Goal: Task Accomplishment & Management: Manage account settings

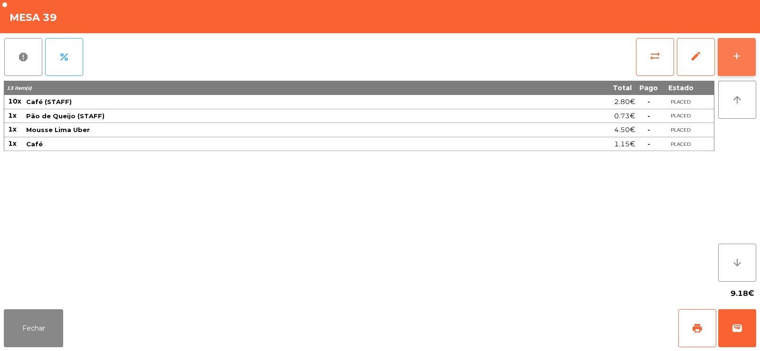
click at [745, 66] on button "add" at bounding box center [736, 57] width 38 height 38
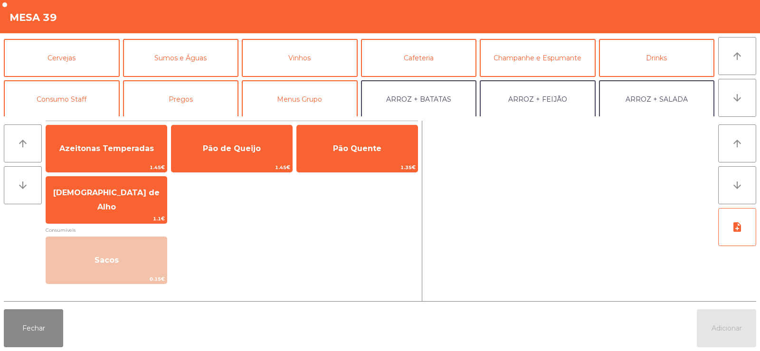
scroll to position [40, 0]
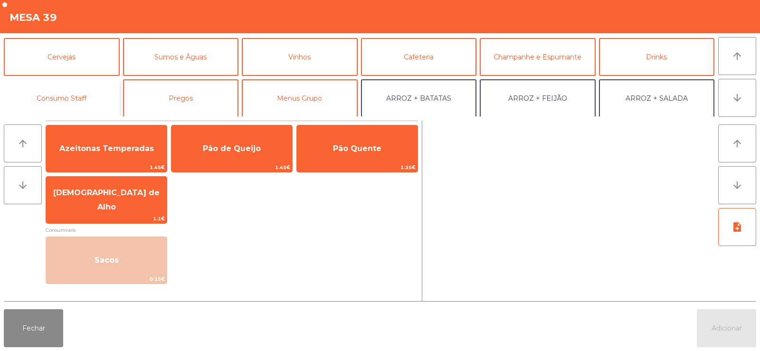
click at [52, 103] on button "Consumo Staff" at bounding box center [62, 98] width 116 height 38
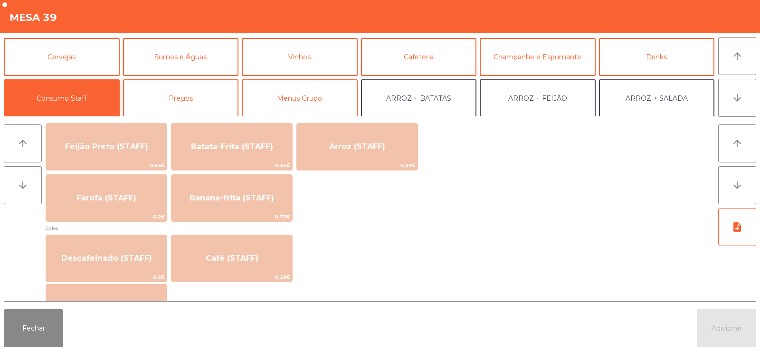
scroll to position [478, 0]
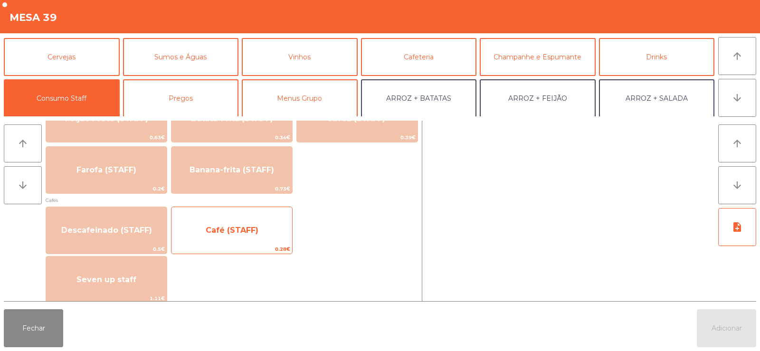
click at [240, 223] on span "Café (STAFF)" at bounding box center [231, 230] width 121 height 26
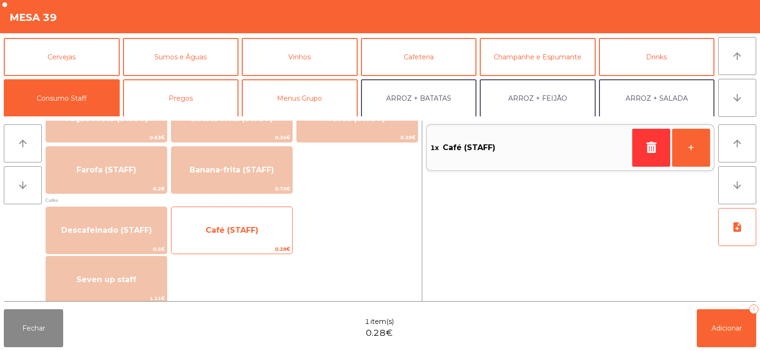
click at [247, 230] on span "Café (STAFF)" at bounding box center [232, 229] width 53 height 9
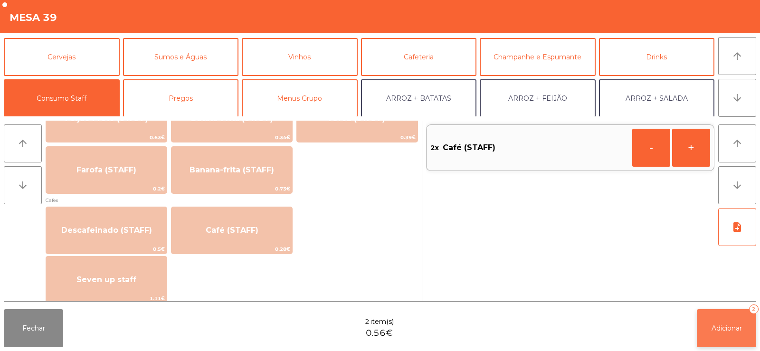
click at [734, 331] on span "Adicionar" at bounding box center [726, 328] width 30 height 9
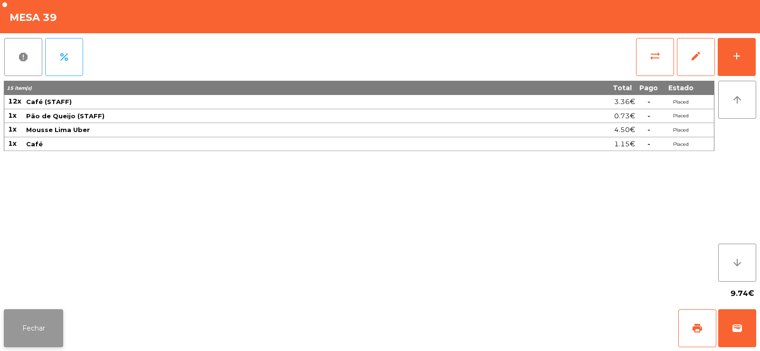
click at [41, 329] on button "Fechar" at bounding box center [33, 328] width 59 height 38
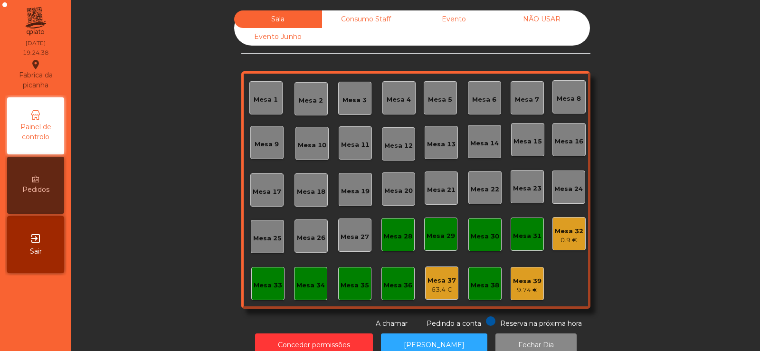
click at [518, 289] on div "9.74 €" at bounding box center [527, 289] width 28 height 9
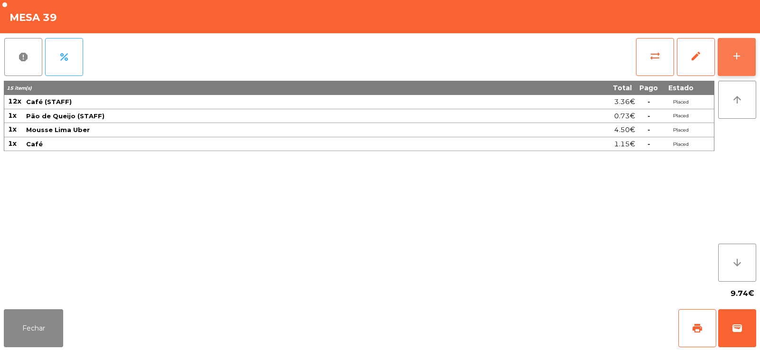
click at [733, 66] on button "add" at bounding box center [736, 57] width 38 height 38
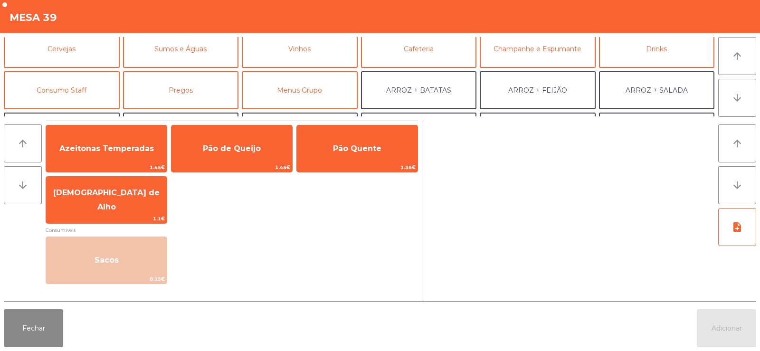
scroll to position [72, 0]
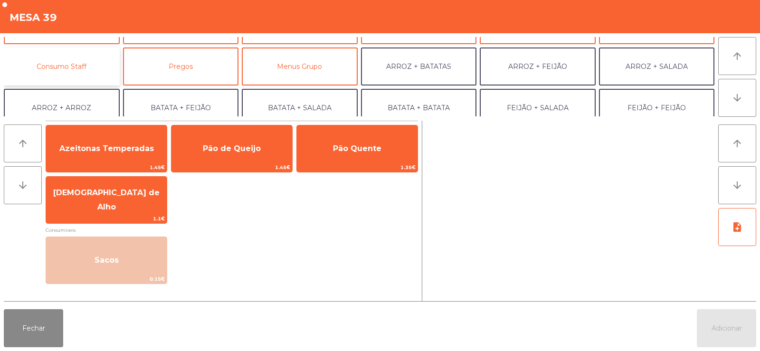
click at [75, 60] on button "Consumo Staff" at bounding box center [62, 66] width 116 height 38
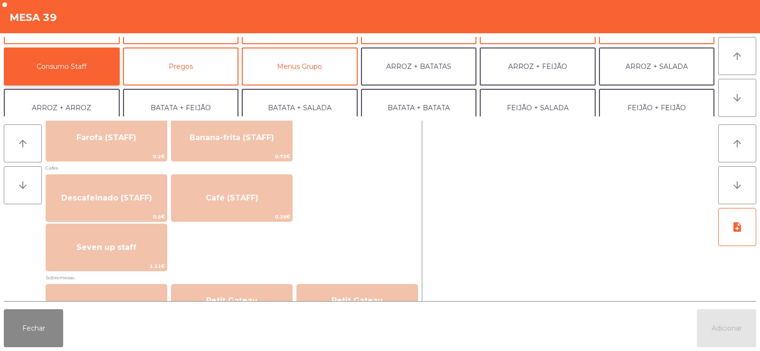
scroll to position [512, 0]
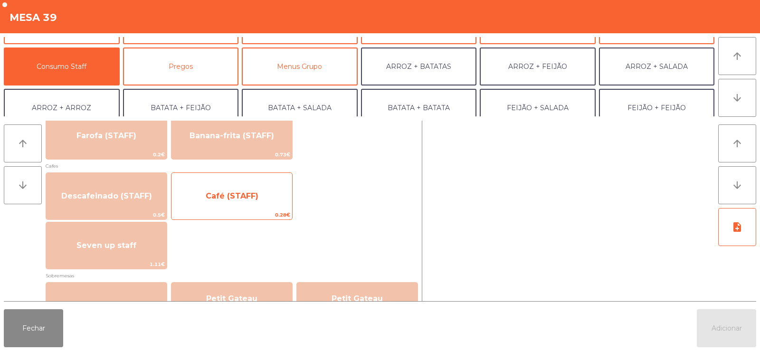
click at [234, 199] on span "Café (STAFF)" at bounding box center [232, 195] width 53 height 9
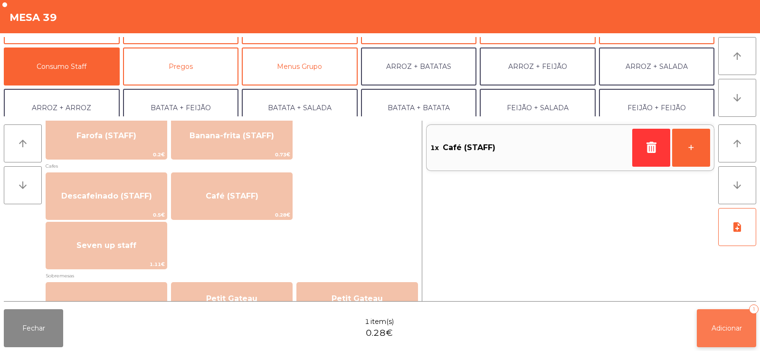
click at [718, 329] on span "Adicionar" at bounding box center [726, 328] width 30 height 9
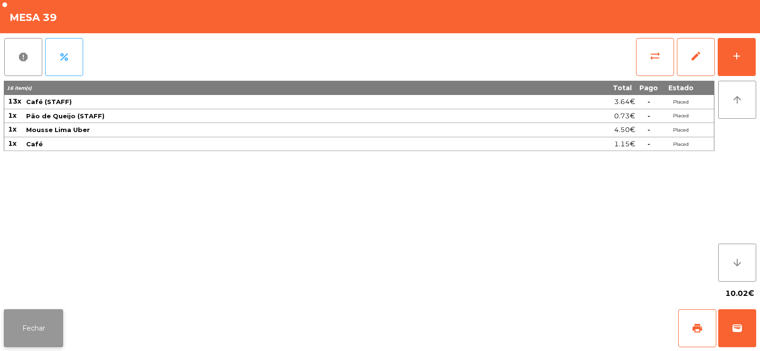
click at [26, 339] on button "Fechar" at bounding box center [33, 328] width 59 height 38
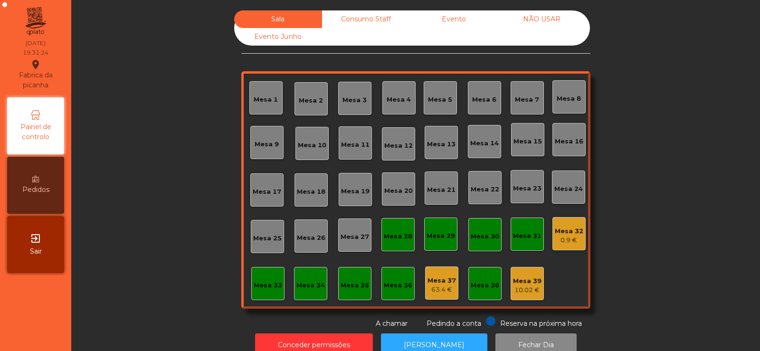
click at [436, 100] on div "Mesa 5" at bounding box center [440, 99] width 24 height 9
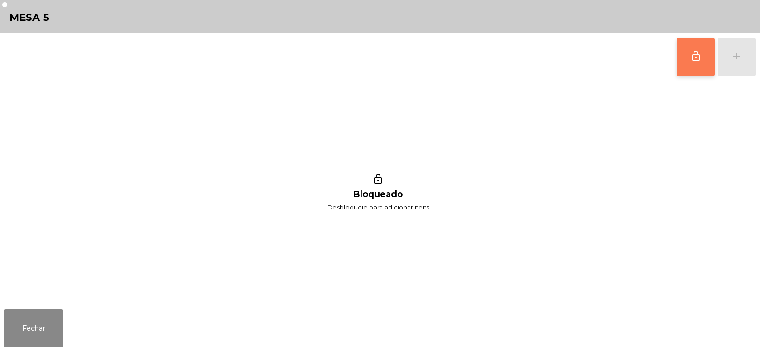
click at [692, 55] on span "lock_outline" at bounding box center [695, 55] width 11 height 11
click at [735, 63] on button "add" at bounding box center [736, 57] width 38 height 38
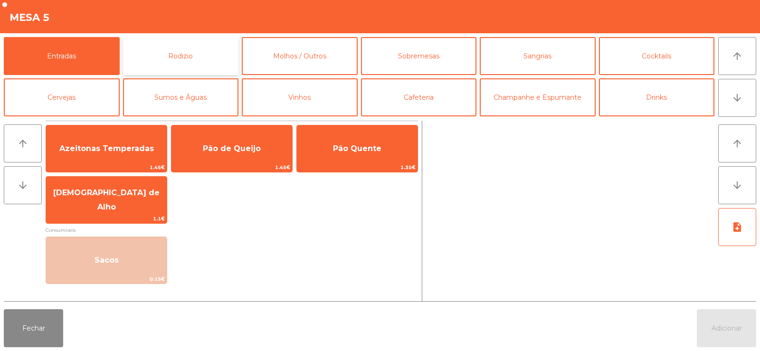
click at [192, 60] on button "Rodizio" at bounding box center [181, 56] width 116 height 38
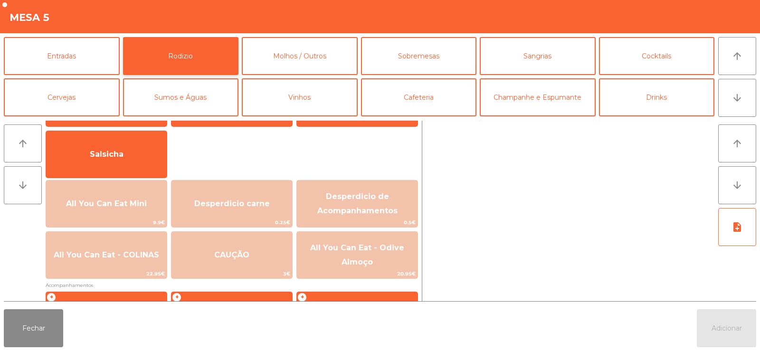
scroll to position [75, 0]
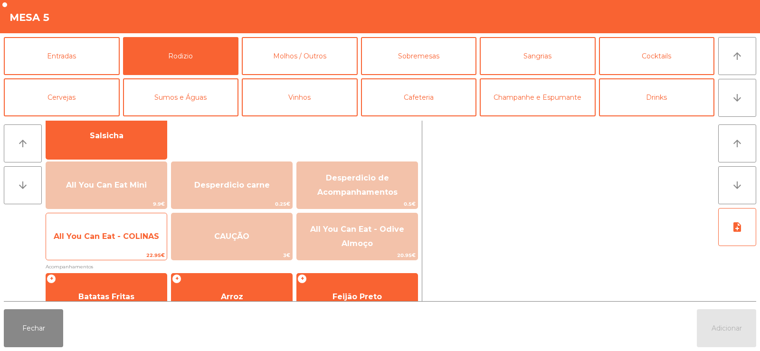
click at [122, 238] on span "All You Can Eat - COLINAS" at bounding box center [106, 236] width 105 height 9
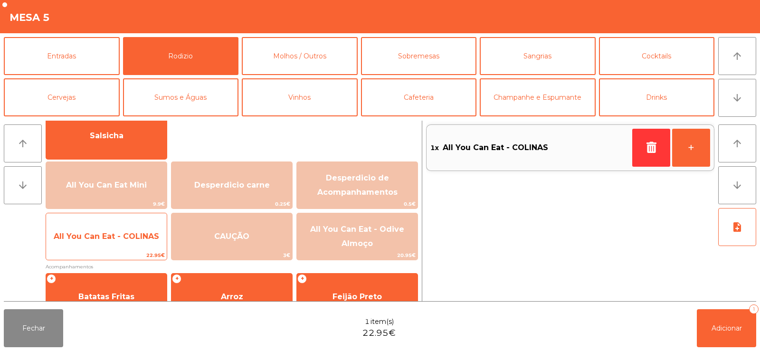
click at [119, 238] on span "All You Can Eat - COLINAS" at bounding box center [106, 236] width 105 height 9
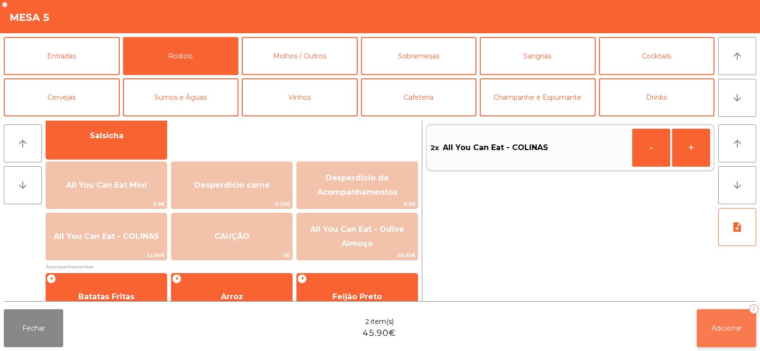
click at [709, 344] on button "Adicionar 2" at bounding box center [725, 328] width 59 height 38
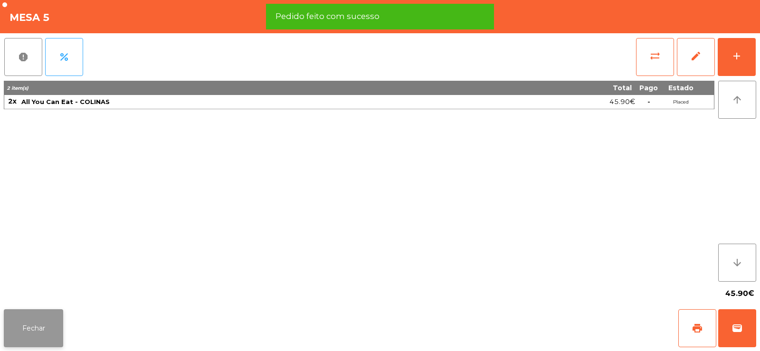
click at [40, 339] on button "Fechar" at bounding box center [33, 328] width 59 height 38
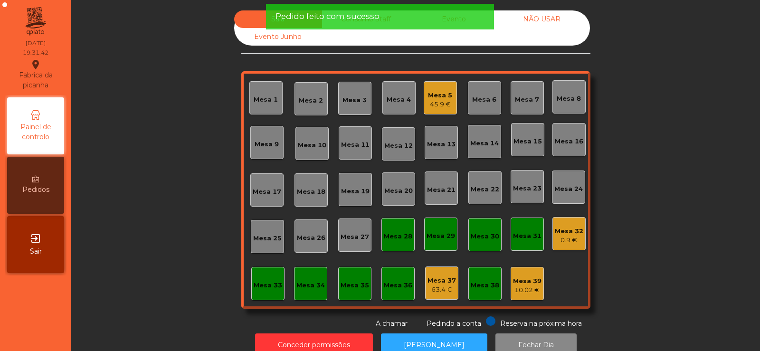
click at [128, 222] on div "Sala Consumo Staff Evento NÃO USAR Evento Junho Mesa 1 Mesa 2 Mesa 3 Mesa 4 Mes…" at bounding box center [415, 169] width 663 height 318
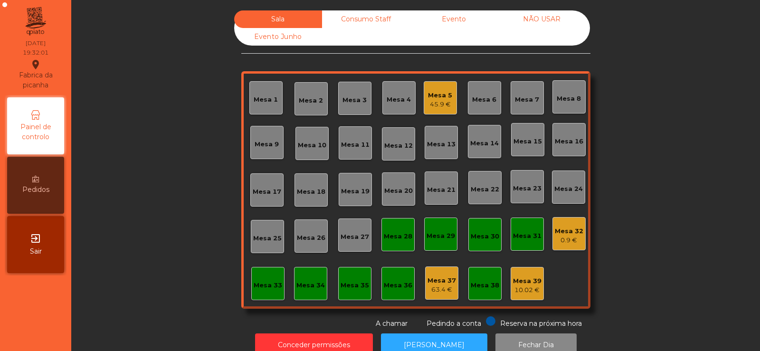
click at [439, 102] on div "45.9 €" at bounding box center [440, 104] width 24 height 9
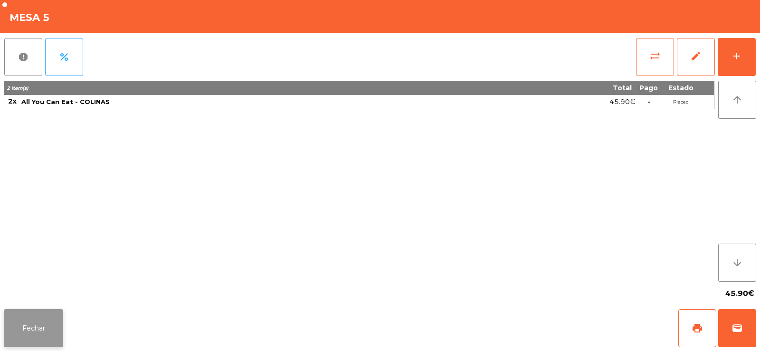
click at [36, 334] on button "Fechar" at bounding box center [33, 328] width 59 height 38
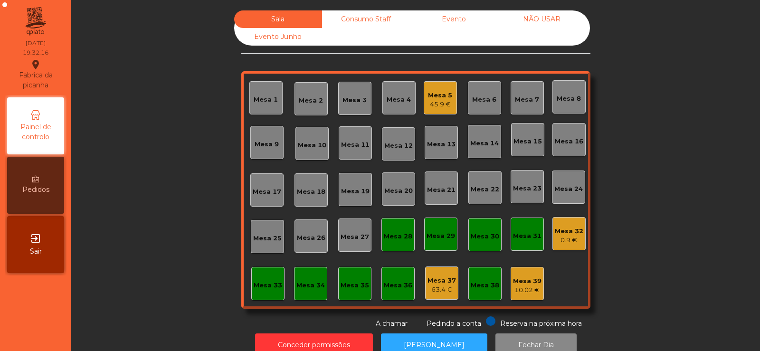
click at [357, 21] on div "Consumo Staff" at bounding box center [366, 19] width 88 height 18
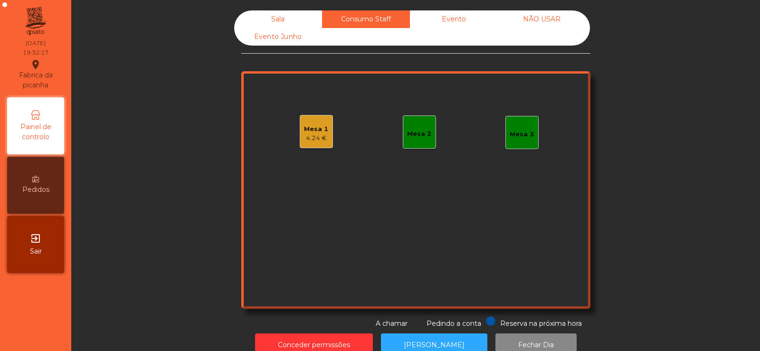
click at [255, 21] on div "Sala" at bounding box center [278, 19] width 88 height 18
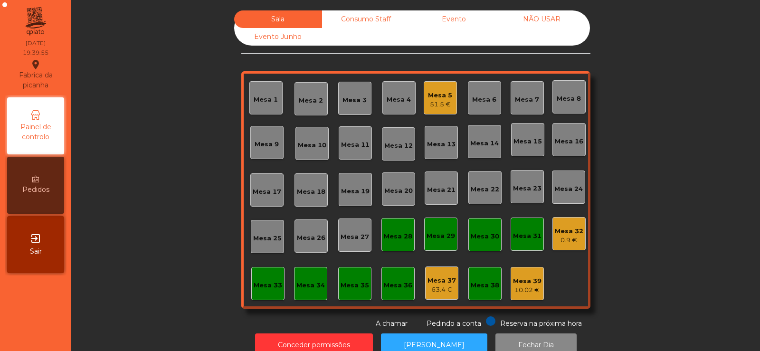
click at [520, 288] on div "10.02 €" at bounding box center [527, 289] width 28 height 9
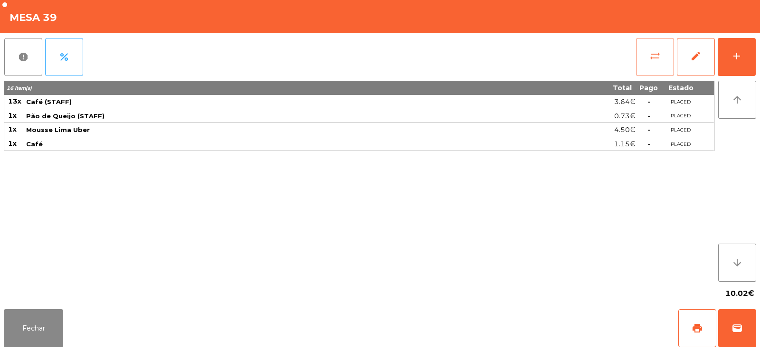
click at [662, 54] on button "sync_alt" at bounding box center [655, 57] width 38 height 38
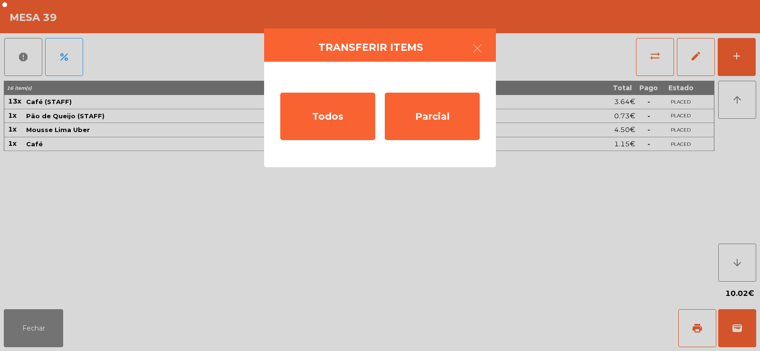
click at [751, 57] on ngb-modal-window "Transferir items Todos Parcial" at bounding box center [380, 175] width 760 height 351
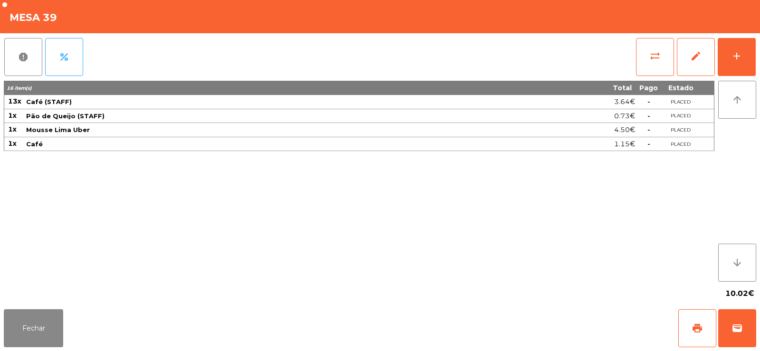
click at [755, 56] on div "sync_alt edit add" at bounding box center [695, 56] width 121 height 47
click at [733, 60] on div "add" at bounding box center [736, 55] width 11 height 11
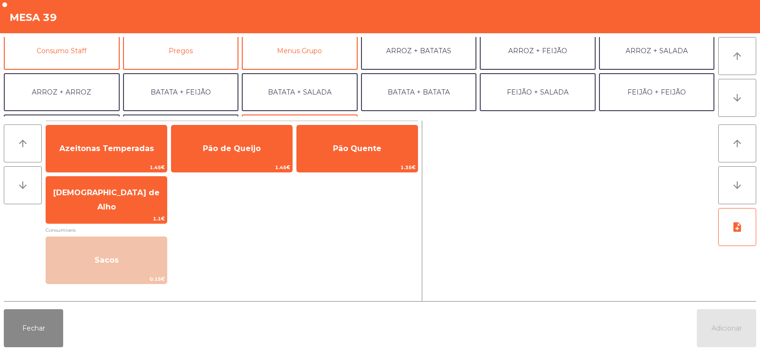
scroll to position [87, 0]
click at [70, 56] on button "Consumo Staff" at bounding box center [62, 51] width 116 height 38
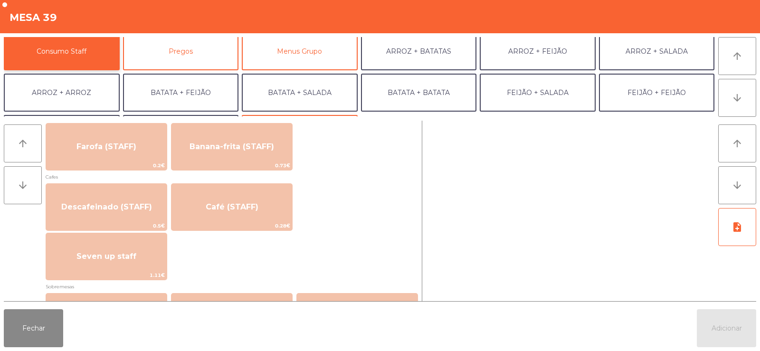
scroll to position [500, 0]
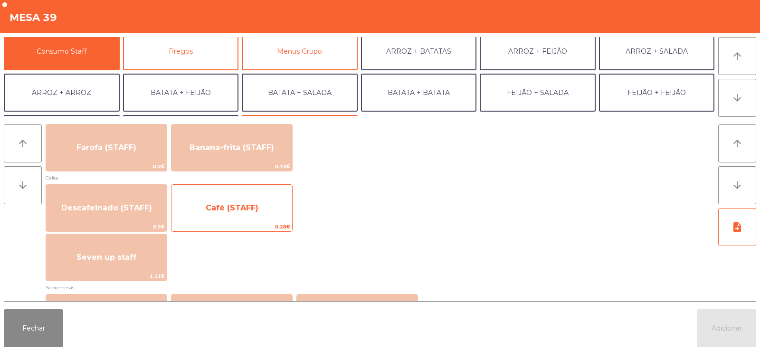
click at [242, 205] on span "Café (STAFF)" at bounding box center [232, 207] width 53 height 9
click at [241, 208] on span "Café (STAFF)" at bounding box center [232, 207] width 53 height 9
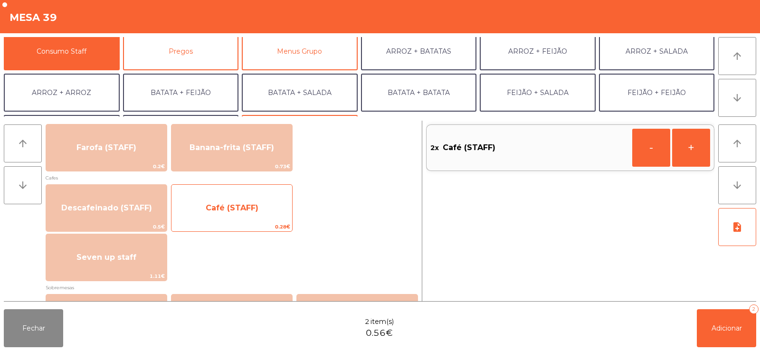
click at [239, 209] on span "Café (STAFF)" at bounding box center [232, 207] width 53 height 9
click at [241, 206] on span "Café (STAFF)" at bounding box center [232, 207] width 53 height 9
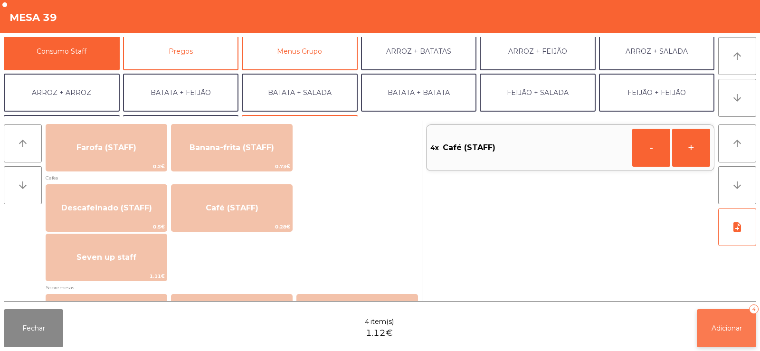
click at [735, 334] on button "Adicionar 4" at bounding box center [725, 328] width 59 height 38
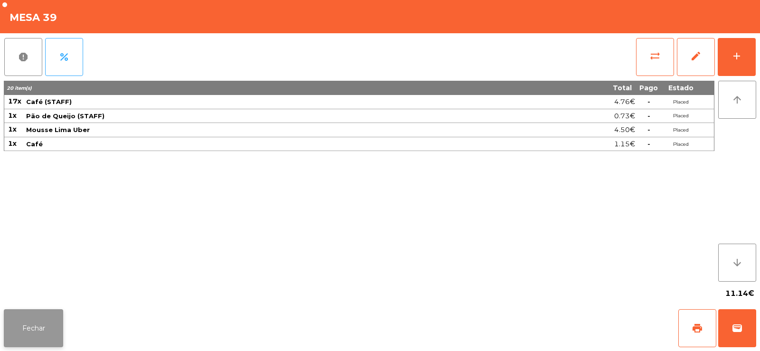
click at [33, 328] on button "Fechar" at bounding box center [33, 328] width 59 height 38
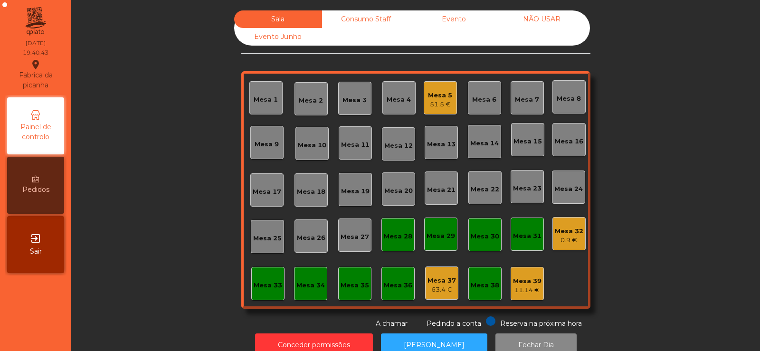
click at [141, 241] on div "Sala Consumo Staff Evento NÃO USAR Evento Junho Mesa 1 Mesa 2 Mesa 3 Mesa 4 Mes…" at bounding box center [415, 169] width 663 height 318
click at [370, 14] on div "Consumo Staff" at bounding box center [366, 19] width 88 height 18
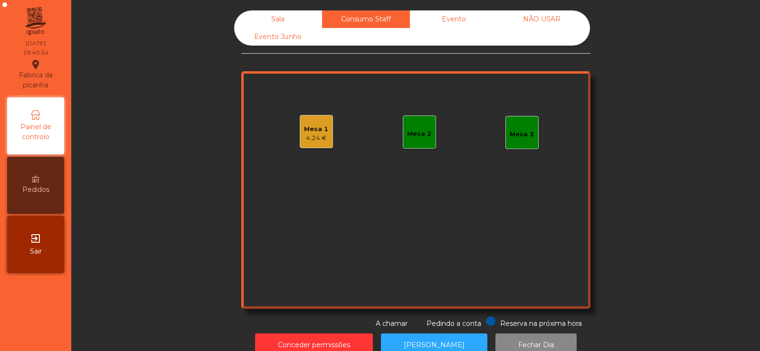
click at [268, 22] on div "Sala" at bounding box center [278, 19] width 88 height 18
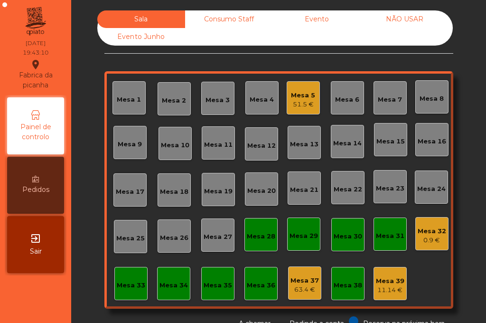
click at [370, 19] on div "NÃO USAR" at bounding box center [405, 19] width 88 height 18
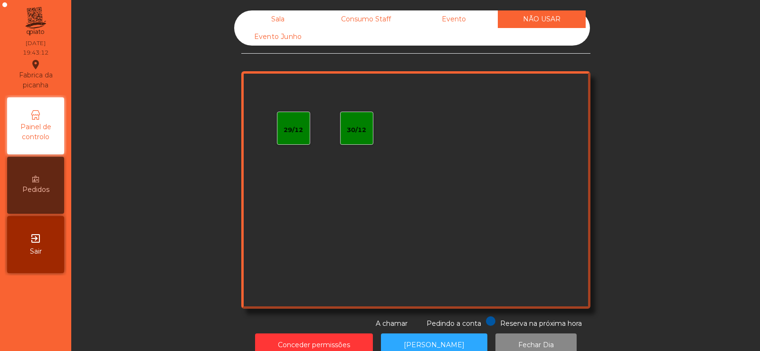
click at [260, 13] on div "Sala" at bounding box center [278, 19] width 88 height 18
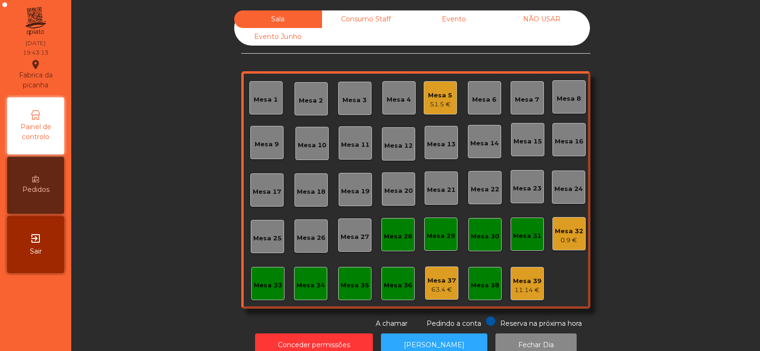
click at [166, 106] on div "Sala Consumo Staff Evento NÃO USAR Evento Junho Mesa 1 Mesa 2 Mesa 3 Mesa 4 Mes…" at bounding box center [415, 169] width 663 height 318
click at [173, 188] on div "Sala Consumo Staff Evento NÃO USAR Evento Junho Mesa 1 Mesa 2 Mesa 3 Mesa 4 Mes…" at bounding box center [415, 169] width 663 height 318
click at [257, 145] on div "Mesa 9" at bounding box center [266, 144] width 24 height 9
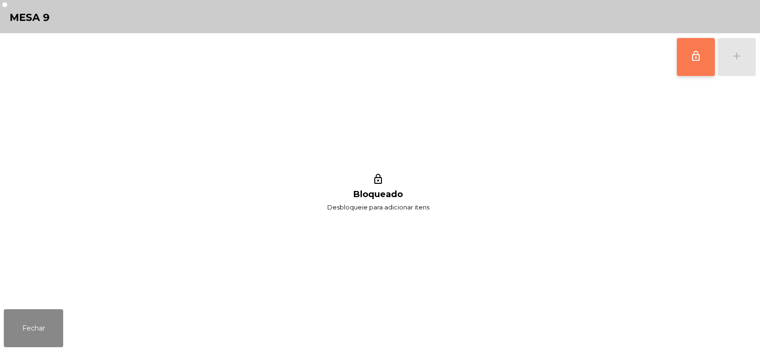
click at [684, 53] on button "lock_outline" at bounding box center [695, 57] width 38 height 38
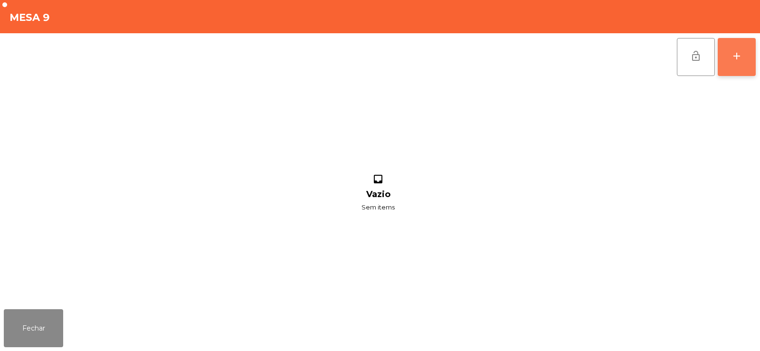
click at [732, 61] on div "add" at bounding box center [736, 55] width 11 height 11
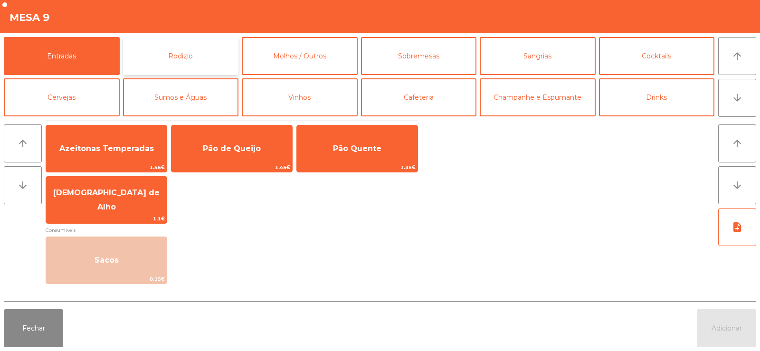
click at [161, 52] on button "Rodizio" at bounding box center [181, 56] width 116 height 38
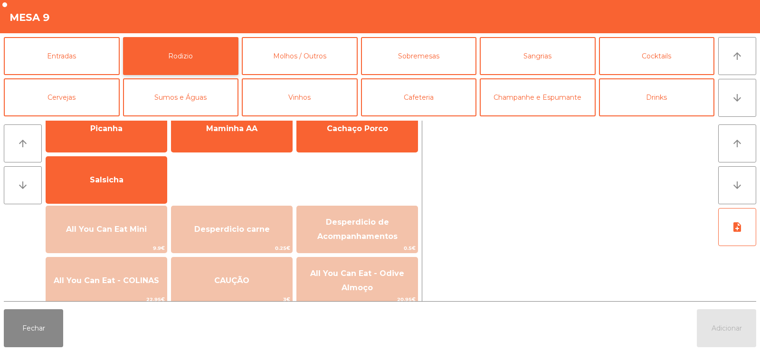
scroll to position [88, 0]
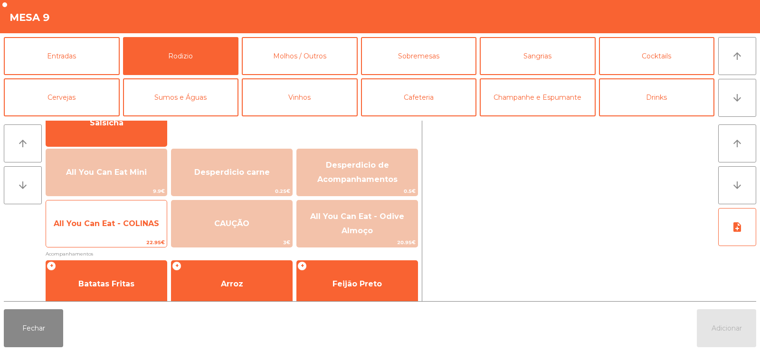
click at [97, 218] on span "All You Can Eat - COLINAS" at bounding box center [106, 224] width 121 height 26
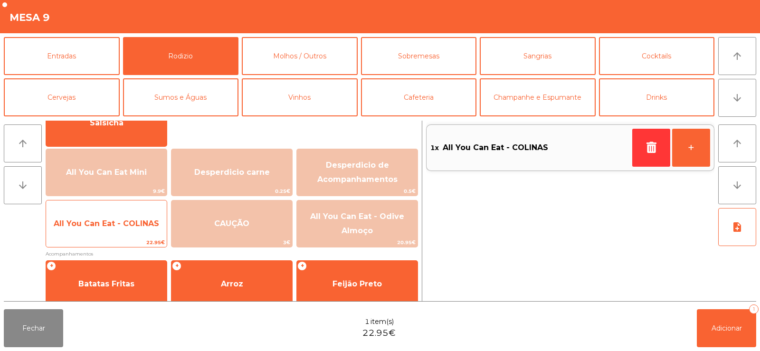
click at [106, 219] on span "All You Can Eat - COLINAS" at bounding box center [106, 223] width 105 height 9
click at [108, 225] on span "All You Can Eat - COLINAS" at bounding box center [106, 223] width 105 height 9
click at [109, 226] on span "All You Can Eat - COLINAS" at bounding box center [106, 223] width 105 height 9
click at [111, 225] on span "All You Can Eat - COLINAS" at bounding box center [106, 223] width 105 height 9
click at [115, 224] on span "All You Can Eat - COLINAS" at bounding box center [106, 223] width 105 height 9
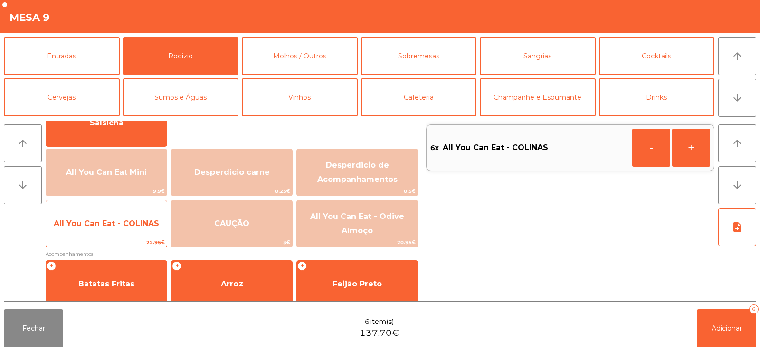
click at [127, 229] on span "All You Can Eat - COLINAS" at bounding box center [106, 224] width 121 height 26
click at [129, 224] on span "All You Can Eat - COLINAS" at bounding box center [106, 223] width 105 height 9
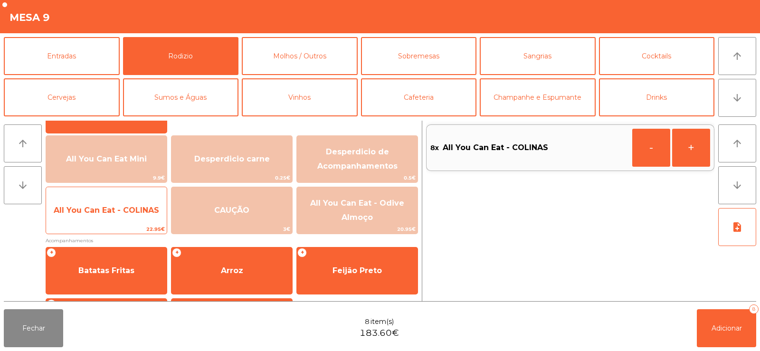
click at [81, 210] on span "All You Can Eat - COLINAS" at bounding box center [106, 210] width 105 height 9
click at [92, 216] on span "All You Can Eat - COLINAS" at bounding box center [106, 210] width 121 height 26
click at [103, 216] on span "All You Can Eat - COLINAS" at bounding box center [106, 210] width 121 height 26
click at [92, 208] on span "All You Can Eat - COLINAS" at bounding box center [106, 210] width 105 height 9
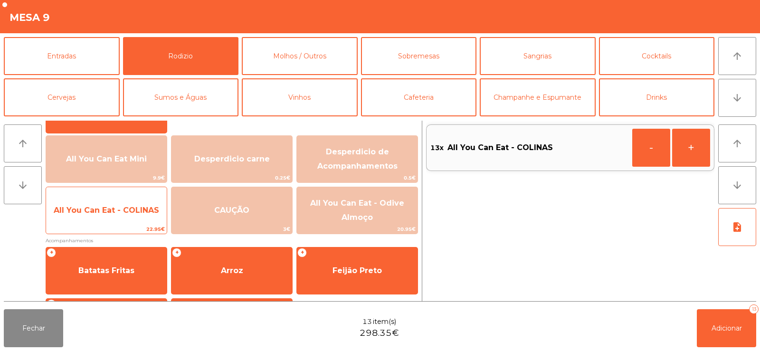
click at [103, 202] on span "All You Can Eat - COLINAS" at bounding box center [106, 210] width 121 height 26
click at [106, 211] on span "All You Can Eat - COLINAS" at bounding box center [106, 210] width 105 height 9
click at [109, 209] on span "All You Can Eat - COLINAS" at bounding box center [106, 210] width 105 height 9
click at [113, 211] on span "All You Can Eat - COLINAS" at bounding box center [106, 210] width 105 height 9
click at [118, 216] on span "All You Can Eat - COLINAS" at bounding box center [106, 210] width 121 height 26
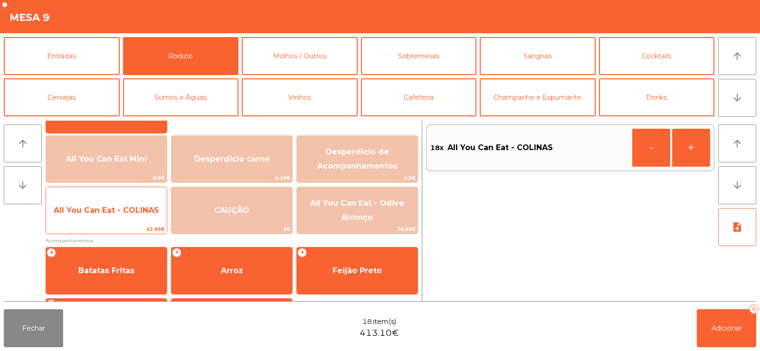
click at [125, 216] on span "All You Can Eat - COLINAS" at bounding box center [106, 210] width 121 height 26
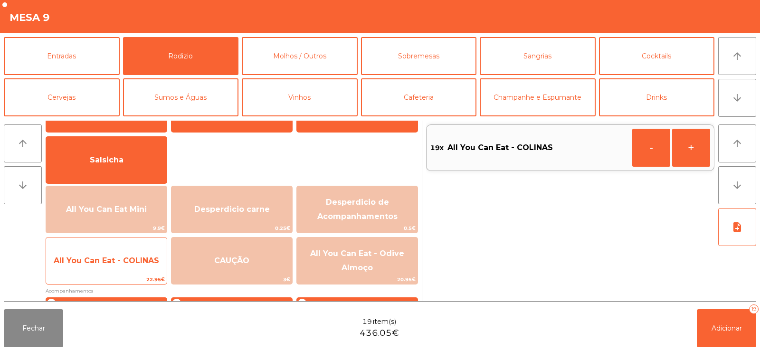
scroll to position [61, 0]
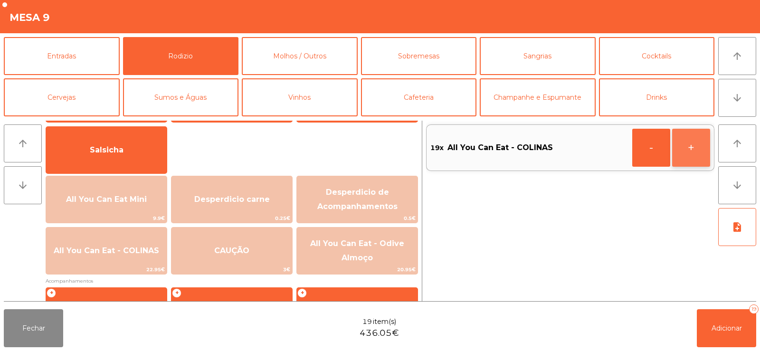
click at [687, 156] on button "+" at bounding box center [691, 148] width 38 height 38
click at [718, 320] on button "Adicionar 20" at bounding box center [725, 328] width 59 height 38
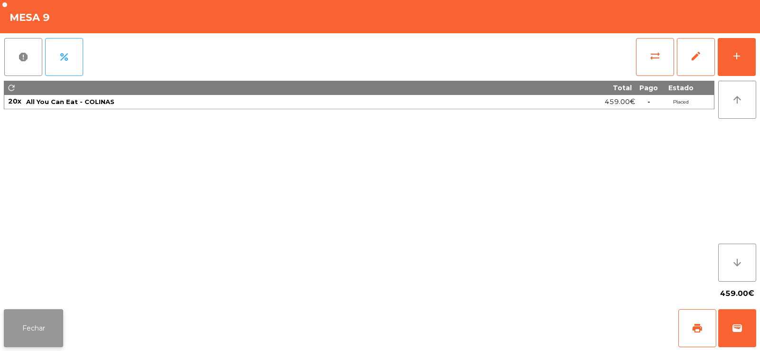
click at [39, 328] on button "Fechar" at bounding box center [33, 328] width 59 height 38
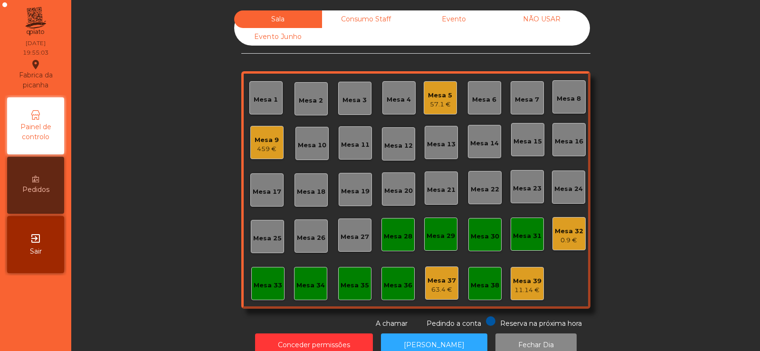
click at [261, 152] on div "459 €" at bounding box center [266, 148] width 24 height 9
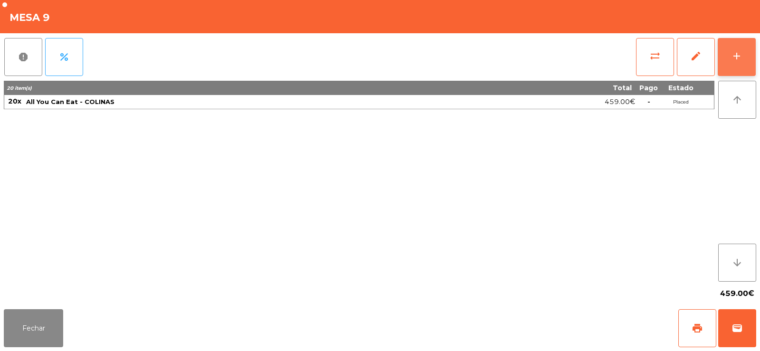
click at [738, 61] on div "add" at bounding box center [736, 55] width 11 height 11
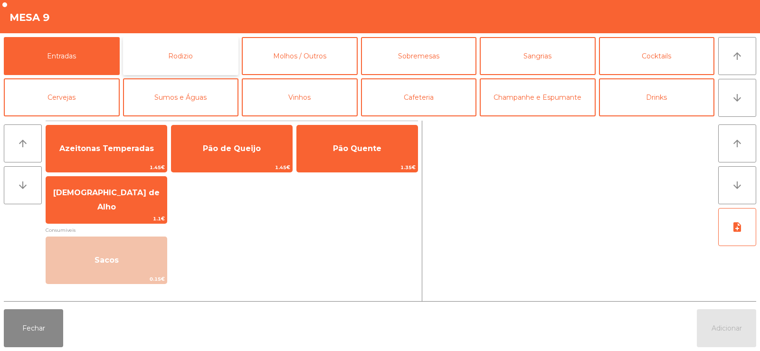
click at [185, 58] on button "Rodizio" at bounding box center [181, 56] width 116 height 38
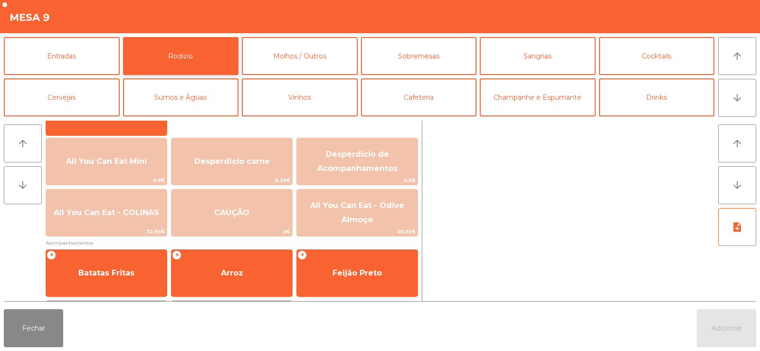
scroll to position [102, 0]
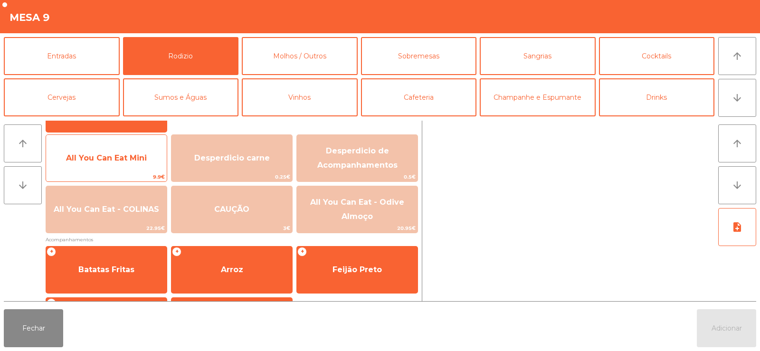
click at [108, 165] on span "All You Can Eat Mini" at bounding box center [106, 158] width 121 height 26
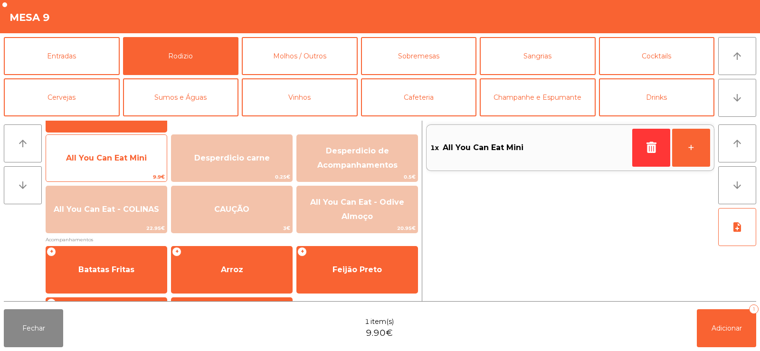
click at [110, 164] on span "All You Can Eat Mini" at bounding box center [106, 158] width 121 height 26
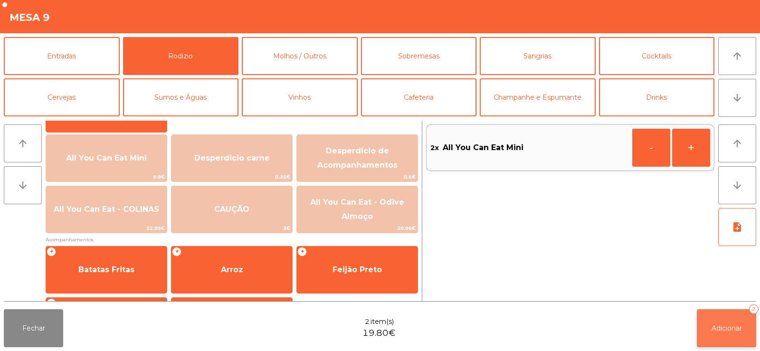
click at [720, 334] on button "Adicionar 2" at bounding box center [725, 328] width 59 height 38
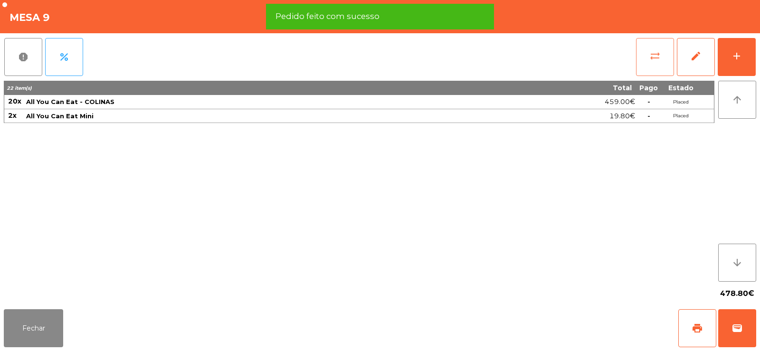
click at [650, 63] on button "sync_alt" at bounding box center [655, 57] width 38 height 38
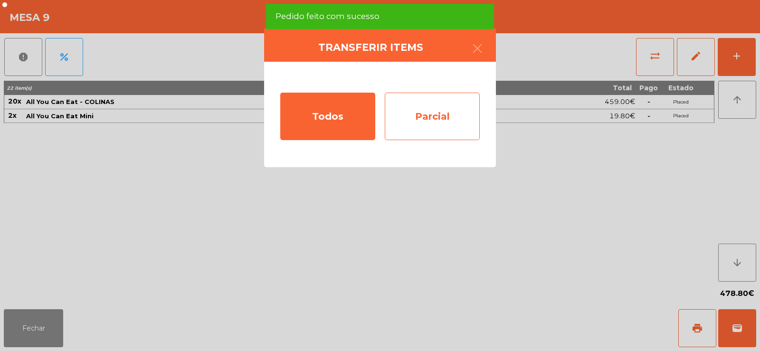
click at [442, 130] on div "Parcial" at bounding box center [432, 116] width 95 height 47
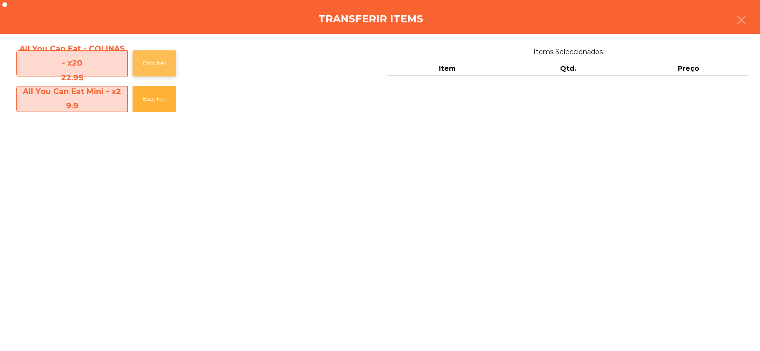
click at [153, 62] on button "Escolher" at bounding box center [154, 63] width 44 height 26
click at [157, 64] on button "Escolher" at bounding box center [154, 63] width 44 height 26
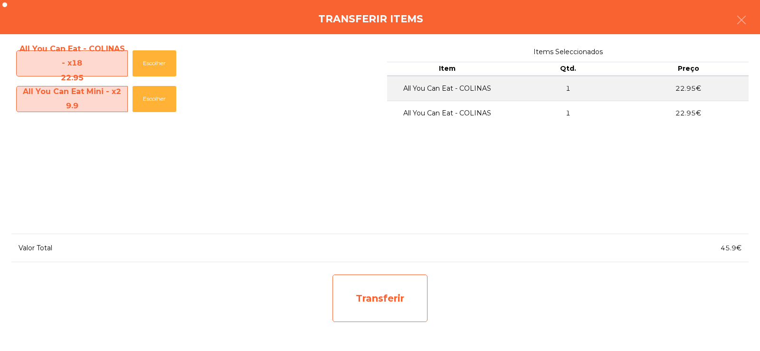
click at [354, 311] on div "Transferir" at bounding box center [379, 297] width 95 height 47
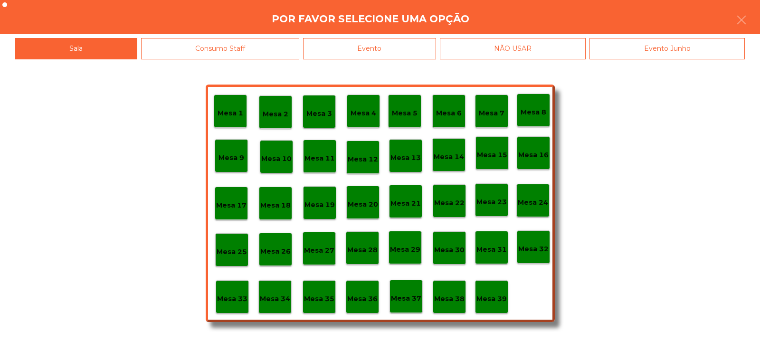
click at [408, 300] on p "Mesa 37" at bounding box center [406, 298] width 30 height 11
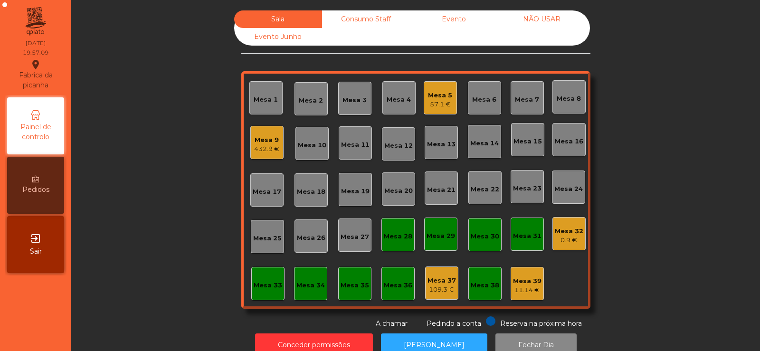
click at [192, 178] on div "Sala Consumo Staff Evento NÃO USAR Evento Junho Mesa 1 Mesa 2 Mesa 3 Mesa 4 Mes…" at bounding box center [415, 169] width 663 height 318
click at [271, 284] on div "Mesa 33" at bounding box center [268, 285] width 28 height 9
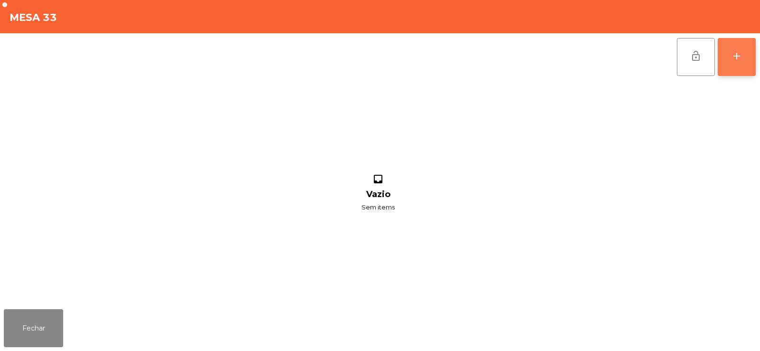
click at [736, 52] on div "add" at bounding box center [736, 55] width 11 height 11
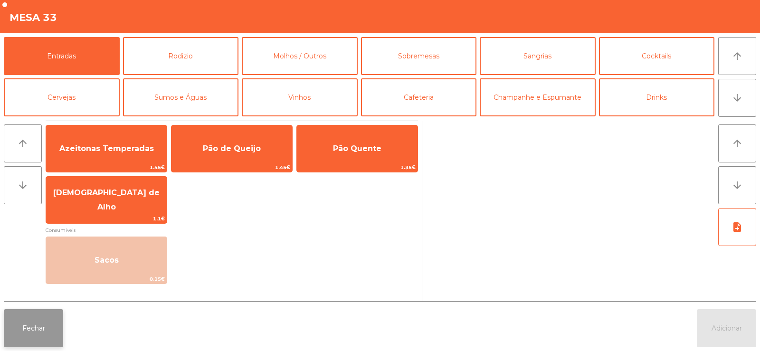
click at [35, 326] on button "Fechar" at bounding box center [33, 328] width 59 height 38
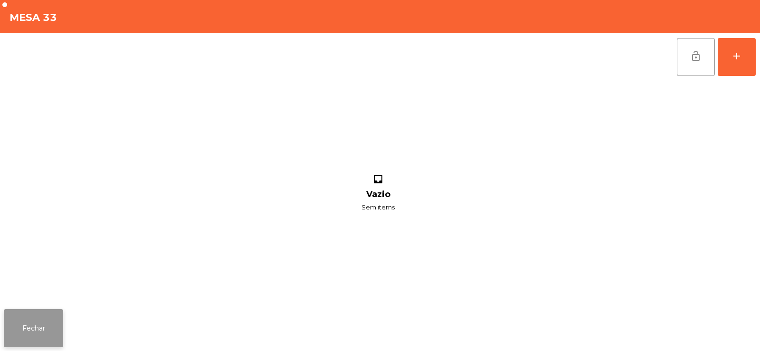
click at [41, 336] on button "Fechar" at bounding box center [33, 328] width 59 height 38
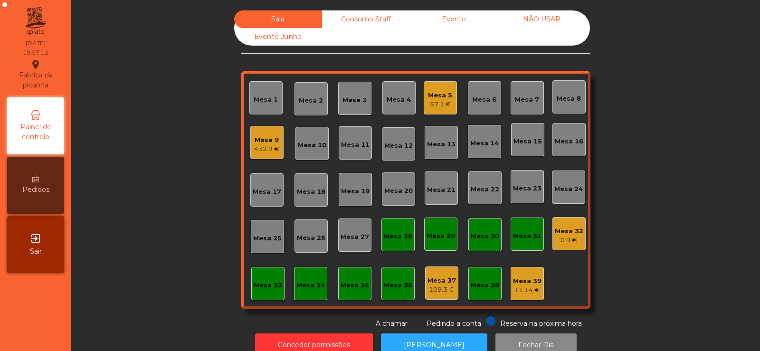
click at [149, 157] on div "Sala Consumo Staff Evento NÃO USAR Evento Junho Mesa 1 Mesa 2 Mesa 3 Mesa 4 Mes…" at bounding box center [415, 169] width 663 height 318
click at [258, 186] on div "Mesa 17" at bounding box center [267, 189] width 28 height 13
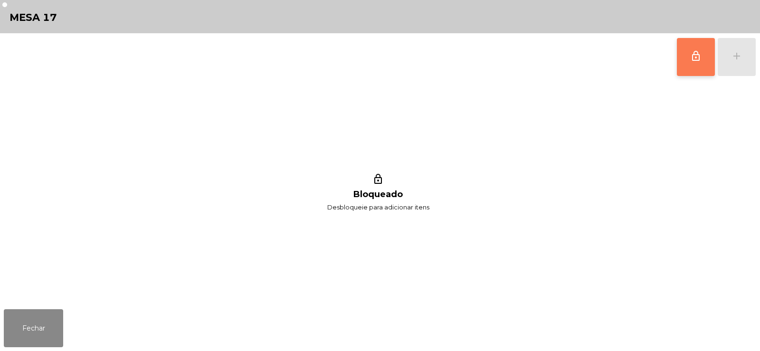
click at [686, 56] on button "lock_outline" at bounding box center [695, 57] width 38 height 38
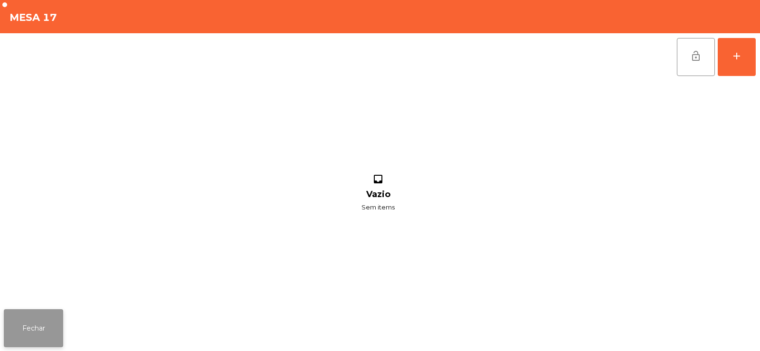
click at [19, 323] on button "Fechar" at bounding box center [33, 328] width 59 height 38
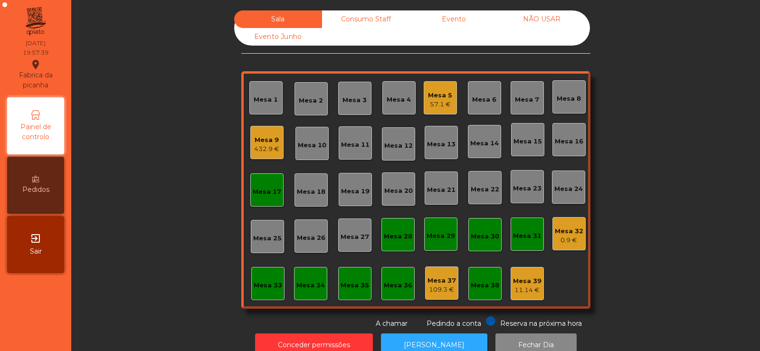
scroll to position [23, 0]
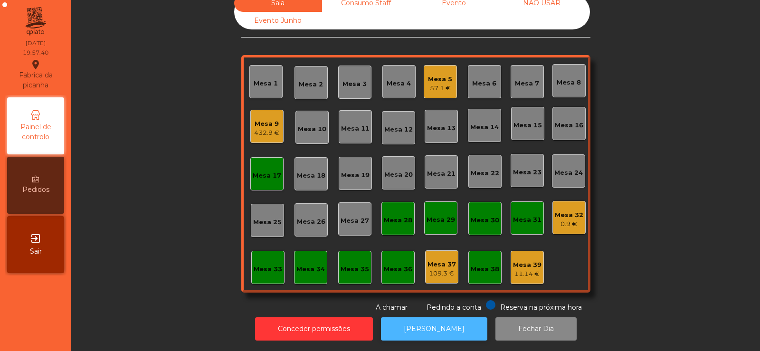
click at [429, 324] on button "[PERSON_NAME]" at bounding box center [434, 328] width 106 height 23
click at [260, 158] on div "Mesa 17" at bounding box center [266, 173] width 33 height 33
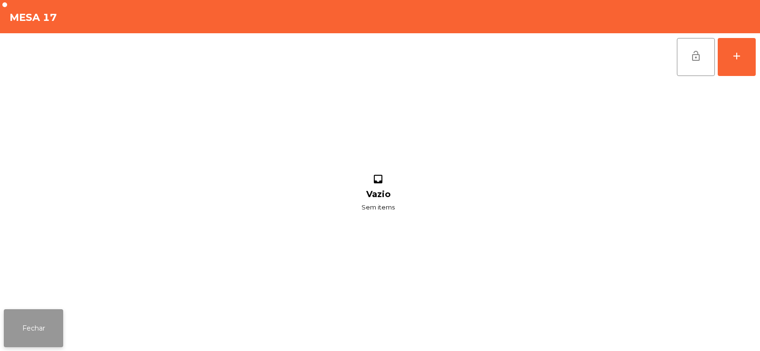
click at [47, 332] on button "Fechar" at bounding box center [33, 328] width 59 height 38
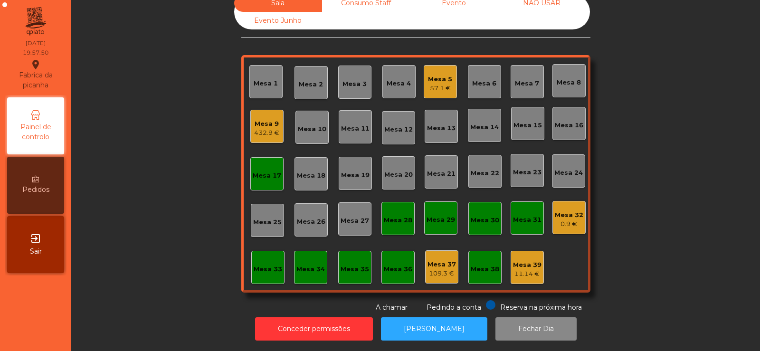
click at [525, 269] on div "11.14 €" at bounding box center [527, 273] width 28 height 9
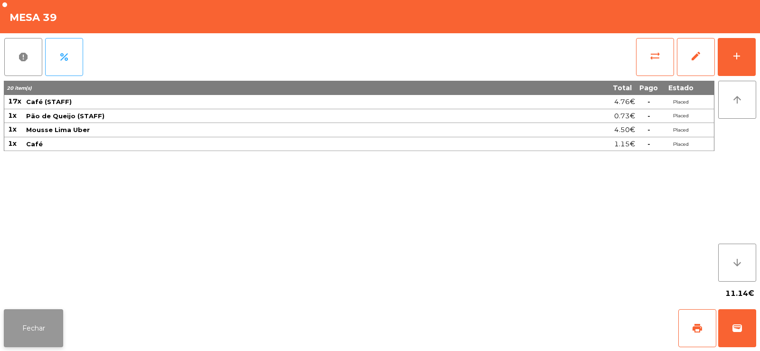
click at [33, 327] on button "Fechar" at bounding box center [33, 328] width 59 height 38
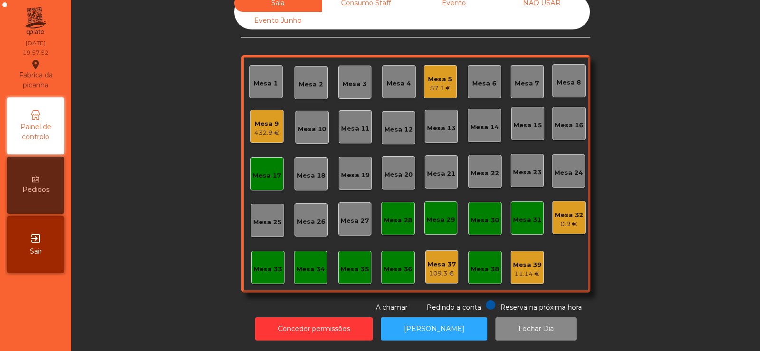
click at [256, 264] on div "Mesa 33" at bounding box center [268, 268] width 28 height 9
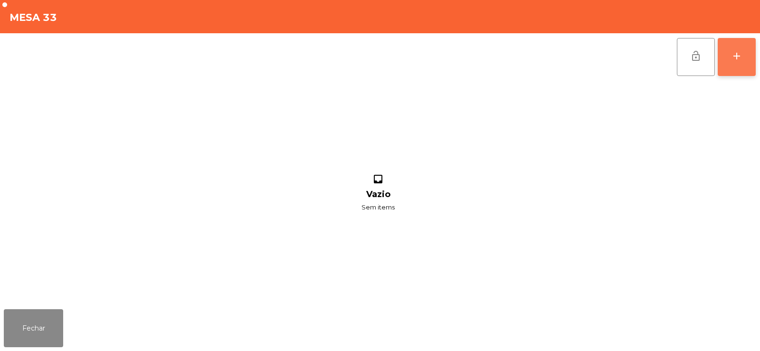
click at [736, 62] on button "add" at bounding box center [736, 57] width 38 height 38
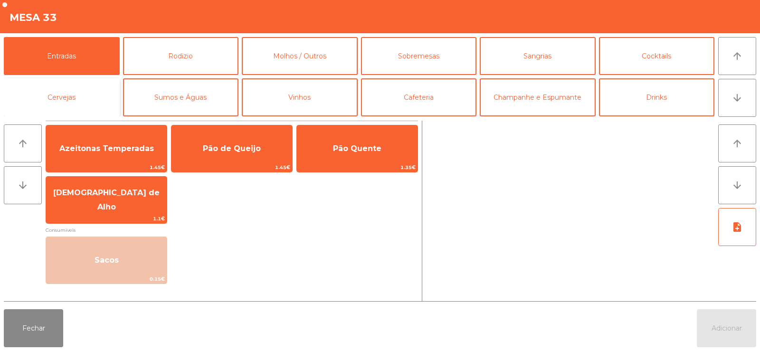
click at [92, 101] on button "Cervejas" at bounding box center [62, 97] width 116 height 38
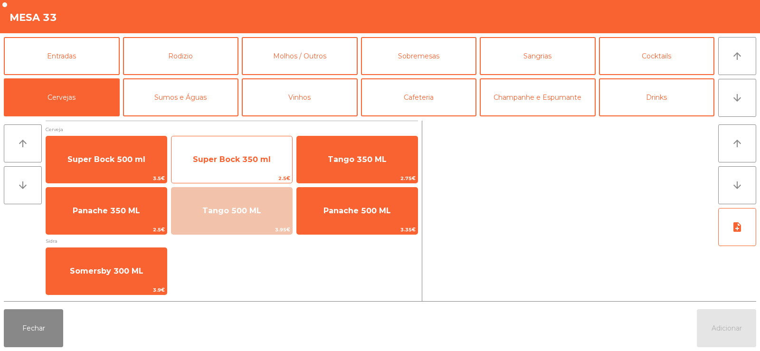
click at [260, 168] on span "Super Bock 350 ml" at bounding box center [231, 160] width 121 height 26
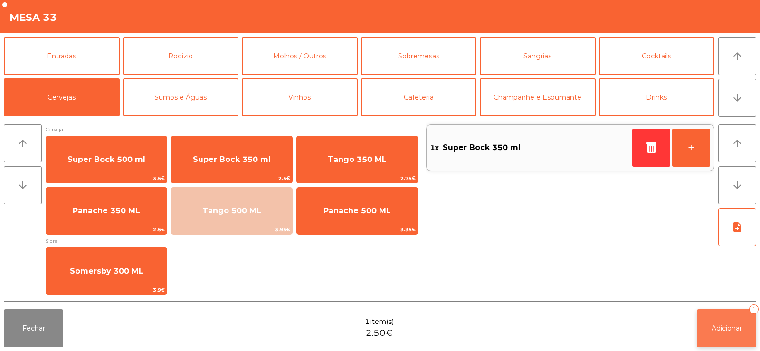
click at [749, 331] on button "Adicionar 1" at bounding box center [725, 328] width 59 height 38
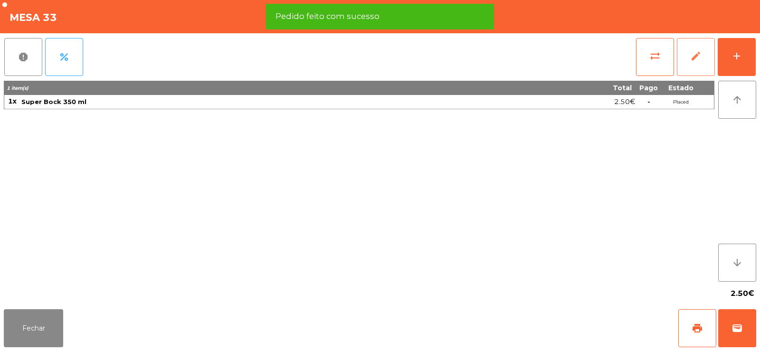
click at [688, 66] on button "edit" at bounding box center [695, 57] width 38 height 38
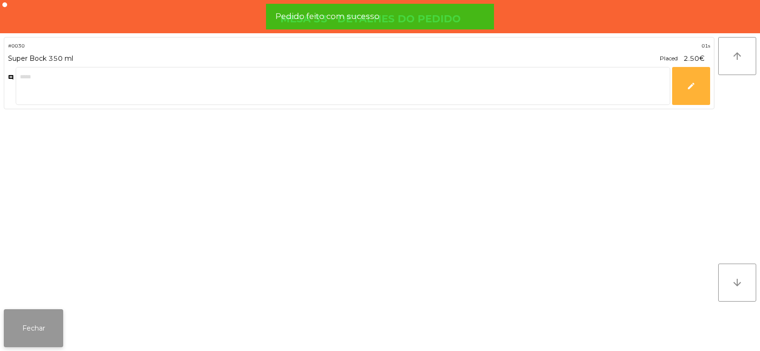
click at [36, 330] on button "Fechar" at bounding box center [33, 328] width 59 height 38
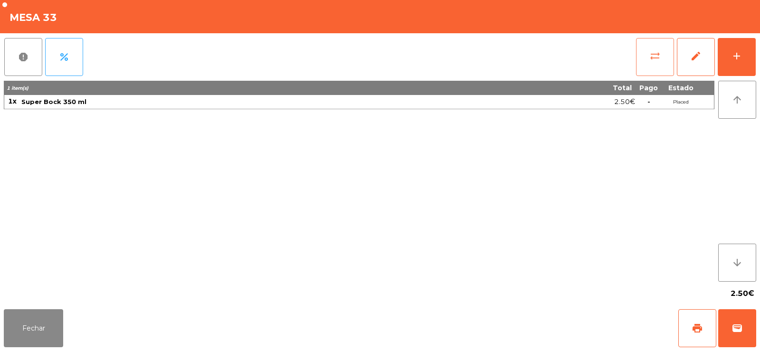
click at [644, 65] on button "sync_alt" at bounding box center [655, 57] width 38 height 38
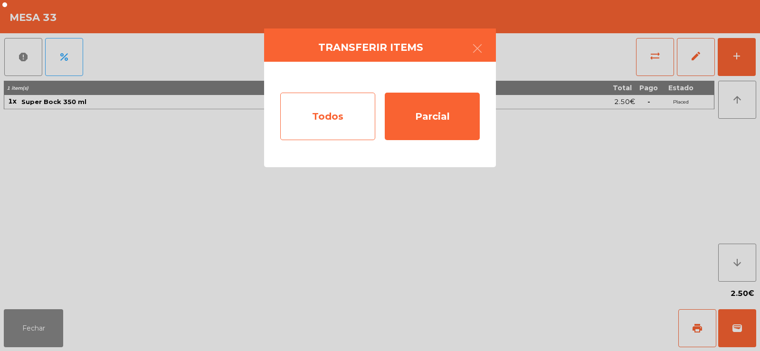
click at [313, 115] on div "Todos" at bounding box center [327, 116] width 95 height 47
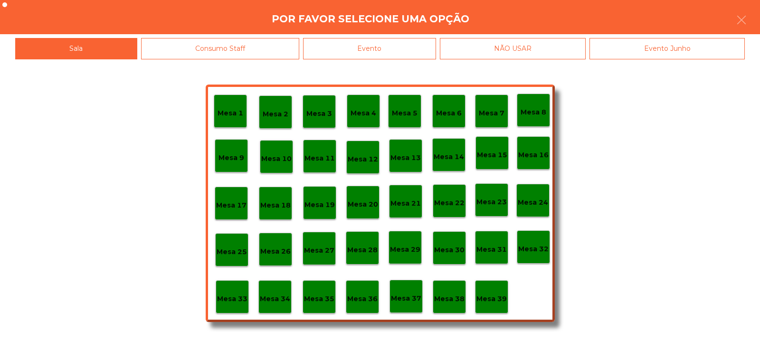
click at [397, 45] on div "Evento" at bounding box center [369, 48] width 133 height 21
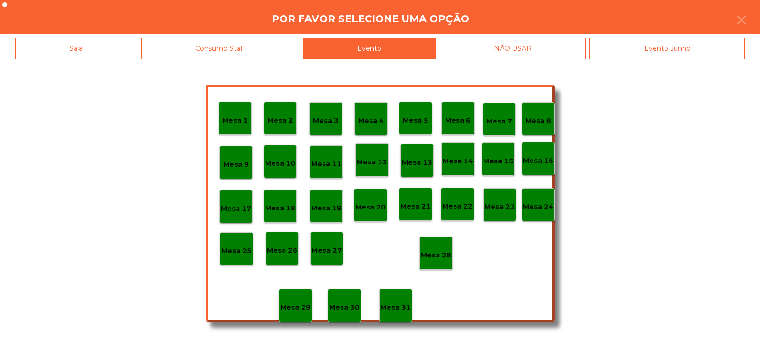
click at [436, 252] on p "Mesa 28" at bounding box center [436, 255] width 30 height 11
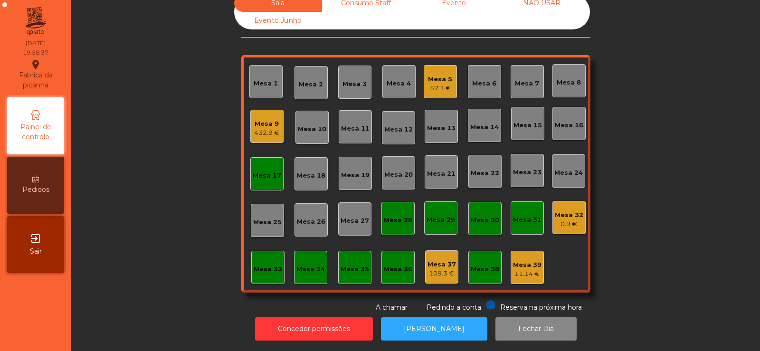
scroll to position [0, 0]
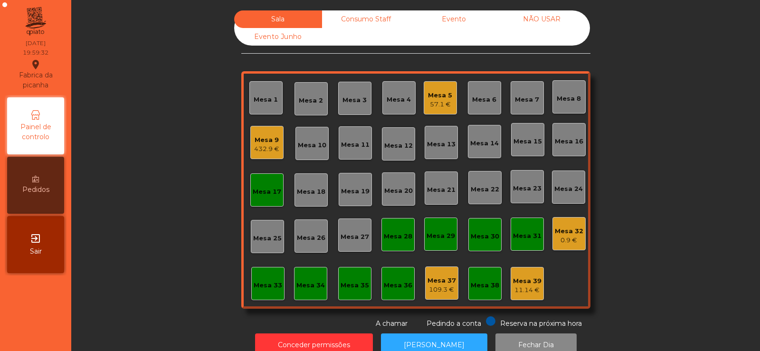
click at [251, 292] on div "Mesa 33" at bounding box center [267, 283] width 33 height 33
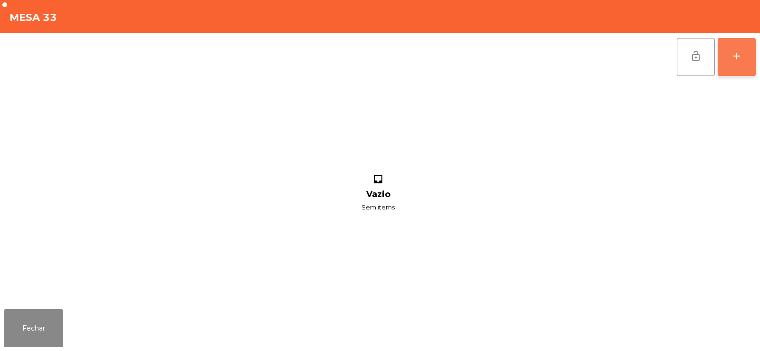
click at [750, 51] on button "add" at bounding box center [736, 57] width 38 height 38
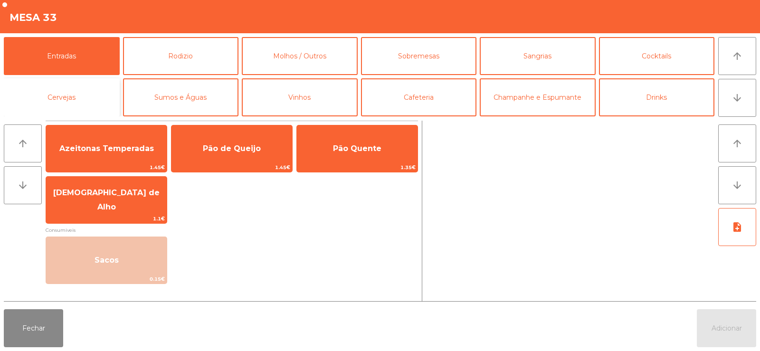
click at [54, 90] on button "Cervejas" at bounding box center [62, 97] width 116 height 38
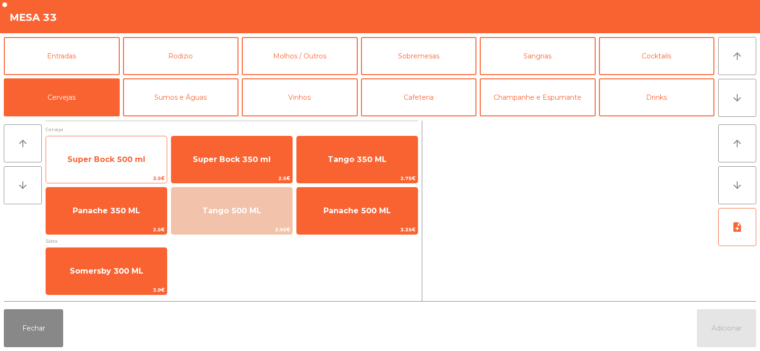
click at [88, 159] on span "Super Bock 500 ml" at bounding box center [106, 159] width 78 height 9
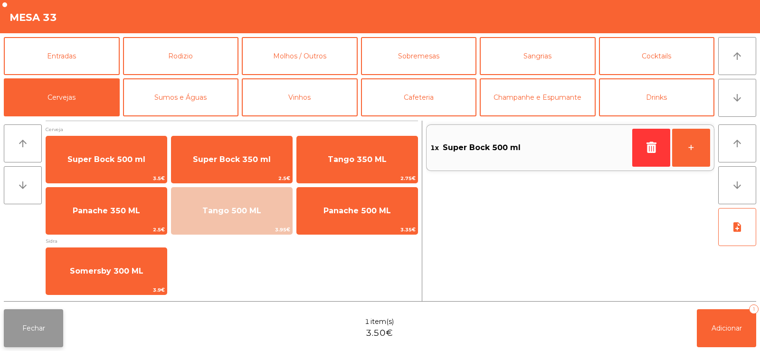
click at [21, 323] on button "Fechar" at bounding box center [33, 328] width 59 height 38
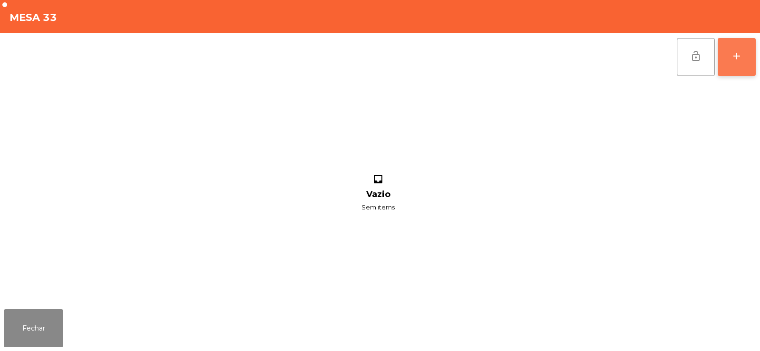
click at [738, 54] on div "add" at bounding box center [736, 55] width 11 height 11
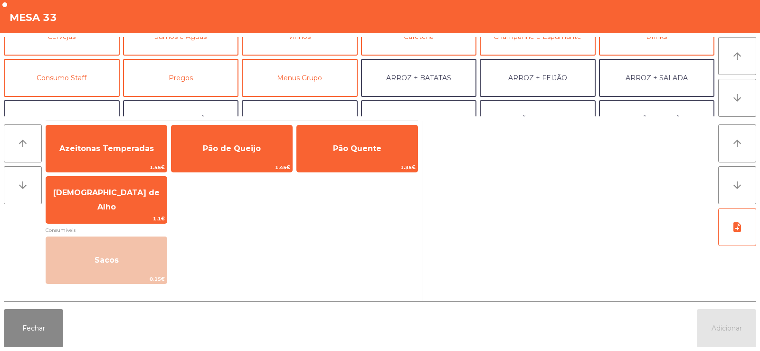
scroll to position [48, 0]
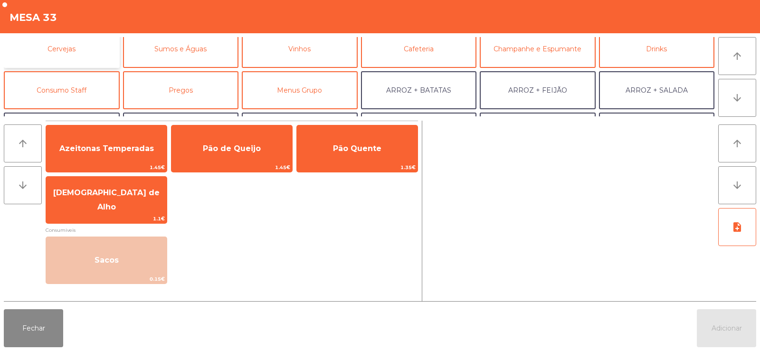
click at [63, 56] on button "Cervejas" at bounding box center [62, 49] width 116 height 38
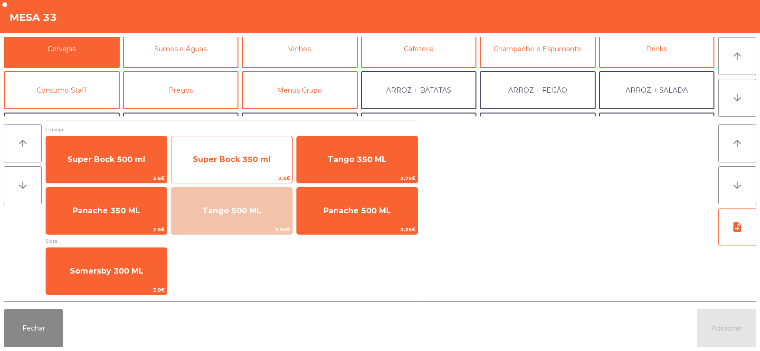
click at [214, 160] on span "Super Bock 350 ml" at bounding box center [232, 159] width 78 height 9
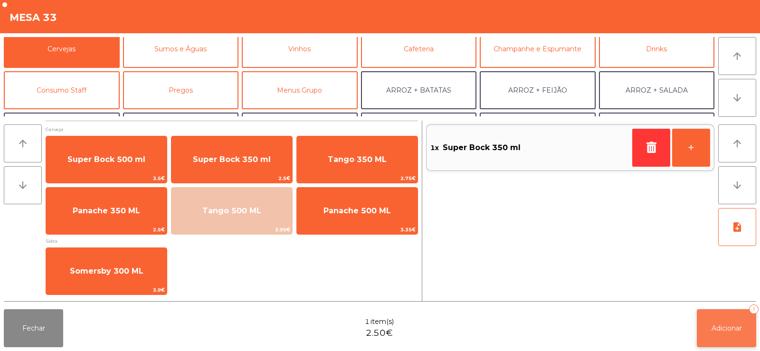
click at [725, 319] on button "Adicionar 1" at bounding box center [725, 328] width 59 height 38
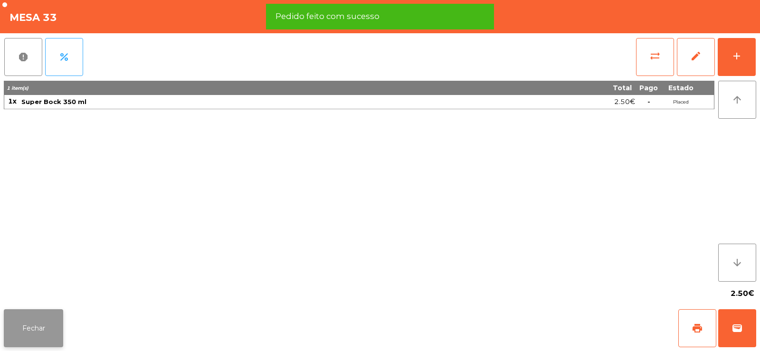
click at [38, 321] on button "Fechar" at bounding box center [33, 328] width 59 height 38
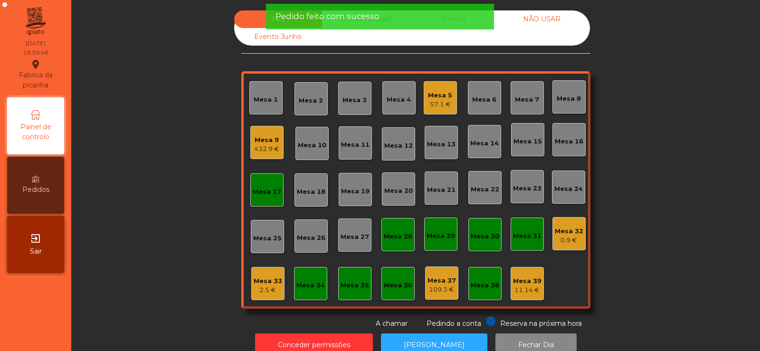
scroll to position [23, 0]
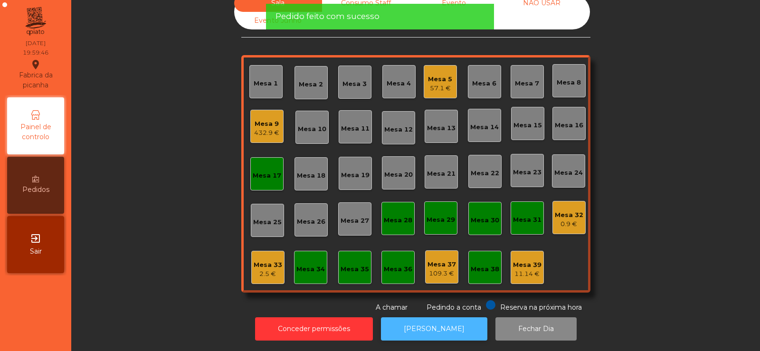
click at [437, 317] on button "[PERSON_NAME]" at bounding box center [434, 328] width 106 height 23
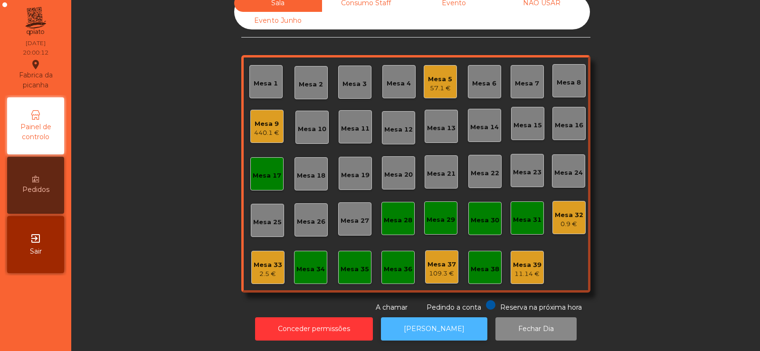
scroll to position [0, 0]
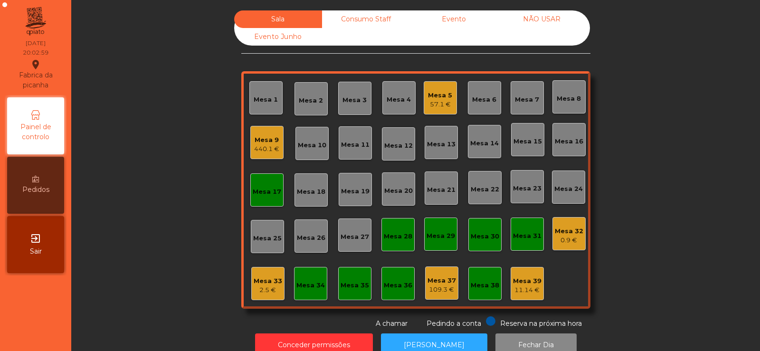
click at [263, 196] on div "Mesa 17" at bounding box center [267, 191] width 28 height 9
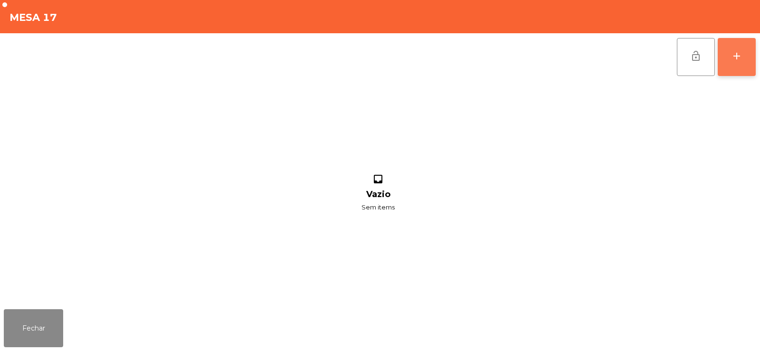
click at [732, 63] on button "add" at bounding box center [736, 57] width 38 height 38
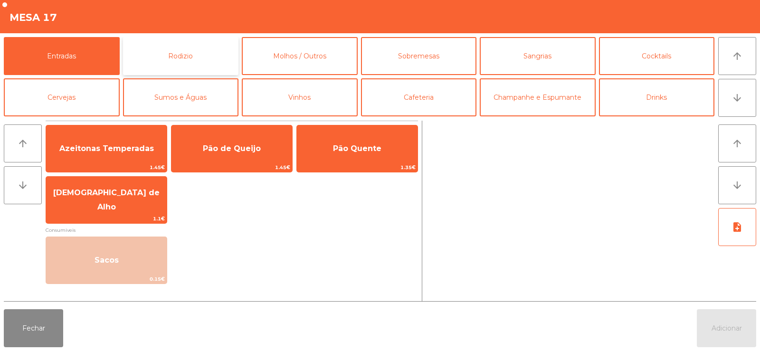
click at [150, 56] on button "Rodizio" at bounding box center [181, 56] width 116 height 38
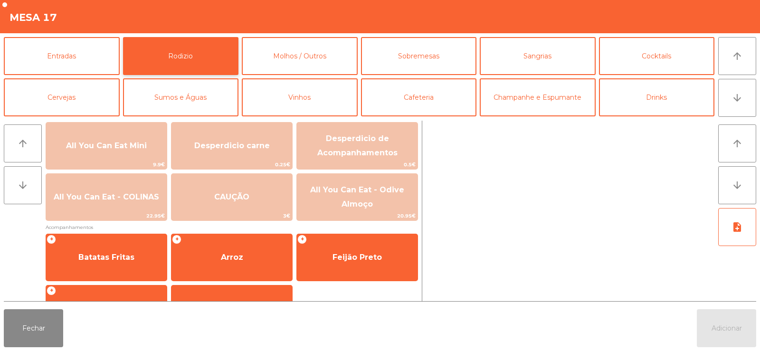
scroll to position [115, 0]
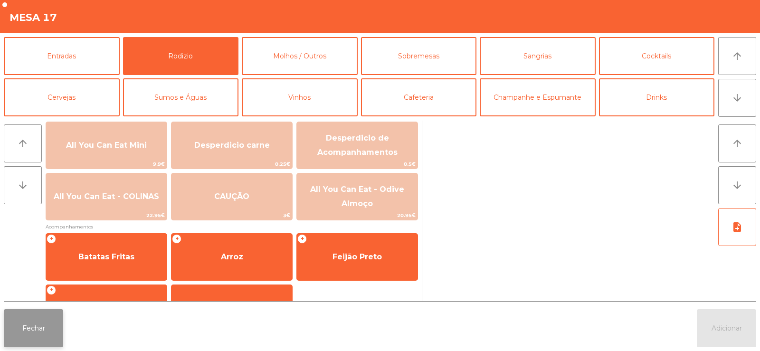
click at [24, 323] on button "Fechar" at bounding box center [33, 328] width 59 height 38
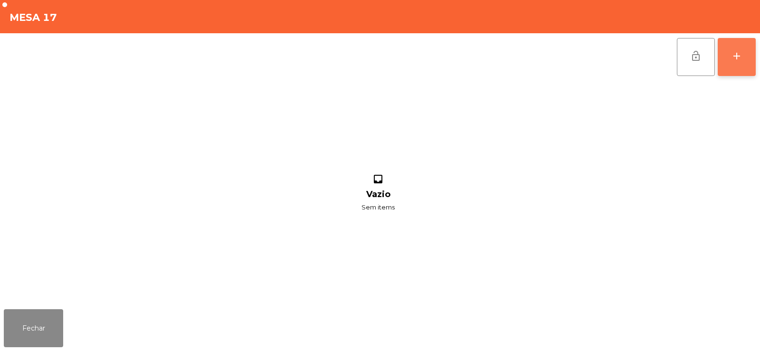
click at [729, 59] on button "add" at bounding box center [736, 57] width 38 height 38
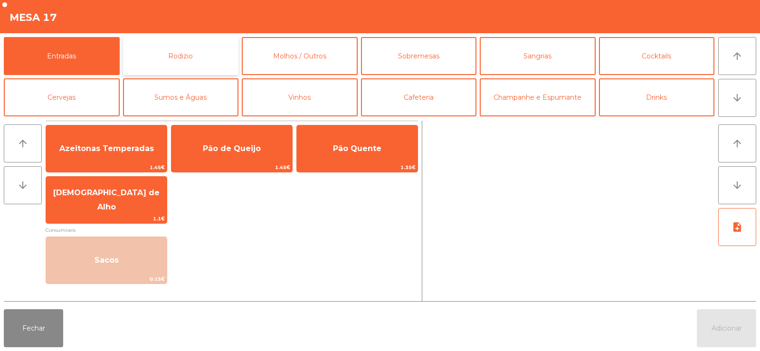
click at [178, 53] on button "Rodizio" at bounding box center [181, 56] width 116 height 38
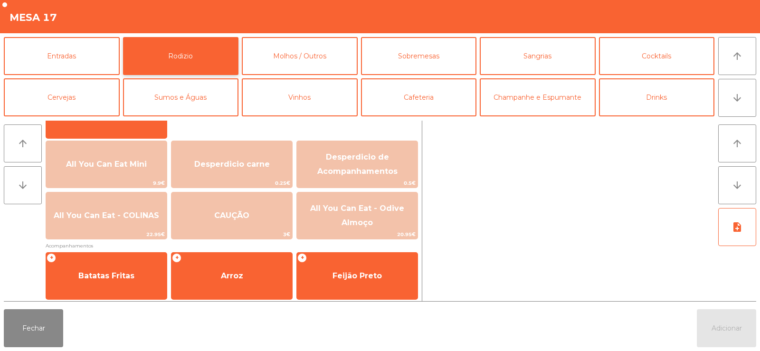
scroll to position [96, 0]
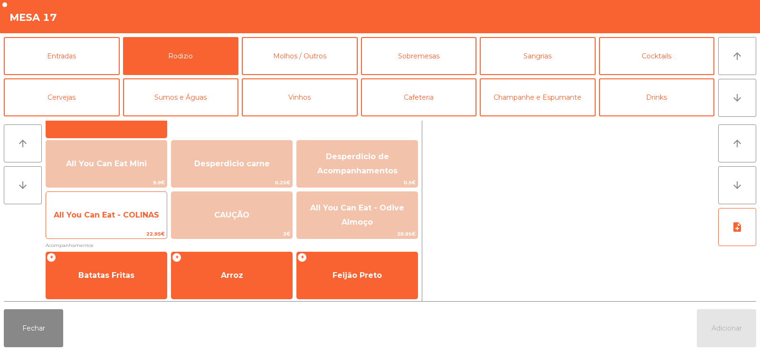
click at [93, 216] on span "All You Can Eat - COLINAS" at bounding box center [106, 214] width 105 height 9
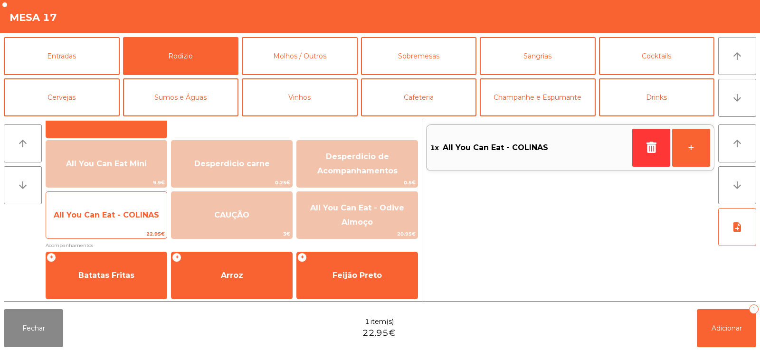
click at [90, 215] on span "All You Can Eat - COLINAS" at bounding box center [106, 214] width 105 height 9
click at [97, 217] on span "All You Can Eat - COLINAS" at bounding box center [106, 214] width 105 height 9
click at [94, 220] on span "All You Can Eat - COLINAS" at bounding box center [106, 215] width 121 height 26
click at [103, 221] on span "All You Can Eat - COLINAS" at bounding box center [106, 215] width 121 height 26
click at [101, 210] on span "All You Can Eat - COLINAS" at bounding box center [106, 214] width 105 height 9
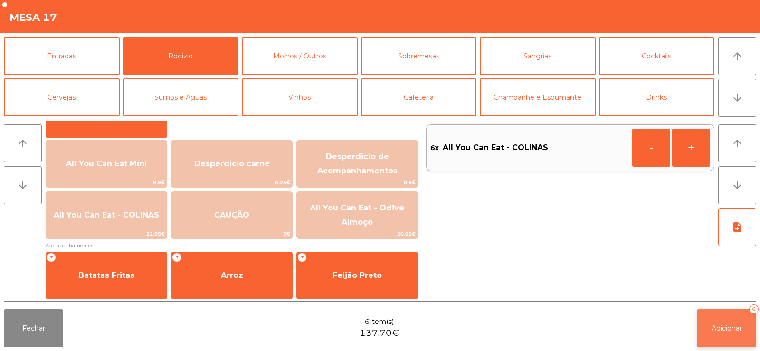
click at [715, 325] on span "Adicionar" at bounding box center [726, 328] width 30 height 9
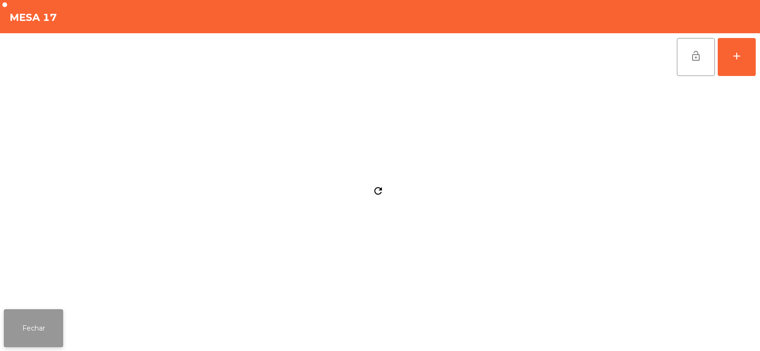
click at [19, 330] on button "Fechar" at bounding box center [33, 328] width 59 height 38
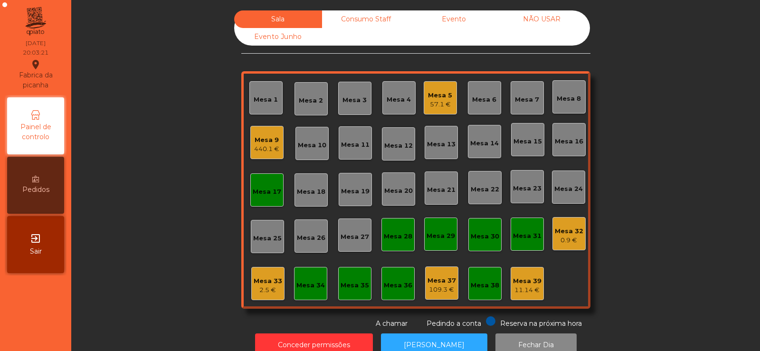
click at [256, 197] on div "Mesa 17" at bounding box center [266, 189] width 33 height 33
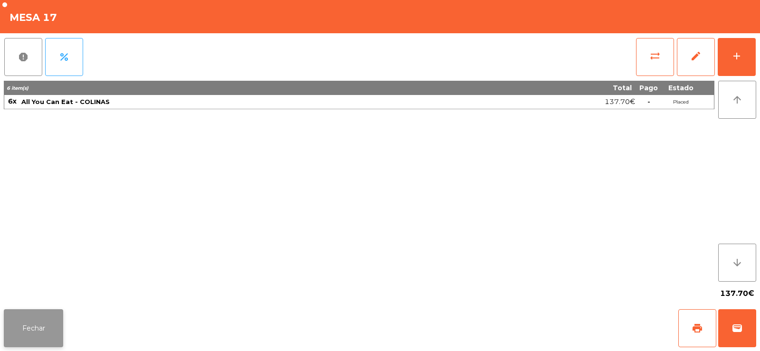
click at [33, 322] on button "Fechar" at bounding box center [33, 328] width 59 height 38
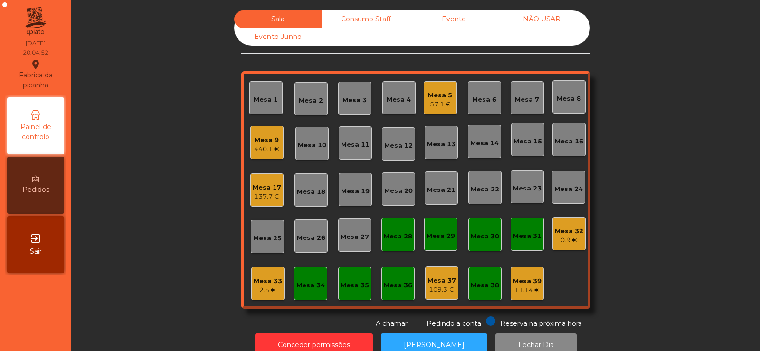
click at [275, 193] on div "137.7 €" at bounding box center [267, 196] width 28 height 9
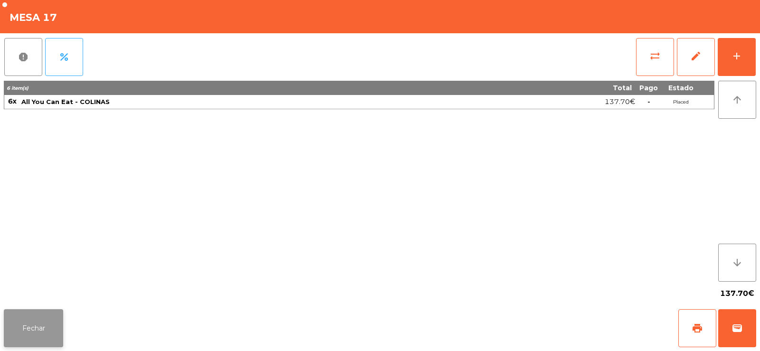
click at [43, 325] on button "Fechar" at bounding box center [33, 328] width 59 height 38
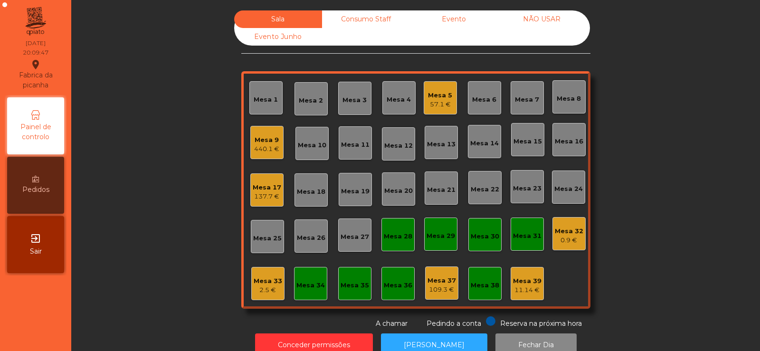
click at [272, 179] on div "Mesa 17 137.7 €" at bounding box center [267, 190] width 28 height 22
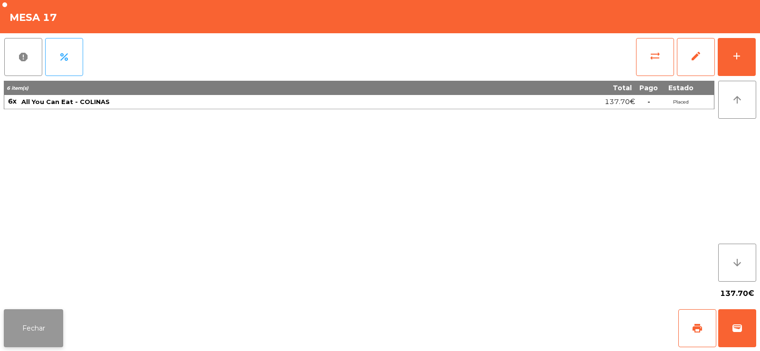
click at [18, 319] on button "Fechar" at bounding box center [33, 328] width 59 height 38
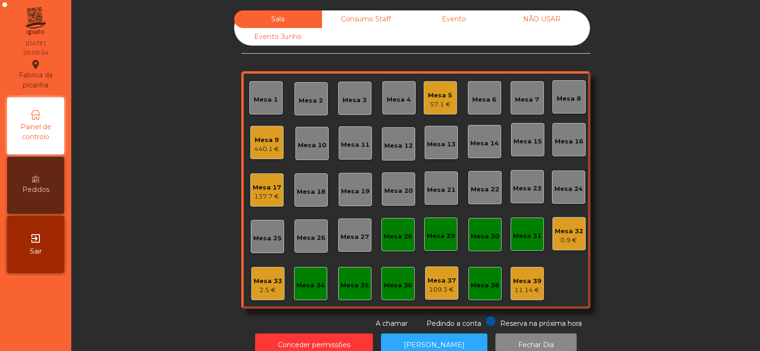
click at [262, 188] on div "Mesa 17" at bounding box center [267, 187] width 28 height 9
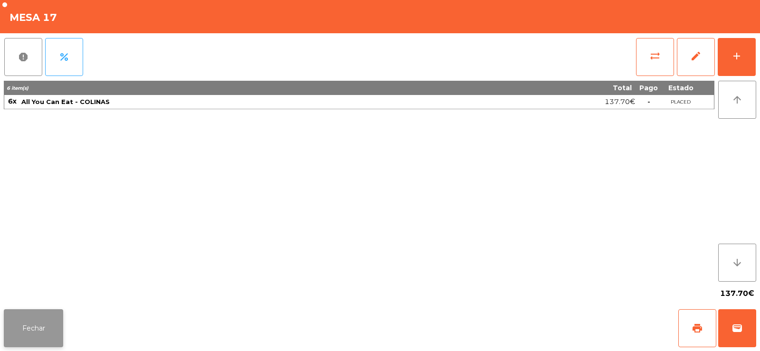
click at [22, 325] on button "Fechar" at bounding box center [33, 328] width 59 height 38
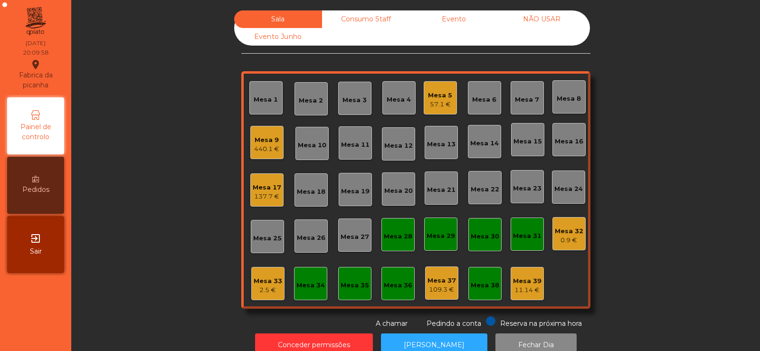
click at [267, 188] on div "Mesa 17" at bounding box center [267, 187] width 28 height 9
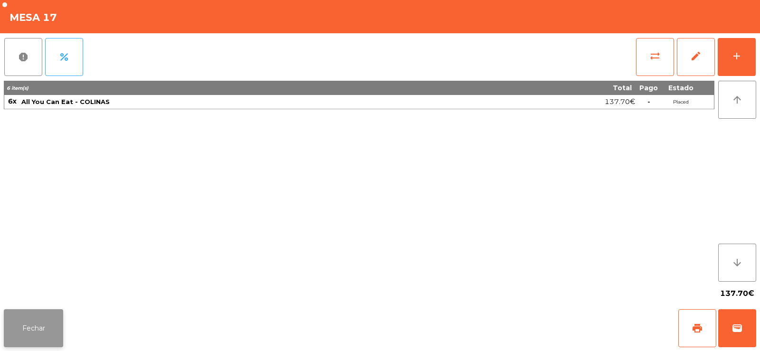
click at [39, 319] on button "Fechar" at bounding box center [33, 328] width 59 height 38
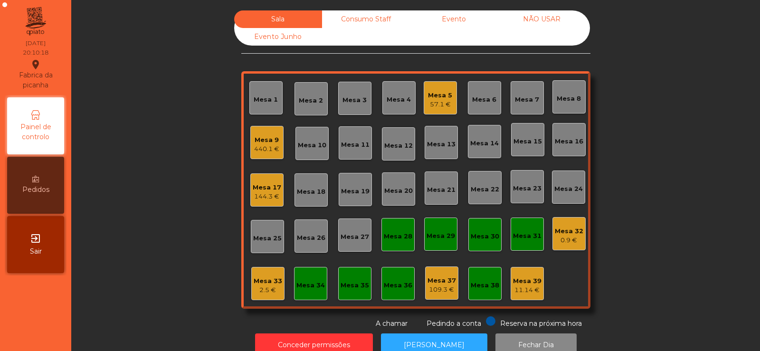
click at [266, 195] on div "144.3 €" at bounding box center [267, 196] width 28 height 9
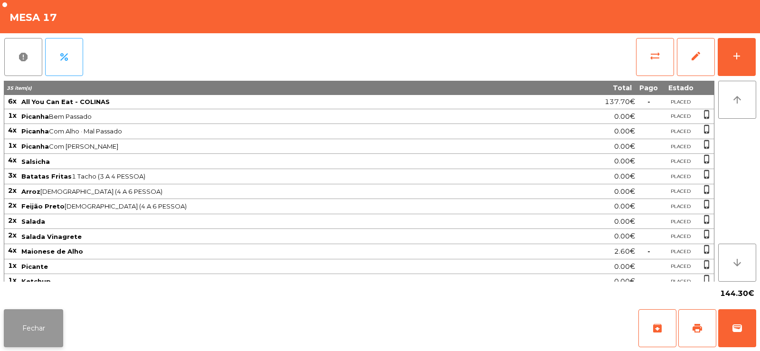
click at [42, 310] on button "Fechar" at bounding box center [33, 328] width 59 height 38
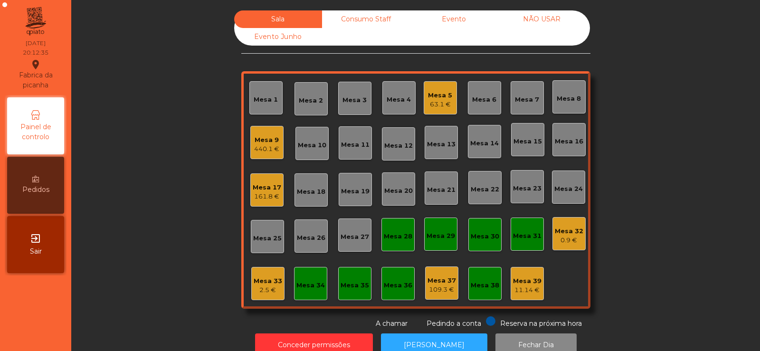
click at [149, 151] on div "Sala Consumo Staff Evento NÃO USAR Evento Junho Mesa 1 Mesa 2 Mesa 3 Mesa 4 Mes…" at bounding box center [415, 169] width 663 height 318
click at [566, 93] on div "Mesa 8" at bounding box center [568, 96] width 24 height 13
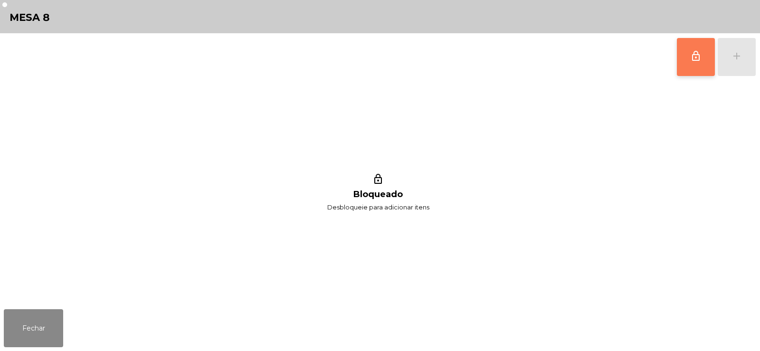
click at [697, 53] on span "lock_outline" at bounding box center [695, 55] width 11 height 11
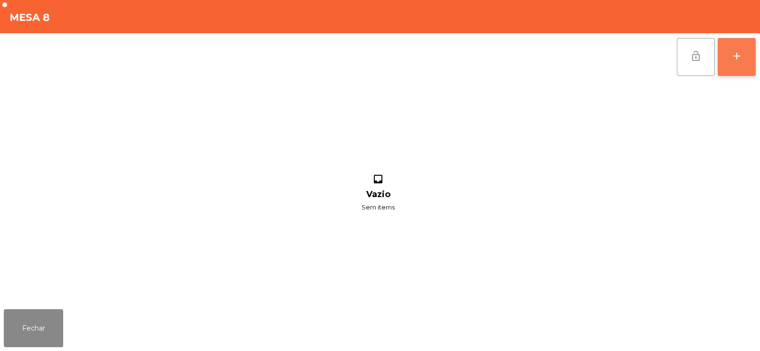
click at [736, 53] on div "add" at bounding box center [736, 55] width 11 height 11
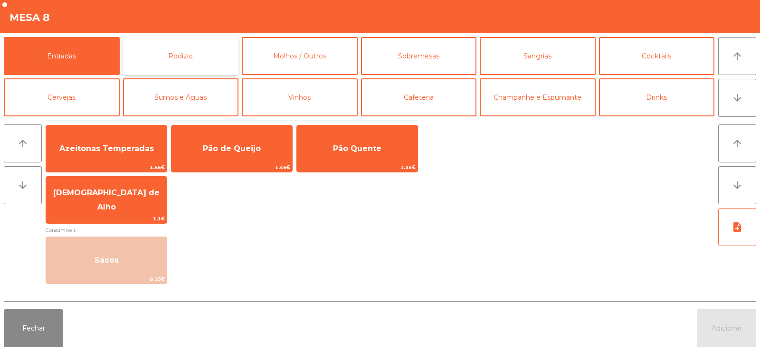
click at [190, 54] on button "Rodizio" at bounding box center [181, 56] width 116 height 38
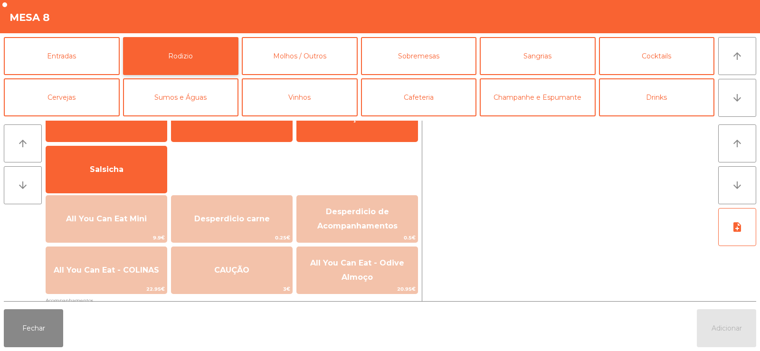
scroll to position [85, 0]
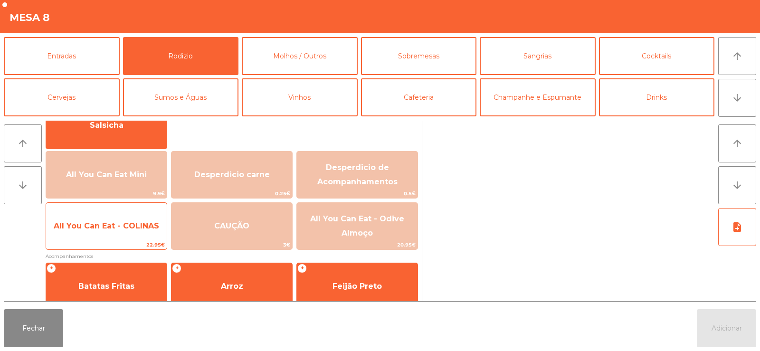
click at [79, 226] on span "All You Can Eat - COLINAS" at bounding box center [106, 225] width 105 height 9
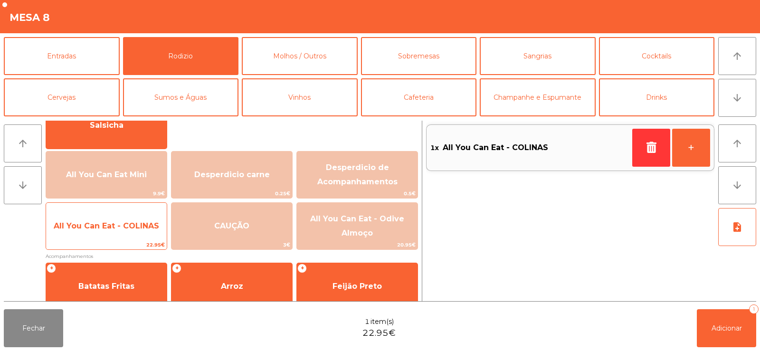
click at [84, 228] on span "All You Can Eat - COLINAS" at bounding box center [106, 225] width 105 height 9
click at [103, 220] on span "All You Can Eat - COLINAS" at bounding box center [106, 226] width 121 height 26
click at [95, 221] on span "All You Can Eat - COLINAS" at bounding box center [106, 225] width 105 height 9
click at [88, 225] on span "All You Can Eat - COLINAS" at bounding box center [106, 225] width 105 height 9
click at [89, 225] on span "All You Can Eat - COLINAS" at bounding box center [106, 225] width 105 height 9
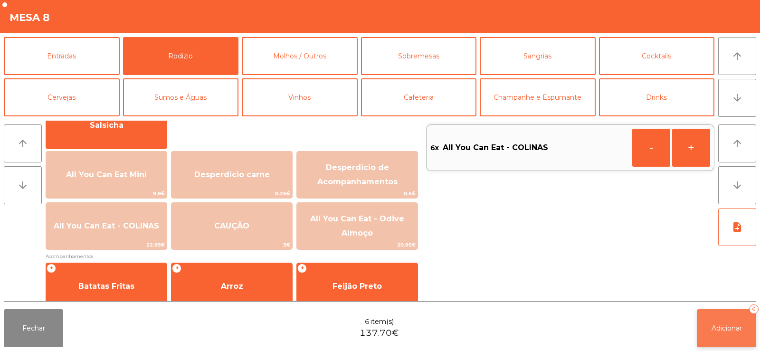
click at [724, 311] on button "Adicionar 6" at bounding box center [725, 328] width 59 height 38
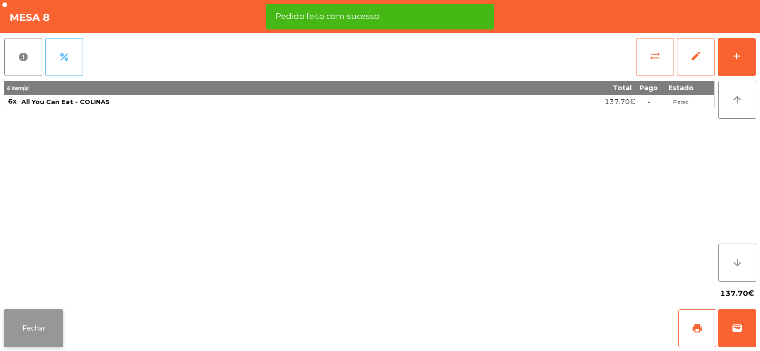
click at [26, 324] on button "Fechar" at bounding box center [33, 328] width 59 height 38
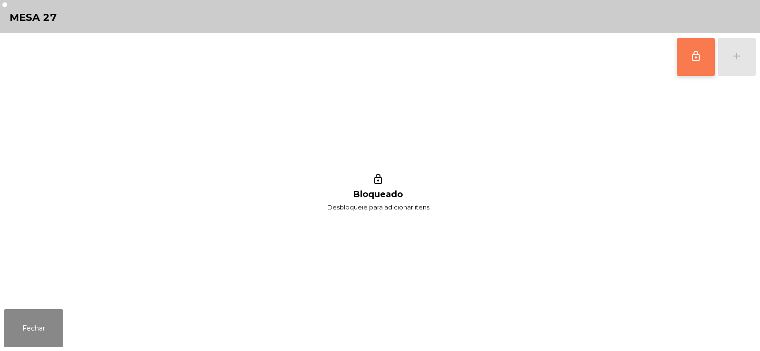
click at [694, 69] on button "lock_outline" at bounding box center [695, 57] width 38 height 38
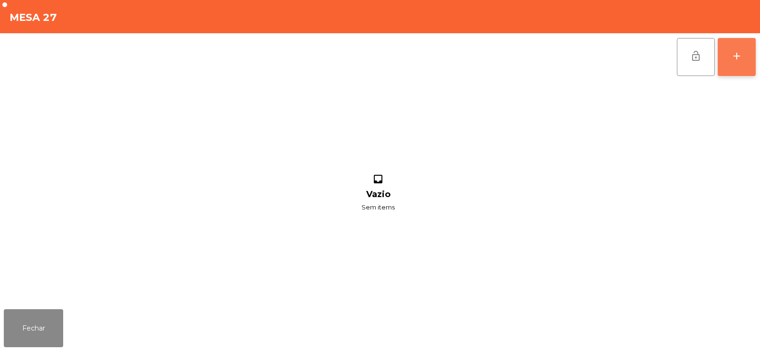
click at [722, 65] on button "add" at bounding box center [736, 57] width 38 height 38
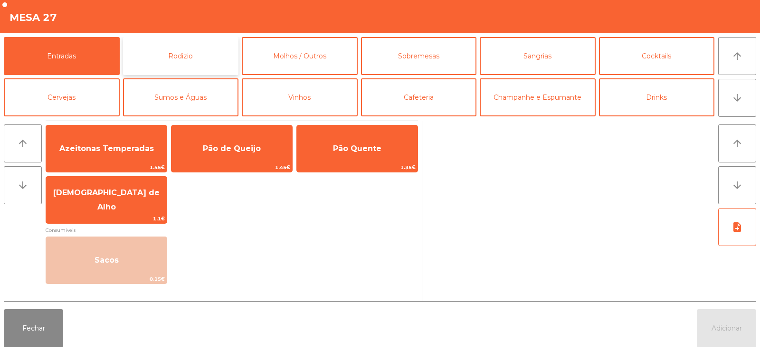
click at [179, 56] on button "Rodizio" at bounding box center [181, 56] width 116 height 38
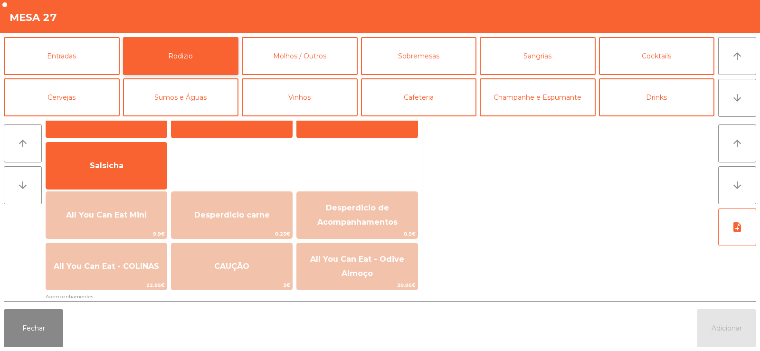
scroll to position [90, 0]
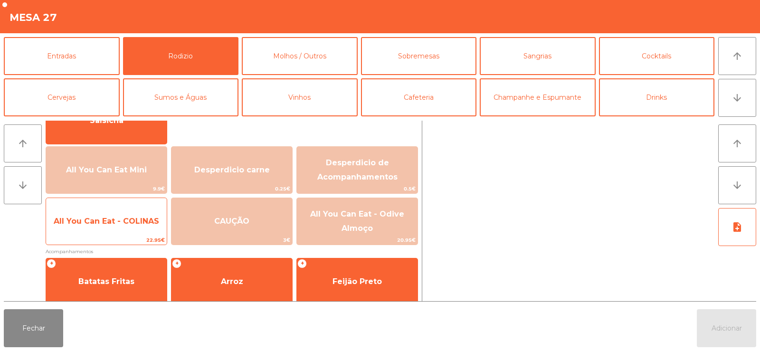
click at [117, 220] on span "All You Can Eat - COLINAS" at bounding box center [106, 220] width 105 height 9
click at [117, 228] on span "All You Can Eat - COLINAS" at bounding box center [106, 221] width 121 height 26
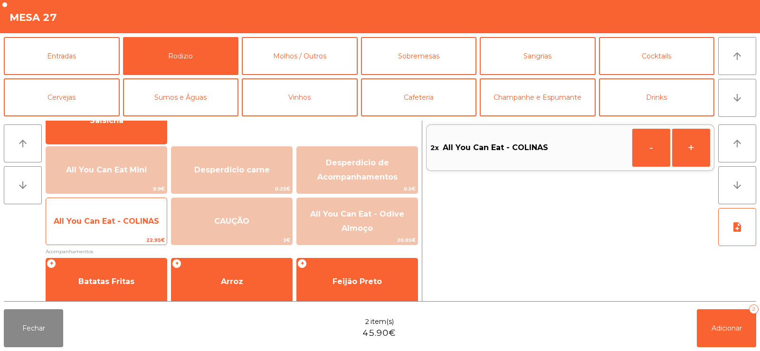
click at [112, 229] on span "All You Can Eat - COLINAS" at bounding box center [106, 221] width 121 height 26
click at [111, 233] on span "All You Can Eat - COLINAS" at bounding box center [106, 221] width 121 height 26
click at [114, 228] on span "All You Can Eat - COLINAS" at bounding box center [106, 221] width 121 height 26
click at [114, 227] on span "All You Can Eat - COLINAS" at bounding box center [106, 221] width 121 height 26
click at [112, 225] on span "All You Can Eat - COLINAS" at bounding box center [106, 221] width 121 height 26
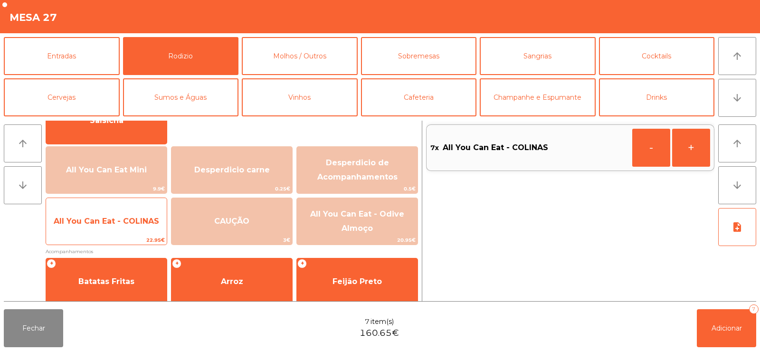
click at [110, 226] on span "All You Can Eat - COLINAS" at bounding box center [106, 221] width 121 height 26
click at [112, 223] on span "All You Can Eat - COLINAS" at bounding box center [106, 220] width 105 height 9
click at [110, 228] on span "All You Can Eat - COLINAS" at bounding box center [106, 221] width 121 height 26
click at [113, 226] on span "All You Can Eat - COLINAS" at bounding box center [106, 221] width 121 height 26
click at [114, 229] on span "All You Can Eat - COLINAS" at bounding box center [106, 221] width 121 height 26
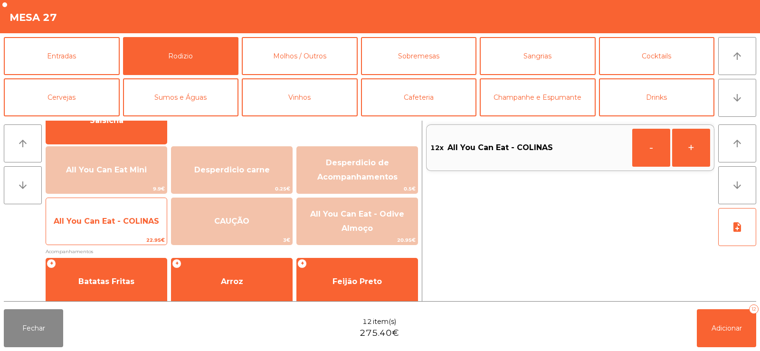
click at [116, 225] on span "All You Can Eat - COLINAS" at bounding box center [106, 220] width 105 height 9
click at [119, 224] on span "All You Can Eat - COLINAS" at bounding box center [106, 220] width 105 height 9
click at [112, 225] on span "All You Can Eat - COLINAS" at bounding box center [106, 220] width 105 height 9
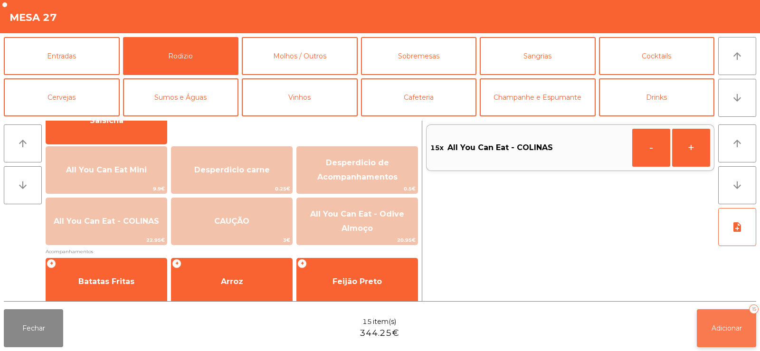
click at [714, 327] on span "Adicionar" at bounding box center [726, 328] width 30 height 9
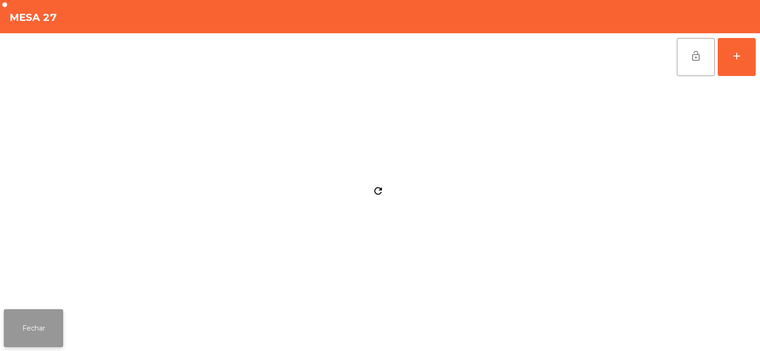
click at [23, 323] on button "Fechar" at bounding box center [33, 328] width 59 height 38
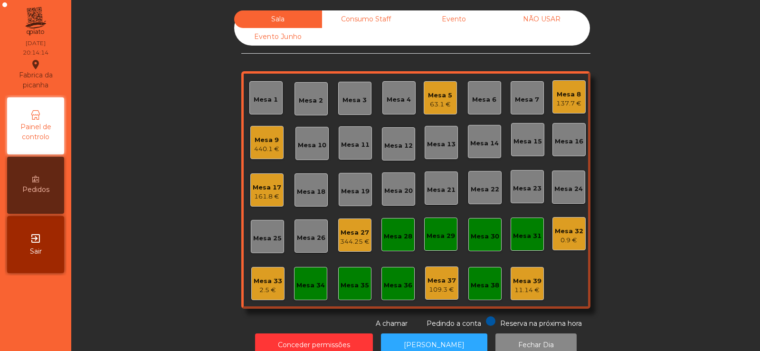
click at [341, 242] on div "344.25 €" at bounding box center [354, 241] width 29 height 9
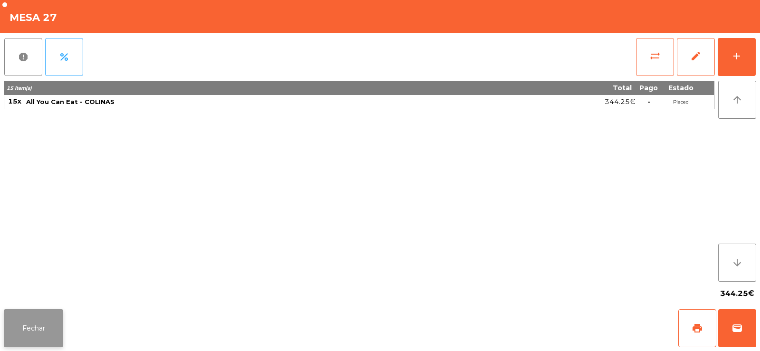
click at [35, 332] on button "Fechar" at bounding box center [33, 328] width 59 height 38
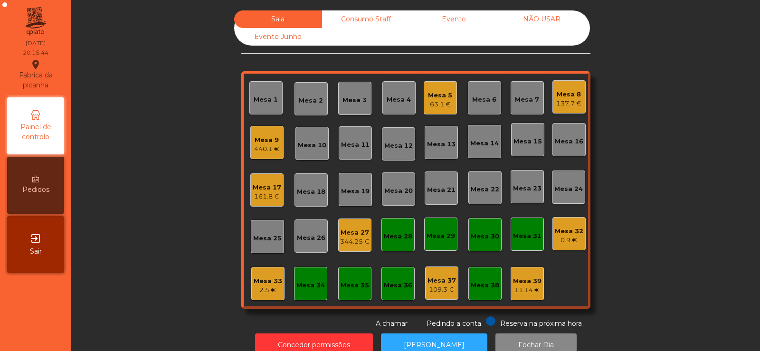
click at [560, 95] on div "Mesa 8" at bounding box center [568, 94] width 25 height 9
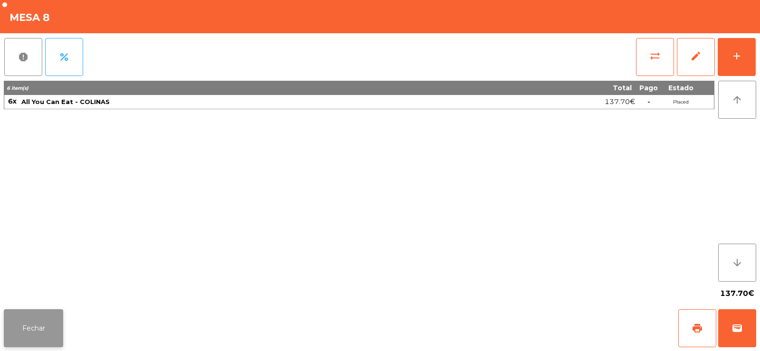
click at [28, 318] on button "Fechar" at bounding box center [33, 328] width 59 height 38
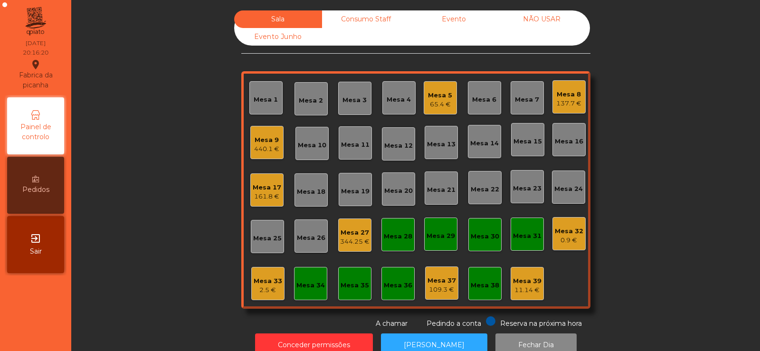
click at [262, 196] on div "161.8 €" at bounding box center [267, 196] width 28 height 9
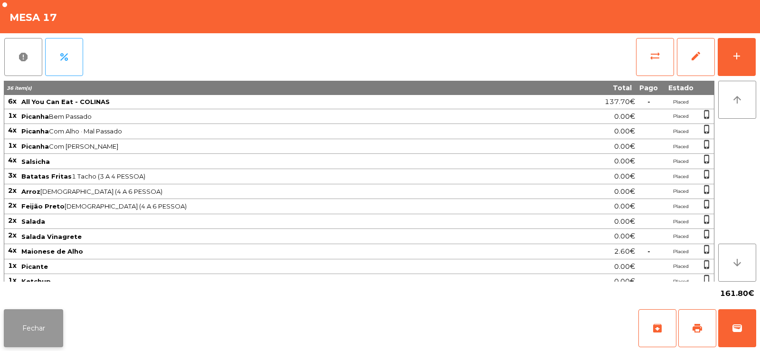
click at [24, 340] on button "Fechar" at bounding box center [33, 328] width 59 height 38
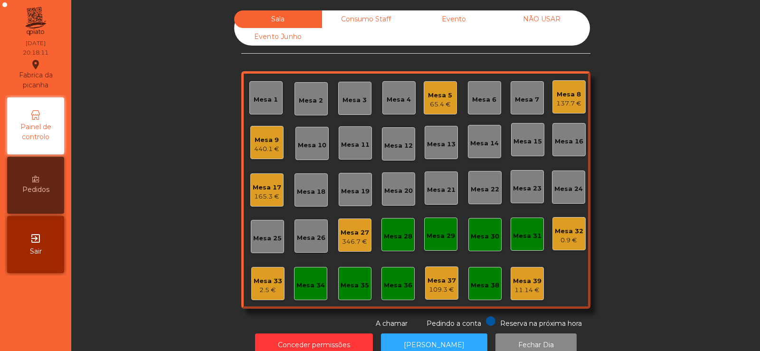
click at [267, 149] on div "440.1 €" at bounding box center [266, 148] width 25 height 9
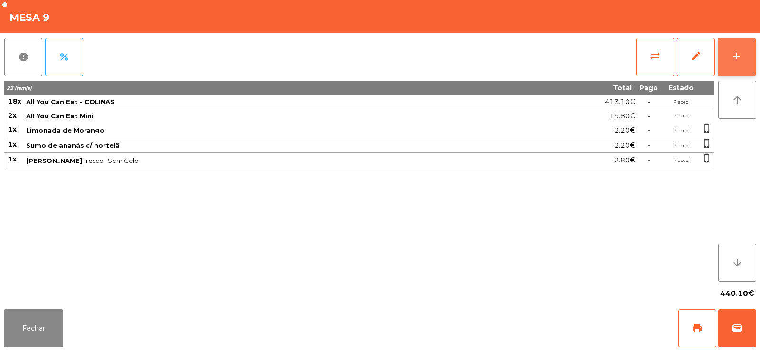
click at [736, 54] on div "add" at bounding box center [736, 55] width 11 height 11
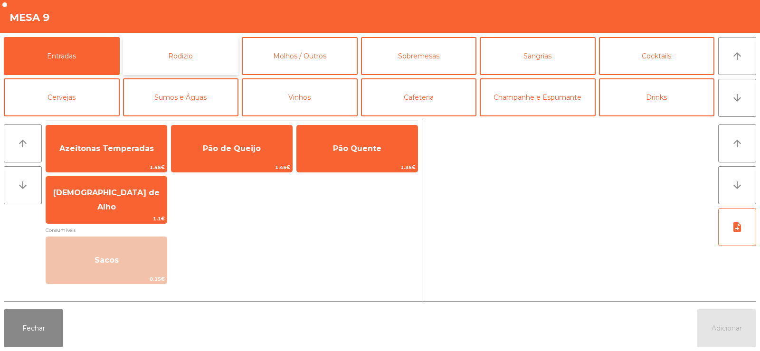
click at [187, 52] on button "Rodizio" at bounding box center [181, 56] width 116 height 38
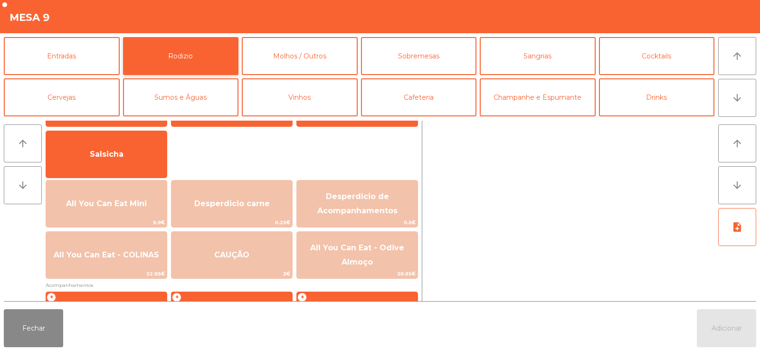
scroll to position [0, 0]
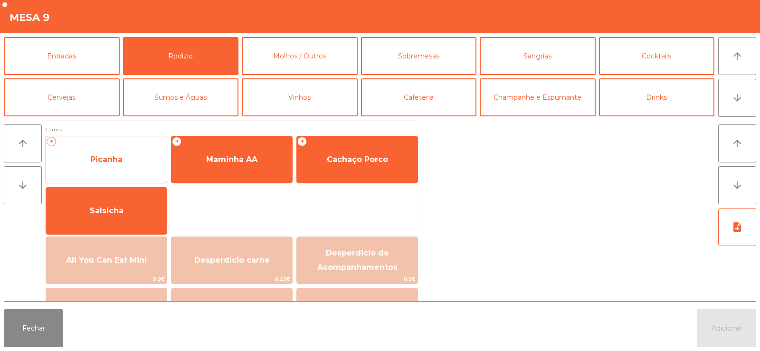
click at [105, 159] on span "Picanha" at bounding box center [106, 159] width 32 height 9
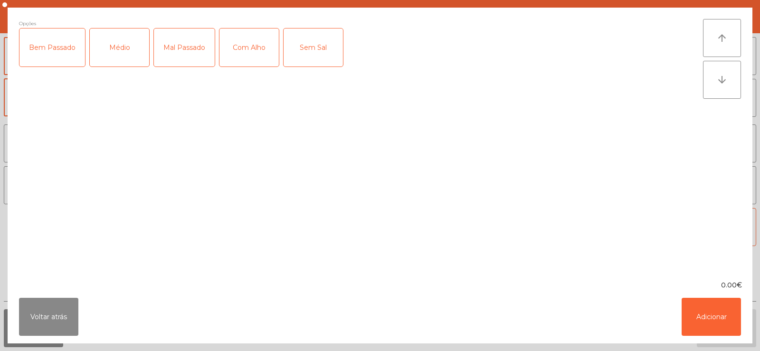
click at [52, 45] on div "Bem Passado" at bounding box center [52, 47] width 66 height 38
click at [246, 54] on div "Com Alho" at bounding box center [248, 47] width 59 height 38
click at [710, 323] on button "Adicionar" at bounding box center [710, 317] width 59 height 38
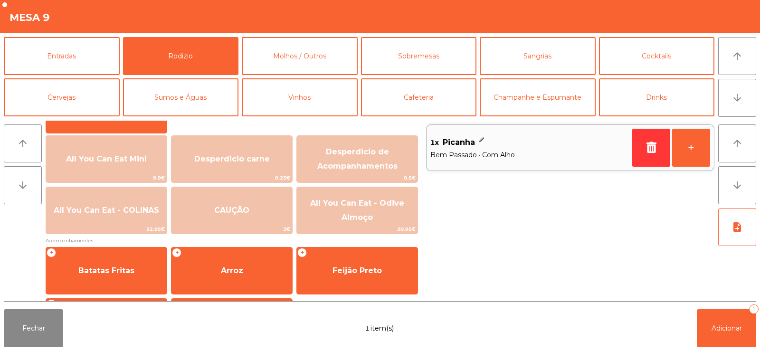
scroll to position [150, 0]
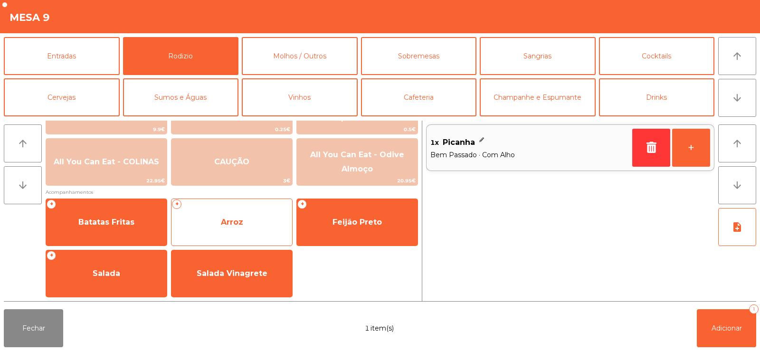
click at [231, 229] on span "Arroz" at bounding box center [231, 222] width 121 height 26
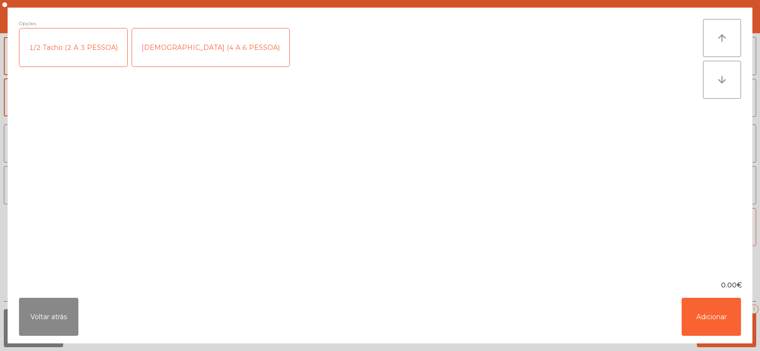
click at [66, 47] on div "1/2 Tacho (2 A 3 PESSOA)" at bounding box center [73, 47] width 108 height 38
click at [698, 314] on button "Adicionar" at bounding box center [710, 317] width 59 height 38
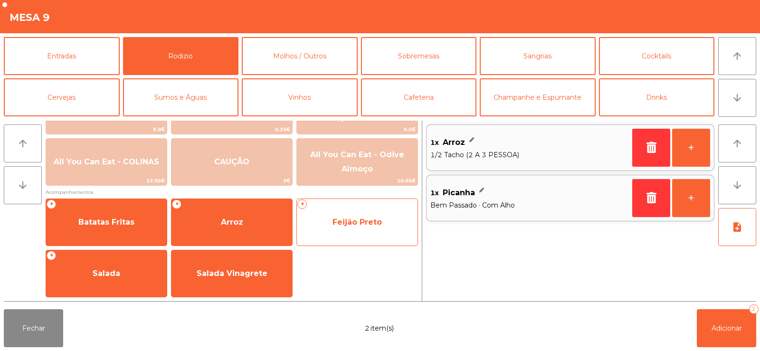
click at [351, 230] on span "Feijão Preto" at bounding box center [357, 222] width 121 height 26
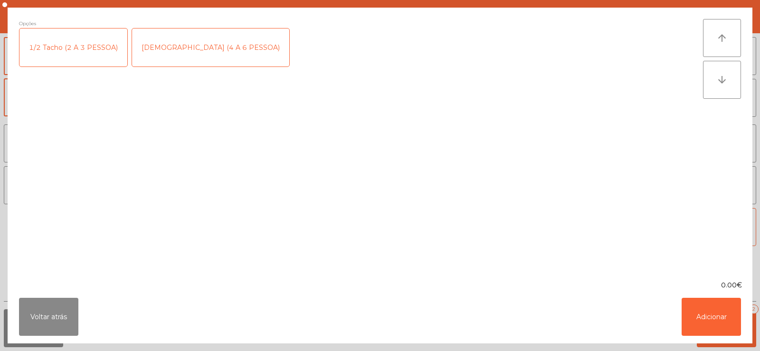
click at [75, 46] on div "1/2 Tacho (2 A 3 PESSOA)" at bounding box center [73, 47] width 108 height 38
click at [714, 323] on button "Adicionar" at bounding box center [710, 317] width 59 height 38
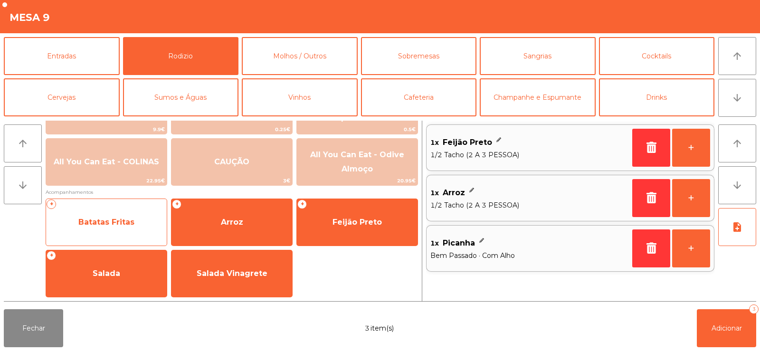
click at [116, 225] on span "Batatas Fritas" at bounding box center [106, 221] width 56 height 9
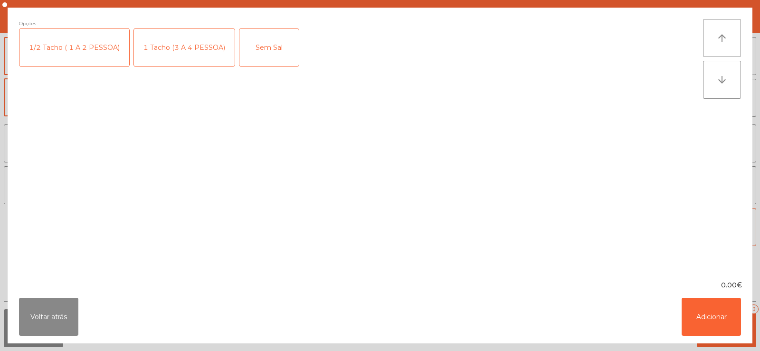
click at [70, 44] on div "1/2 Tacho ( 1 A 2 PESSOA)" at bounding box center [74, 47] width 110 height 38
click at [701, 306] on button "Adicionar" at bounding box center [710, 317] width 59 height 38
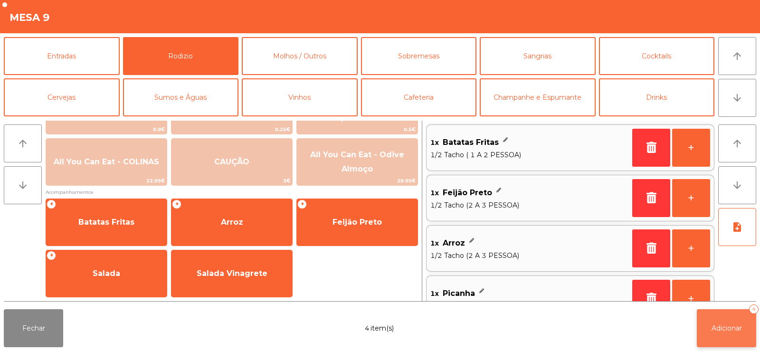
click at [708, 313] on button "Adicionar 4" at bounding box center [725, 328] width 59 height 38
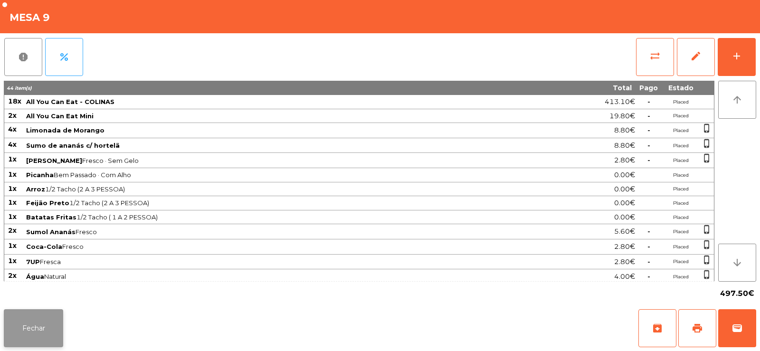
click at [25, 333] on button "Fechar" at bounding box center [33, 328] width 59 height 38
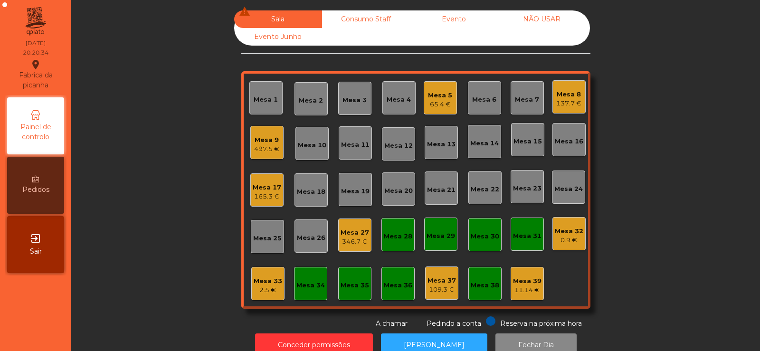
click at [428, 97] on div "Mesa 5" at bounding box center [440, 95] width 24 height 9
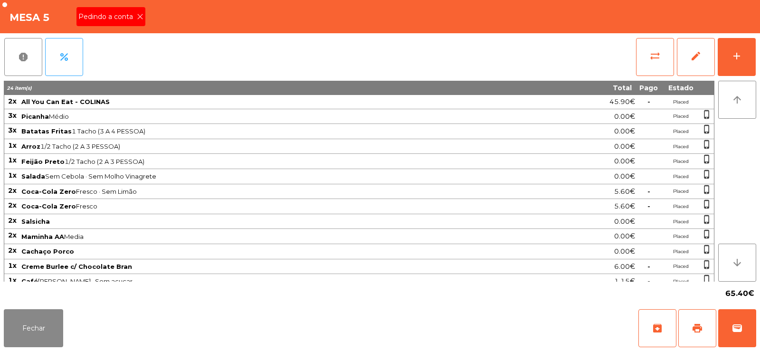
click at [139, 17] on icon at bounding box center [140, 16] width 7 height 7
click at [639, 57] on button "sync_alt" at bounding box center [655, 57] width 38 height 38
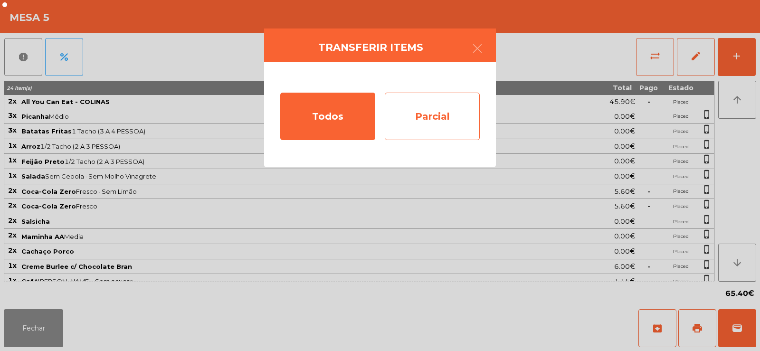
click at [405, 121] on div "Parcial" at bounding box center [432, 116] width 95 height 47
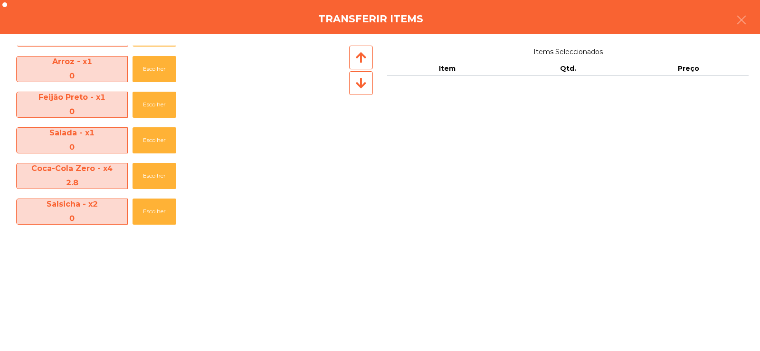
scroll to position [247, 0]
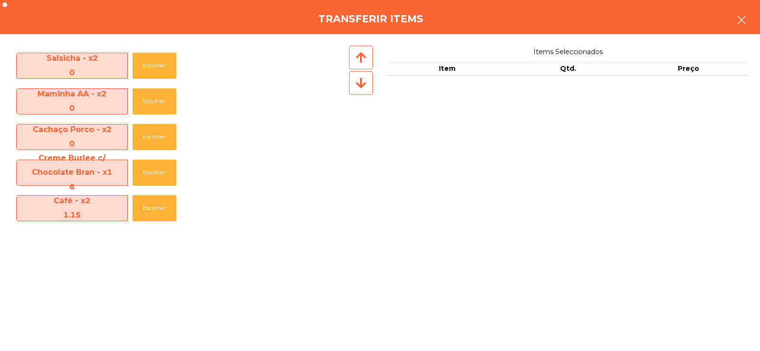
click at [739, 19] on icon "button" at bounding box center [740, 19] width 11 height 11
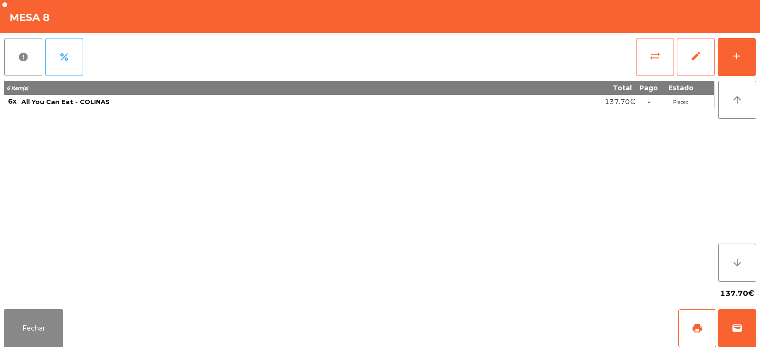
click at [28, 291] on div "137.70€" at bounding box center [380, 294] width 752 height 24
click at [41, 297] on div "137.70€" at bounding box center [380, 294] width 752 height 24
click at [32, 310] on button "Fechar" at bounding box center [33, 328] width 59 height 38
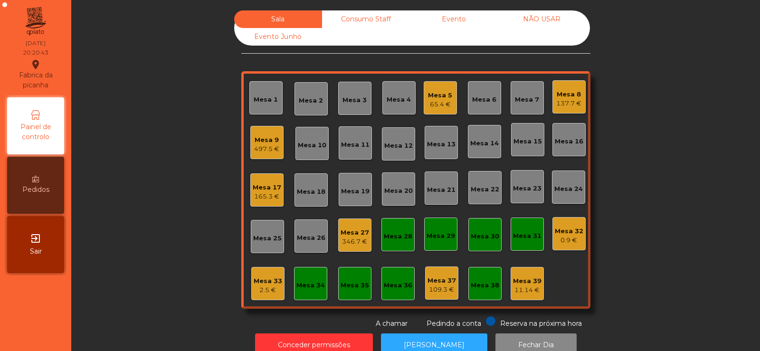
click at [423, 105] on div "Mesa 5 65.4 €" at bounding box center [439, 97] width 33 height 33
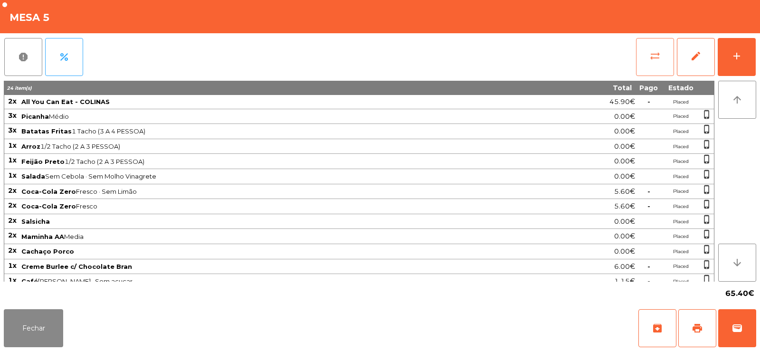
click at [654, 65] on button "sync_alt" at bounding box center [655, 57] width 38 height 38
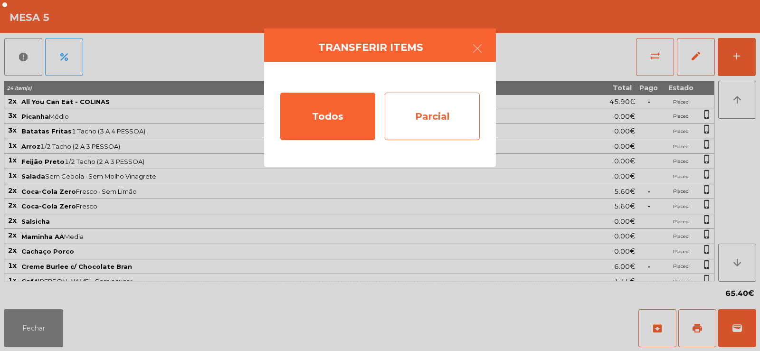
click at [431, 125] on div "Parcial" at bounding box center [432, 116] width 95 height 47
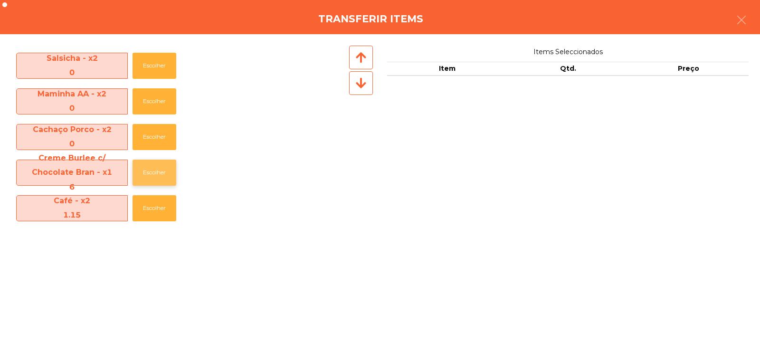
click at [147, 175] on button "Escolher" at bounding box center [154, 173] width 44 height 26
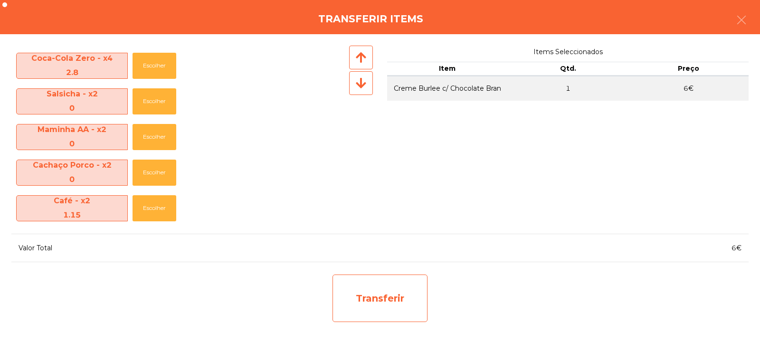
click at [366, 302] on div "Transferir" at bounding box center [379, 297] width 95 height 47
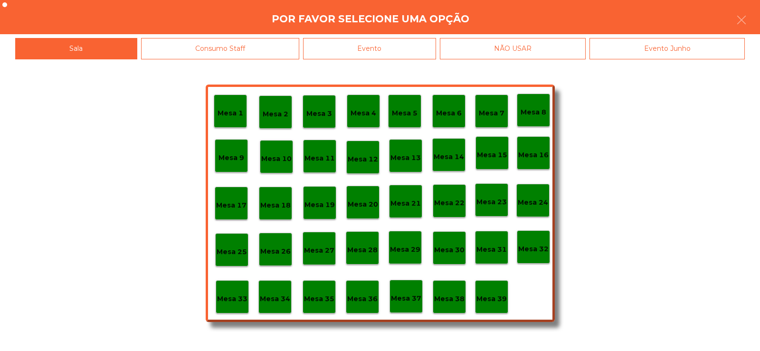
click at [493, 299] on p "Mesa 39" at bounding box center [491, 298] width 30 height 11
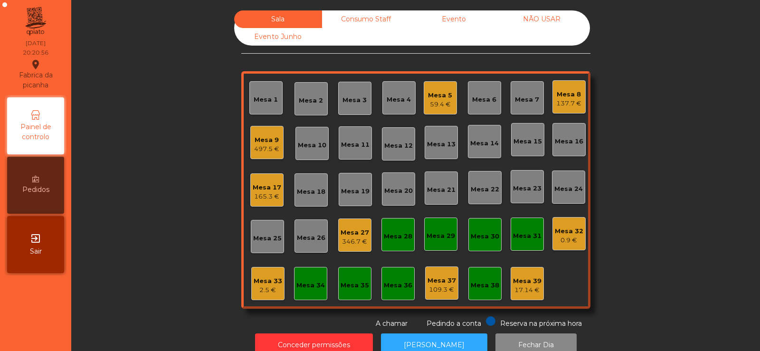
click at [385, 188] on div "Mesa 20" at bounding box center [398, 190] width 28 height 9
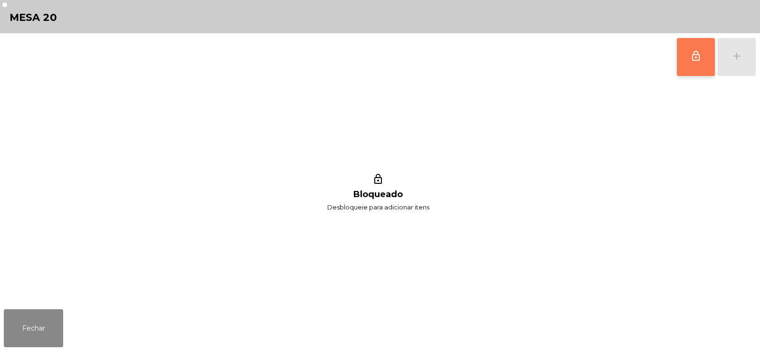
click at [680, 54] on button "lock_outline" at bounding box center [695, 57] width 38 height 38
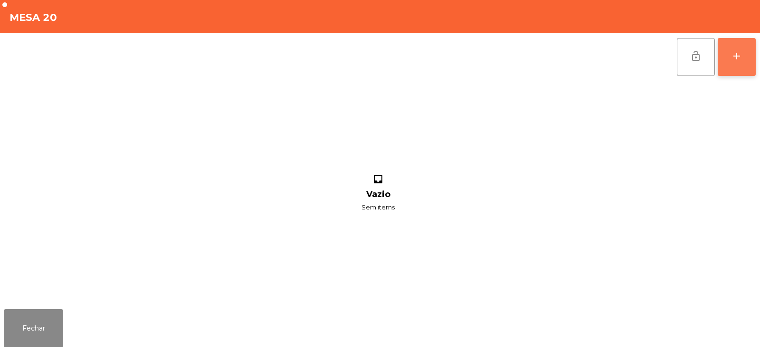
click at [739, 60] on div "add" at bounding box center [736, 55] width 11 height 11
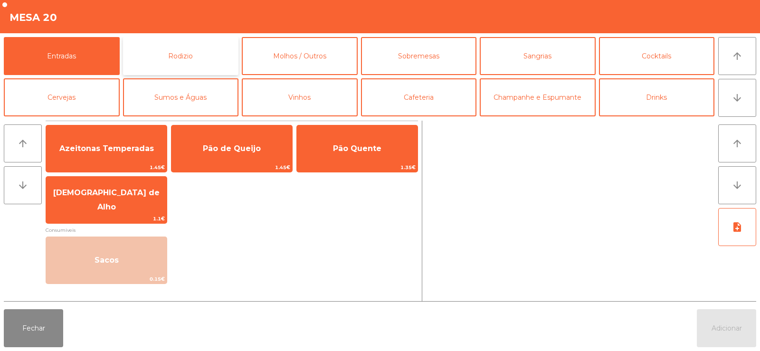
click at [155, 52] on button "Rodizio" at bounding box center [181, 56] width 116 height 38
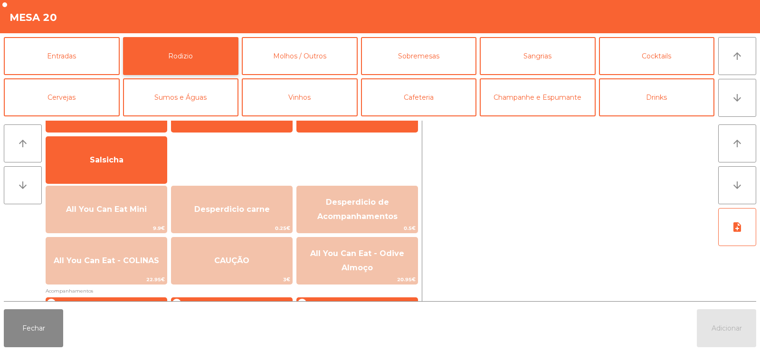
scroll to position [72, 0]
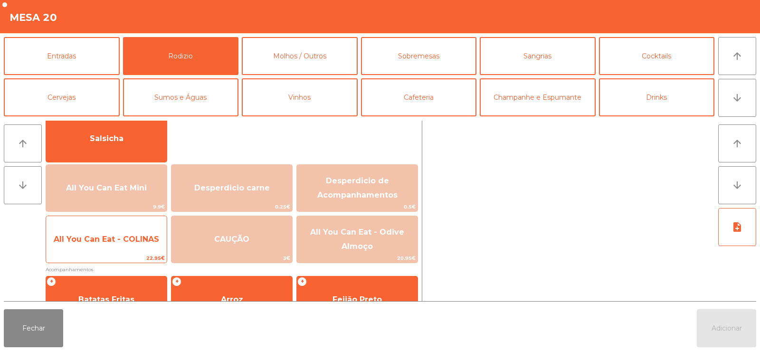
click at [98, 245] on span "All You Can Eat - COLINAS" at bounding box center [106, 239] width 121 height 26
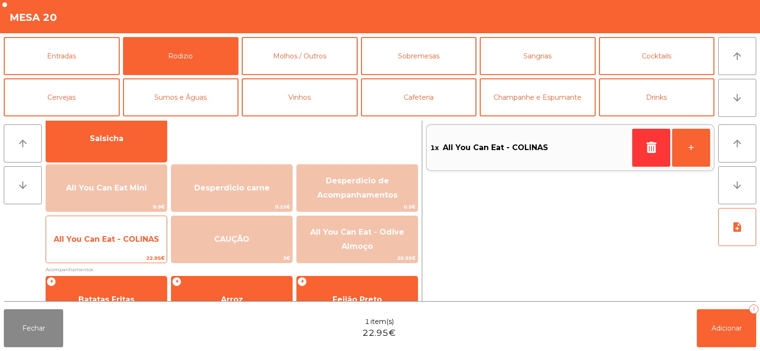
click at [97, 242] on span "All You Can Eat - COLINAS" at bounding box center [106, 239] width 105 height 9
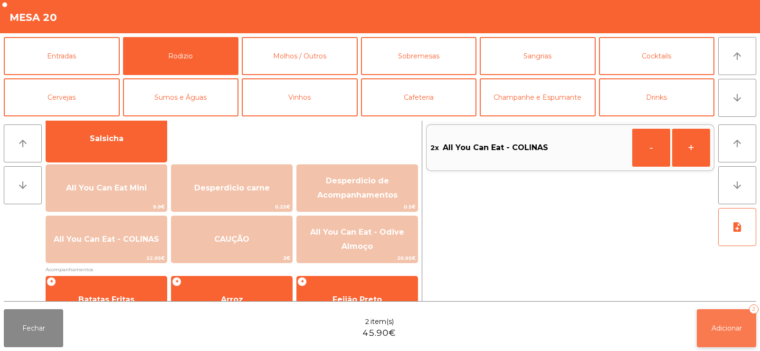
click at [732, 337] on button "Adicionar 2" at bounding box center [725, 328] width 59 height 38
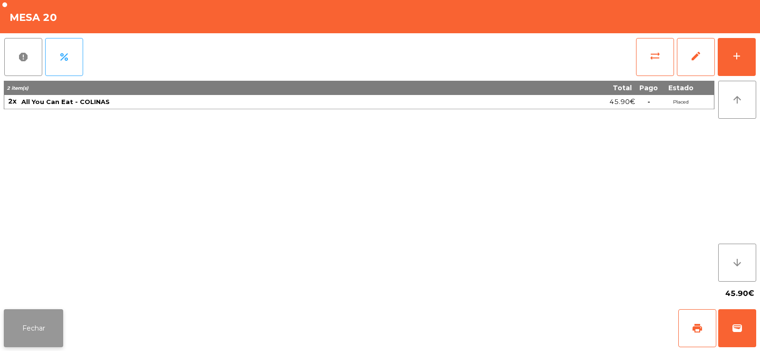
click at [28, 336] on button "Fechar" at bounding box center [33, 328] width 59 height 38
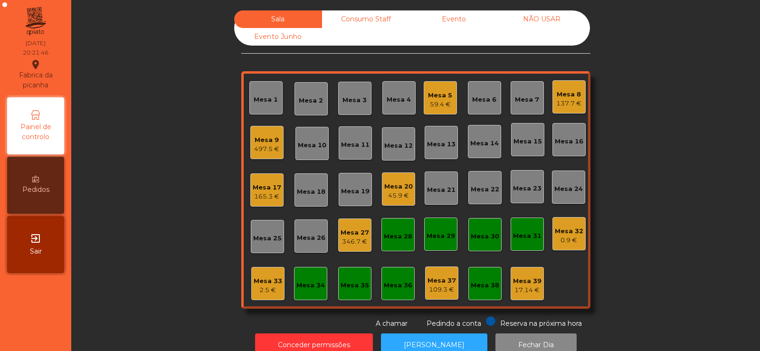
click at [428, 97] on div "Mesa 5" at bounding box center [440, 95] width 24 height 9
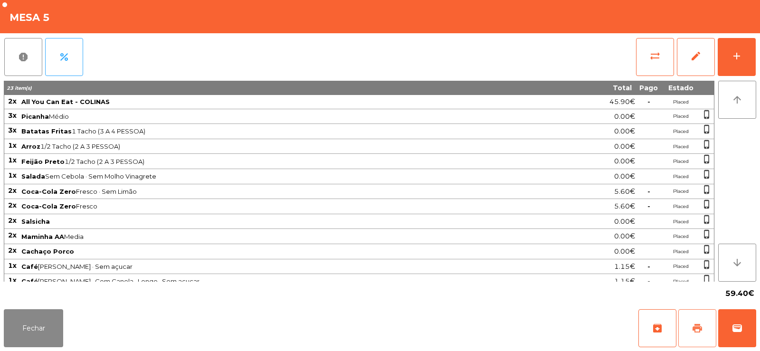
click at [695, 326] on span "print" at bounding box center [696, 327] width 11 height 11
click at [27, 319] on button "Fechar" at bounding box center [33, 328] width 59 height 38
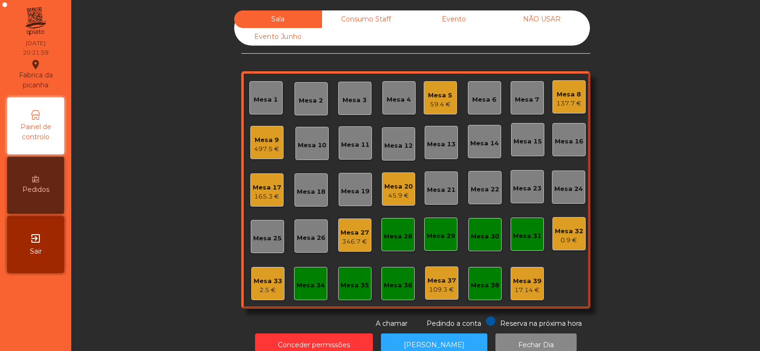
click at [394, 193] on div "45.9 €" at bounding box center [398, 195] width 28 height 9
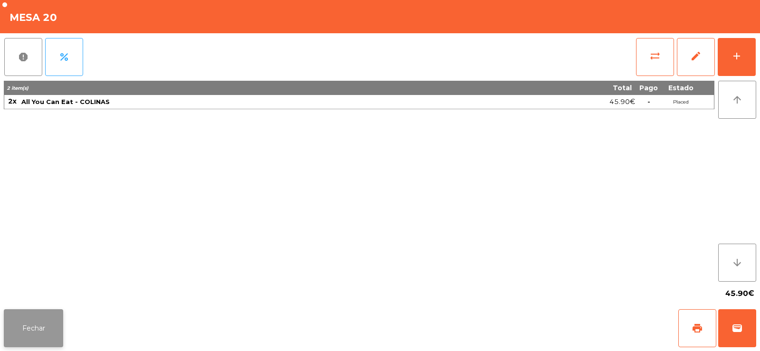
click at [57, 311] on button "Fechar" at bounding box center [33, 328] width 59 height 38
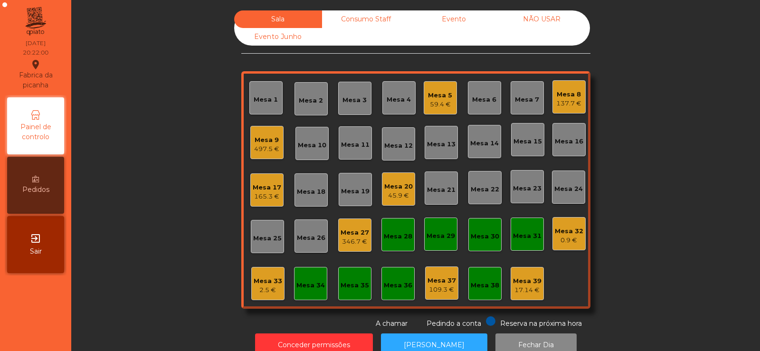
click at [523, 183] on div "Mesa 23" at bounding box center [527, 186] width 28 height 13
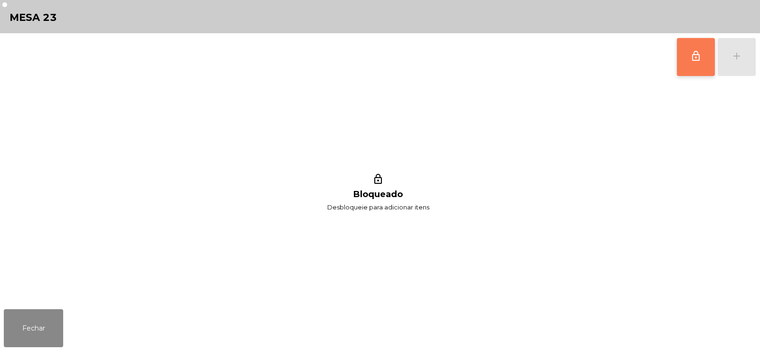
click at [693, 65] on button "lock_outline" at bounding box center [695, 57] width 38 height 38
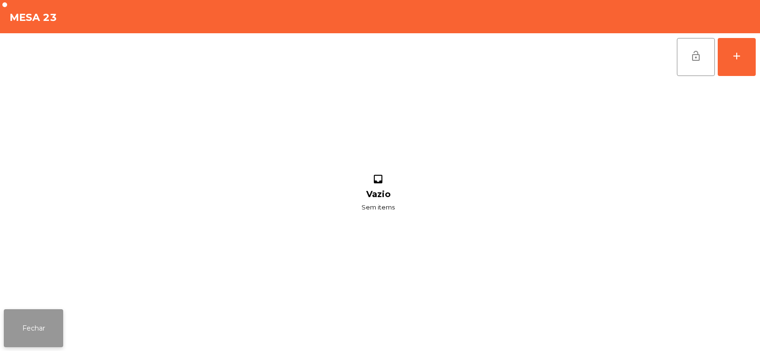
click at [36, 324] on button "Fechar" at bounding box center [33, 328] width 59 height 38
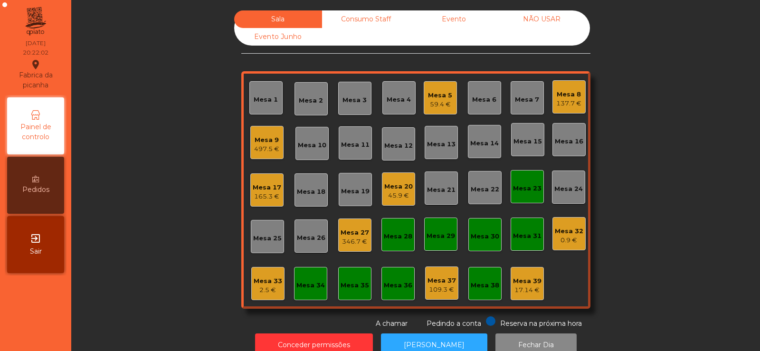
click at [392, 190] on div "Mesa 20" at bounding box center [398, 186] width 28 height 9
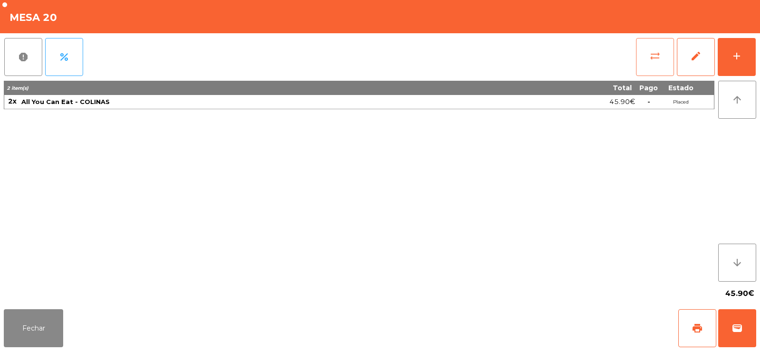
click at [648, 57] on button "sync_alt" at bounding box center [655, 57] width 38 height 38
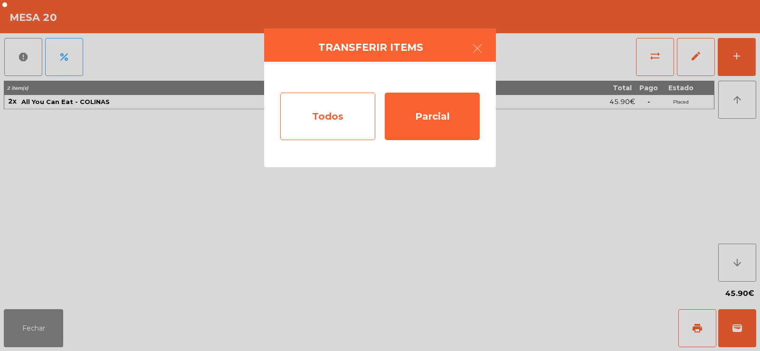
click at [329, 126] on div "Todos" at bounding box center [327, 116] width 95 height 47
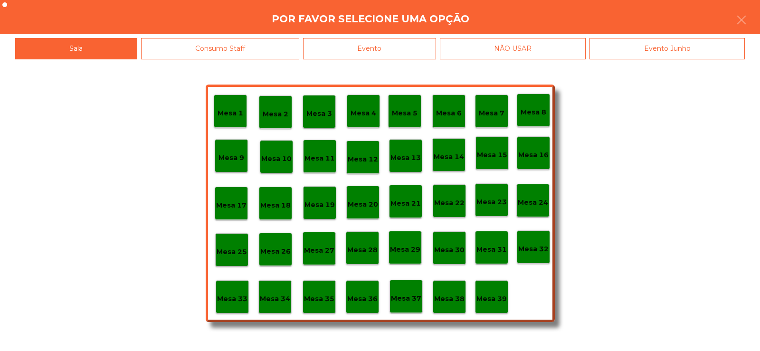
click at [495, 209] on div "Mesa 23" at bounding box center [491, 199] width 33 height 33
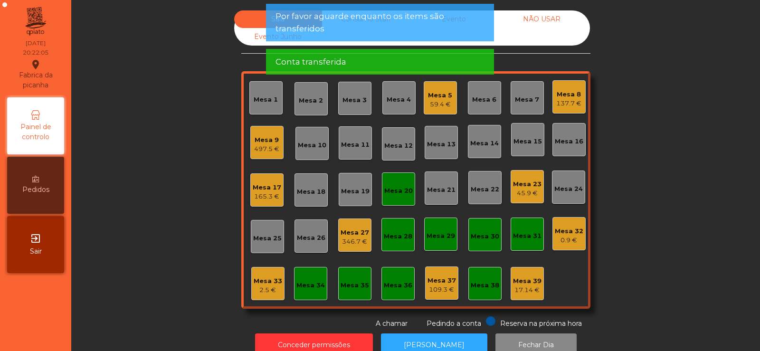
click at [519, 191] on div "45.9 €" at bounding box center [527, 192] width 28 height 9
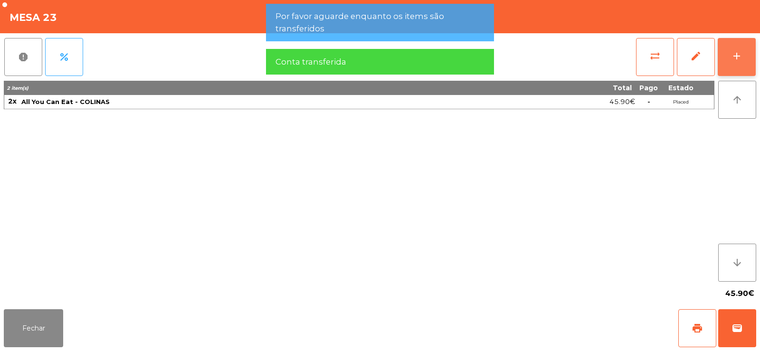
click at [742, 56] on button "add" at bounding box center [736, 57] width 38 height 38
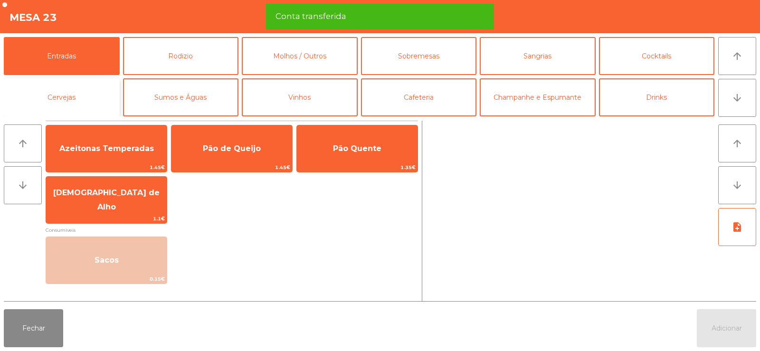
click at [65, 94] on button "Cervejas" at bounding box center [62, 97] width 116 height 38
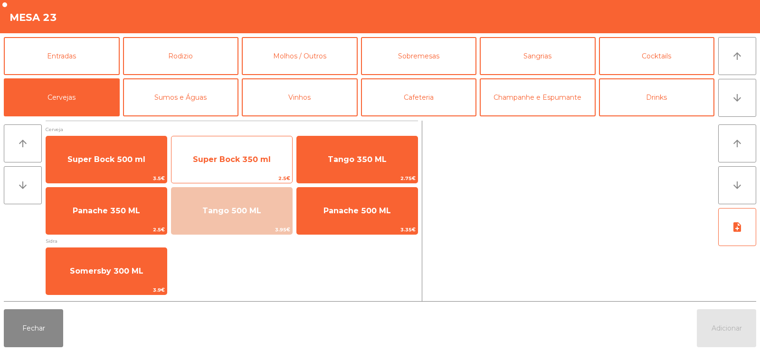
click at [236, 157] on span "Super Bock 350 ml" at bounding box center [232, 159] width 78 height 9
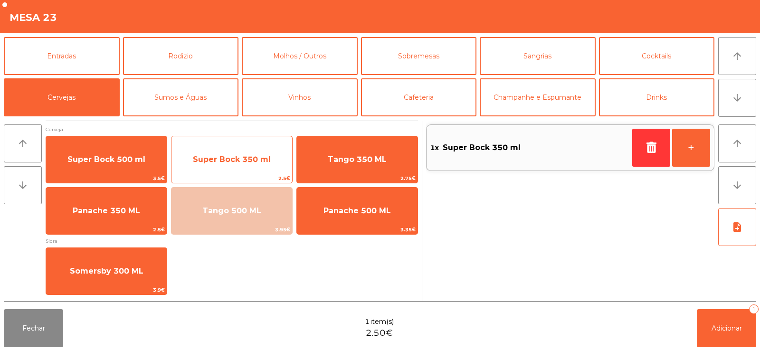
click at [236, 156] on span "Super Bock 350 ml" at bounding box center [232, 159] width 78 height 9
click at [231, 160] on span "Super Bock 350 ml" at bounding box center [232, 159] width 78 height 9
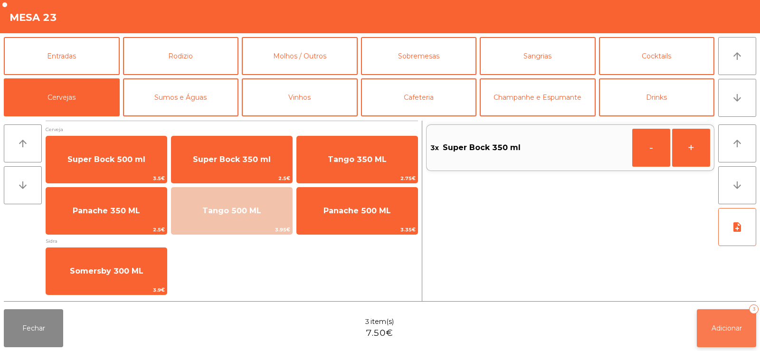
click at [718, 331] on span "Adicionar" at bounding box center [726, 328] width 30 height 9
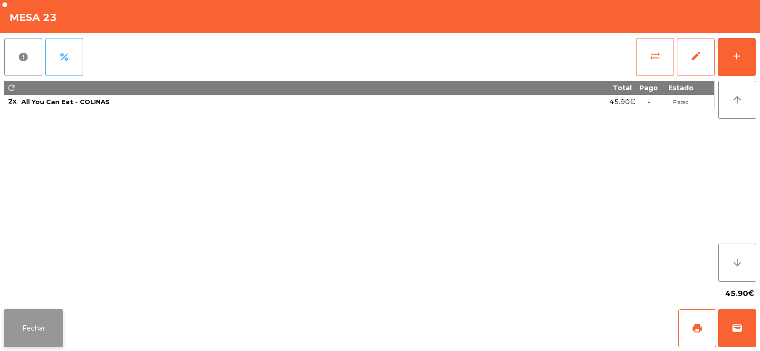
click at [39, 323] on button "Fechar" at bounding box center [33, 328] width 59 height 38
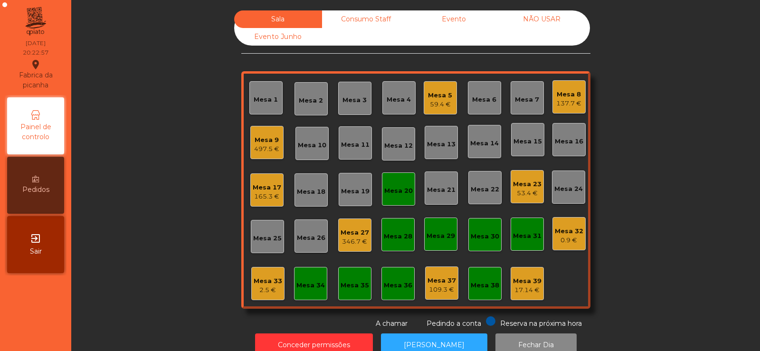
click at [262, 144] on div "497.5 €" at bounding box center [266, 148] width 25 height 9
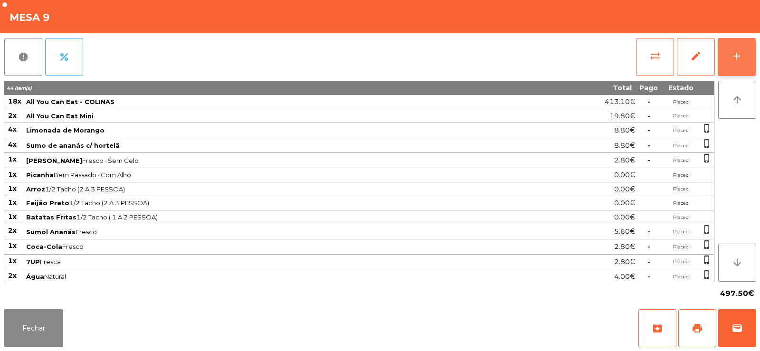
click at [738, 55] on div "add" at bounding box center [736, 55] width 11 height 11
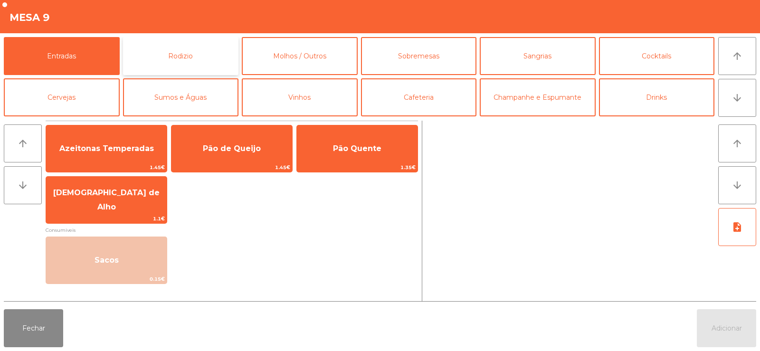
click at [188, 56] on button "Rodizio" at bounding box center [181, 56] width 116 height 38
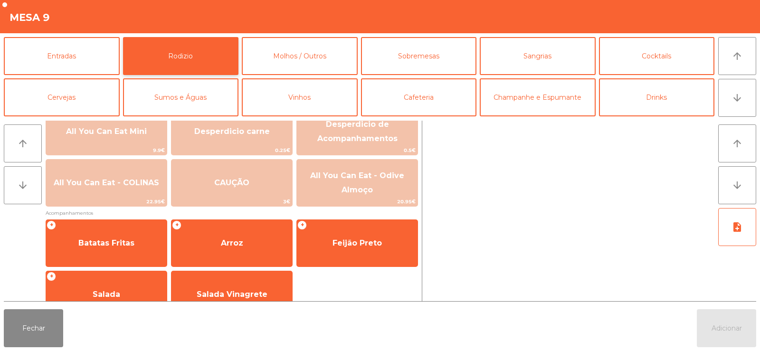
scroll to position [150, 0]
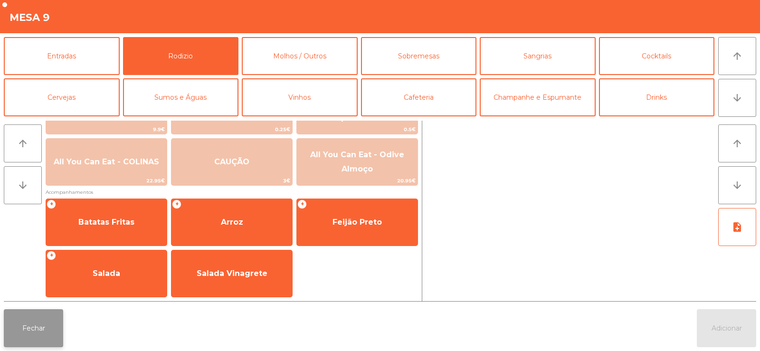
click at [36, 331] on button "Fechar" at bounding box center [33, 328] width 59 height 38
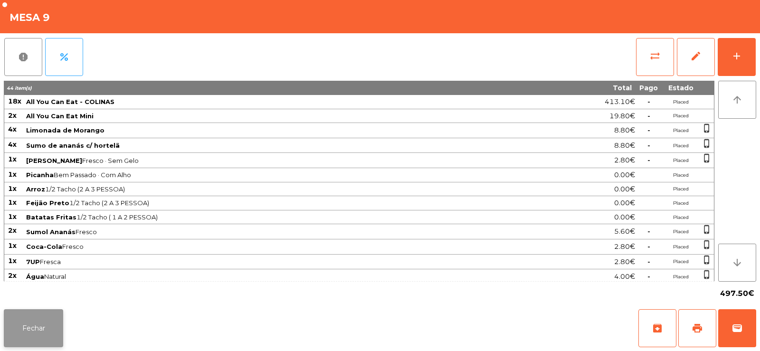
click at [21, 325] on button "Fechar" at bounding box center [33, 328] width 59 height 38
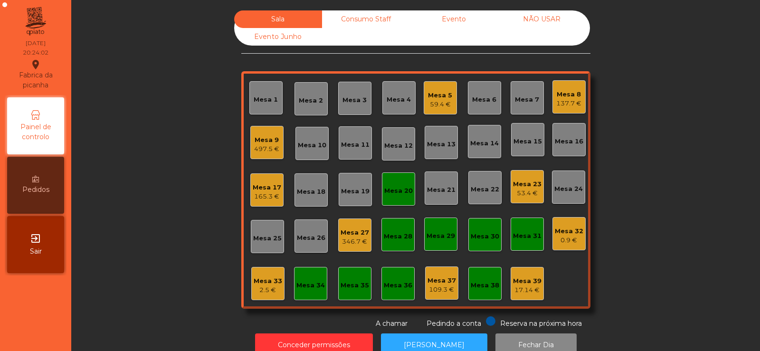
click at [303, 101] on div "Mesa 2" at bounding box center [311, 100] width 24 height 9
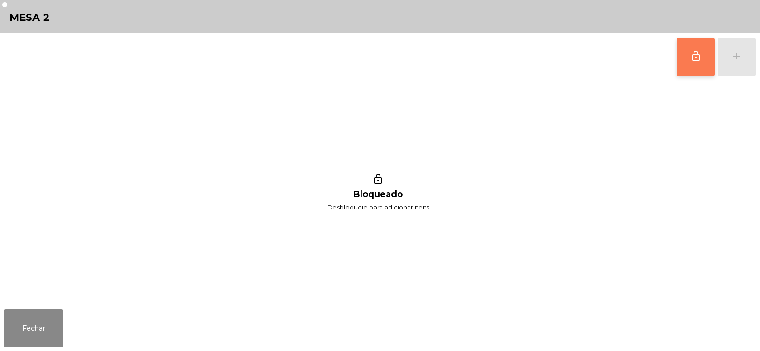
click at [704, 52] on button "lock_outline" at bounding box center [695, 57] width 38 height 38
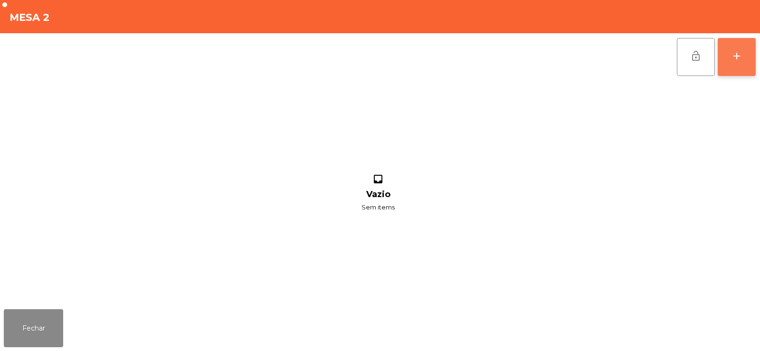
click at [740, 59] on div "add" at bounding box center [736, 55] width 11 height 11
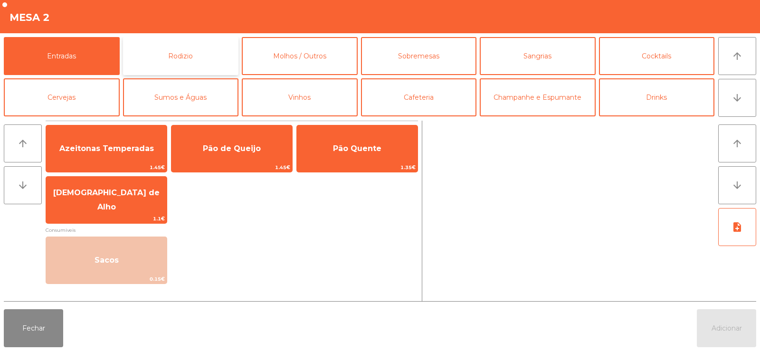
click at [204, 53] on button "Rodizio" at bounding box center [181, 56] width 116 height 38
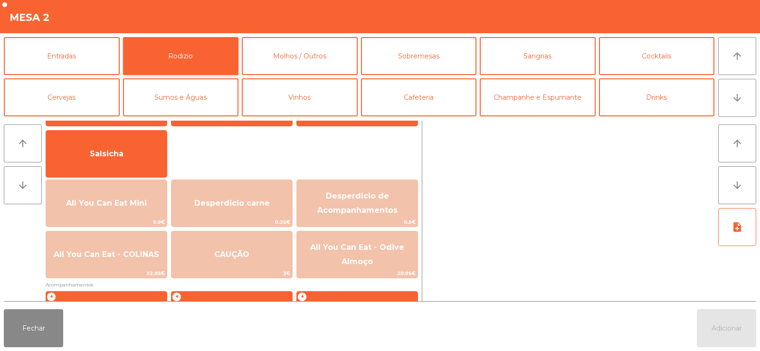
scroll to position [102, 0]
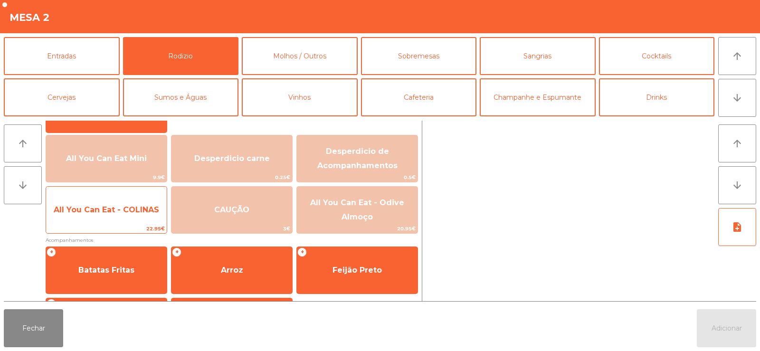
click at [112, 215] on span "All You Can Eat - COLINAS" at bounding box center [106, 210] width 121 height 26
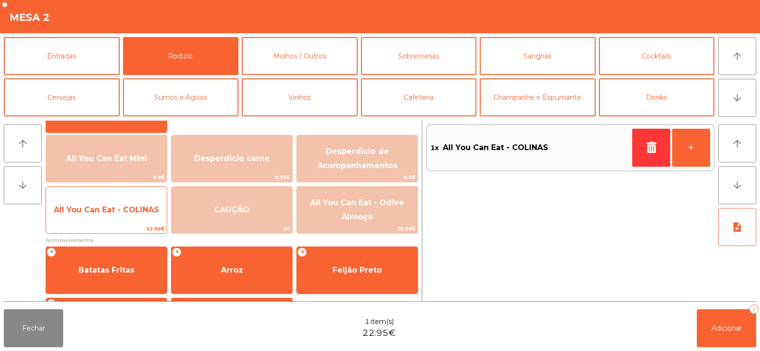
click at [121, 212] on span "All You Can Eat - COLINAS" at bounding box center [106, 209] width 105 height 9
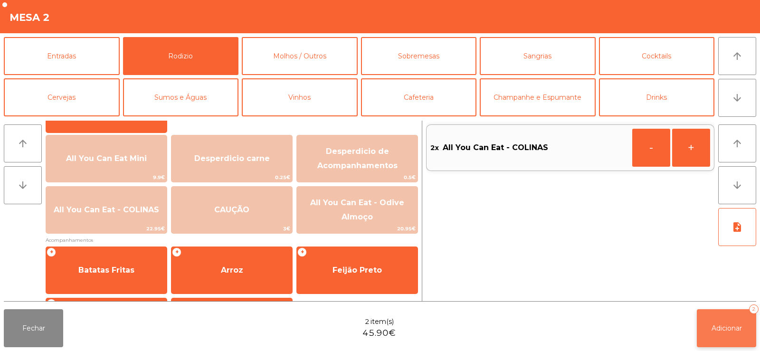
click at [734, 338] on button "Adicionar 2" at bounding box center [725, 328] width 59 height 38
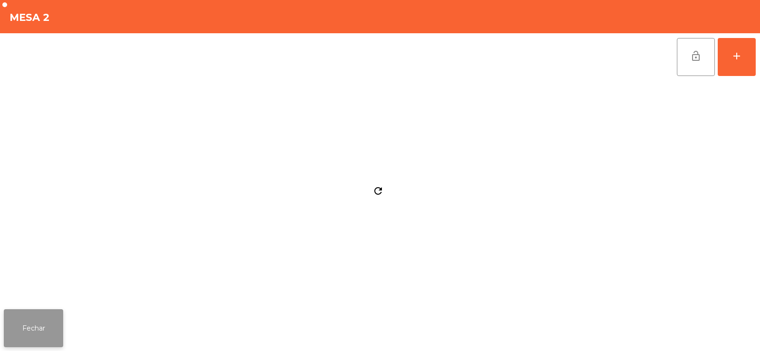
click at [48, 323] on button "Fechar" at bounding box center [33, 328] width 59 height 38
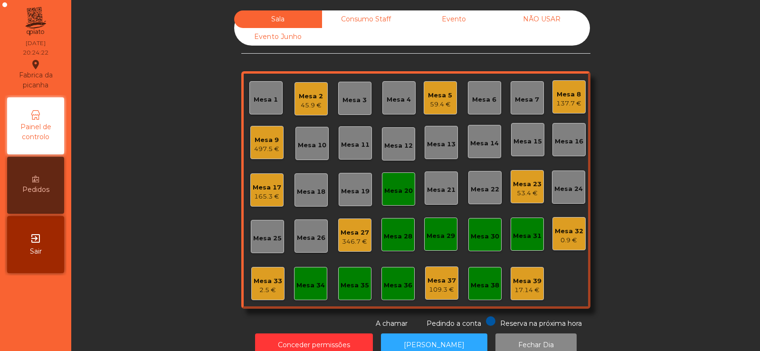
click at [169, 184] on div "Sala Consumo Staff Evento NÃO USAR Evento Junho Mesa 1 Mesa 2 45.9 € Mesa 3 Mes…" at bounding box center [415, 169] width 663 height 318
click at [263, 142] on div "Mesa 9" at bounding box center [266, 139] width 25 height 9
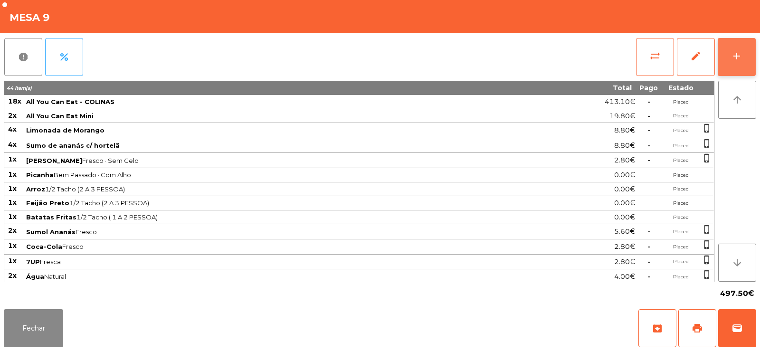
click at [744, 56] on button "add" at bounding box center [736, 57] width 38 height 38
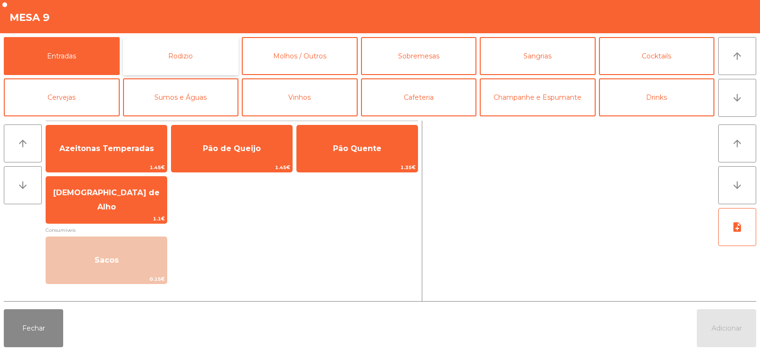
click at [193, 43] on button "Rodizio" at bounding box center [181, 56] width 116 height 38
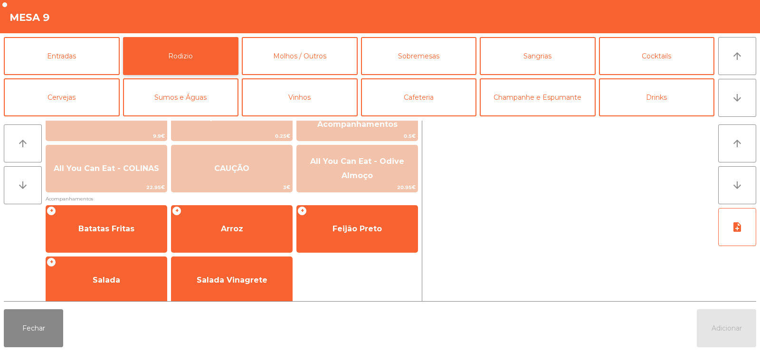
scroll to position [150, 0]
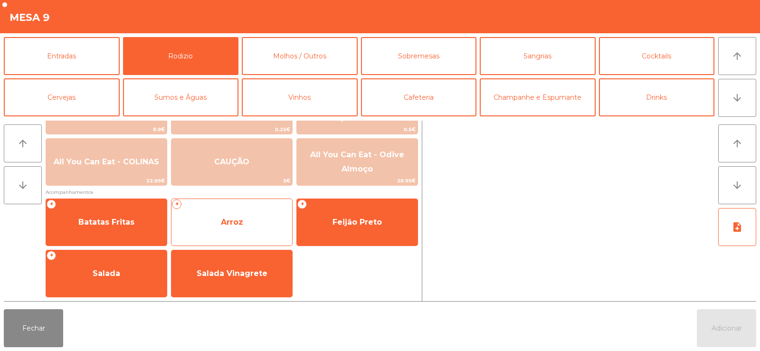
click at [237, 225] on span "Arroz" at bounding box center [232, 221] width 22 height 9
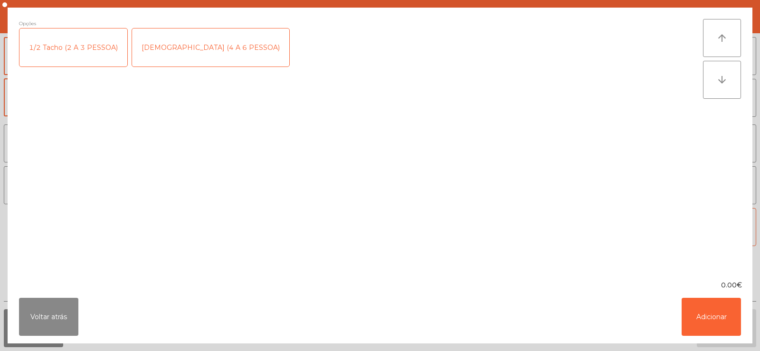
click at [235, 224] on div "Opções 1/2 Tacho (2 A 3 PESSOA) 1 Tacho (4 A 6 PESSOA)" at bounding box center [361, 144] width 684 height 250
click at [231, 224] on div "Opções 1/2 Tacho (2 A 3 PESSOA) 1 Tacho (4 A 6 PESSOA)" at bounding box center [361, 144] width 684 height 250
click at [704, 327] on button "Adicionar" at bounding box center [710, 317] width 59 height 38
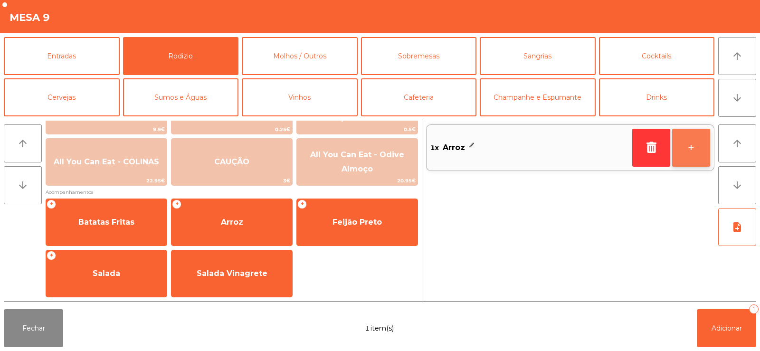
click at [687, 151] on button "+" at bounding box center [691, 148] width 38 height 38
click at [686, 152] on button "+" at bounding box center [691, 148] width 38 height 38
click at [683, 152] on button "+" at bounding box center [691, 148] width 38 height 38
click at [685, 151] on button "+" at bounding box center [691, 148] width 38 height 38
click at [686, 149] on button "+" at bounding box center [691, 148] width 38 height 38
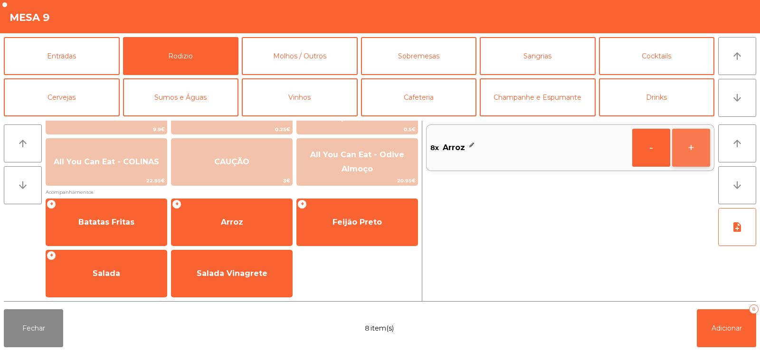
click at [686, 150] on button "+" at bounding box center [691, 148] width 38 height 38
click at [683, 151] on button "+" at bounding box center [691, 148] width 38 height 38
click at [643, 157] on button "-" at bounding box center [651, 148] width 38 height 38
click at [645, 153] on button "-" at bounding box center [651, 148] width 38 height 38
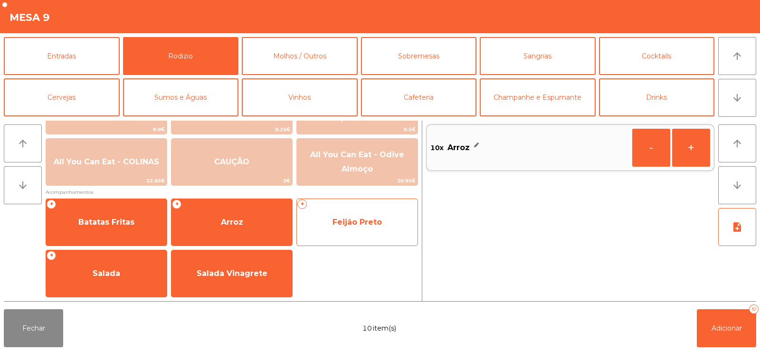
click at [358, 224] on span "Feijão Preto" at bounding box center [356, 221] width 49 height 9
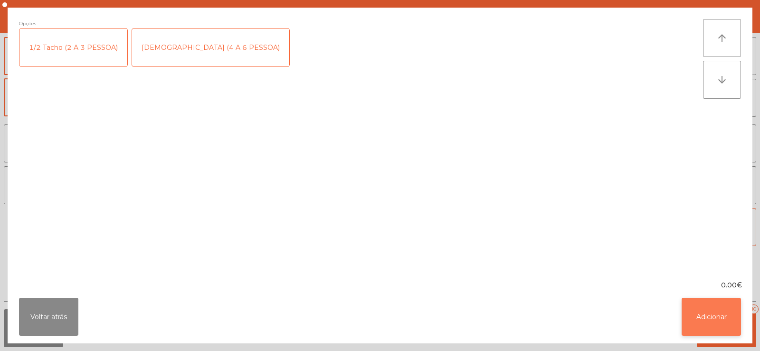
click at [702, 313] on button "Adicionar" at bounding box center [710, 317] width 59 height 38
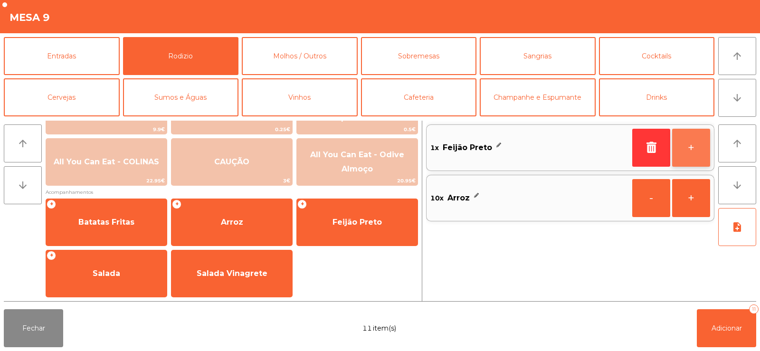
click at [694, 154] on button "+" at bounding box center [691, 148] width 38 height 38
click at [689, 150] on button "+" at bounding box center [691, 148] width 38 height 38
click at [691, 151] on button "+" at bounding box center [691, 148] width 38 height 38
click at [694, 150] on button "+" at bounding box center [691, 148] width 38 height 38
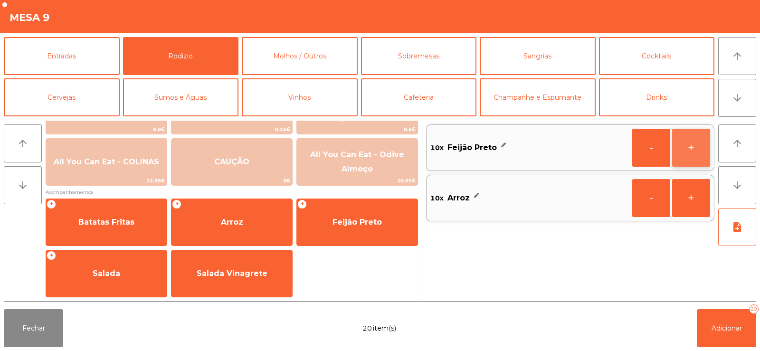
click at [686, 152] on button "+" at bounding box center [691, 148] width 38 height 38
click at [650, 153] on button "-" at bounding box center [651, 148] width 38 height 38
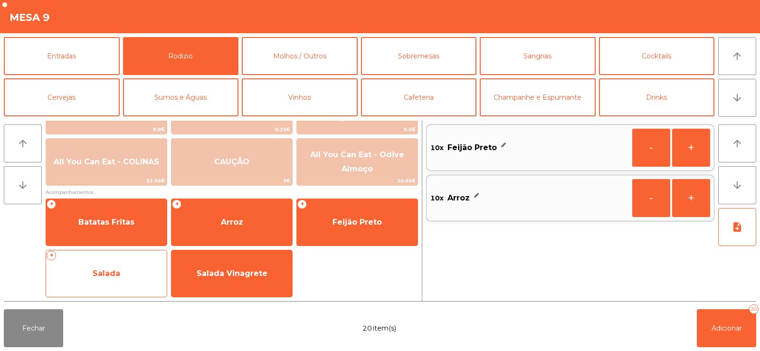
click at [103, 276] on span "Salada" at bounding box center [107, 273] width 28 height 9
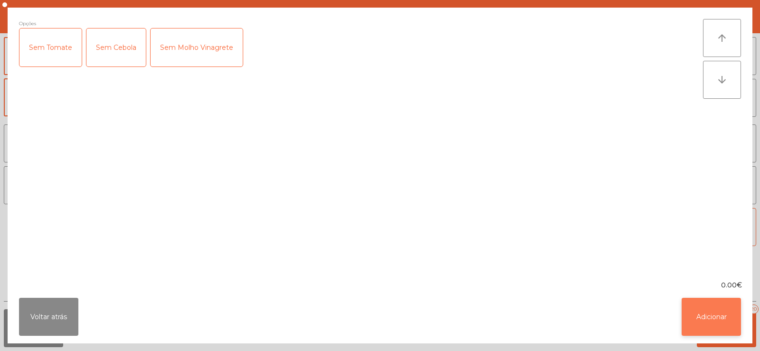
click at [714, 330] on button "Adicionar" at bounding box center [710, 317] width 59 height 38
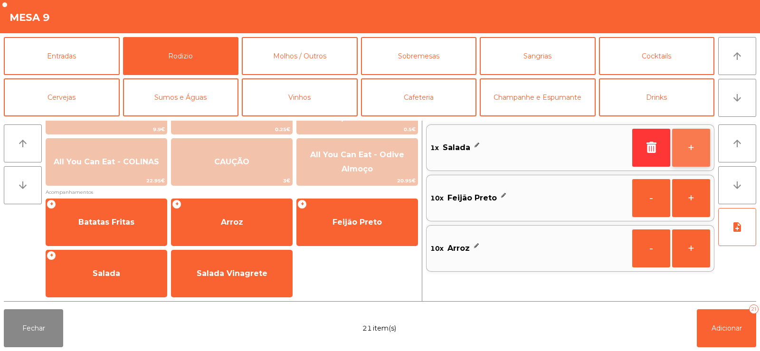
click at [684, 141] on button "+" at bounding box center [691, 148] width 38 height 38
click at [683, 144] on button "+" at bounding box center [691, 148] width 38 height 38
click at [691, 141] on button "+" at bounding box center [691, 148] width 38 height 38
click at [696, 141] on button "+" at bounding box center [691, 148] width 38 height 38
click at [697, 141] on button "+" at bounding box center [691, 148] width 38 height 38
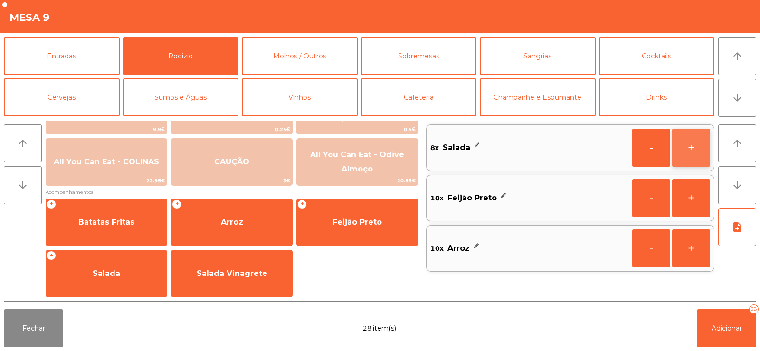
click at [689, 143] on button "+" at bounding box center [691, 148] width 38 height 38
click at [690, 143] on button "+" at bounding box center [691, 148] width 38 height 38
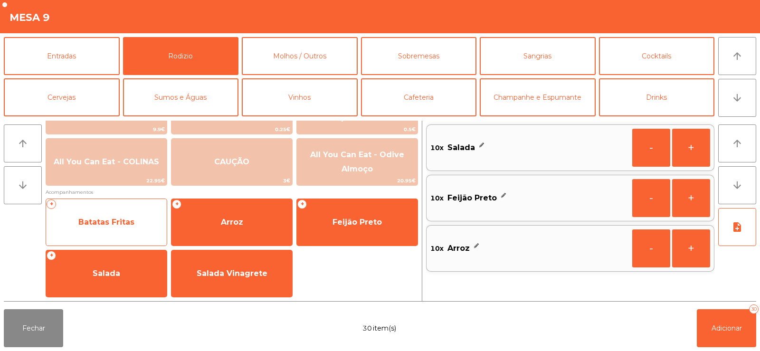
click at [103, 226] on span "Batatas Fritas" at bounding box center [106, 221] width 56 height 9
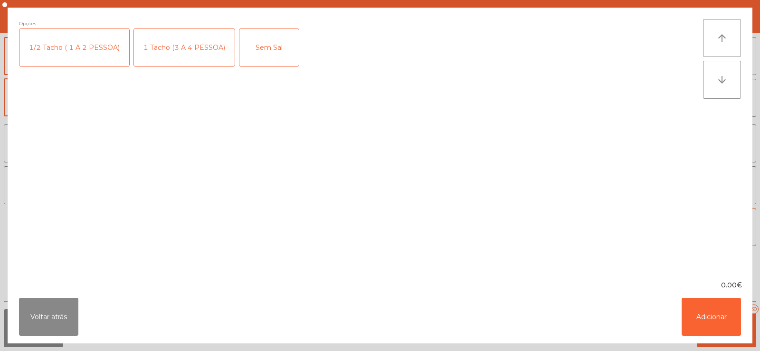
click at [160, 45] on div "1 Tacho (3 A 4 PESSOA)" at bounding box center [184, 47] width 101 height 38
click at [707, 332] on button "Adicionar" at bounding box center [710, 317] width 59 height 38
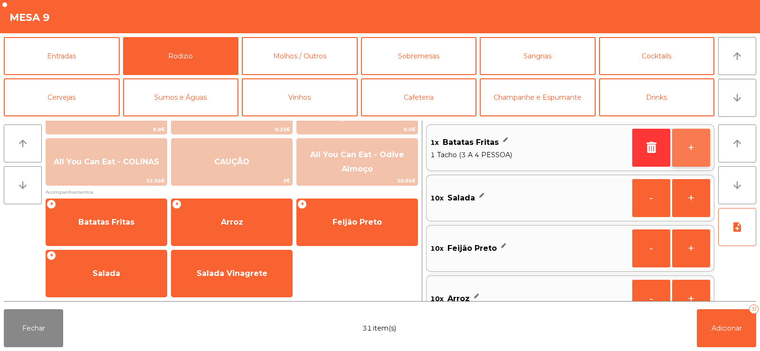
click at [698, 148] on button "+" at bounding box center [691, 148] width 38 height 38
click at [689, 146] on button "+" at bounding box center [691, 148] width 38 height 38
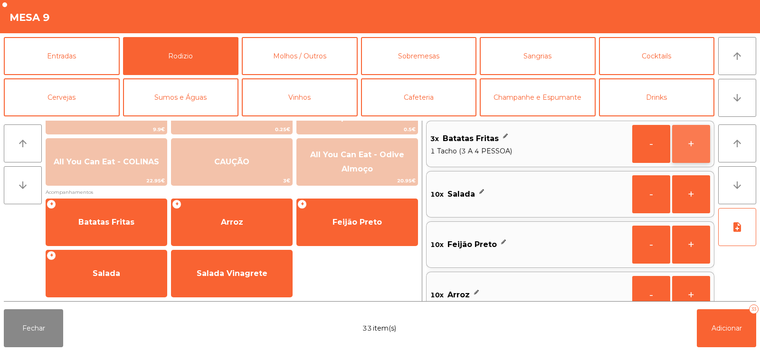
click at [688, 146] on button "+" at bounding box center [691, 144] width 38 height 38
click at [690, 143] on button "+" at bounding box center [691, 144] width 38 height 38
click at [688, 140] on button "+" at bounding box center [691, 144] width 38 height 38
click at [687, 144] on button "+" at bounding box center [691, 144] width 38 height 38
click at [676, 147] on button "+" at bounding box center [691, 144] width 38 height 38
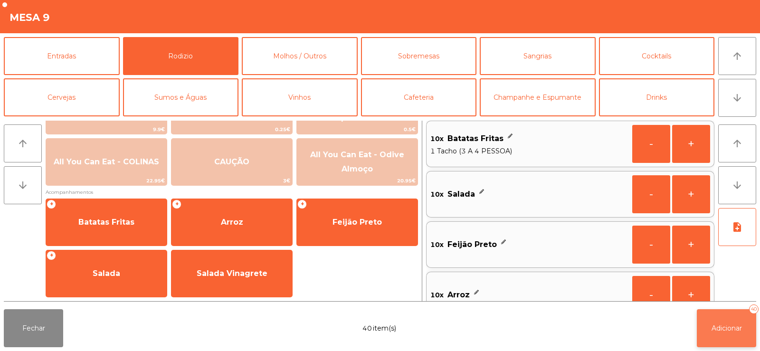
click at [713, 335] on button "Adicionar 40" at bounding box center [725, 328] width 59 height 38
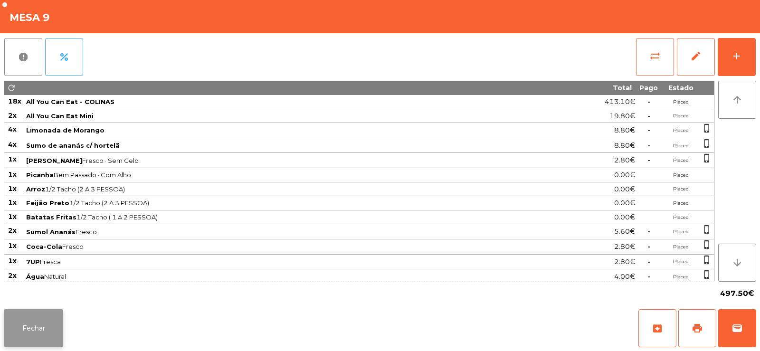
click at [39, 334] on button "Fechar" at bounding box center [33, 328] width 59 height 38
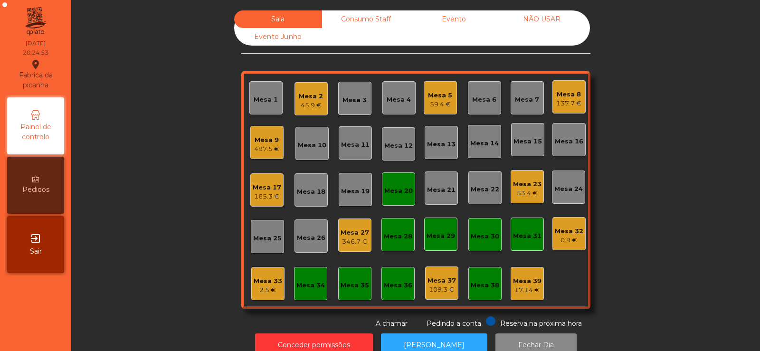
click at [438, 72] on div "Mesa 1 Mesa 2 45.9 € Mesa 3 Mesa 4 Mesa 5 59.4 € Mesa 6 Mesa 7 Mesa 8 137.7 € M…" at bounding box center [415, 189] width 349 height 237
click at [436, 99] on div "Mesa 5" at bounding box center [440, 95] width 24 height 9
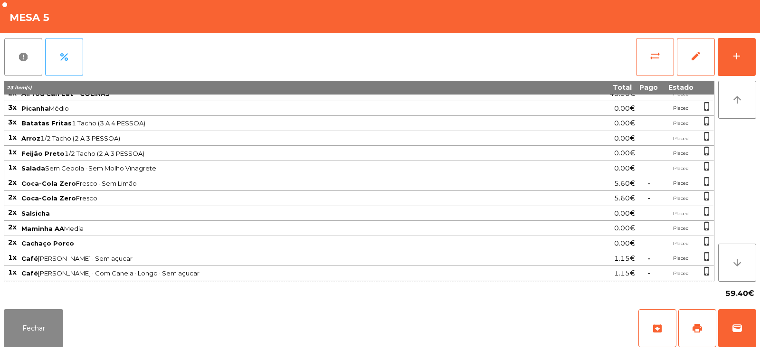
scroll to position [0, 0]
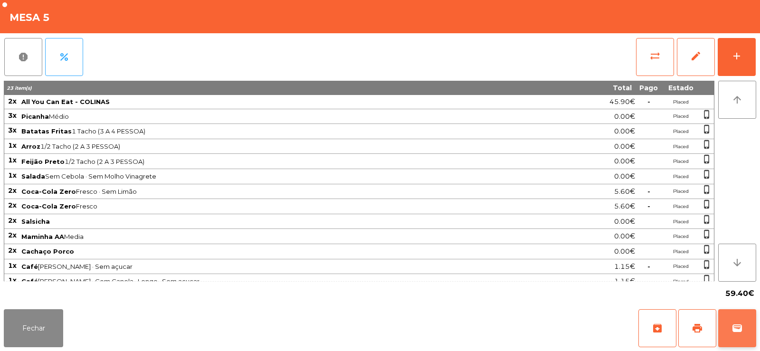
click at [727, 322] on button "wallet" at bounding box center [737, 328] width 38 height 38
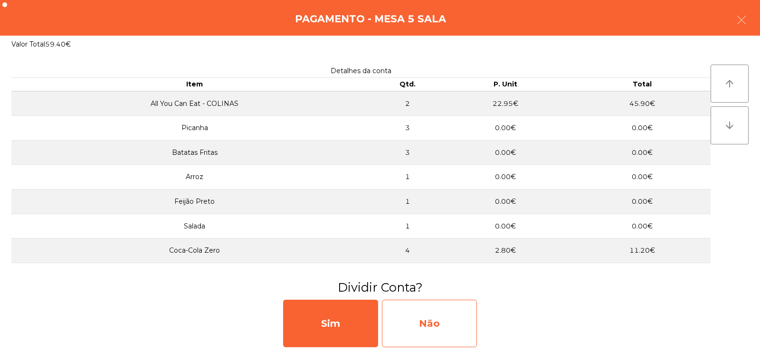
click at [446, 329] on div "Não" at bounding box center [429, 323] width 95 height 47
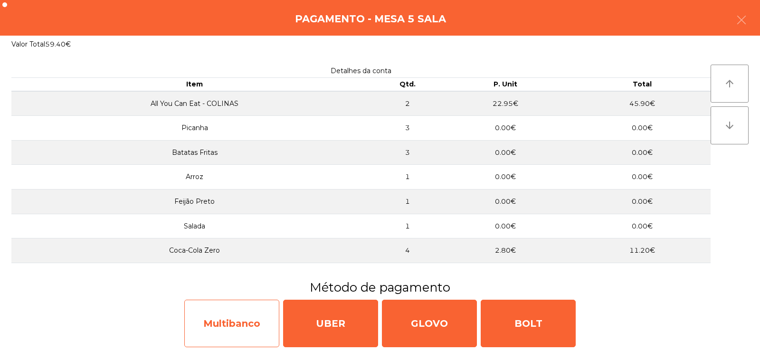
click at [228, 322] on div "Multibanco" at bounding box center [231, 323] width 95 height 47
select select "**"
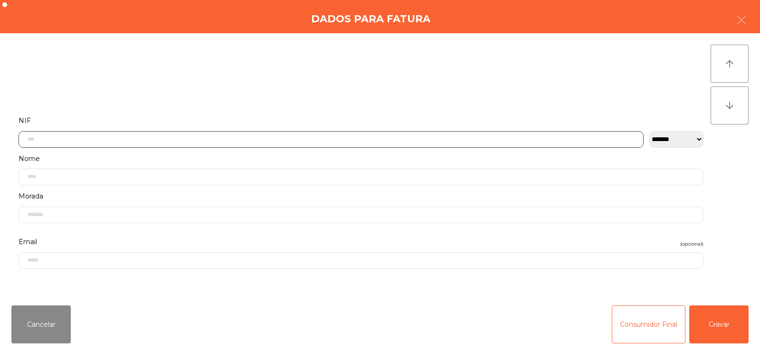
click at [248, 137] on input "text" at bounding box center [331, 139] width 625 height 17
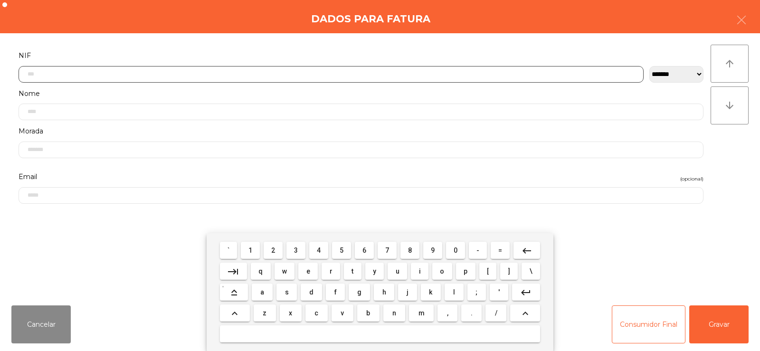
scroll to position [69, 0]
type input "*********"
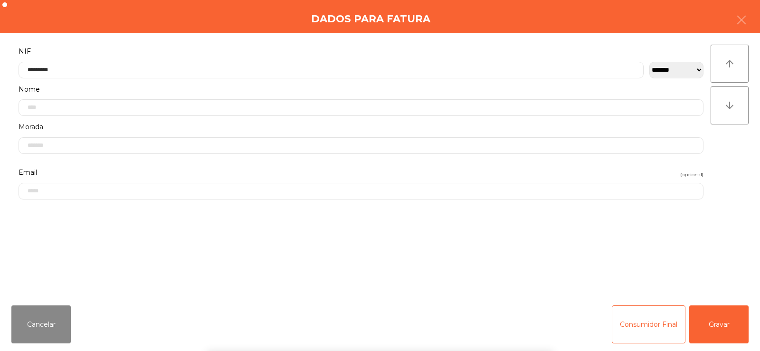
click at [734, 323] on div "` 1 2 3 4 5 6 7 8 9 0 - = keyboard_backspace keyboard_tab q w e r t y u i o p […" at bounding box center [380, 292] width 760 height 118
click at [726, 323] on button "Gravar" at bounding box center [718, 324] width 59 height 38
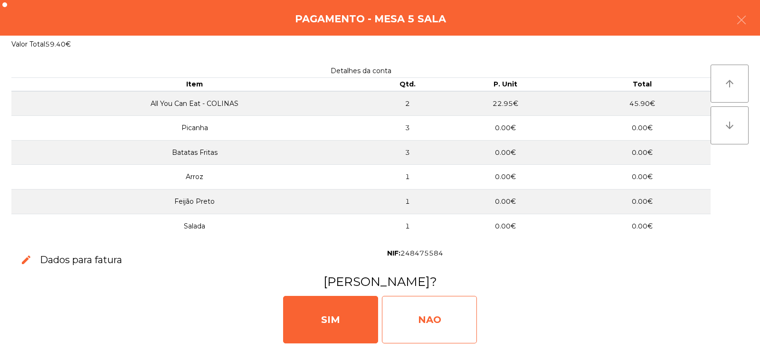
click at [423, 314] on div "NAO" at bounding box center [429, 319] width 95 height 47
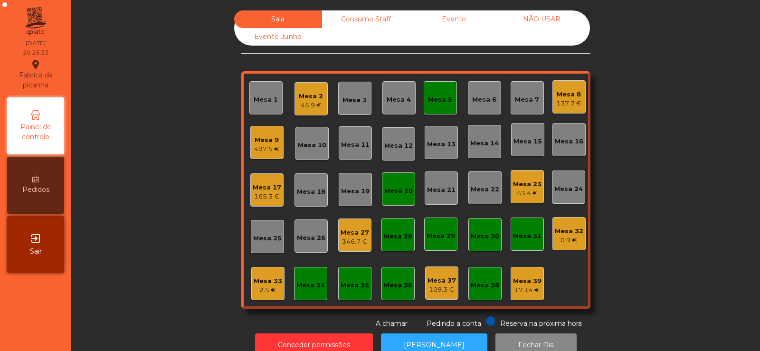
click at [441, 102] on div "Mesa 5" at bounding box center [440, 99] width 24 height 9
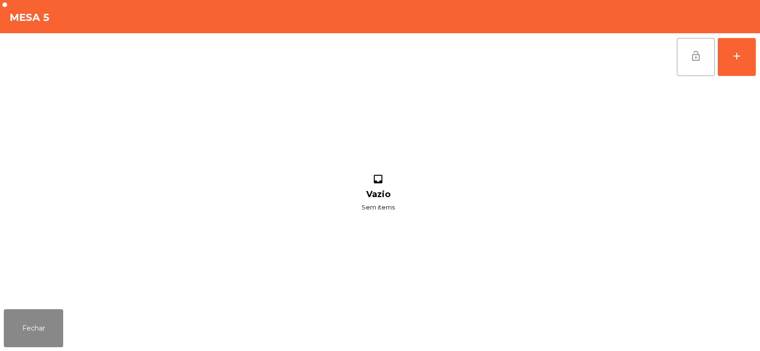
click at [686, 62] on button "lock_open" at bounding box center [695, 57] width 38 height 38
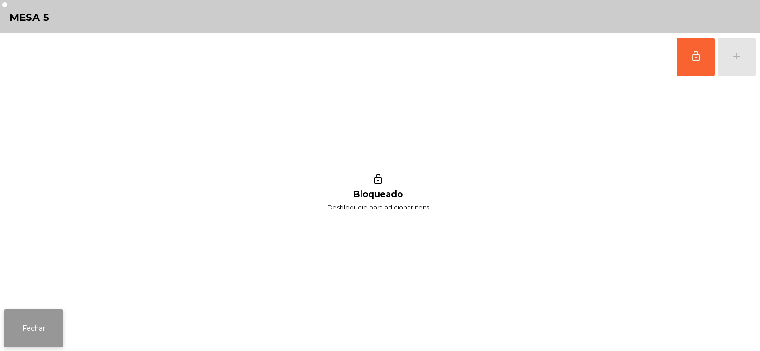
click at [28, 337] on button "Fechar" at bounding box center [33, 328] width 59 height 38
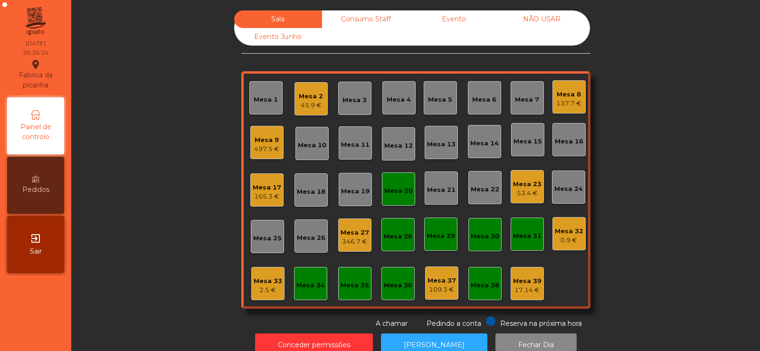
click at [162, 191] on div "Sala Consumo Staff Evento NÃO USAR Evento Junho Mesa 1 Mesa 2 45.9 € Mesa 3 Mes…" at bounding box center [415, 169] width 663 height 318
click at [397, 98] on div "Mesa 4" at bounding box center [398, 99] width 24 height 9
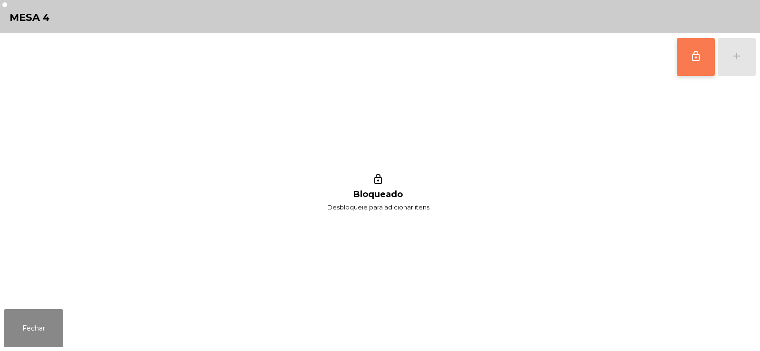
click at [701, 56] on button "lock_outline" at bounding box center [695, 57] width 38 height 38
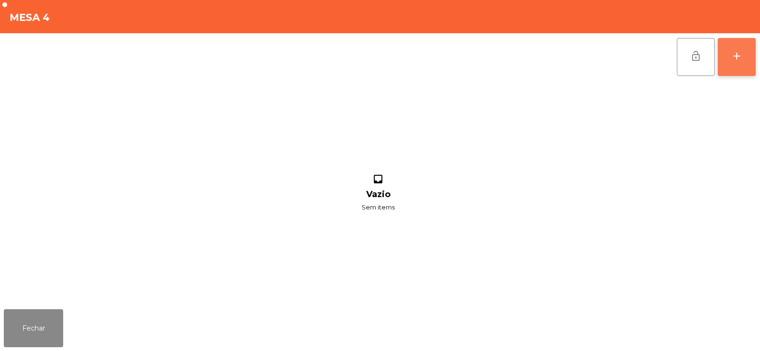
click at [724, 71] on button "add" at bounding box center [736, 57] width 38 height 38
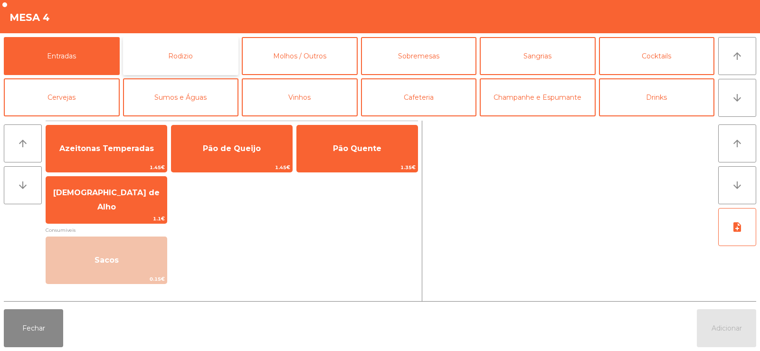
click at [190, 53] on button "Rodizio" at bounding box center [181, 56] width 116 height 38
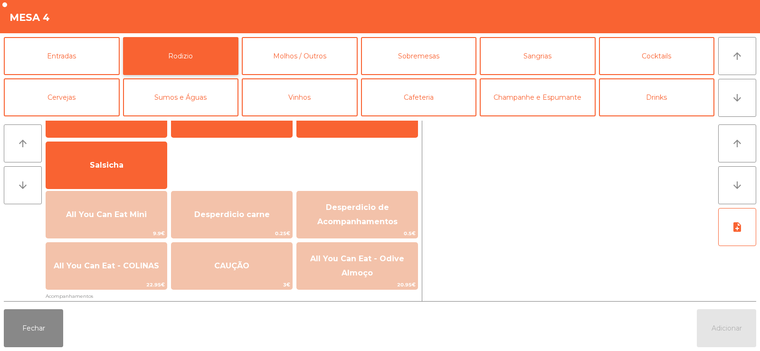
scroll to position [79, 0]
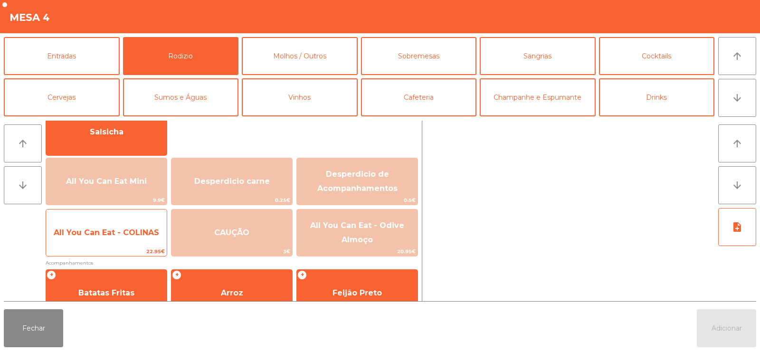
click at [97, 242] on span "All You Can Eat - COLINAS" at bounding box center [106, 233] width 121 height 26
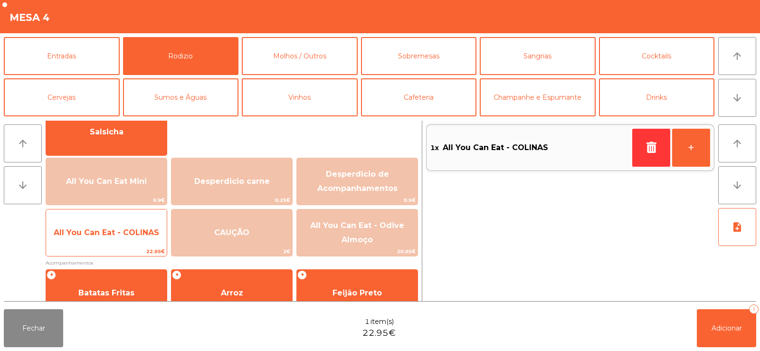
click at [102, 236] on span "All You Can Eat - COLINAS" at bounding box center [106, 232] width 105 height 9
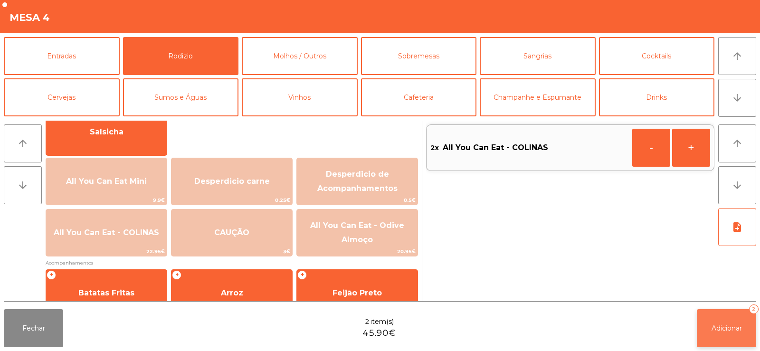
click at [734, 334] on button "Adicionar 2" at bounding box center [725, 328] width 59 height 38
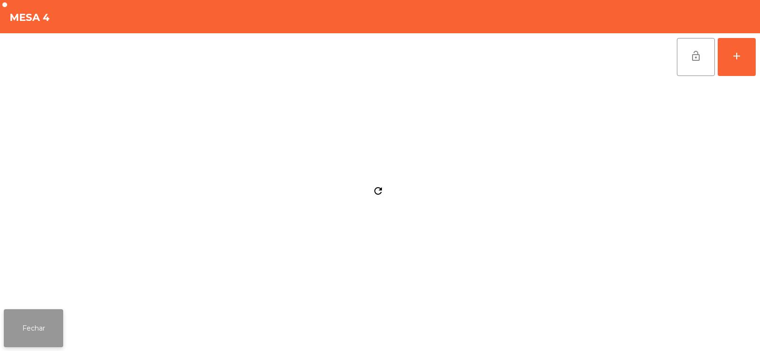
click at [36, 331] on button "Fechar" at bounding box center [33, 328] width 59 height 38
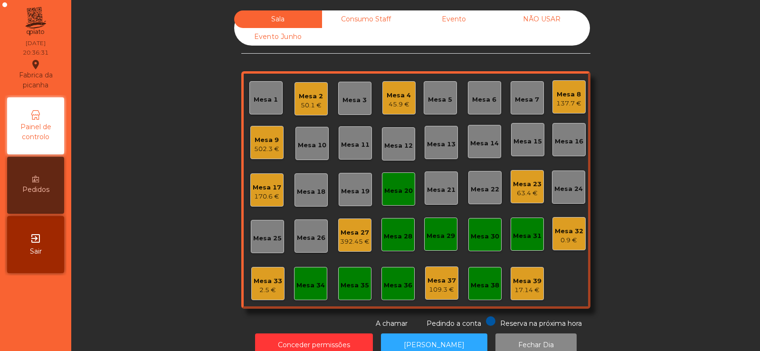
click at [309, 93] on div "Mesa 2" at bounding box center [311, 96] width 24 height 9
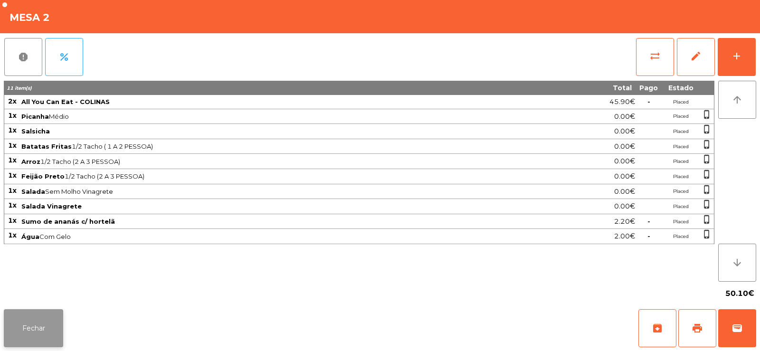
click at [37, 324] on button "Fechar" at bounding box center [33, 328] width 59 height 38
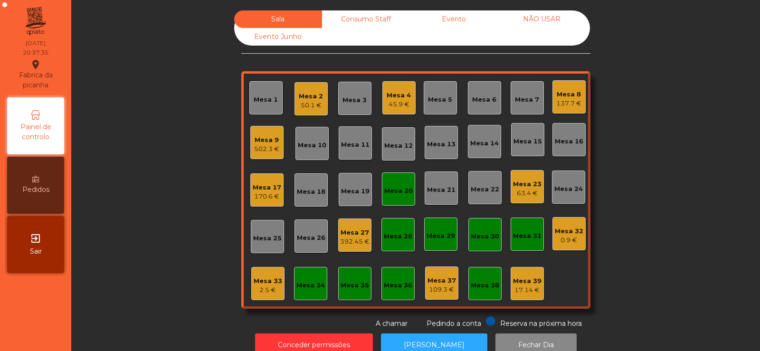
click at [523, 187] on div "Mesa 23" at bounding box center [527, 183] width 28 height 9
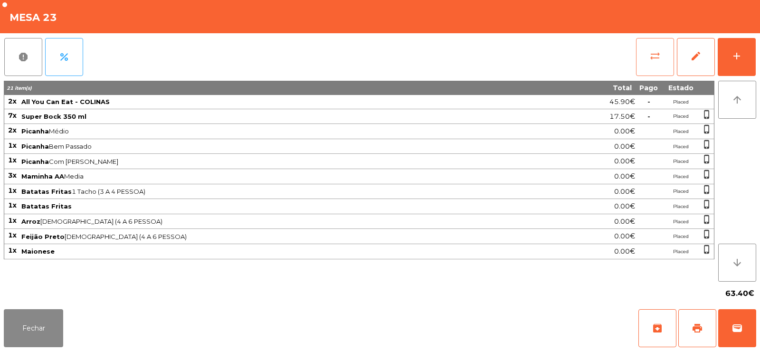
click at [658, 56] on span "sync_alt" at bounding box center [654, 55] width 11 height 11
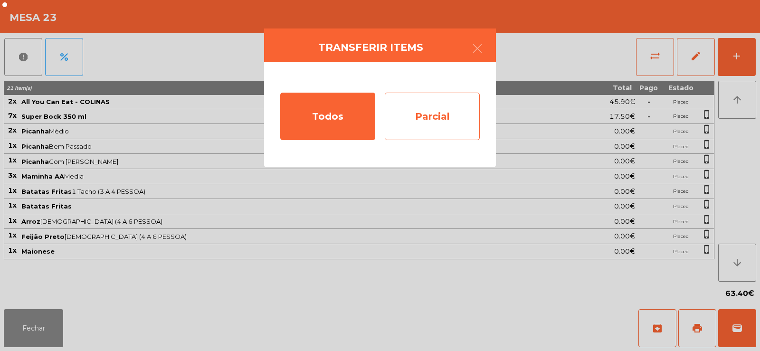
click at [421, 121] on div "Parcial" at bounding box center [432, 116] width 95 height 47
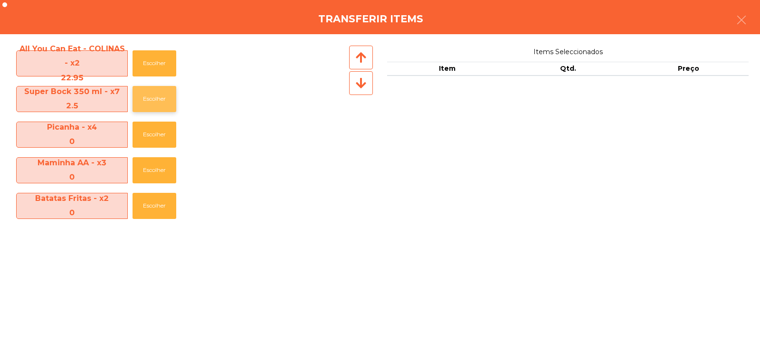
click at [142, 105] on button "Escolher" at bounding box center [154, 99] width 44 height 26
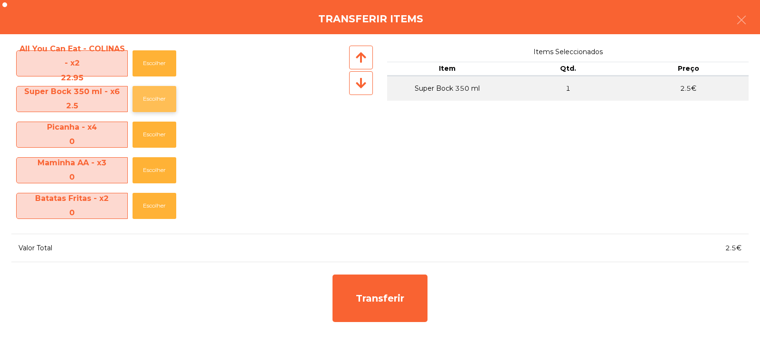
click at [153, 100] on button "Escolher" at bounding box center [154, 99] width 44 height 26
click at [151, 98] on button "Escolher" at bounding box center [154, 99] width 44 height 26
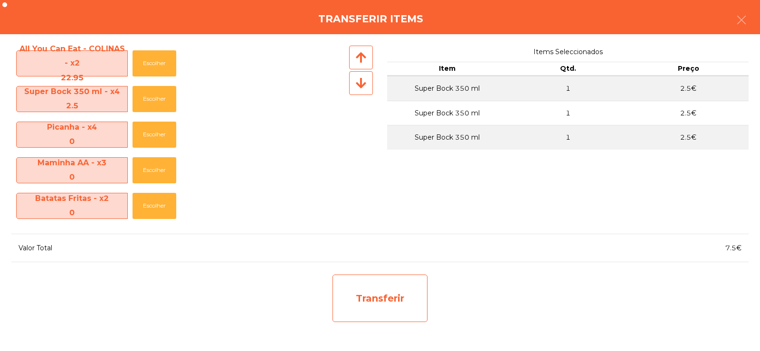
click at [373, 296] on div "Transferir" at bounding box center [379, 297] width 95 height 47
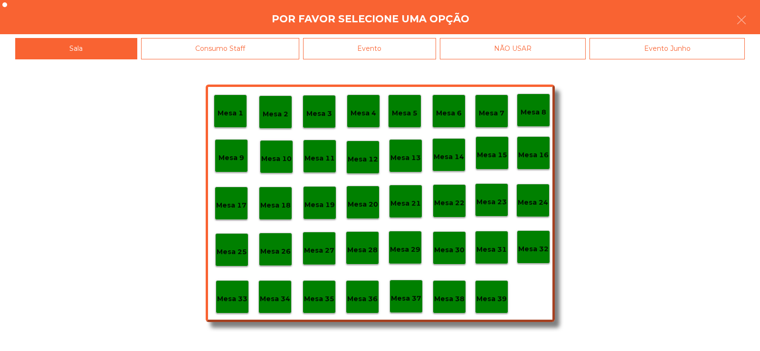
click at [401, 297] on p "Mesa 37" at bounding box center [406, 298] width 30 height 11
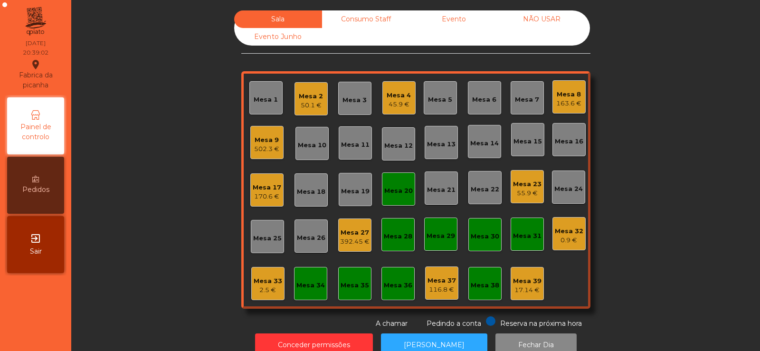
click at [364, 236] on div "Mesa 27" at bounding box center [354, 232] width 29 height 9
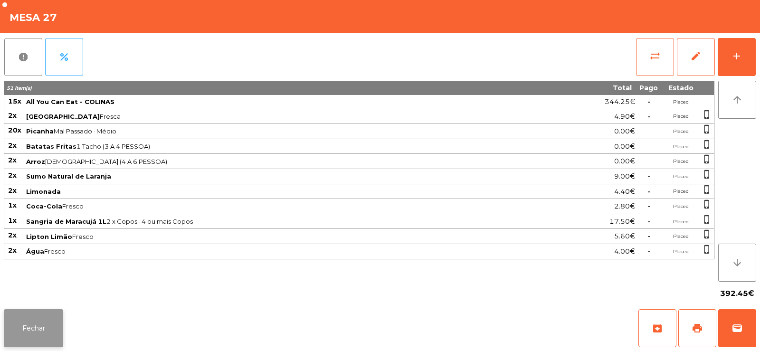
click at [53, 318] on button "Fechar" at bounding box center [33, 328] width 59 height 38
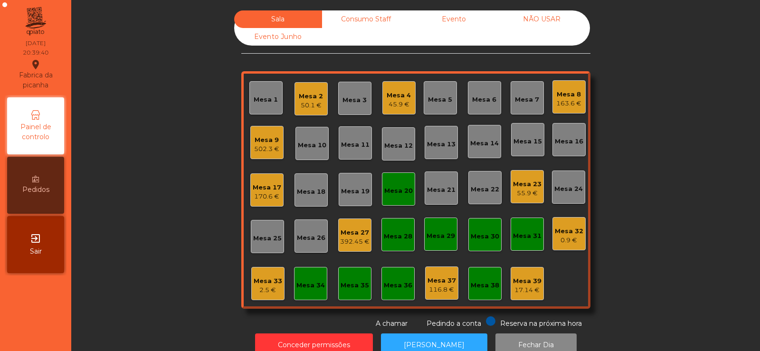
click at [353, 235] on div "Mesa 27" at bounding box center [354, 232] width 29 height 9
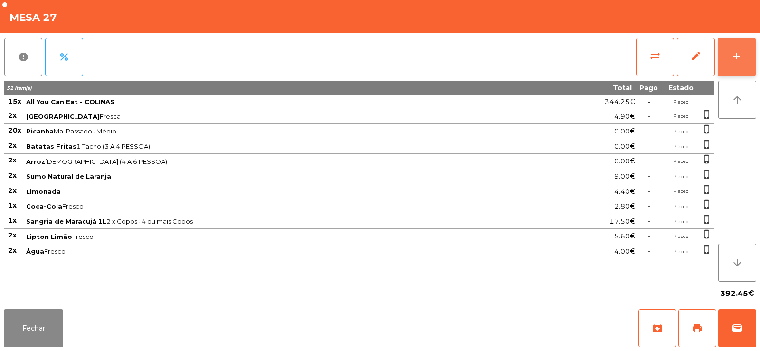
click at [740, 52] on div "add" at bounding box center [736, 55] width 11 height 11
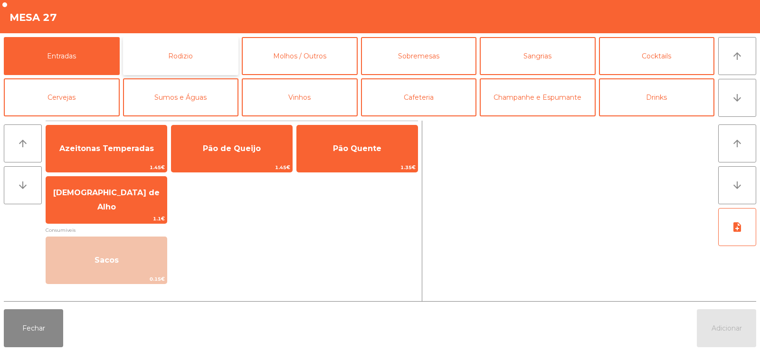
click at [161, 53] on button "Rodizio" at bounding box center [181, 56] width 116 height 38
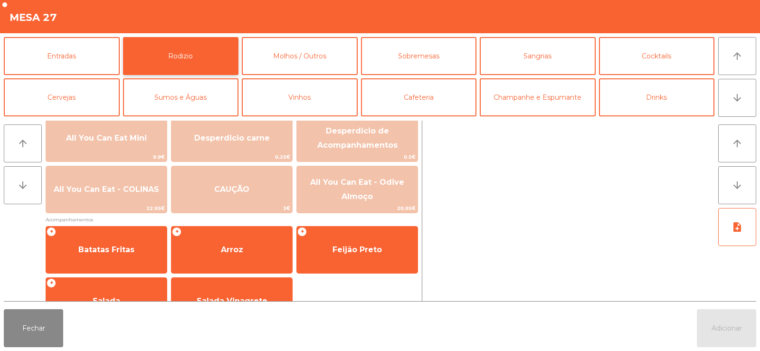
scroll to position [150, 0]
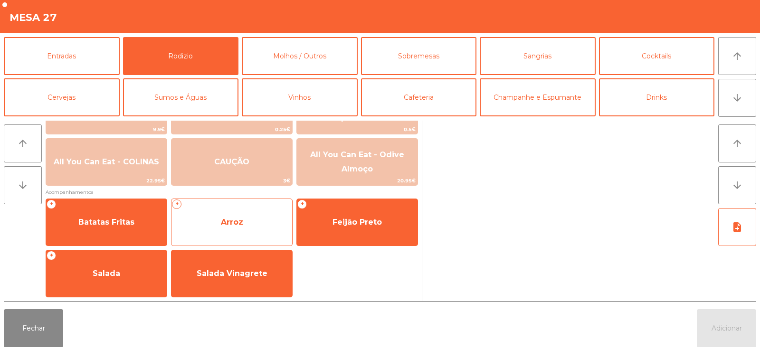
click at [218, 225] on span "Arroz" at bounding box center [231, 222] width 121 height 26
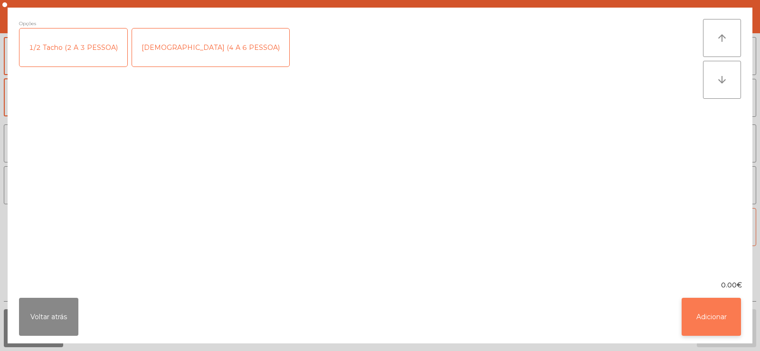
click at [700, 309] on button "Adicionar" at bounding box center [710, 317] width 59 height 38
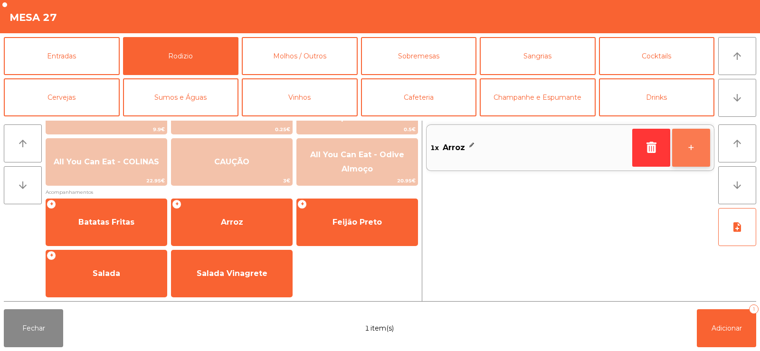
click at [687, 151] on button "+" at bounding box center [691, 148] width 38 height 38
click at [688, 152] on button "+" at bounding box center [691, 148] width 38 height 38
click at [688, 156] on button "+" at bounding box center [691, 148] width 38 height 38
click at [680, 146] on button "+" at bounding box center [691, 148] width 38 height 38
click at [694, 158] on button "+" at bounding box center [691, 148] width 38 height 38
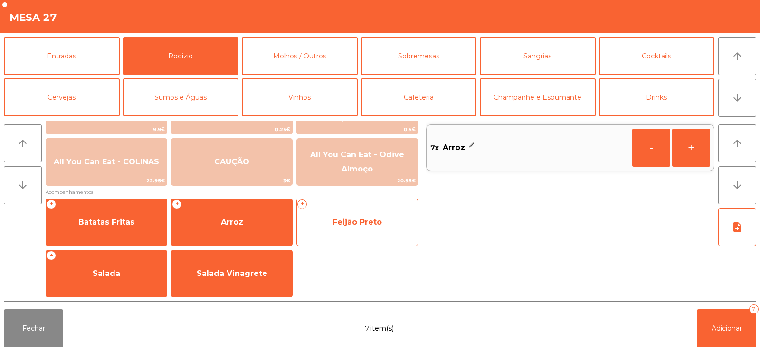
click at [376, 223] on span "Feijão Preto" at bounding box center [356, 221] width 49 height 9
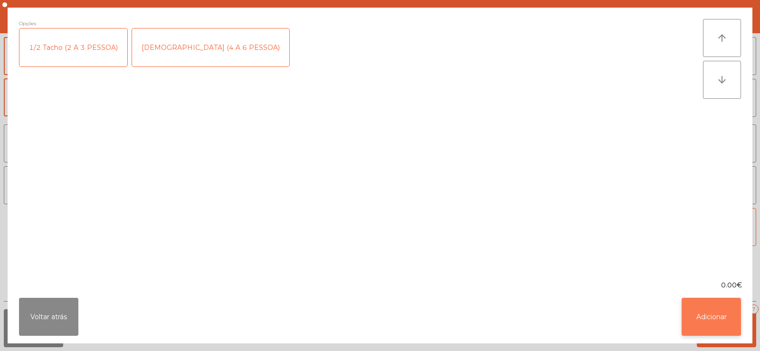
click at [714, 318] on button "Adicionar" at bounding box center [710, 317] width 59 height 38
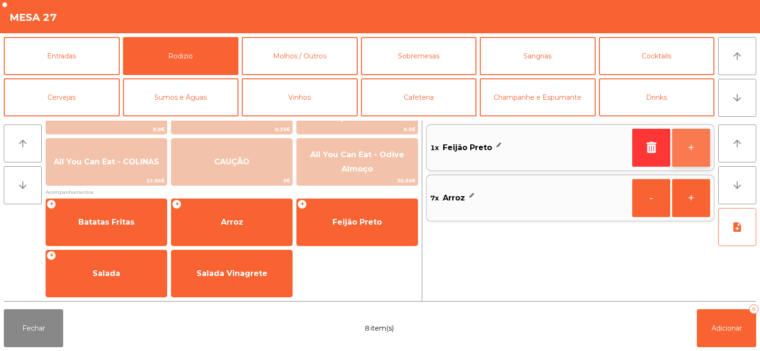
click at [686, 150] on button "+" at bounding box center [691, 148] width 38 height 38
click at [686, 149] on button "+" at bounding box center [691, 148] width 38 height 38
click at [695, 152] on button "+" at bounding box center [691, 148] width 38 height 38
click at [696, 145] on button "+" at bounding box center [691, 148] width 38 height 38
click at [696, 142] on button "+" at bounding box center [691, 148] width 38 height 38
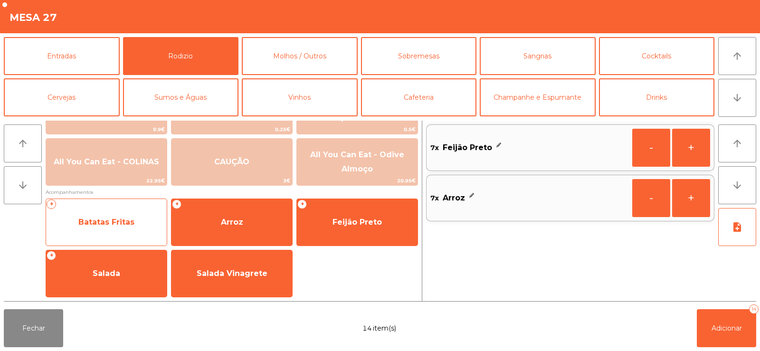
click at [102, 227] on span "Batatas Fritas" at bounding box center [106, 222] width 121 height 26
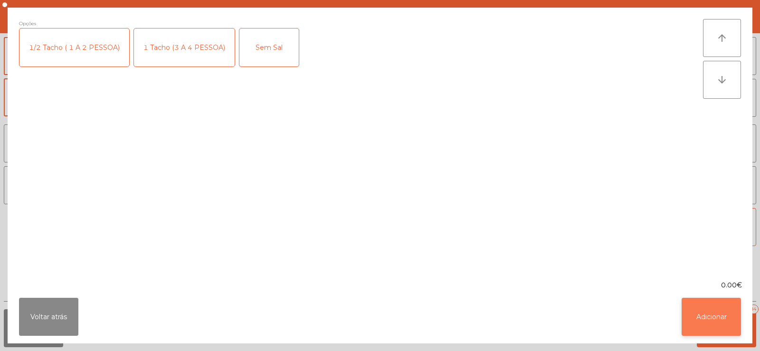
click at [709, 301] on button "Adicionar" at bounding box center [710, 317] width 59 height 38
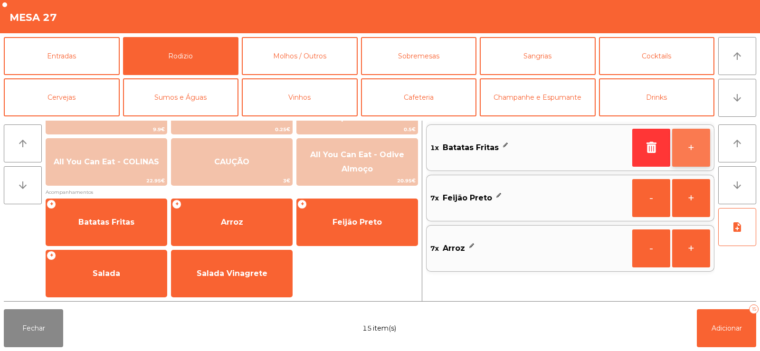
click at [696, 136] on button "+" at bounding box center [691, 148] width 38 height 38
click at [691, 149] on button "+" at bounding box center [691, 148] width 38 height 38
click at [692, 150] on button "+" at bounding box center [691, 148] width 38 height 38
click at [689, 148] on button "+" at bounding box center [691, 148] width 38 height 38
click at [647, 143] on button "-" at bounding box center [651, 148] width 38 height 38
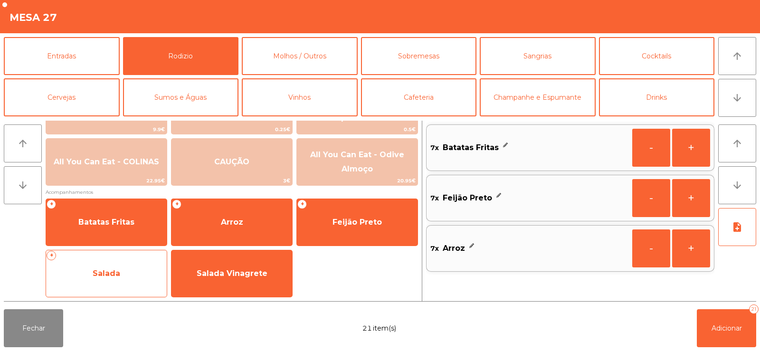
click at [111, 282] on span "Salada" at bounding box center [106, 274] width 121 height 26
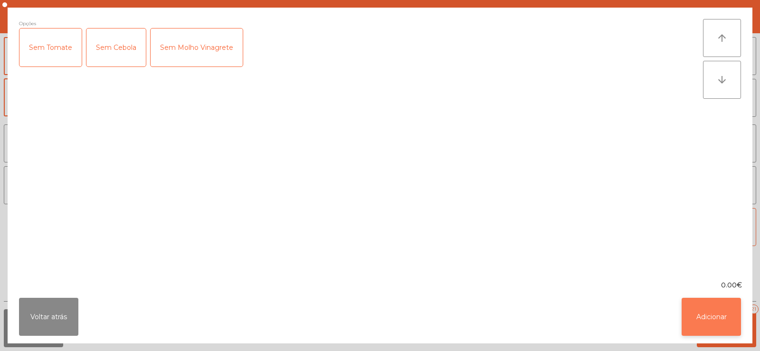
click at [715, 317] on button "Adicionar" at bounding box center [710, 317] width 59 height 38
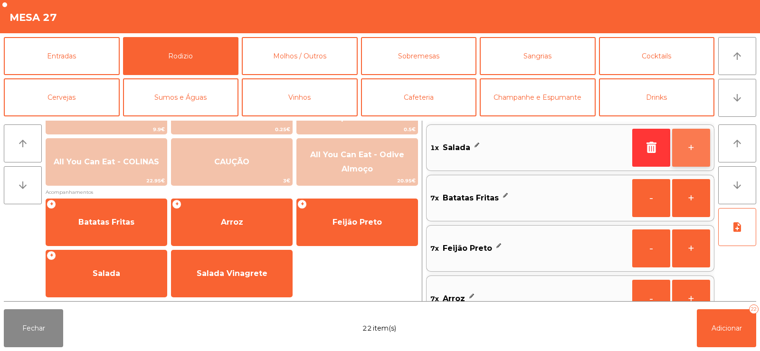
click at [704, 147] on button "+" at bounding box center [691, 148] width 38 height 38
click at [693, 148] on button "+" at bounding box center [691, 148] width 38 height 38
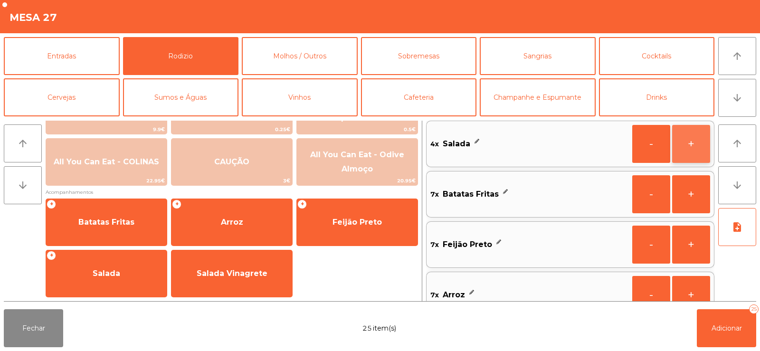
click at [696, 147] on button "+" at bounding box center [691, 144] width 38 height 38
click at [691, 143] on button "+" at bounding box center [691, 144] width 38 height 38
click at [643, 146] on button "-" at bounding box center [651, 144] width 38 height 38
click at [724, 325] on span "Adicionar" at bounding box center [726, 328] width 30 height 9
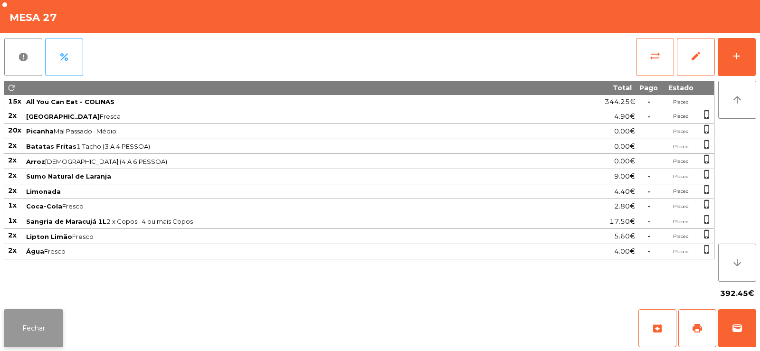
click at [34, 329] on button "Fechar" at bounding box center [33, 328] width 59 height 38
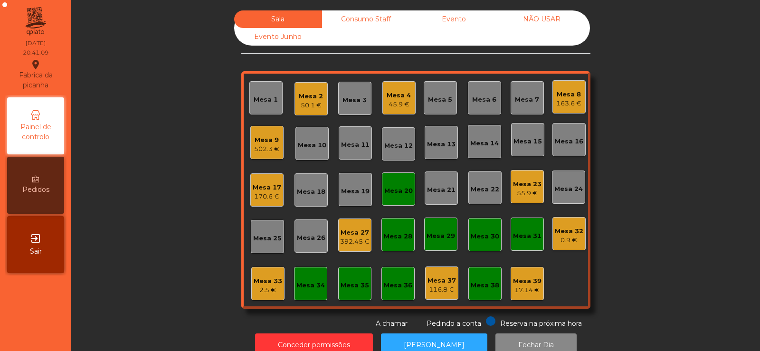
click at [558, 105] on div "163.6 €" at bounding box center [568, 103] width 25 height 9
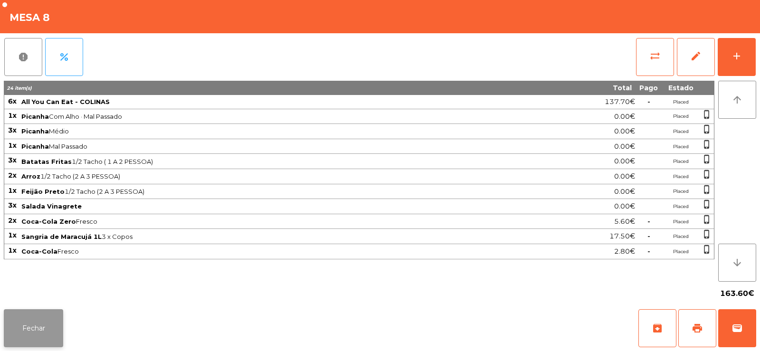
click at [23, 315] on button "Fechar" at bounding box center [33, 328] width 59 height 38
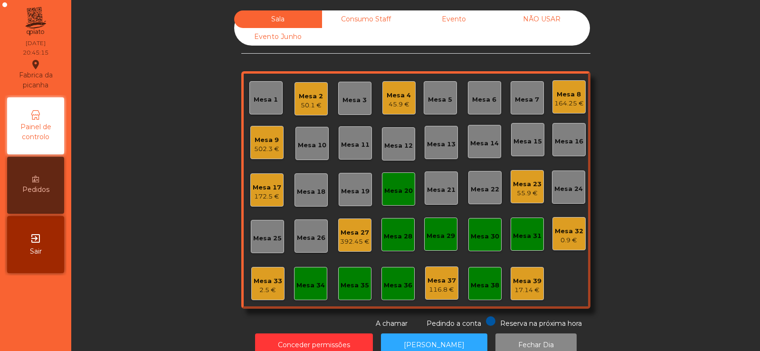
click at [477, 103] on div "Mesa 6" at bounding box center [484, 99] width 24 height 9
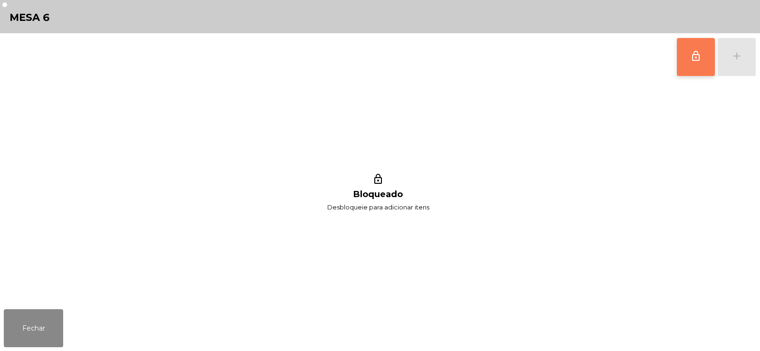
click at [688, 58] on button "lock_outline" at bounding box center [695, 57] width 38 height 38
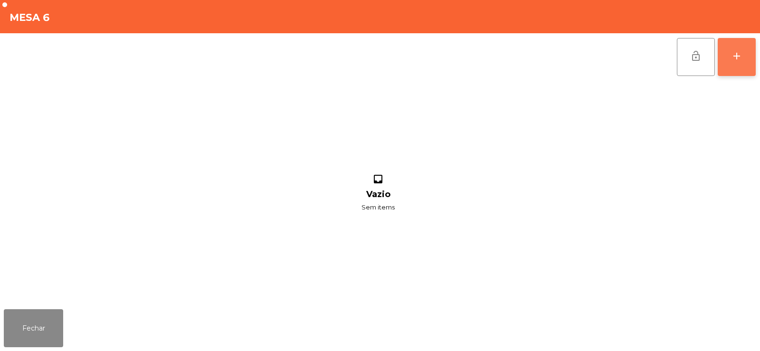
click at [732, 57] on div "add" at bounding box center [736, 55] width 11 height 11
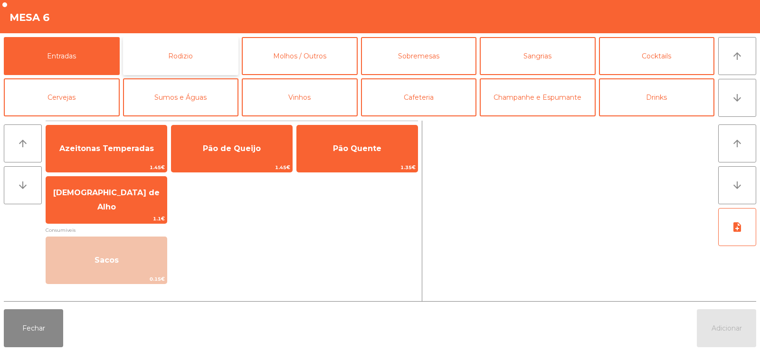
click at [176, 47] on button "Rodizio" at bounding box center [181, 56] width 116 height 38
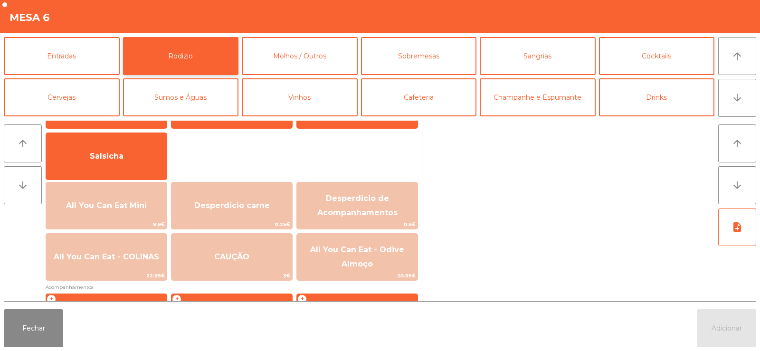
scroll to position [103, 0]
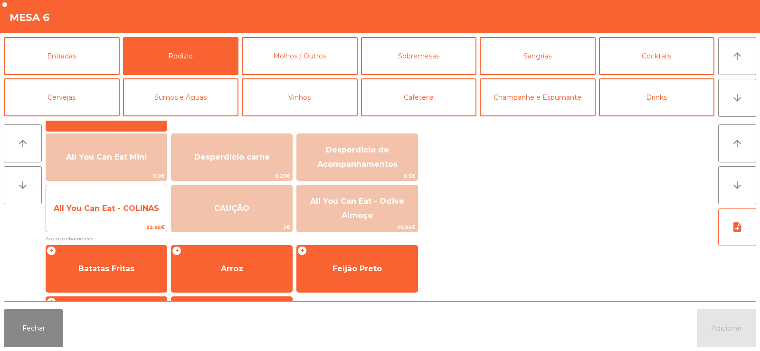
click at [110, 217] on span "All You Can Eat - COLINAS" at bounding box center [106, 209] width 121 height 26
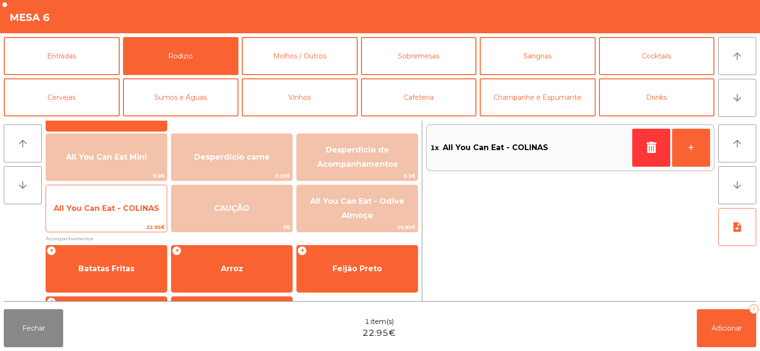
click at [116, 216] on span "All You Can Eat - COLINAS" at bounding box center [106, 209] width 121 height 26
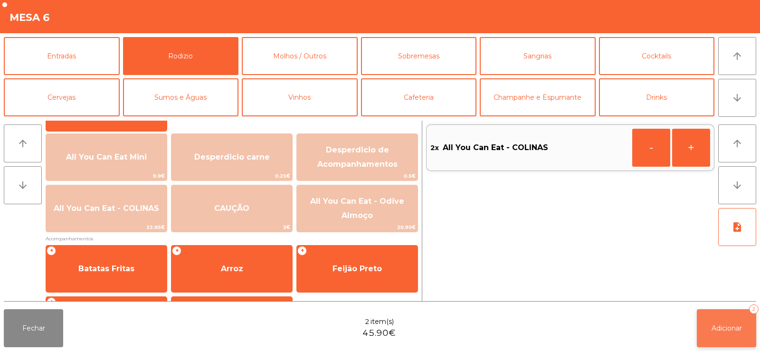
click at [732, 329] on span "Adicionar" at bounding box center [726, 328] width 30 height 9
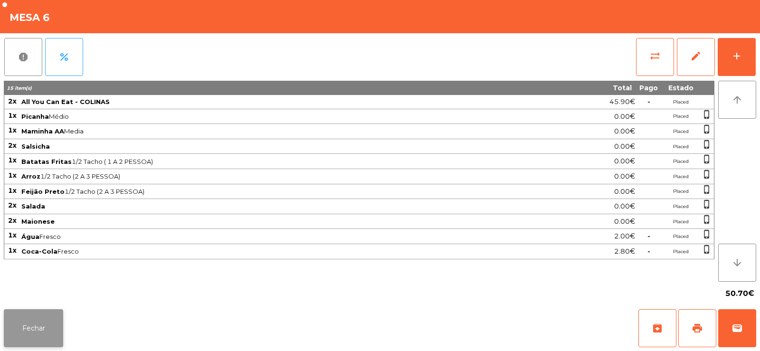
click at [38, 344] on button "Fechar" at bounding box center [33, 328] width 59 height 38
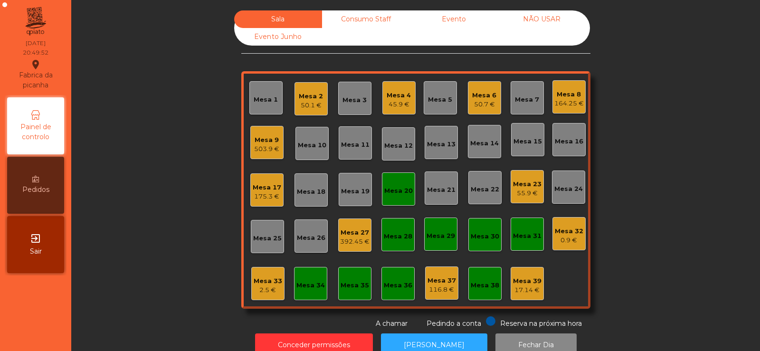
click at [528, 92] on div "Mesa 7" at bounding box center [527, 97] width 24 height 13
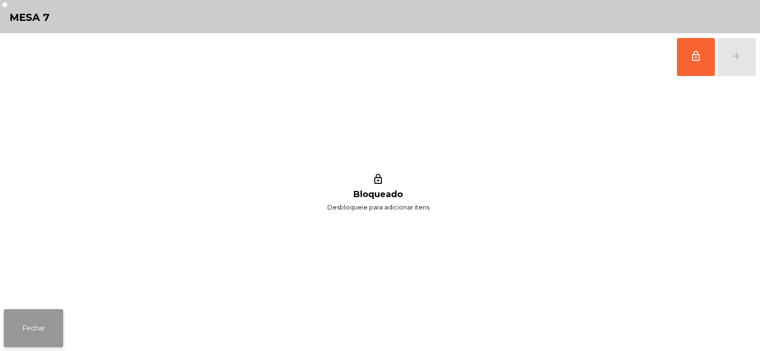
click at [38, 316] on button "Fechar" at bounding box center [33, 328] width 59 height 38
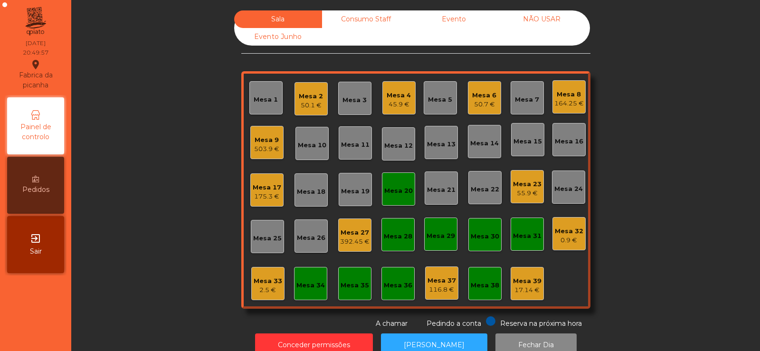
click at [164, 77] on div "Sala Consumo Staff Evento NÃO USAR Evento Junho Mesa 1 Mesa 2 50.1 € Mesa 3 Mes…" at bounding box center [415, 169] width 663 height 318
click at [483, 87] on div "Mesa 6 50.7 €" at bounding box center [484, 98] width 24 height 22
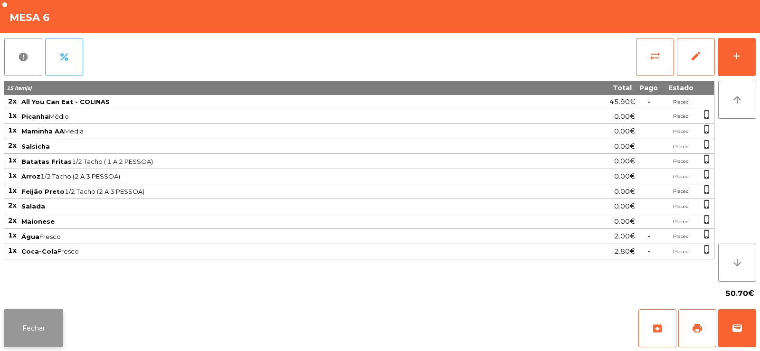
click at [31, 321] on button "Fechar" at bounding box center [33, 328] width 59 height 38
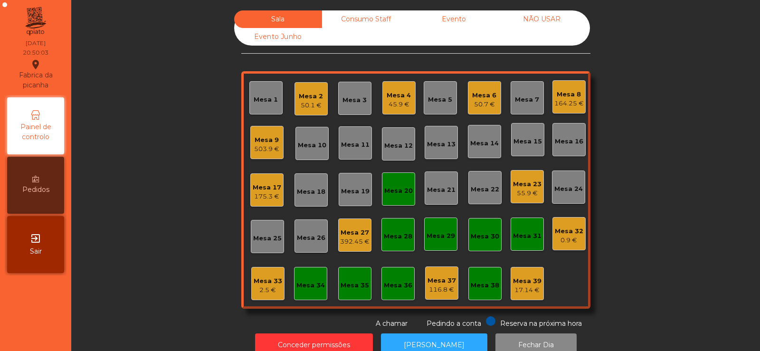
click at [187, 162] on div "Sala Consumo Staff Evento NÃO USAR Evento Junho Mesa 1 Mesa 2 50.1 € Mesa 3 Mes…" at bounding box center [415, 169] width 663 height 318
click at [344, 183] on div "Mesa 19" at bounding box center [355, 189] width 28 height 13
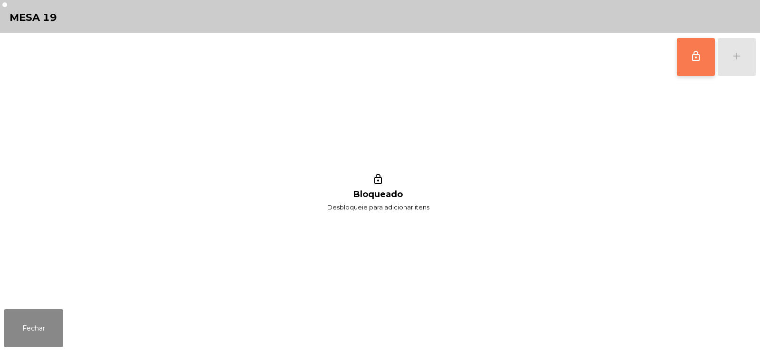
click at [686, 68] on button "lock_outline" at bounding box center [695, 57] width 38 height 38
click at [735, 62] on div "lock_outline add" at bounding box center [716, 56] width 80 height 47
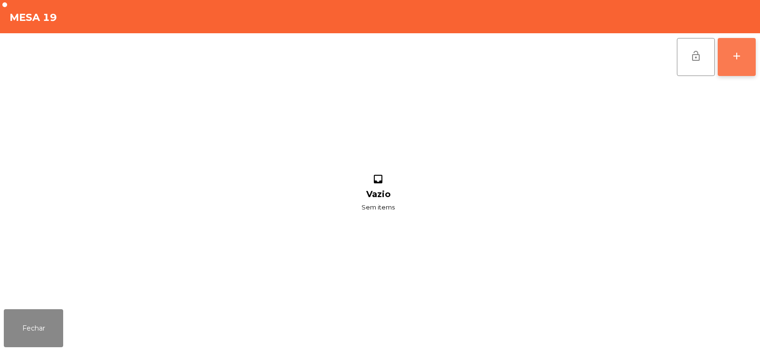
click at [732, 52] on div "add" at bounding box center [736, 55] width 11 height 11
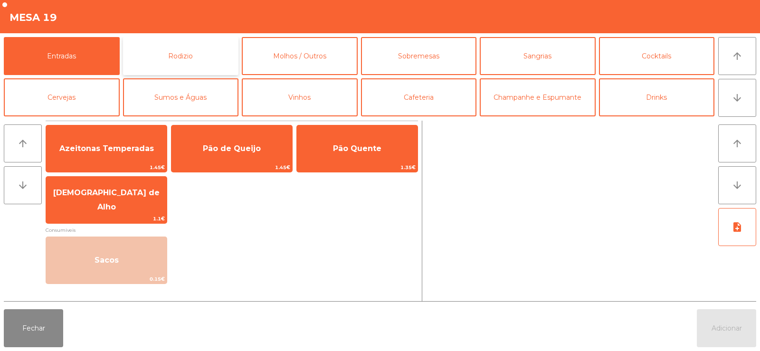
click at [164, 51] on button "Rodizio" at bounding box center [181, 56] width 116 height 38
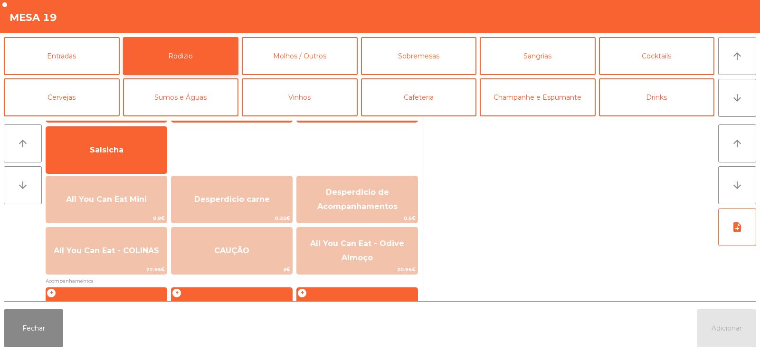
scroll to position [86, 0]
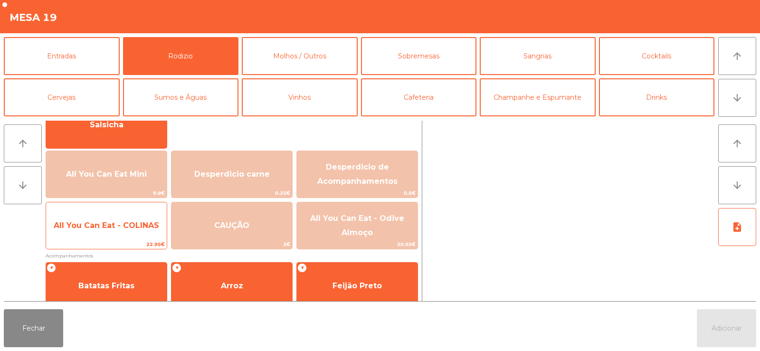
click at [84, 220] on span "All You Can Eat - COLINAS" at bounding box center [106, 226] width 121 height 26
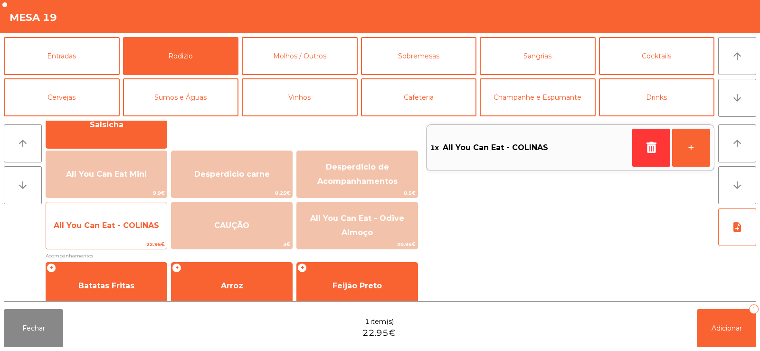
click at [91, 223] on span "All You Can Eat - COLINAS" at bounding box center [106, 225] width 105 height 9
click at [92, 229] on span "All You Can Eat - COLINAS" at bounding box center [106, 225] width 105 height 9
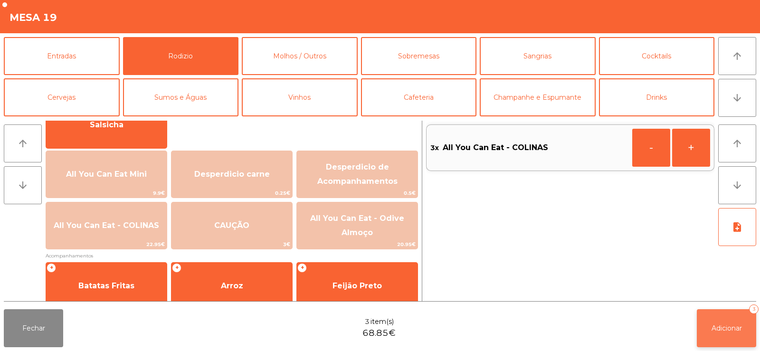
click at [723, 325] on span "Adicionar" at bounding box center [726, 328] width 30 height 9
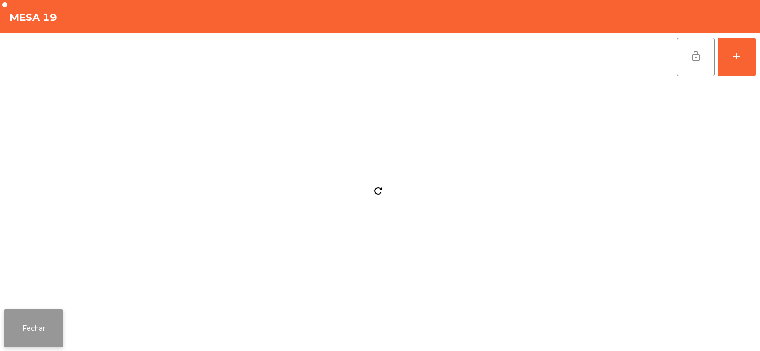
click at [24, 328] on button "Fechar" at bounding box center [33, 328] width 59 height 38
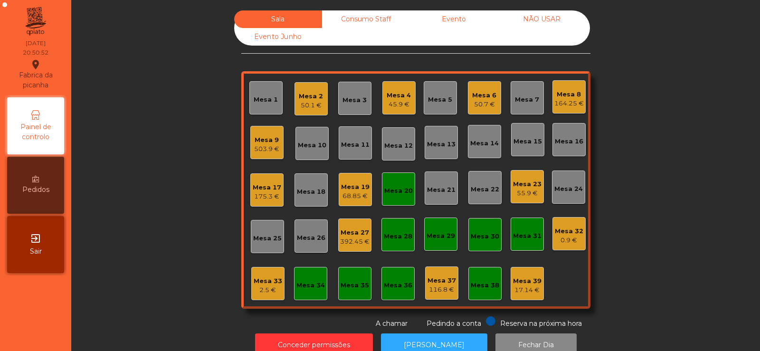
click at [353, 240] on div "392.45 €" at bounding box center [354, 241] width 29 height 9
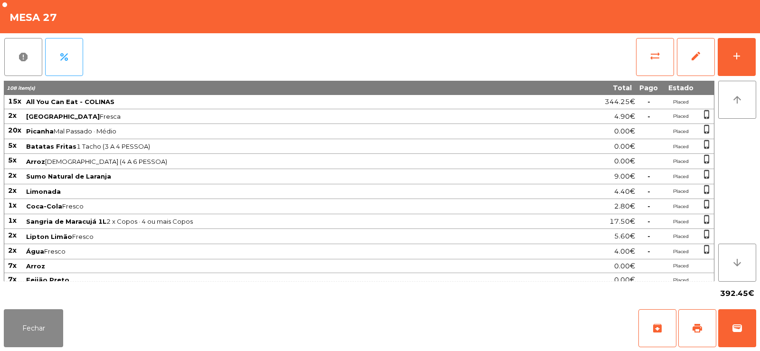
scroll to position [64, 0]
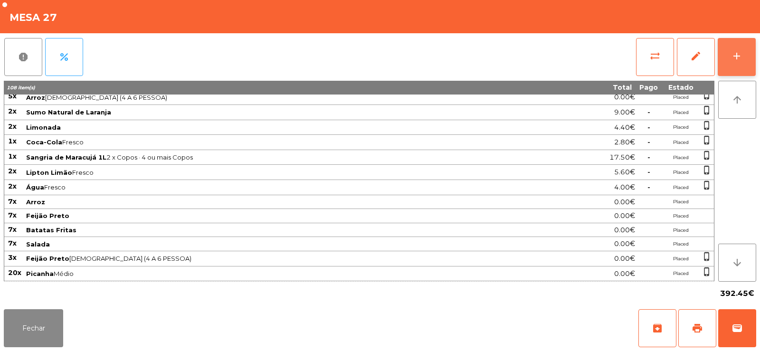
click at [740, 63] on button "add" at bounding box center [736, 57] width 38 height 38
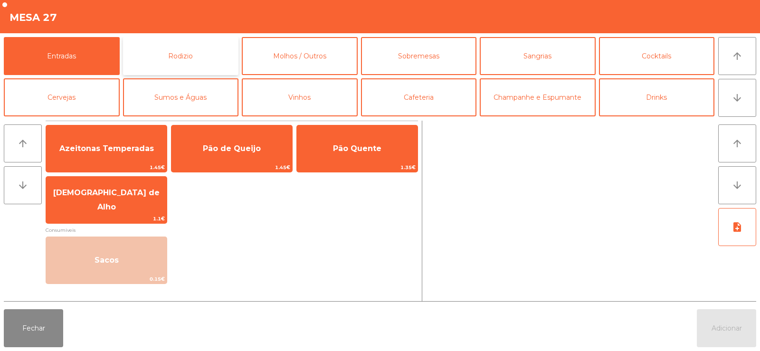
click at [181, 57] on button "Rodizio" at bounding box center [181, 56] width 116 height 38
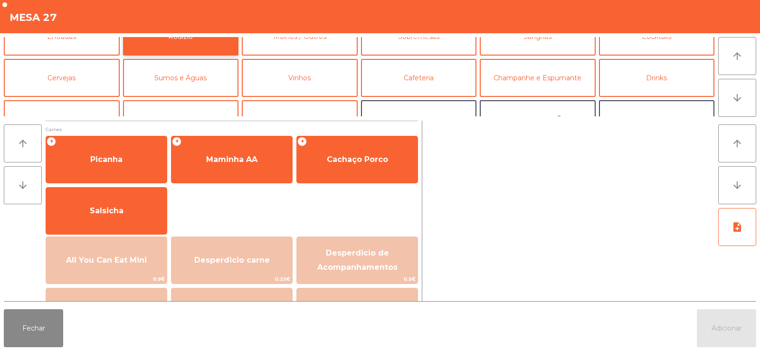
scroll to position [30, 0]
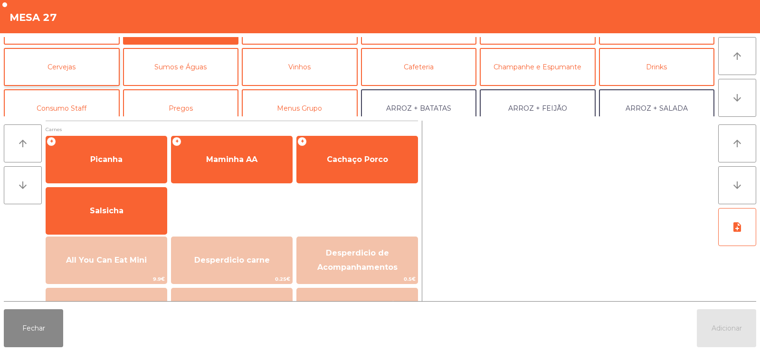
click at [83, 64] on button "Cervejas" at bounding box center [62, 67] width 116 height 38
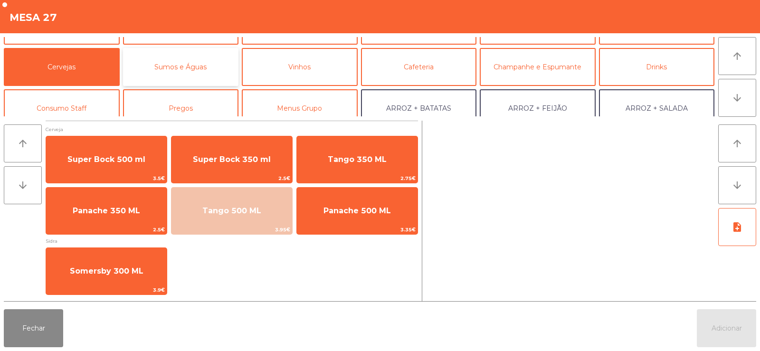
click at [179, 63] on button "Sumos e Águas" at bounding box center [181, 67] width 116 height 38
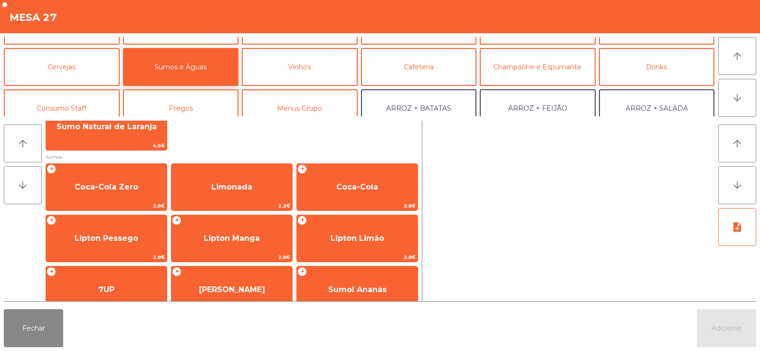
scroll to position [23, 0]
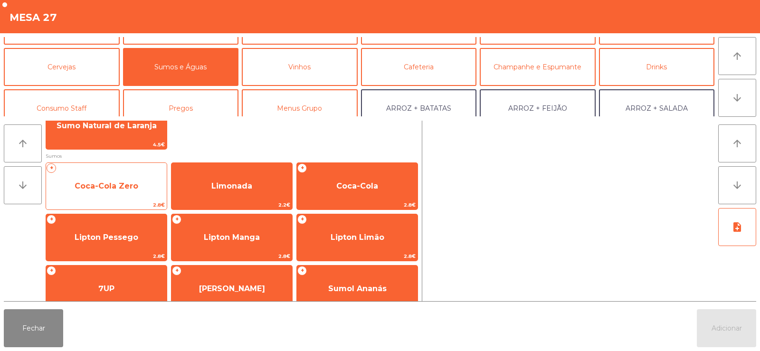
click at [113, 190] on span "Coca-Cola Zero" at bounding box center [107, 185] width 64 height 9
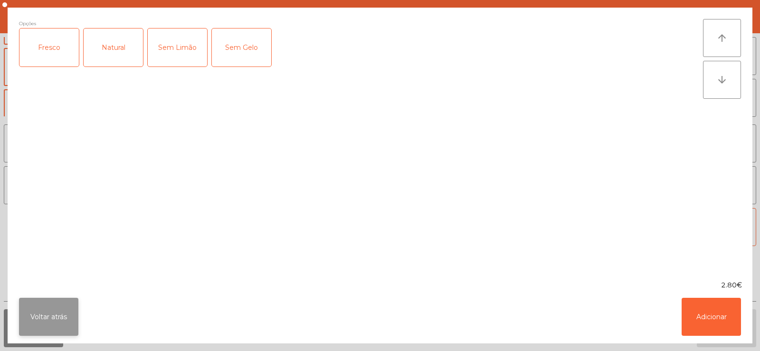
click at [57, 307] on button "Voltar atrás" at bounding box center [48, 317] width 59 height 38
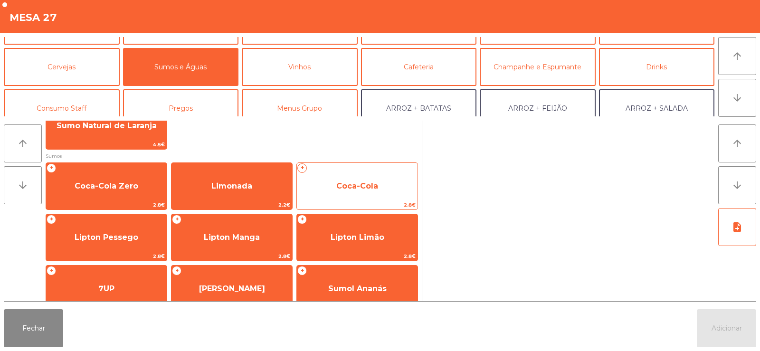
click at [357, 199] on span "Coca-Cola" at bounding box center [357, 186] width 121 height 26
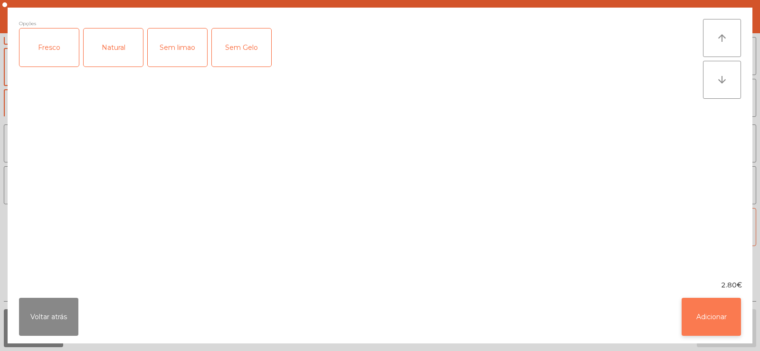
click at [714, 318] on button "Adicionar" at bounding box center [710, 317] width 59 height 38
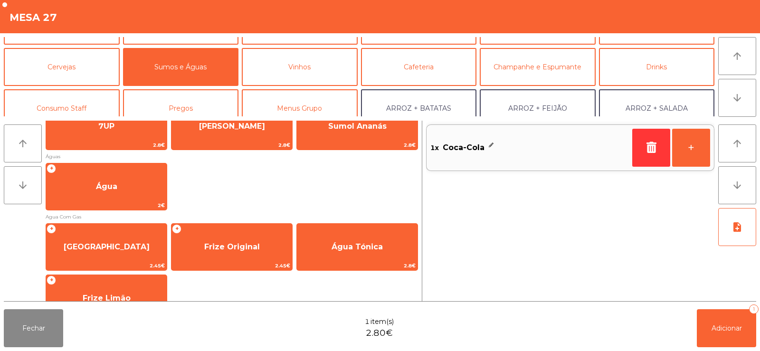
scroll to position [199, 0]
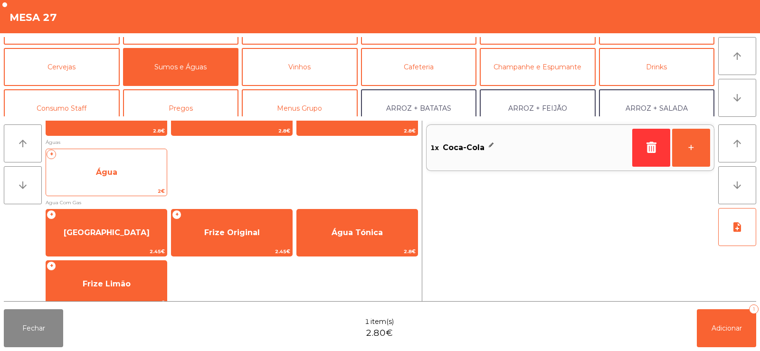
click at [117, 175] on span "Água" at bounding box center [106, 173] width 121 height 26
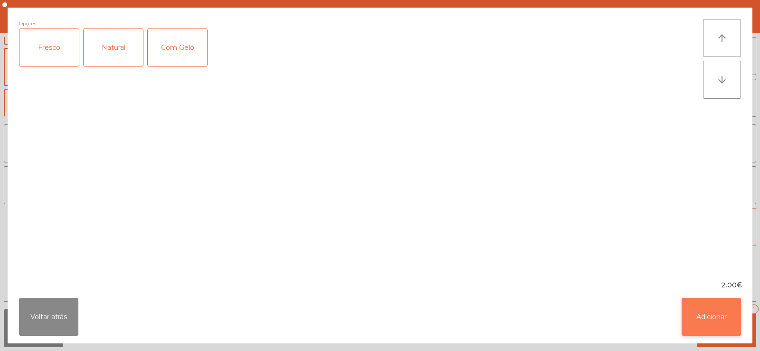
click at [710, 322] on button "Adicionar" at bounding box center [710, 317] width 59 height 38
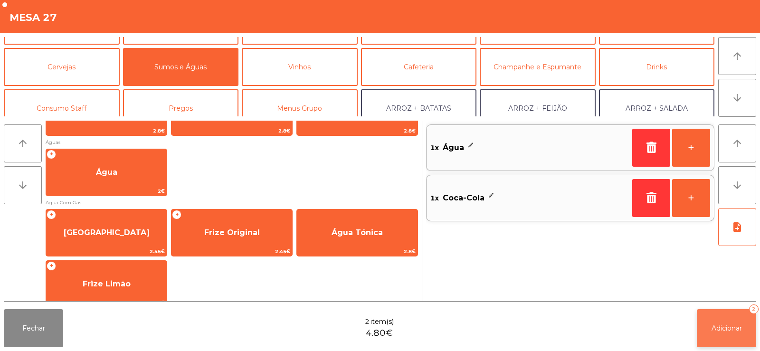
click at [720, 331] on span "Adicionar" at bounding box center [726, 328] width 30 height 9
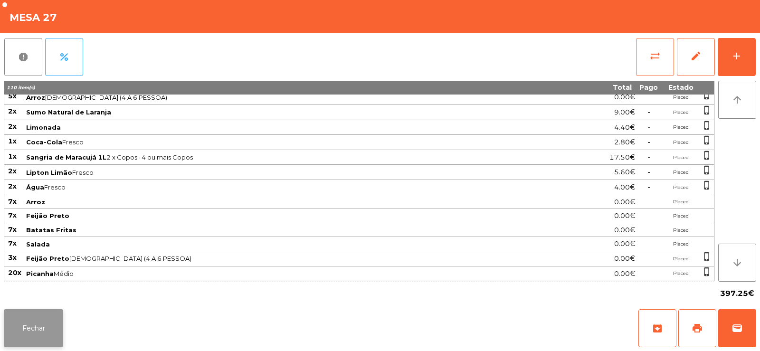
click at [22, 321] on button "Fechar" at bounding box center [33, 328] width 59 height 38
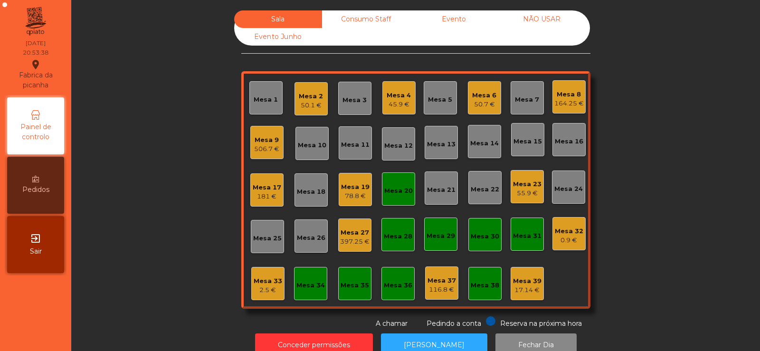
click at [258, 149] on div "506.7 €" at bounding box center [266, 148] width 25 height 9
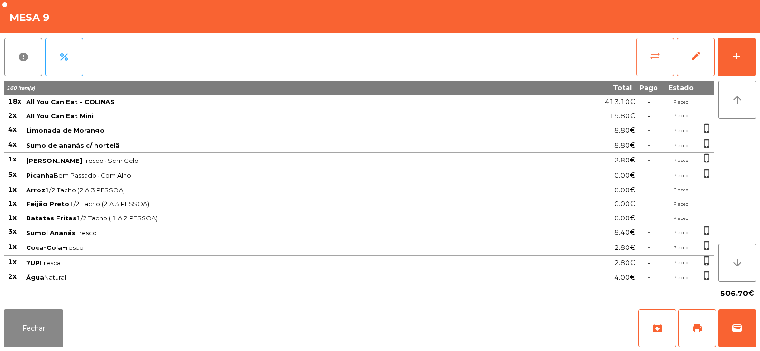
click at [654, 54] on span "sync_alt" at bounding box center [654, 55] width 11 height 11
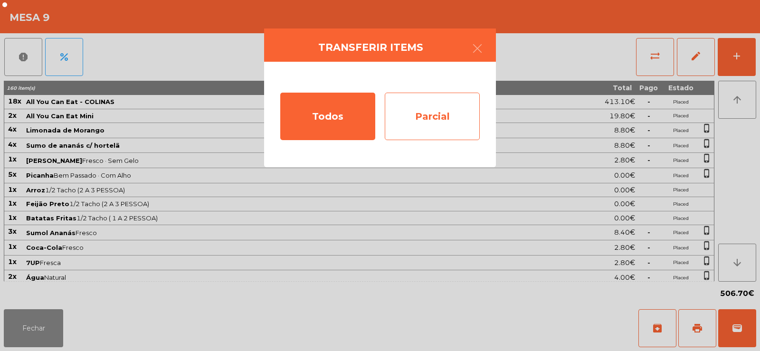
click at [440, 108] on div "Parcial" at bounding box center [432, 116] width 95 height 47
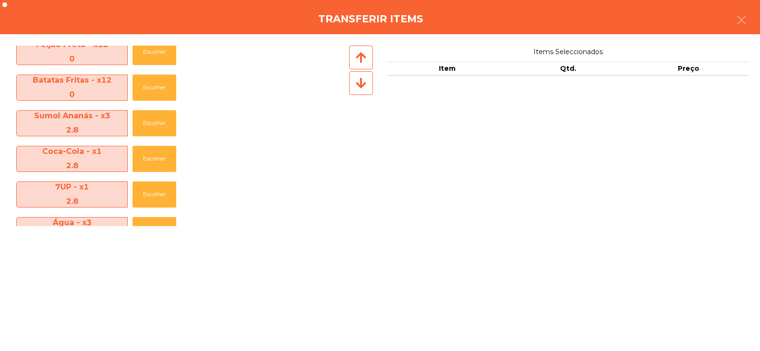
scroll to position [263, 0]
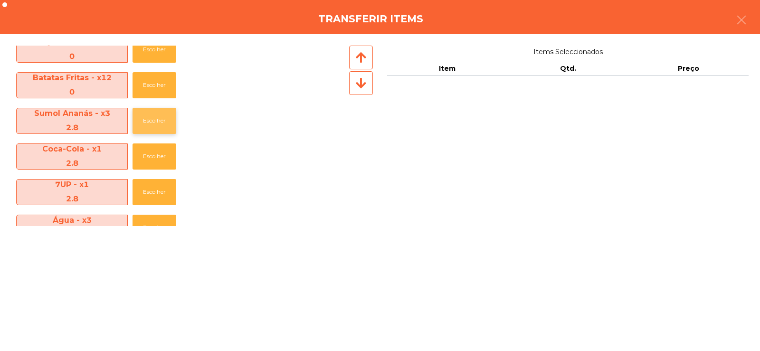
click at [152, 114] on button "Escolher" at bounding box center [154, 121] width 44 height 26
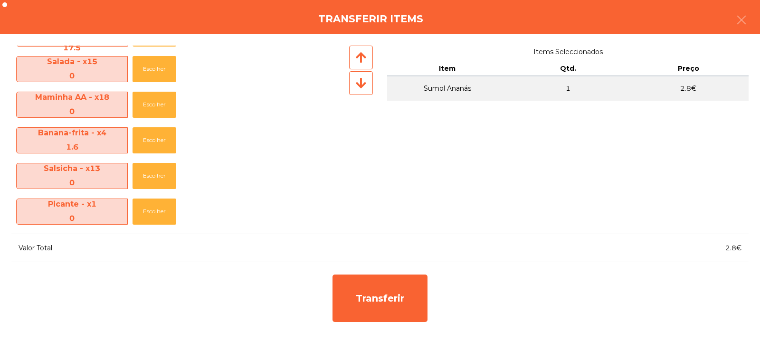
scroll to position [600, 0]
click at [152, 140] on button "Escolher" at bounding box center [154, 140] width 44 height 26
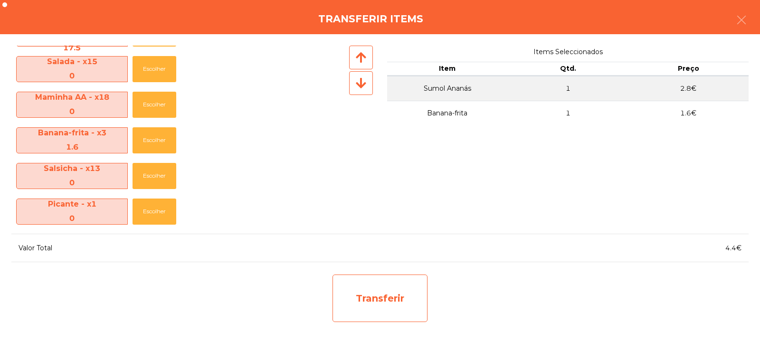
click at [388, 301] on div "Transferir" at bounding box center [379, 297] width 95 height 47
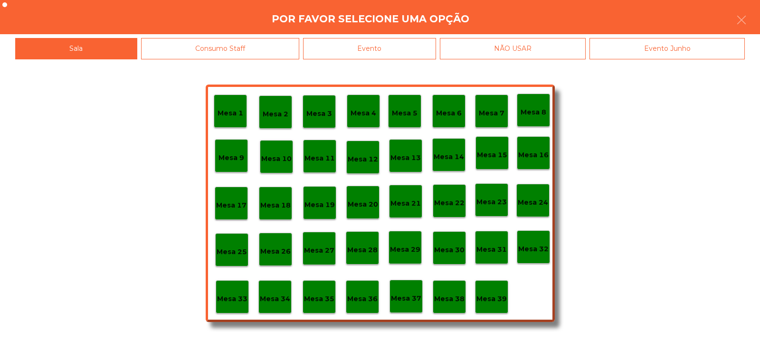
click at [491, 302] on p "Mesa 39" at bounding box center [491, 298] width 30 height 11
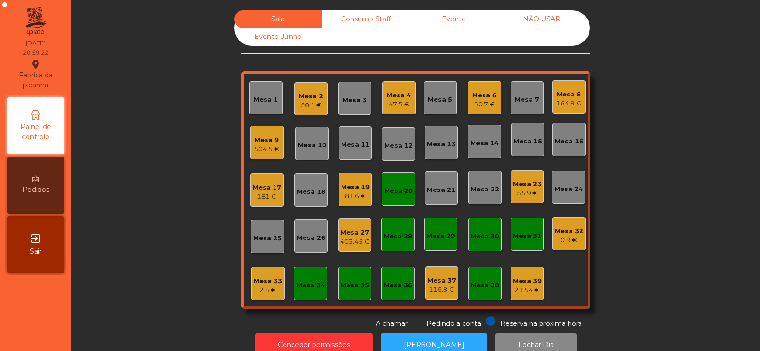
click at [256, 150] on div "504.5 €" at bounding box center [266, 148] width 25 height 9
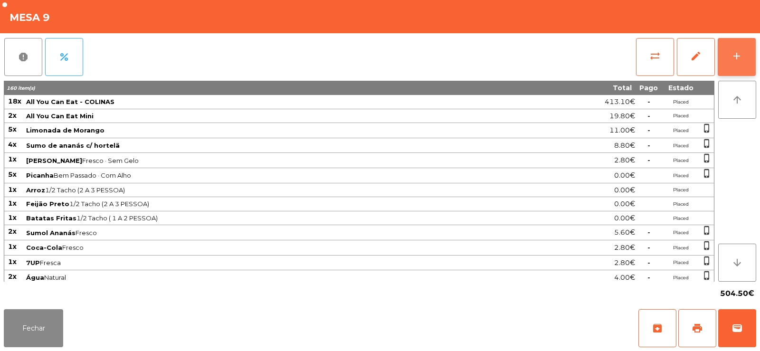
click at [740, 59] on div "add" at bounding box center [736, 55] width 11 height 11
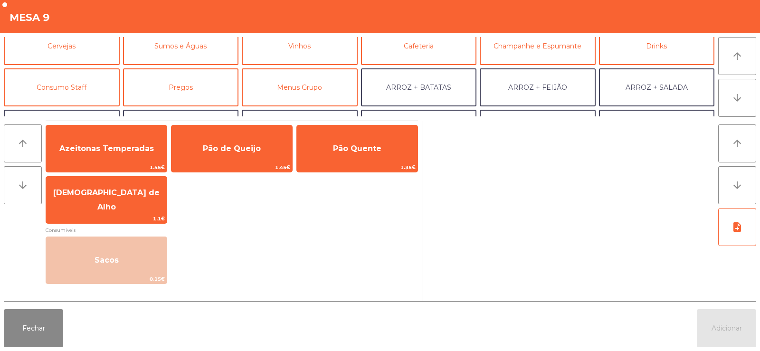
scroll to position [42, 0]
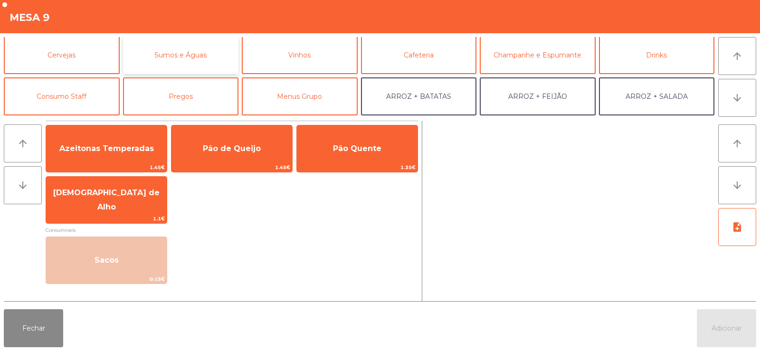
click at [190, 52] on button "Sumos e Águas" at bounding box center [181, 55] width 116 height 38
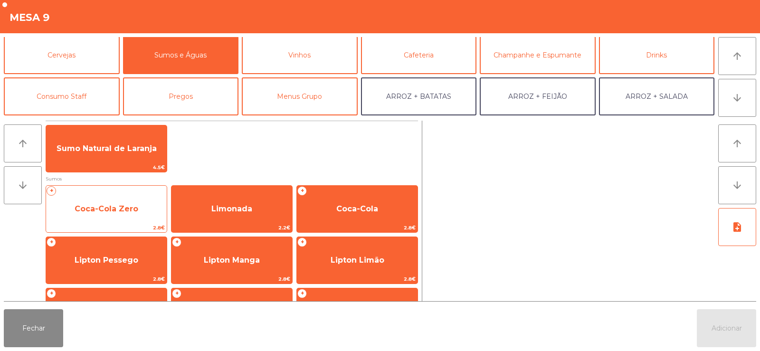
click at [103, 210] on span "Coca-Cola Zero" at bounding box center [107, 208] width 64 height 9
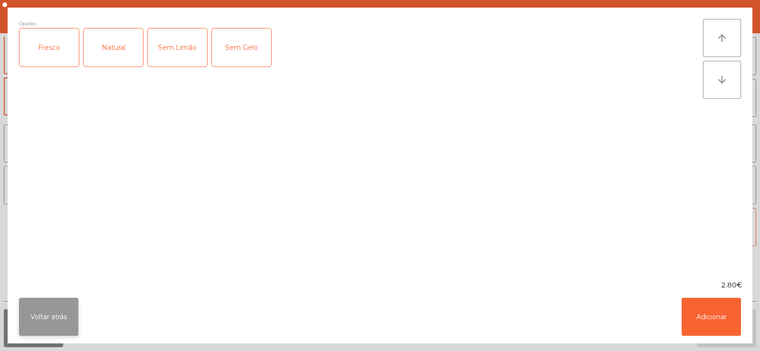
click at [44, 332] on button "Voltar atrás" at bounding box center [48, 317] width 59 height 38
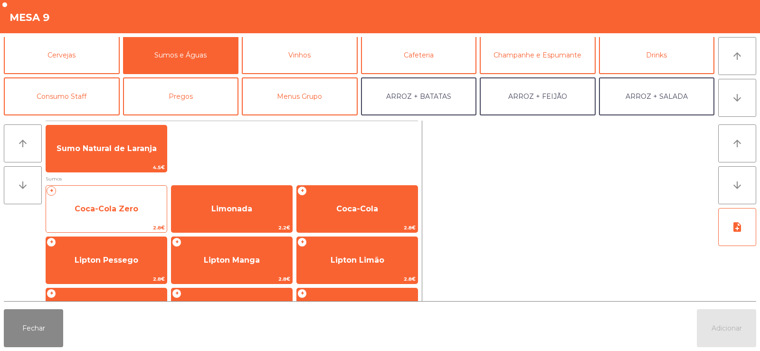
click at [127, 195] on div "+ Coca-Cola Zero 2.8€" at bounding box center [107, 208] width 122 height 47
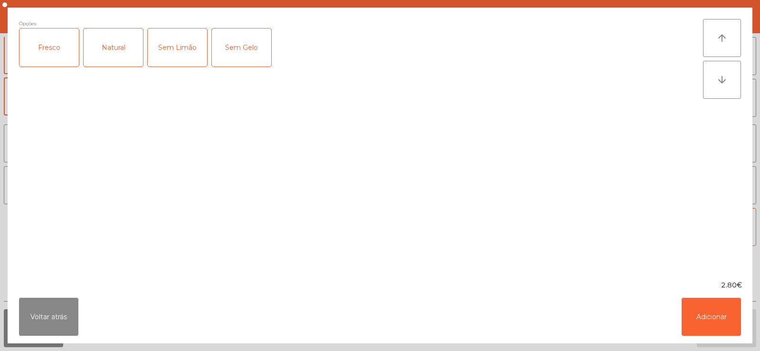
click at [56, 47] on div "Fresco" at bounding box center [48, 47] width 59 height 38
click at [704, 313] on button "Adicionar" at bounding box center [710, 317] width 59 height 38
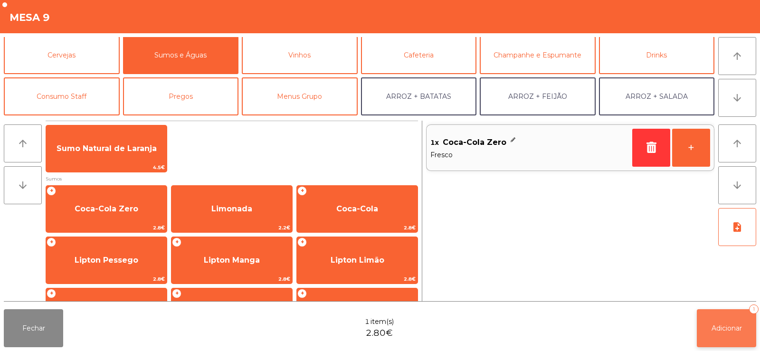
click at [732, 329] on span "Adicionar" at bounding box center [726, 328] width 30 height 9
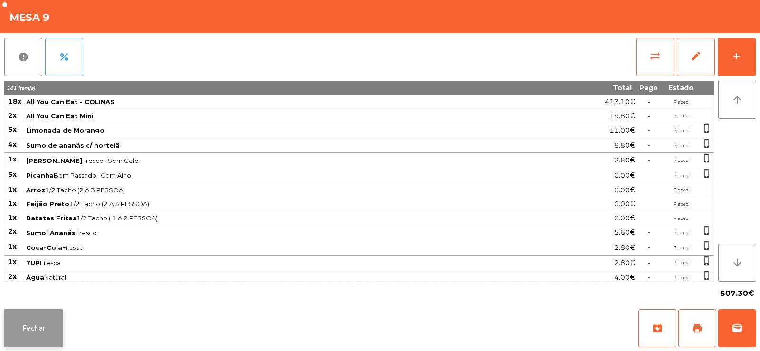
click at [32, 332] on button "Fechar" at bounding box center [33, 328] width 59 height 38
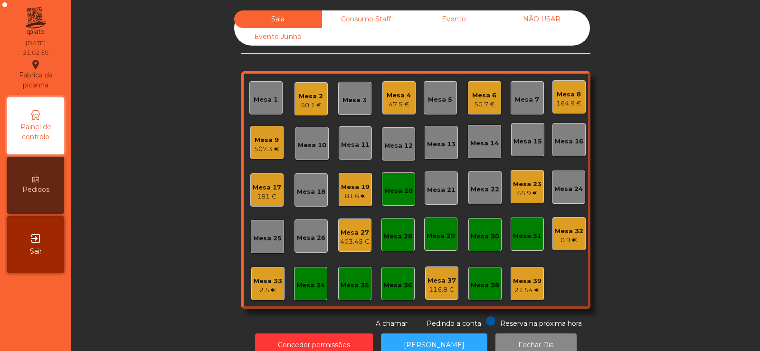
click at [362, 183] on div "Mesa 19" at bounding box center [355, 186] width 28 height 9
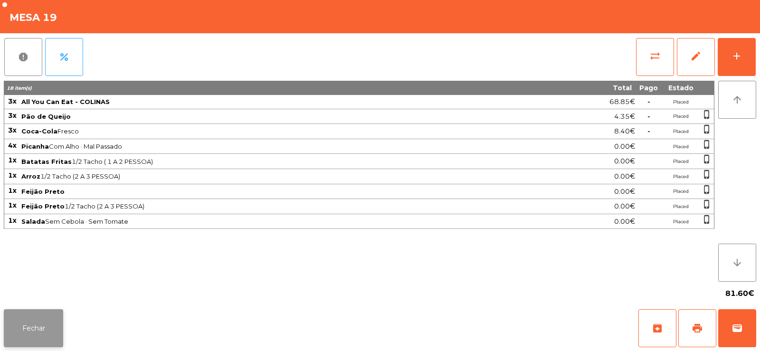
click at [8, 331] on button "Fechar" at bounding box center [33, 328] width 59 height 38
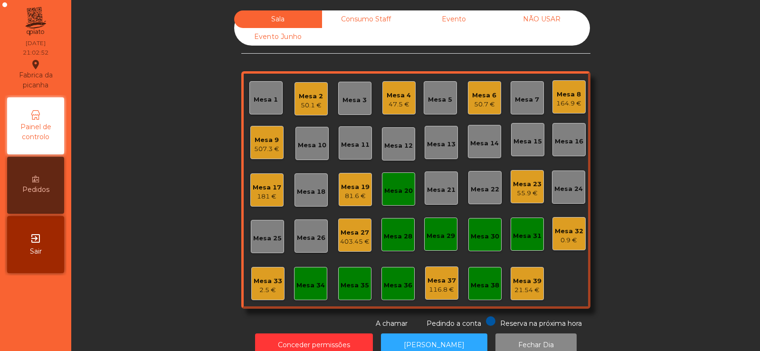
click at [253, 189] on div "Mesa 17" at bounding box center [267, 187] width 28 height 9
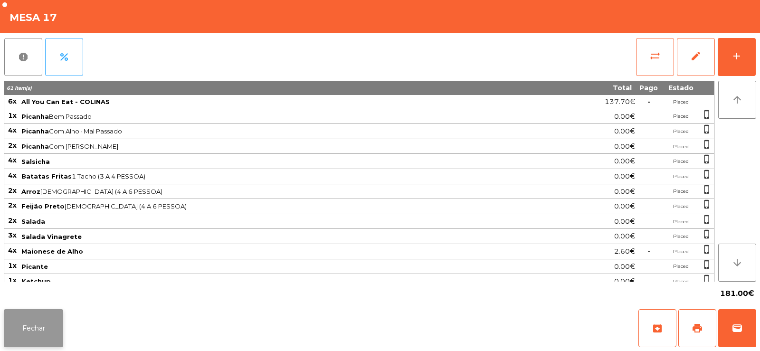
click at [33, 320] on button "Fechar" at bounding box center [33, 328] width 59 height 38
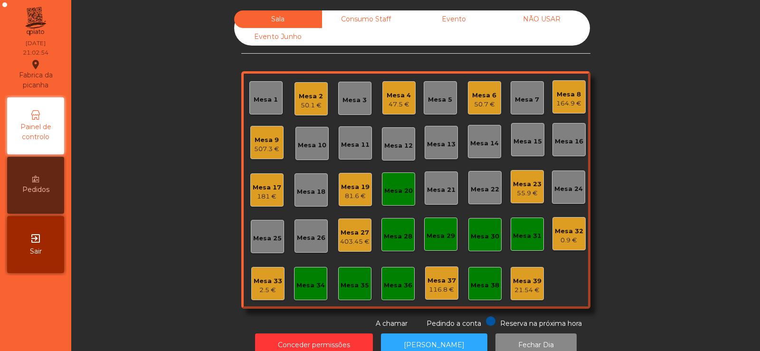
click at [482, 110] on div "Mesa 6 50.7 €" at bounding box center [484, 97] width 33 height 33
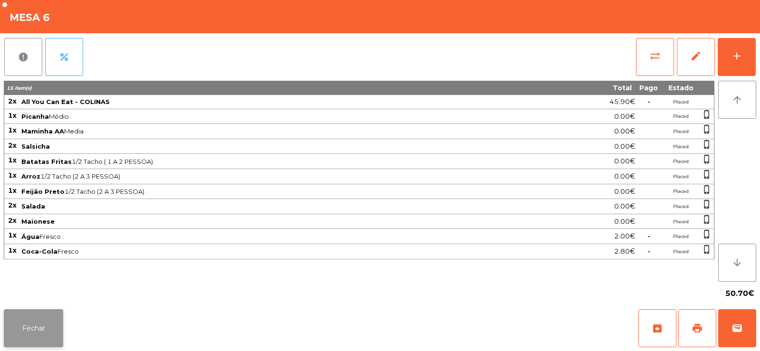
click at [27, 334] on button "Fechar" at bounding box center [33, 328] width 59 height 38
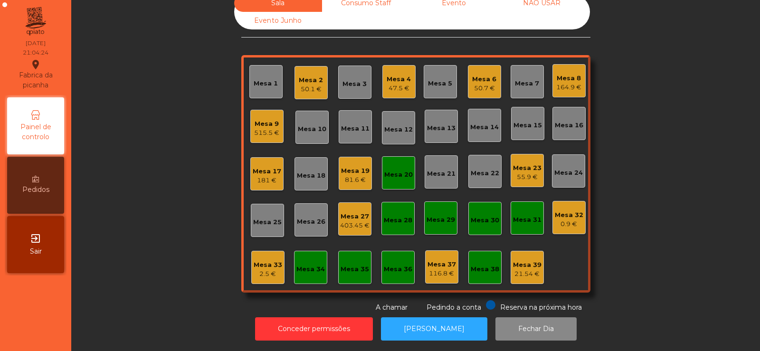
scroll to position [0, 0]
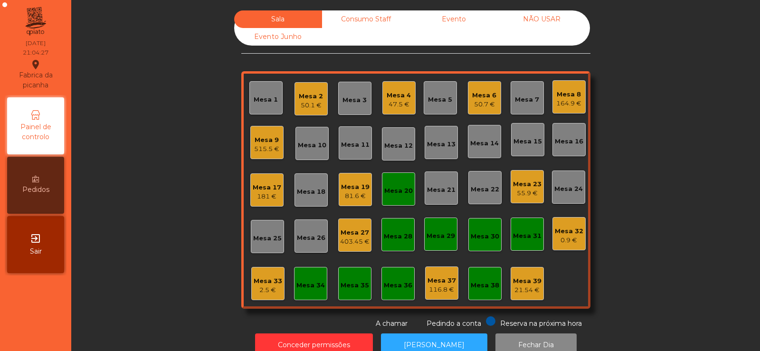
click at [255, 281] on div "Mesa 33" at bounding box center [268, 280] width 28 height 9
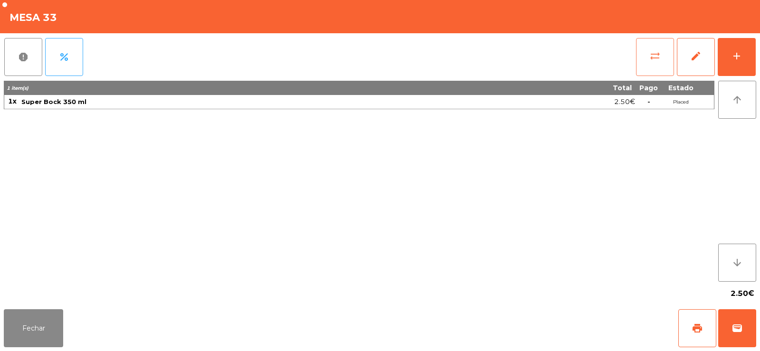
click at [651, 59] on span "sync_alt" at bounding box center [654, 55] width 11 height 11
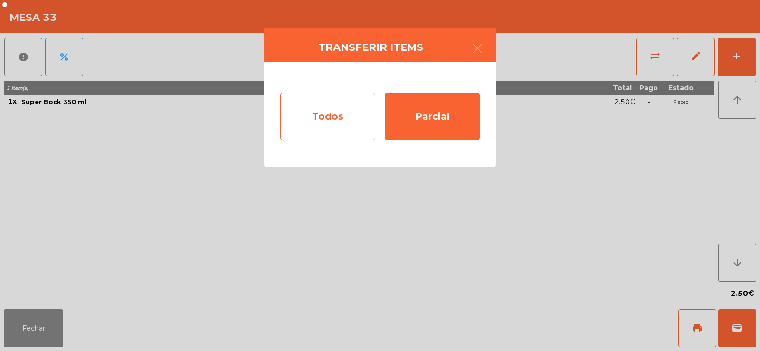
click at [325, 124] on div "Todos" at bounding box center [327, 116] width 95 height 47
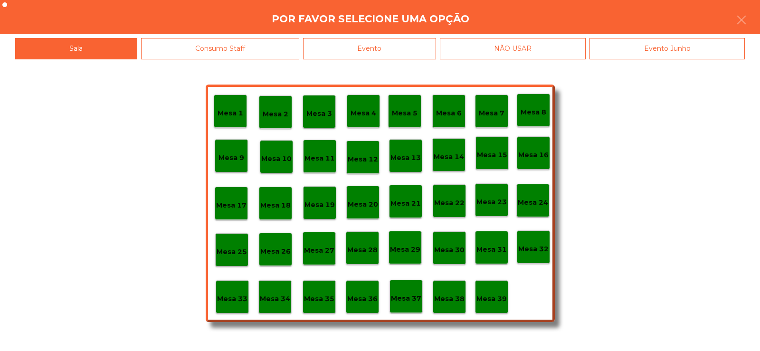
click at [380, 46] on div "Evento" at bounding box center [369, 48] width 133 height 21
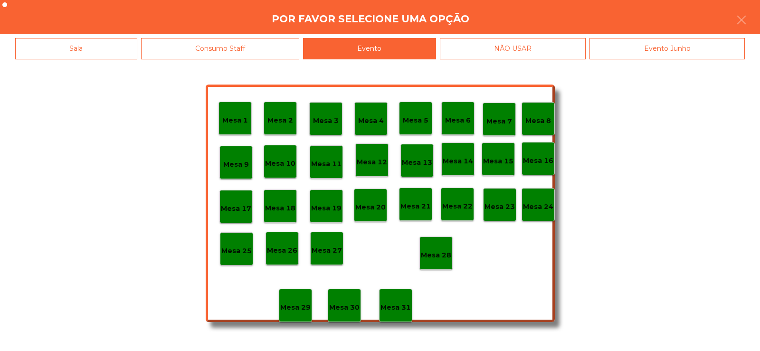
click at [445, 254] on p "Mesa 28" at bounding box center [436, 255] width 30 height 11
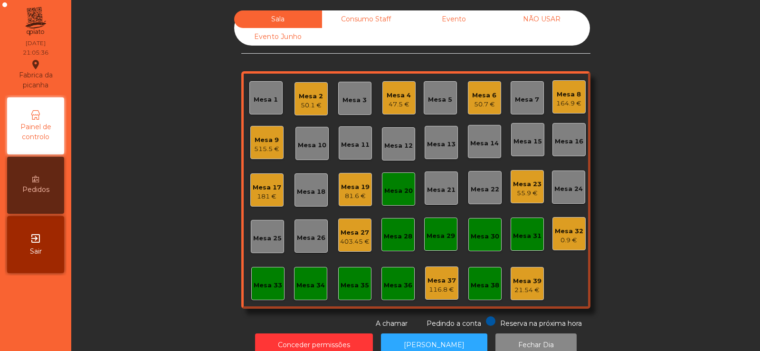
click at [388, 191] on div "Mesa 20" at bounding box center [398, 190] width 28 height 9
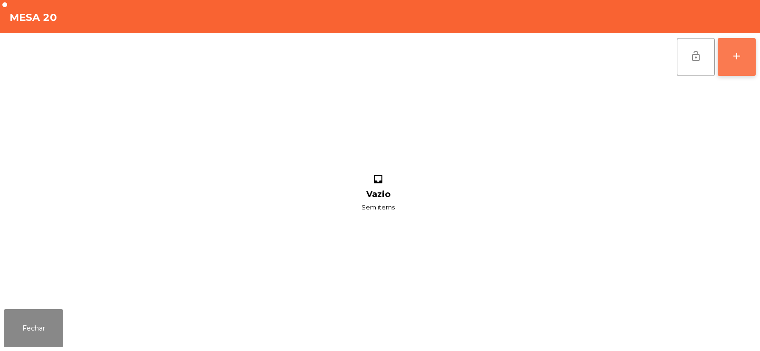
click at [737, 58] on div "add" at bounding box center [736, 55] width 11 height 11
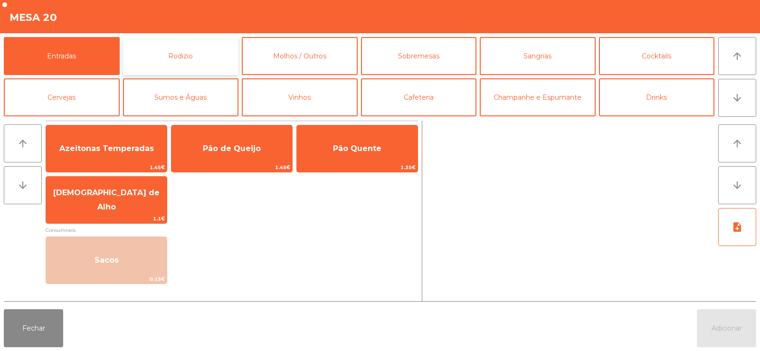
click at [191, 59] on button "Rodizio" at bounding box center [181, 56] width 116 height 38
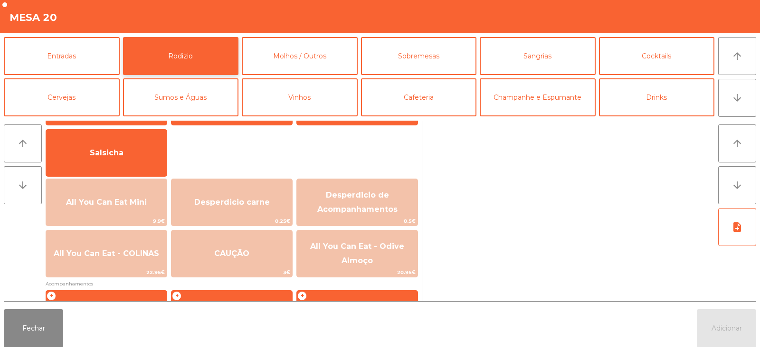
scroll to position [84, 0]
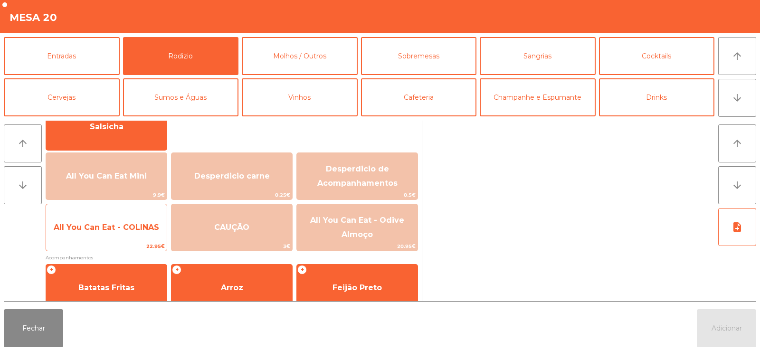
click at [110, 218] on span "All You Can Eat - COLINAS" at bounding box center [106, 228] width 121 height 26
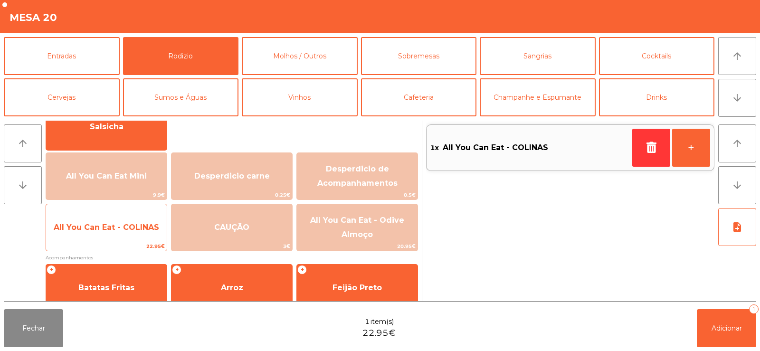
click at [109, 225] on span "All You Can Eat - COLINAS" at bounding box center [106, 227] width 105 height 9
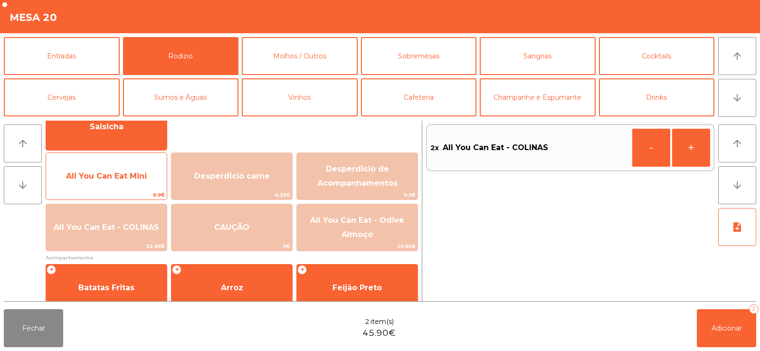
click at [124, 181] on span "All You Can Eat Mini" at bounding box center [106, 176] width 121 height 26
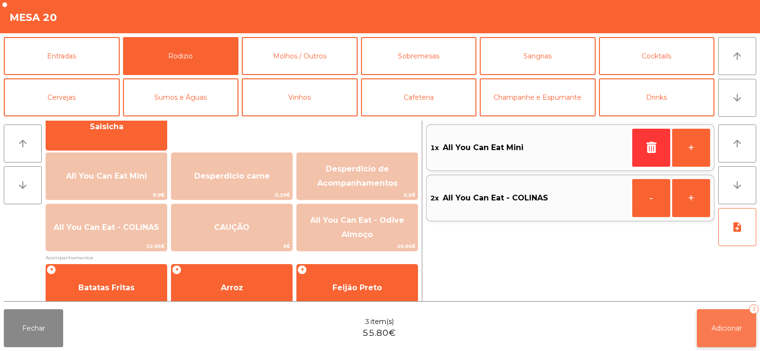
click at [718, 320] on button "Adicionar 3" at bounding box center [725, 328] width 59 height 38
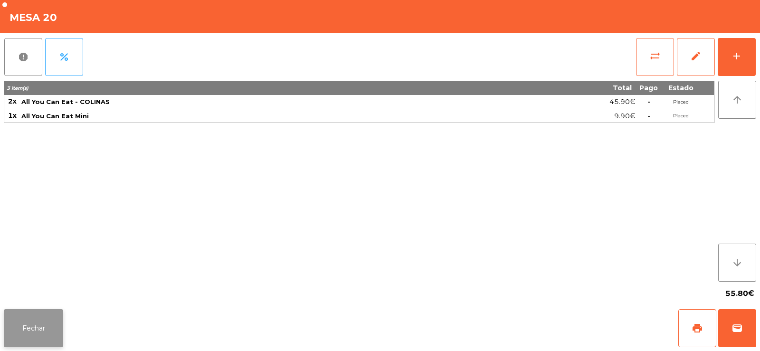
click at [25, 325] on button "Fechar" at bounding box center [33, 328] width 59 height 38
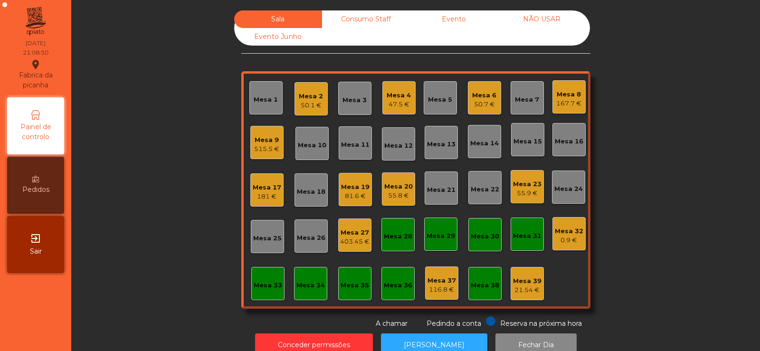
click at [437, 95] on div "Mesa 5" at bounding box center [440, 99] width 24 height 9
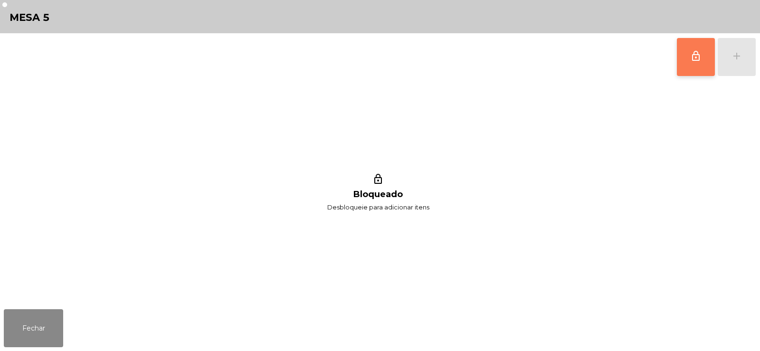
click at [693, 65] on button "lock_outline" at bounding box center [695, 57] width 38 height 38
click at [741, 67] on button "add" at bounding box center [736, 57] width 38 height 38
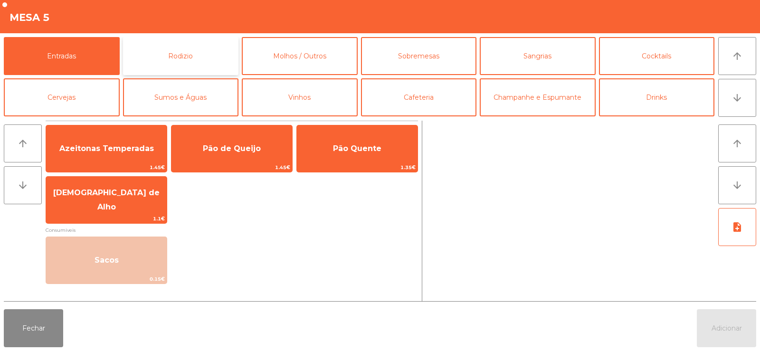
click at [182, 54] on button "Rodizio" at bounding box center [181, 56] width 116 height 38
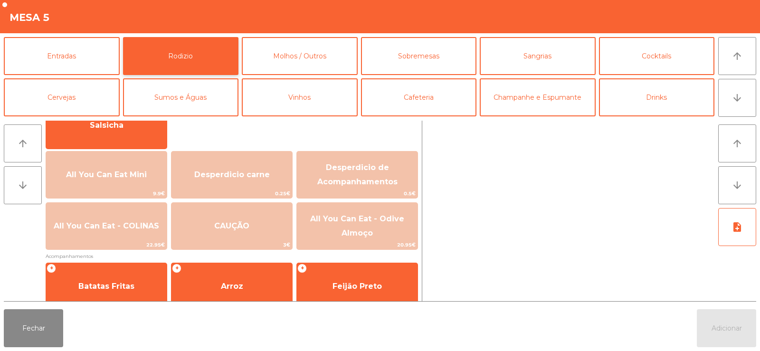
scroll to position [84, 0]
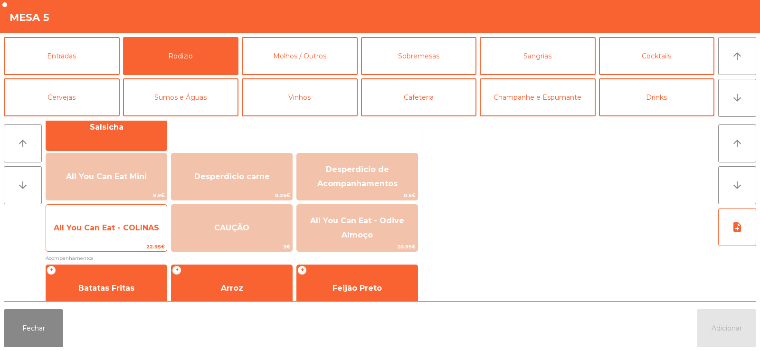
click at [111, 231] on span "All You Can Eat - COLINAS" at bounding box center [106, 227] width 105 height 9
click at [120, 229] on span "All You Can Eat - COLINAS" at bounding box center [106, 227] width 105 height 9
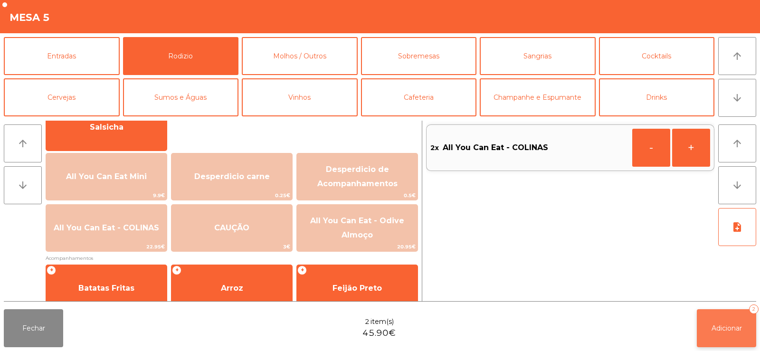
click at [706, 311] on button "Adicionar 2" at bounding box center [725, 328] width 59 height 38
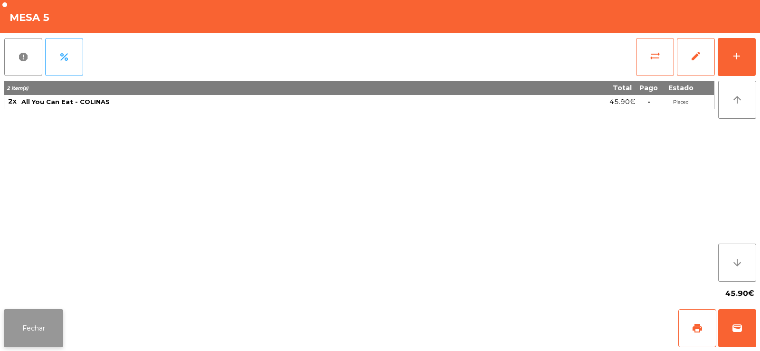
click at [41, 328] on button "Fechar" at bounding box center [33, 328] width 59 height 38
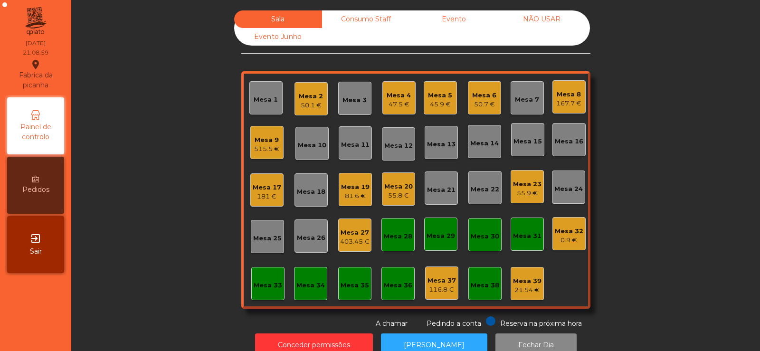
click at [397, 195] on div "55.8 €" at bounding box center [398, 195] width 28 height 9
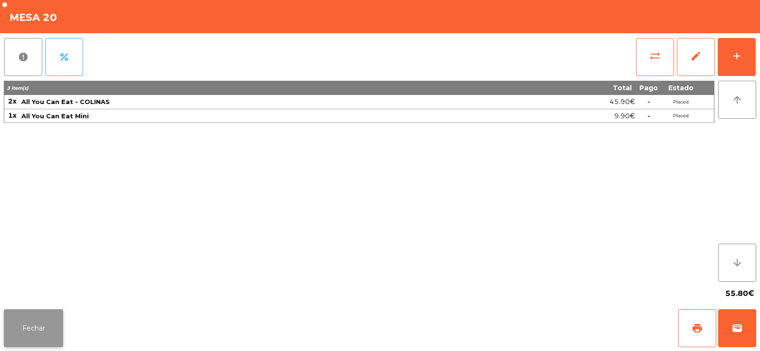
click at [47, 333] on button "Fechar" at bounding box center [33, 328] width 59 height 38
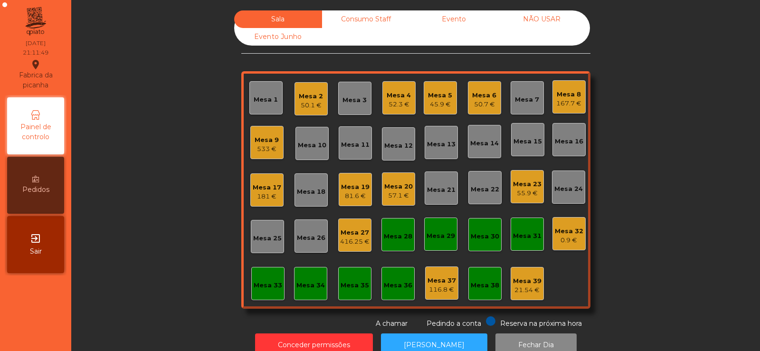
click at [534, 182] on div "Mesa 23" at bounding box center [527, 183] width 28 height 9
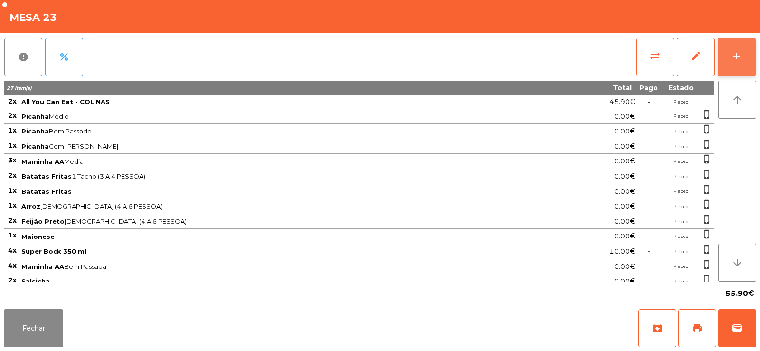
click at [740, 61] on div "add" at bounding box center [736, 55] width 11 height 11
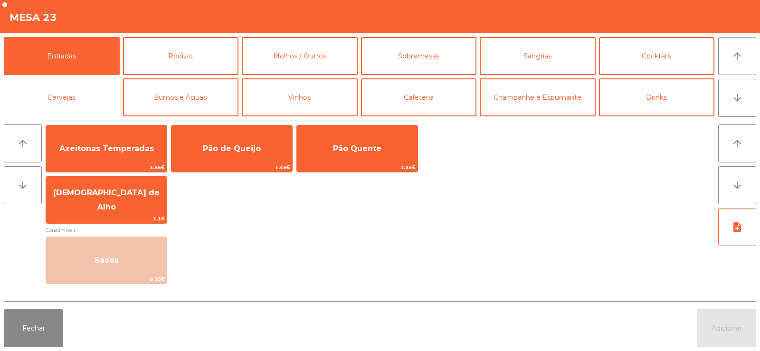
click at [54, 101] on button "Cervejas" at bounding box center [62, 97] width 116 height 38
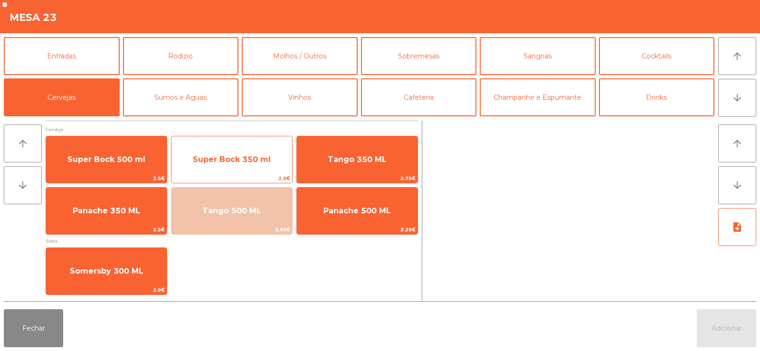
click at [230, 166] on span "Super Bock 350 ml" at bounding box center [231, 160] width 121 height 26
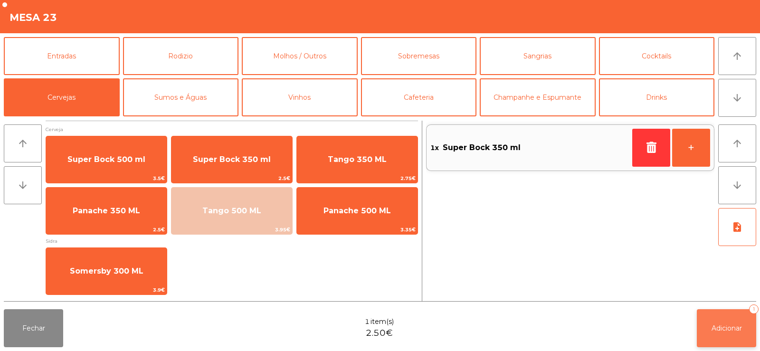
click at [716, 324] on span "Adicionar" at bounding box center [726, 328] width 30 height 9
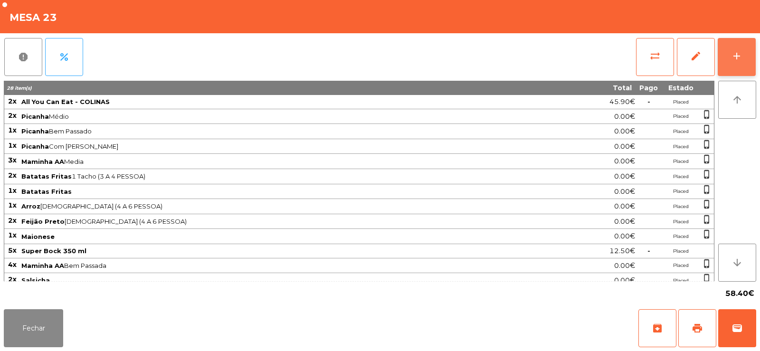
click at [731, 47] on button "add" at bounding box center [736, 57] width 38 height 38
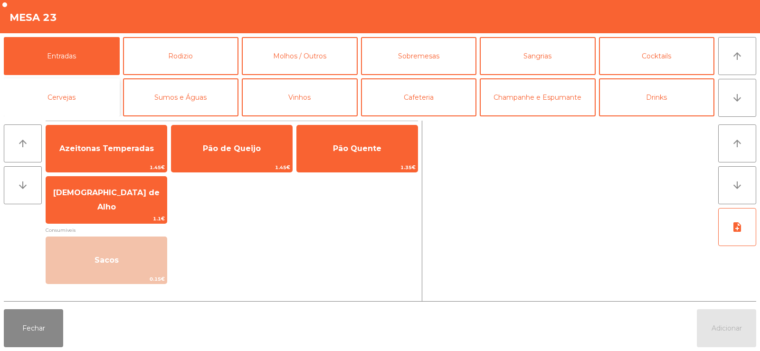
click at [67, 103] on button "Cervejas" at bounding box center [62, 97] width 116 height 38
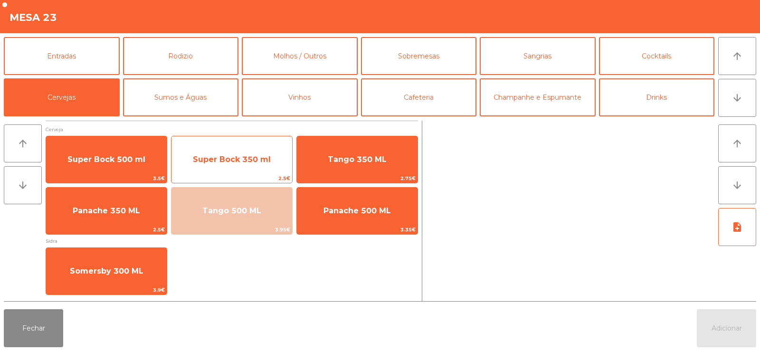
click at [209, 160] on span "Super Bock 350 ml" at bounding box center [232, 159] width 78 height 9
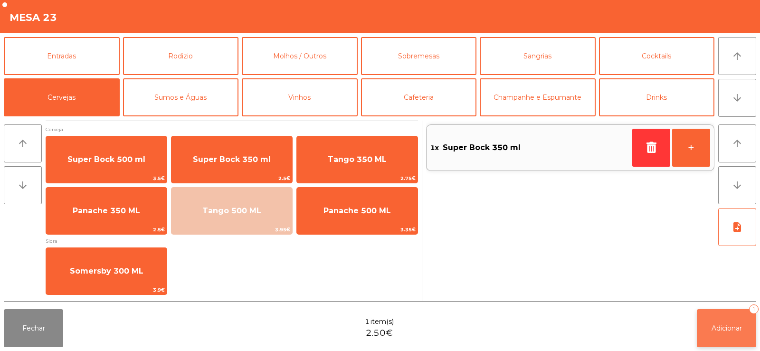
click at [719, 337] on button "Adicionar 1" at bounding box center [725, 328] width 59 height 38
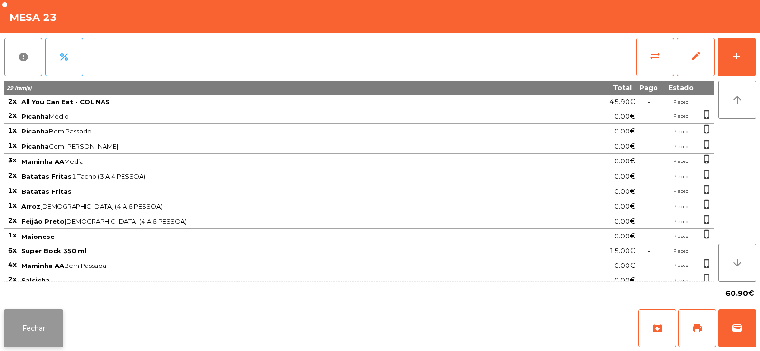
click at [36, 332] on button "Fechar" at bounding box center [33, 328] width 59 height 38
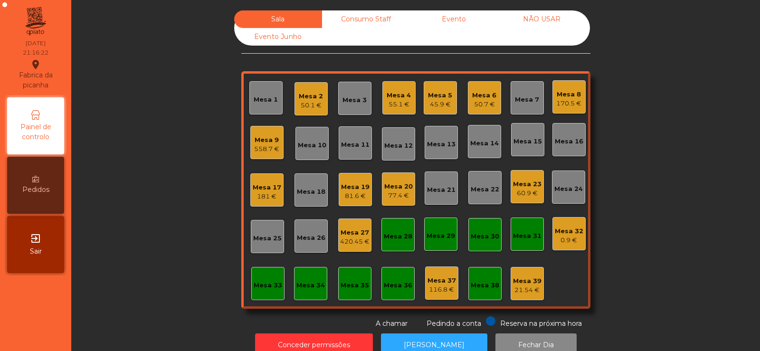
click at [357, 244] on div "420.45 €" at bounding box center [354, 241] width 29 height 9
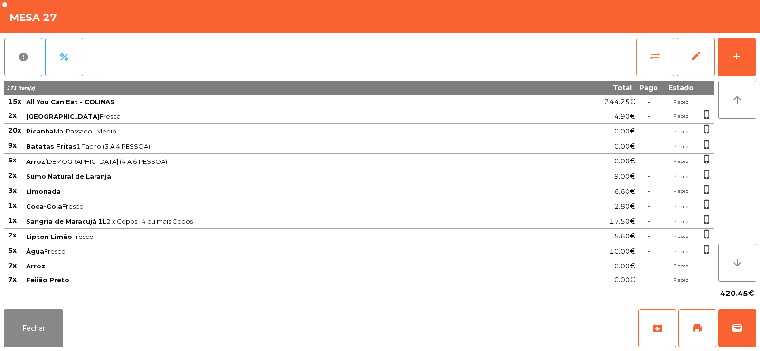
click at [646, 61] on button "sync_alt" at bounding box center [655, 57] width 38 height 38
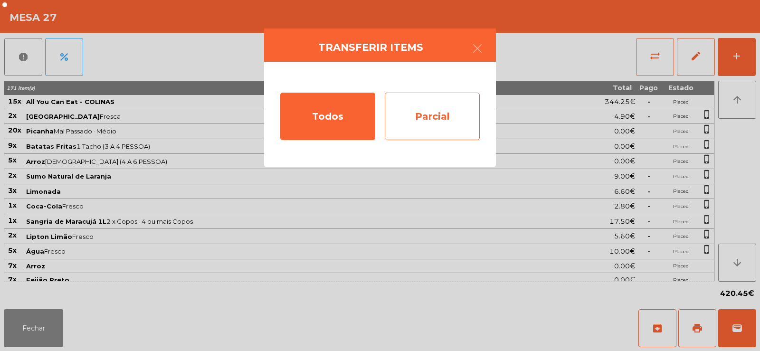
click at [436, 126] on div "Parcial" at bounding box center [432, 116] width 95 height 47
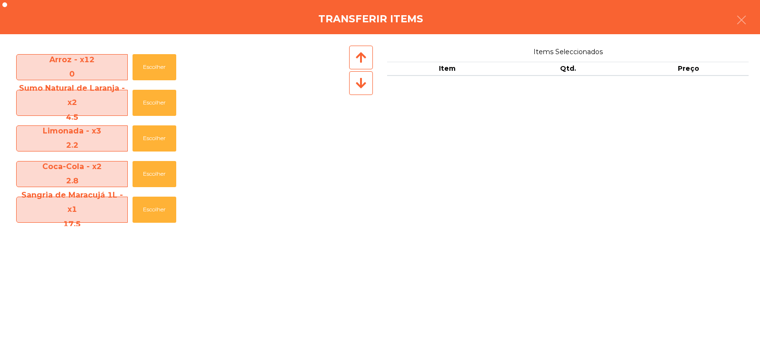
scroll to position [460, 0]
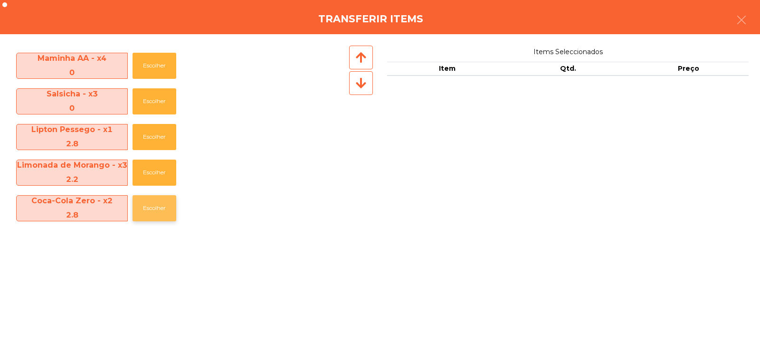
click at [148, 204] on button "Escolher" at bounding box center [154, 208] width 44 height 26
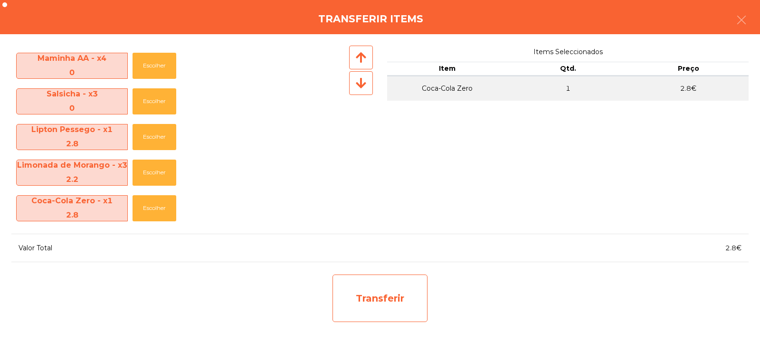
click at [378, 296] on div "Transferir" at bounding box center [379, 297] width 95 height 47
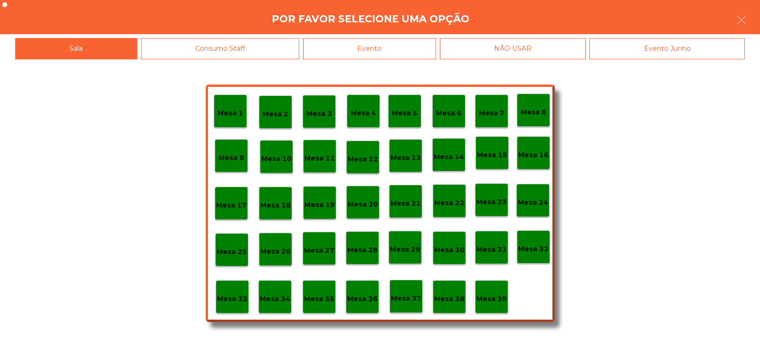
click at [408, 299] on p "Mesa 37" at bounding box center [406, 298] width 30 height 11
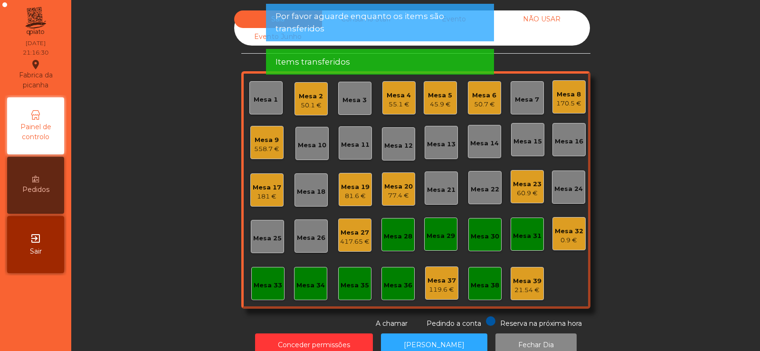
click at [348, 235] on div "Mesa 27" at bounding box center [354, 232] width 29 height 9
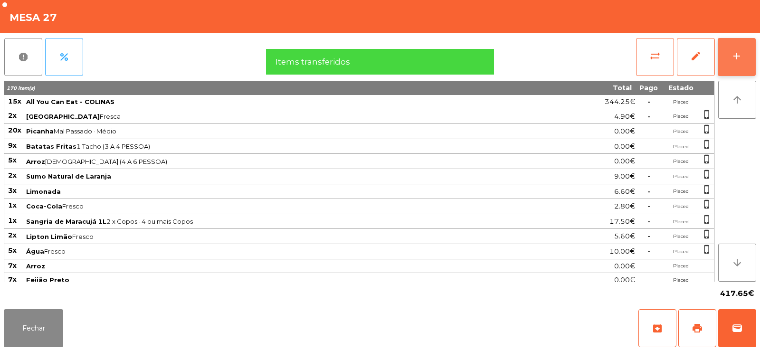
click at [741, 49] on button "add" at bounding box center [736, 57] width 38 height 38
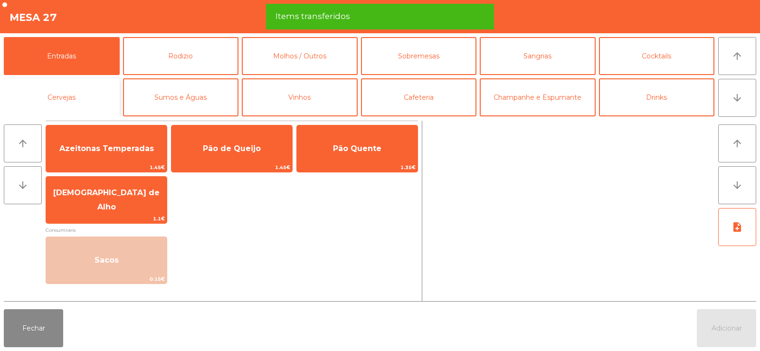
click at [66, 106] on button "Cervejas" at bounding box center [62, 97] width 116 height 38
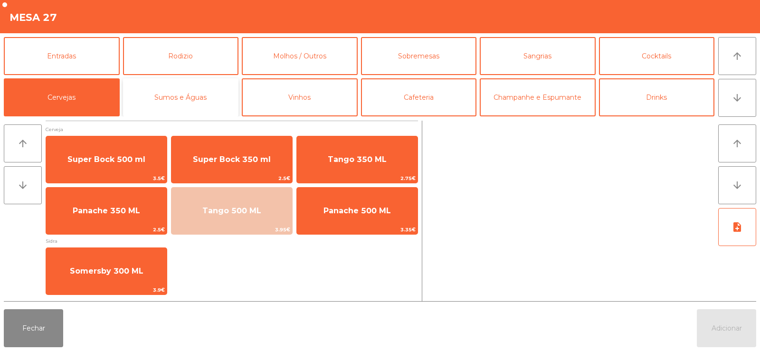
click at [170, 92] on button "Sumos e Águas" at bounding box center [181, 97] width 116 height 38
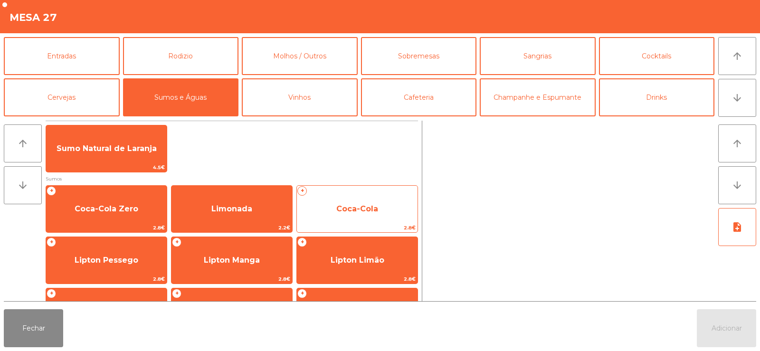
click at [379, 209] on span "Coca-Cola" at bounding box center [357, 209] width 121 height 26
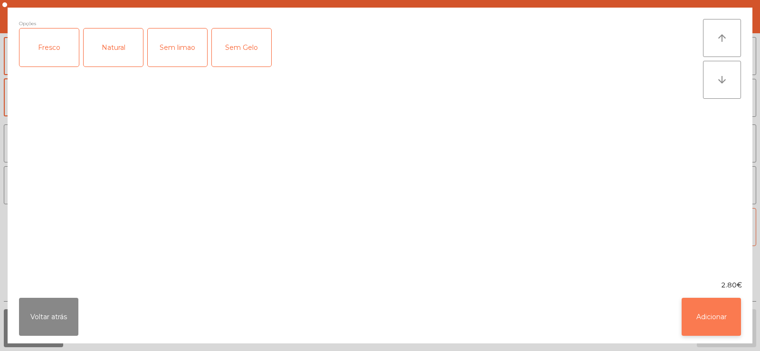
click at [716, 317] on button "Adicionar" at bounding box center [710, 317] width 59 height 38
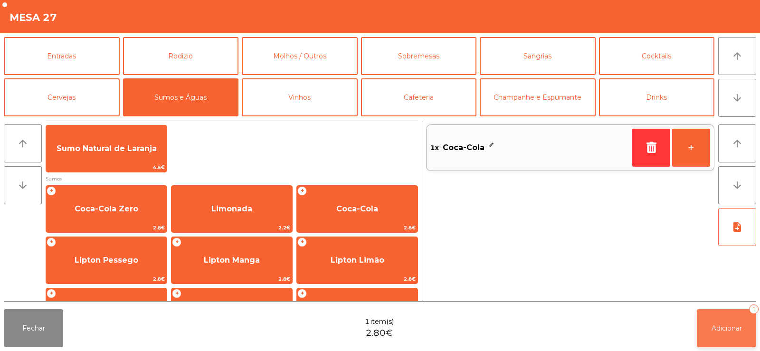
click at [721, 330] on span "Adicionar" at bounding box center [726, 328] width 30 height 9
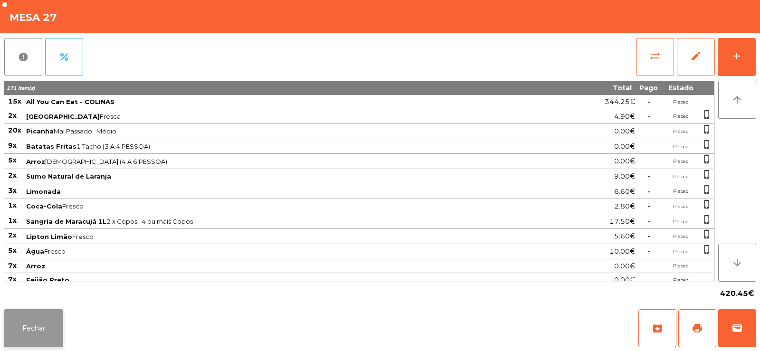
click at [29, 317] on button "Fechar" at bounding box center [33, 328] width 59 height 38
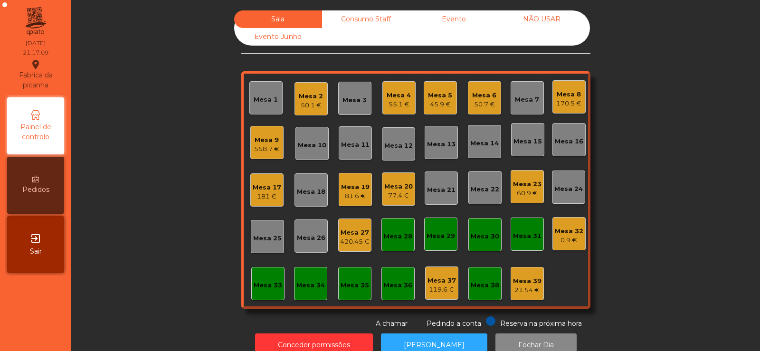
click at [441, 97] on div "Mesa 5" at bounding box center [440, 95] width 24 height 9
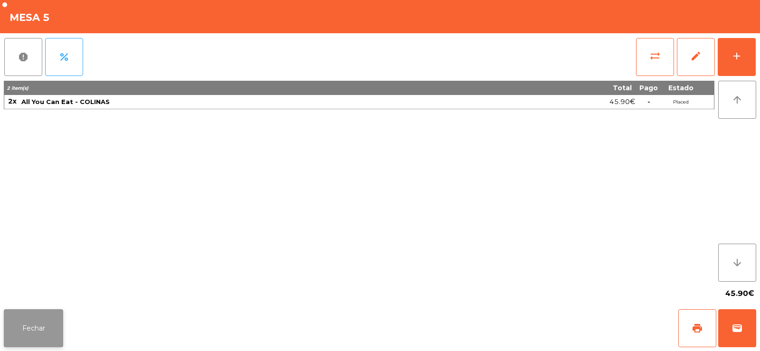
click at [43, 318] on button "Fechar" at bounding box center [33, 328] width 59 height 38
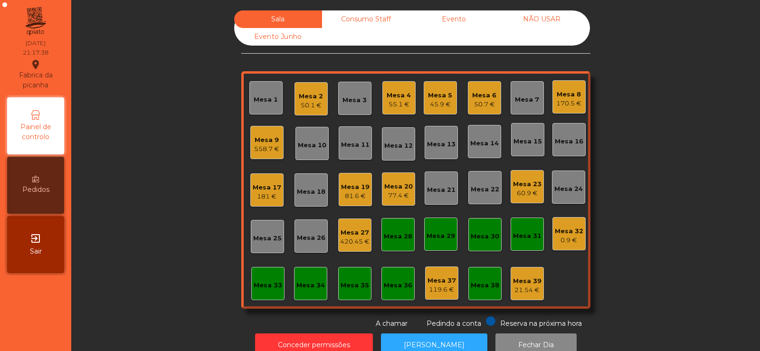
click at [440, 102] on div "45.9 €" at bounding box center [440, 104] width 24 height 9
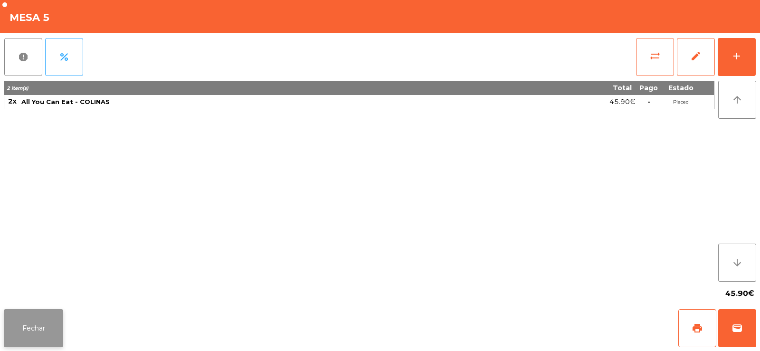
click at [7, 322] on button "Fechar" at bounding box center [33, 328] width 59 height 38
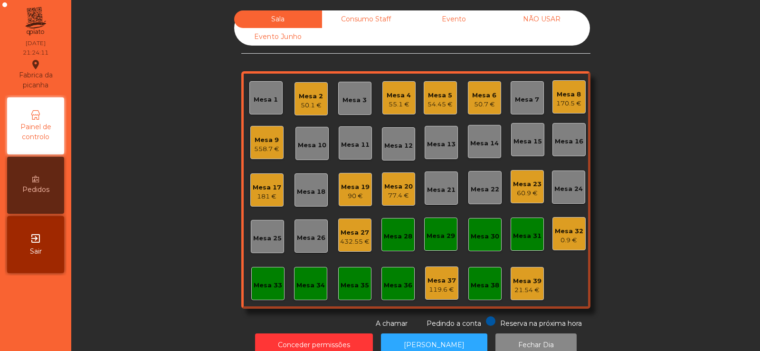
click at [478, 92] on div "Mesa 6" at bounding box center [484, 95] width 24 height 9
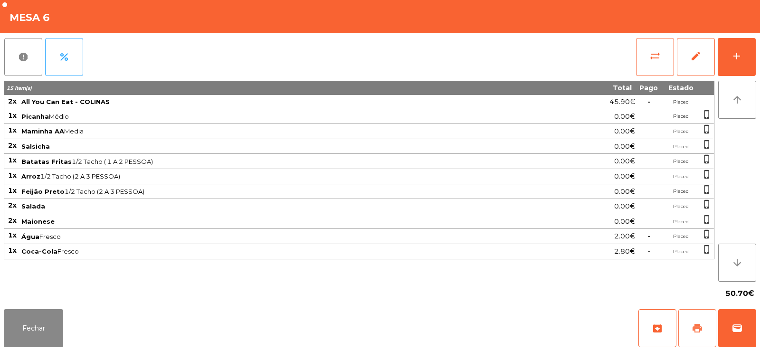
click at [692, 326] on span "print" at bounding box center [696, 327] width 11 height 11
click at [33, 341] on button "Fechar" at bounding box center [33, 328] width 59 height 38
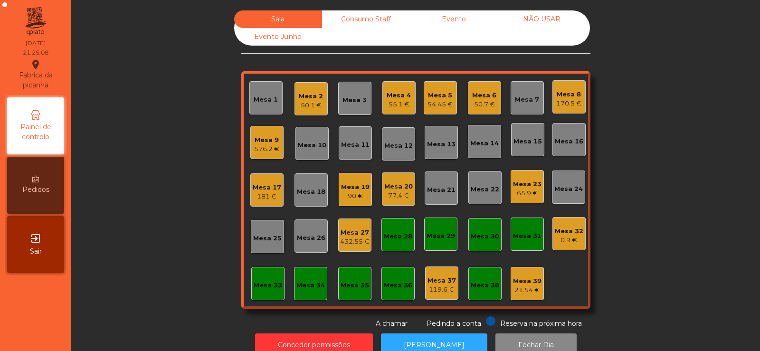
scroll to position [23, 0]
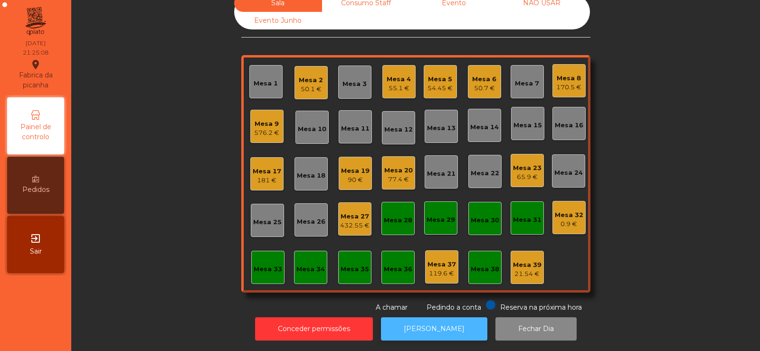
click at [425, 326] on button "[PERSON_NAME]" at bounding box center [434, 328] width 106 height 23
click at [486, 84] on div "50.7 €" at bounding box center [484, 88] width 24 height 9
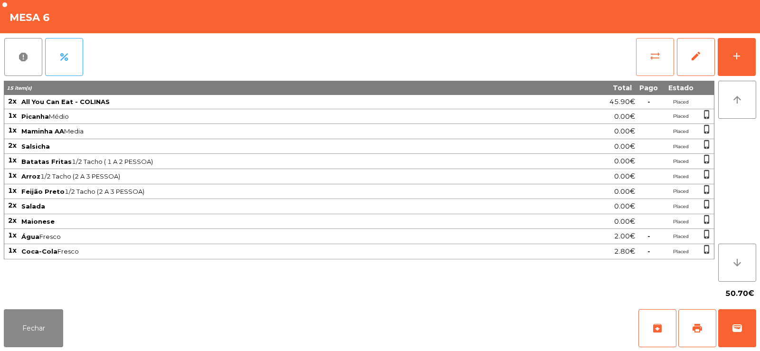
click at [644, 53] on button "sync_alt" at bounding box center [655, 57] width 38 height 38
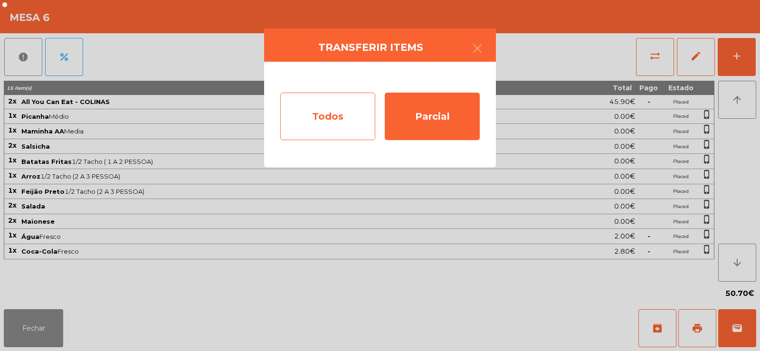
click at [302, 113] on div "Todos" at bounding box center [327, 116] width 95 height 47
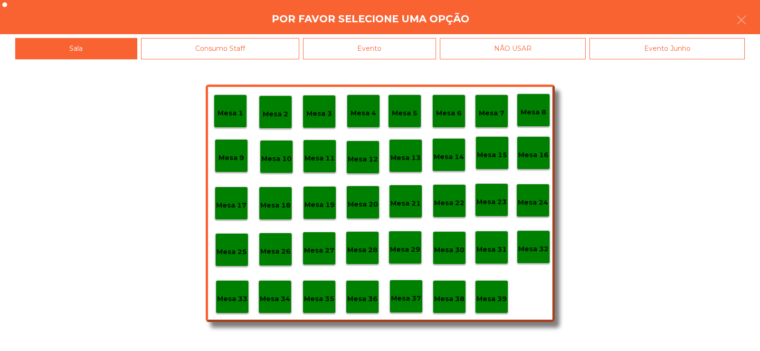
click at [372, 51] on div "Evento" at bounding box center [369, 48] width 133 height 21
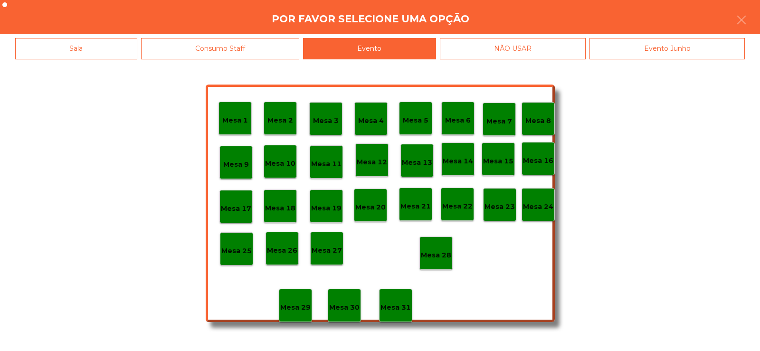
click at [438, 253] on p "Mesa 28" at bounding box center [436, 255] width 30 height 11
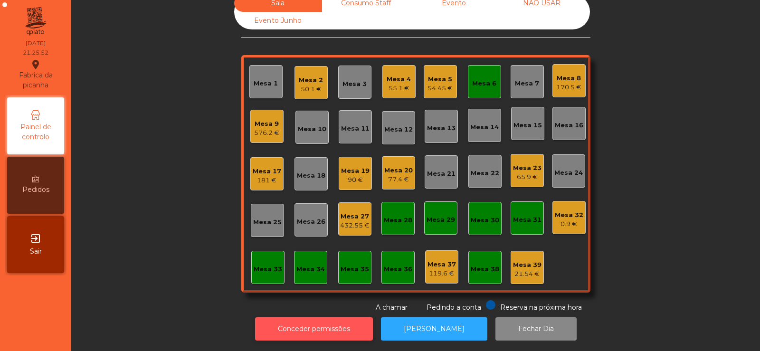
click at [302, 323] on button "Conceder permissões" at bounding box center [314, 328] width 118 height 23
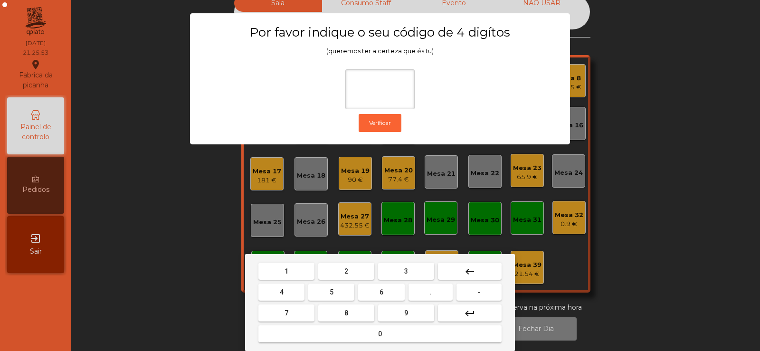
click at [348, 272] on button "2" at bounding box center [346, 271] width 56 height 17
click at [384, 292] on button "6" at bounding box center [381, 291] width 46 height 17
click at [299, 310] on button "7" at bounding box center [286, 312] width 56 height 17
click at [331, 291] on span "5" at bounding box center [331, 292] width 4 height 8
type input "****"
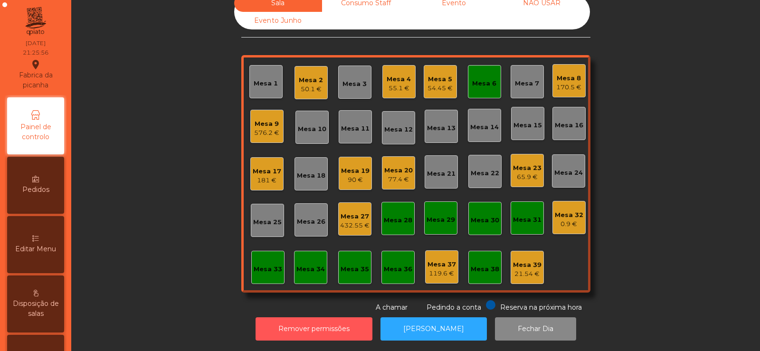
click at [36, 248] on span "Editar Menu" at bounding box center [35, 249] width 41 height 10
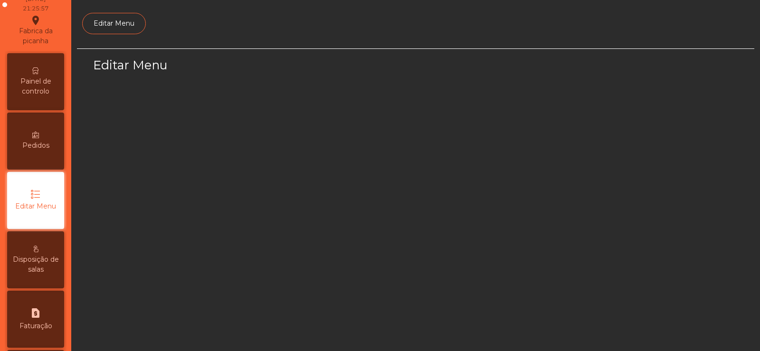
scroll to position [69, 0]
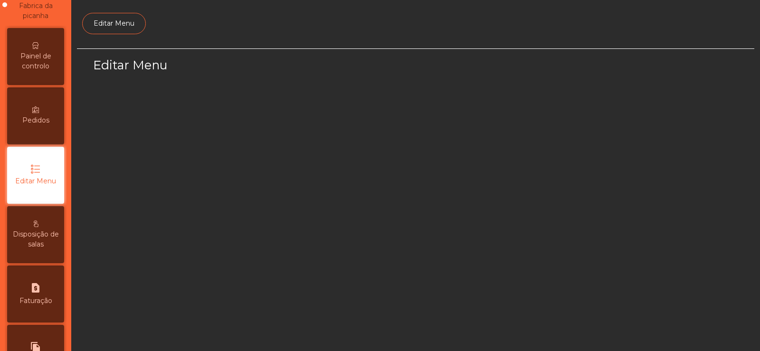
select select "*"
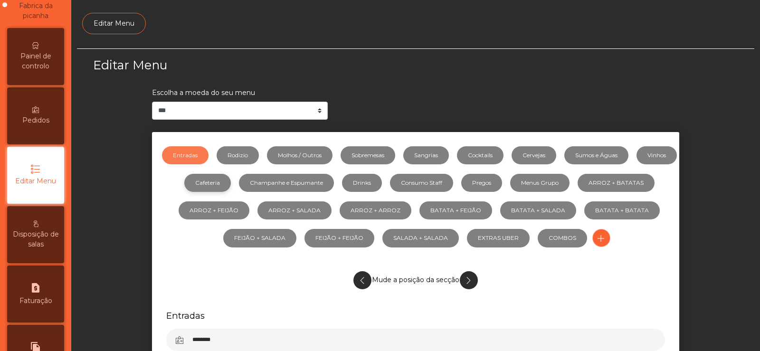
click at [231, 179] on link "Cafeteria" at bounding box center [207, 183] width 47 height 18
click at [453, 182] on link "Consumo Staff" at bounding box center [421, 183] width 63 height 18
click at [620, 155] on link "Sumos e Águas" at bounding box center [596, 155] width 64 height 18
click at [614, 148] on link "Sumos e Águas" at bounding box center [596, 155] width 64 height 18
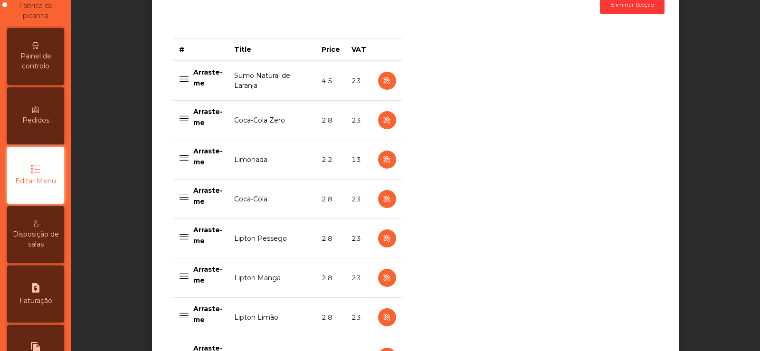
scroll to position [369, 0]
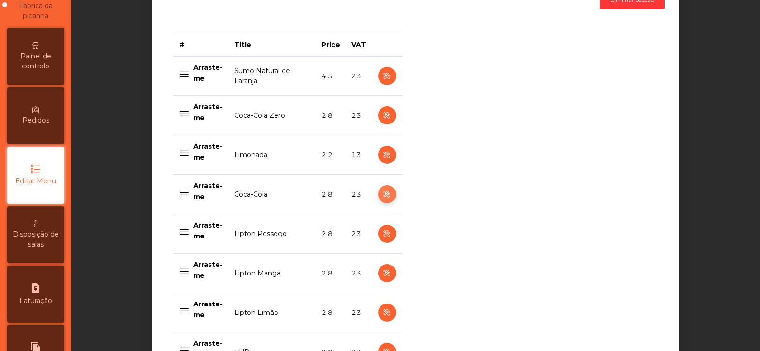
click at [381, 196] on icon "button" at bounding box center [386, 194] width 11 height 12
select select "***"
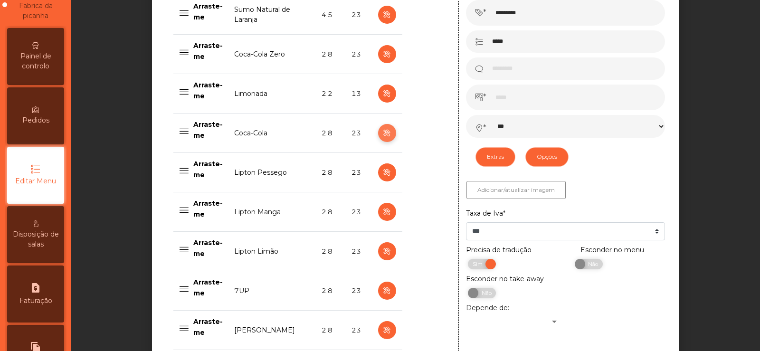
scroll to position [464, 0]
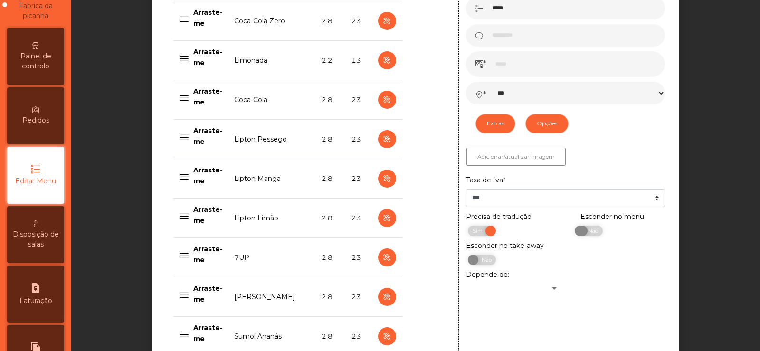
click at [587, 235] on span "Não" at bounding box center [592, 230] width 24 height 10
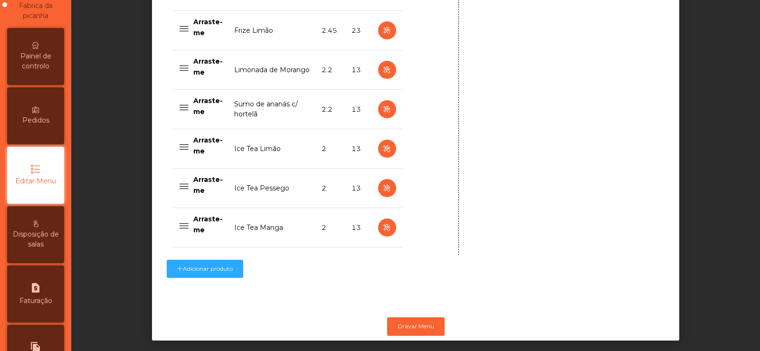
scroll to position [982, 0]
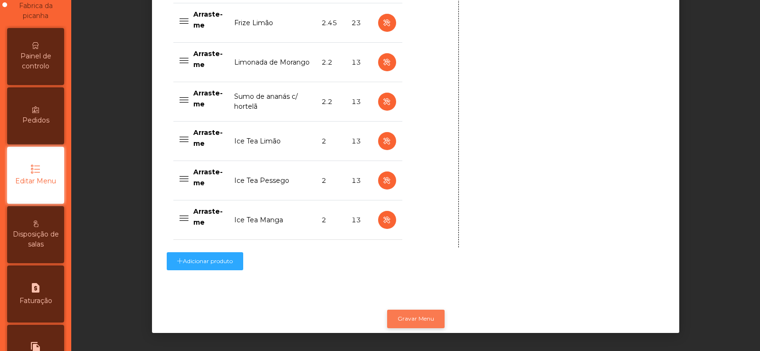
click at [424, 313] on button "Gravar Menu" at bounding box center [415, 319] width 57 height 18
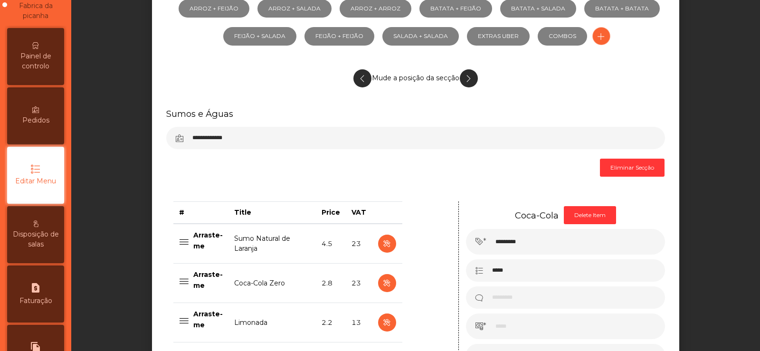
click at [36, 57] on span "Painel de controlo" at bounding box center [35, 61] width 52 height 20
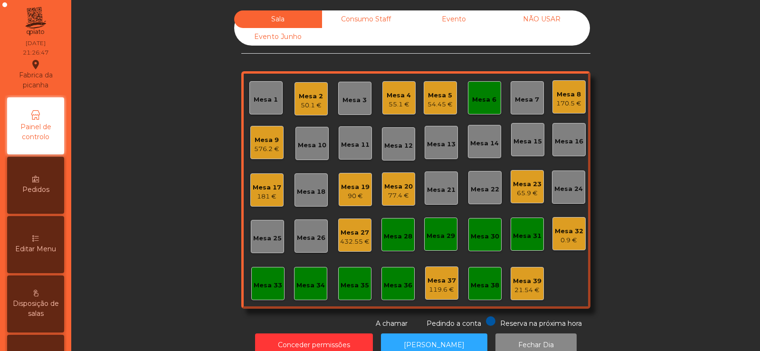
click at [402, 103] on div "55.1 €" at bounding box center [398, 104] width 24 height 9
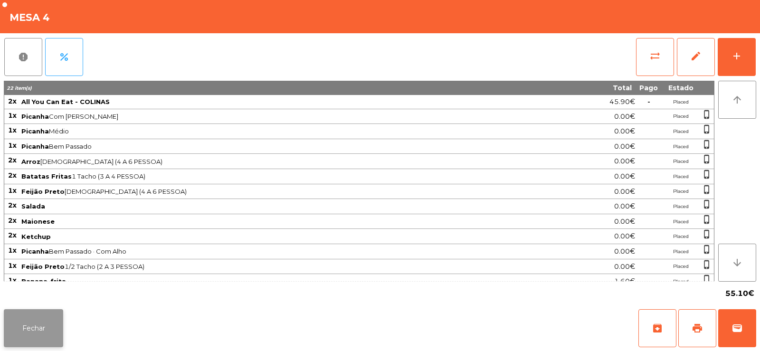
click at [21, 334] on button "Fechar" at bounding box center [33, 328] width 59 height 38
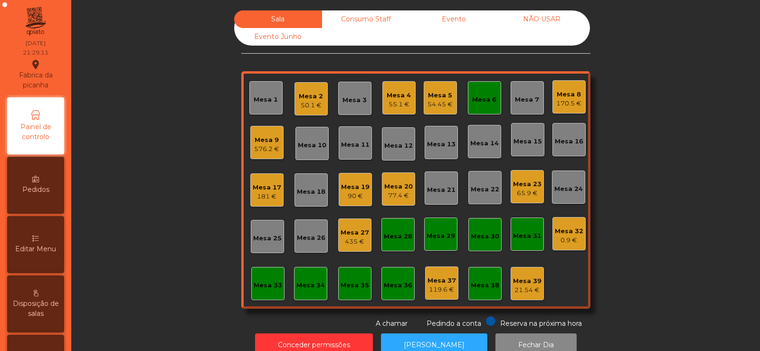
click at [436, 187] on div "Mesa 21" at bounding box center [441, 189] width 28 height 9
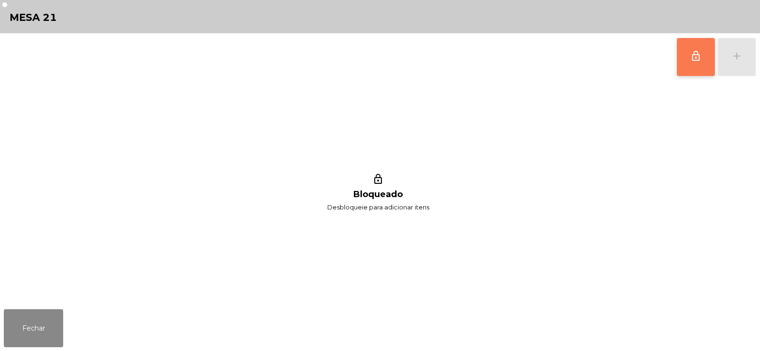
click at [692, 45] on button "lock_outline" at bounding box center [695, 57] width 38 height 38
click at [737, 63] on button "add" at bounding box center [736, 57] width 38 height 38
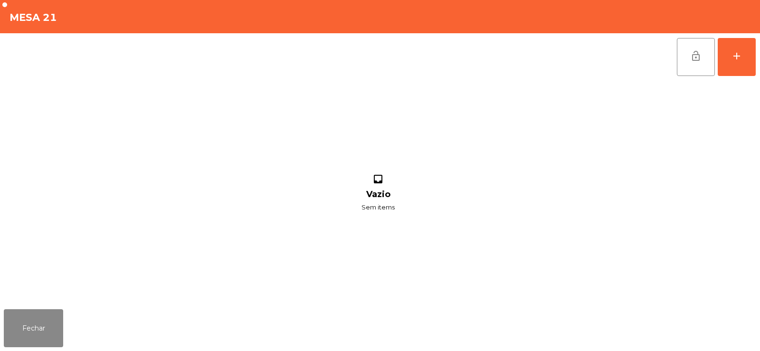
click at [176, 52] on div "lock_open add" at bounding box center [380, 56] width 752 height 47
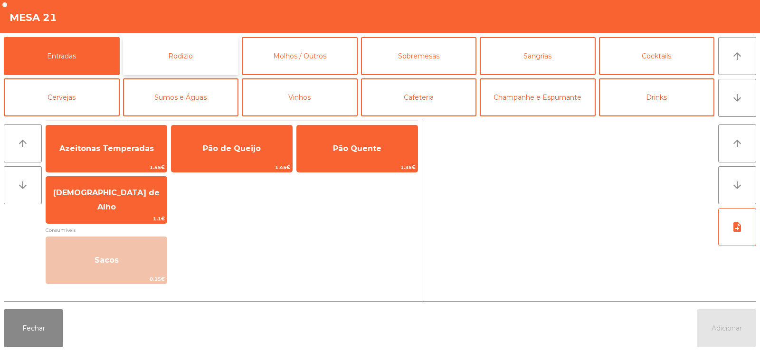
click at [184, 65] on button "Rodizio" at bounding box center [181, 56] width 116 height 38
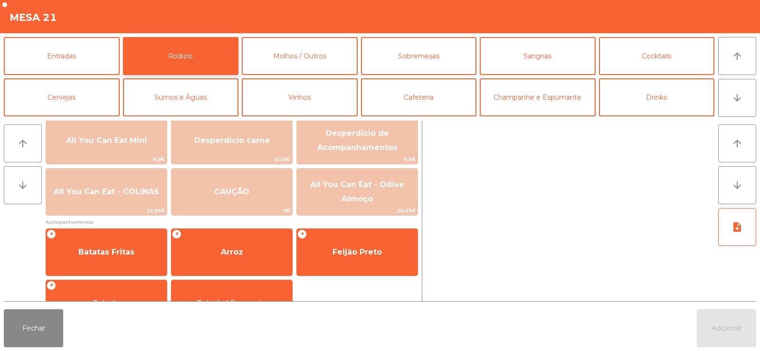
scroll to position [124, 0]
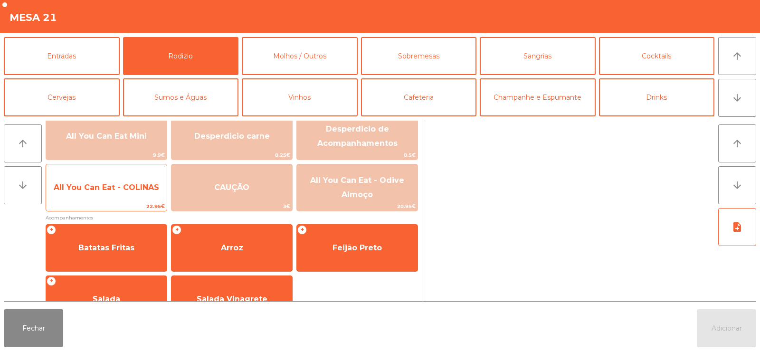
click at [102, 192] on span "All You Can Eat - COLINAS" at bounding box center [106, 188] width 121 height 26
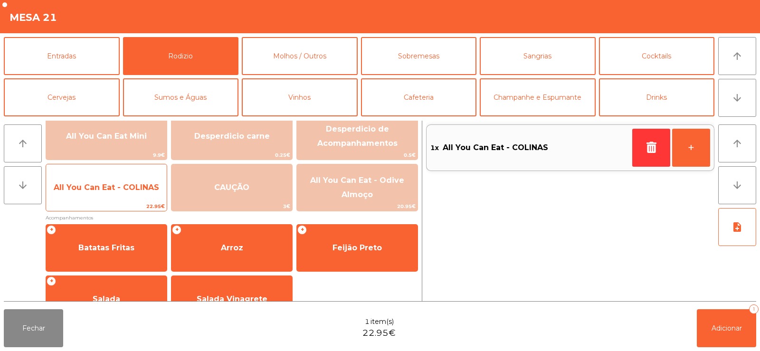
click at [109, 191] on span "All You Can Eat - COLINAS" at bounding box center [106, 187] width 105 height 9
click at [109, 186] on span "All You Can Eat - COLINAS" at bounding box center [106, 187] width 105 height 9
click at [108, 186] on span "All You Can Eat - COLINAS" at bounding box center [106, 187] width 105 height 9
click at [102, 183] on span "All You Can Eat - COLINAS" at bounding box center [106, 187] width 105 height 9
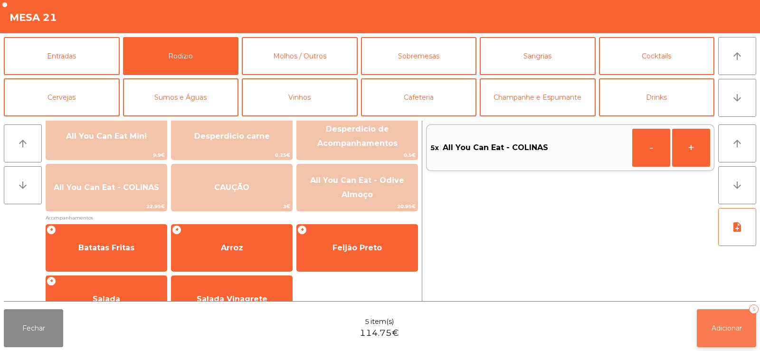
click at [747, 325] on button "Adicionar 5" at bounding box center [725, 328] width 59 height 38
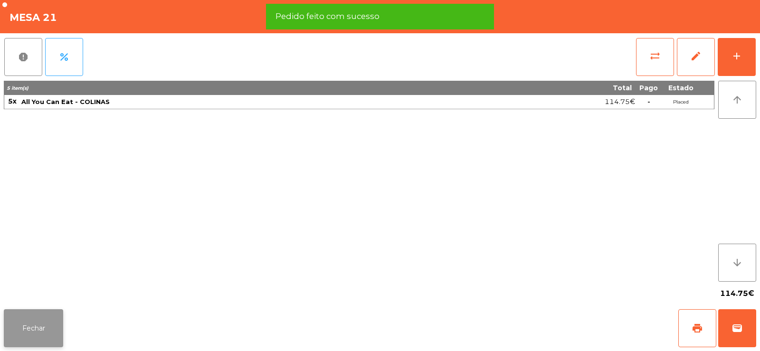
click at [32, 323] on button "Fechar" at bounding box center [33, 328] width 59 height 38
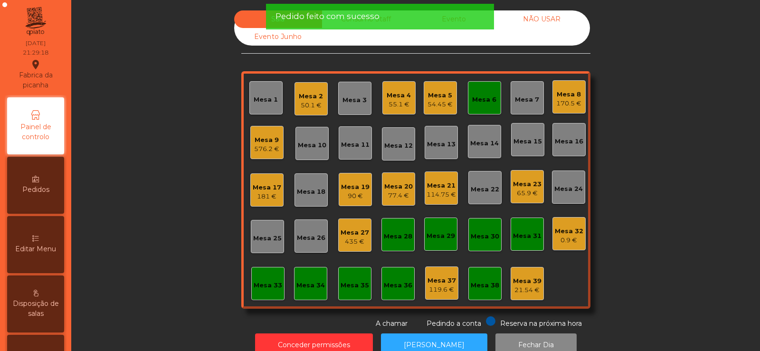
click at [141, 153] on div "Sala Consumo Staff Evento NÃO USAR Evento Junho Mesa 1 Mesa 2 50.1 € Mesa 3 Mes…" at bounding box center [415, 169] width 663 height 318
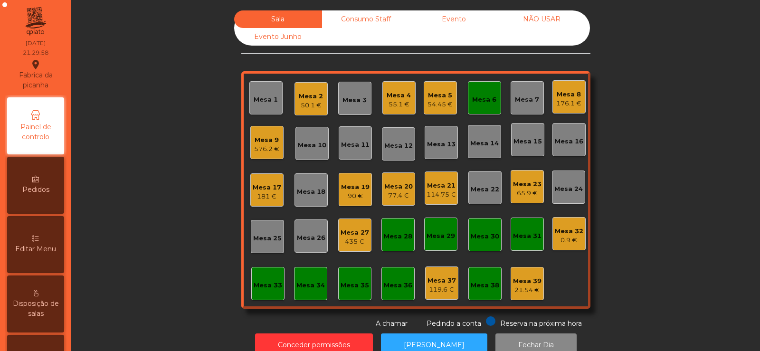
click at [440, 199] on div "Mesa 21 114.75 €" at bounding box center [440, 187] width 33 height 33
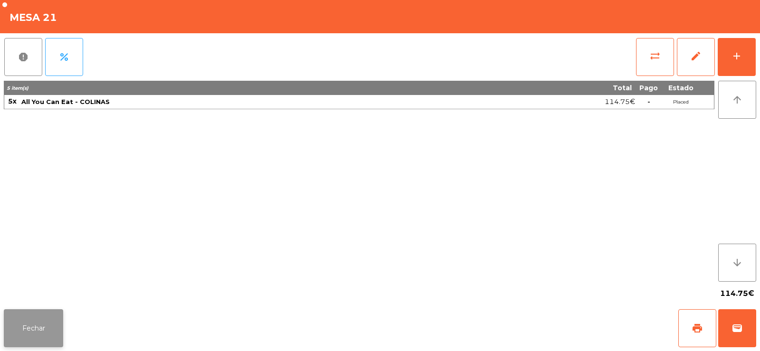
click at [37, 315] on button "Fechar" at bounding box center [33, 328] width 59 height 38
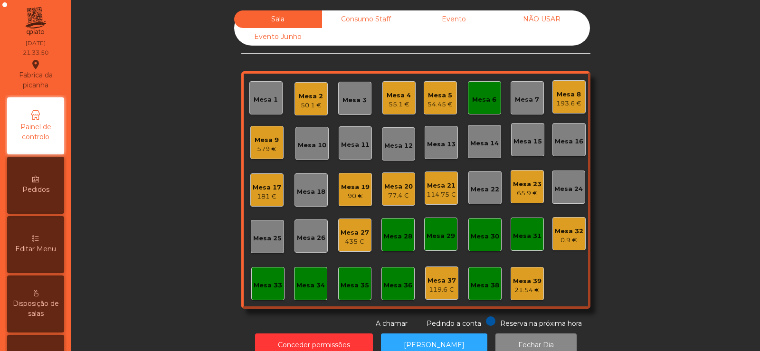
click at [479, 98] on div "Mesa 6" at bounding box center [484, 99] width 24 height 9
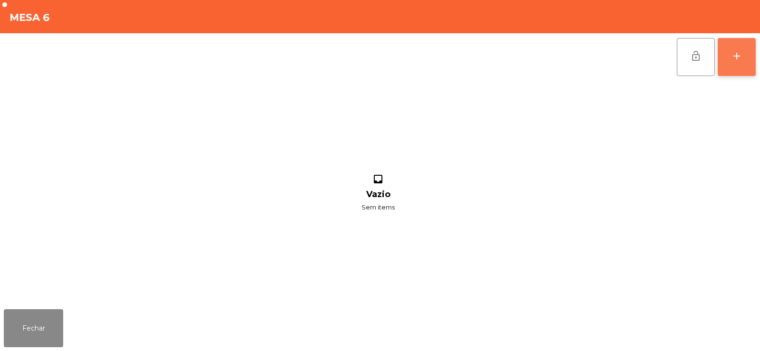
click at [733, 60] on div "add" at bounding box center [736, 55] width 11 height 11
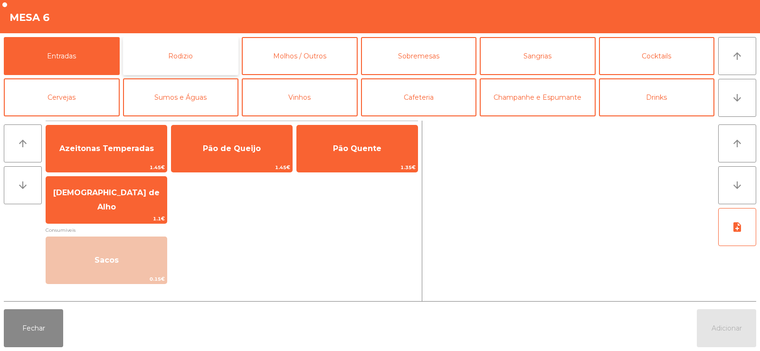
click at [164, 44] on button "Rodizio" at bounding box center [181, 56] width 116 height 38
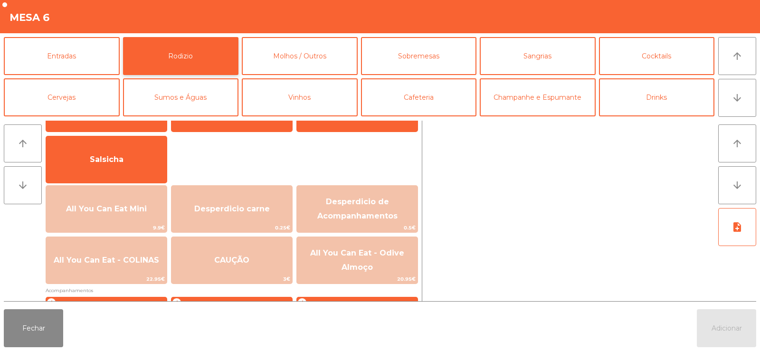
scroll to position [89, 0]
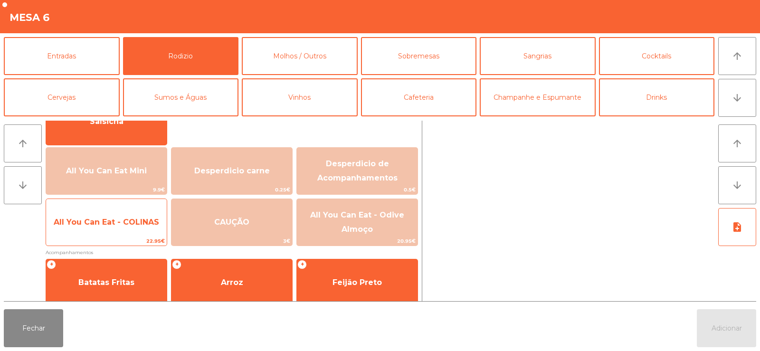
click at [120, 227] on span "All You Can Eat - COLINAS" at bounding box center [106, 222] width 121 height 26
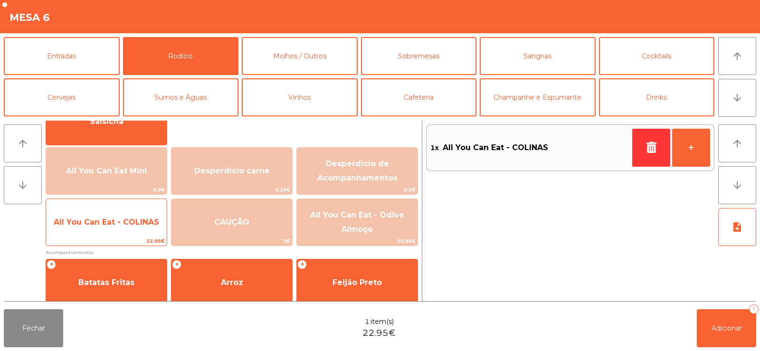
click at [120, 229] on span "All You Can Eat - COLINAS" at bounding box center [106, 222] width 121 height 26
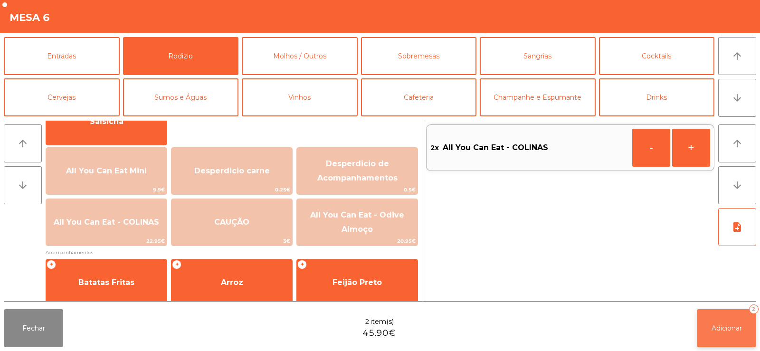
click at [729, 330] on span "Adicionar" at bounding box center [726, 328] width 30 height 9
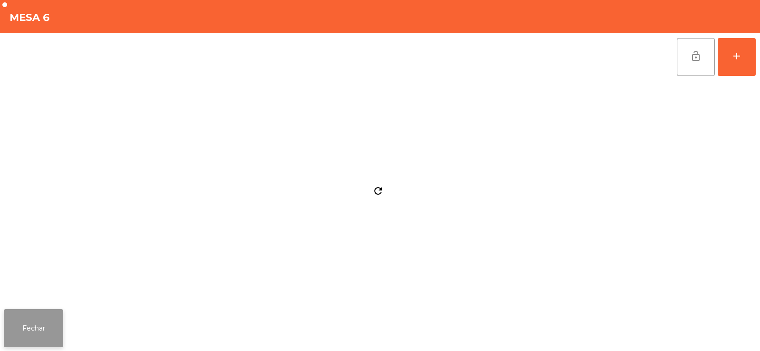
click at [39, 321] on button "Fechar" at bounding box center [33, 328] width 59 height 38
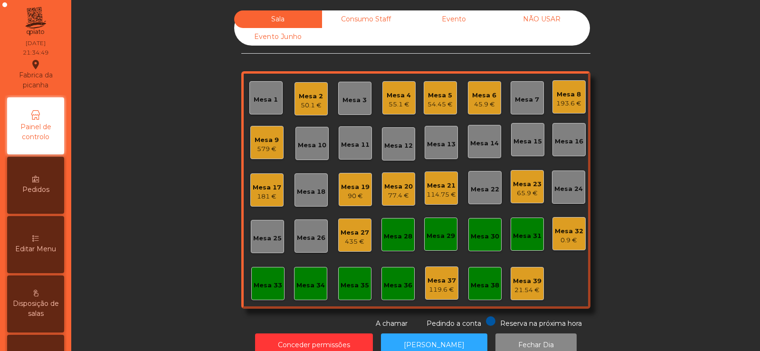
click at [477, 107] on div "45.9 €" at bounding box center [484, 104] width 24 height 9
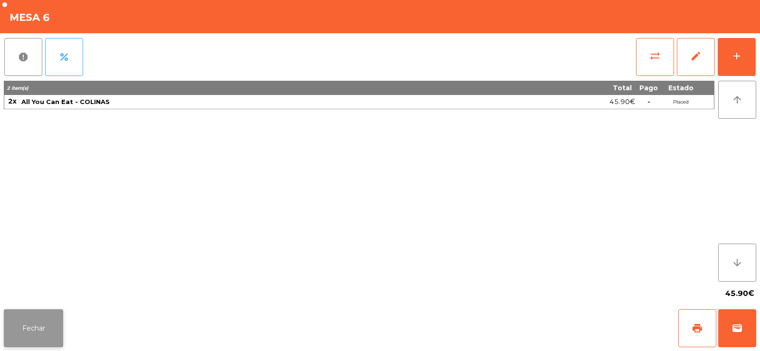
click at [45, 333] on button "Fechar" at bounding box center [33, 328] width 59 height 38
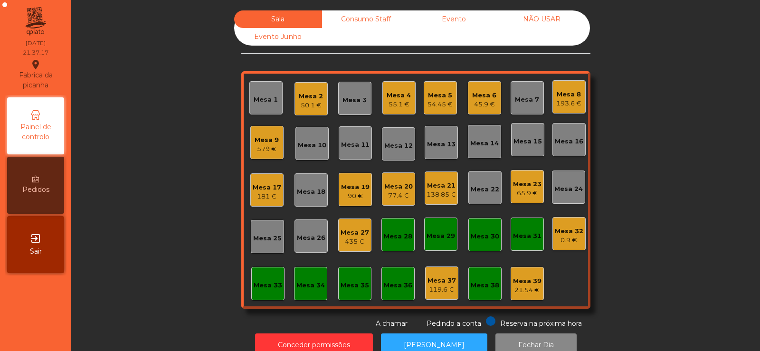
click at [160, 57] on div "Sala Consumo Staff Evento NÃO USAR Evento Junho Mesa 1 Mesa 2 50.1 € Mesa 3 Mes…" at bounding box center [415, 169] width 663 height 318
click at [445, 183] on div "Mesa 21" at bounding box center [440, 185] width 29 height 9
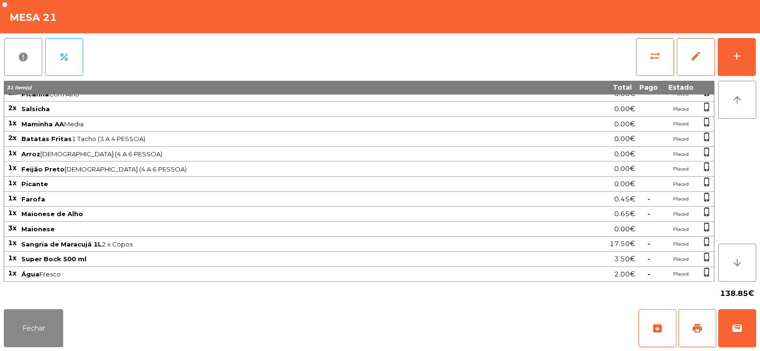
scroll to position [0, 0]
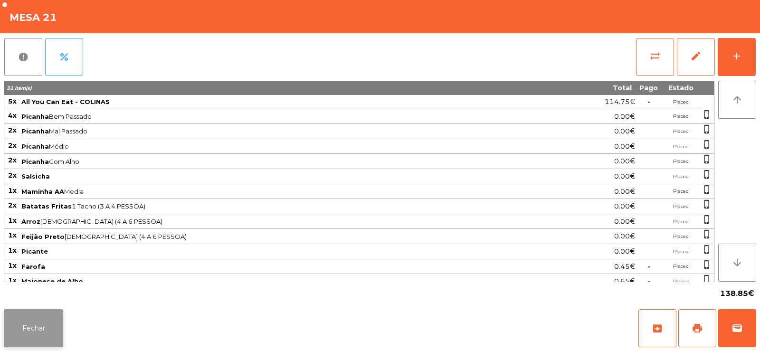
click at [36, 322] on button "Fechar" at bounding box center [33, 328] width 59 height 38
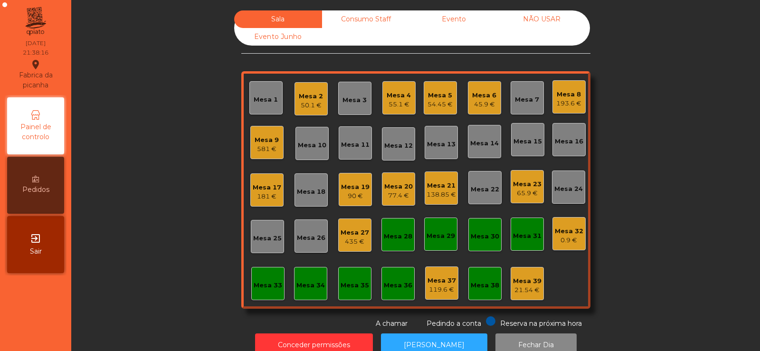
click at [439, 184] on div "Mesa 21" at bounding box center [440, 185] width 29 height 9
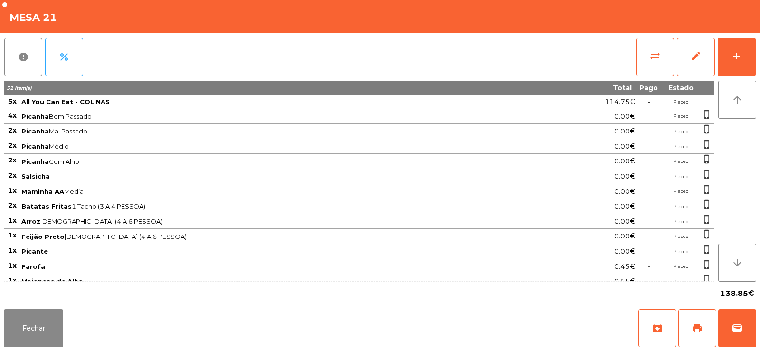
scroll to position [68, 0]
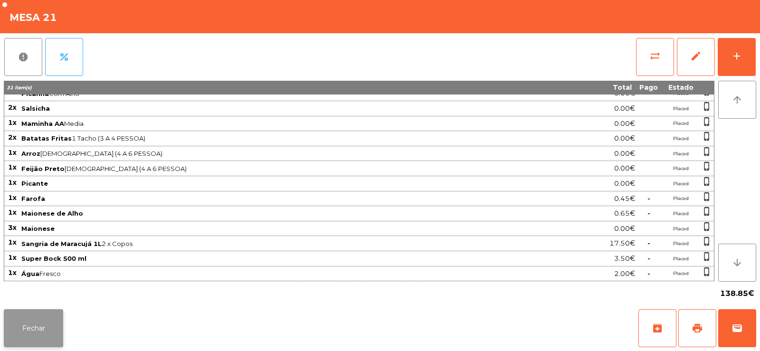
click at [38, 324] on button "Fechar" at bounding box center [33, 328] width 59 height 38
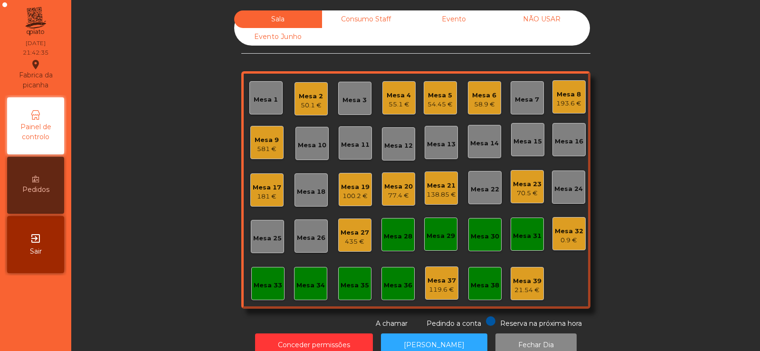
click at [179, 156] on div "Sala Consumo Staff Evento NÃO USAR Evento Junho Mesa 1 Mesa 2 50.1 € Mesa 3 Mes…" at bounding box center [415, 169] width 663 height 318
click at [521, 143] on div "Mesa 15" at bounding box center [527, 141] width 28 height 9
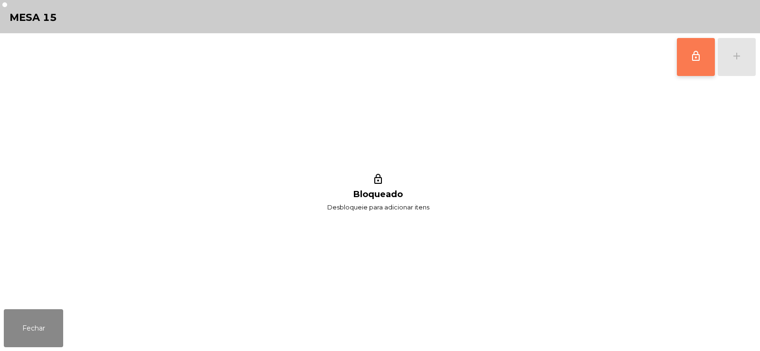
click at [687, 66] on button "lock_outline" at bounding box center [695, 57] width 38 height 38
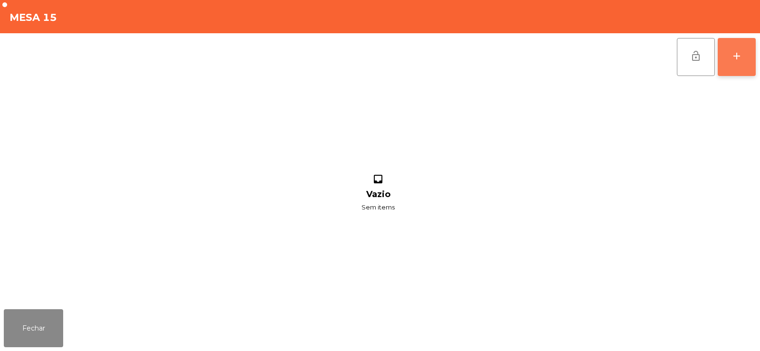
click at [742, 62] on button "add" at bounding box center [736, 57] width 38 height 38
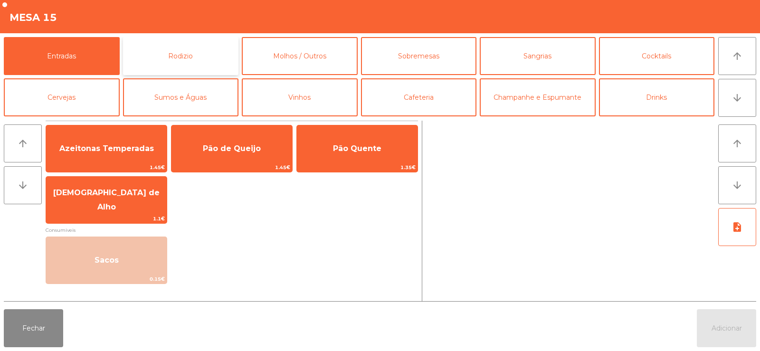
click at [165, 49] on button "Rodizio" at bounding box center [181, 56] width 116 height 38
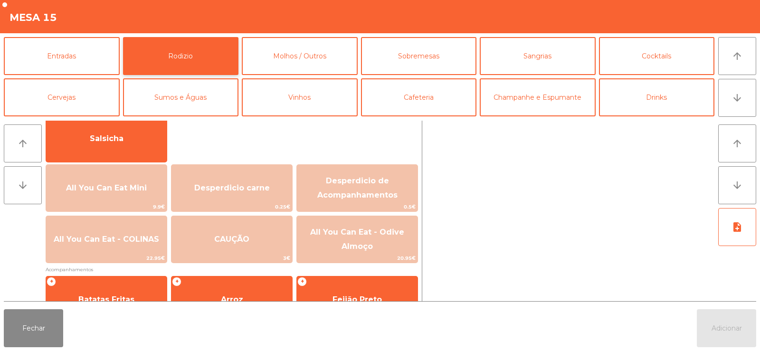
scroll to position [73, 0]
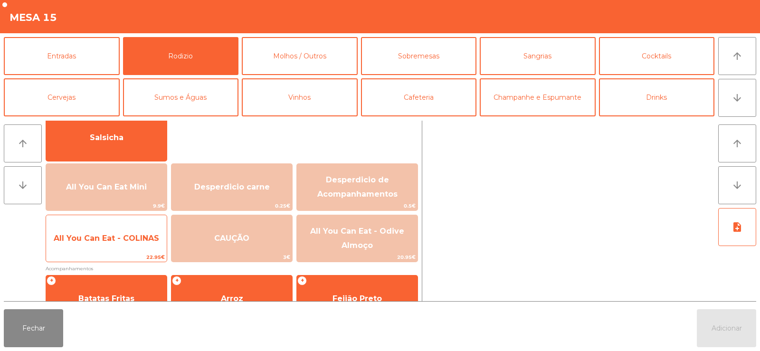
click at [81, 244] on span "All You Can Eat - COLINAS" at bounding box center [106, 238] width 121 height 26
click at [78, 249] on span "All You Can Eat - COLINAS" at bounding box center [106, 238] width 121 height 26
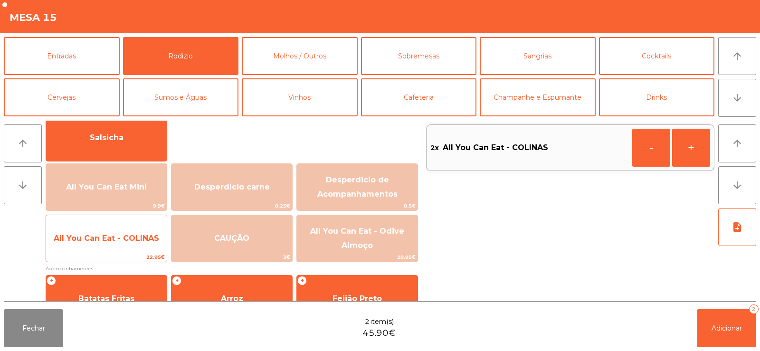
click at [75, 247] on span "All You Can Eat - COLINAS" at bounding box center [106, 238] width 121 height 26
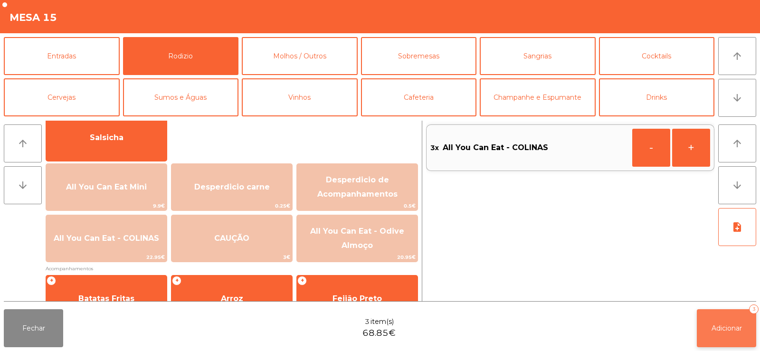
click at [723, 330] on span "Adicionar" at bounding box center [726, 328] width 30 height 9
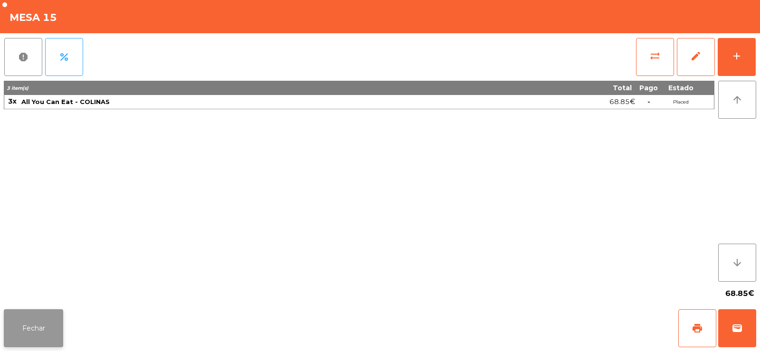
click at [38, 324] on button "Fechar" at bounding box center [33, 328] width 59 height 38
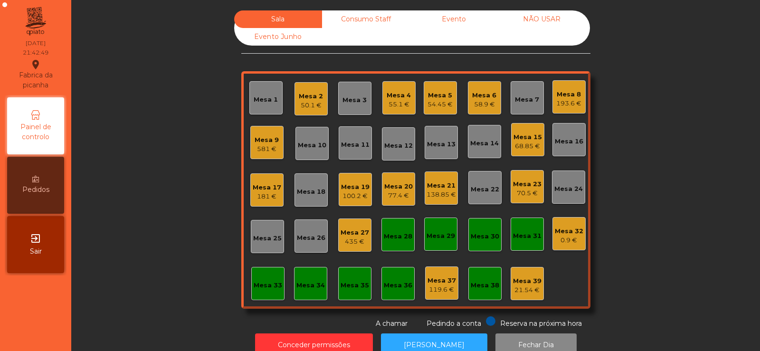
click at [516, 136] on div "Mesa 15" at bounding box center [527, 136] width 28 height 9
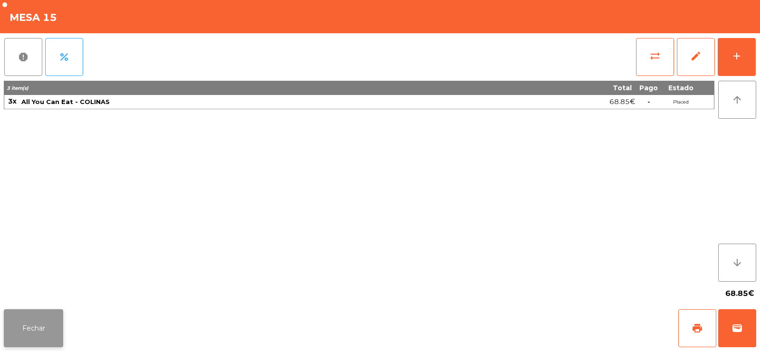
click at [23, 327] on button "Fechar" at bounding box center [33, 328] width 59 height 38
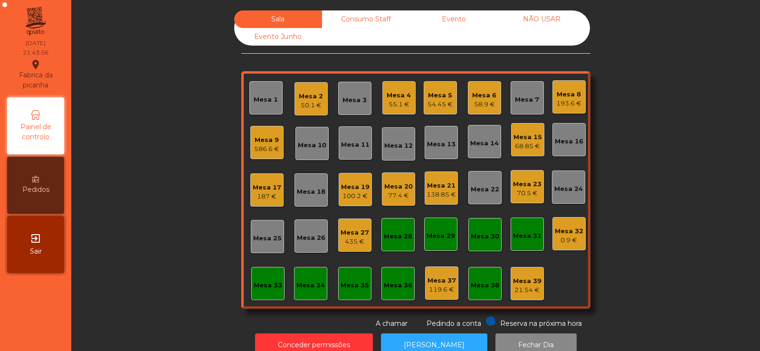
click at [255, 146] on div "586.6 €" at bounding box center [266, 148] width 25 height 9
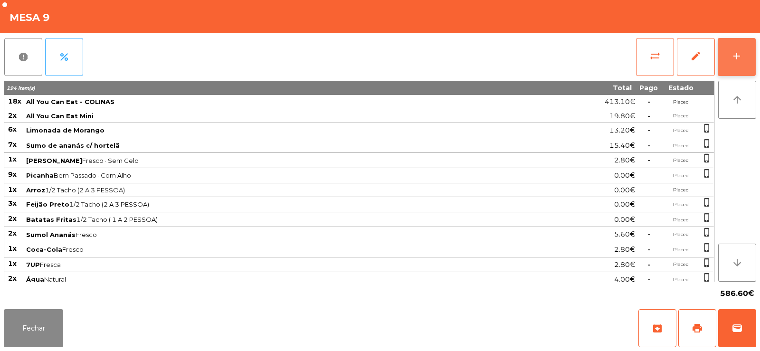
click at [726, 59] on button "add" at bounding box center [736, 57] width 38 height 38
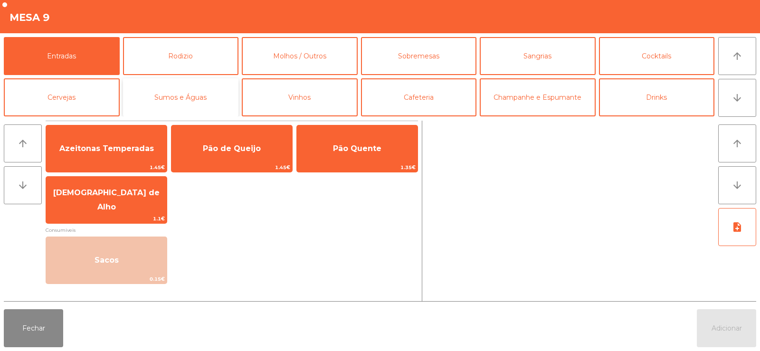
click at [215, 95] on button "Sumos e Águas" at bounding box center [181, 97] width 116 height 38
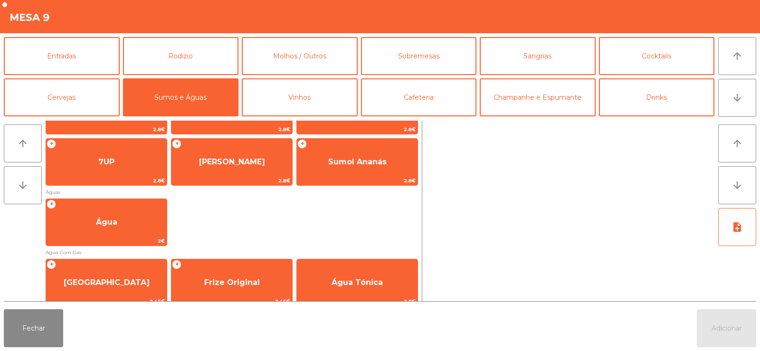
scroll to position [152, 0]
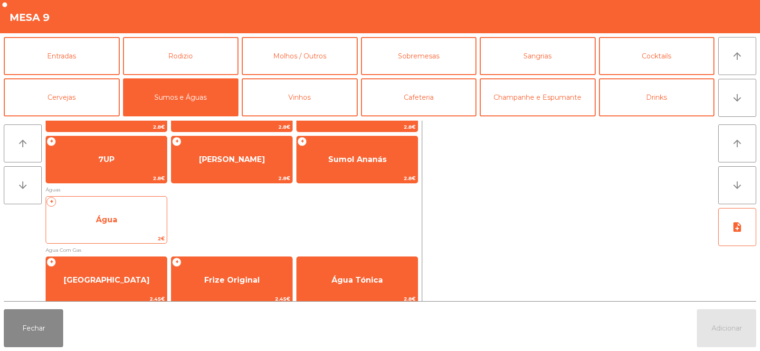
click at [122, 224] on span "Água" at bounding box center [106, 220] width 121 height 26
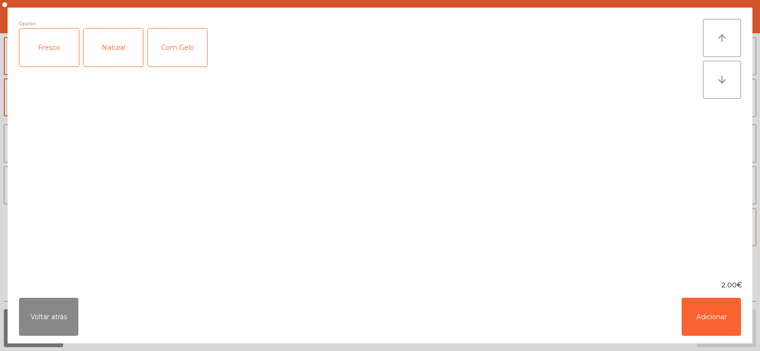
click at [47, 49] on div "Fresco" at bounding box center [48, 47] width 59 height 38
click at [715, 303] on button "Adicionar" at bounding box center [710, 317] width 59 height 38
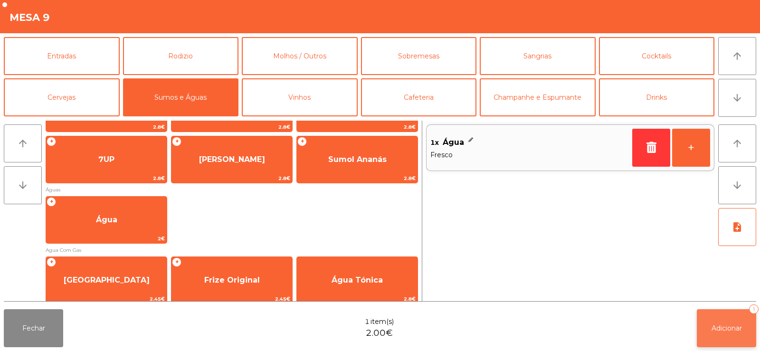
click at [737, 329] on span "Adicionar" at bounding box center [726, 328] width 30 height 9
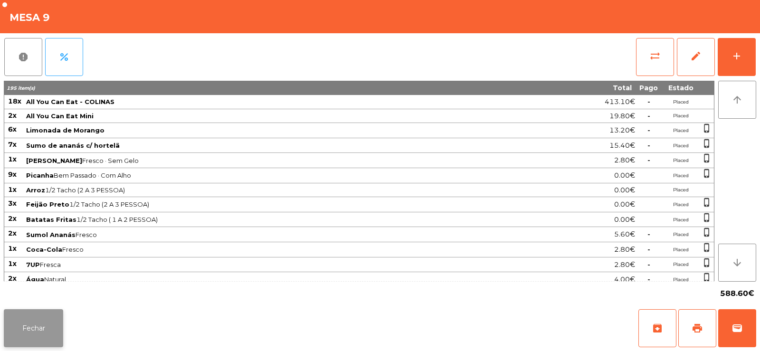
click at [51, 334] on button "Fechar" at bounding box center [33, 328] width 59 height 38
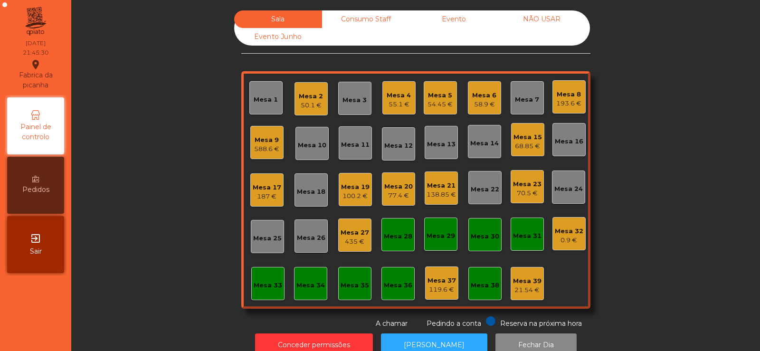
click at [260, 189] on div "Mesa 17" at bounding box center [267, 187] width 28 height 9
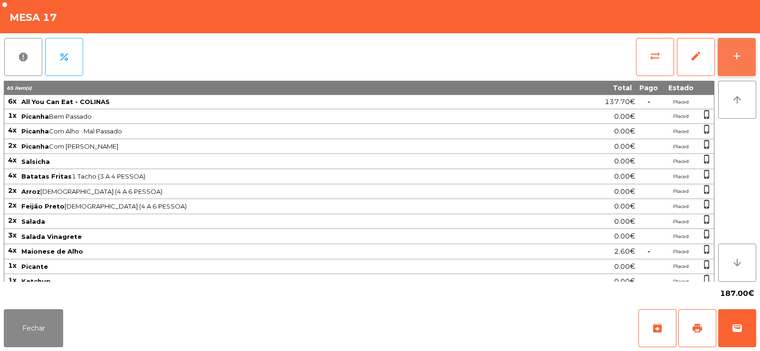
click at [731, 60] on div "add" at bounding box center [736, 55] width 11 height 11
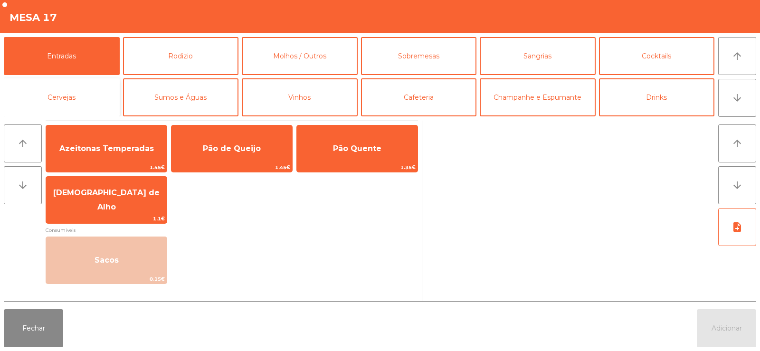
click at [70, 98] on button "Cervejas" at bounding box center [62, 97] width 116 height 38
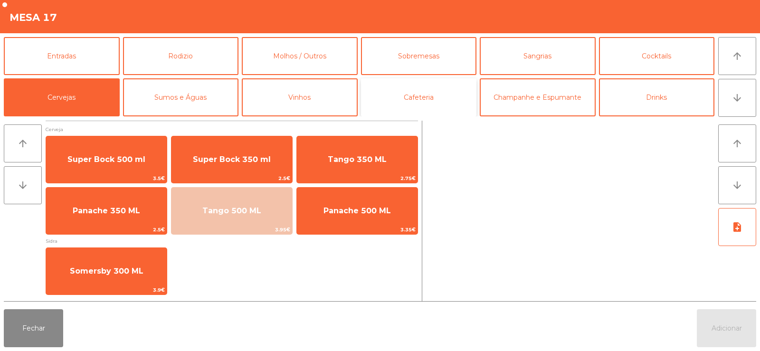
click at [407, 95] on button "Cafeteria" at bounding box center [419, 97] width 116 height 38
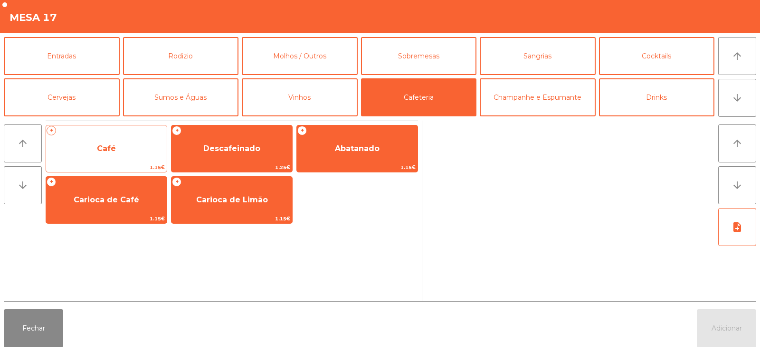
click at [103, 155] on span "Café" at bounding box center [106, 149] width 121 height 26
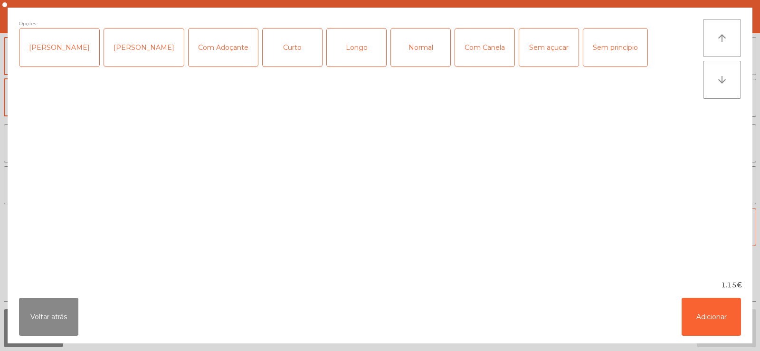
click at [348, 47] on div "Longo" at bounding box center [356, 47] width 59 height 38
click at [700, 310] on button "Adicionar" at bounding box center [710, 317] width 59 height 38
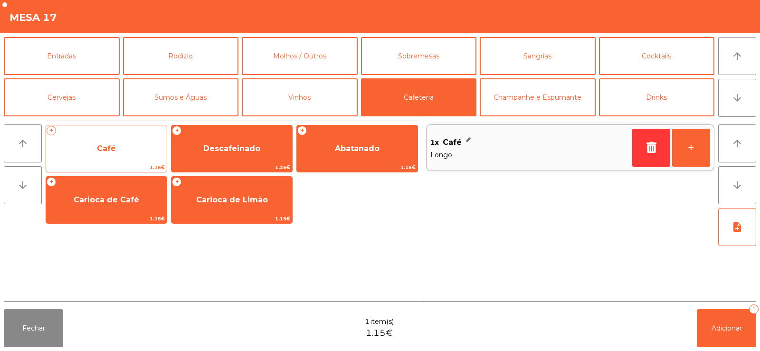
click at [120, 141] on span "Café" at bounding box center [106, 149] width 121 height 26
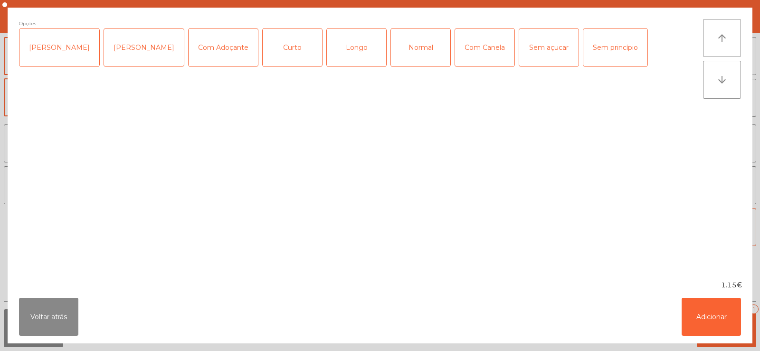
click at [409, 55] on div "Normal" at bounding box center [420, 47] width 59 height 38
click at [712, 314] on button "Adicionar" at bounding box center [710, 317] width 59 height 38
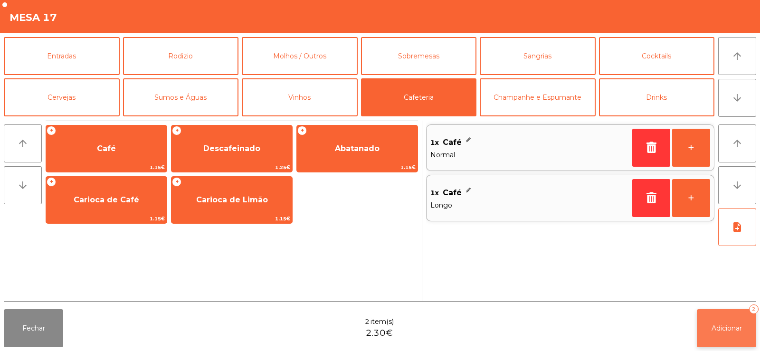
click at [727, 330] on span "Adicionar" at bounding box center [726, 328] width 30 height 9
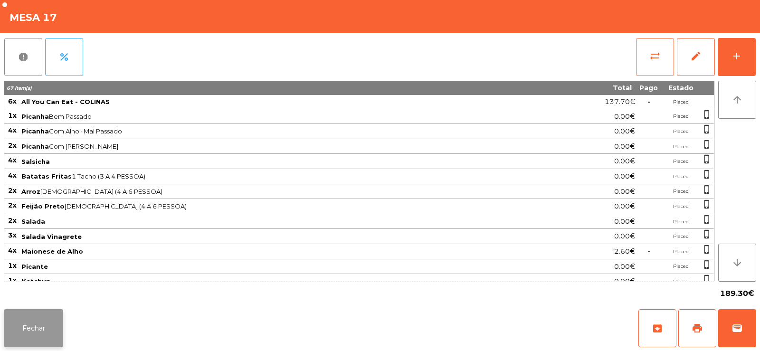
click at [33, 331] on button "Fechar" at bounding box center [33, 328] width 59 height 38
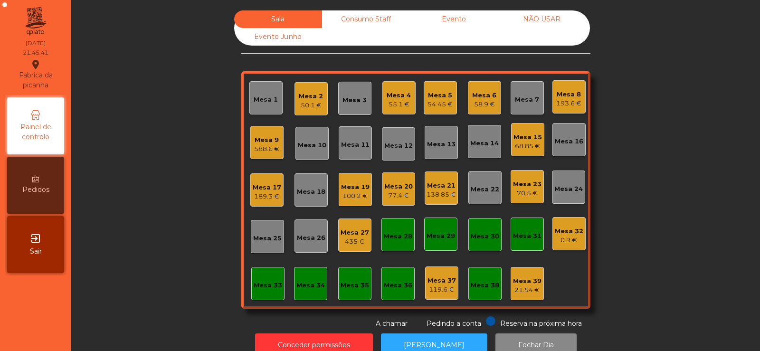
click at [518, 290] on div "21.54 €" at bounding box center [527, 289] width 28 height 9
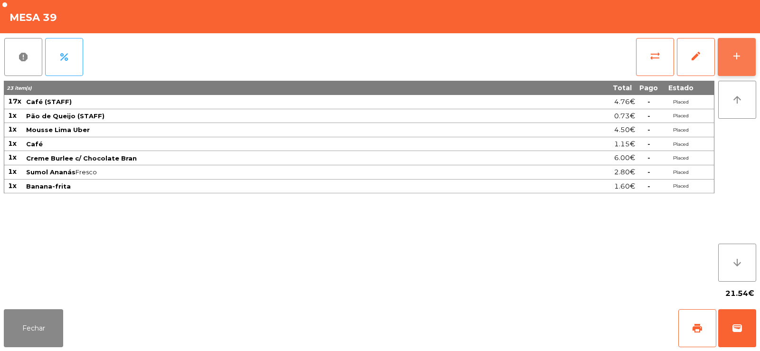
click at [746, 67] on button "add" at bounding box center [736, 57] width 38 height 38
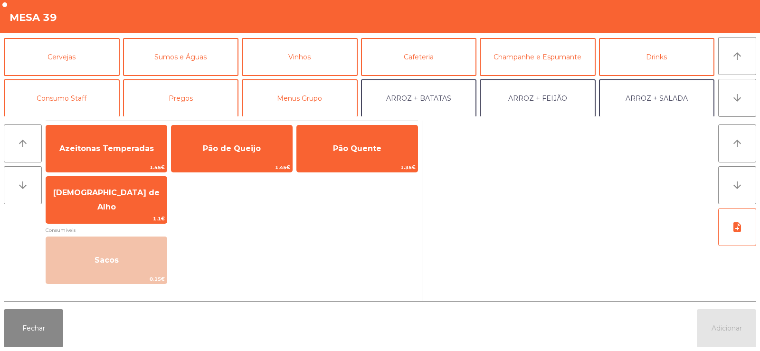
scroll to position [69, 0]
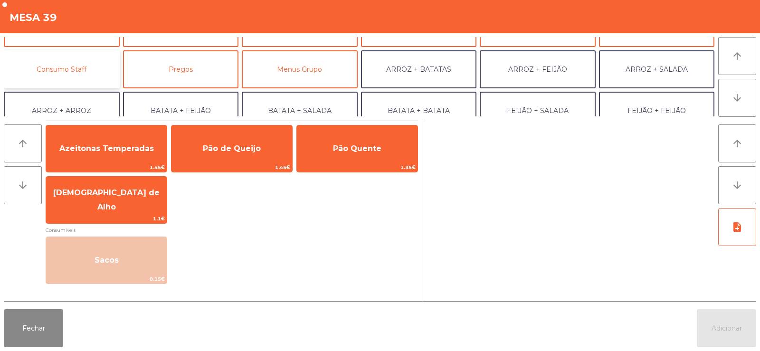
click at [73, 74] on button "Consumo Staff" at bounding box center [62, 69] width 116 height 38
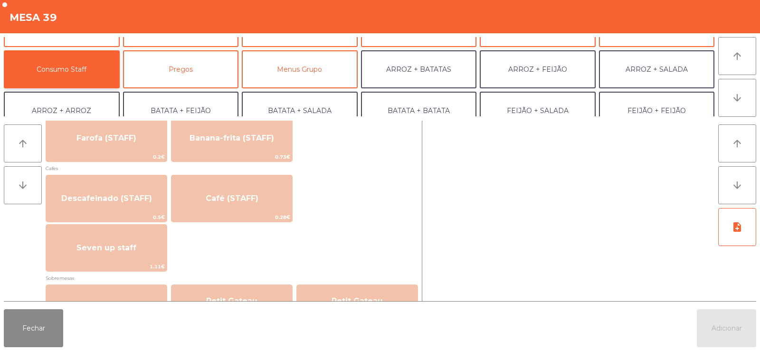
scroll to position [530, 0]
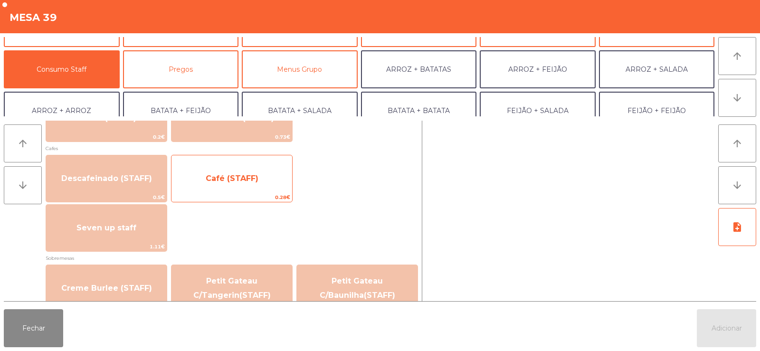
click at [242, 174] on span "Café (STAFF)" at bounding box center [232, 178] width 53 height 9
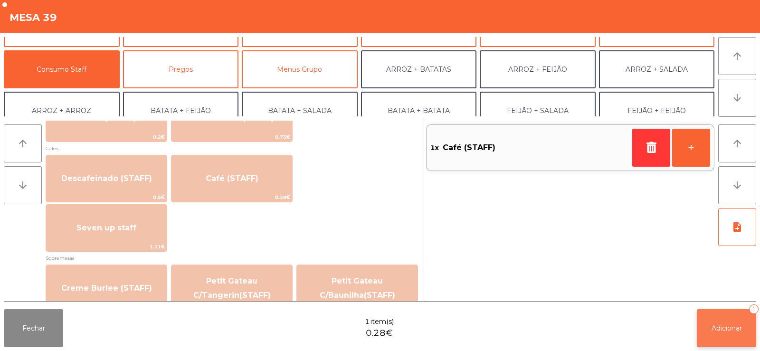
click at [723, 332] on span "Adicionar" at bounding box center [726, 328] width 30 height 9
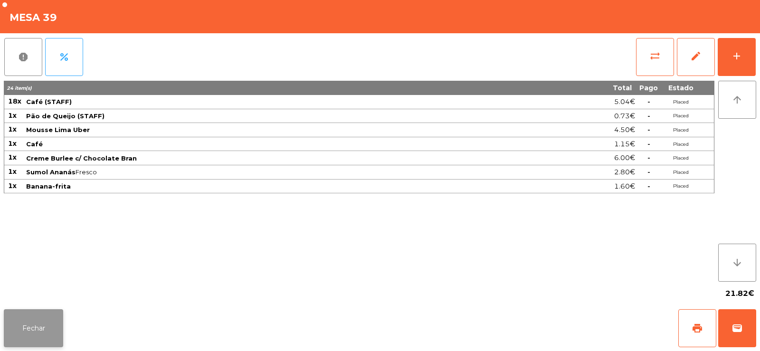
click at [33, 317] on button "Fechar" at bounding box center [33, 328] width 59 height 38
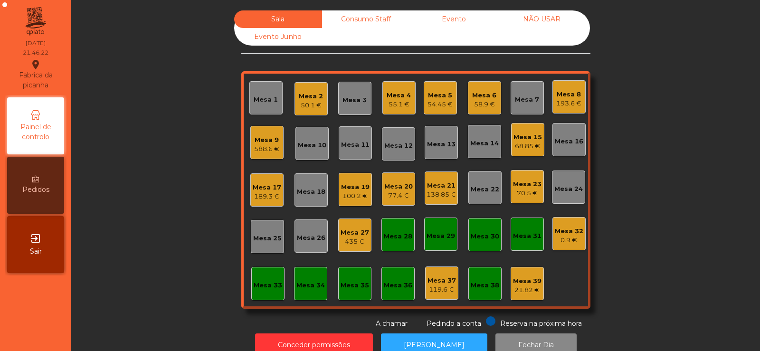
click at [481, 101] on div "58.9 €" at bounding box center [484, 104] width 24 height 9
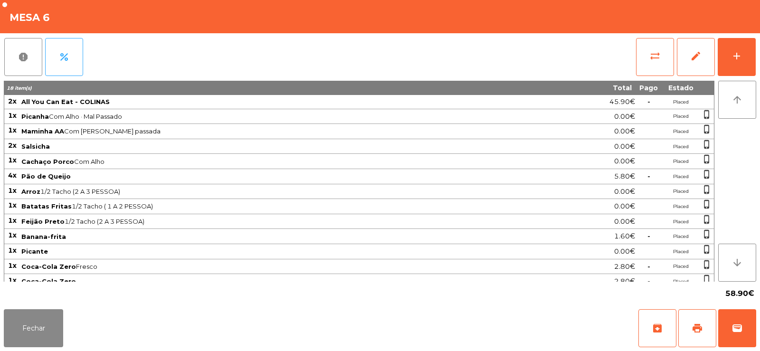
scroll to position [8, 0]
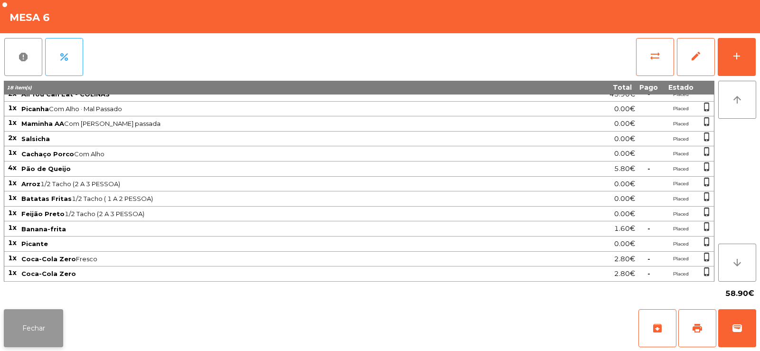
click at [23, 319] on button "Fechar" at bounding box center [33, 328] width 59 height 38
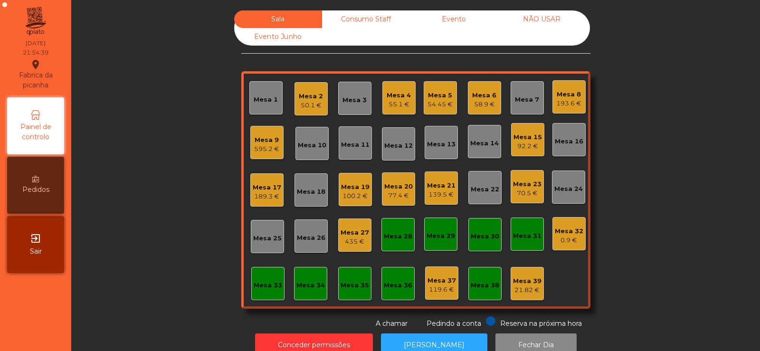
click at [263, 190] on div "Mesa 17" at bounding box center [267, 187] width 28 height 9
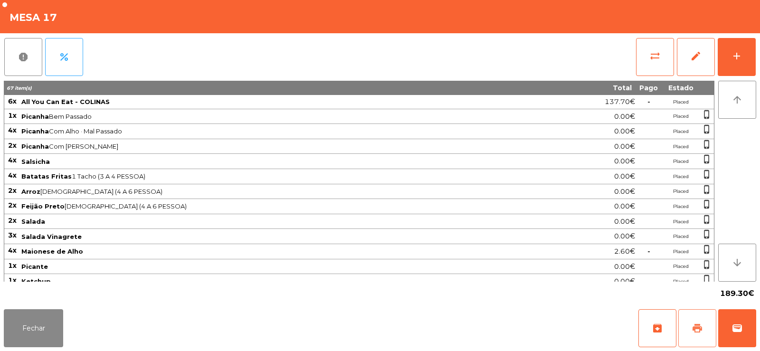
click at [691, 330] on button "print" at bounding box center [697, 328] width 38 height 38
click at [23, 324] on button "Fechar" at bounding box center [33, 328] width 59 height 38
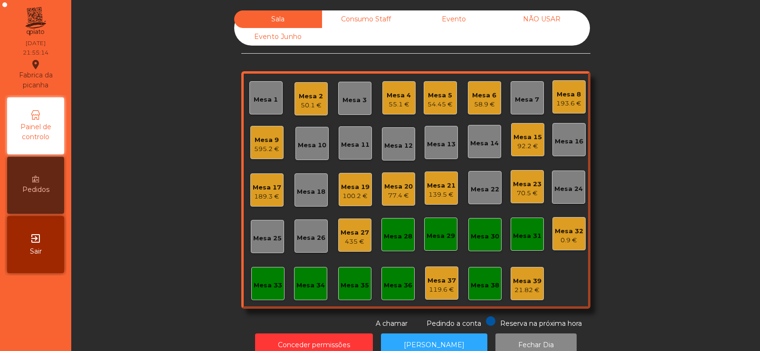
click at [399, 99] on div "Mesa 4" at bounding box center [398, 95] width 24 height 9
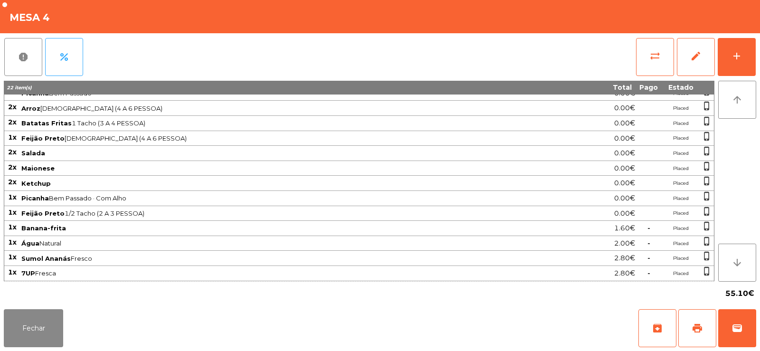
scroll to position [0, 0]
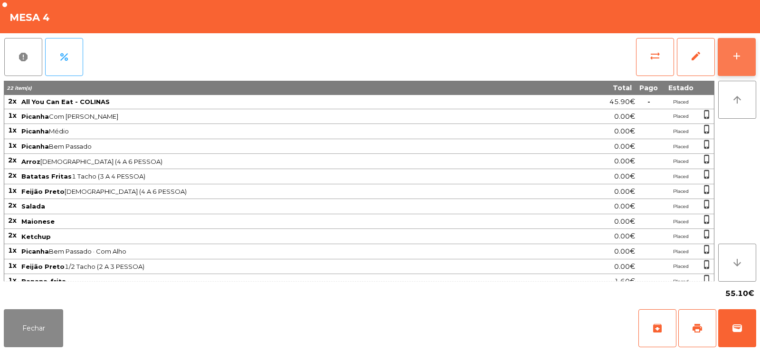
click at [733, 51] on div "add" at bounding box center [736, 55] width 11 height 11
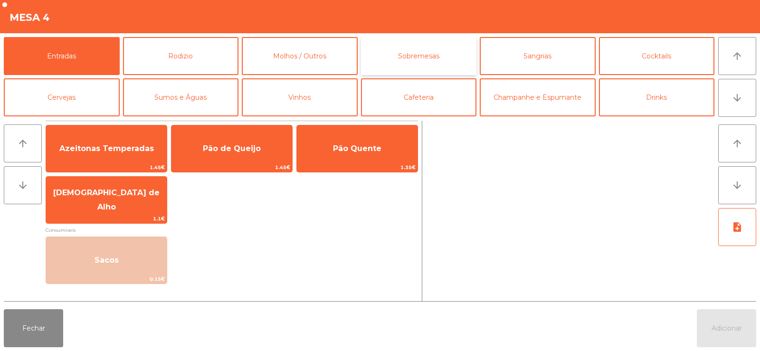
click at [436, 54] on button "Sobremesas" at bounding box center [419, 56] width 116 height 38
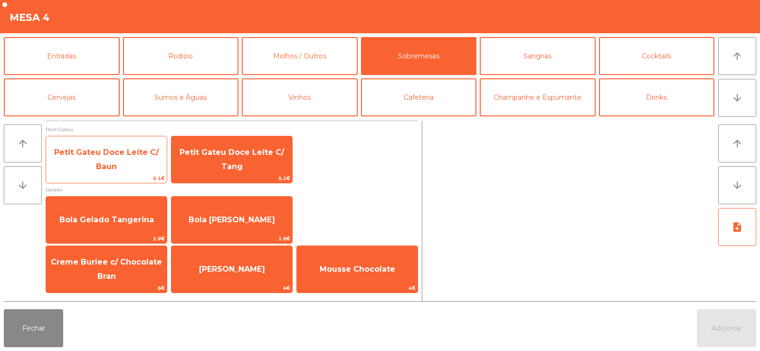
click at [106, 163] on span "Petit Gateu Doce Leite C/ Baun" at bounding box center [106, 159] width 104 height 23
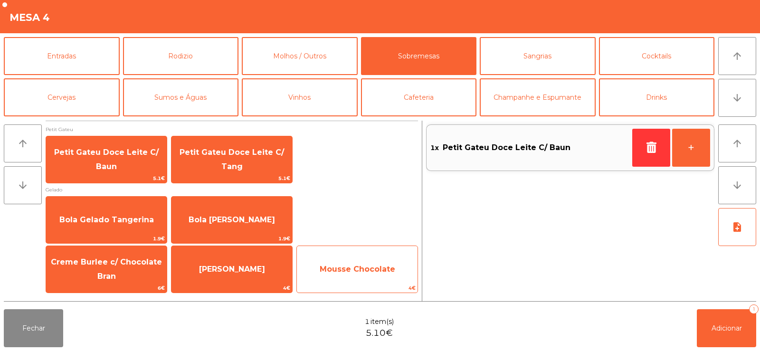
click at [378, 270] on span "Mousse Chocolate" at bounding box center [356, 268] width 75 height 9
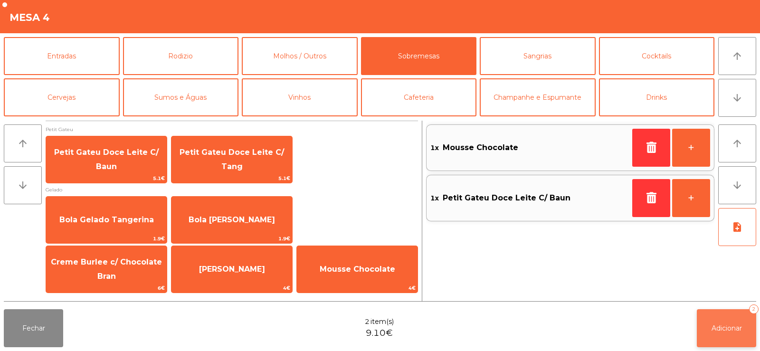
click at [724, 329] on span "Adicionar" at bounding box center [726, 328] width 30 height 9
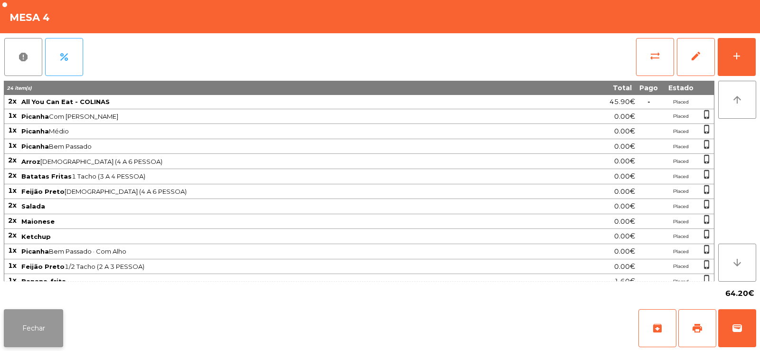
click at [31, 323] on button "Fechar" at bounding box center [33, 328] width 59 height 38
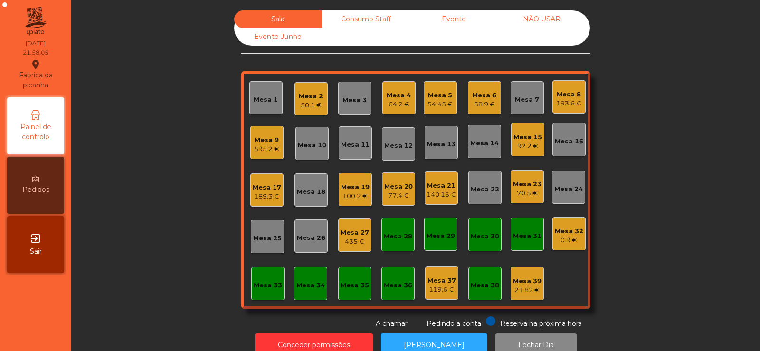
click at [269, 194] on div "189.3 €" at bounding box center [267, 196] width 28 height 9
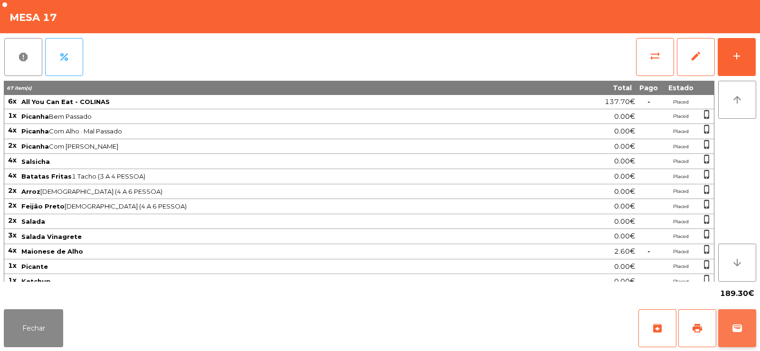
click at [732, 326] on span "wallet" at bounding box center [736, 327] width 11 height 11
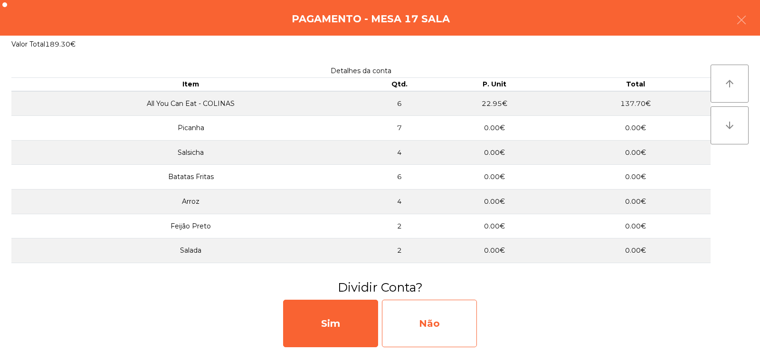
click at [426, 313] on div "Não" at bounding box center [429, 323] width 95 height 47
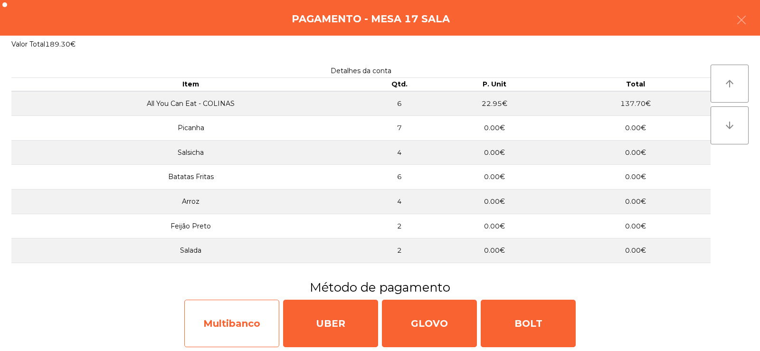
click at [230, 324] on div "Multibanco" at bounding box center [231, 323] width 95 height 47
select select "**"
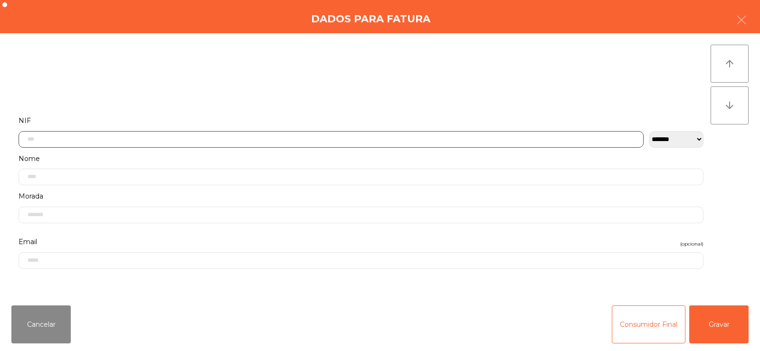
click at [280, 142] on input "text" at bounding box center [331, 139] width 625 height 17
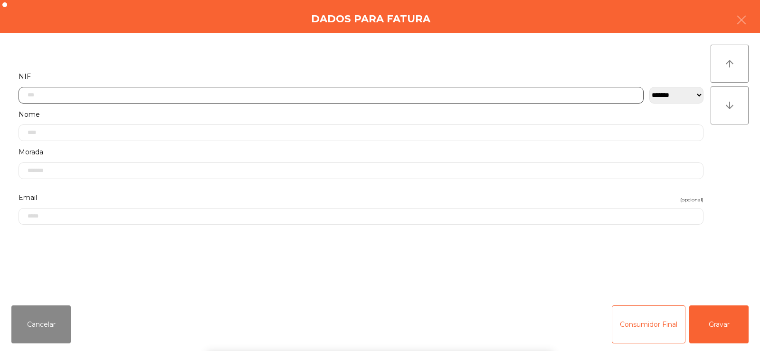
scroll to position [69, 0]
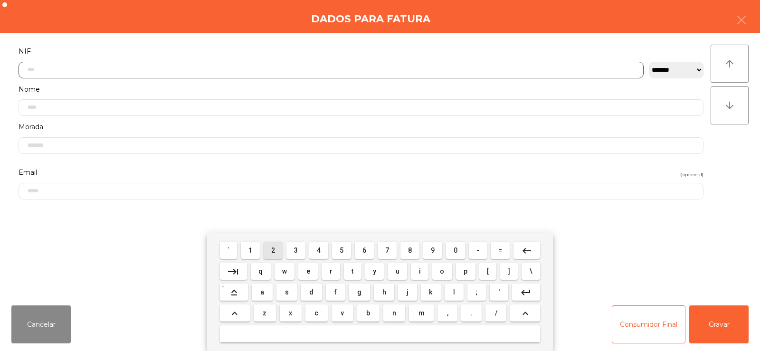
click at [273, 250] on span "2" at bounding box center [273, 250] width 4 height 8
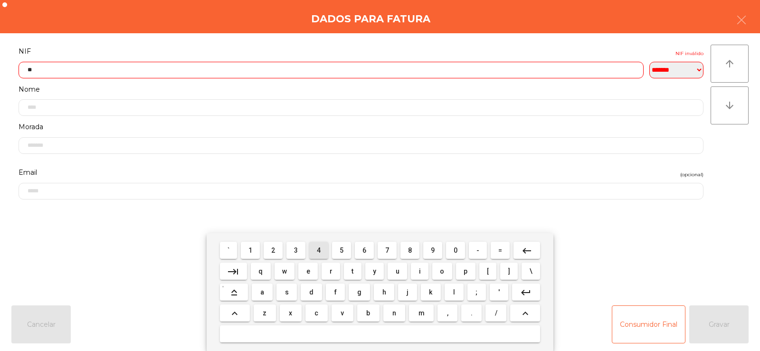
click at [319, 250] on span "4" at bounding box center [319, 250] width 4 height 8
click at [455, 250] on span "0" at bounding box center [455, 250] width 4 height 8
click at [296, 250] on span "3" at bounding box center [296, 250] width 4 height 8
click at [272, 251] on span "2" at bounding box center [273, 250] width 4 height 8
click at [387, 251] on span "7" at bounding box center [387, 250] width 4 height 8
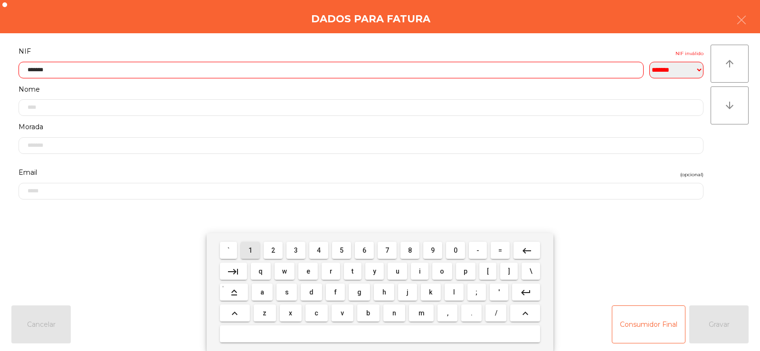
click at [251, 250] on span "1" at bounding box center [250, 250] width 4 height 8
click at [273, 251] on span "2" at bounding box center [273, 250] width 4 height 8
type input "*********"
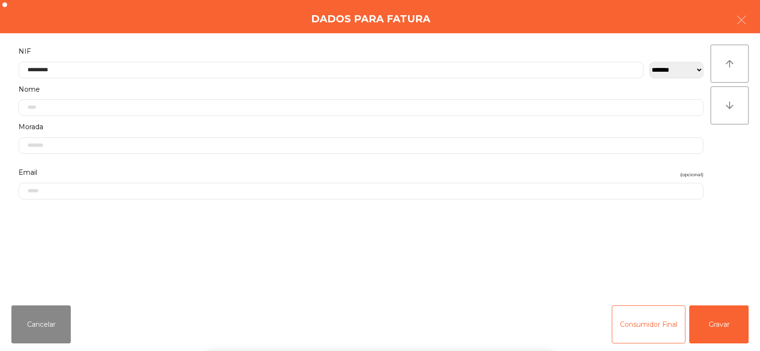
click at [727, 264] on div "` 1 2 3 4 5 6 7 8 9 0 - = keyboard_backspace keyboard_tab q w e r t y u i o p […" at bounding box center [380, 292] width 760 height 118
click at [718, 334] on button "Gravar" at bounding box center [718, 324] width 59 height 38
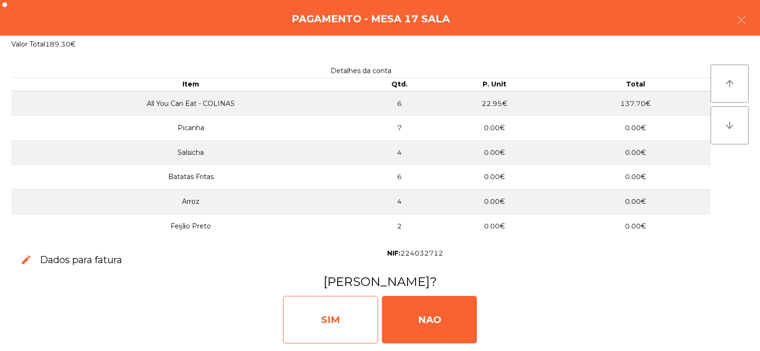
click at [358, 316] on div "SIM" at bounding box center [330, 319] width 95 height 47
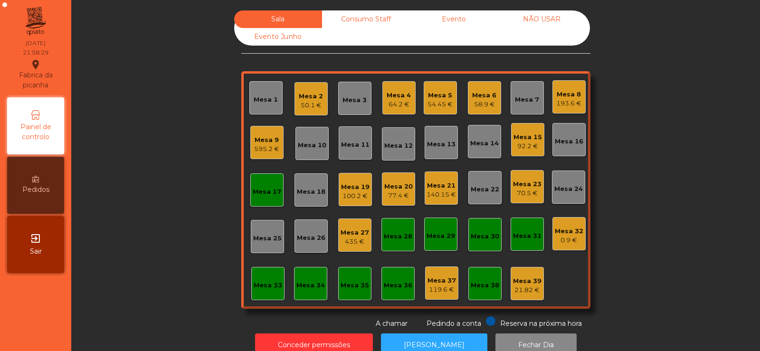
click at [266, 188] on div "Mesa 17" at bounding box center [267, 191] width 28 height 9
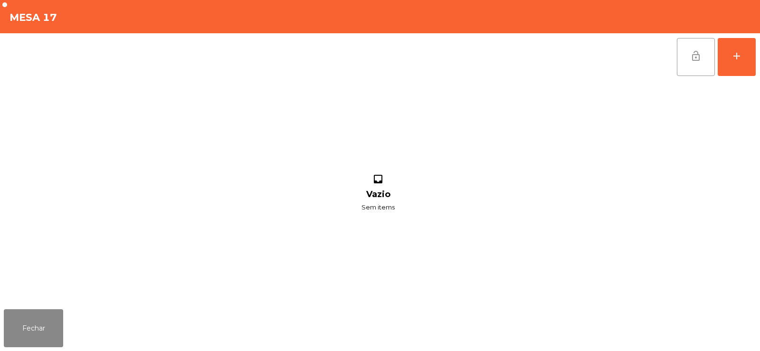
click at [693, 53] on span "lock_open" at bounding box center [695, 55] width 11 height 11
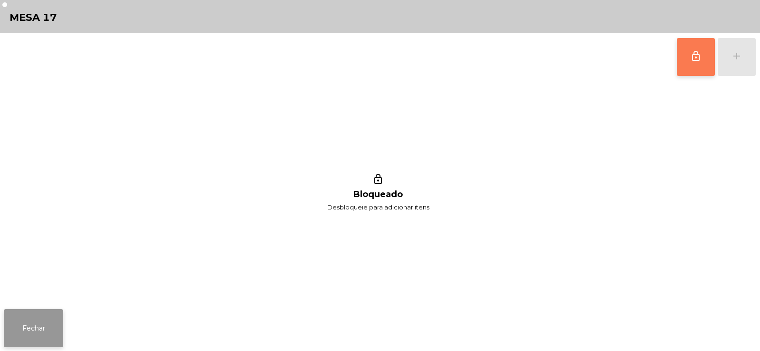
click at [28, 331] on button "Fechar" at bounding box center [33, 328] width 59 height 38
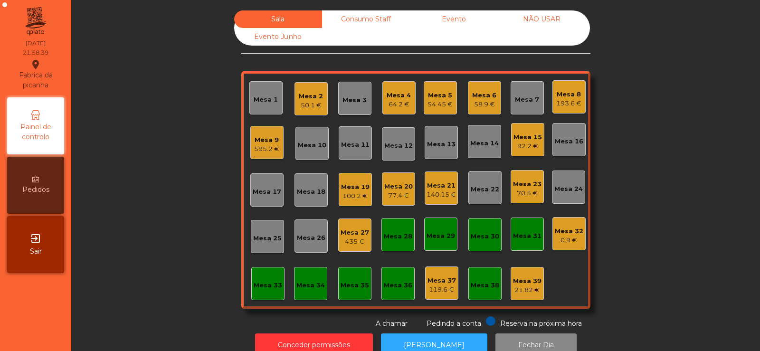
click at [439, 92] on div "Mesa 5" at bounding box center [439, 95] width 25 height 9
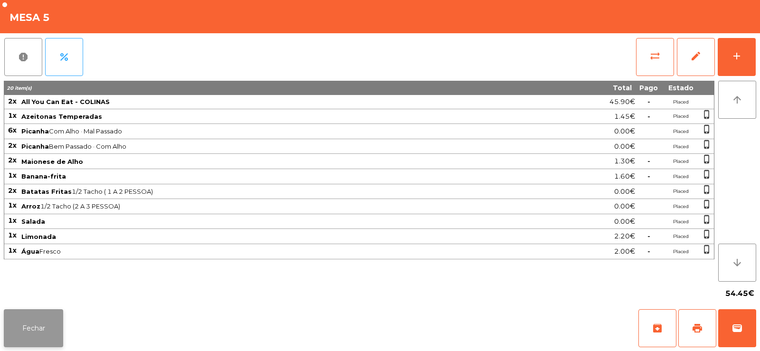
click at [35, 325] on button "Fechar" at bounding box center [33, 328] width 59 height 38
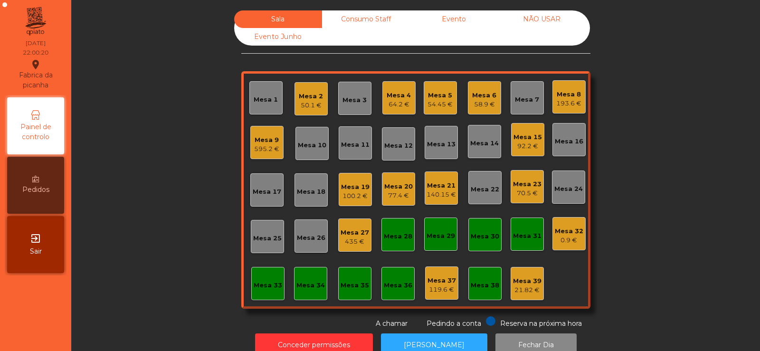
click at [258, 285] on div "Mesa 33" at bounding box center [268, 285] width 28 height 9
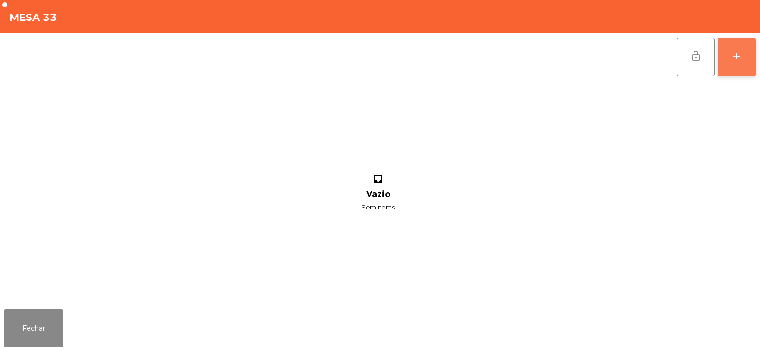
click at [738, 62] on button "add" at bounding box center [736, 57] width 38 height 38
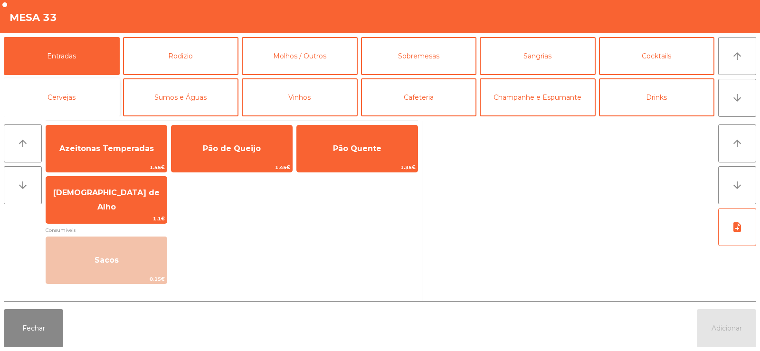
click at [66, 104] on button "Cervejas" at bounding box center [62, 97] width 116 height 38
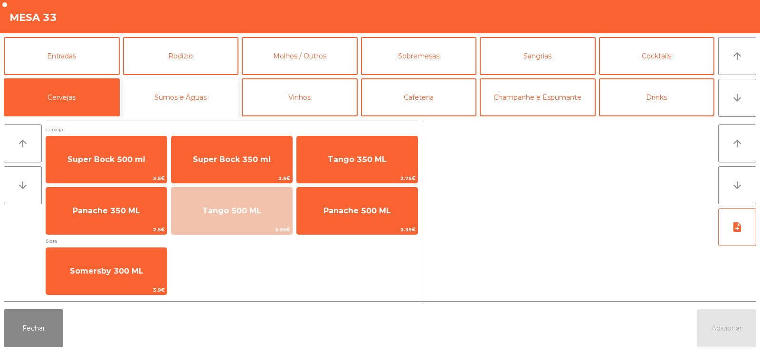
click at [198, 94] on button "Sumos e Águas" at bounding box center [181, 97] width 116 height 38
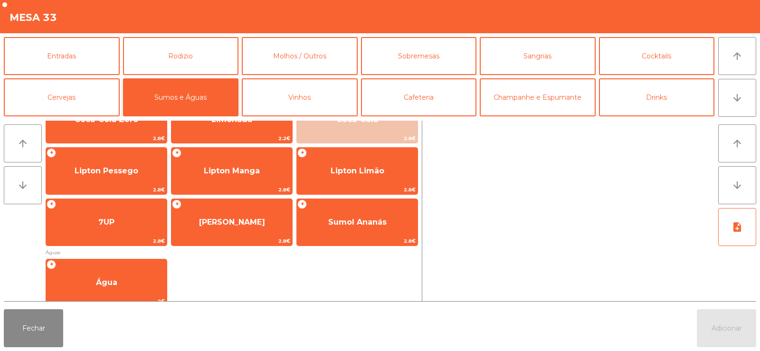
scroll to position [91, 0]
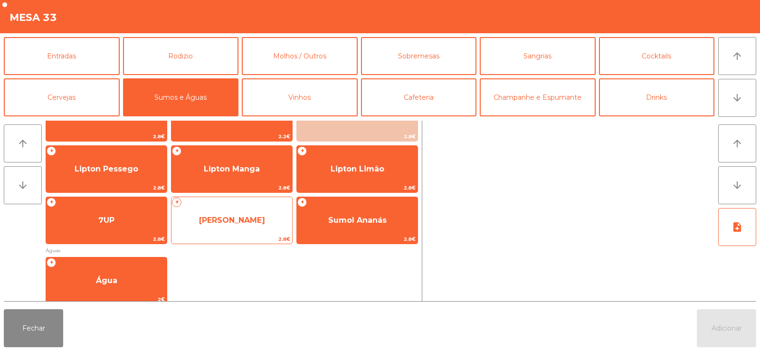
click at [234, 221] on span "[PERSON_NAME]" at bounding box center [232, 220] width 66 height 9
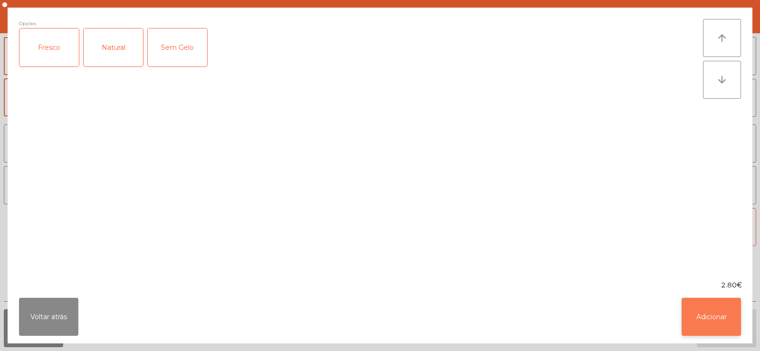
click at [710, 320] on button "Adicionar" at bounding box center [710, 317] width 59 height 38
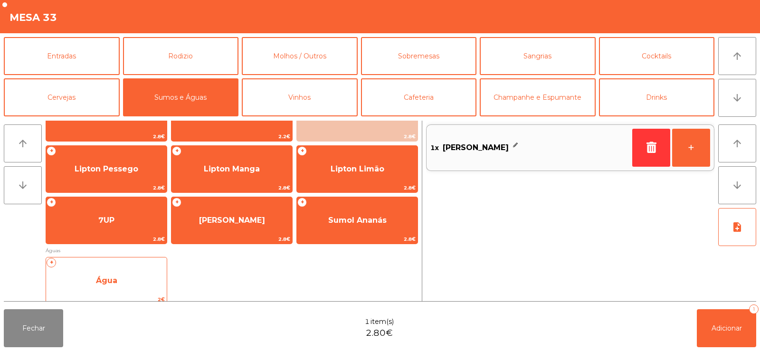
click at [105, 278] on span "Água" at bounding box center [106, 280] width 21 height 9
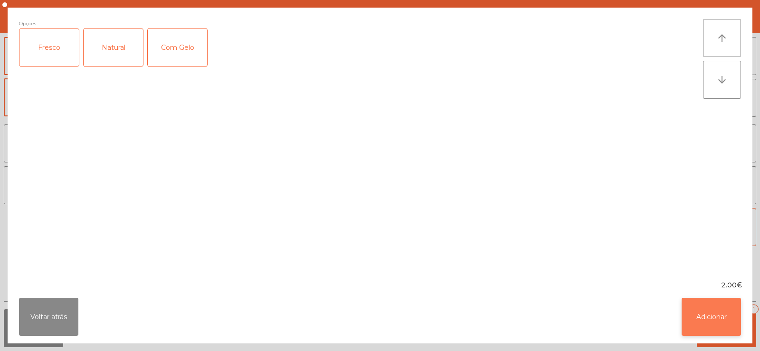
click at [706, 314] on button "Adicionar" at bounding box center [710, 317] width 59 height 38
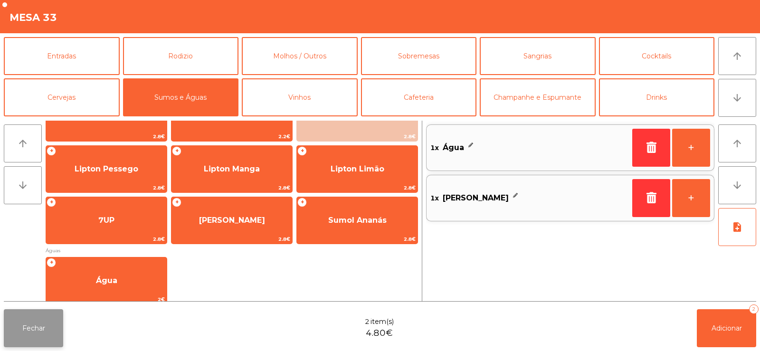
click at [28, 319] on button "Fechar" at bounding box center [33, 328] width 59 height 38
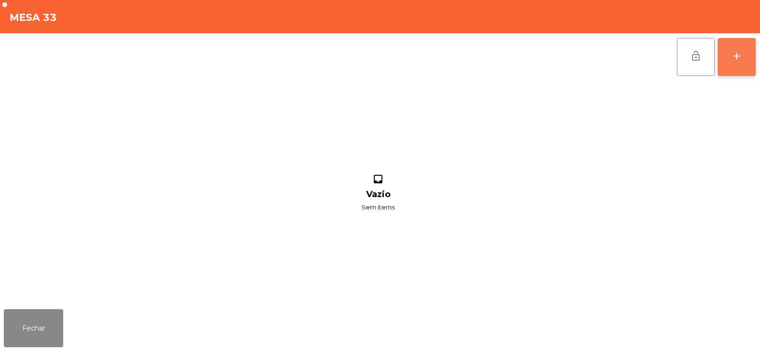
click at [741, 64] on button "add" at bounding box center [736, 57] width 38 height 38
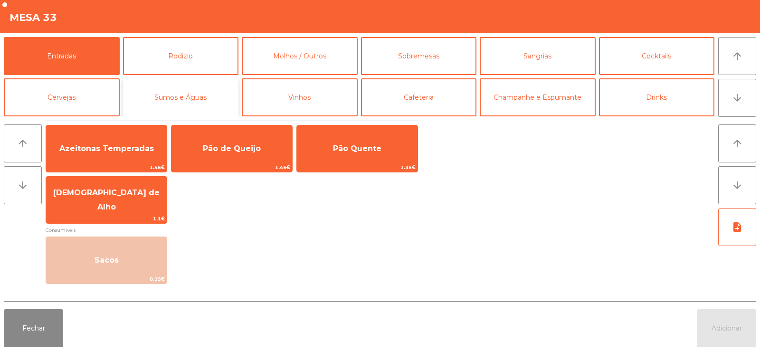
click at [168, 99] on button "Sumos e Águas" at bounding box center [181, 97] width 116 height 38
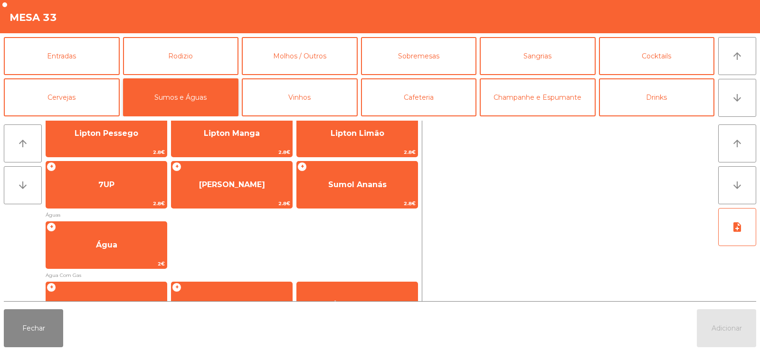
scroll to position [136, 0]
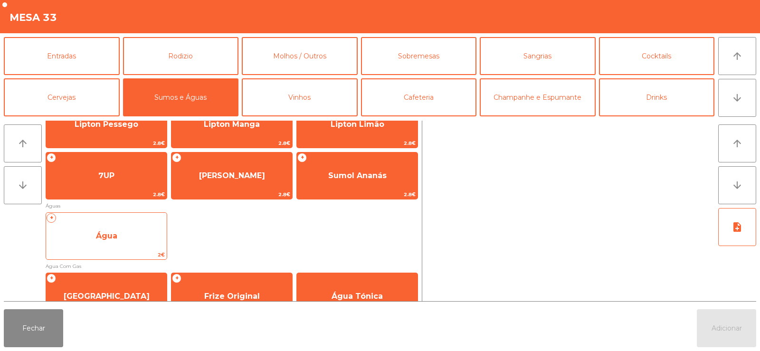
click at [93, 232] on span "Água" at bounding box center [106, 236] width 121 height 26
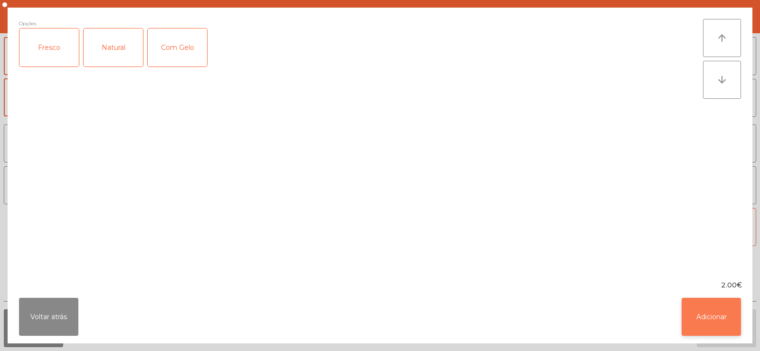
click at [716, 318] on button "Adicionar" at bounding box center [710, 317] width 59 height 38
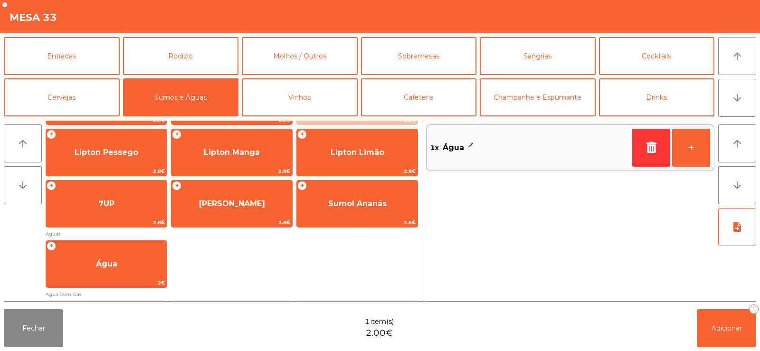
scroll to position [112, 0]
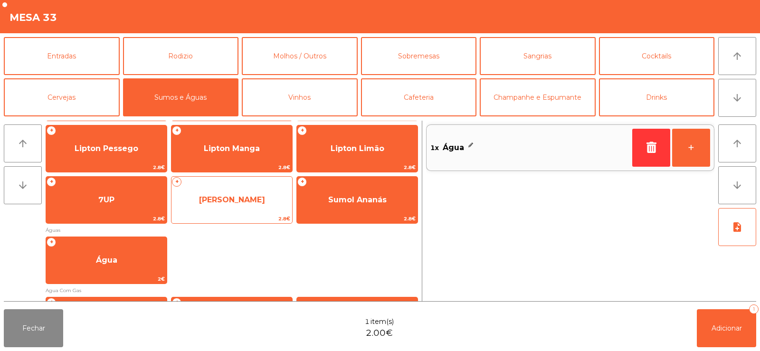
click at [227, 204] on span "[PERSON_NAME]" at bounding box center [232, 199] width 66 height 9
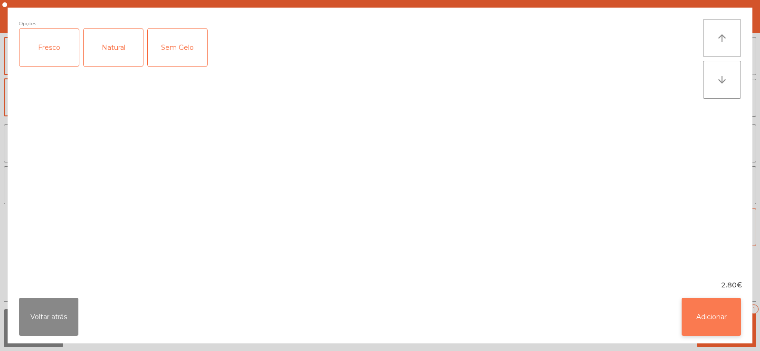
click at [701, 328] on button "Adicionar" at bounding box center [710, 317] width 59 height 38
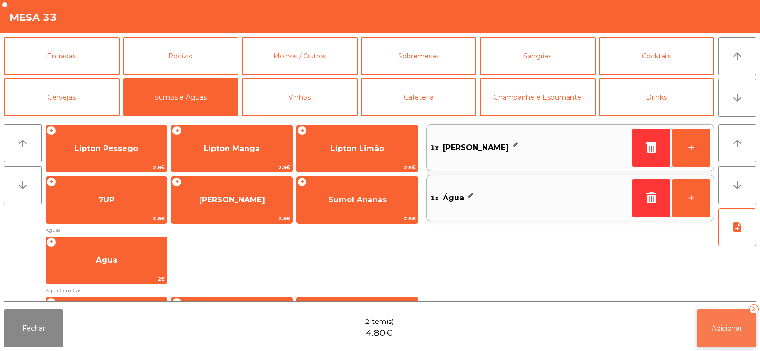
click at [730, 321] on button "Adicionar 2" at bounding box center [725, 328] width 59 height 38
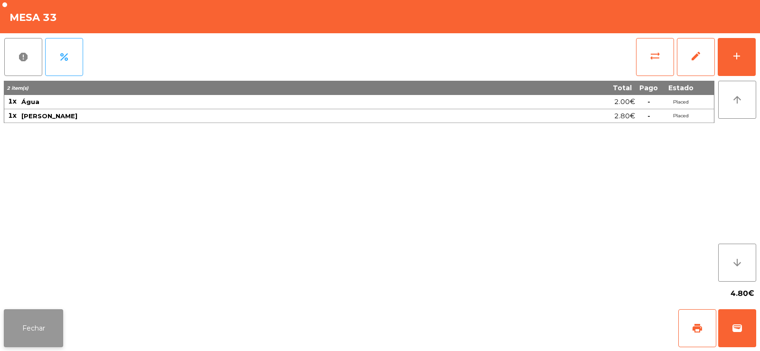
click at [30, 329] on button "Fechar" at bounding box center [33, 328] width 59 height 38
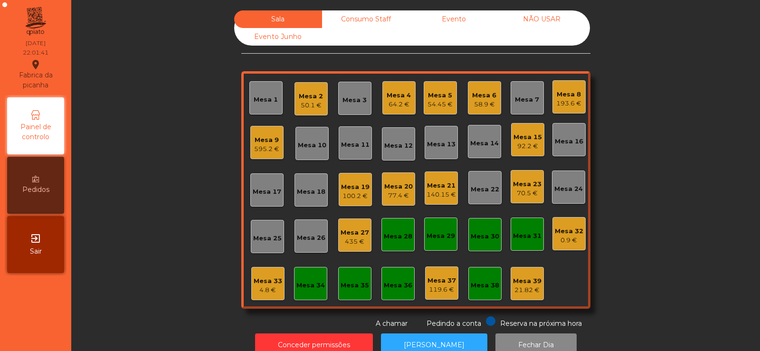
click at [254, 288] on div "4.8 €" at bounding box center [268, 289] width 28 height 9
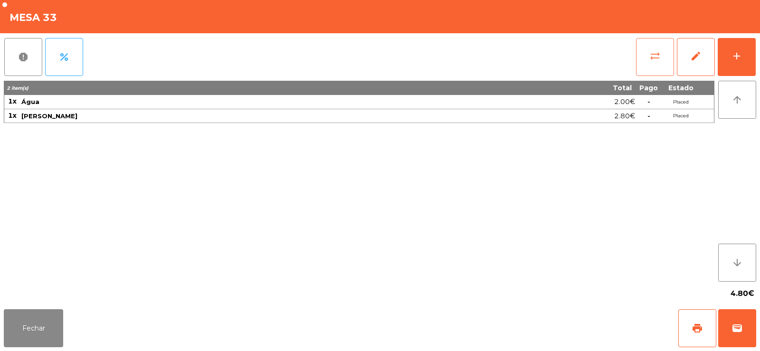
click at [663, 52] on button "sync_alt" at bounding box center [655, 57] width 38 height 38
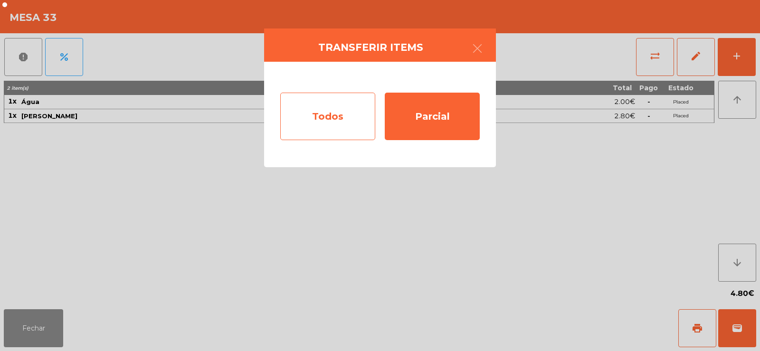
click at [306, 135] on div "Todos" at bounding box center [327, 116] width 95 height 47
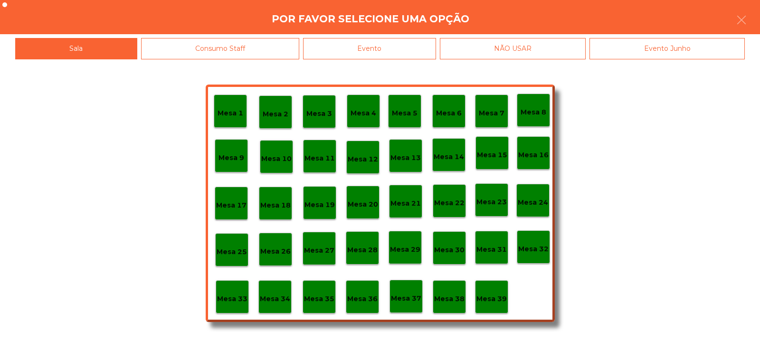
click at [391, 51] on div "Evento" at bounding box center [369, 48] width 133 height 21
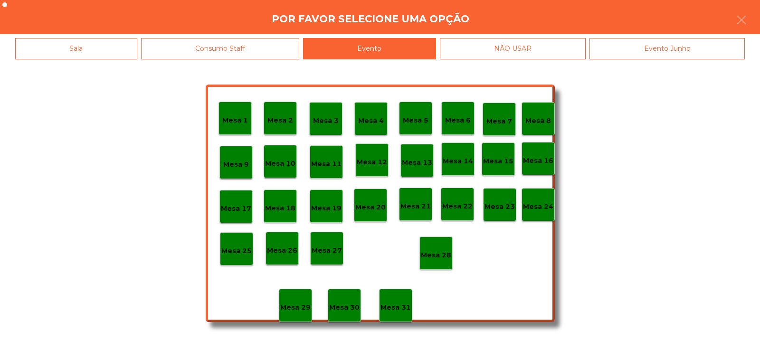
click at [430, 255] on p "Mesa 28" at bounding box center [436, 255] width 30 height 11
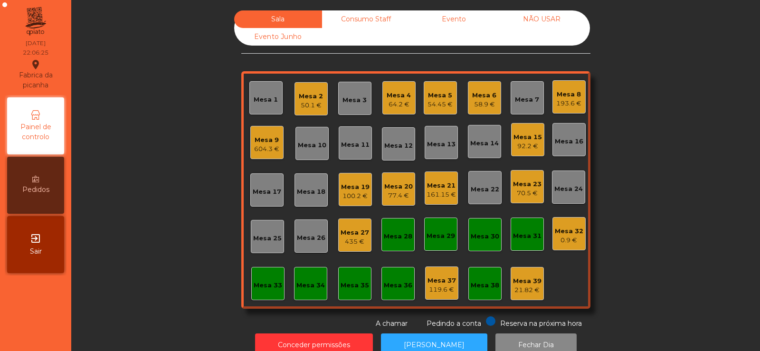
click at [344, 193] on div "100.2 €" at bounding box center [355, 195] width 28 height 9
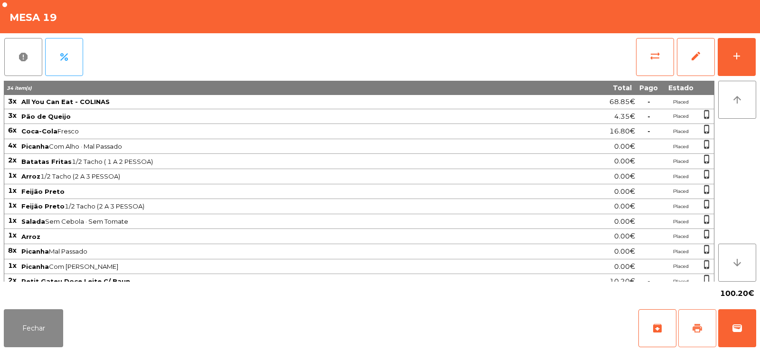
click at [684, 337] on button "print" at bounding box center [697, 328] width 38 height 38
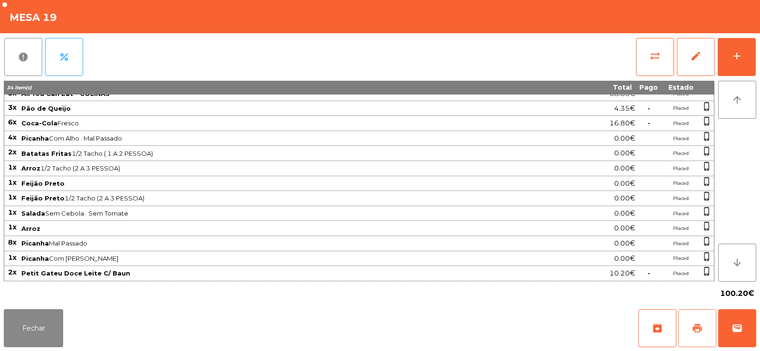
scroll to position [0, 0]
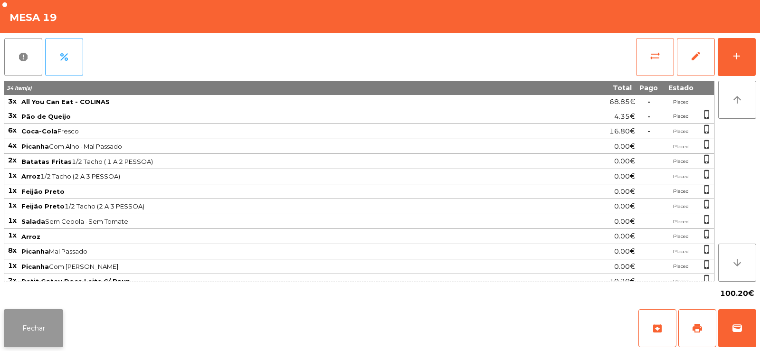
click at [30, 313] on button "Fechar" at bounding box center [33, 328] width 59 height 38
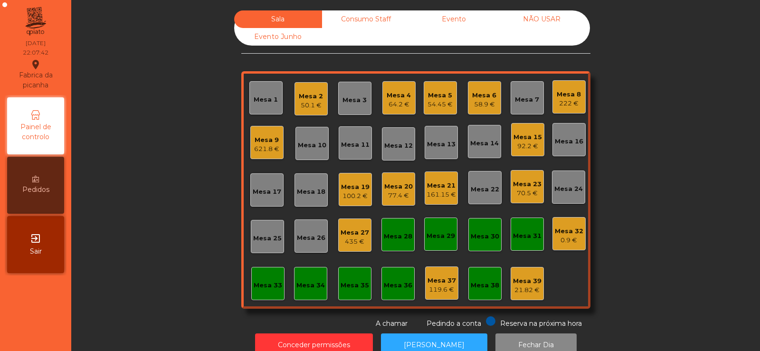
click at [353, 191] on div "Mesa 19" at bounding box center [355, 186] width 28 height 9
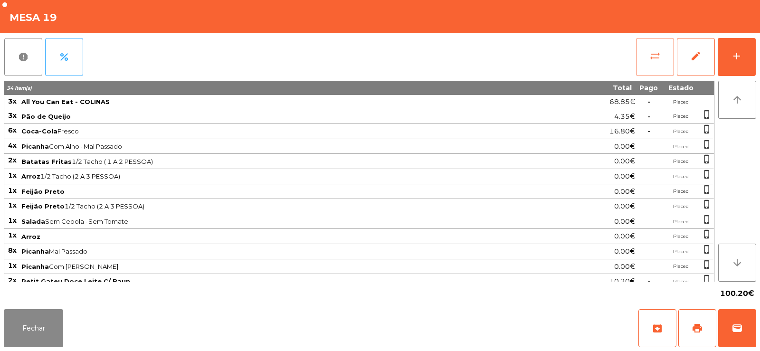
click at [637, 62] on button "sync_alt" at bounding box center [655, 57] width 38 height 38
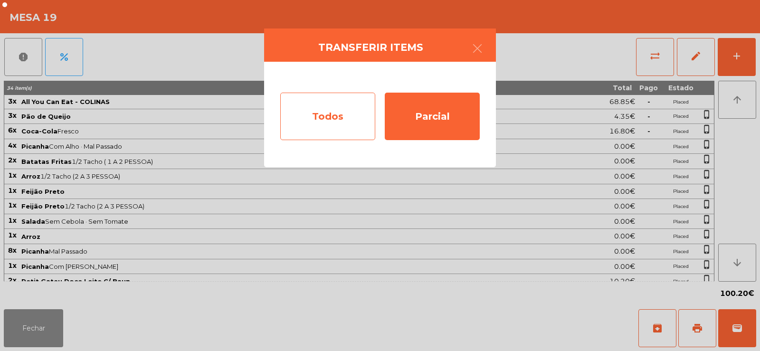
click at [352, 120] on div "Todos" at bounding box center [327, 116] width 95 height 47
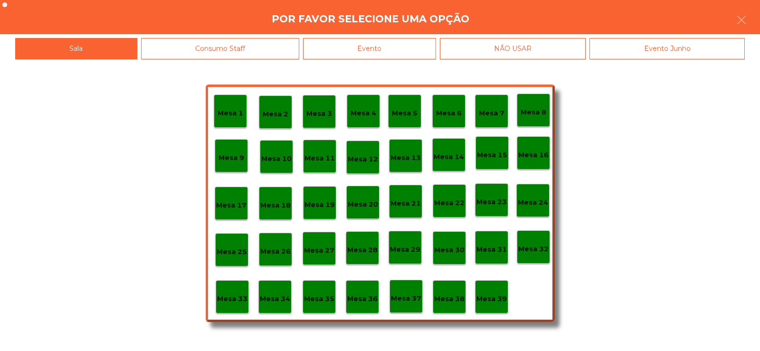
click at [356, 46] on div "Evento" at bounding box center [369, 48] width 133 height 21
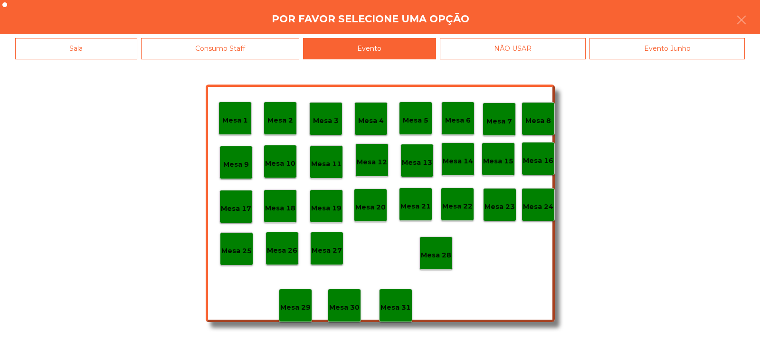
click at [298, 308] on p "Mesa 29" at bounding box center [295, 307] width 30 height 11
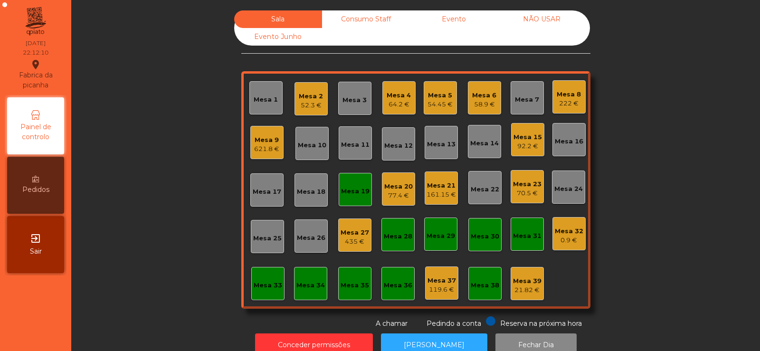
click at [267, 188] on div "Mesa 17" at bounding box center [267, 191] width 28 height 9
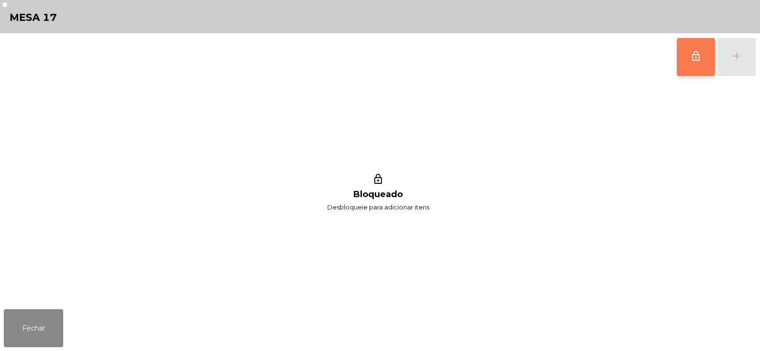
click at [685, 60] on button "lock_outline" at bounding box center [695, 57] width 38 height 38
click at [741, 66] on button "add" at bounding box center [736, 57] width 38 height 38
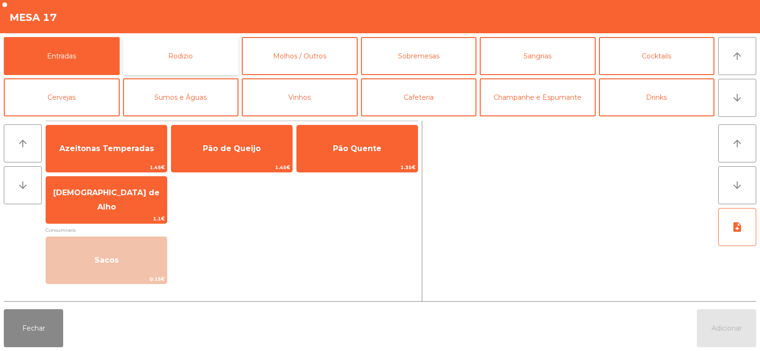
click at [169, 50] on button "Rodizio" at bounding box center [181, 56] width 116 height 38
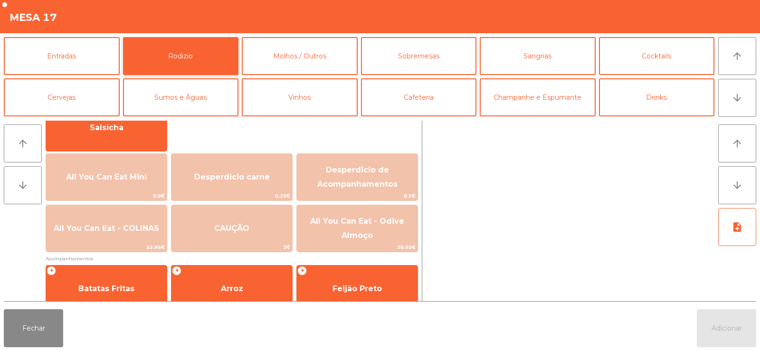
scroll to position [88, 0]
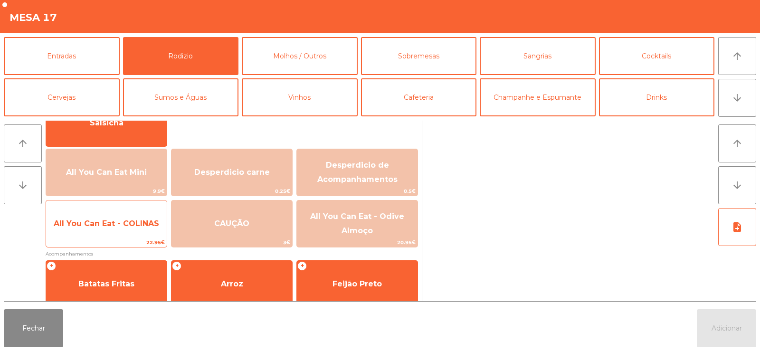
click at [139, 228] on span "All You Can Eat - COLINAS" at bounding box center [106, 224] width 121 height 26
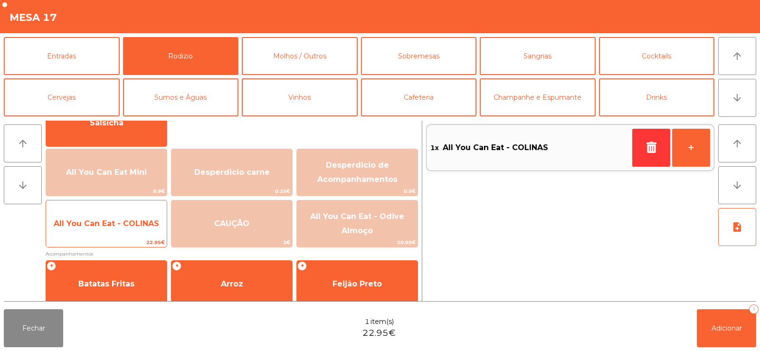
click at [142, 226] on span "All You Can Eat - COLINAS" at bounding box center [106, 223] width 105 height 9
click at [149, 225] on span "All You Can Eat - COLINAS" at bounding box center [106, 223] width 105 height 9
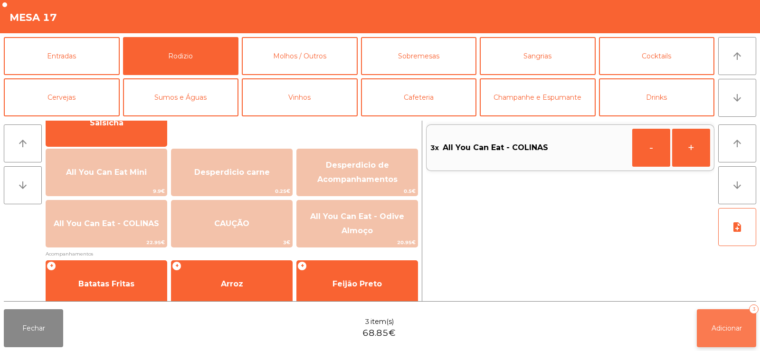
click at [712, 331] on span "Adicionar" at bounding box center [726, 328] width 30 height 9
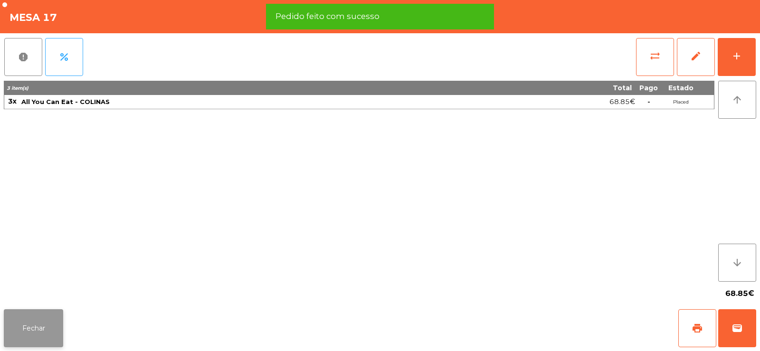
click at [62, 328] on button "Fechar" at bounding box center [33, 328] width 59 height 38
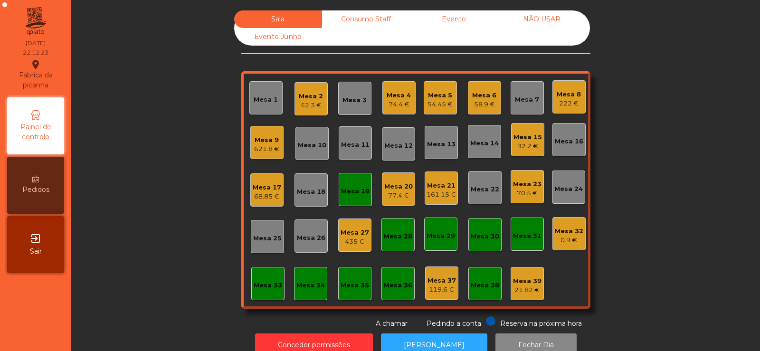
click at [652, 149] on div "Sala Consumo Staff Evento NÃO USAR Evento Junho Mesa 1 Mesa 2 52.3 € Mesa 3 Mes…" at bounding box center [415, 169] width 663 height 318
click at [341, 192] on div "Mesa 19" at bounding box center [355, 191] width 28 height 9
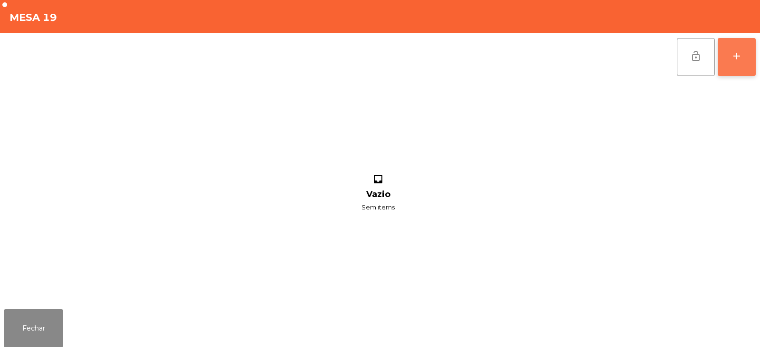
click at [735, 62] on button "add" at bounding box center [736, 57] width 38 height 38
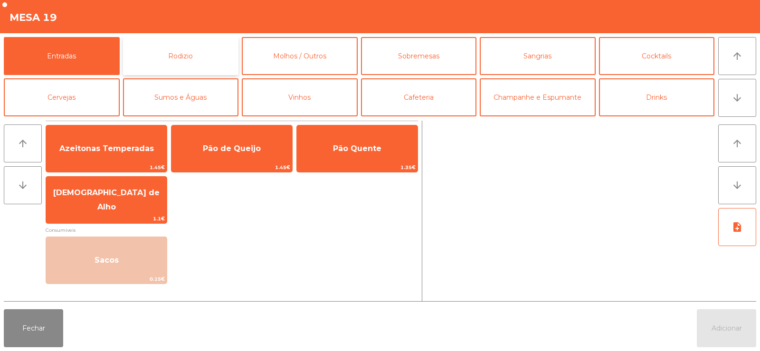
click at [169, 51] on button "Rodizio" at bounding box center [181, 56] width 116 height 38
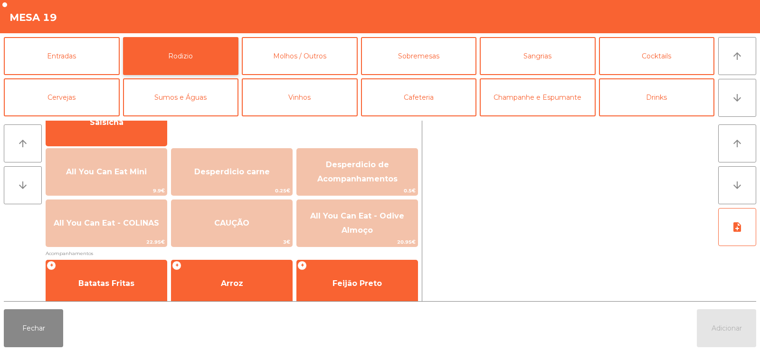
scroll to position [90, 0]
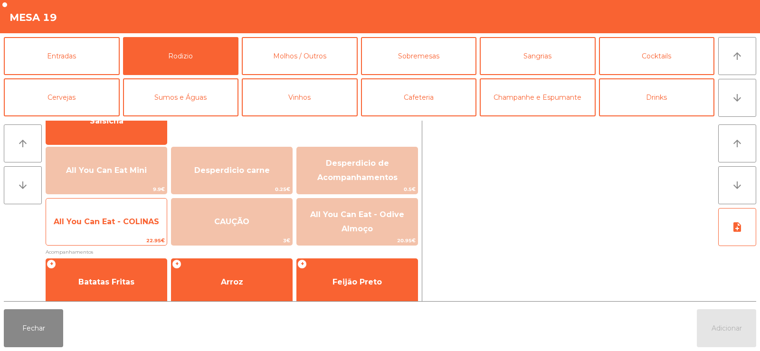
click at [110, 229] on span "All You Can Eat - COLINAS" at bounding box center [106, 222] width 121 height 26
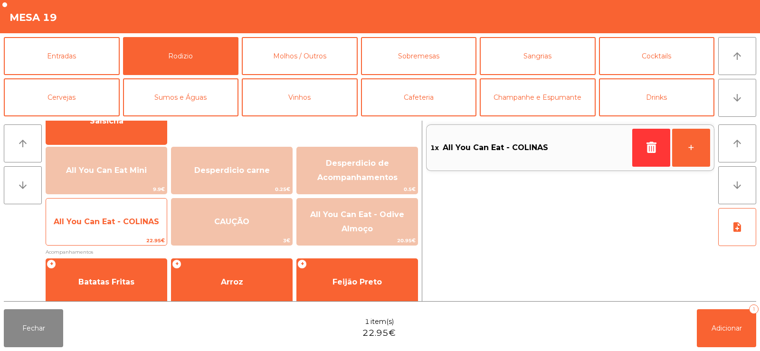
click at [120, 226] on span "All You Can Eat - COLINAS" at bounding box center [106, 222] width 121 height 26
click at [119, 225] on span "All You Can Eat - COLINAS" at bounding box center [106, 221] width 105 height 9
click at [117, 222] on span "All You Can Eat - COLINAS" at bounding box center [106, 221] width 105 height 9
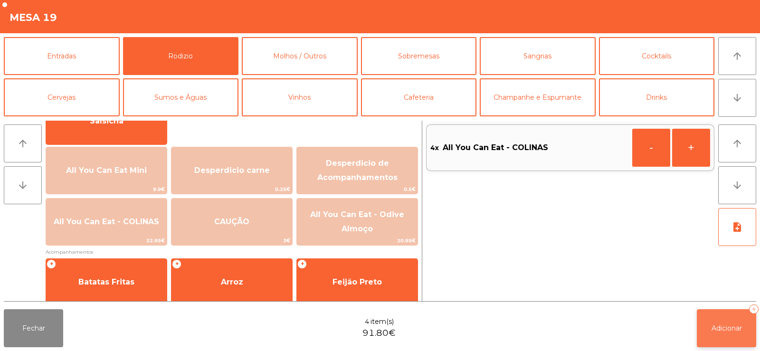
click at [733, 319] on button "Adicionar 4" at bounding box center [725, 328] width 59 height 38
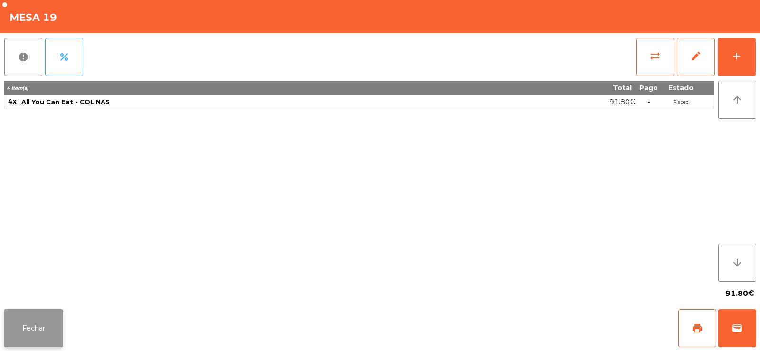
click at [51, 319] on button "Fechar" at bounding box center [33, 328] width 59 height 38
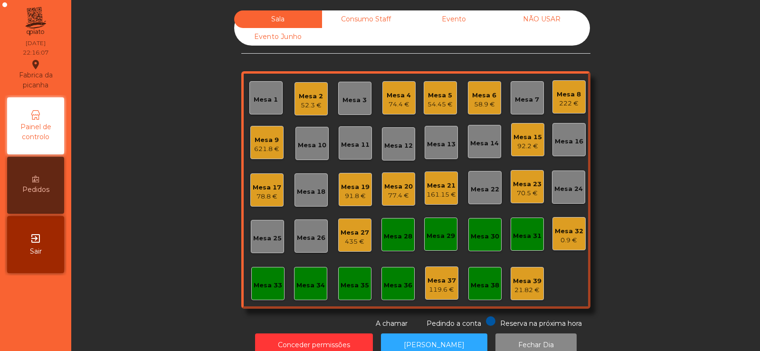
click at [259, 139] on div "Mesa 9" at bounding box center [266, 139] width 25 height 9
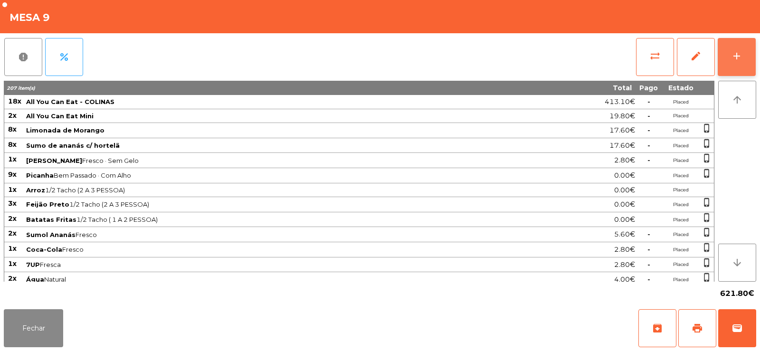
click at [742, 49] on button "add" at bounding box center [736, 57] width 38 height 38
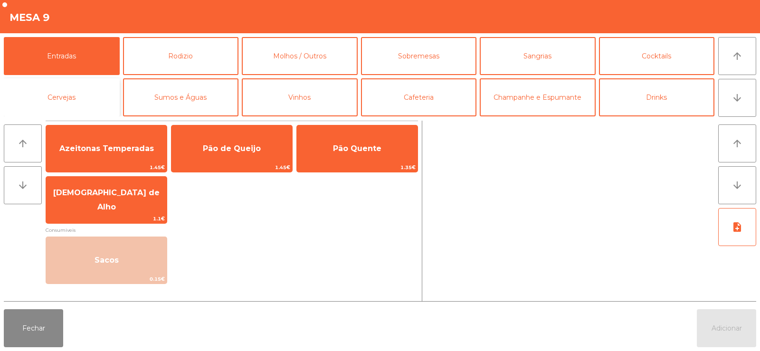
click at [56, 89] on button "Cervejas" at bounding box center [62, 97] width 116 height 38
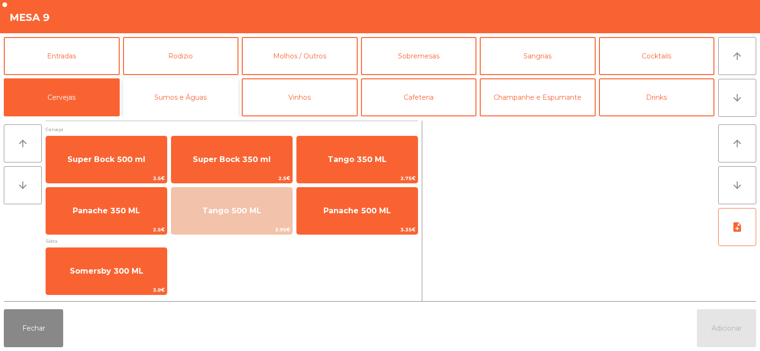
click at [176, 91] on button "Sumos e Águas" at bounding box center [181, 97] width 116 height 38
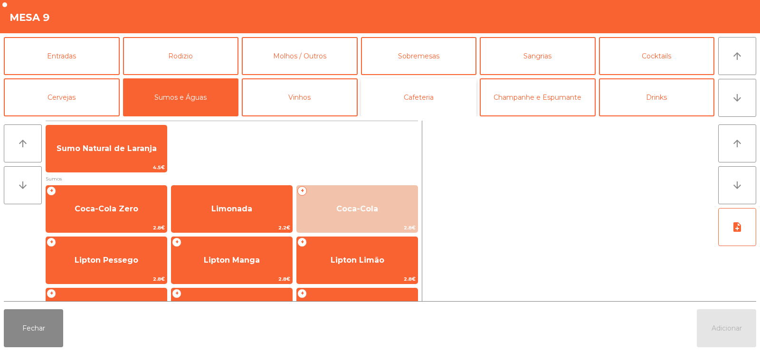
click at [422, 93] on button "Cafeteria" at bounding box center [419, 97] width 116 height 38
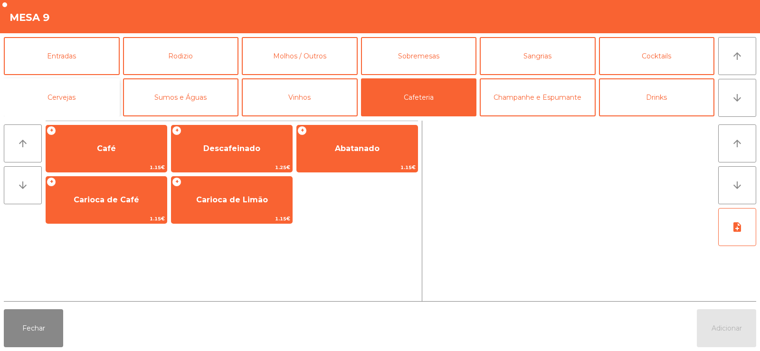
click at [59, 97] on button "Cervejas" at bounding box center [62, 97] width 116 height 38
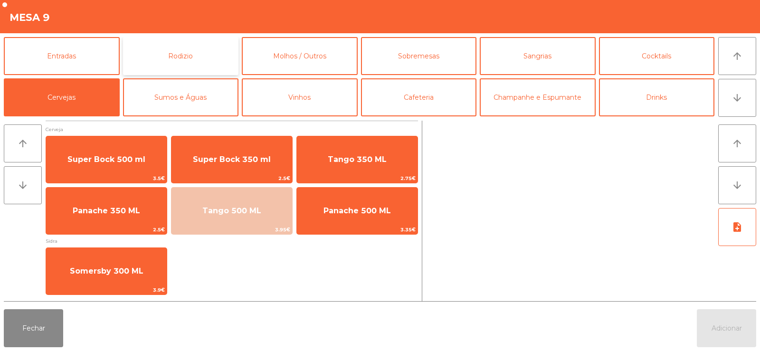
click at [189, 49] on button "Rodizio" at bounding box center [181, 56] width 116 height 38
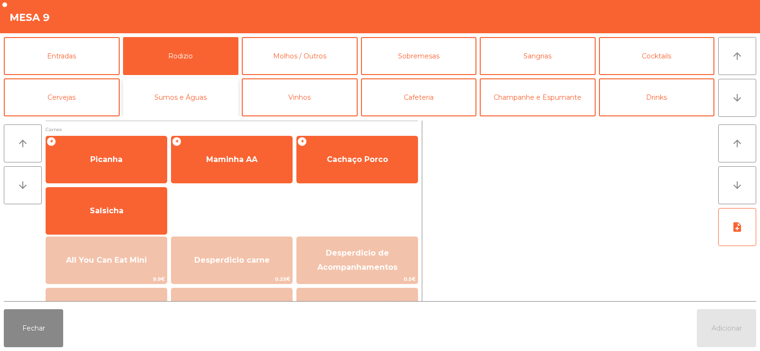
click at [176, 95] on button "Sumos e Águas" at bounding box center [181, 97] width 116 height 38
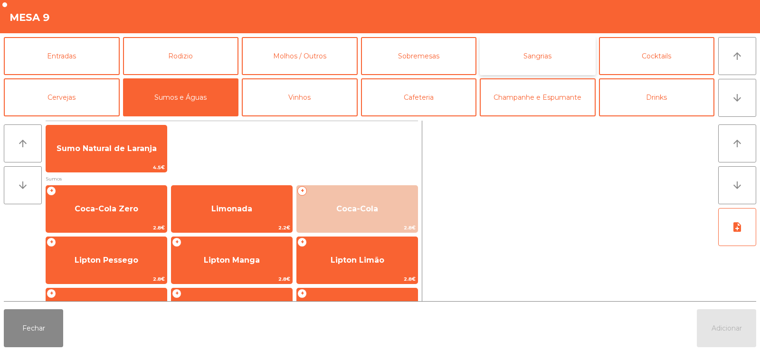
click at [545, 57] on button "Sangrias" at bounding box center [537, 56] width 116 height 38
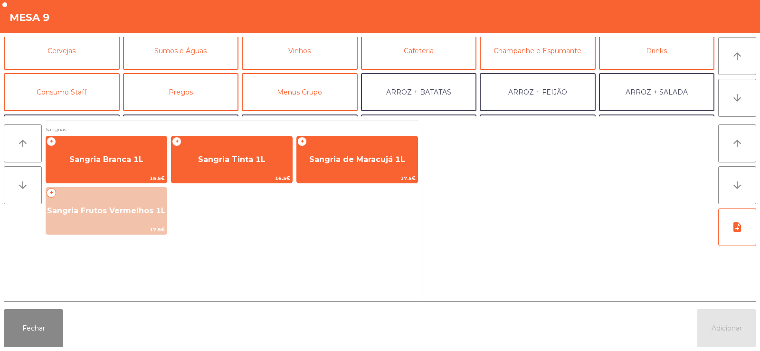
scroll to position [0, 0]
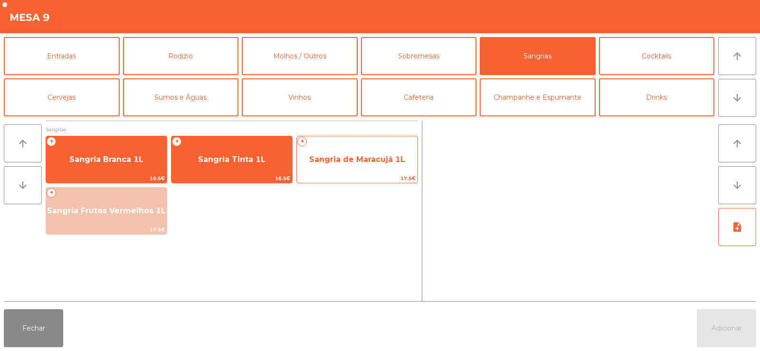
click at [351, 166] on span "Sangria de Maracujá 1L" at bounding box center [357, 160] width 121 height 26
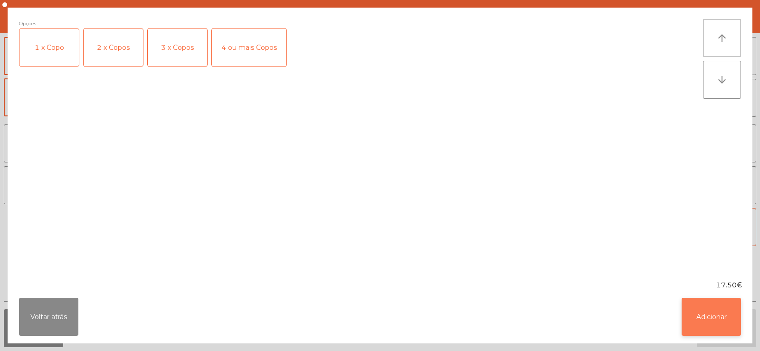
click at [714, 328] on button "Adicionar" at bounding box center [710, 317] width 59 height 38
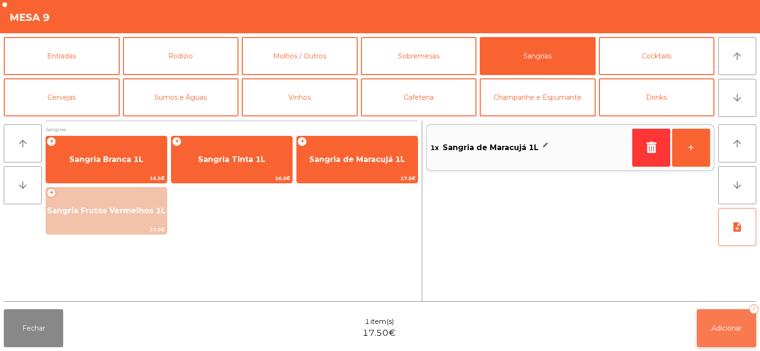
click at [731, 335] on button "Adicionar 1" at bounding box center [725, 328] width 59 height 38
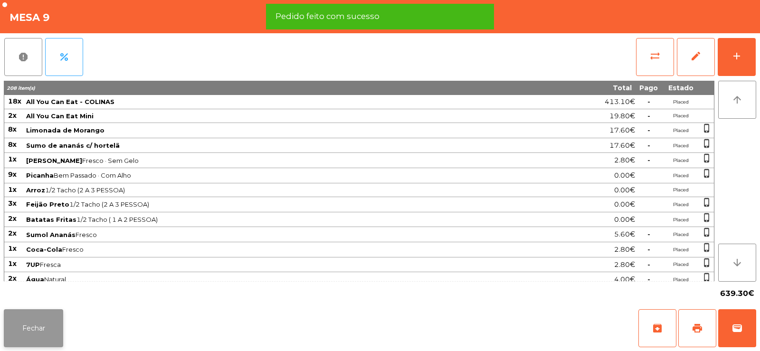
click at [35, 332] on button "Fechar" at bounding box center [33, 328] width 59 height 38
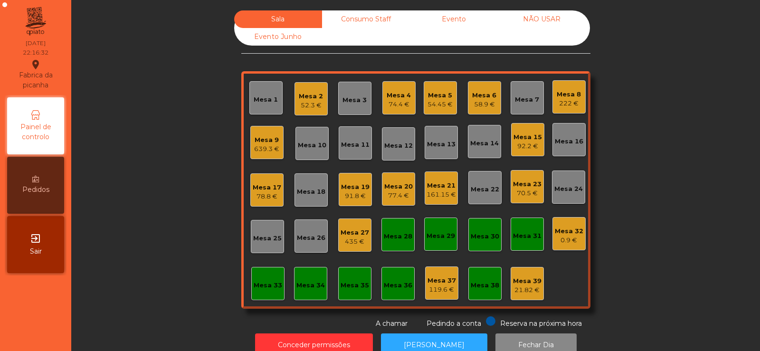
click at [428, 103] on div "54.45 €" at bounding box center [439, 104] width 25 height 9
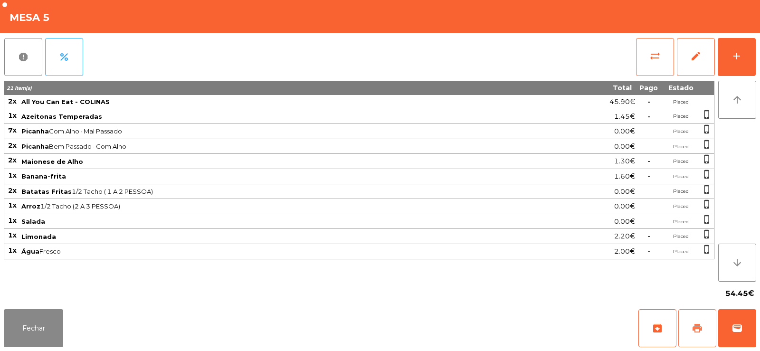
click at [699, 334] on button "print" at bounding box center [697, 328] width 38 height 38
click at [37, 330] on button "Fechar" at bounding box center [33, 328] width 59 height 38
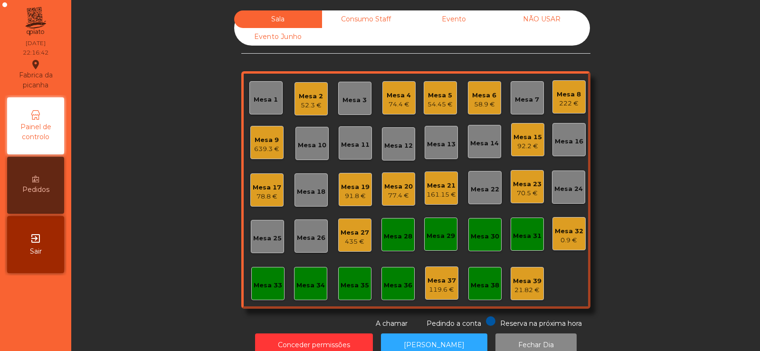
click at [433, 96] on div "Mesa 5" at bounding box center [439, 95] width 25 height 9
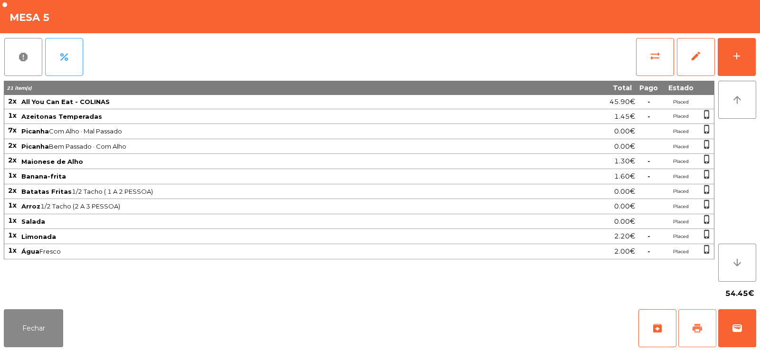
click at [691, 314] on button "print" at bounding box center [697, 328] width 38 height 38
click at [699, 334] on button "print" at bounding box center [697, 328] width 38 height 38
click at [695, 335] on button "print" at bounding box center [697, 328] width 38 height 38
click at [645, 64] on button "sync_alt" at bounding box center [655, 57] width 38 height 38
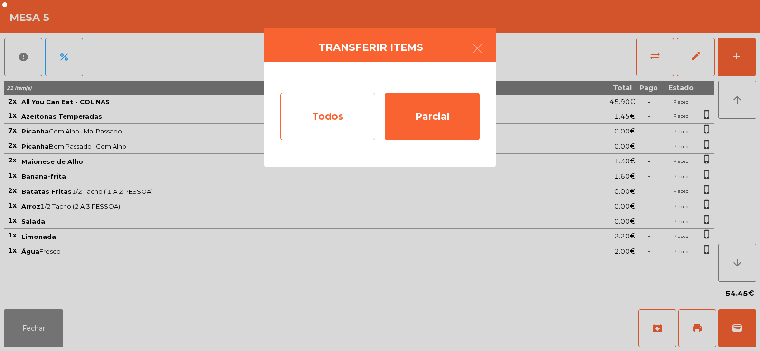
click at [305, 111] on div "Todos" at bounding box center [327, 116] width 95 height 47
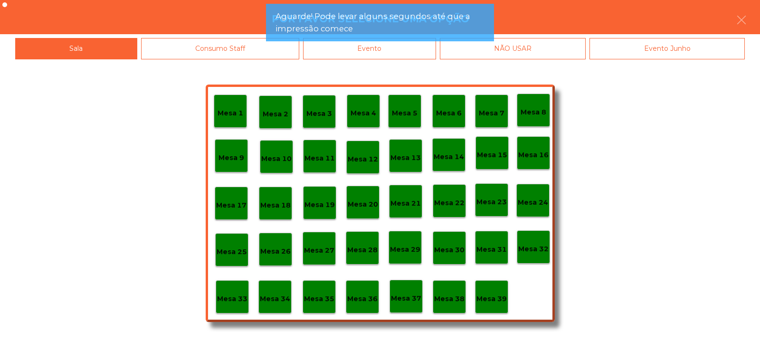
click at [427, 47] on app-alert "Aguarde! Pode levar alguns segundos até que a impressão comece" at bounding box center [380, 26] width 228 height 45
click at [393, 56] on div "Evento" at bounding box center [369, 48] width 133 height 21
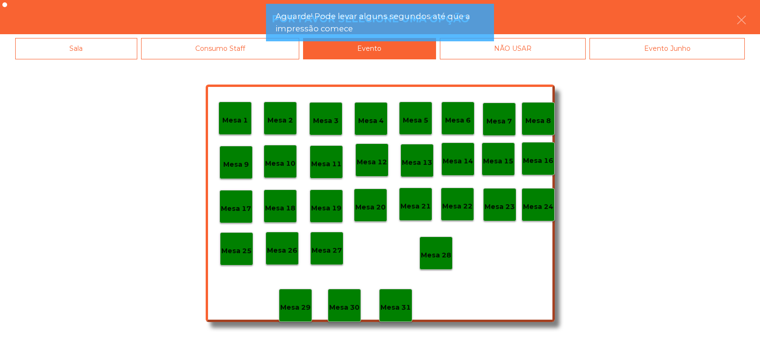
click at [418, 125] on p "Mesa 5" at bounding box center [416, 120] width 26 height 11
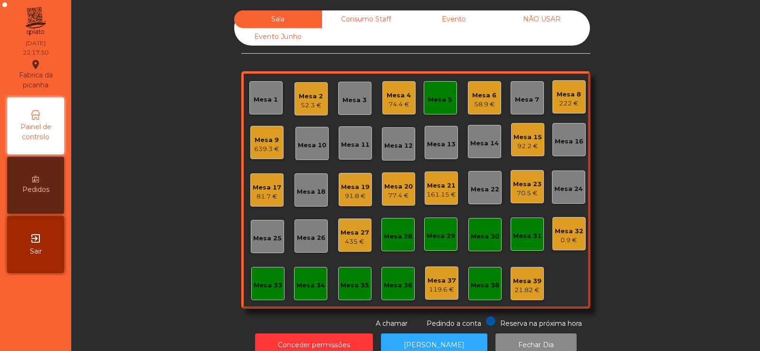
click at [275, 290] on div "Mesa 33" at bounding box center [268, 285] width 28 height 9
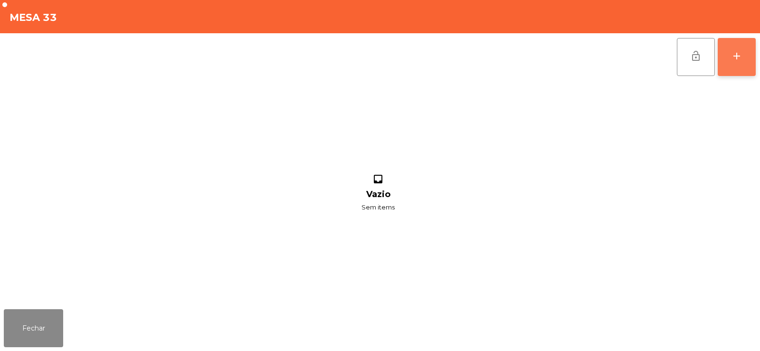
click at [734, 54] on div "add" at bounding box center [736, 55] width 11 height 11
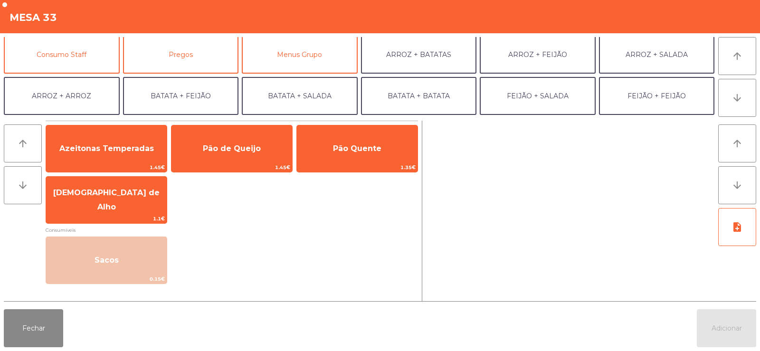
scroll to position [91, 0]
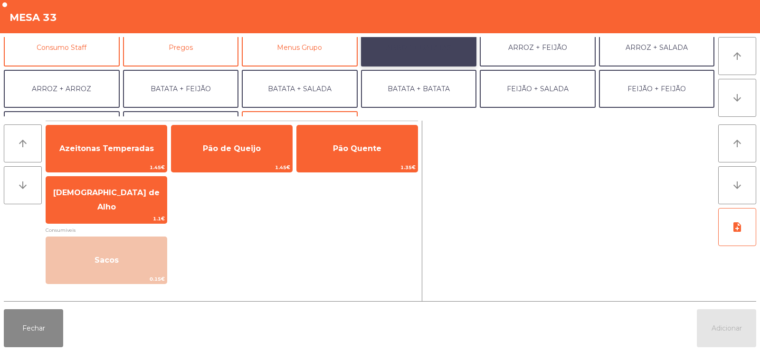
click at [410, 47] on button "ARROZ + BATATAS" at bounding box center [419, 47] width 116 height 38
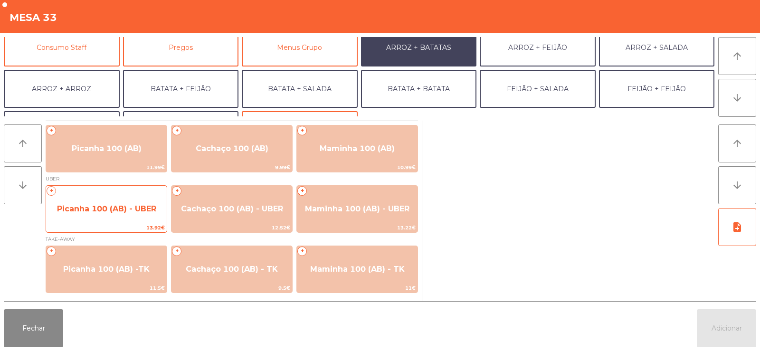
click at [80, 199] on span "Picanha 100 (AB) - UBER" at bounding box center [106, 209] width 121 height 26
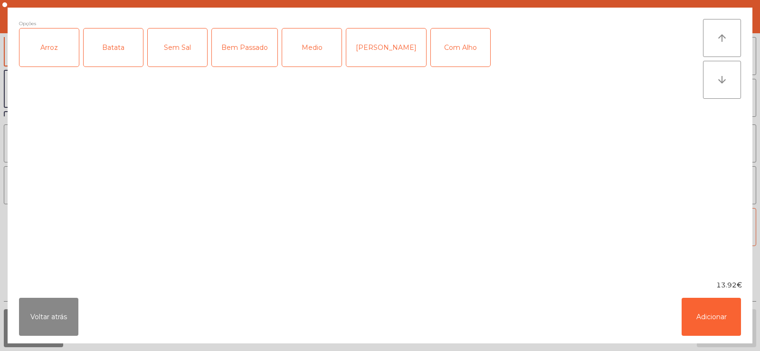
click at [58, 48] on div "Arroz" at bounding box center [48, 47] width 59 height 38
click at [114, 42] on div "Batata" at bounding box center [113, 47] width 59 height 38
click at [244, 46] on div "Bem Passado" at bounding box center [245, 47] width 66 height 38
click at [434, 52] on div "Com Alho" at bounding box center [460, 47] width 59 height 38
click at [689, 310] on button "Adicionar" at bounding box center [710, 317] width 59 height 38
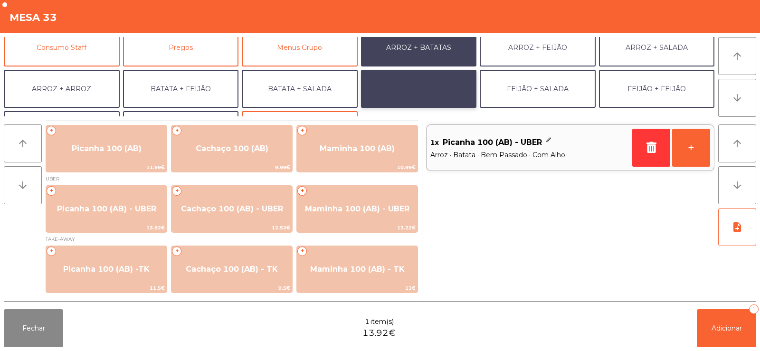
click at [406, 86] on button "BATATA + BATATA" at bounding box center [419, 89] width 116 height 38
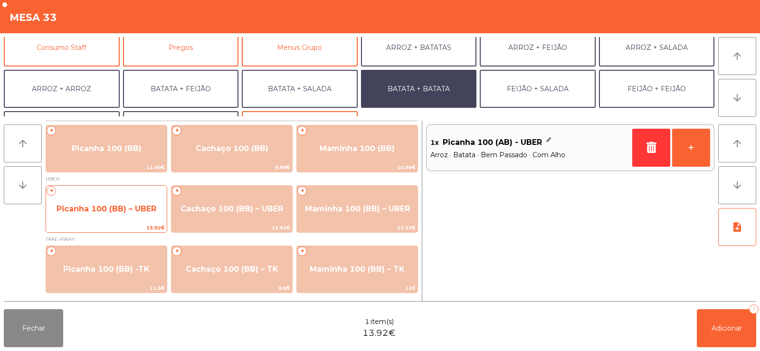
click at [85, 206] on span "Picanha 100 (BB) – UBER" at bounding box center [106, 208] width 100 height 9
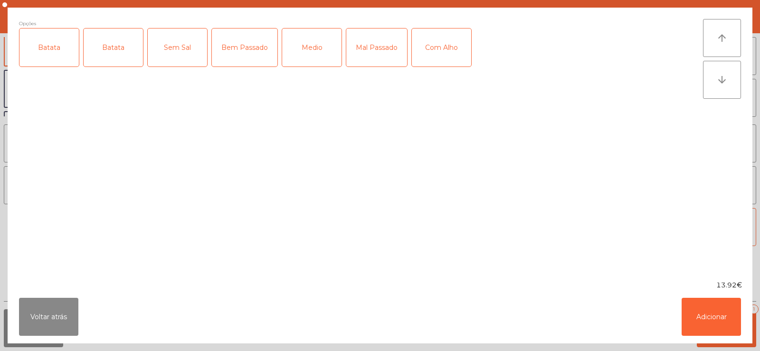
click at [56, 55] on div "Batata" at bounding box center [48, 47] width 59 height 38
click at [238, 52] on div "Bem Passado" at bounding box center [245, 47] width 66 height 38
click at [439, 51] on div "Com Alho" at bounding box center [441, 47] width 59 height 38
click at [716, 317] on button "Adicionar" at bounding box center [710, 317] width 59 height 38
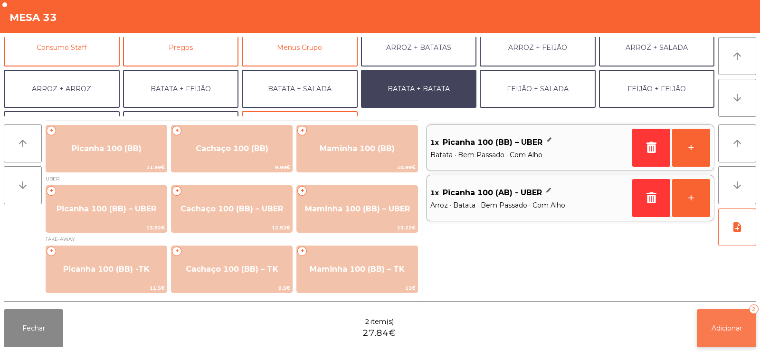
click at [711, 329] on span "Adicionar" at bounding box center [726, 328] width 30 height 9
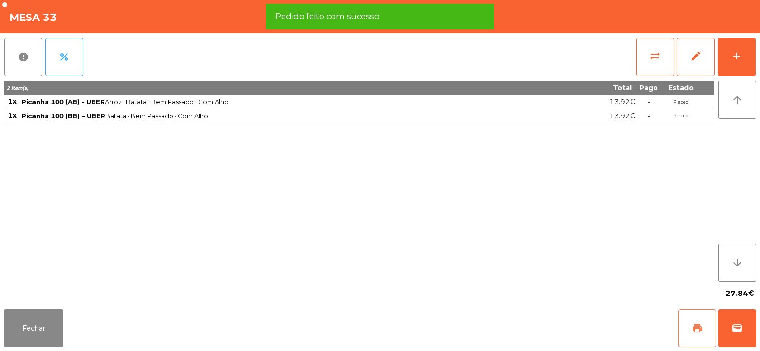
click at [686, 332] on button "print" at bounding box center [697, 328] width 38 height 38
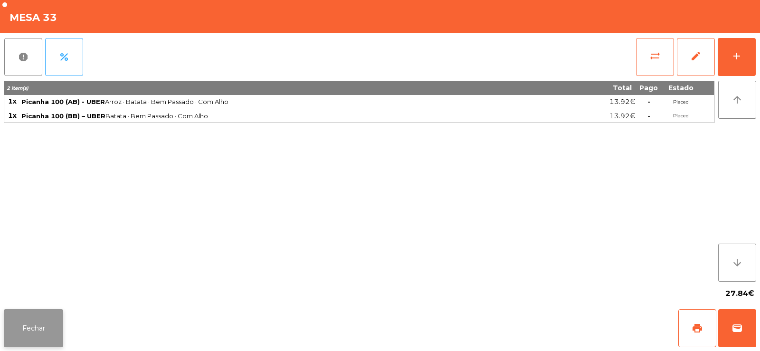
click at [44, 329] on button "Fechar" at bounding box center [33, 328] width 59 height 38
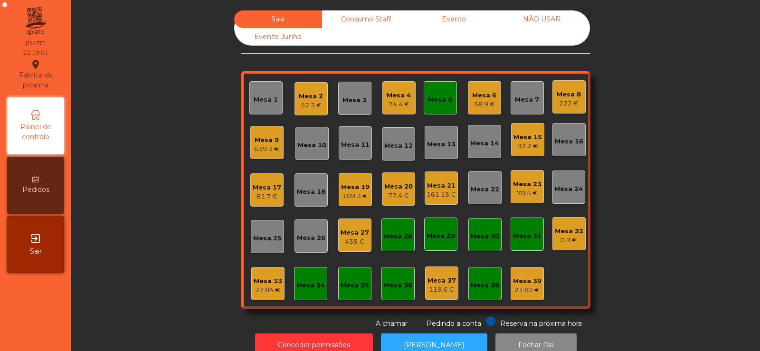
click at [268, 291] on div "27.84 €" at bounding box center [268, 289] width 28 height 9
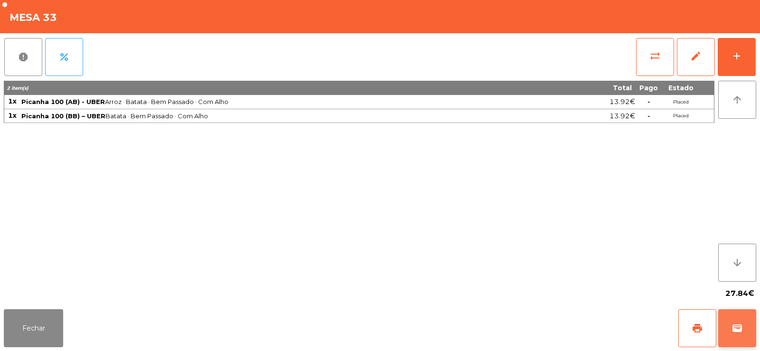
click at [735, 329] on span "wallet" at bounding box center [736, 327] width 11 height 11
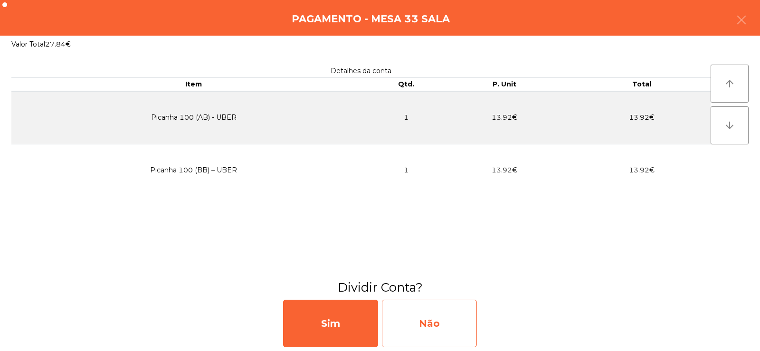
click at [435, 324] on div "Não" at bounding box center [429, 323] width 95 height 47
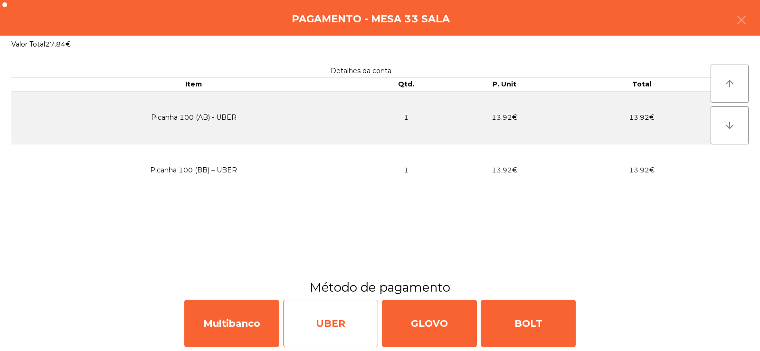
click at [332, 328] on div "UBER" at bounding box center [330, 323] width 95 height 47
select select "**"
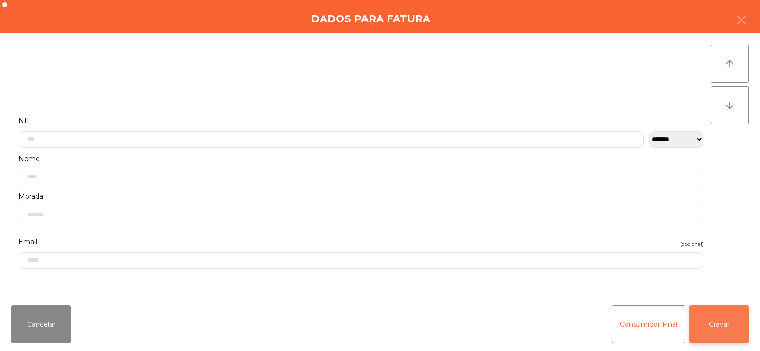
click at [721, 330] on button "Gravar" at bounding box center [718, 324] width 59 height 38
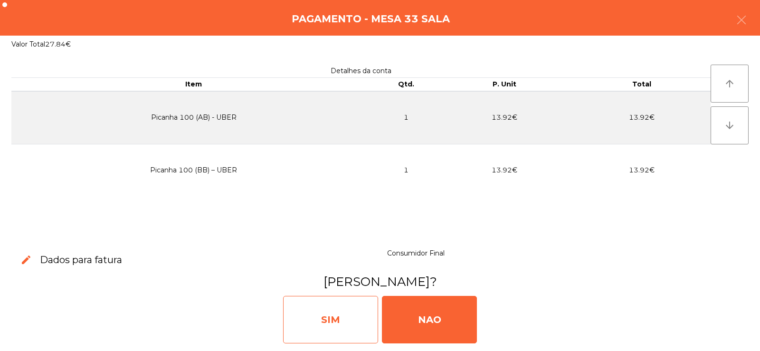
click at [336, 317] on div "SIM" at bounding box center [330, 319] width 95 height 47
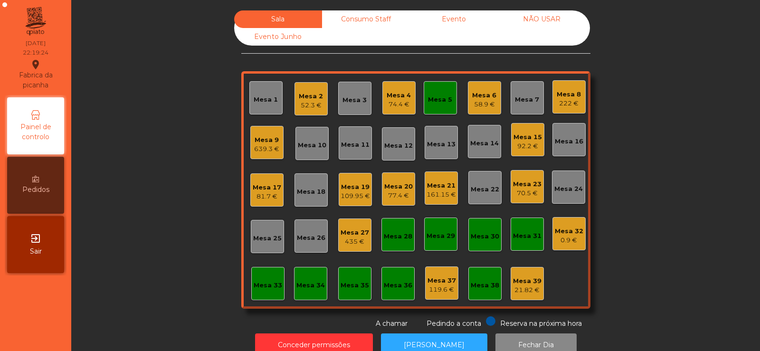
click at [433, 98] on div "Mesa 5" at bounding box center [440, 99] width 24 height 9
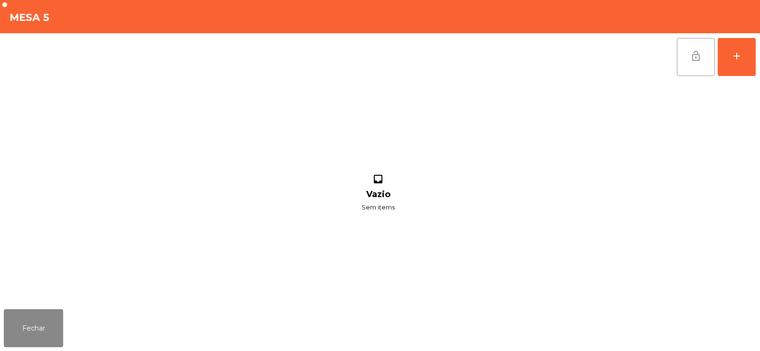
click at [687, 58] on button "lock_open" at bounding box center [695, 57] width 38 height 38
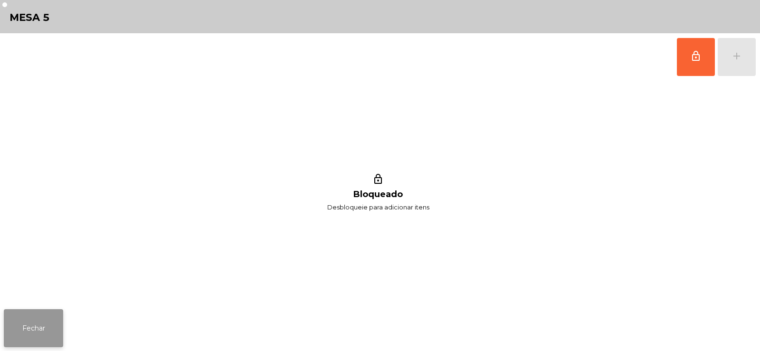
click at [39, 334] on button "Fechar" at bounding box center [33, 328] width 59 height 38
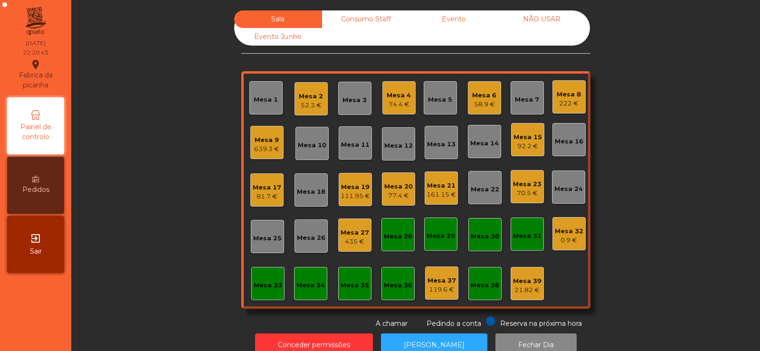
click at [363, 193] on div "111.95 €" at bounding box center [354, 195] width 29 height 9
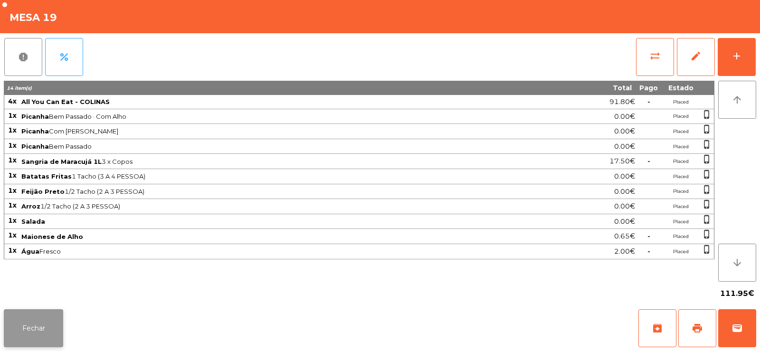
click at [25, 339] on button "Fechar" at bounding box center [33, 328] width 59 height 38
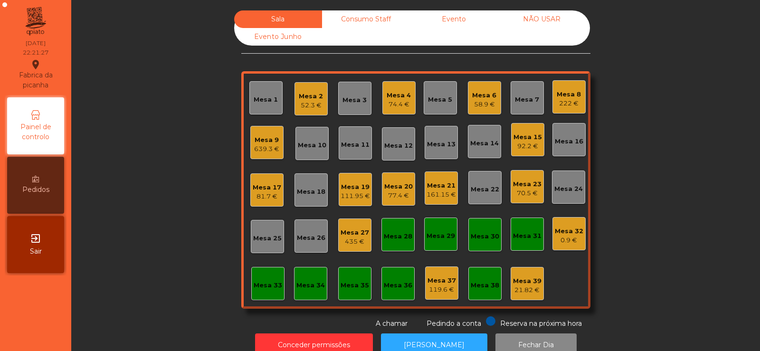
click at [368, 18] on div "Consumo Staff" at bounding box center [366, 19] width 88 height 18
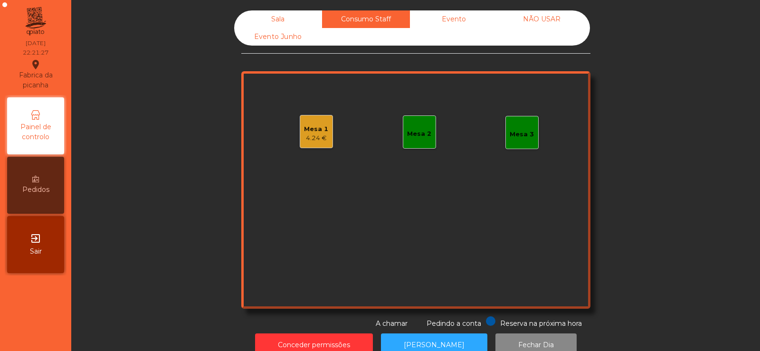
click at [462, 20] on div "Evento" at bounding box center [454, 19] width 88 height 18
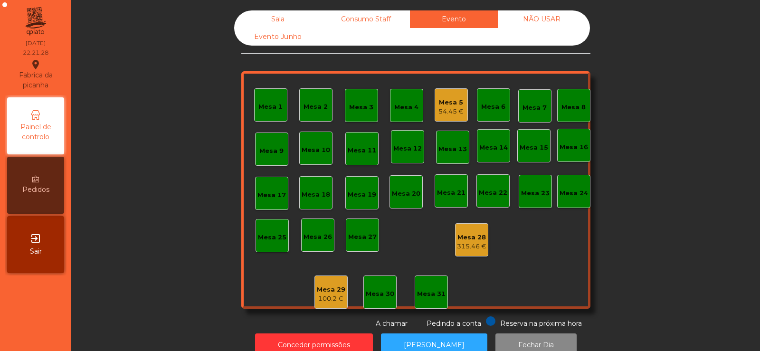
click at [364, 18] on div "Consumo Staff" at bounding box center [366, 19] width 88 height 18
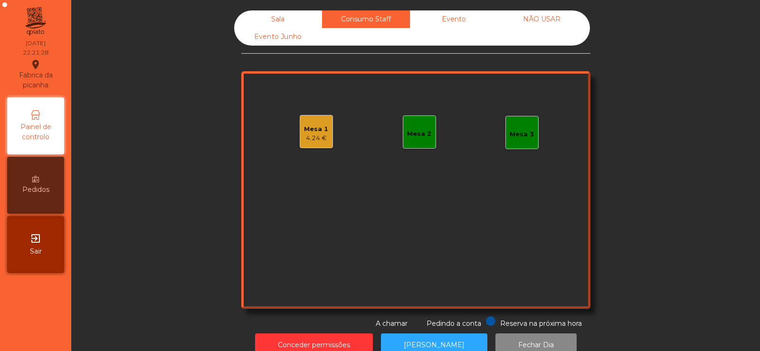
click at [458, 19] on div "Evento" at bounding box center [454, 19] width 88 height 18
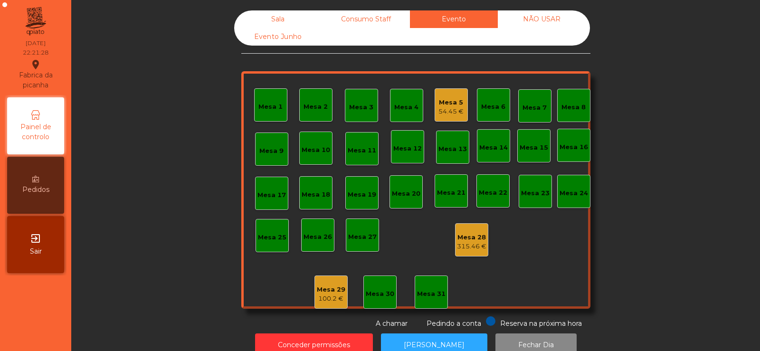
click at [444, 105] on div "Mesa 5" at bounding box center [450, 102] width 25 height 9
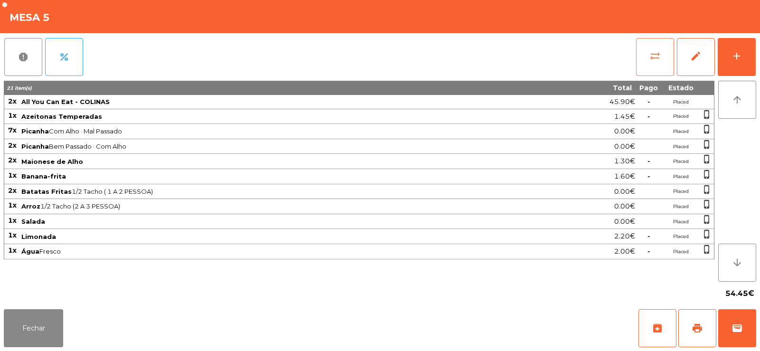
click at [643, 63] on button "sync_alt" at bounding box center [655, 57] width 38 height 38
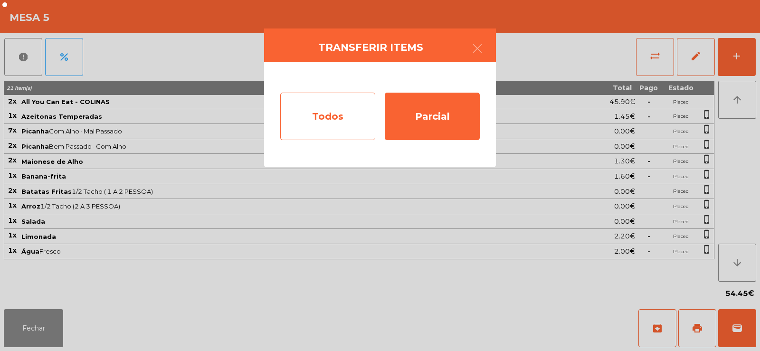
click at [325, 118] on div "Todos" at bounding box center [327, 116] width 95 height 47
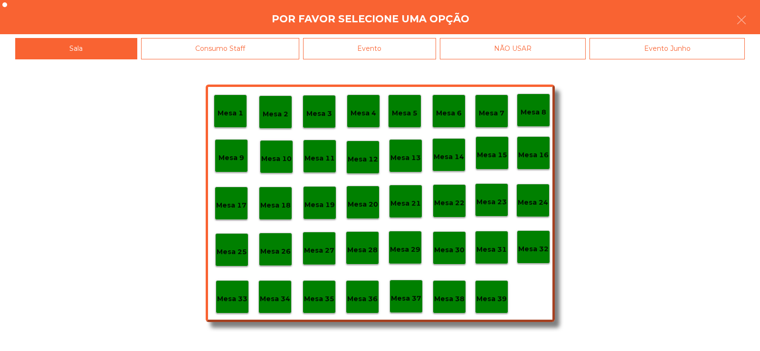
click at [418, 47] on div "Evento" at bounding box center [369, 48] width 133 height 21
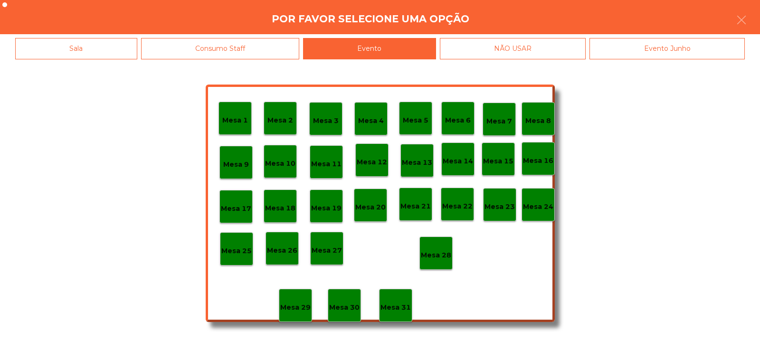
click at [439, 250] on p "Mesa 28" at bounding box center [436, 255] width 30 height 11
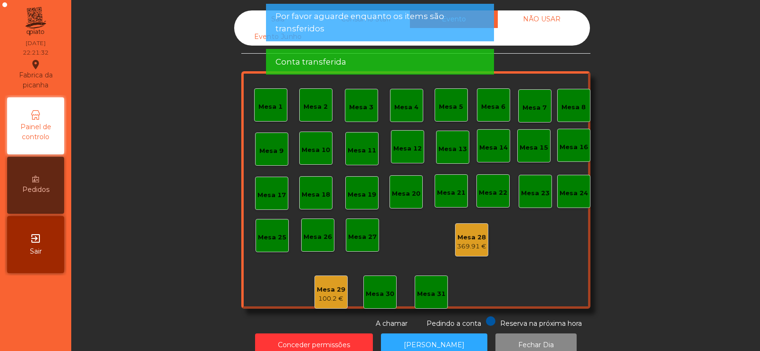
click at [284, 19] on span "Por favor aguarde enquanto os items são transferidos" at bounding box center [379, 22] width 209 height 24
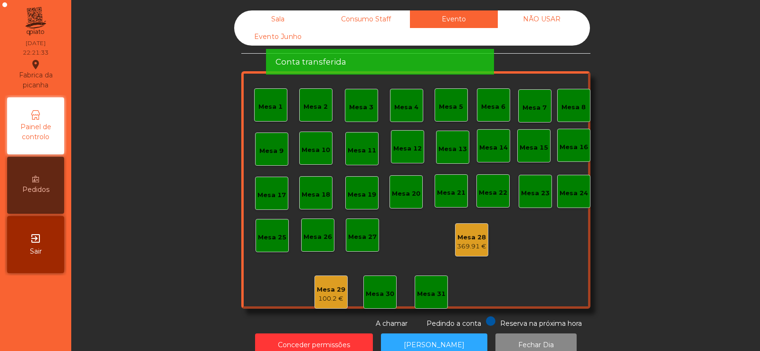
click at [266, 15] on div "Por favor aguarde enquanto os items são transferidos" at bounding box center [380, 23] width 228 height 38
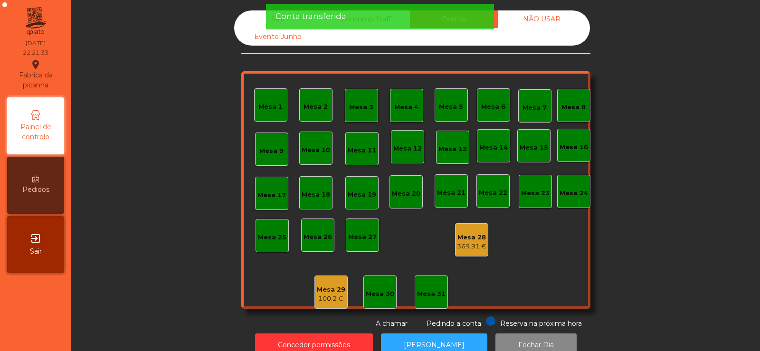
click at [269, 19] on div "Conta transferida" at bounding box center [380, 17] width 228 height 26
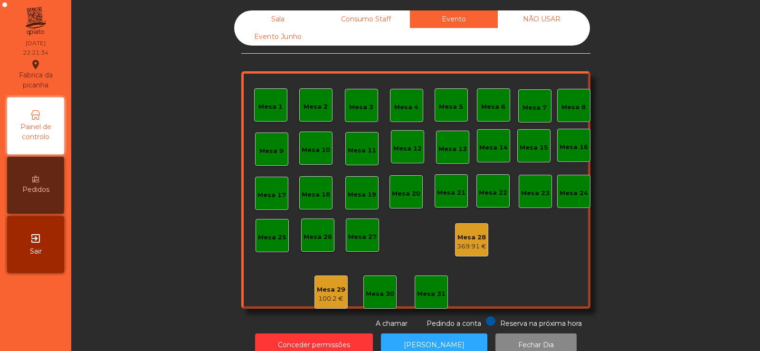
click at [255, 22] on div "Sala" at bounding box center [278, 19] width 88 height 18
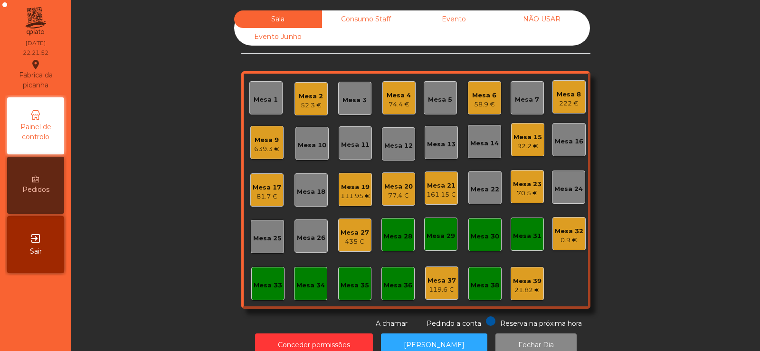
click at [402, 188] on div "Mesa 20" at bounding box center [398, 186] width 28 height 9
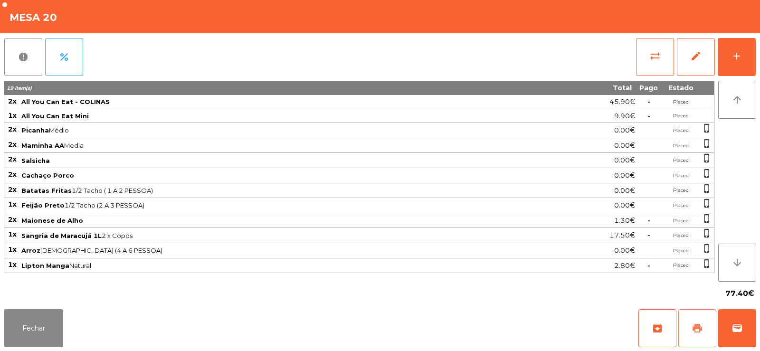
click at [695, 326] on span "print" at bounding box center [696, 327] width 11 height 11
click at [21, 316] on button "Fechar" at bounding box center [33, 328] width 59 height 38
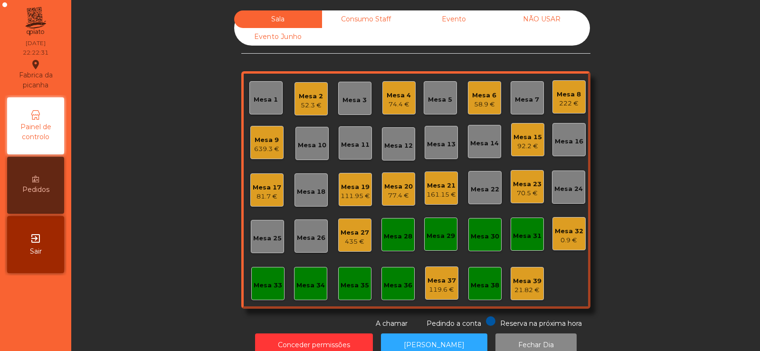
click at [254, 148] on div "639.3 €" at bounding box center [266, 148] width 25 height 9
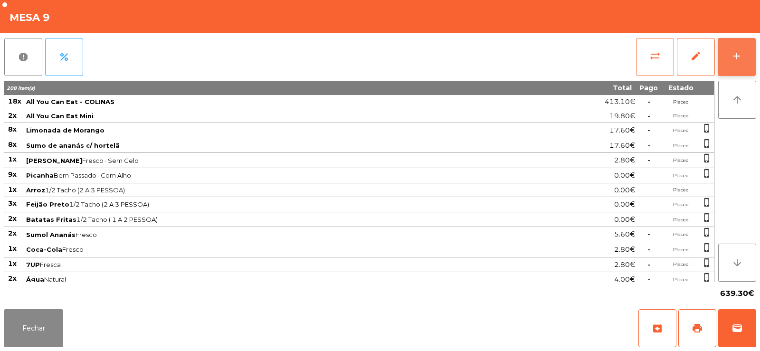
click at [738, 56] on div "add" at bounding box center [736, 55] width 11 height 11
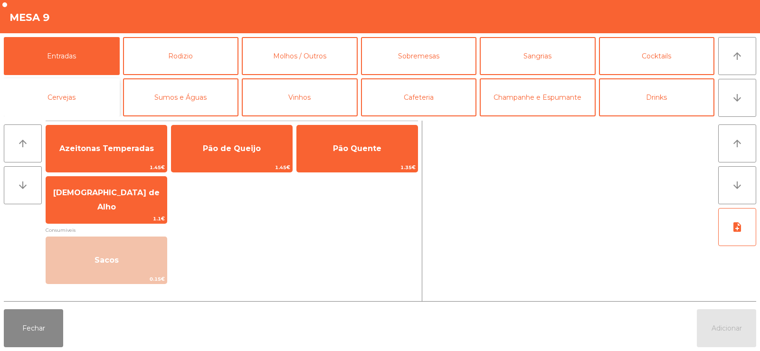
click at [59, 103] on button "Cervejas" at bounding box center [62, 97] width 116 height 38
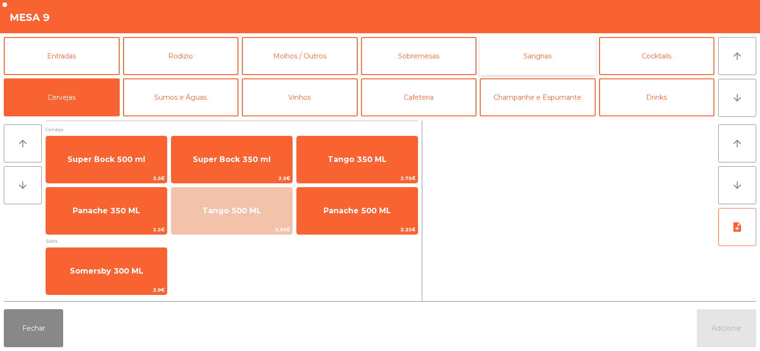
click at [544, 58] on button "Sangrias" at bounding box center [537, 56] width 116 height 38
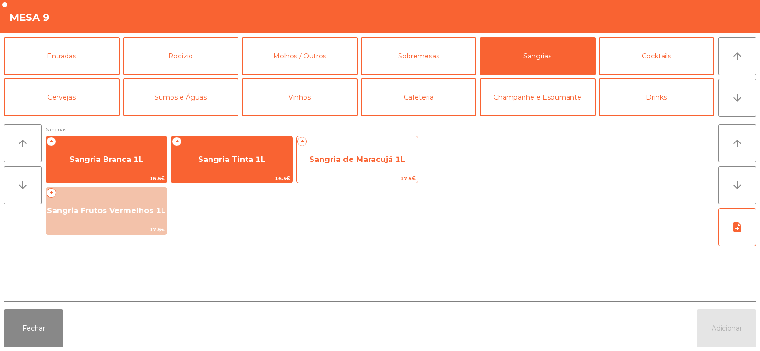
click at [351, 162] on span "Sangria de Maracujá 1L" at bounding box center [357, 159] width 96 height 9
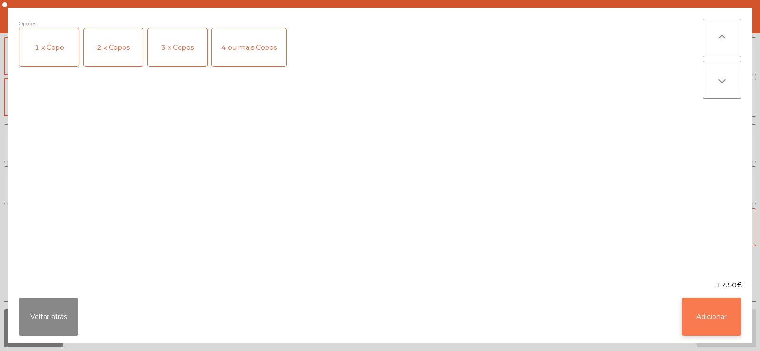
click at [701, 321] on button "Adicionar" at bounding box center [710, 317] width 59 height 38
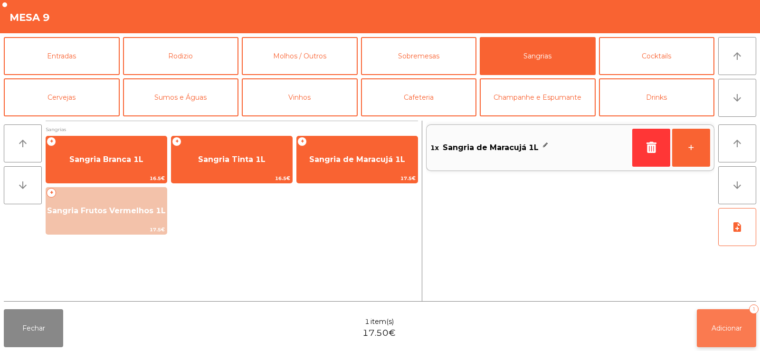
click at [723, 335] on button "Adicionar 1" at bounding box center [725, 328] width 59 height 38
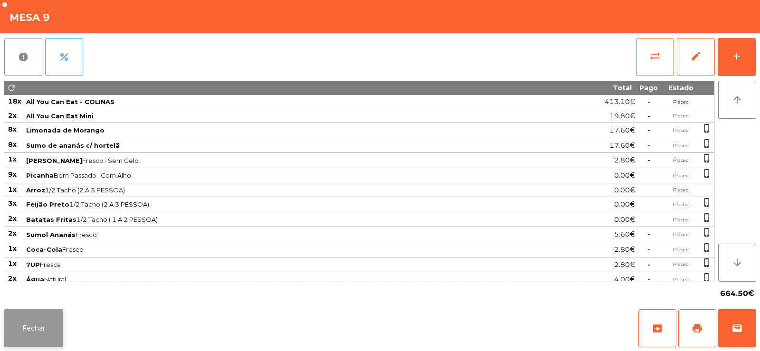
click at [29, 327] on button "Fechar" at bounding box center [33, 328] width 59 height 38
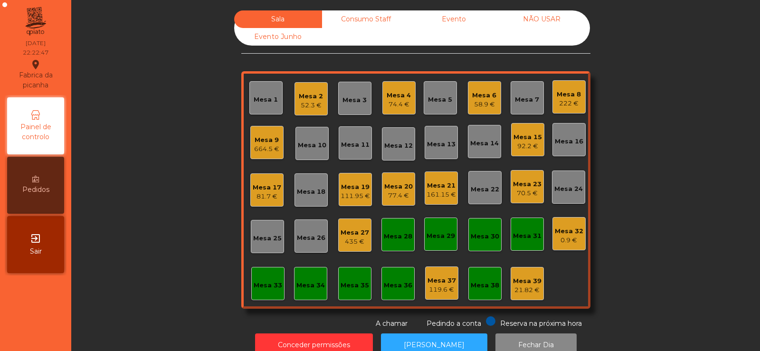
scroll to position [23, 0]
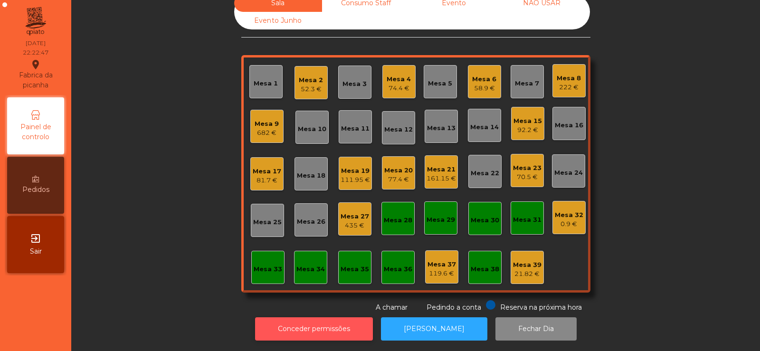
click at [314, 319] on button "Conceder permissões" at bounding box center [314, 328] width 118 height 23
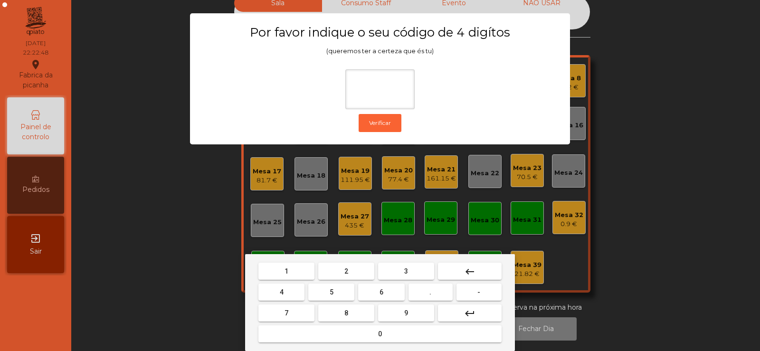
click at [346, 271] on span "2" at bounding box center [346, 271] width 4 height 8
click at [383, 293] on span "6" at bounding box center [381, 292] width 4 height 8
click at [335, 292] on button "5" at bounding box center [331, 291] width 46 height 17
click at [330, 292] on span "5" at bounding box center [331, 292] width 4 height 8
type input "****"
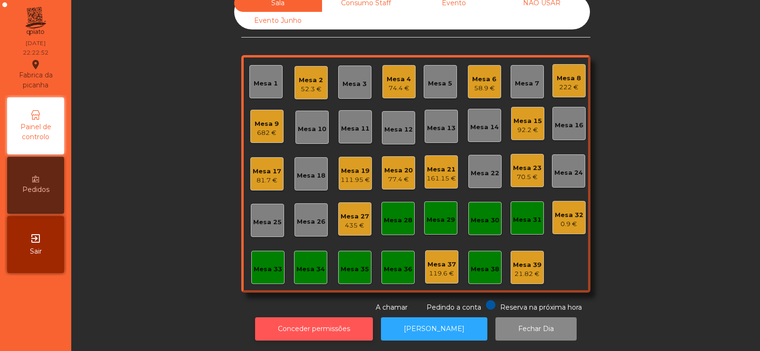
click at [321, 317] on button "Conceder permissões" at bounding box center [314, 328] width 118 height 23
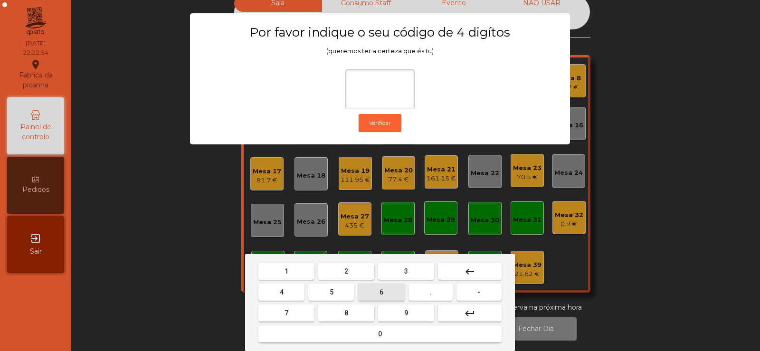
click at [381, 291] on span "6" at bounding box center [381, 292] width 4 height 8
click at [301, 308] on button "7" at bounding box center [286, 312] width 56 height 17
click at [333, 291] on span "5" at bounding box center [331, 292] width 4 height 8
click at [469, 272] on mat-icon "keyboard_backspace" at bounding box center [469, 271] width 11 height 11
click at [475, 271] on mat-icon "keyboard_backspace" at bounding box center [469, 271] width 11 height 11
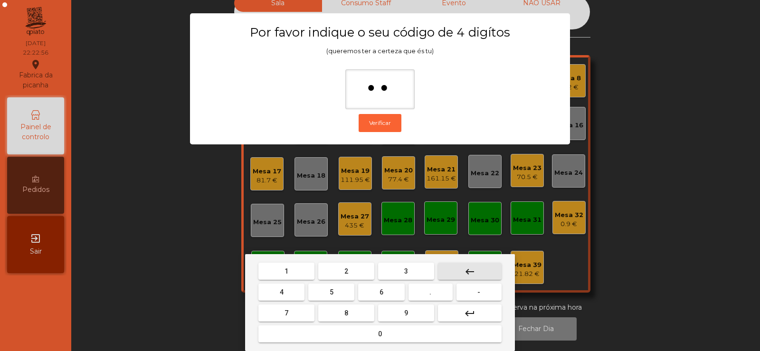
type input "*"
click at [473, 269] on mat-icon "keyboard_backspace" at bounding box center [469, 271] width 11 height 11
click at [346, 271] on span "2" at bounding box center [346, 271] width 4 height 8
click at [373, 291] on button "6" at bounding box center [381, 291] width 46 height 17
click at [292, 308] on button "7" at bounding box center [286, 312] width 56 height 17
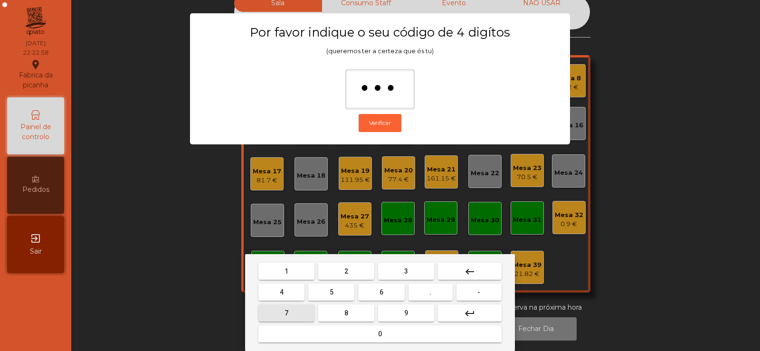
click at [325, 289] on button "5" at bounding box center [331, 291] width 46 height 17
type input "****"
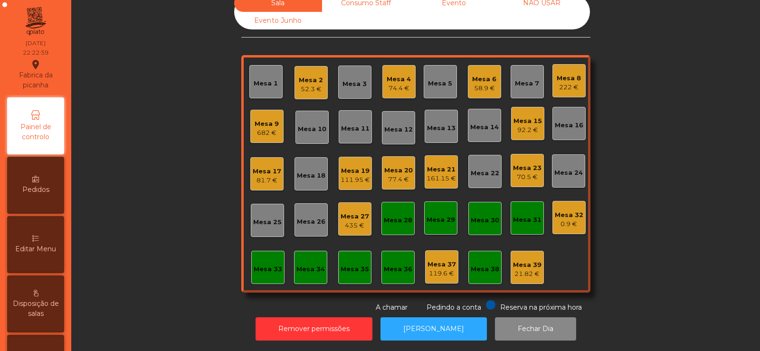
click at [38, 249] on span "Editar Menu" at bounding box center [35, 249] width 41 height 10
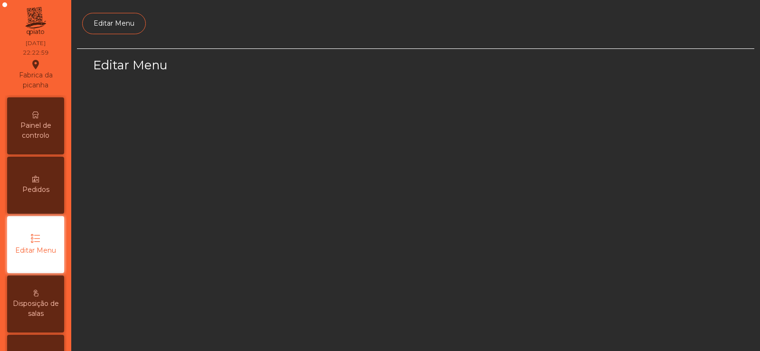
scroll to position [69, 0]
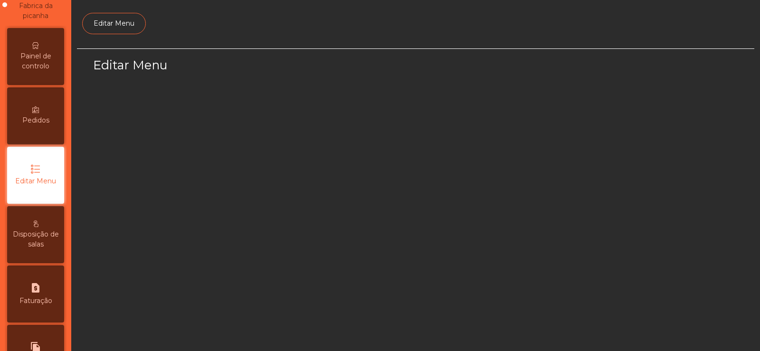
select select "*"
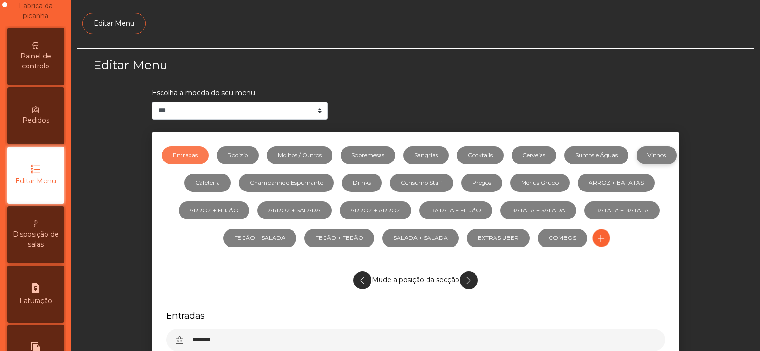
click at [636, 164] on link "Vinhos" at bounding box center [656, 155] width 40 height 18
click at [441, 156] on link "Sangrias" at bounding box center [426, 155] width 46 height 18
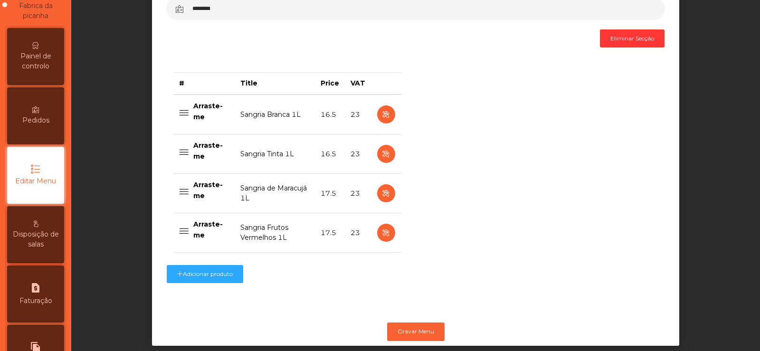
scroll to position [352, 0]
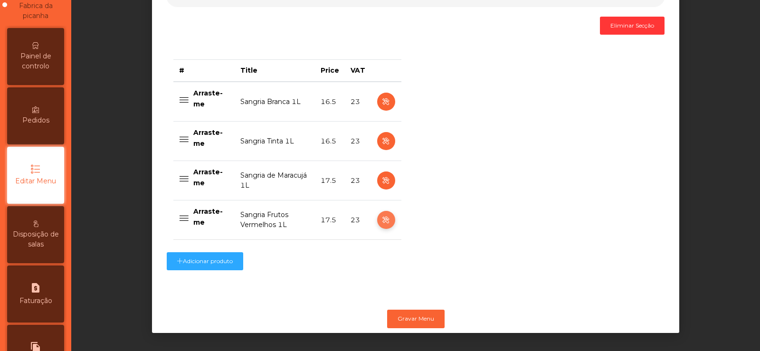
click at [381, 214] on icon "button" at bounding box center [385, 220] width 11 height 12
select select "***"
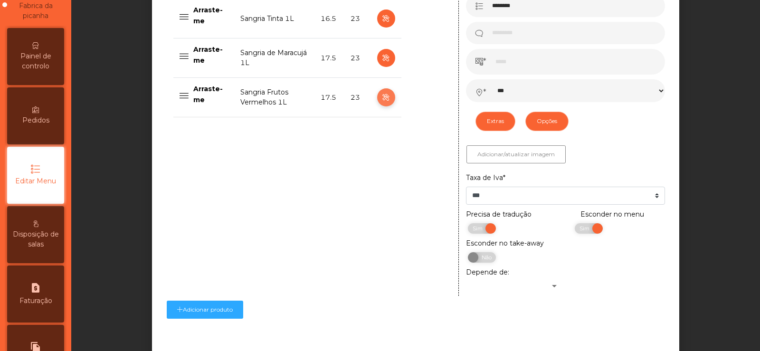
scroll to position [526, 0]
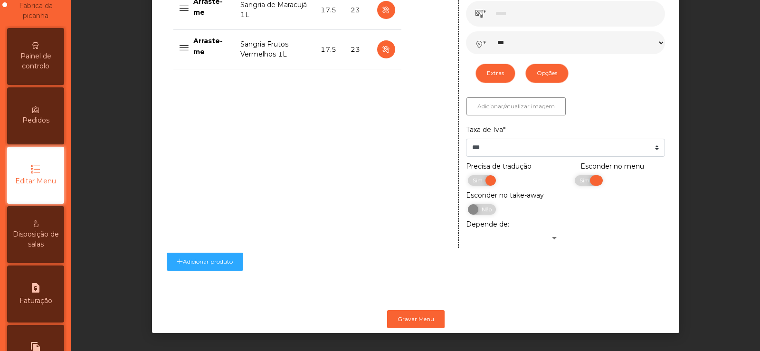
click at [586, 177] on span "Sim" at bounding box center [585, 180] width 24 height 10
click at [422, 312] on button "Gravar Menu" at bounding box center [415, 319] width 57 height 18
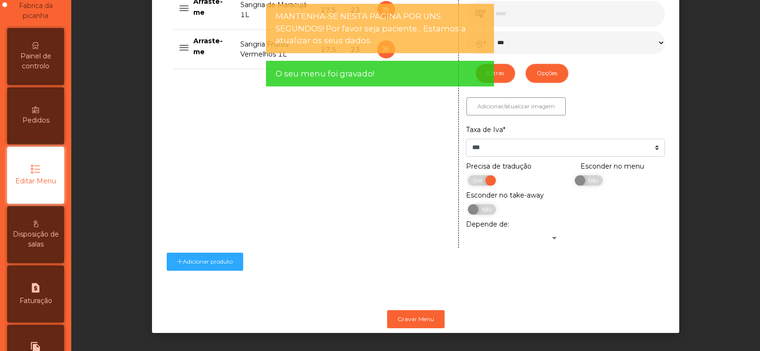
click at [51, 66] on span "Painel de controlo" at bounding box center [35, 61] width 52 height 20
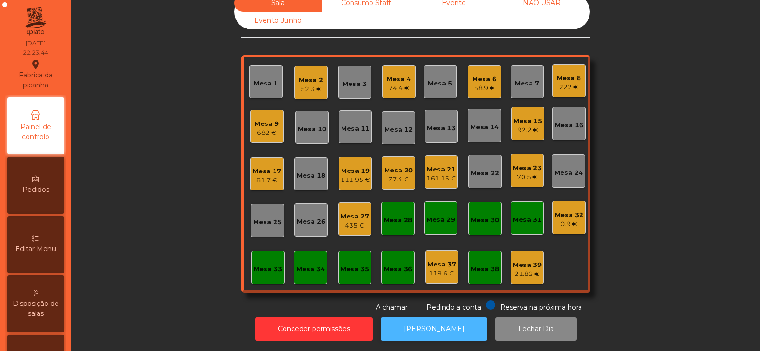
click at [445, 320] on button "[PERSON_NAME]" at bounding box center [434, 328] width 106 height 23
click at [429, 318] on button "[PERSON_NAME]" at bounding box center [434, 328] width 106 height 23
click at [394, 166] on div "Mesa 20" at bounding box center [398, 170] width 28 height 9
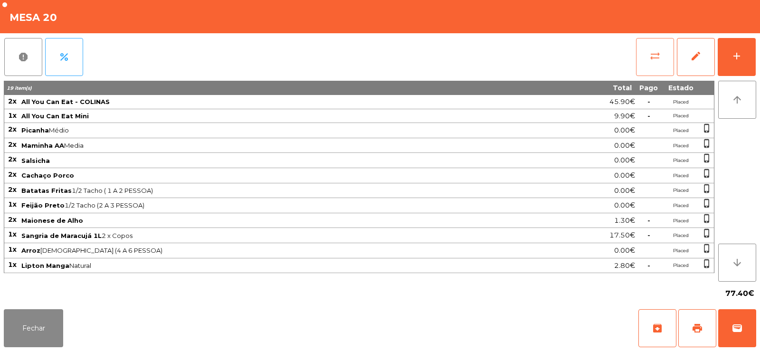
click at [646, 59] on button "sync_alt" at bounding box center [655, 57] width 38 height 38
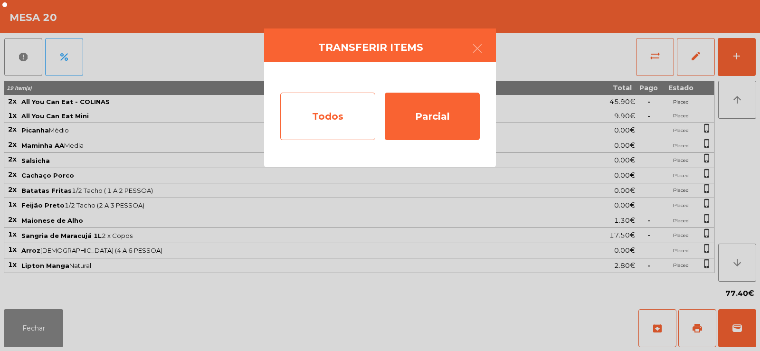
click at [337, 130] on div "Todos" at bounding box center [327, 116] width 95 height 47
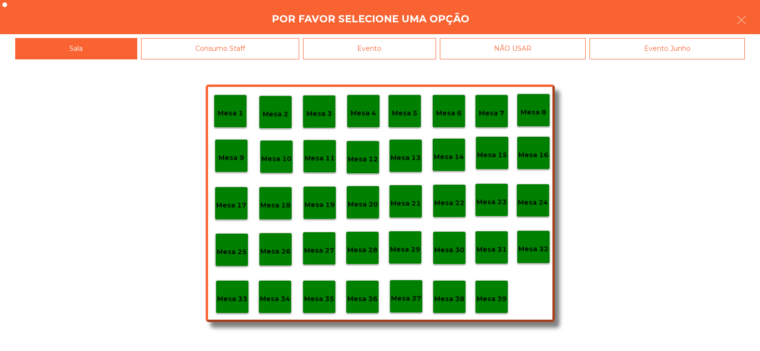
click at [395, 46] on div "Evento" at bounding box center [369, 48] width 133 height 21
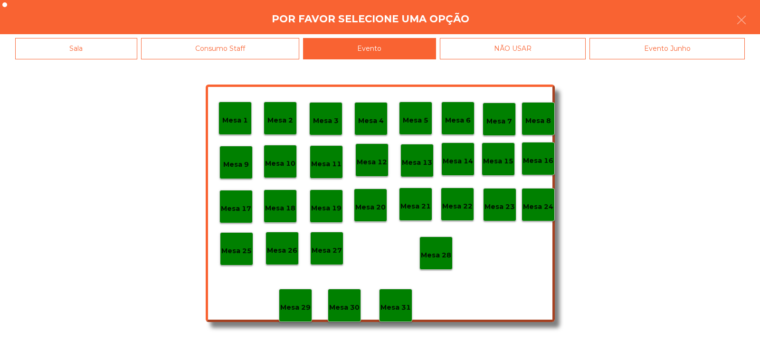
click at [439, 252] on p "Mesa 28" at bounding box center [436, 255] width 30 height 11
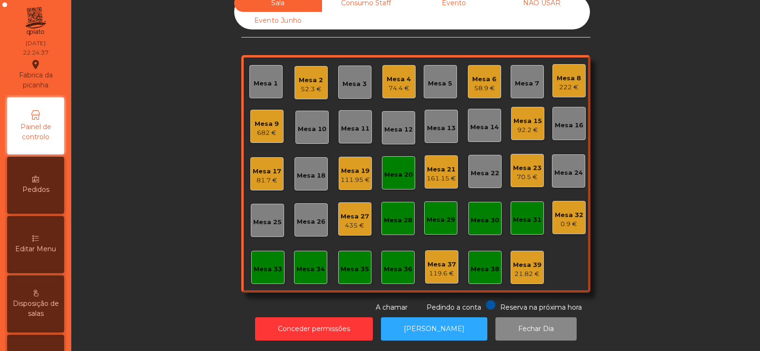
click at [399, 170] on div "Mesa 20" at bounding box center [398, 174] width 28 height 9
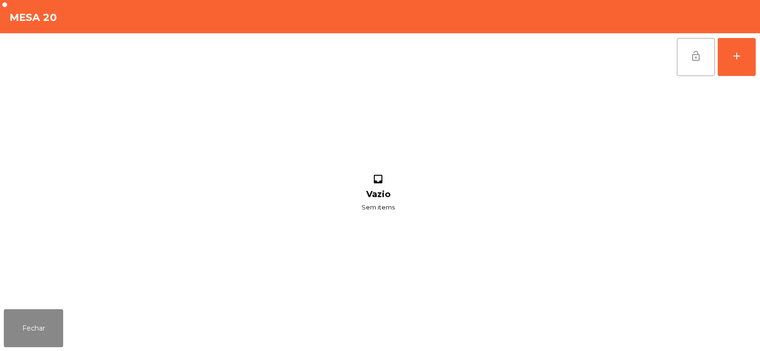
click at [694, 65] on button "lock_open" at bounding box center [695, 57] width 38 height 38
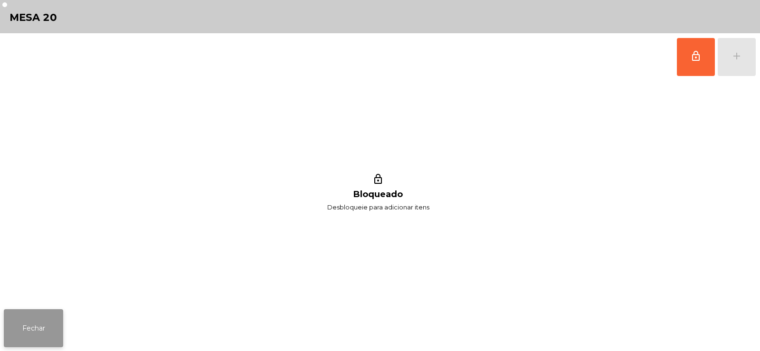
click at [45, 333] on button "Fechar" at bounding box center [33, 328] width 59 height 38
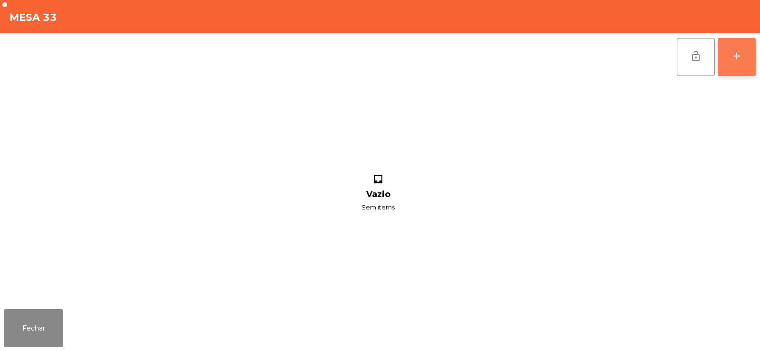
click at [738, 58] on div "add" at bounding box center [736, 55] width 11 height 11
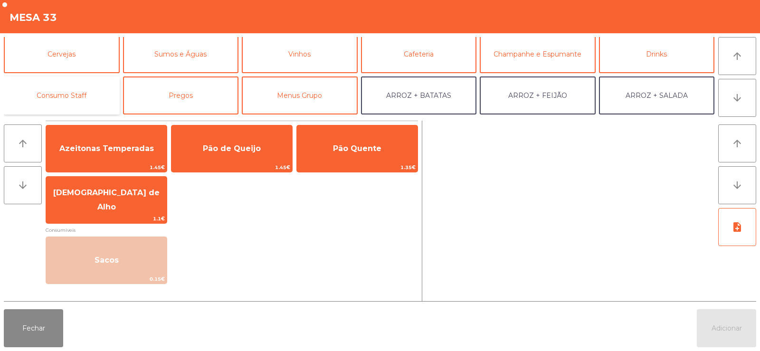
click at [55, 92] on button "Consumo Staff" at bounding box center [62, 95] width 116 height 38
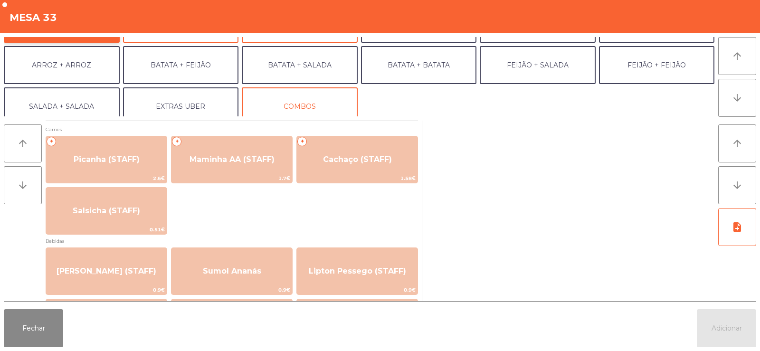
scroll to position [124, 0]
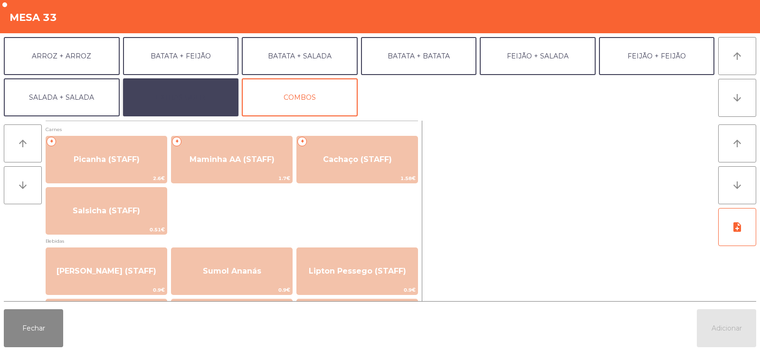
click at [179, 96] on button "EXTRAS UBER" at bounding box center [181, 97] width 116 height 38
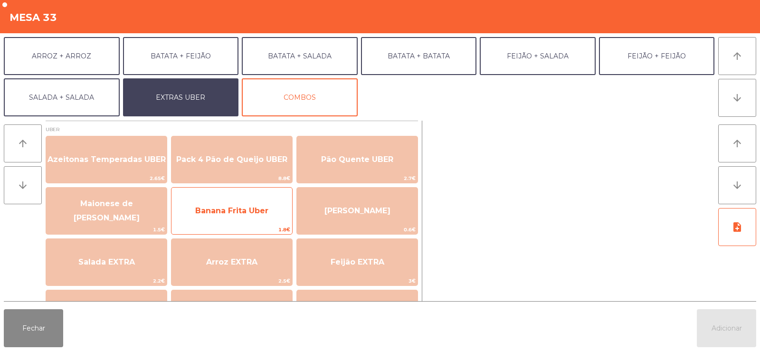
click at [225, 213] on span "Banana Frita Uber" at bounding box center [231, 210] width 73 height 9
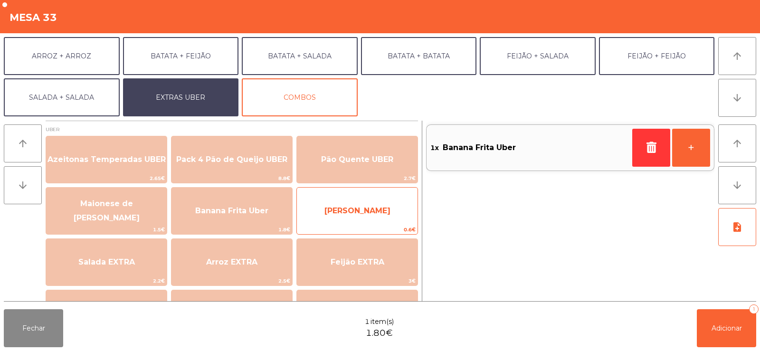
click at [351, 214] on span "[PERSON_NAME]" at bounding box center [357, 210] width 66 height 9
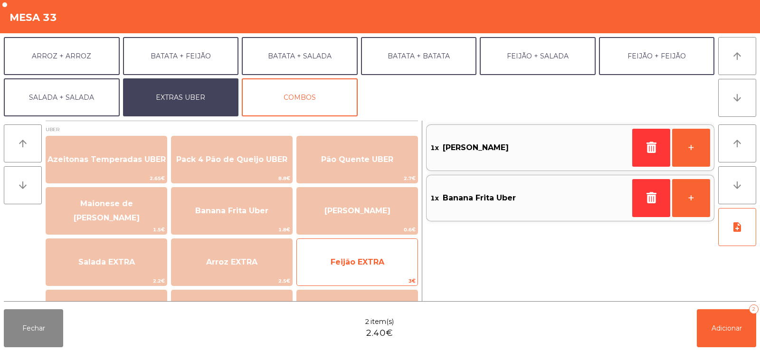
click at [340, 266] on span "Feijão EXTRA" at bounding box center [357, 261] width 54 height 9
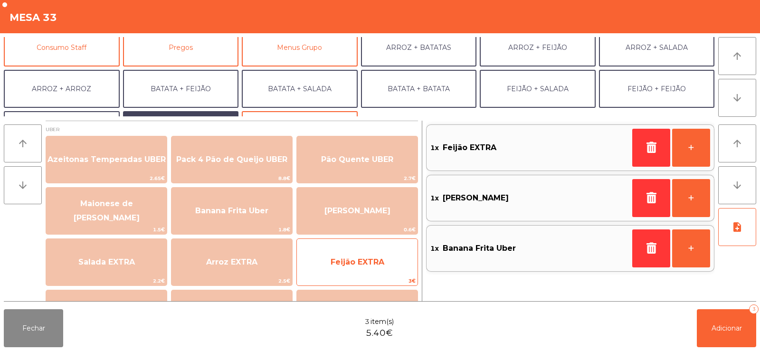
scroll to position [89, 0]
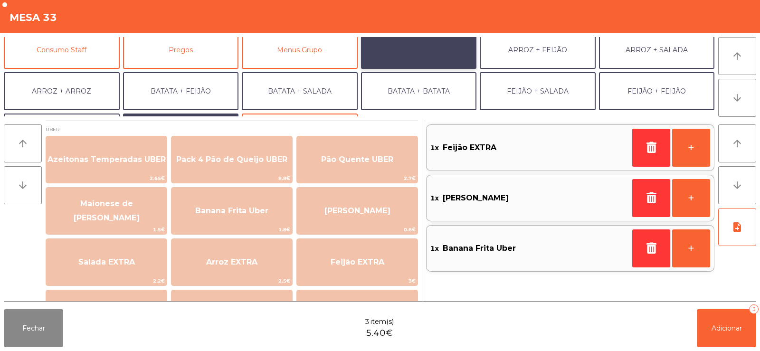
click at [407, 52] on button "ARROZ + BATATAS" at bounding box center [419, 50] width 116 height 38
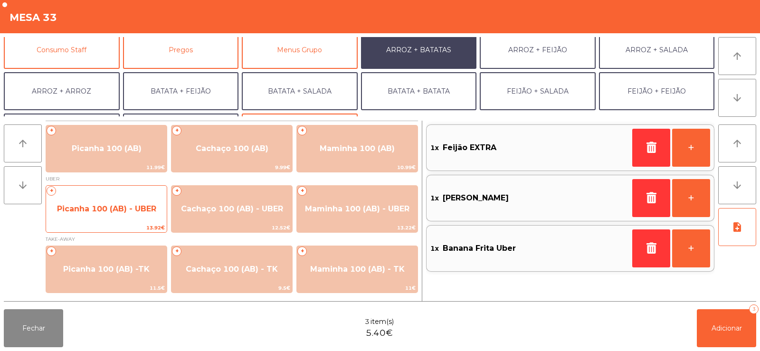
click at [83, 206] on span "Picanha 100 (AB) - UBER" at bounding box center [106, 208] width 99 height 9
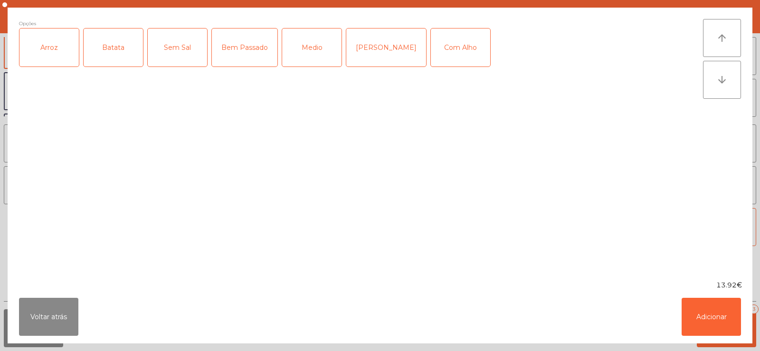
click at [55, 55] on div "Arroz" at bounding box center [48, 47] width 59 height 38
click at [108, 57] on div "Batata" at bounding box center [113, 47] width 59 height 38
click at [246, 54] on div "Bem Passado" at bounding box center [245, 47] width 66 height 38
click at [704, 325] on button "Adicionar" at bounding box center [710, 317] width 59 height 38
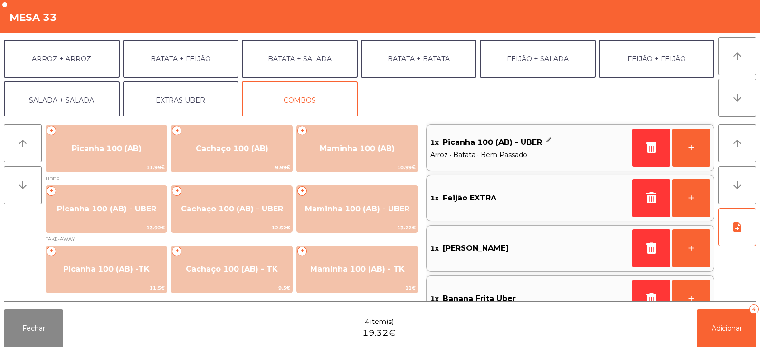
scroll to position [124, 0]
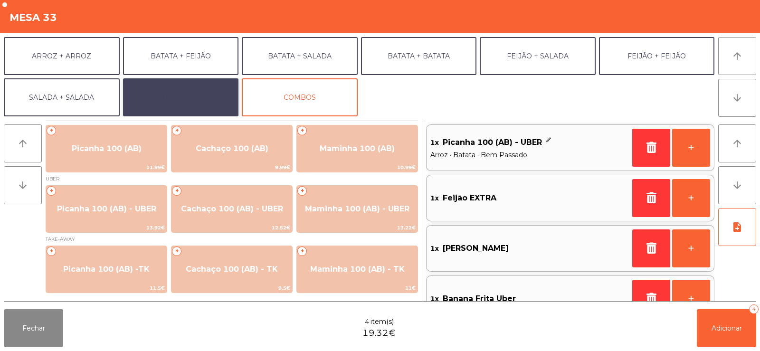
click at [166, 94] on button "EXTRAS UBER" at bounding box center [181, 97] width 116 height 38
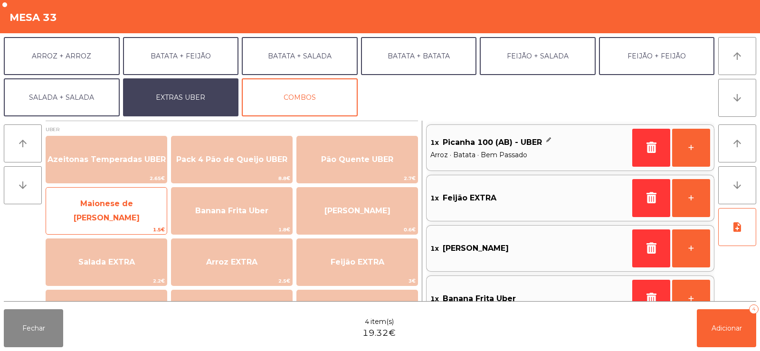
click at [90, 207] on span "Maionese de [PERSON_NAME]" at bounding box center [107, 210] width 66 height 23
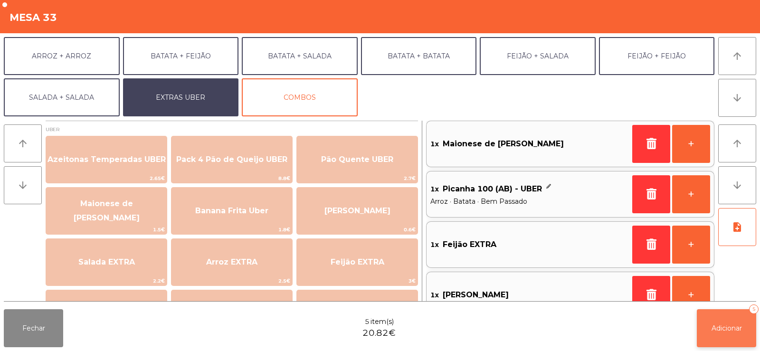
click at [731, 333] on button "Adicionar 5" at bounding box center [725, 328] width 59 height 38
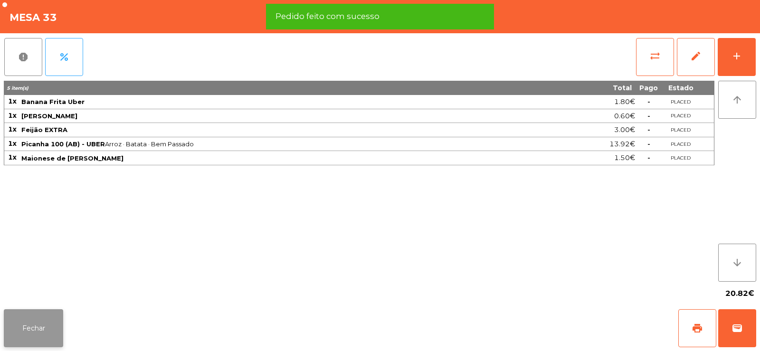
click at [44, 333] on button "Fechar" at bounding box center [33, 328] width 59 height 38
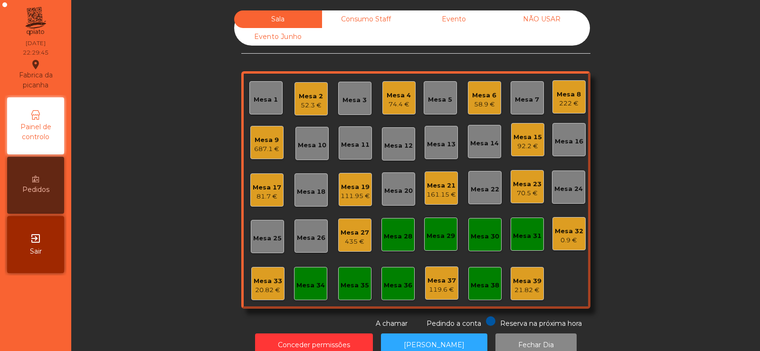
scroll to position [23, 0]
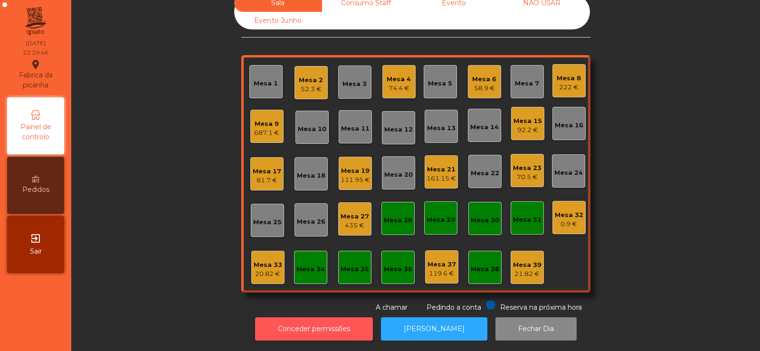
click at [281, 317] on button "Conceder permissões" at bounding box center [314, 328] width 118 height 23
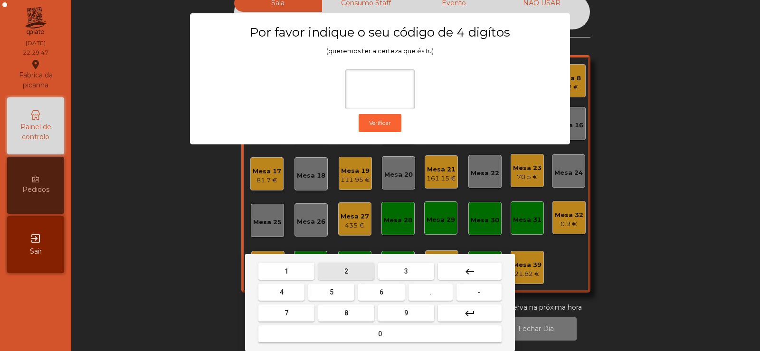
click at [346, 271] on span "2" at bounding box center [346, 271] width 4 height 8
click at [381, 292] on span "6" at bounding box center [381, 292] width 4 height 8
click at [293, 306] on button "7" at bounding box center [286, 312] width 56 height 17
click at [326, 294] on button "5" at bounding box center [331, 291] width 46 height 17
type input "****"
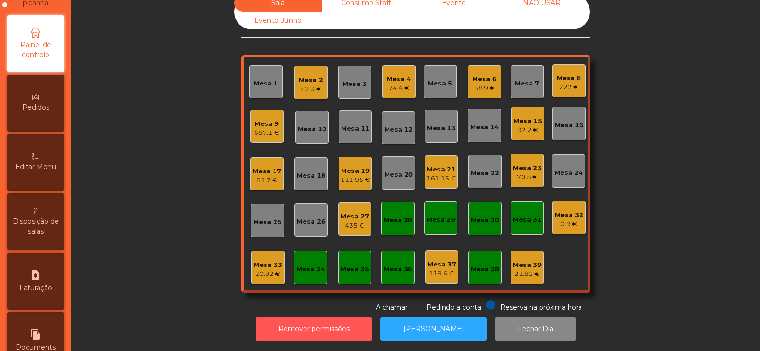
scroll to position [138, 0]
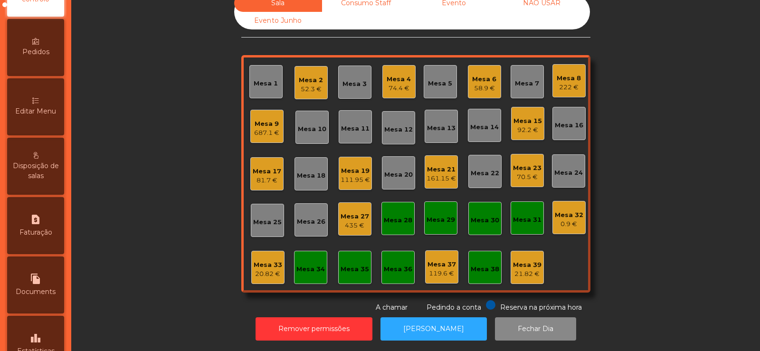
click at [37, 102] on icon at bounding box center [35, 100] width 7 height 7
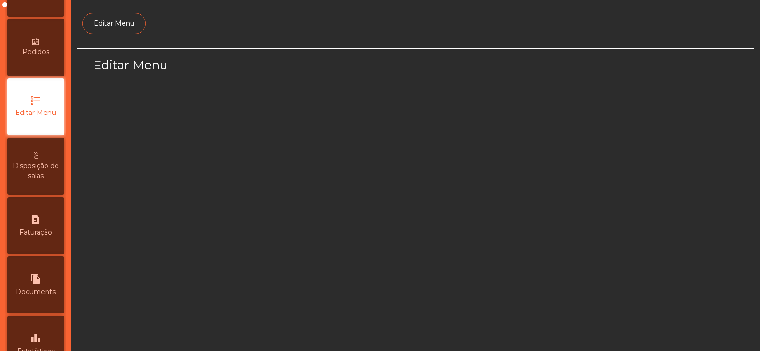
scroll to position [69, 0]
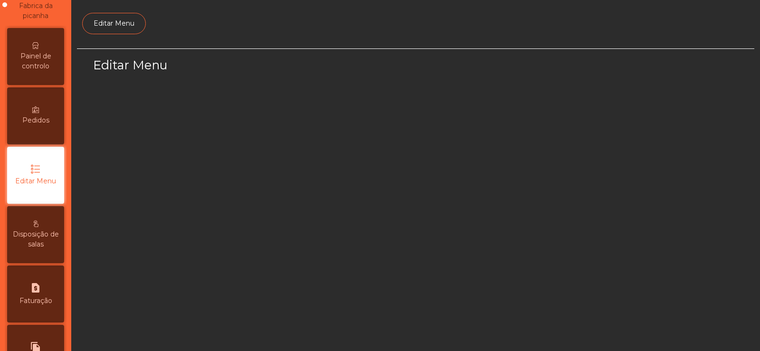
select select "*"
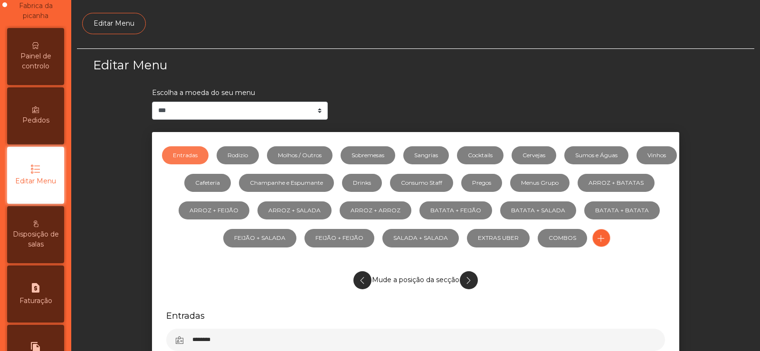
click at [34, 60] on span "Painel de controlo" at bounding box center [35, 61] width 52 height 20
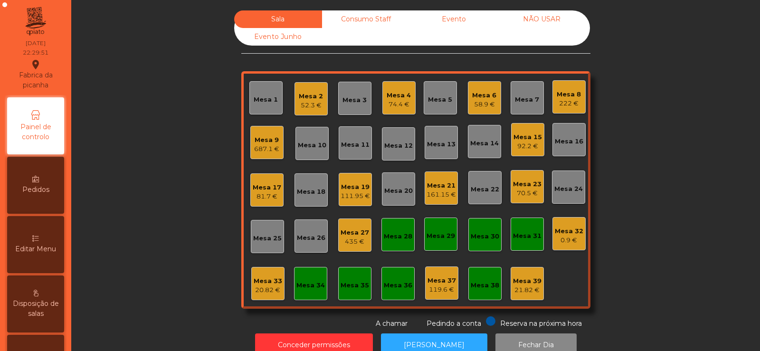
click at [264, 283] on div "Mesa 33" at bounding box center [268, 280] width 28 height 9
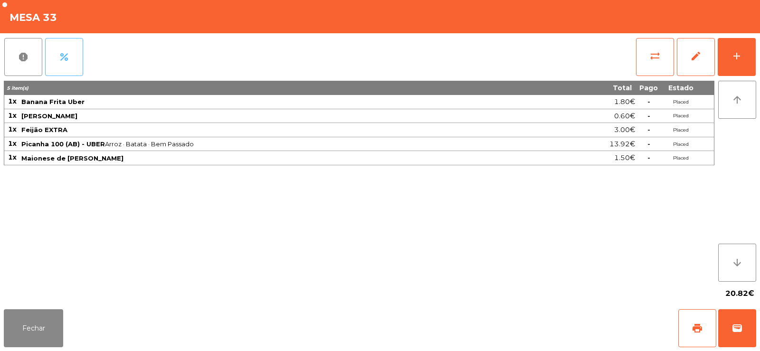
click at [63, 58] on span "percent" at bounding box center [63, 56] width 11 height 11
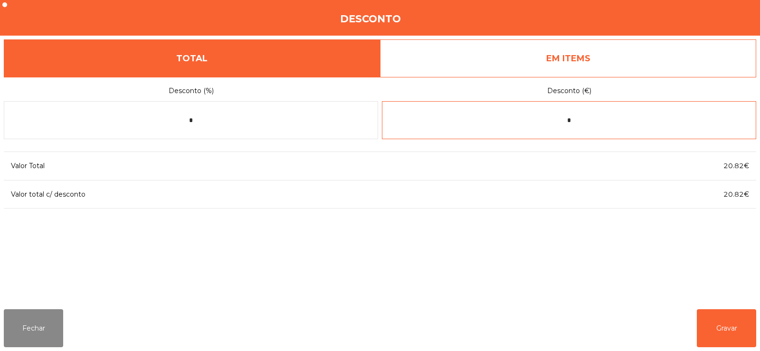
click at [615, 124] on input "*" at bounding box center [569, 120] width 374 height 38
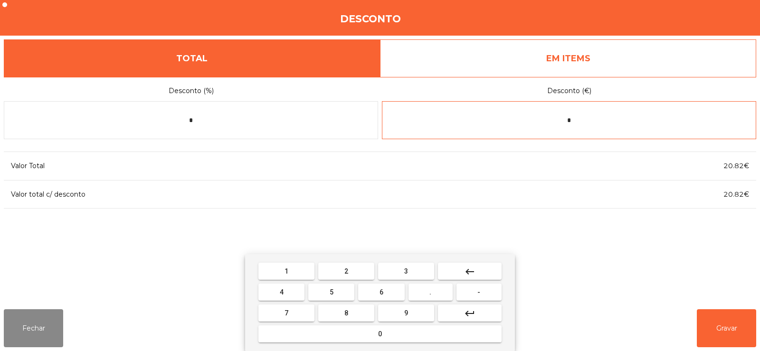
click at [474, 273] on mat-icon "keyboard_backspace" at bounding box center [469, 271] width 11 height 11
click at [479, 291] on span "-" at bounding box center [478, 292] width 3 height 8
click at [396, 335] on button "0" at bounding box center [379, 333] width 243 height 17
click at [431, 291] on span "." at bounding box center [430, 292] width 2 height 8
click at [286, 273] on span "1" at bounding box center [286, 271] width 4 height 8
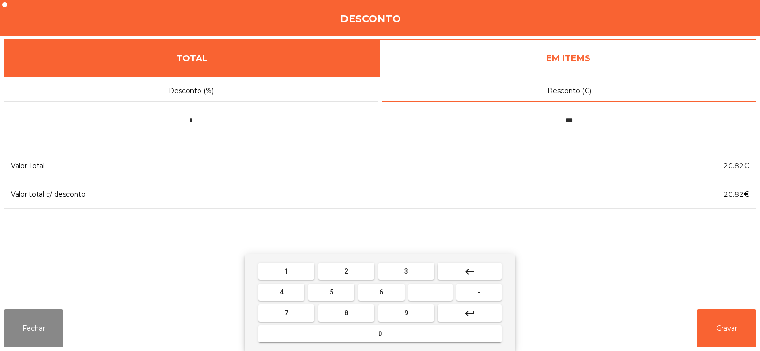
type input "****"
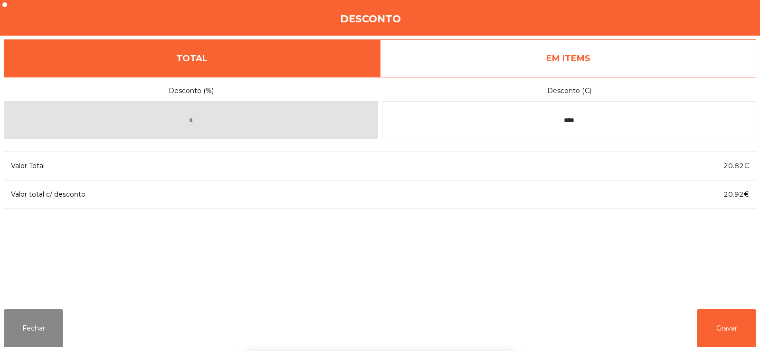
click at [718, 319] on div "1 2 3 keyboard_backspace 4 5 6 . - 7 8 9 keyboard_return 0" at bounding box center [380, 302] width 760 height 97
click at [721, 327] on button "Gravar" at bounding box center [725, 328] width 59 height 38
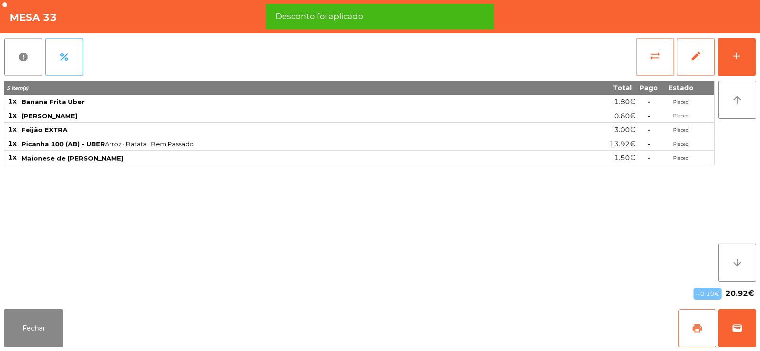
click at [689, 319] on button "print" at bounding box center [697, 328] width 38 height 38
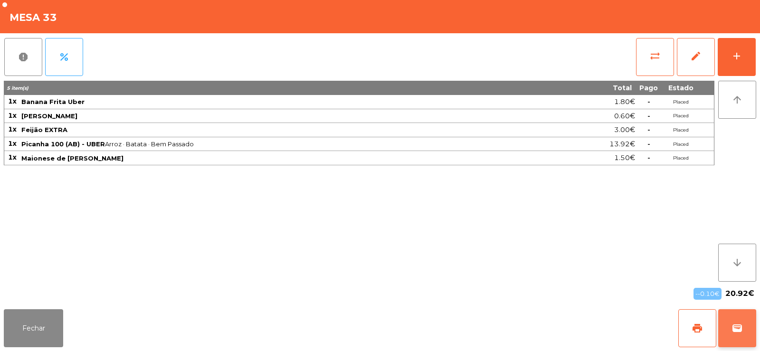
click at [751, 335] on button "wallet" at bounding box center [737, 328] width 38 height 38
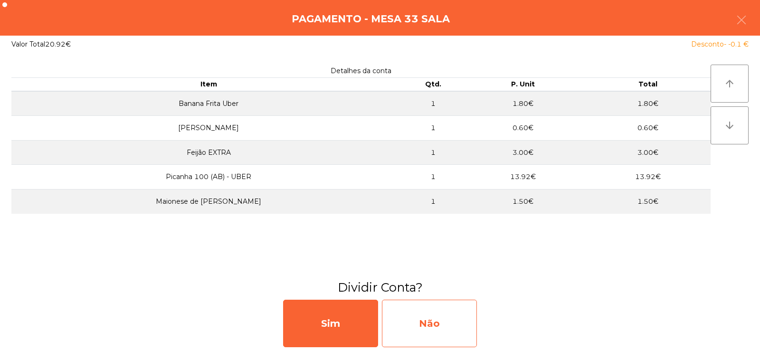
click at [435, 324] on div "Não" at bounding box center [429, 323] width 95 height 47
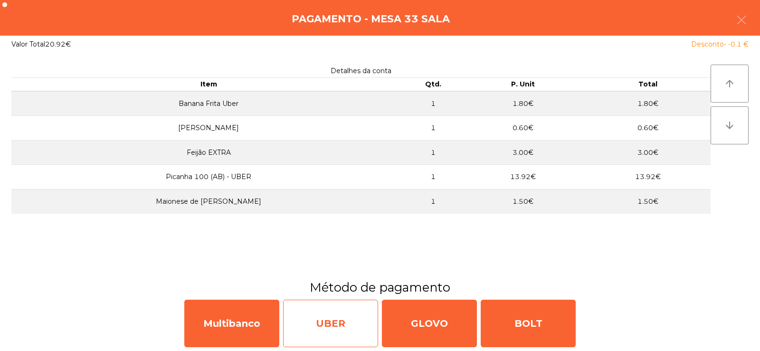
click at [330, 321] on div "UBER" at bounding box center [330, 323] width 95 height 47
select select "**"
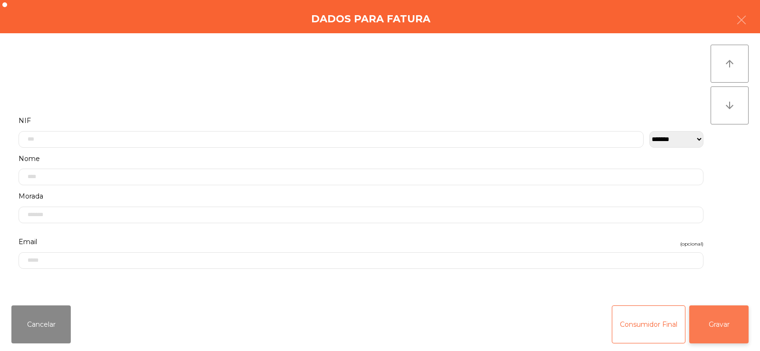
click at [720, 324] on button "Gravar" at bounding box center [718, 324] width 59 height 38
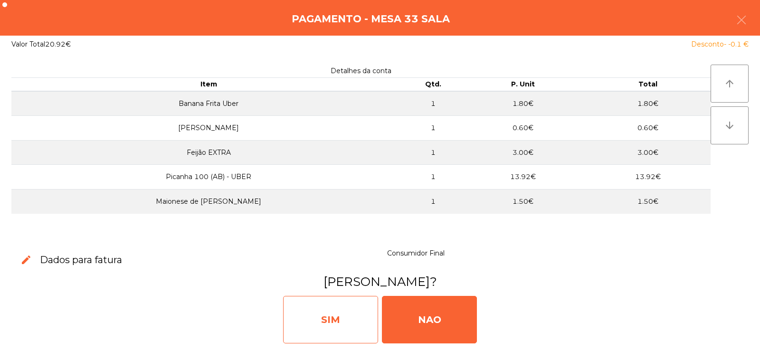
click at [324, 315] on div "SIM" at bounding box center [330, 319] width 95 height 47
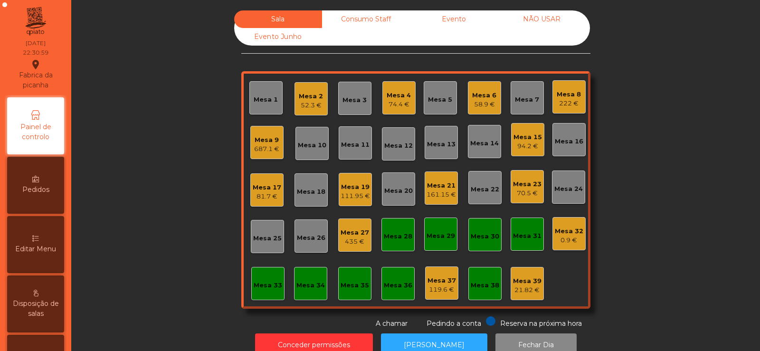
click at [363, 18] on div "Consumo Staff" at bounding box center [366, 19] width 88 height 18
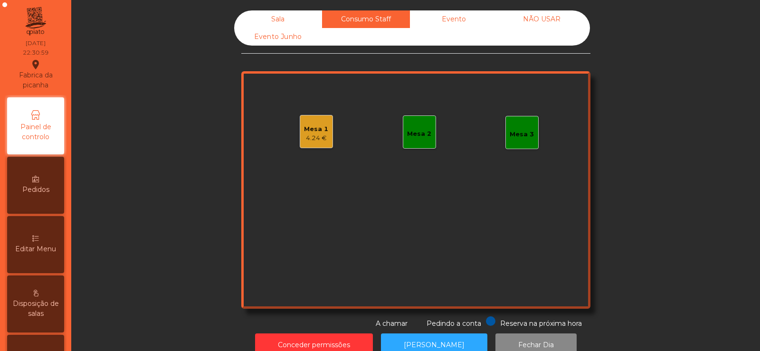
click at [307, 134] on div "4.24 €" at bounding box center [316, 137] width 24 height 9
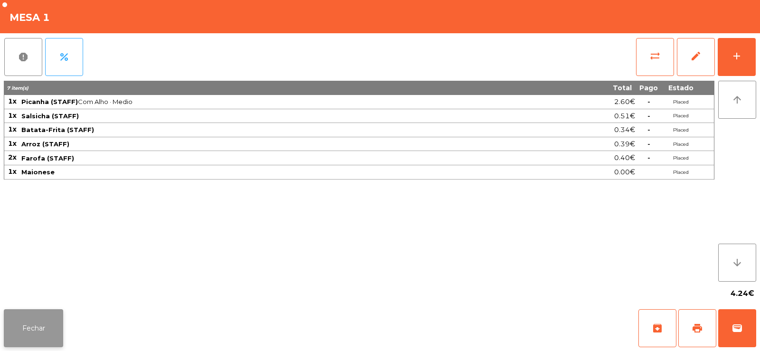
click at [35, 332] on button "Fechar" at bounding box center [33, 328] width 59 height 38
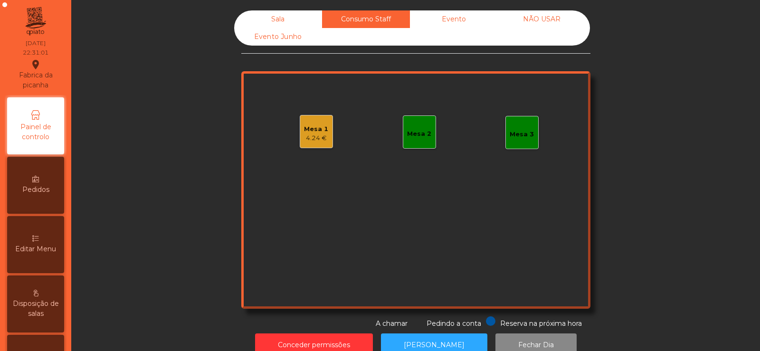
click at [284, 13] on div "Sala" at bounding box center [278, 19] width 88 height 18
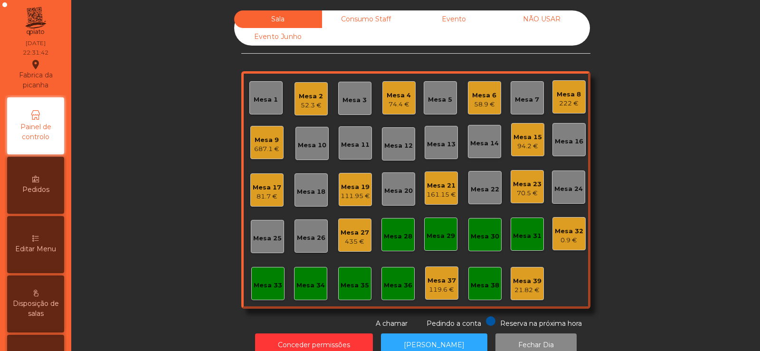
click at [275, 147] on div "687.1 €" at bounding box center [266, 148] width 25 height 9
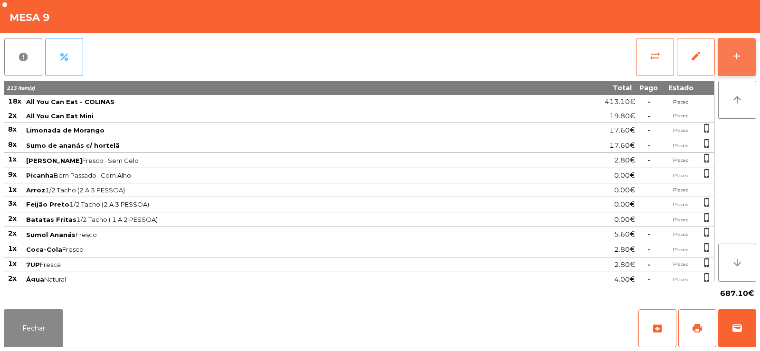
click at [730, 60] on button "add" at bounding box center [736, 57] width 38 height 38
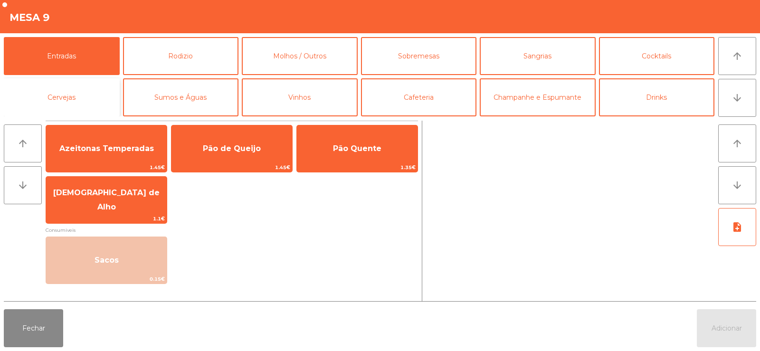
click at [66, 100] on button "Cervejas" at bounding box center [62, 97] width 116 height 38
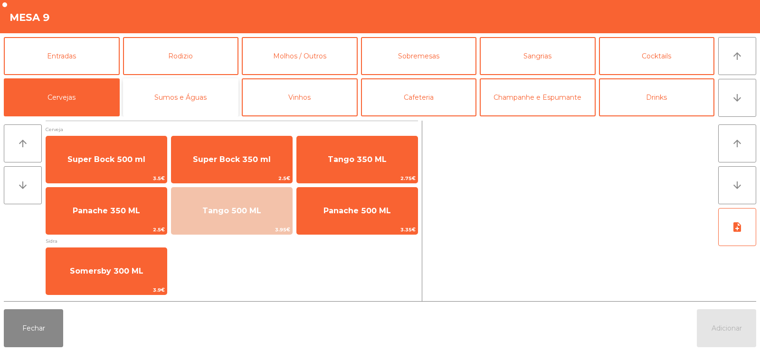
click at [200, 98] on button "Sumos e Águas" at bounding box center [181, 97] width 116 height 38
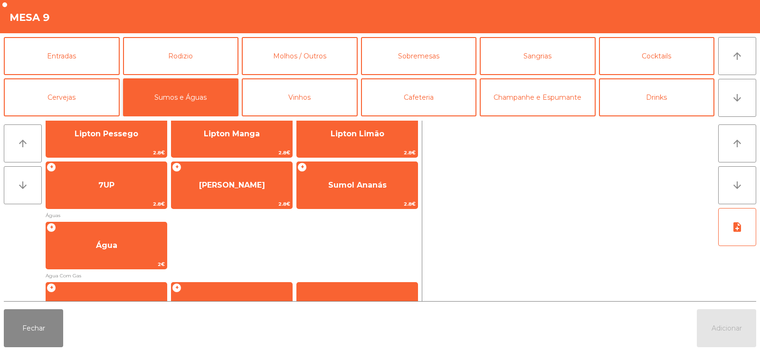
scroll to position [162, 0]
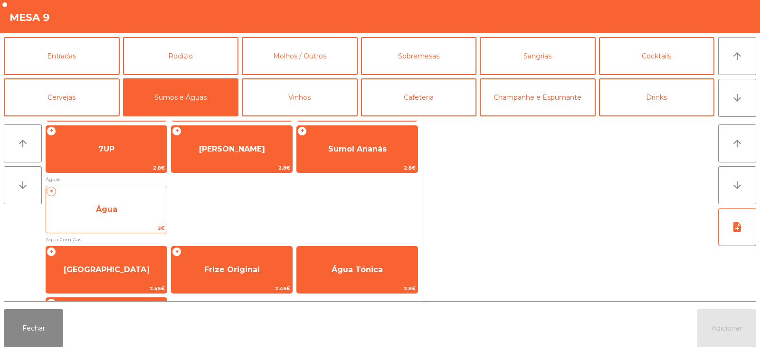
click at [114, 216] on span "Água" at bounding box center [106, 210] width 121 height 26
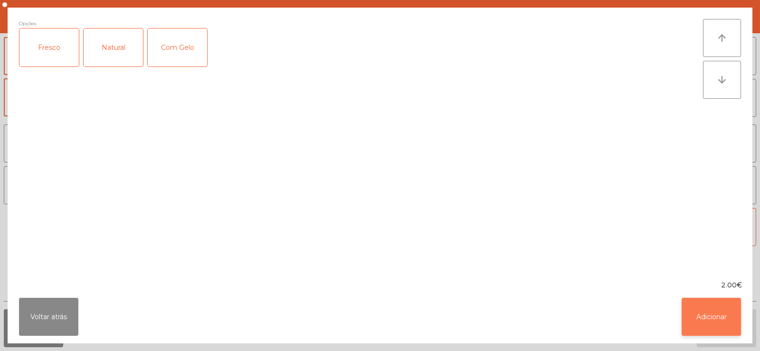
click at [735, 312] on button "Adicionar" at bounding box center [710, 317] width 59 height 38
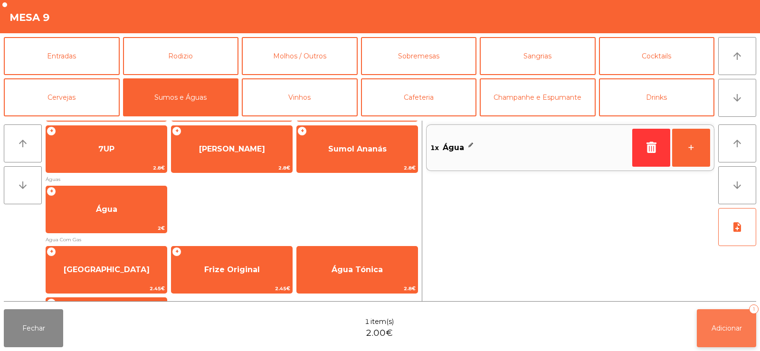
click at [722, 317] on button "Adicionar 1" at bounding box center [725, 328] width 59 height 38
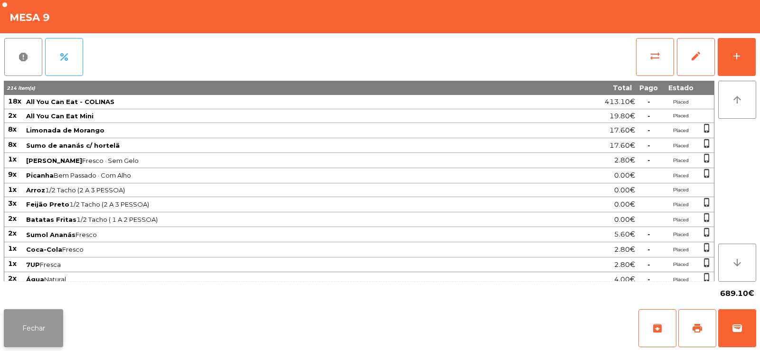
click at [36, 325] on button "Fechar" at bounding box center [33, 328] width 59 height 38
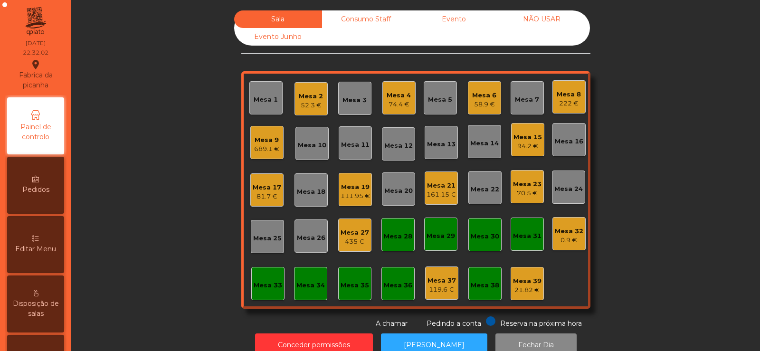
scroll to position [23, 0]
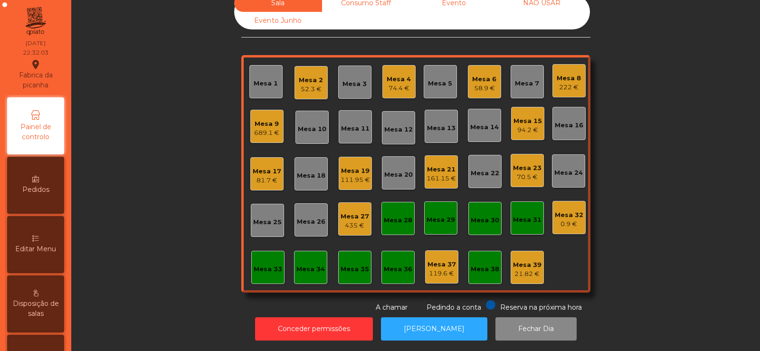
click at [37, 243] on div "Editar Menu" at bounding box center [35, 244] width 57 height 57
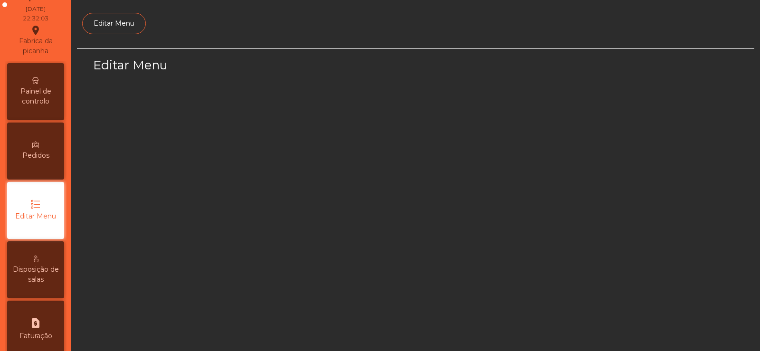
scroll to position [69, 0]
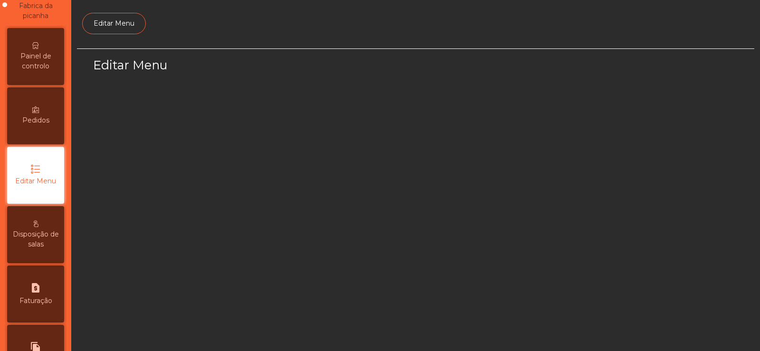
select select "*"
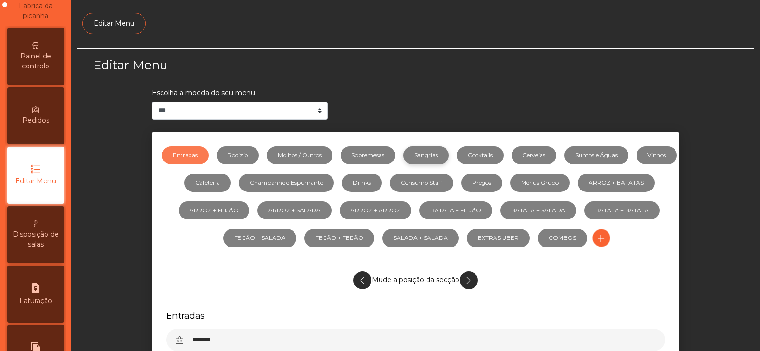
click at [438, 160] on link "Sangrias" at bounding box center [426, 155] width 46 height 18
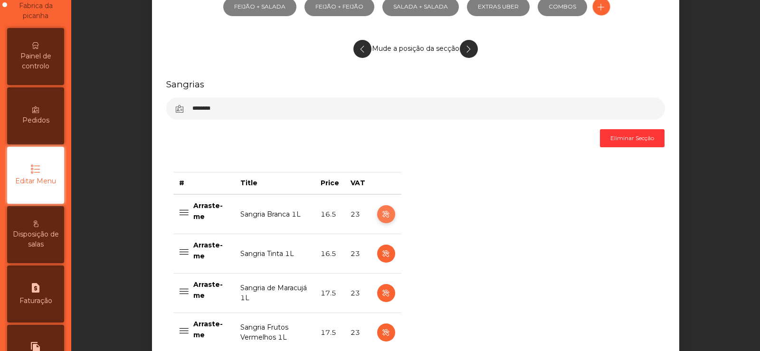
click at [377, 218] on button "button" at bounding box center [386, 214] width 18 height 18
select select "***"
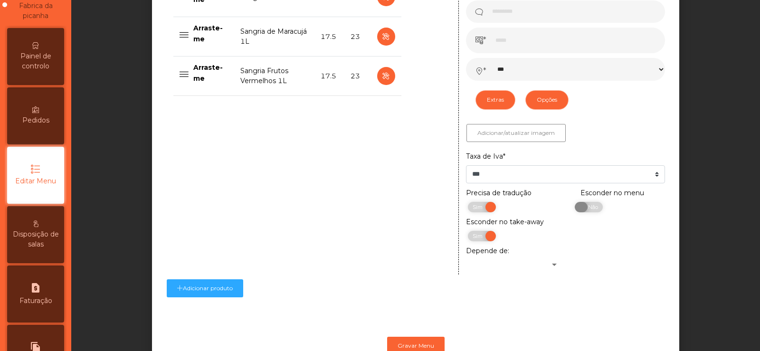
click at [583, 210] on span "Não" at bounding box center [592, 207] width 24 height 10
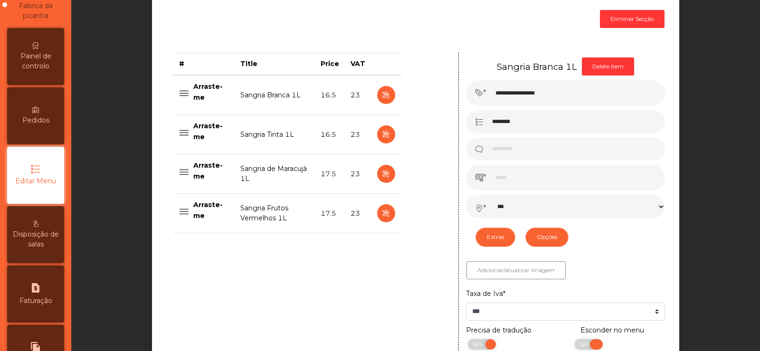
scroll to position [348, 0]
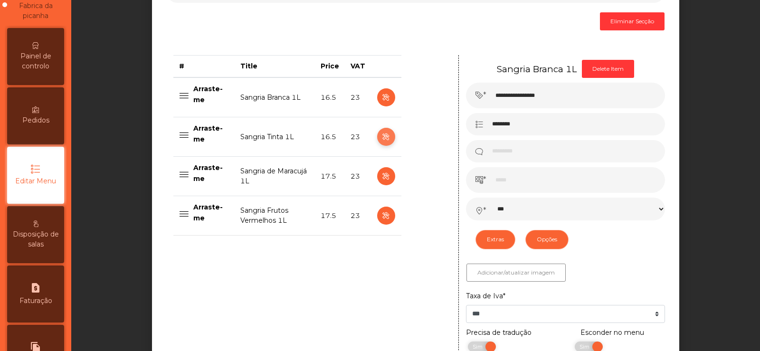
click at [385, 136] on icon "button" at bounding box center [385, 137] width 11 height 12
type input "**********"
select select "***"
select select "**"
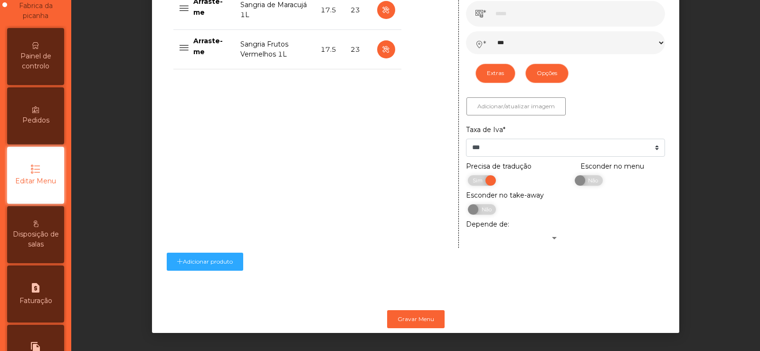
scroll to position [526, 0]
click at [592, 178] on span "Não" at bounding box center [592, 180] width 24 height 10
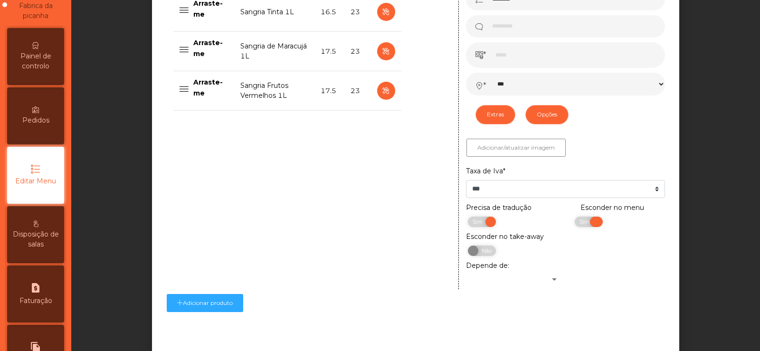
scroll to position [415, 0]
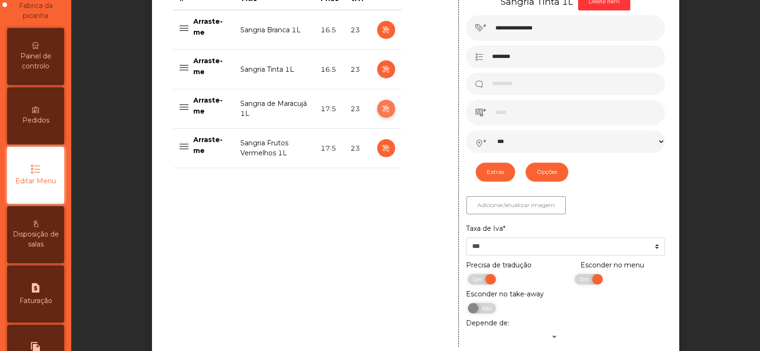
click at [382, 110] on icon "button" at bounding box center [385, 109] width 11 height 12
type input "**********"
type input "****"
select select "***"
select select "**"
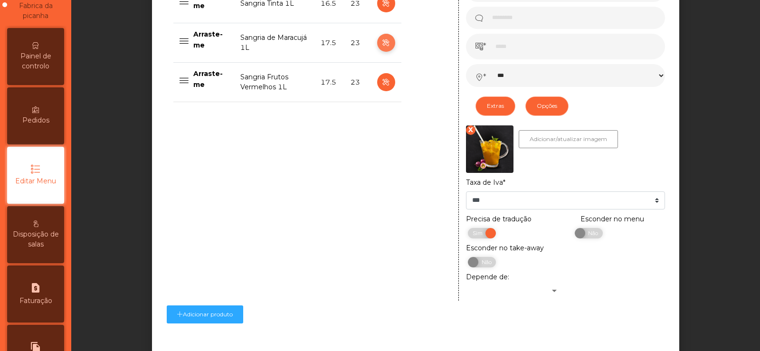
scroll to position [526, 0]
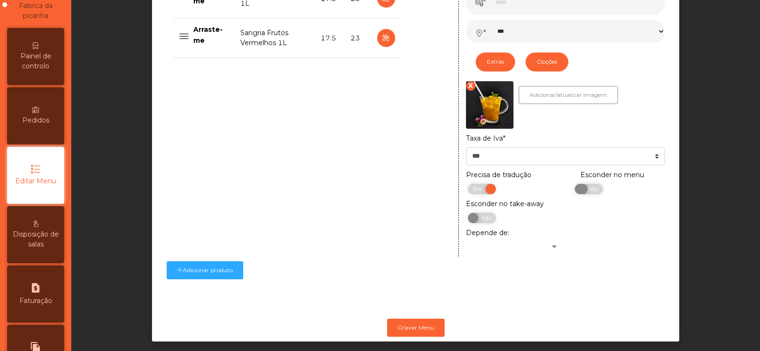
click at [588, 184] on span "Não" at bounding box center [592, 189] width 24 height 10
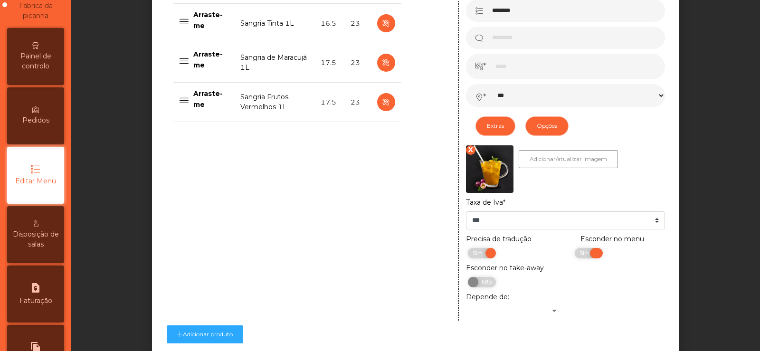
scroll to position [456, 0]
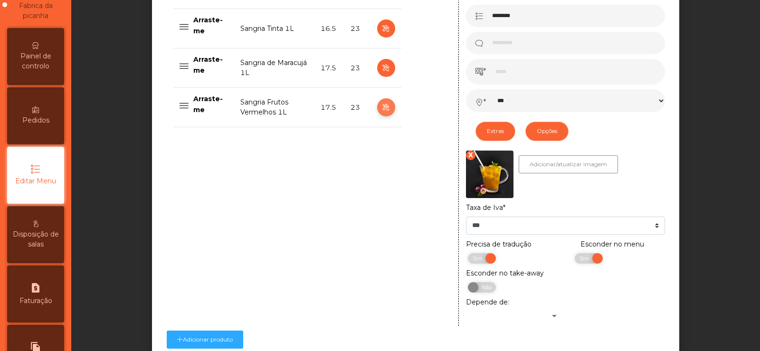
click at [381, 105] on icon "button" at bounding box center [385, 108] width 11 height 12
type input "**********"
select select "***"
select select "**"
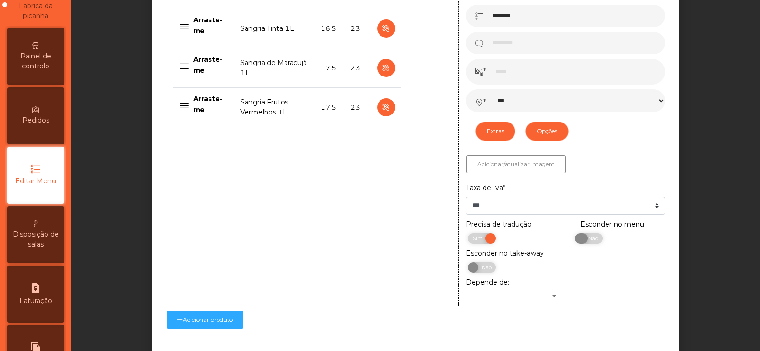
click at [582, 244] on span "Não" at bounding box center [592, 238] width 24 height 10
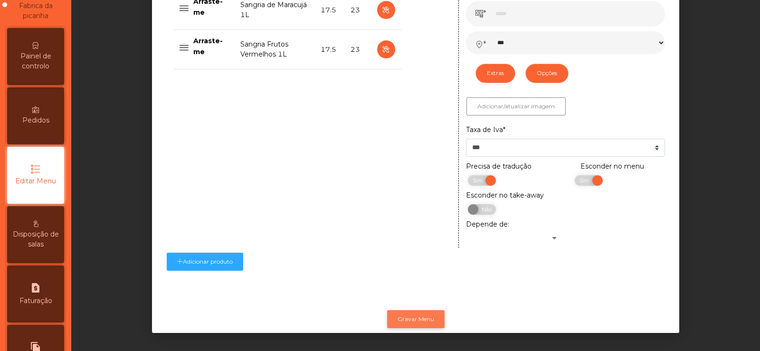
click at [418, 314] on button "Gravar Menu" at bounding box center [415, 319] width 57 height 18
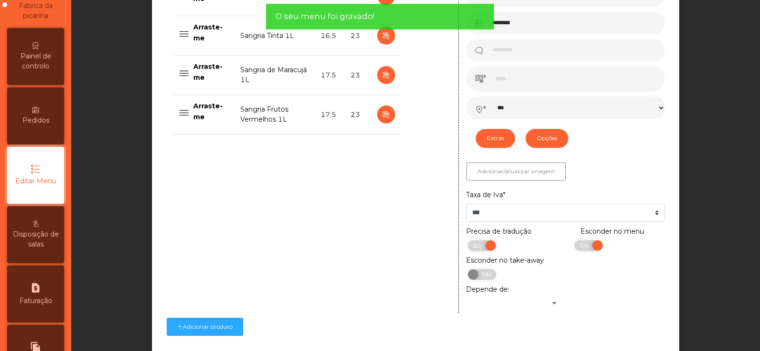
scroll to position [450, 0]
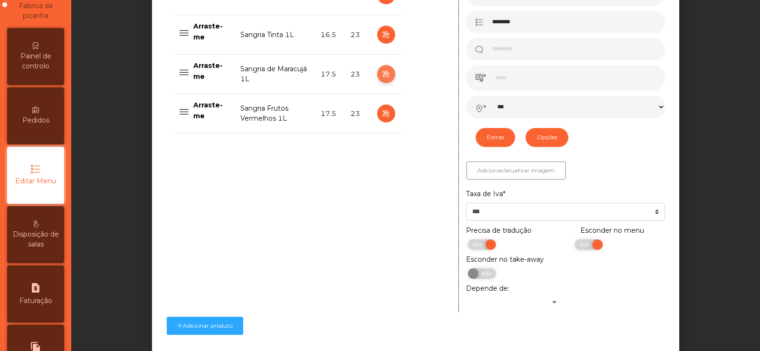
click at [382, 75] on icon "button" at bounding box center [385, 74] width 11 height 12
type input "**********"
select select "***"
select select "**"
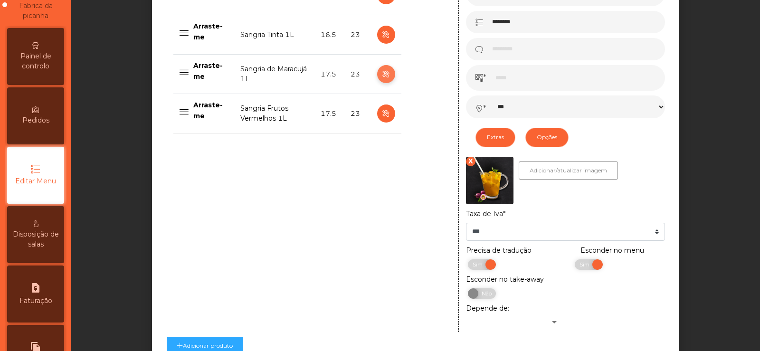
scroll to position [0, 0]
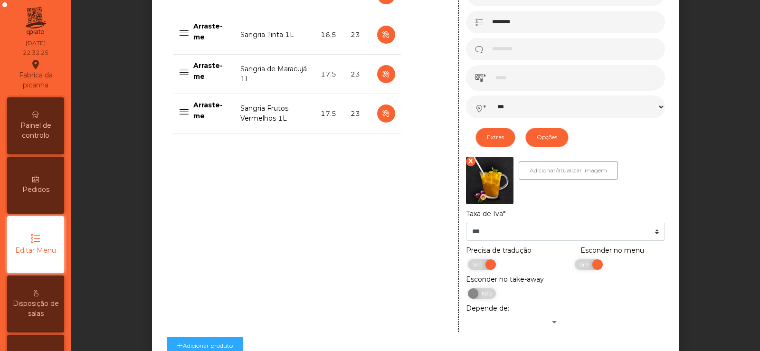
click at [39, 113] on icon at bounding box center [35, 115] width 7 height 7
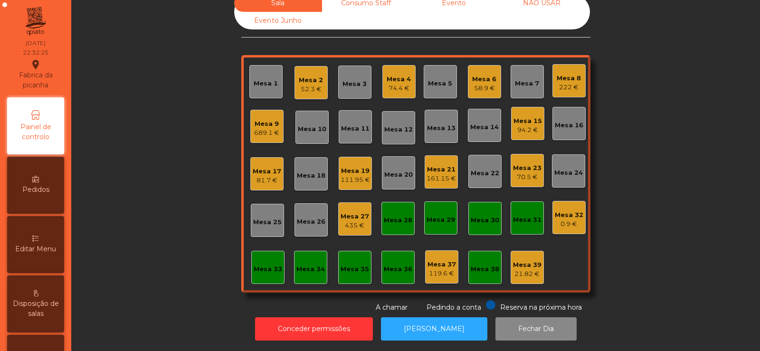
scroll to position [23, 0]
click at [268, 128] on div "689.1 €" at bounding box center [266, 132] width 25 height 9
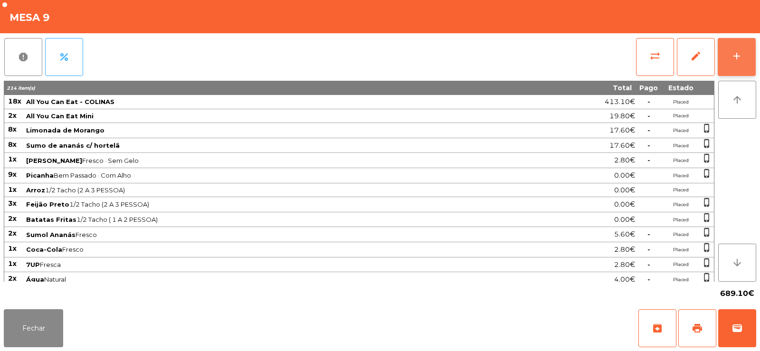
click at [742, 59] on button "add" at bounding box center [736, 57] width 38 height 38
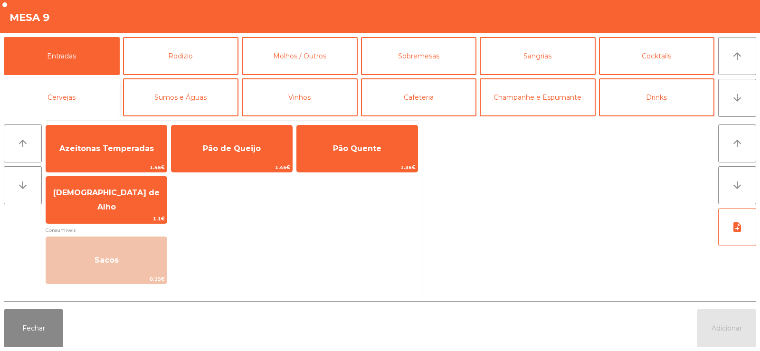
click at [56, 95] on button "Cervejas" at bounding box center [62, 97] width 116 height 38
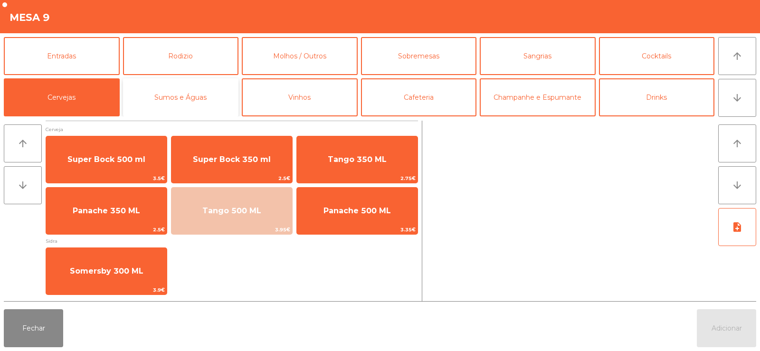
click at [180, 100] on button "Sumos e Águas" at bounding box center [181, 97] width 116 height 38
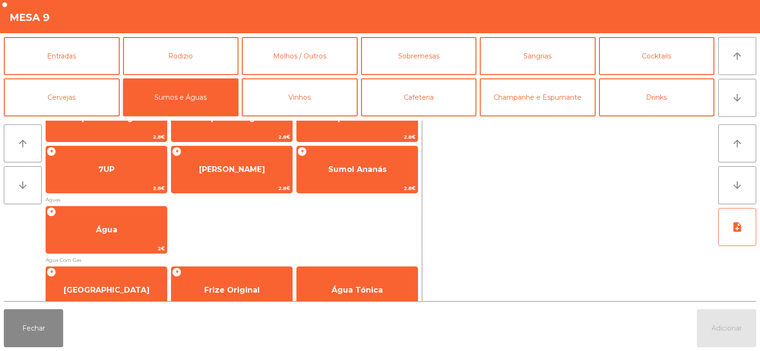
scroll to position [149, 0]
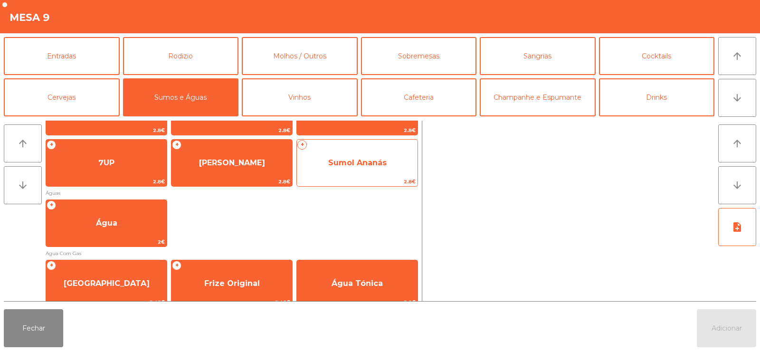
click at [360, 163] on span "Sumol Ananás" at bounding box center [357, 162] width 58 height 9
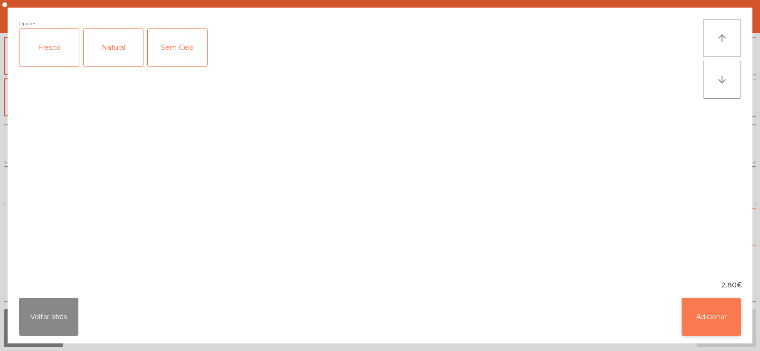
click at [704, 323] on button "Adicionar" at bounding box center [710, 317] width 59 height 38
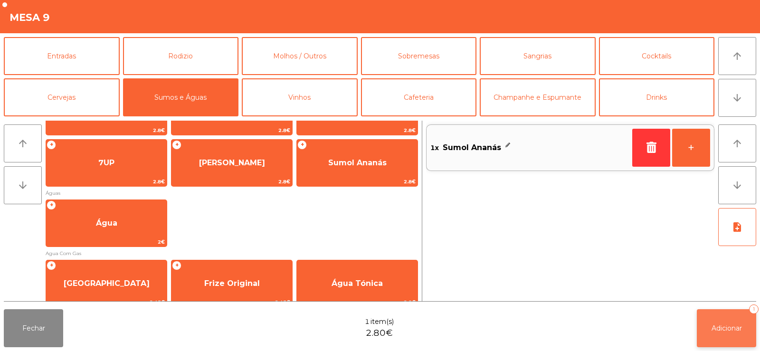
click at [719, 325] on span "Adicionar" at bounding box center [726, 328] width 30 height 9
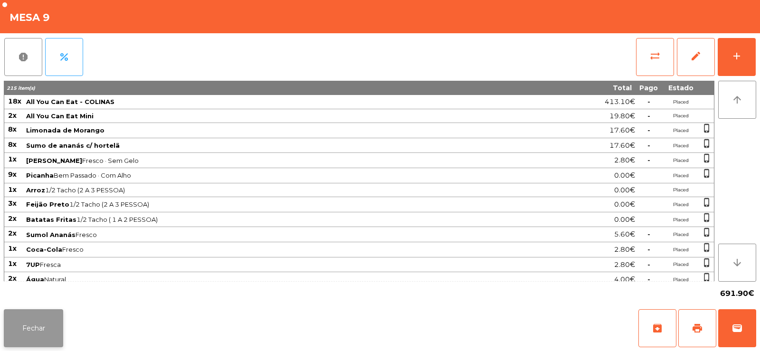
click at [33, 330] on button "Fechar" at bounding box center [33, 328] width 59 height 38
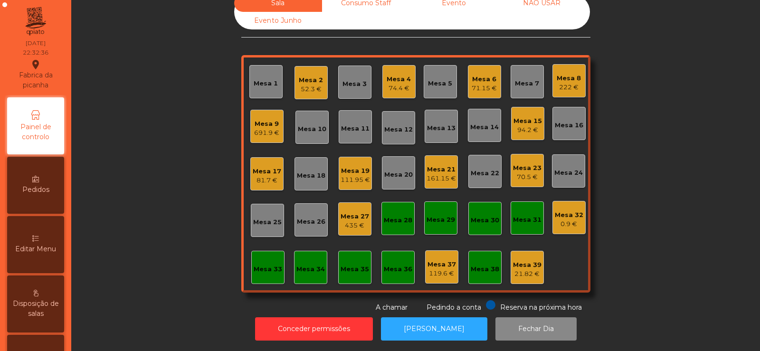
click at [517, 269] on div "21.82 €" at bounding box center [527, 273] width 28 height 9
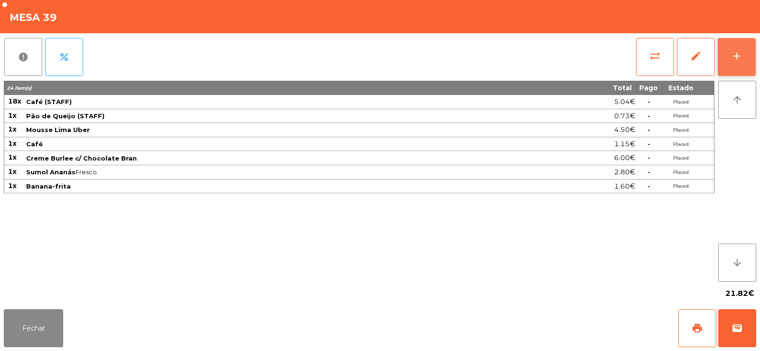
click at [733, 63] on button "add" at bounding box center [736, 57] width 38 height 38
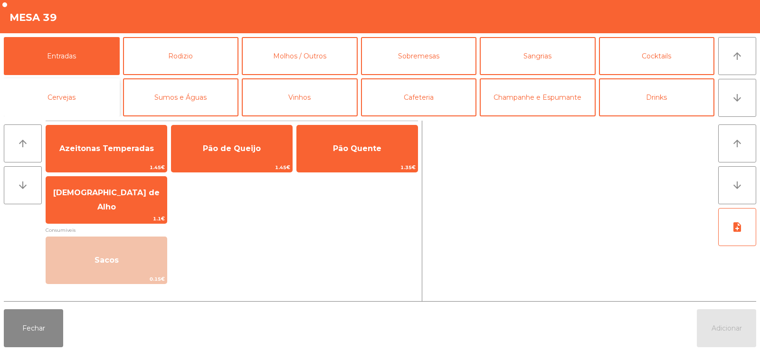
click at [68, 101] on button "Cervejas" at bounding box center [62, 97] width 116 height 38
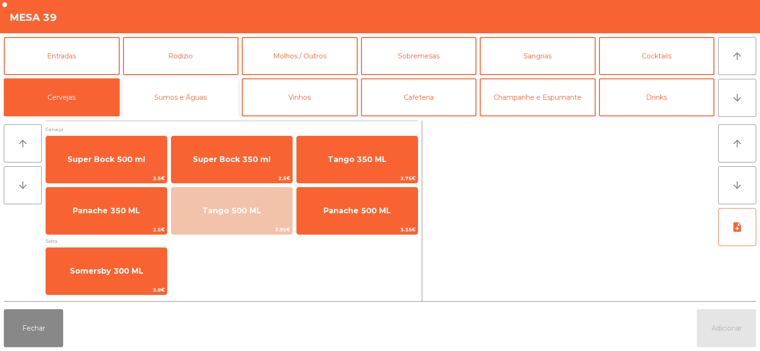
click at [187, 90] on button "Sumos e Águas" at bounding box center [181, 97] width 116 height 38
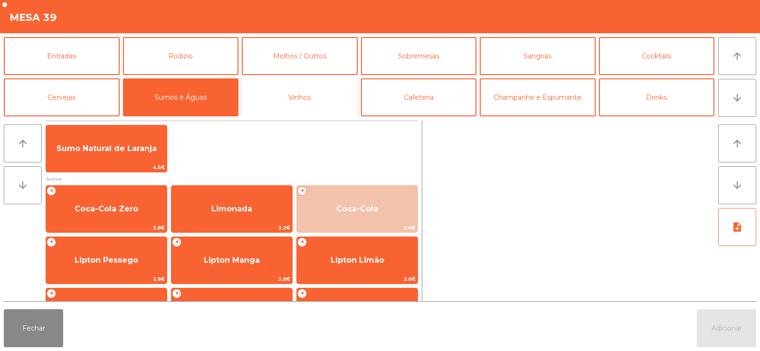
click at [317, 91] on button "Vinhos" at bounding box center [300, 97] width 116 height 38
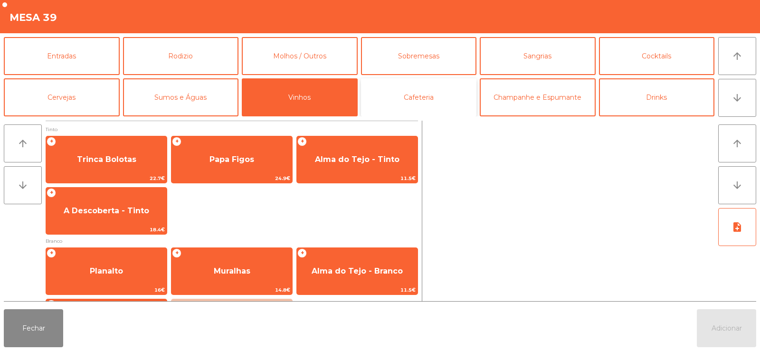
click at [427, 98] on button "Cafeteria" at bounding box center [419, 97] width 116 height 38
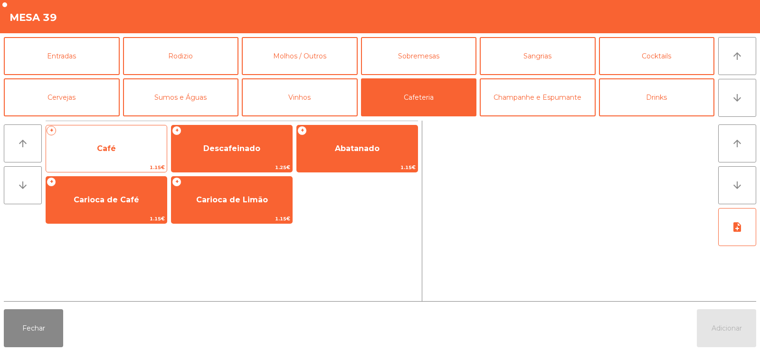
click at [109, 160] on span "Café" at bounding box center [106, 149] width 121 height 26
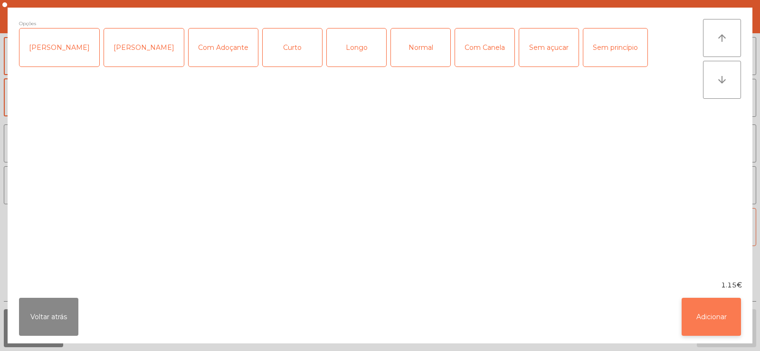
click at [709, 334] on button "Adicionar" at bounding box center [710, 317] width 59 height 38
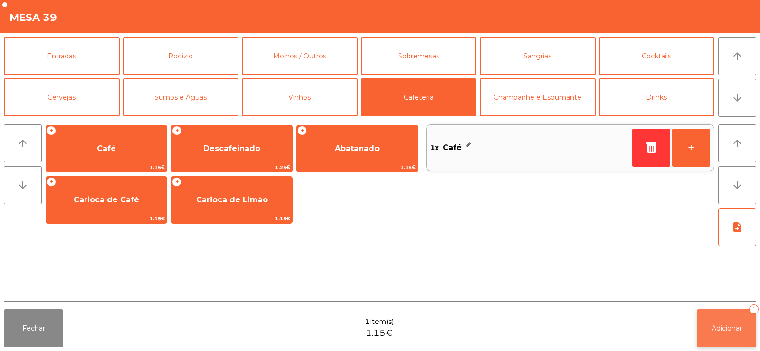
click at [719, 327] on span "Adicionar" at bounding box center [726, 328] width 30 height 9
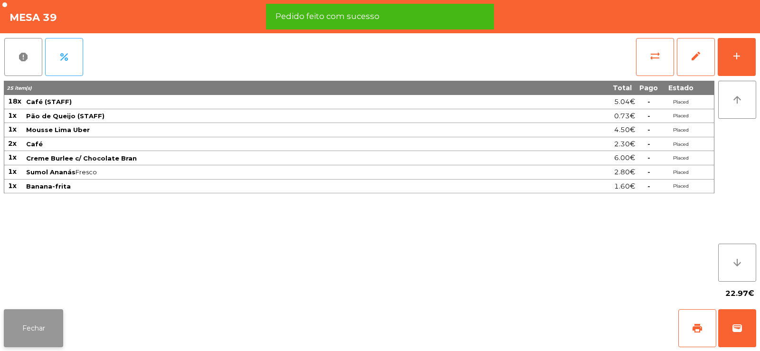
click at [45, 324] on button "Fechar" at bounding box center [33, 328] width 59 height 38
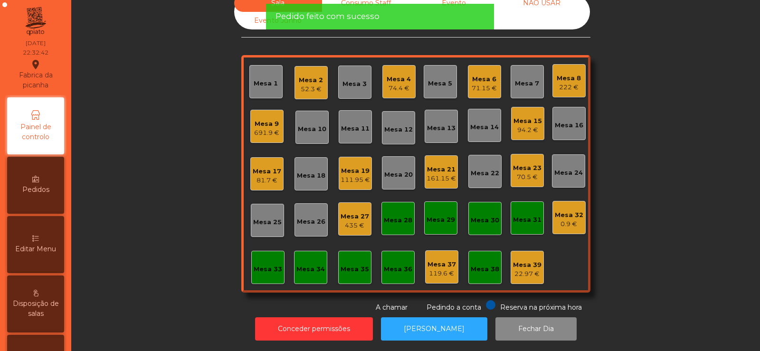
click at [427, 174] on div "161.15 €" at bounding box center [440, 178] width 29 height 9
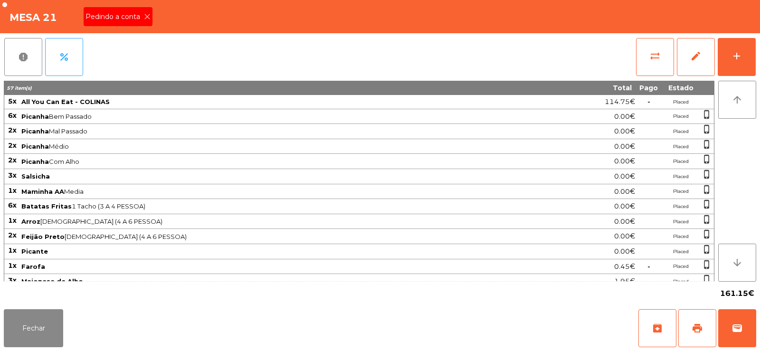
click at [141, 19] on span "Pedindo a conta" at bounding box center [114, 17] width 58 height 10
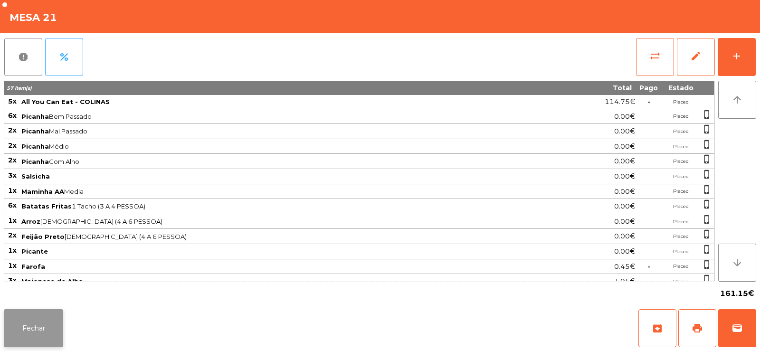
click at [51, 325] on button "Fechar" at bounding box center [33, 328] width 59 height 38
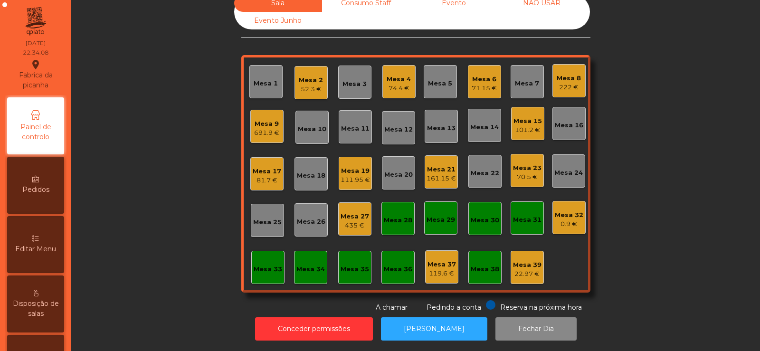
click at [436, 165] on div "Mesa 21" at bounding box center [440, 169] width 29 height 9
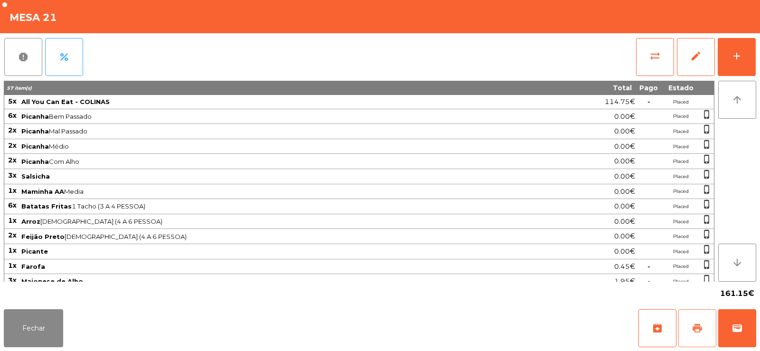
click at [689, 324] on button "print" at bounding box center [697, 328] width 38 height 38
click at [33, 327] on button "Fechar" at bounding box center [33, 328] width 59 height 38
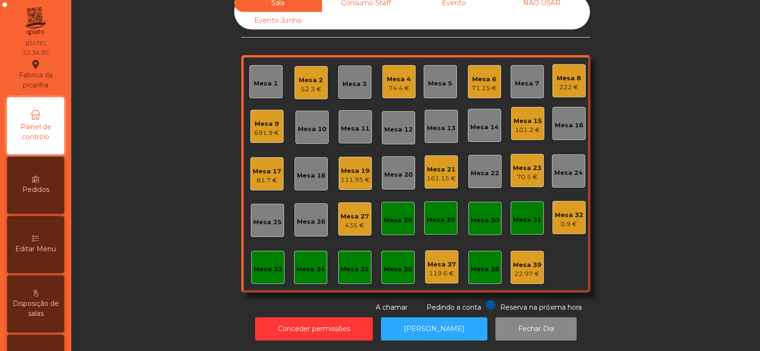
scroll to position [0, 0]
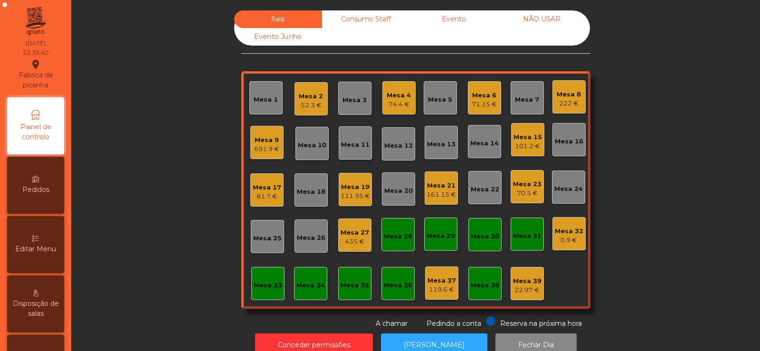
click at [439, 190] on div "161.15 €" at bounding box center [440, 194] width 29 height 9
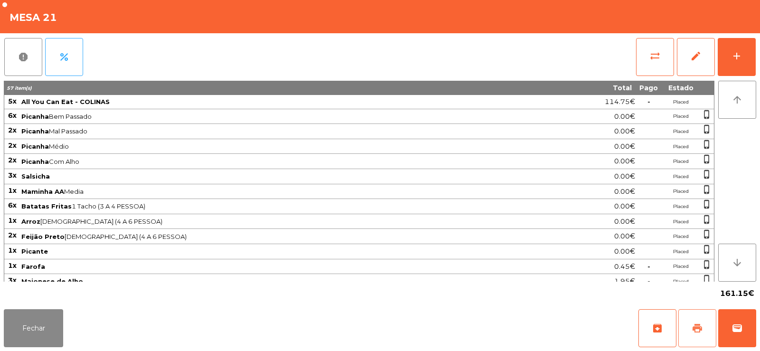
click at [697, 331] on span "print" at bounding box center [696, 327] width 11 height 11
click at [742, 325] on span "wallet" at bounding box center [736, 327] width 11 height 11
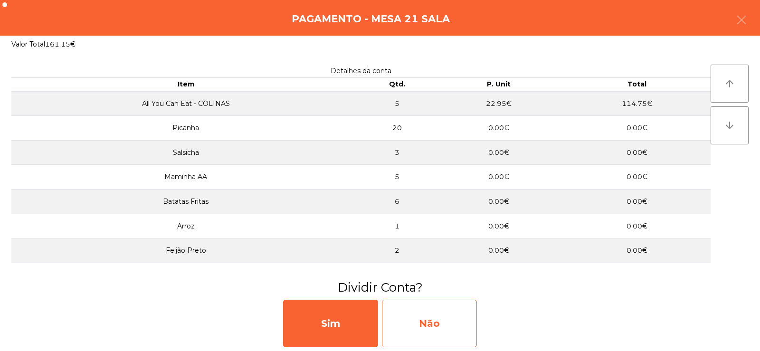
click at [457, 318] on div "Não" at bounding box center [429, 323] width 95 height 47
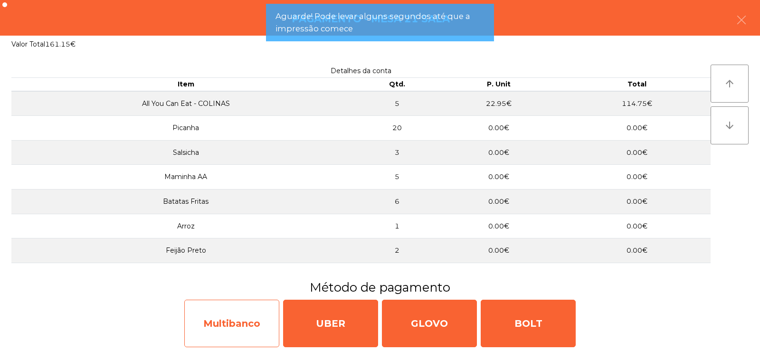
click at [233, 327] on div "Multibanco" at bounding box center [231, 323] width 95 height 47
select select "**"
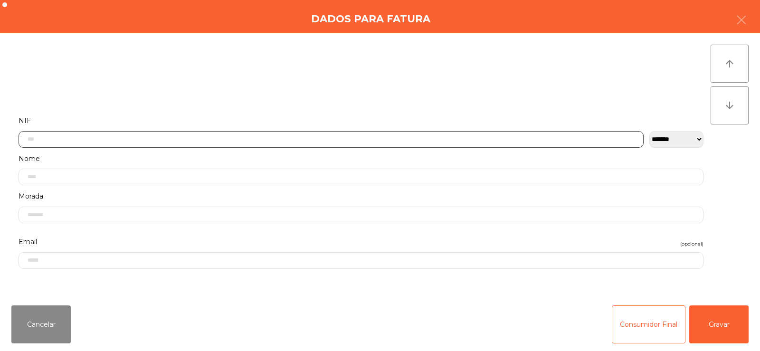
click at [195, 137] on input "text" at bounding box center [331, 139] width 625 height 17
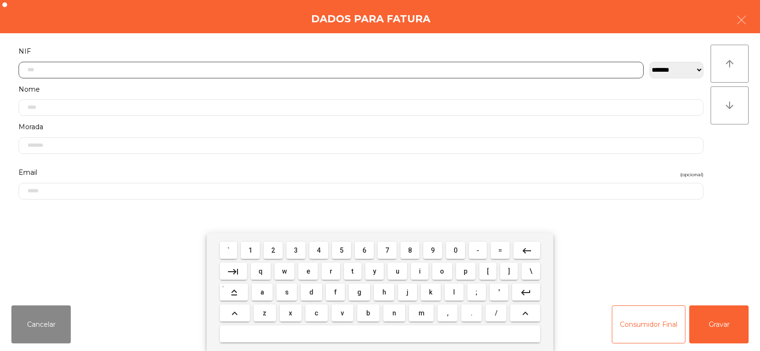
click at [273, 250] on span "2" at bounding box center [273, 250] width 4 height 8
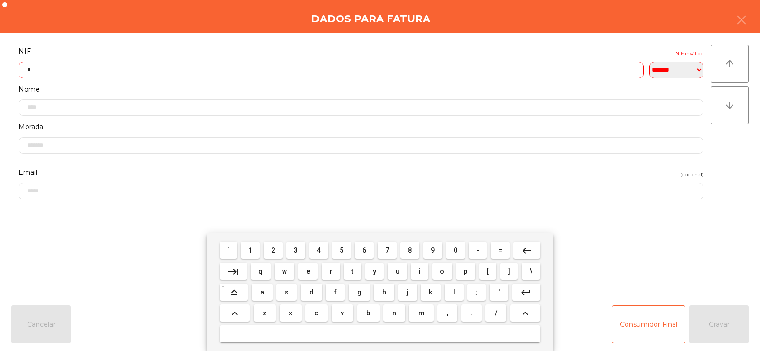
click at [364, 250] on span "6" at bounding box center [364, 250] width 4 height 8
click at [431, 249] on span "9" at bounding box center [433, 250] width 4 height 8
click at [432, 250] on span "9" at bounding box center [433, 250] width 4 height 8
click at [273, 250] on span "2" at bounding box center [273, 250] width 4 height 8
click at [296, 250] on span "3" at bounding box center [296, 250] width 4 height 8
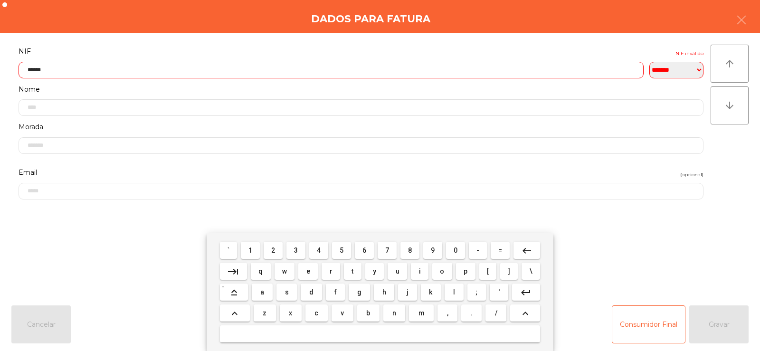
click at [386, 252] on span "7" at bounding box center [387, 250] width 4 height 8
click at [296, 250] on span "3" at bounding box center [296, 250] width 4 height 8
click at [455, 250] on span "0" at bounding box center [455, 250] width 4 height 8
type input "*********"
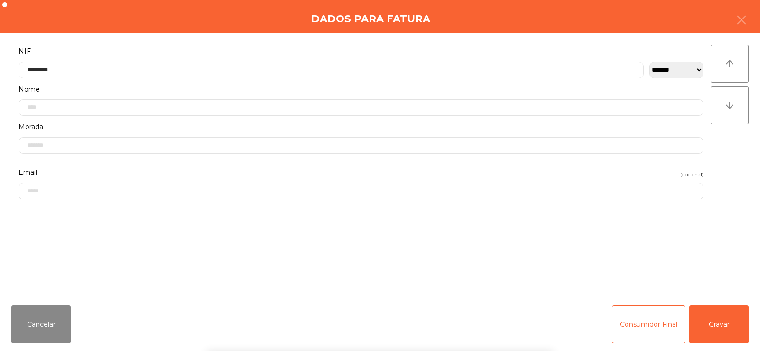
click at [701, 256] on div "` 1 2 3 4 5 6 7 8 9 0 - = keyboard_backspace keyboard_tab q w e r t y u i o p […" at bounding box center [380, 292] width 760 height 118
click at [719, 325] on button "Gravar" at bounding box center [718, 324] width 59 height 38
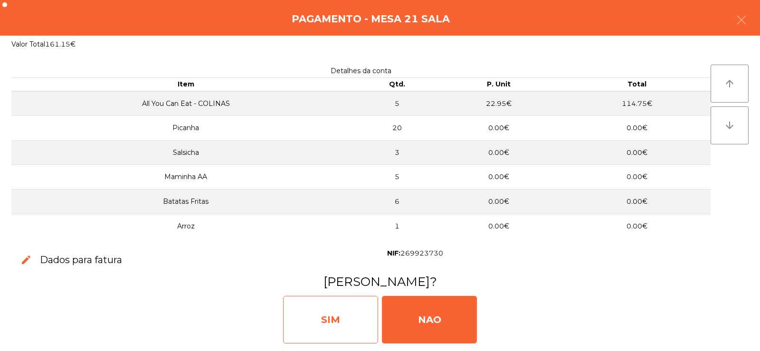
click at [341, 322] on div "SIM" at bounding box center [330, 319] width 95 height 47
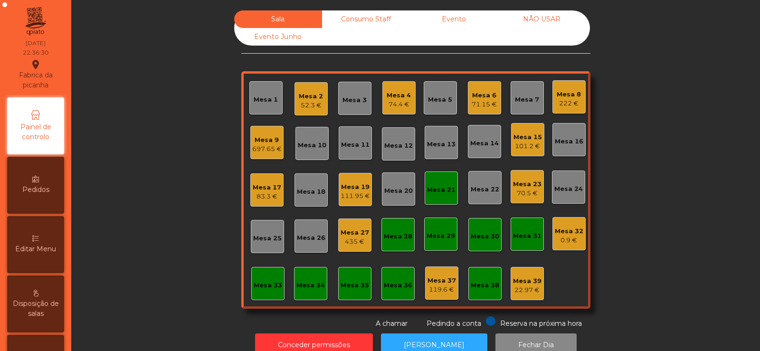
click at [436, 192] on div "Mesa 21" at bounding box center [441, 189] width 28 height 9
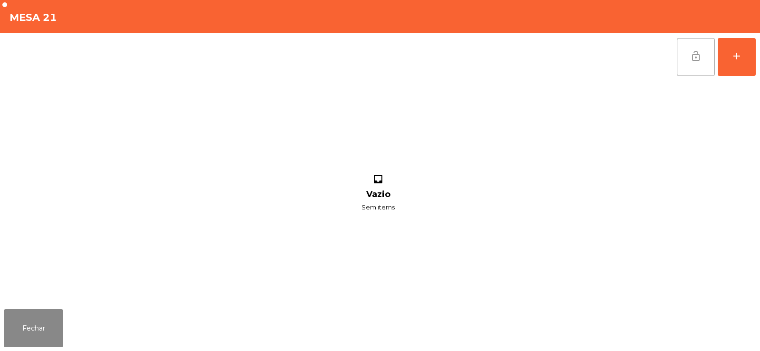
click at [693, 59] on span "lock_open" at bounding box center [695, 55] width 11 height 11
click at [37, 320] on button "Fechar" at bounding box center [33, 328] width 59 height 38
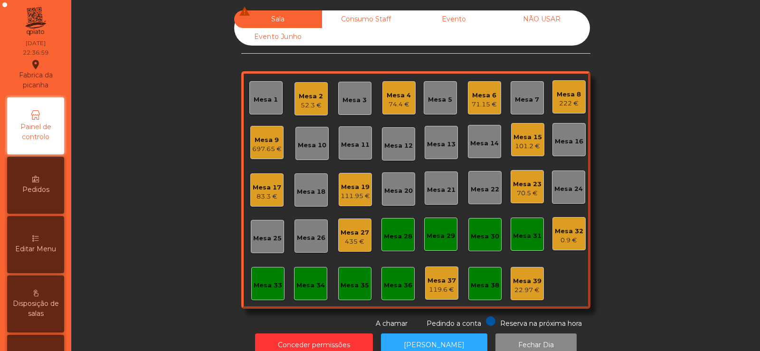
click at [520, 183] on div "Mesa 23" at bounding box center [527, 183] width 28 height 9
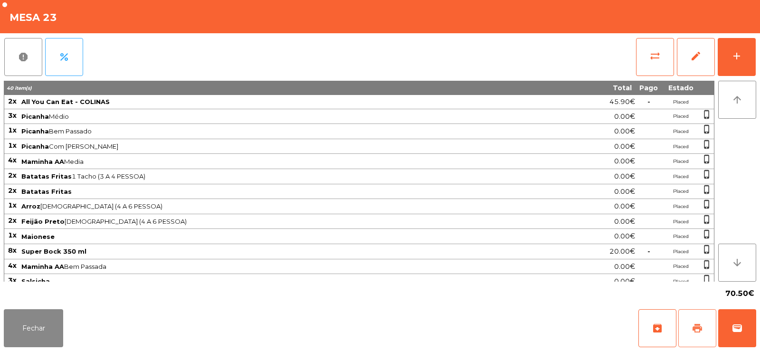
click at [683, 319] on button "print" at bounding box center [697, 328] width 38 height 38
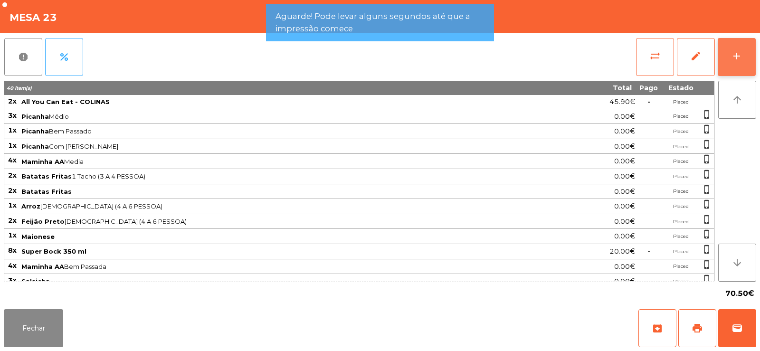
click at [723, 62] on button "add" at bounding box center [736, 57] width 38 height 38
click at [176, 46] on div "report percent sync_alt edit add" at bounding box center [380, 56] width 752 height 47
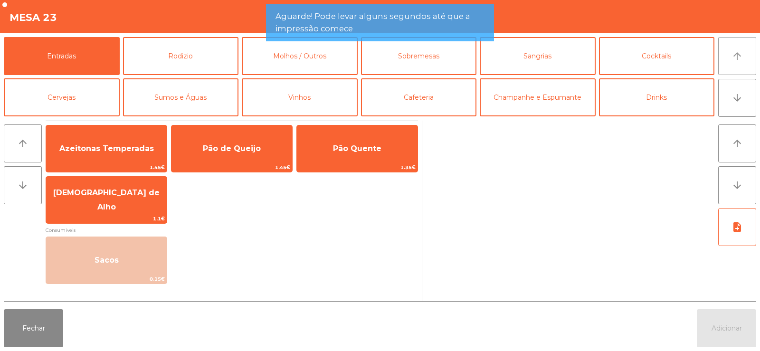
click at [743, 50] on button "arrow_upward" at bounding box center [737, 56] width 38 height 38
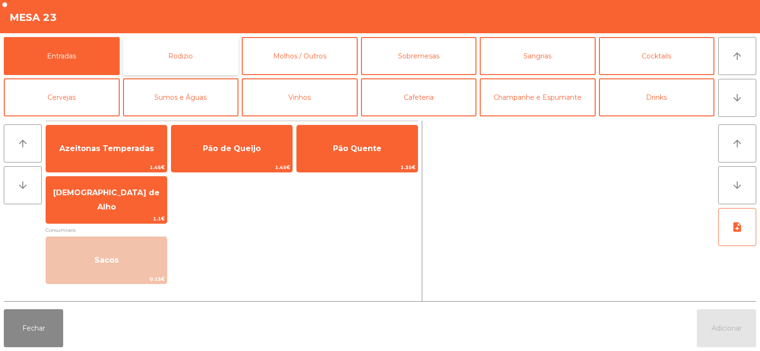
click at [201, 60] on button "Rodizio" at bounding box center [181, 56] width 116 height 38
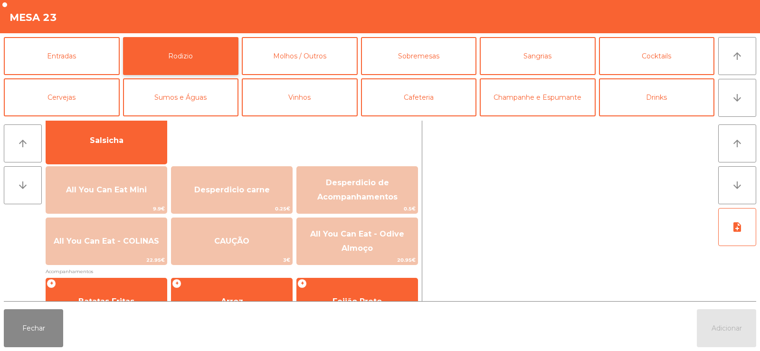
scroll to position [72, 0]
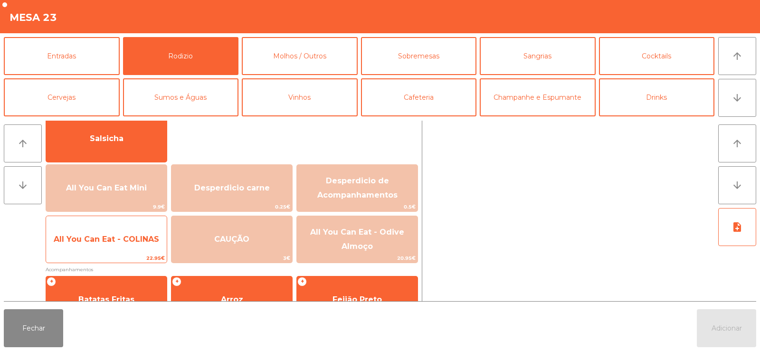
click at [99, 246] on span "All You Can Eat - COLINAS" at bounding box center [106, 239] width 121 height 26
click at [100, 240] on span "All You Can Eat - COLINAS" at bounding box center [106, 239] width 105 height 9
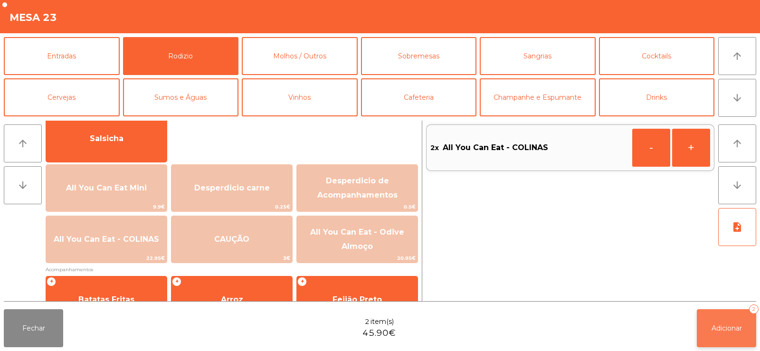
click at [711, 332] on span "Adicionar" at bounding box center [726, 328] width 30 height 9
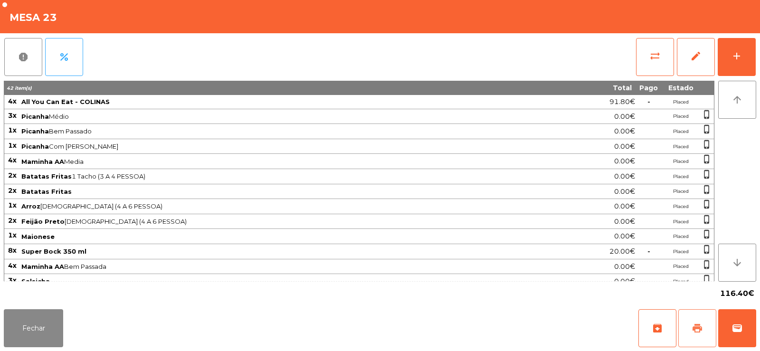
click at [695, 329] on span "print" at bounding box center [696, 327] width 11 height 11
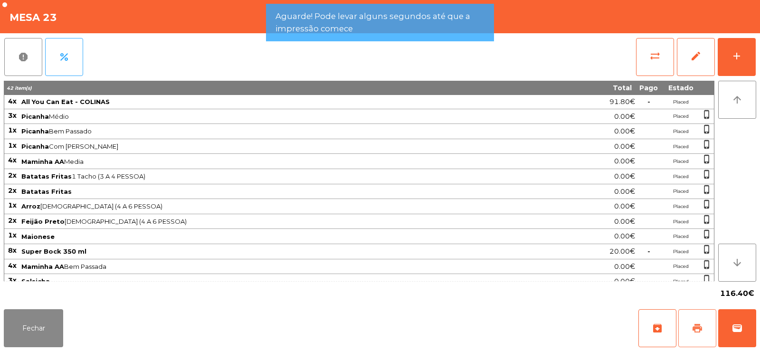
scroll to position [53, 0]
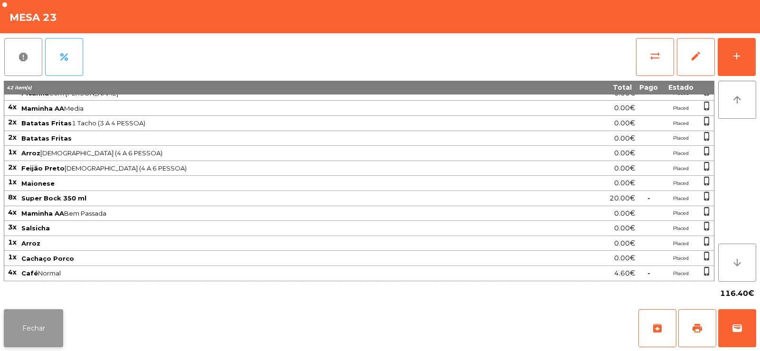
click at [37, 326] on button "Fechar" at bounding box center [33, 328] width 59 height 38
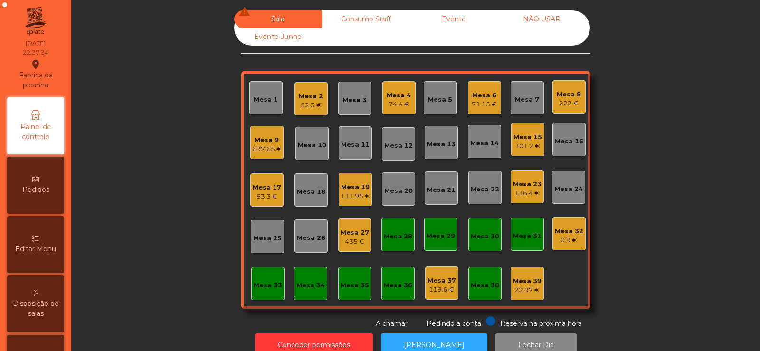
scroll to position [23, 0]
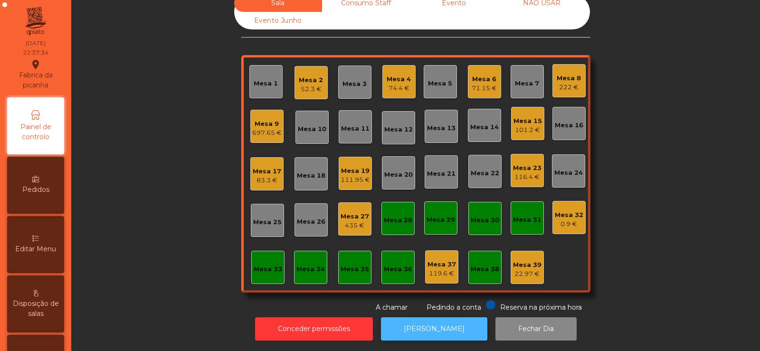
click at [427, 317] on button "[PERSON_NAME]" at bounding box center [434, 328] width 106 height 23
click at [534, 172] on div "116.4 €" at bounding box center [527, 176] width 28 height 9
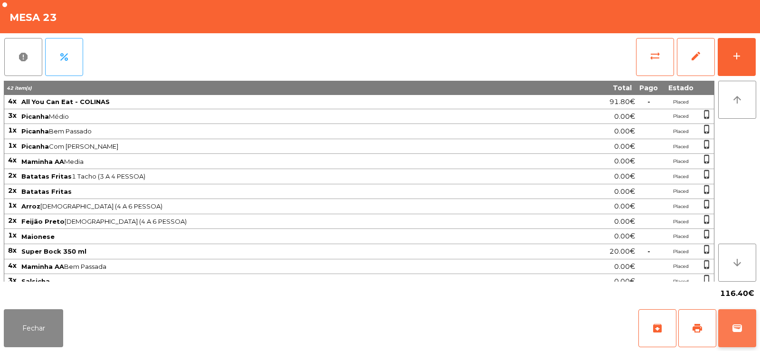
click at [736, 337] on button "wallet" at bounding box center [737, 328] width 38 height 38
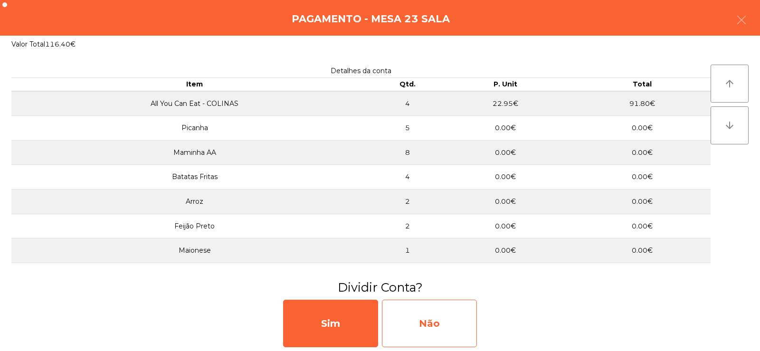
click at [432, 324] on div "Não" at bounding box center [429, 323] width 95 height 47
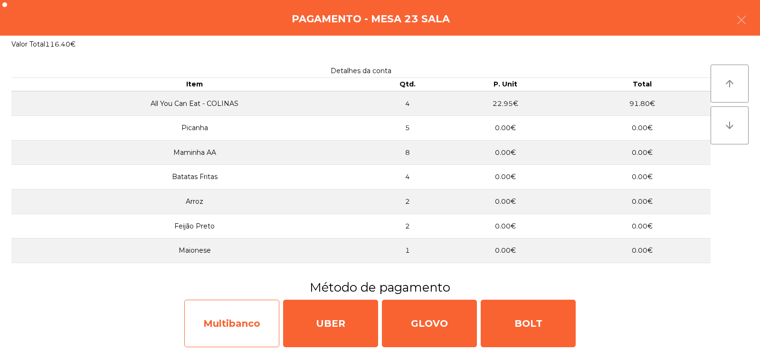
click at [246, 327] on div "Multibanco" at bounding box center [231, 323] width 95 height 47
select select "**"
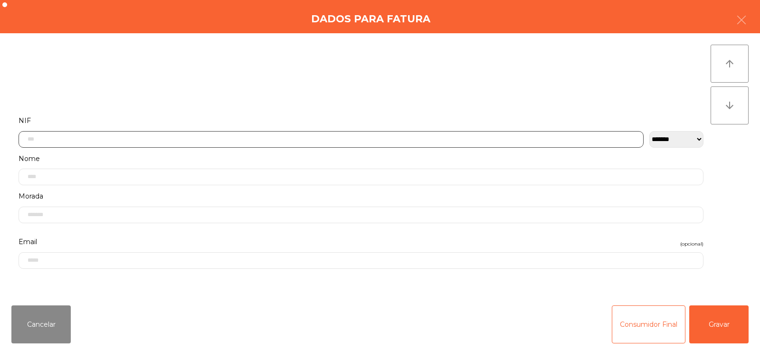
click at [305, 139] on input "text" at bounding box center [331, 139] width 625 height 17
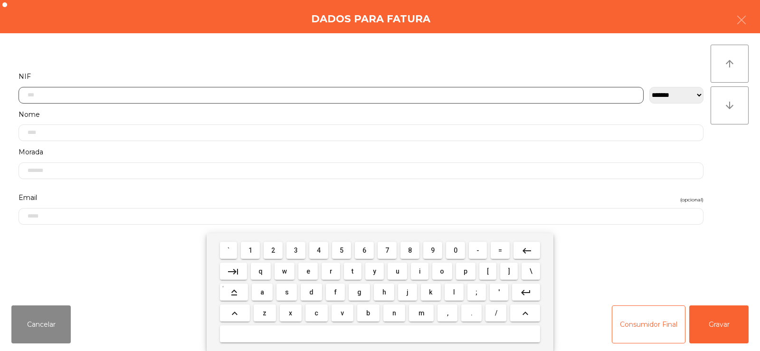
scroll to position [69, 0]
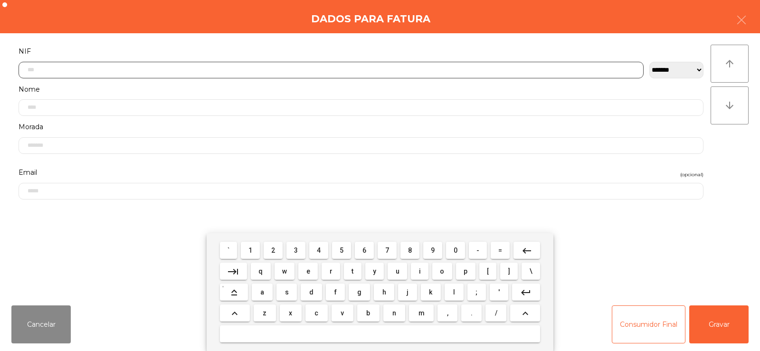
click at [272, 252] on span "2" at bounding box center [273, 250] width 4 height 8
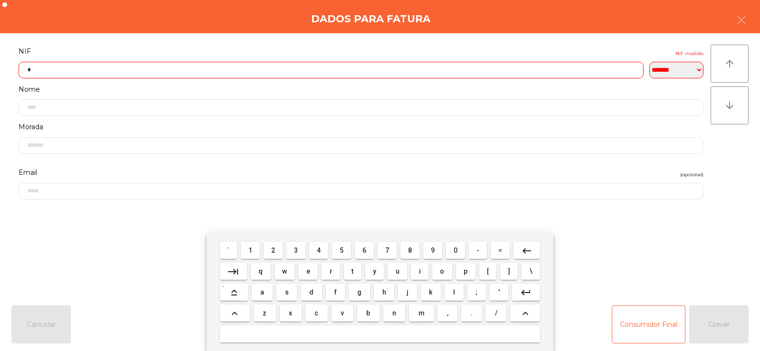
click at [432, 250] on span "9" at bounding box center [433, 250] width 4 height 8
click at [317, 250] on span "4" at bounding box center [319, 250] width 4 height 8
click at [320, 249] on span "4" at bounding box center [319, 250] width 4 height 8
click at [410, 250] on span "8" at bounding box center [410, 250] width 4 height 8
click at [319, 250] on span "4" at bounding box center [319, 250] width 4 height 8
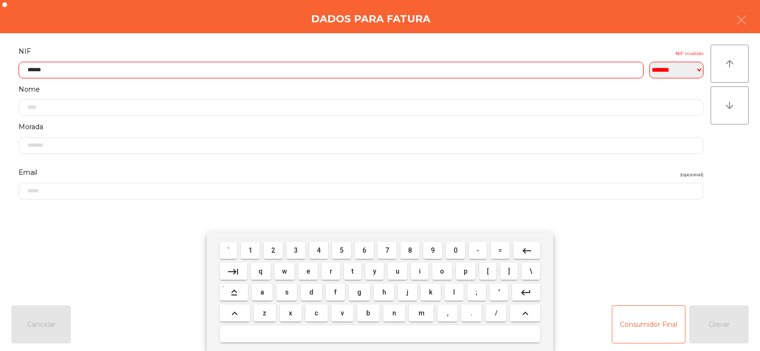
click at [387, 250] on span "7" at bounding box center [387, 250] width 4 height 8
click at [386, 247] on span "7" at bounding box center [387, 250] width 4 height 8
click at [434, 247] on span "9" at bounding box center [433, 250] width 4 height 8
type input "*********"
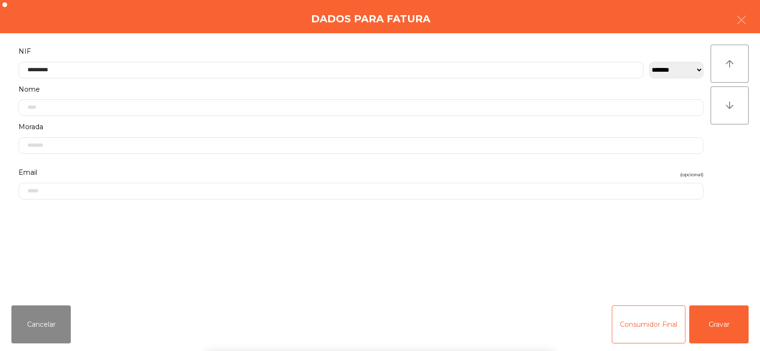
click at [682, 263] on div "` 1 2 3 4 5 6 7 8 9 0 - = keyboard_backspace keyboard_tab q w e r t y u i o p […" at bounding box center [380, 292] width 760 height 118
click at [710, 319] on button "Gravar" at bounding box center [718, 324] width 59 height 38
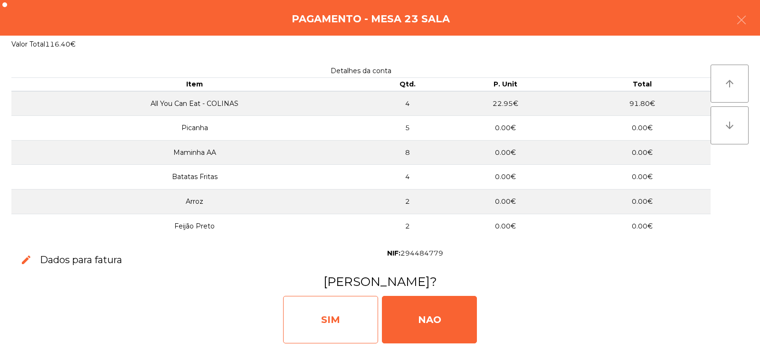
click at [341, 324] on div "SIM" at bounding box center [330, 319] width 95 height 47
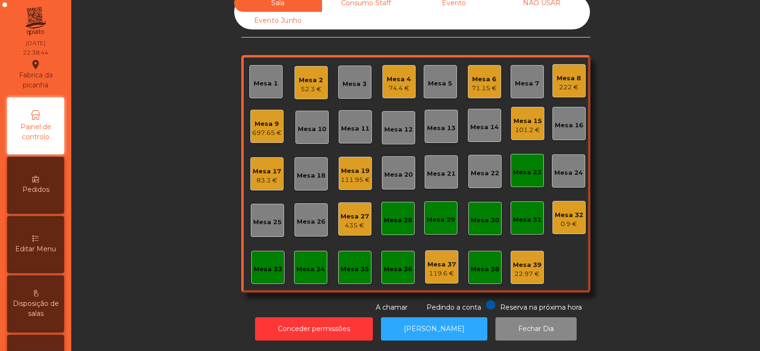
click at [559, 74] on div "Mesa 8" at bounding box center [568, 78] width 24 height 9
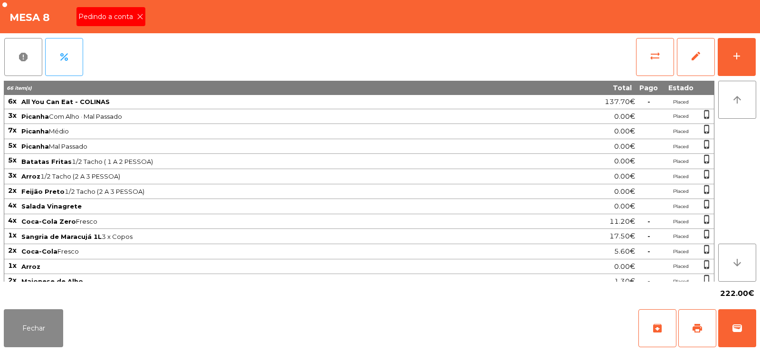
click at [117, 20] on span "Pedindo a conta" at bounding box center [107, 17] width 58 height 10
click at [700, 329] on span "print" at bounding box center [696, 327] width 11 height 11
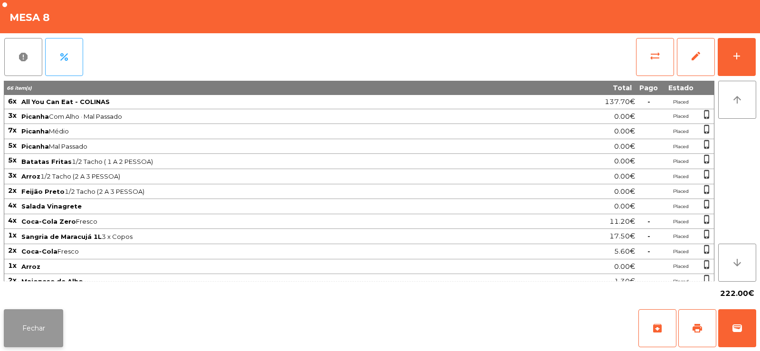
click at [26, 330] on button "Fechar" at bounding box center [33, 328] width 59 height 38
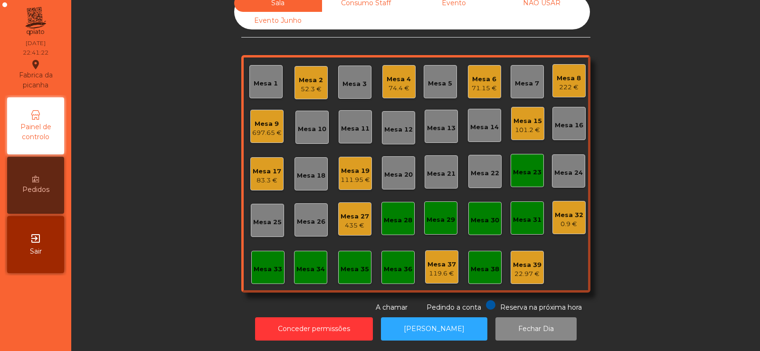
click at [569, 83] on div "222 €" at bounding box center [568, 87] width 24 height 9
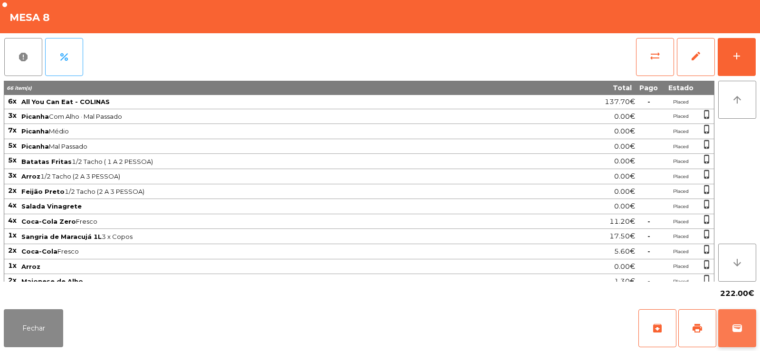
click at [735, 332] on span "wallet" at bounding box center [736, 327] width 11 height 11
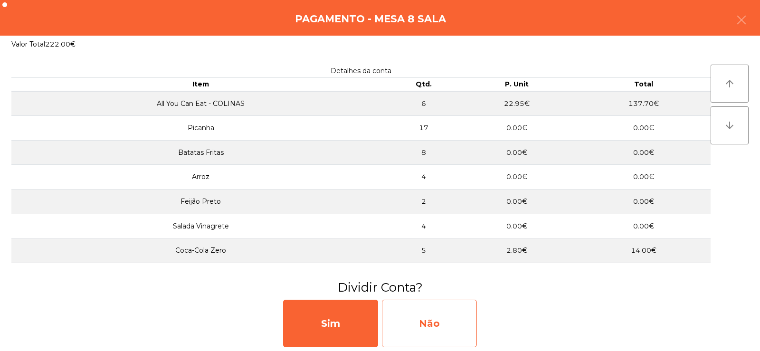
click at [430, 327] on div "Não" at bounding box center [429, 323] width 95 height 47
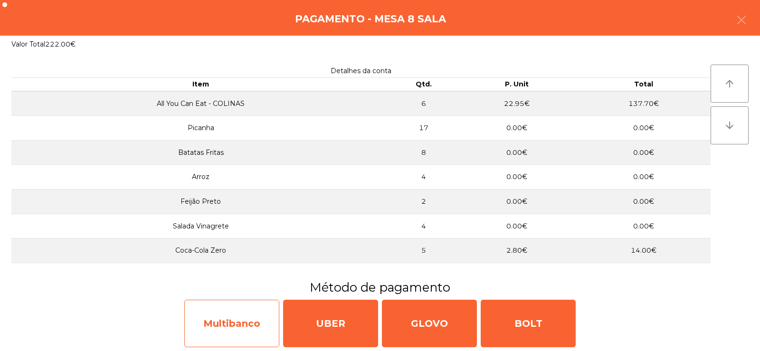
click at [229, 318] on div "Multibanco" at bounding box center [231, 323] width 95 height 47
select select "**"
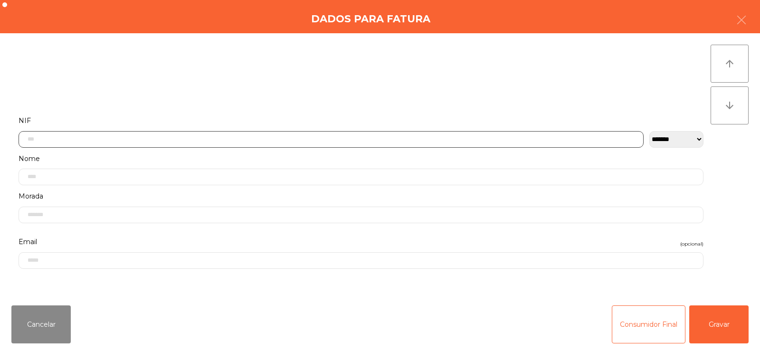
click at [252, 140] on input "text" at bounding box center [331, 139] width 625 height 17
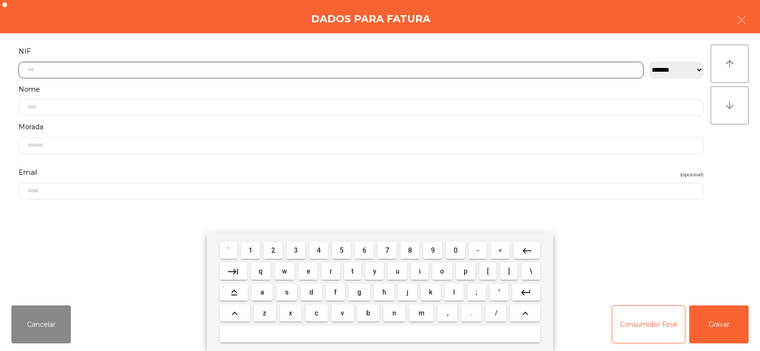
click at [273, 251] on span "2" at bounding box center [273, 250] width 4 height 8
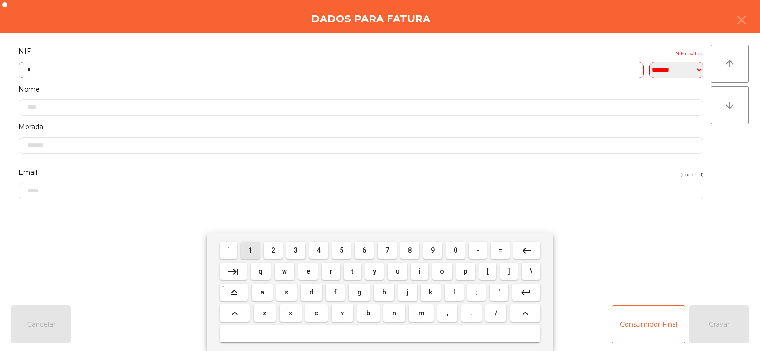
click at [251, 249] on span "1" at bounding box center [250, 250] width 4 height 8
click at [298, 252] on span "3" at bounding box center [296, 250] width 4 height 8
click at [365, 252] on span "6" at bounding box center [364, 250] width 4 height 8
click at [364, 250] on span "6" at bounding box center [364, 250] width 4 height 8
click at [296, 250] on span "3" at bounding box center [296, 250] width 4 height 8
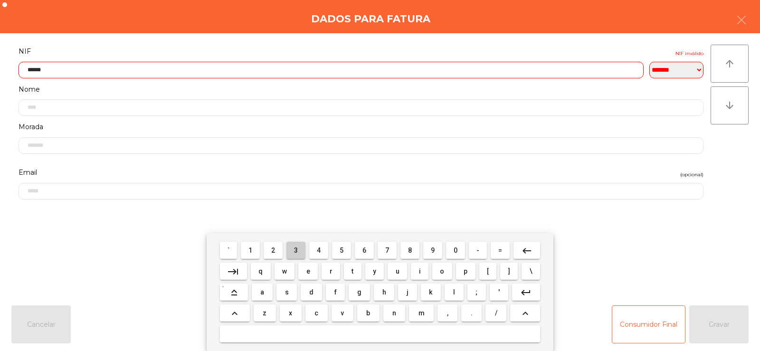
click at [296, 250] on span "3" at bounding box center [296, 250] width 4 height 8
click at [523, 249] on mat-icon "keyboard_backspace" at bounding box center [526, 250] width 11 height 11
click at [523, 250] on mat-icon "keyboard_backspace" at bounding box center [526, 250] width 11 height 11
click at [523, 252] on mat-icon "keyboard_backspace" at bounding box center [526, 250] width 11 height 11
click at [522, 254] on mat-icon "keyboard_backspace" at bounding box center [526, 250] width 11 height 11
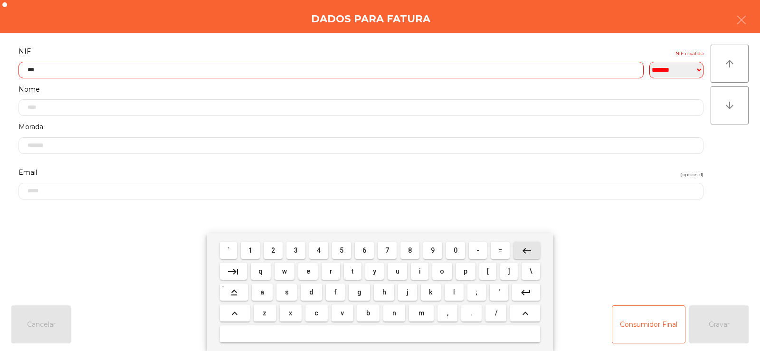
click at [523, 256] on mat-icon "keyboard_backspace" at bounding box center [526, 250] width 11 height 11
click at [522, 257] on button "keyboard_backspace" at bounding box center [526, 250] width 27 height 17
click at [387, 252] on span "7" at bounding box center [387, 250] width 4 height 8
click at [433, 253] on span "9" at bounding box center [433, 250] width 4 height 8
click at [252, 251] on span "1" at bounding box center [250, 250] width 4 height 8
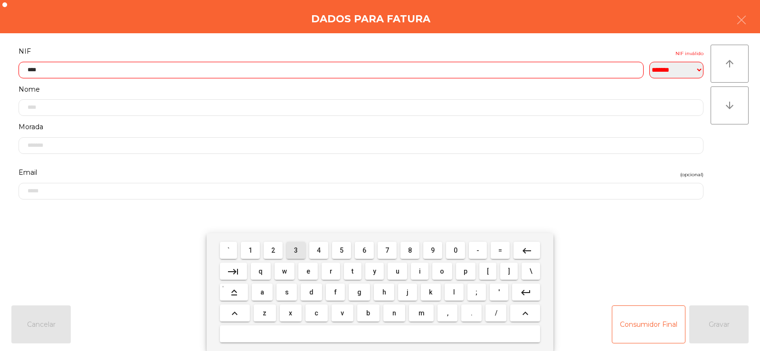
click at [298, 250] on span "3" at bounding box center [296, 250] width 4 height 8
click at [364, 250] on span "6" at bounding box center [364, 250] width 4 height 8
click at [365, 251] on span "6" at bounding box center [364, 250] width 4 height 8
click at [296, 250] on span "3" at bounding box center [296, 250] width 4 height 8
click at [298, 254] on span "3" at bounding box center [296, 250] width 4 height 8
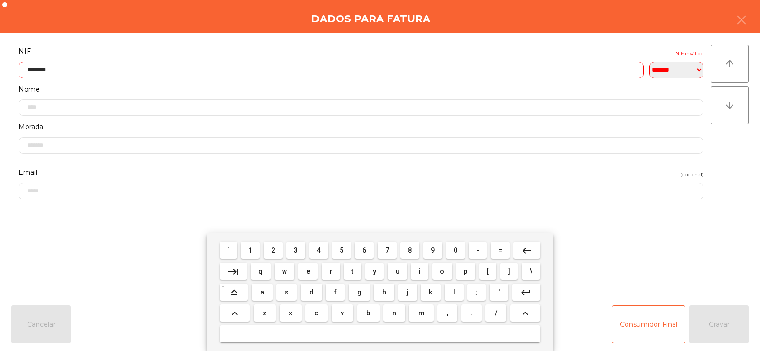
type input "*********"
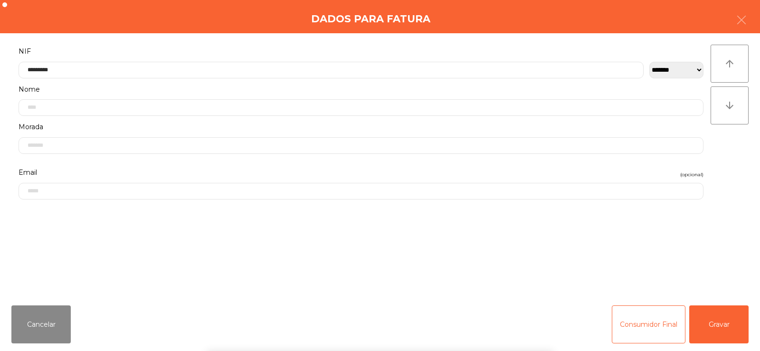
click at [729, 325] on div "` 1 2 3 4 5 6 7 8 9 0 - = keyboard_backspace keyboard_tab q w e r t y u i o p […" at bounding box center [380, 292] width 760 height 118
click at [706, 322] on button "Gravar" at bounding box center [718, 324] width 59 height 38
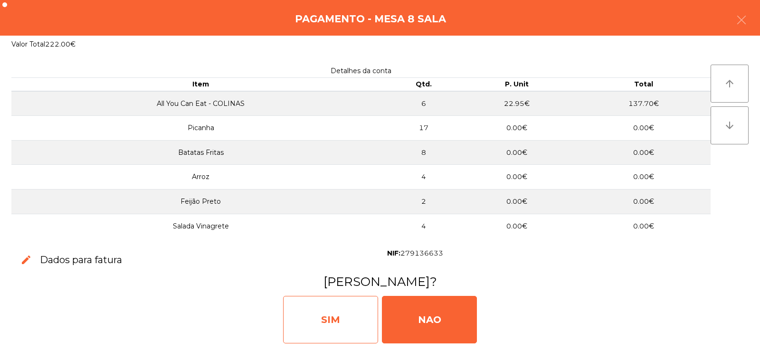
click at [337, 321] on div "SIM" at bounding box center [330, 319] width 95 height 47
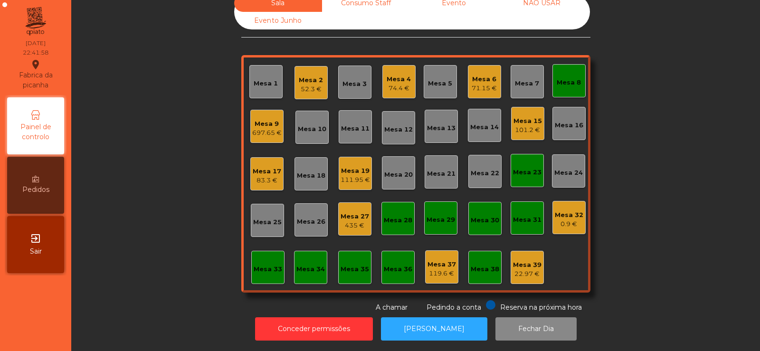
scroll to position [0, 0]
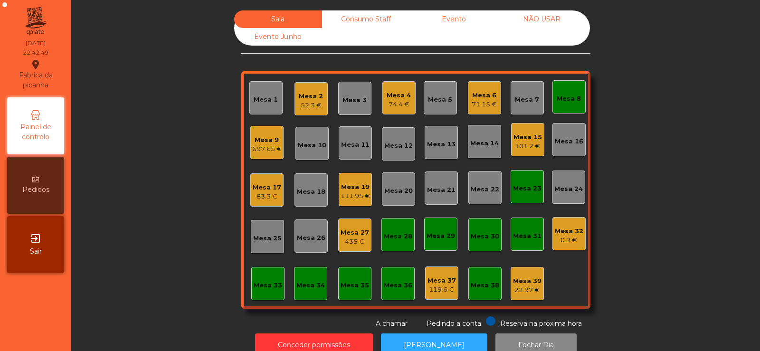
click at [347, 204] on div "Mesa 19 111.95 €" at bounding box center [354, 189] width 33 height 33
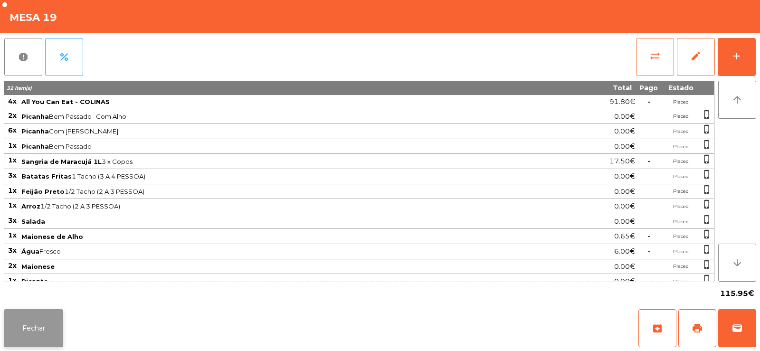
click at [46, 329] on button "Fechar" at bounding box center [33, 328] width 59 height 38
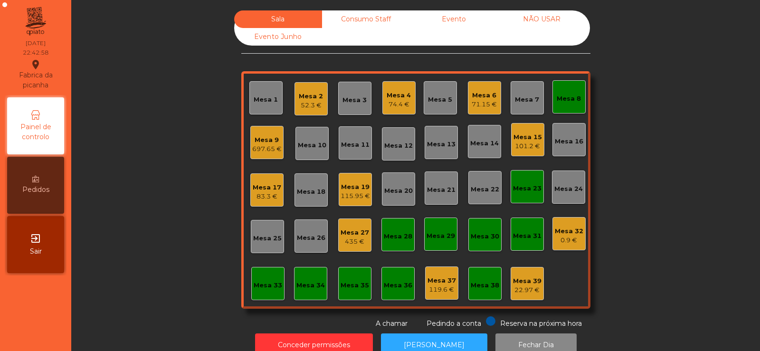
click at [254, 147] on div "697.65 €" at bounding box center [266, 148] width 29 height 9
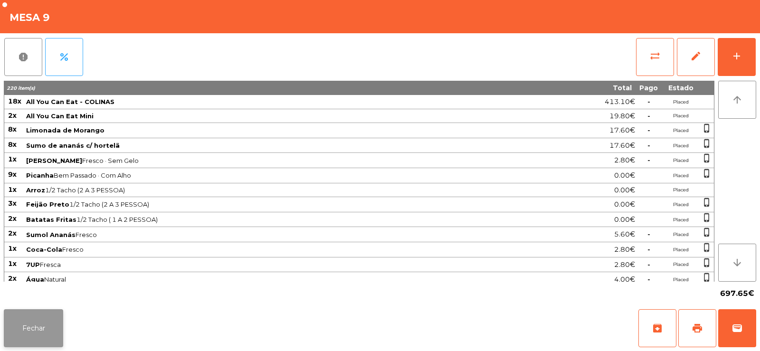
click at [52, 327] on button "Fechar" at bounding box center [33, 328] width 59 height 38
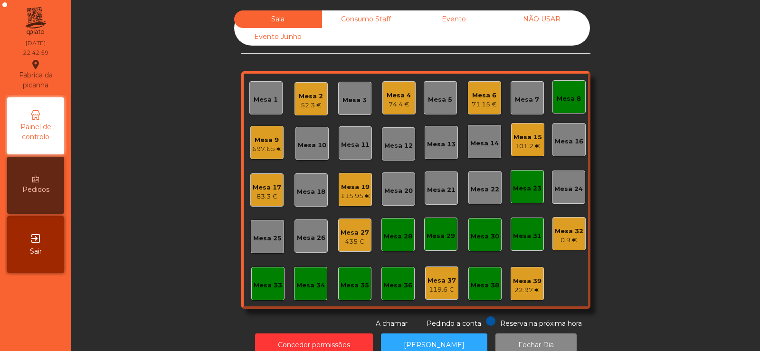
click at [252, 152] on div "697.65 €" at bounding box center [266, 148] width 29 height 9
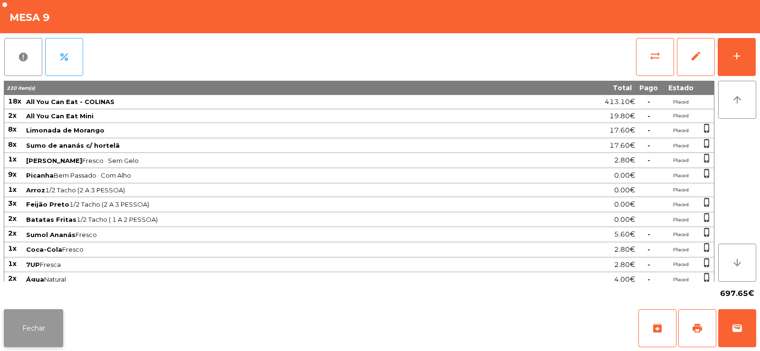
click at [49, 345] on button "Fechar" at bounding box center [33, 328] width 59 height 38
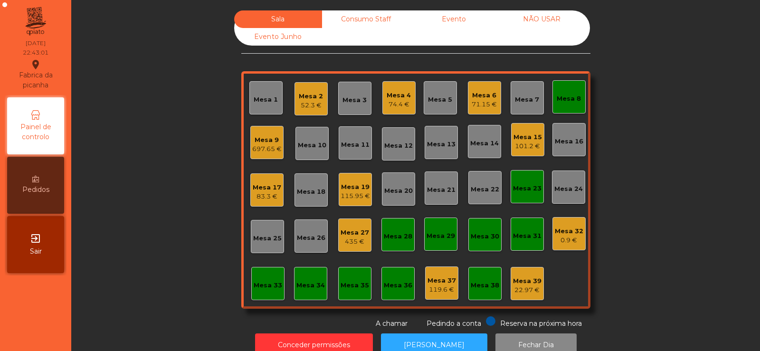
click at [260, 152] on div "697.65 €" at bounding box center [266, 148] width 29 height 9
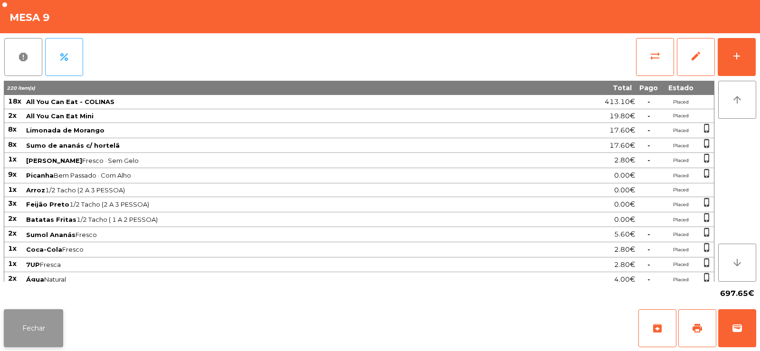
click at [49, 330] on button "Fechar" at bounding box center [33, 328] width 59 height 38
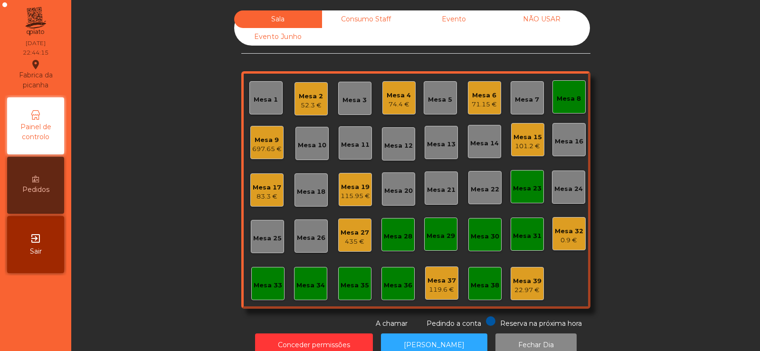
click at [579, 104] on div "Mesa 8" at bounding box center [568, 96] width 33 height 33
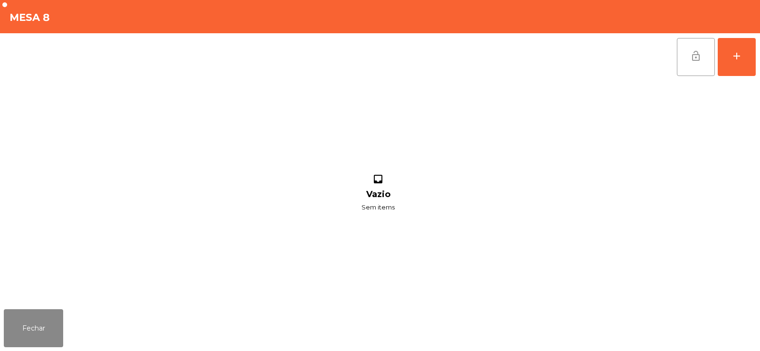
click at [688, 61] on button "lock_open" at bounding box center [695, 57] width 38 height 38
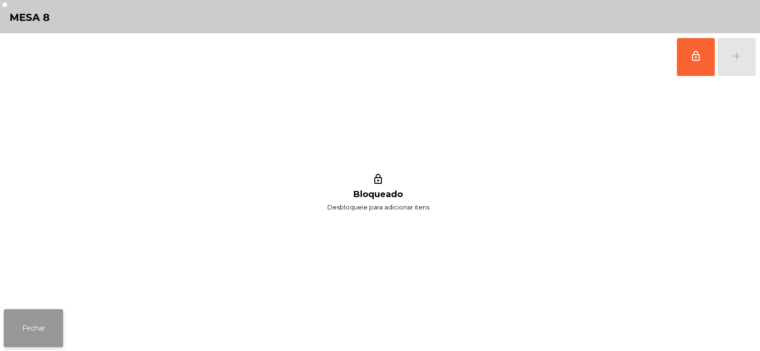
click at [30, 325] on button "Fechar" at bounding box center [33, 328] width 59 height 38
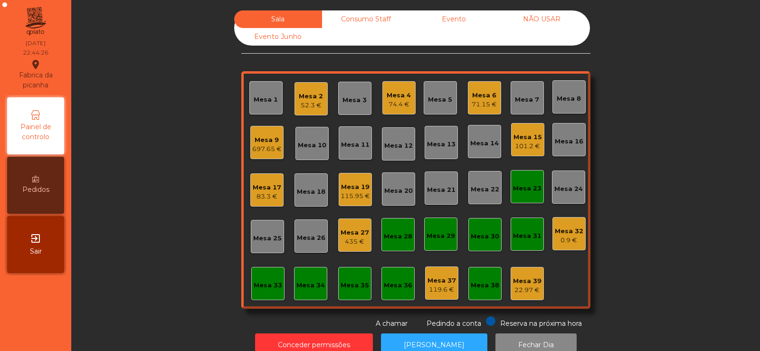
click at [299, 250] on div "Mesa 26" at bounding box center [310, 235] width 33 height 33
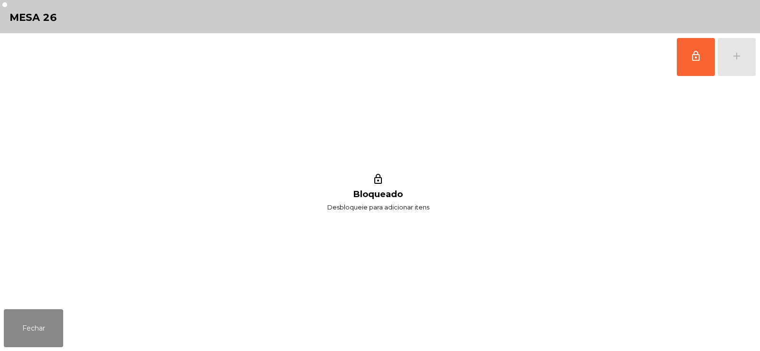
click at [258, 143] on div "lock_outline Bloqueado Desbloqueie para adicionar itens" at bounding box center [378, 193] width 748 height 225
click at [19, 322] on button "Fechar" at bounding box center [33, 328] width 59 height 38
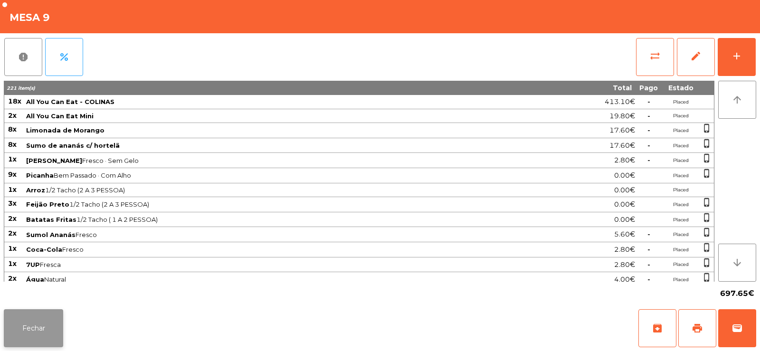
click at [42, 316] on button "Fechar" at bounding box center [33, 328] width 59 height 38
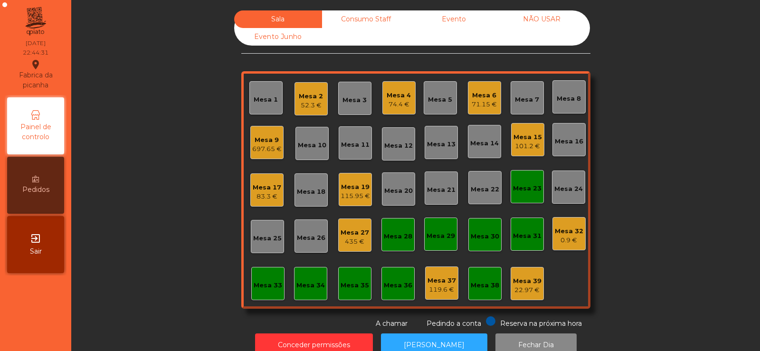
click at [397, 102] on div "74.4 €" at bounding box center [398, 104] width 24 height 9
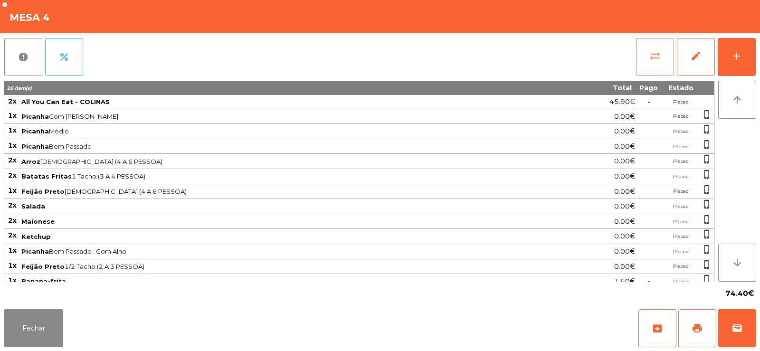
click at [645, 58] on button "sync_alt" at bounding box center [655, 57] width 38 height 38
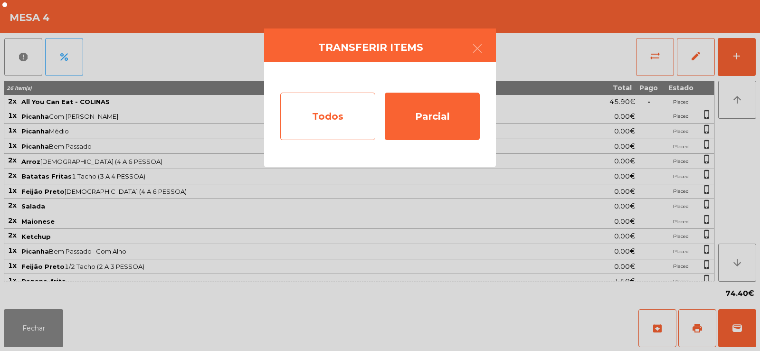
click at [337, 107] on div "Todos" at bounding box center [327, 116] width 95 height 47
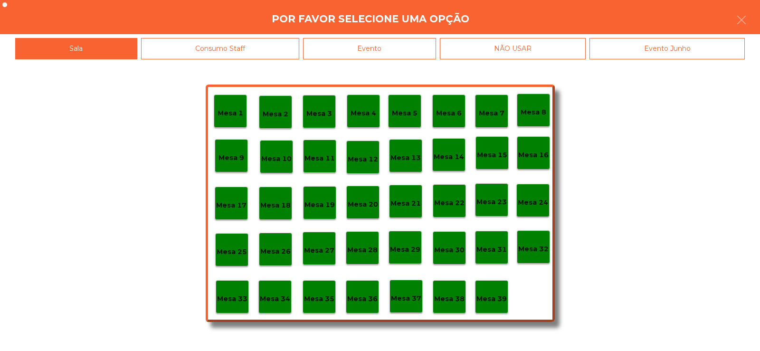
click at [233, 159] on p "Mesa 9" at bounding box center [231, 157] width 26 height 11
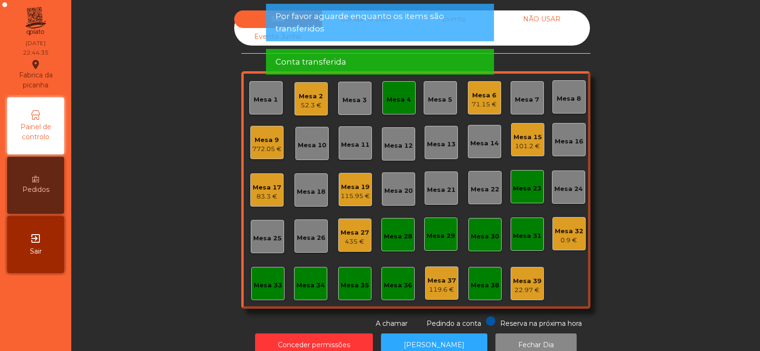
click at [259, 149] on div "772.05 €" at bounding box center [266, 148] width 29 height 9
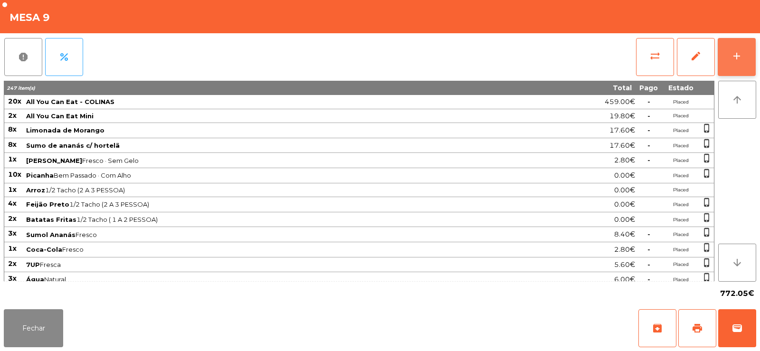
click at [740, 58] on div "add" at bounding box center [736, 55] width 11 height 11
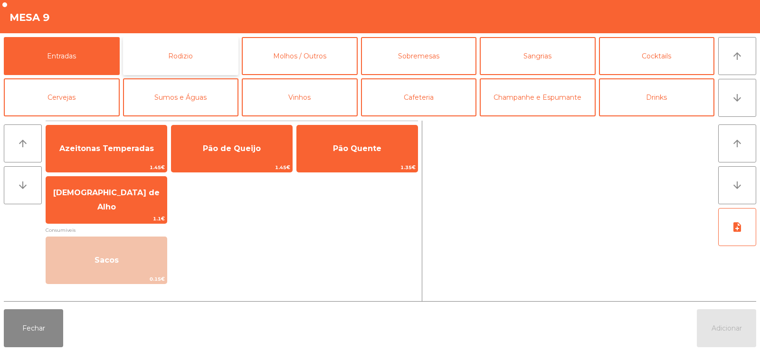
click at [163, 51] on button "Rodizio" at bounding box center [181, 56] width 116 height 38
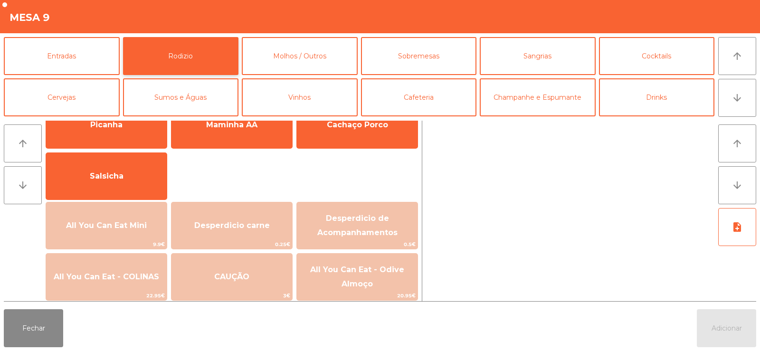
scroll to position [54, 0]
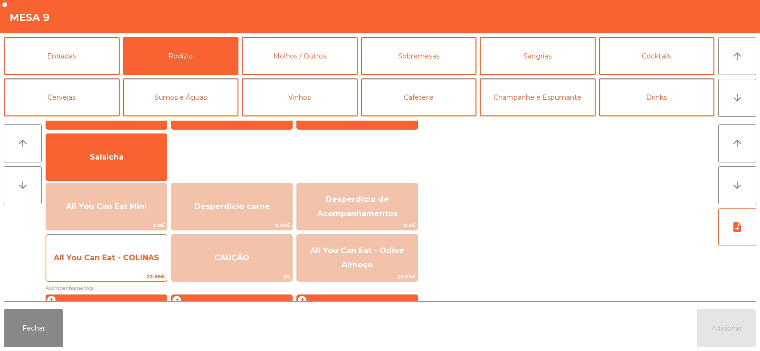
click at [105, 264] on span "All You Can Eat - COLINAS" at bounding box center [106, 258] width 121 height 26
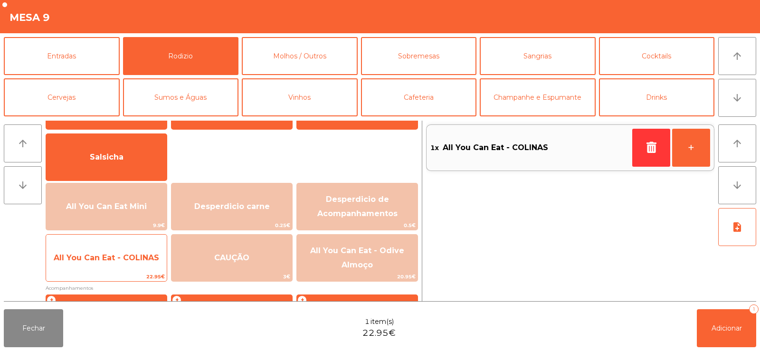
click at [105, 263] on span "All You Can Eat - COLINAS" at bounding box center [106, 258] width 121 height 26
click at [104, 262] on span "All You Can Eat - COLINAS" at bounding box center [106, 258] width 121 height 26
click at [107, 261] on span "All You Can Eat - COLINAS" at bounding box center [106, 257] width 105 height 9
click at [98, 267] on span "All You Can Eat - COLINAS" at bounding box center [106, 258] width 121 height 26
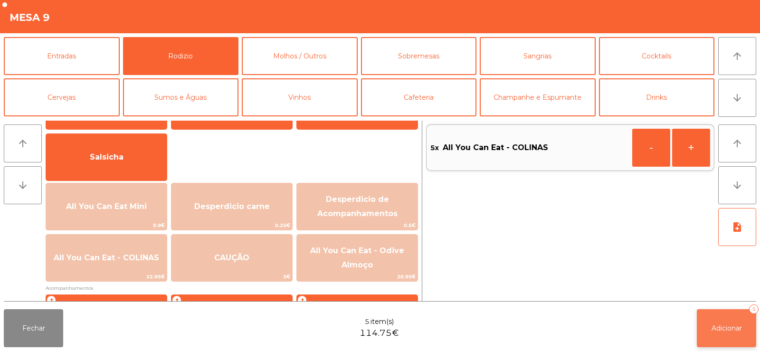
click at [704, 321] on button "Adicionar 5" at bounding box center [725, 328] width 59 height 38
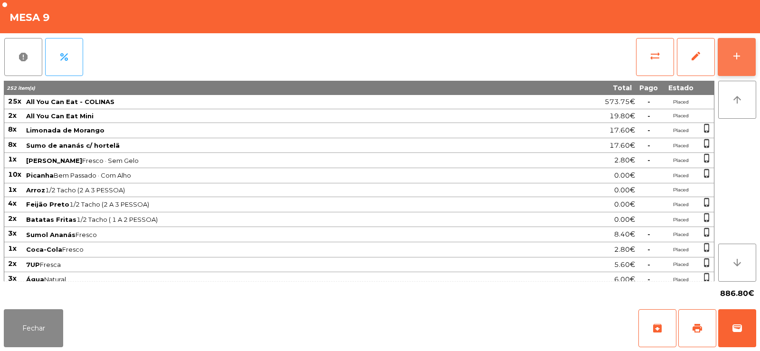
click at [733, 65] on button "add" at bounding box center [736, 57] width 38 height 38
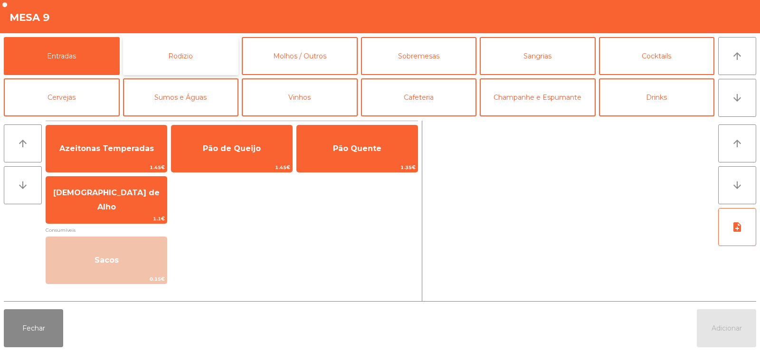
click at [185, 61] on button "Rodizio" at bounding box center [181, 56] width 116 height 38
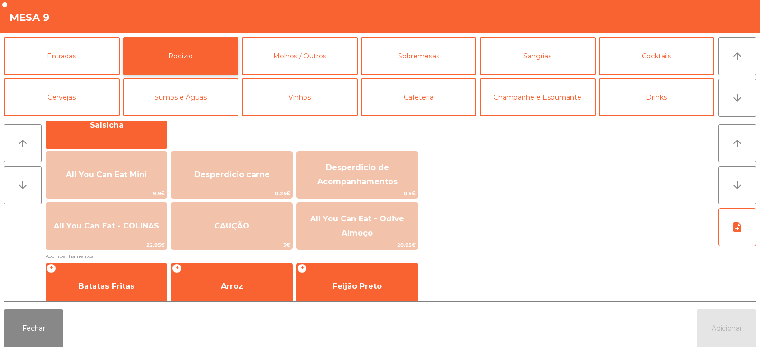
scroll to position [93, 0]
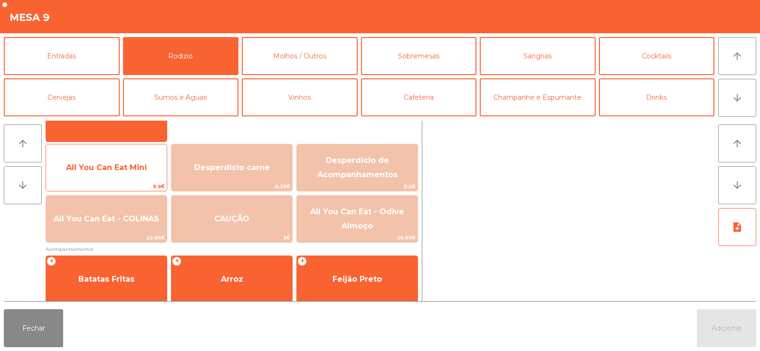
click at [112, 171] on span "All You Can Eat Mini" at bounding box center [106, 167] width 81 height 9
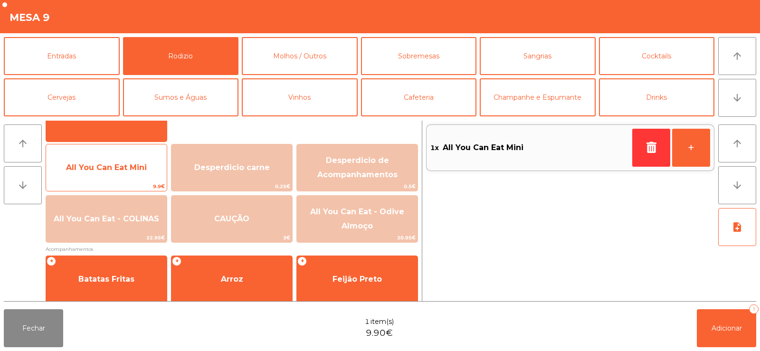
click at [103, 171] on span "All You Can Eat Mini" at bounding box center [106, 167] width 81 height 9
click at [122, 174] on span "All You Can Eat Mini" at bounding box center [106, 168] width 121 height 26
click at [122, 165] on span "All You Can Eat Mini" at bounding box center [106, 167] width 81 height 9
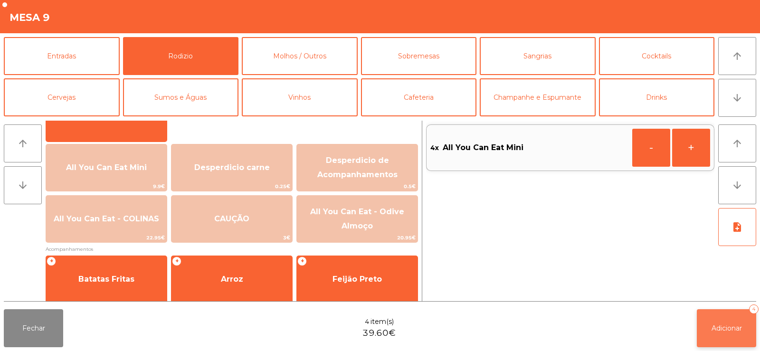
click at [719, 330] on span "Adicionar" at bounding box center [726, 328] width 30 height 9
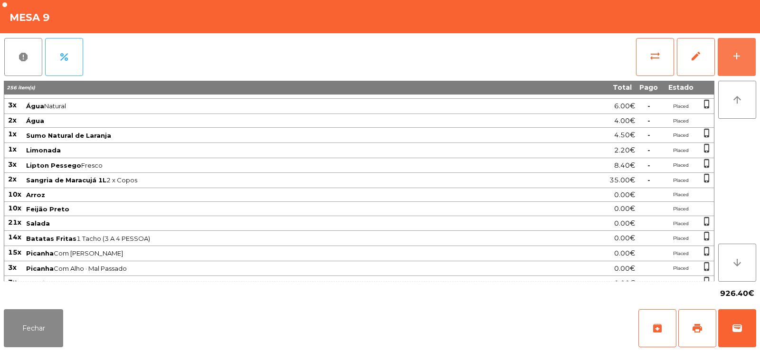
scroll to position [0, 0]
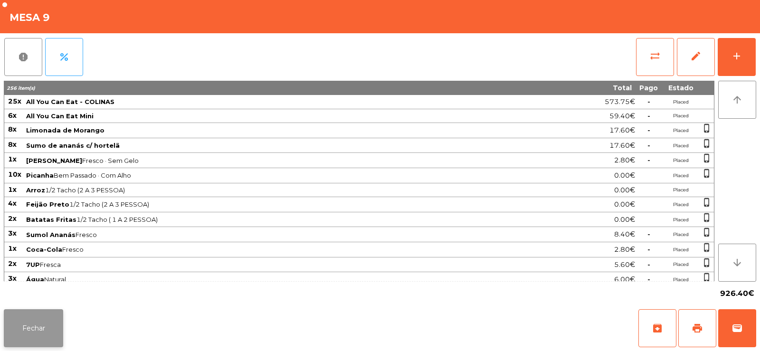
click at [41, 319] on button "Fechar" at bounding box center [33, 328] width 59 height 38
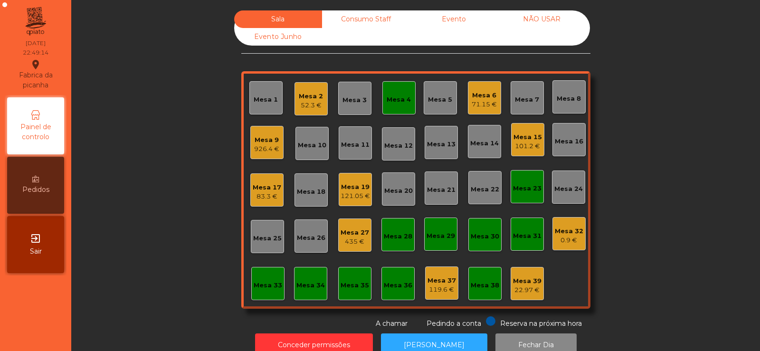
click at [263, 150] on div "926.4 €" at bounding box center [266, 148] width 25 height 9
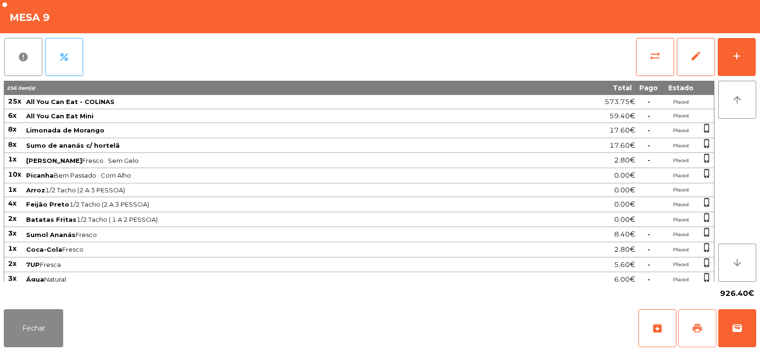
click at [698, 341] on button "print" at bounding box center [697, 328] width 38 height 38
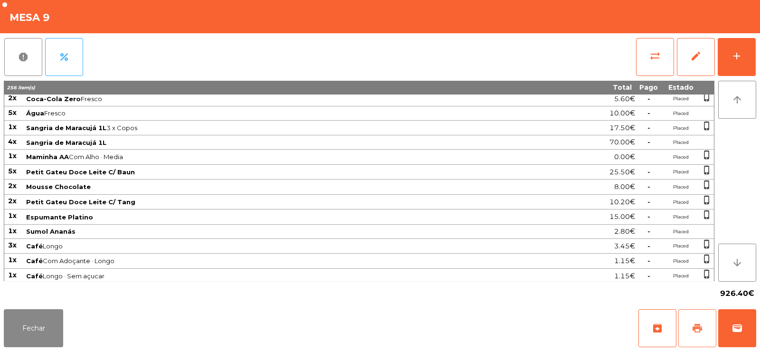
scroll to position [570, 0]
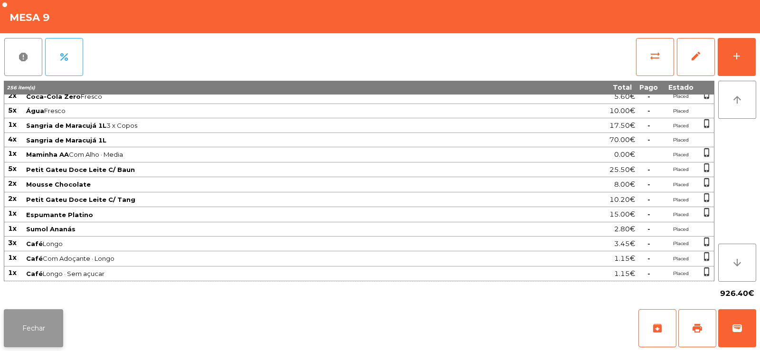
click at [41, 329] on button "Fechar" at bounding box center [33, 328] width 59 height 38
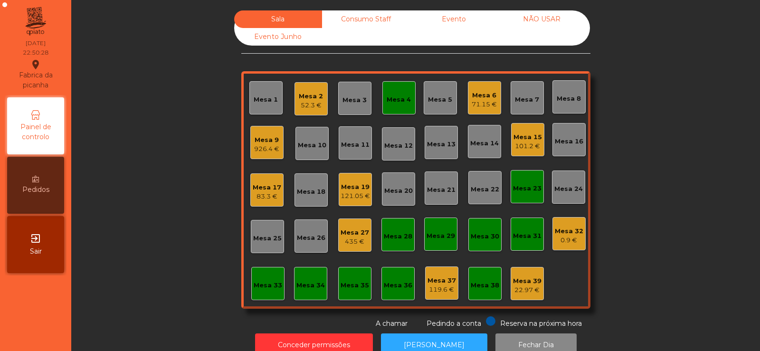
click at [391, 97] on div "Mesa 4" at bounding box center [398, 99] width 24 height 9
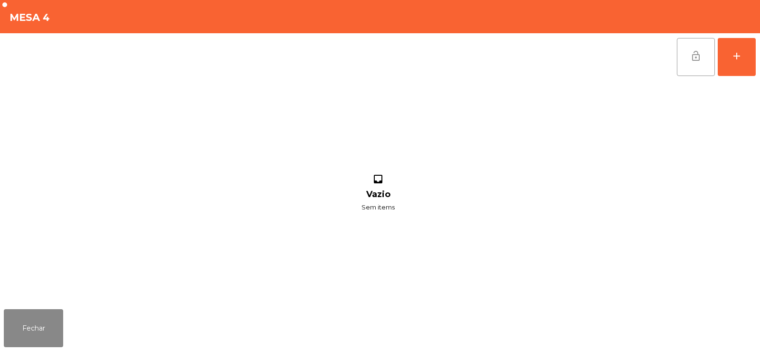
click at [694, 56] on span "lock_open" at bounding box center [695, 55] width 11 height 11
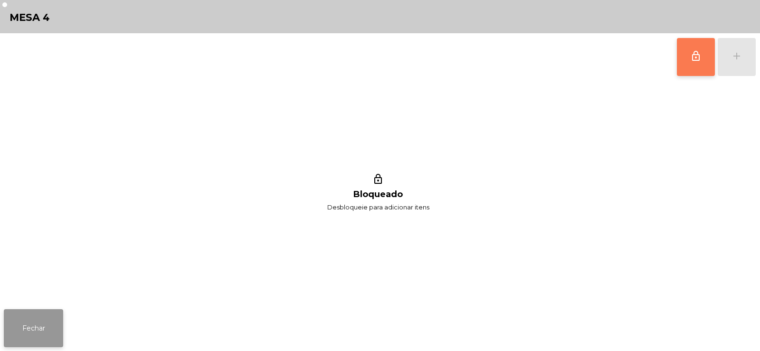
click at [39, 323] on button "Fechar" at bounding box center [33, 328] width 59 height 38
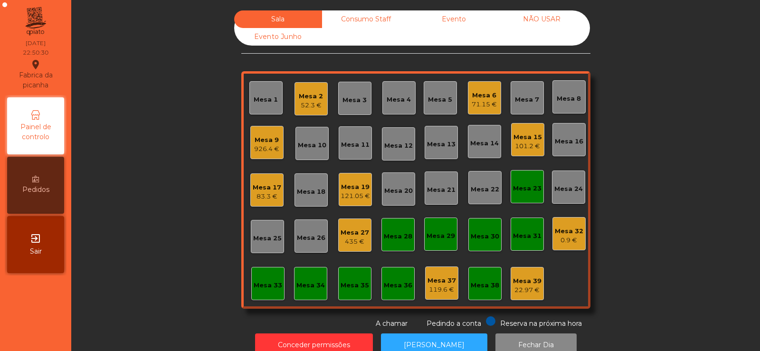
click at [142, 149] on div "Sala Consumo Staff Evento NÃO USAR Evento Junho Mesa 1 Mesa 2 52.3 € Mesa 3 Mes…" at bounding box center [415, 169] width 663 height 318
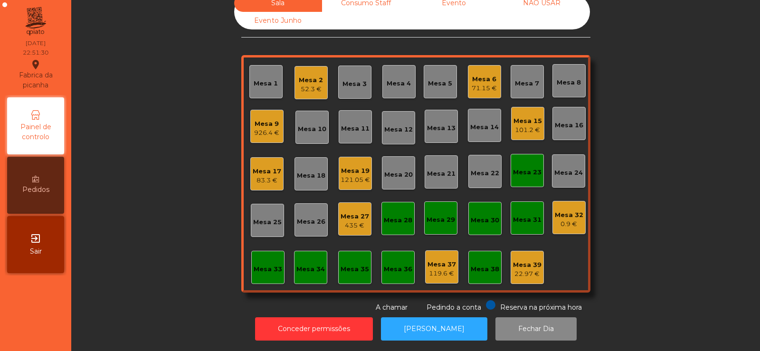
click at [530, 261] on div "Mesa 39" at bounding box center [527, 264] width 28 height 9
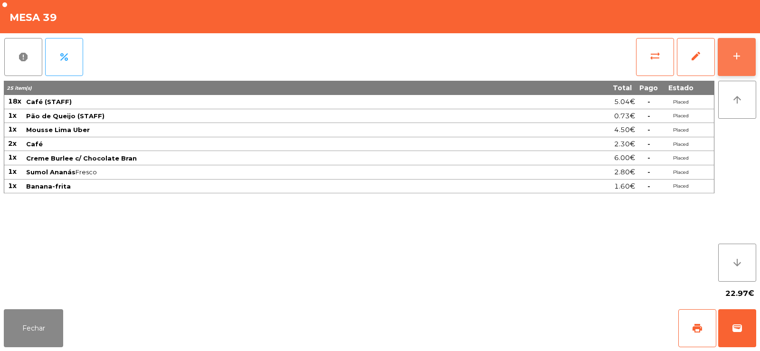
click at [736, 60] on div "add" at bounding box center [736, 55] width 11 height 11
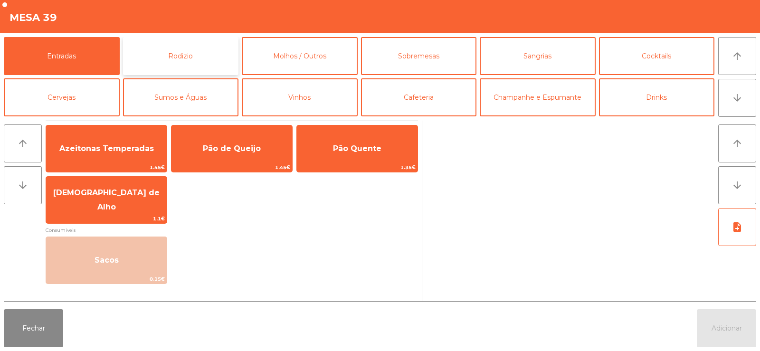
click at [196, 51] on button "Rodizio" at bounding box center [181, 56] width 116 height 38
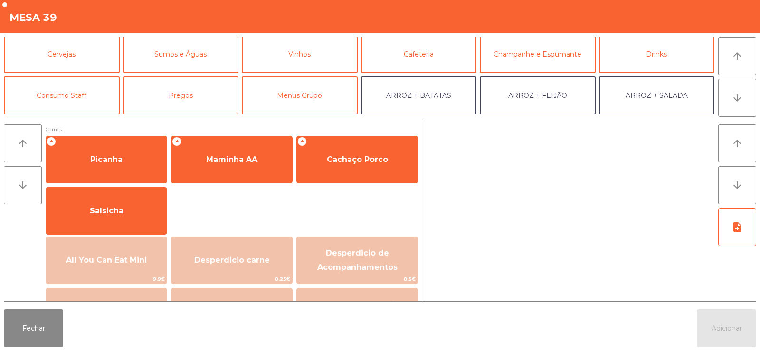
scroll to position [0, 0]
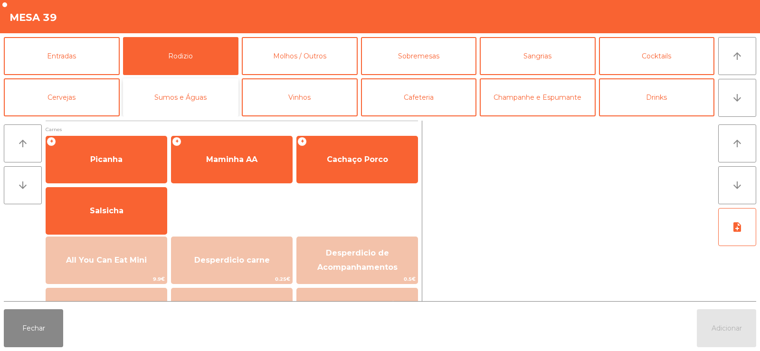
click at [182, 100] on button "Sumos e Águas" at bounding box center [181, 97] width 116 height 38
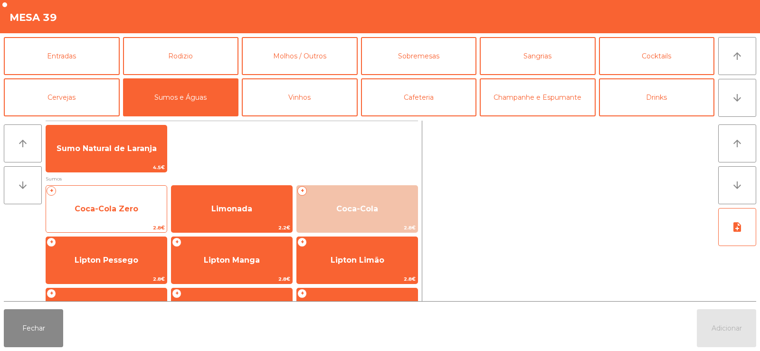
click at [118, 211] on span "Coca-Cola Zero" at bounding box center [107, 208] width 64 height 9
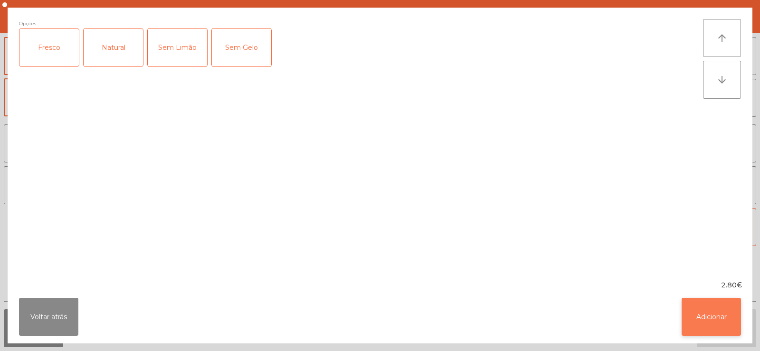
click at [710, 321] on button "Adicionar" at bounding box center [710, 317] width 59 height 38
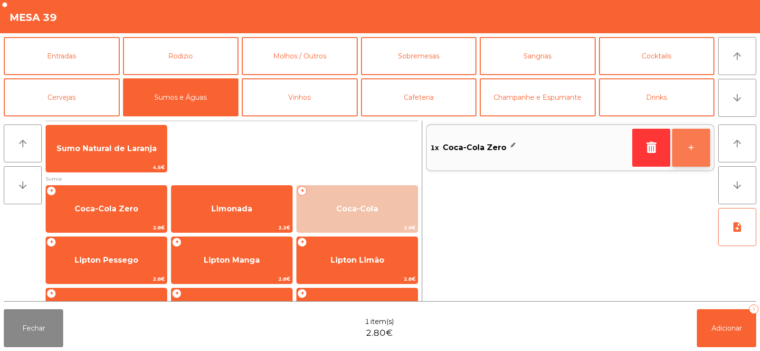
click at [695, 150] on button "+" at bounding box center [691, 148] width 38 height 38
click at [689, 150] on button "+" at bounding box center [691, 148] width 38 height 38
click at [696, 154] on button "+" at bounding box center [691, 148] width 38 height 38
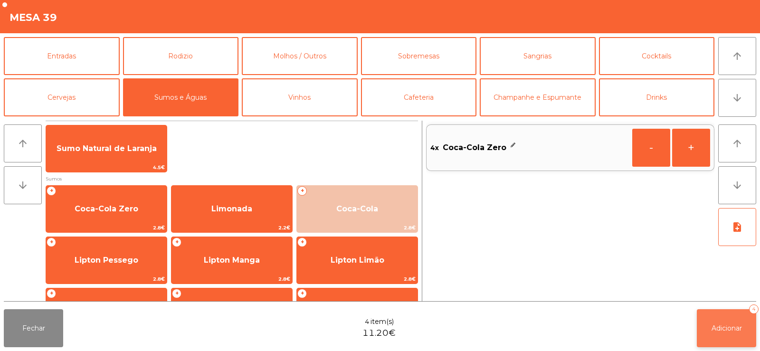
click at [725, 331] on span "Adicionar" at bounding box center [726, 328] width 30 height 9
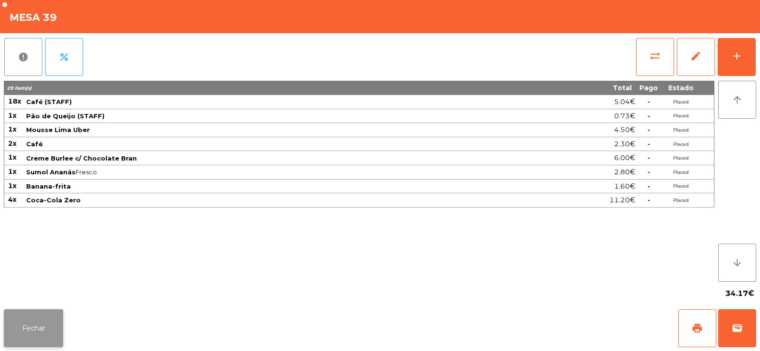
click at [31, 317] on button "Fechar" at bounding box center [33, 328] width 59 height 38
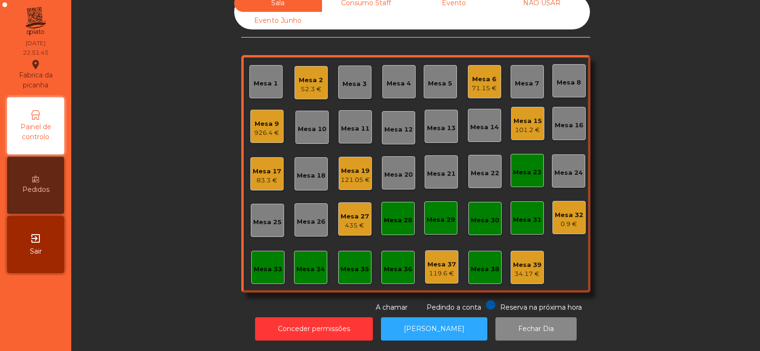
click at [521, 125] on div "101.2 €" at bounding box center [527, 129] width 28 height 9
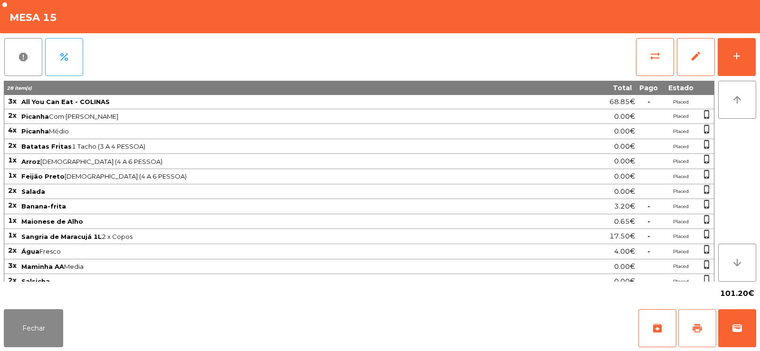
click at [695, 324] on span "print" at bounding box center [696, 327] width 11 height 11
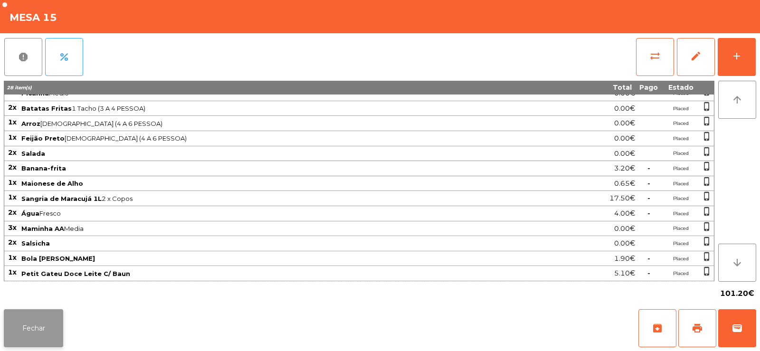
click at [57, 324] on button "Fechar" at bounding box center [33, 328] width 59 height 38
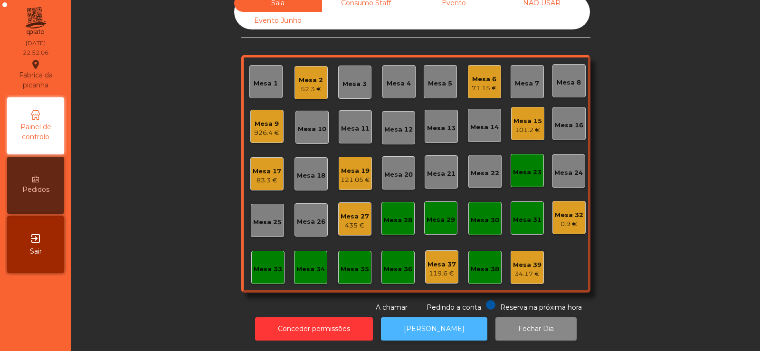
click at [407, 317] on button "[PERSON_NAME]" at bounding box center [434, 328] width 106 height 23
click at [528, 125] on div "101.2 €" at bounding box center [527, 129] width 28 height 9
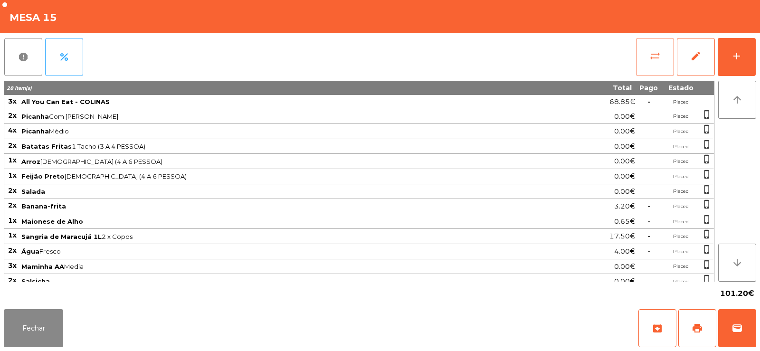
click at [651, 63] on button "sync_alt" at bounding box center [655, 57] width 38 height 38
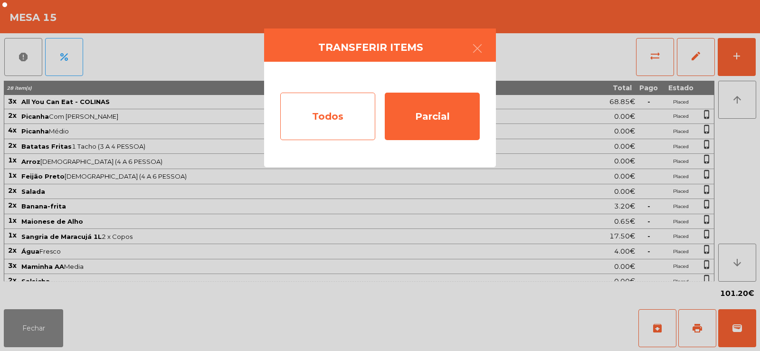
click at [307, 117] on div "Todos" at bounding box center [327, 116] width 95 height 47
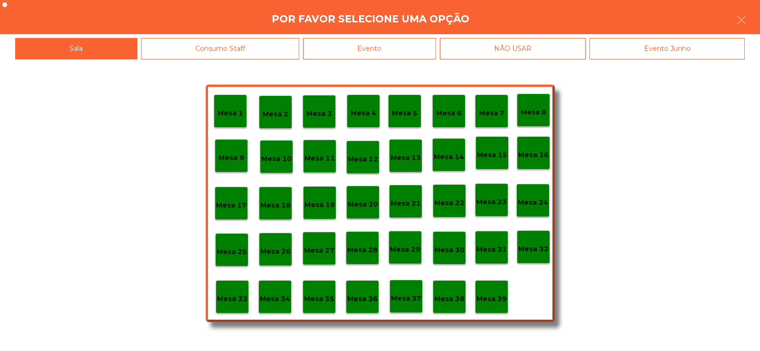
click at [256, 51] on div "Consumo Staff" at bounding box center [220, 48] width 159 height 21
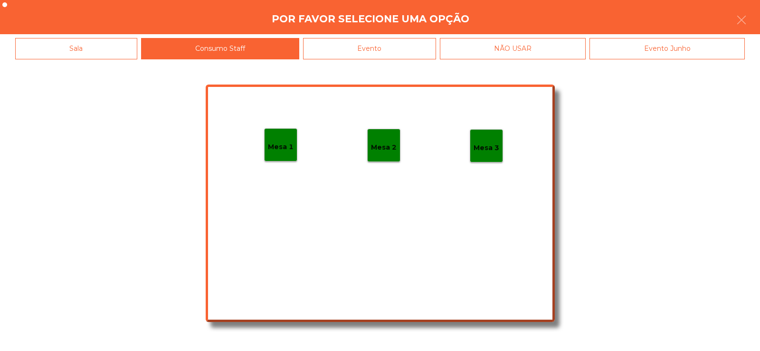
click at [381, 52] on div "Evento" at bounding box center [369, 48] width 133 height 21
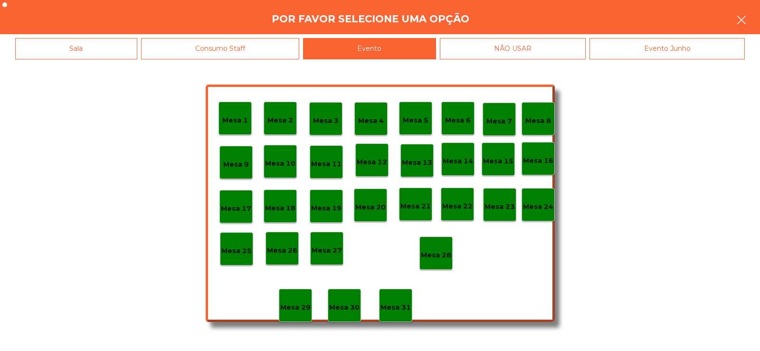
click at [742, 13] on button "button" at bounding box center [741, 21] width 27 height 28
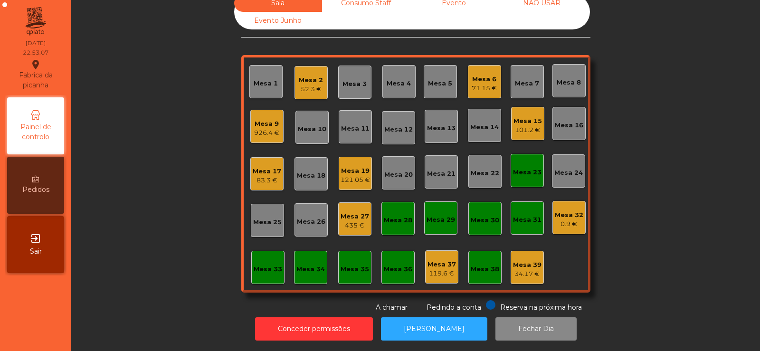
click at [349, 212] on div "Mesa 27" at bounding box center [354, 216] width 28 height 9
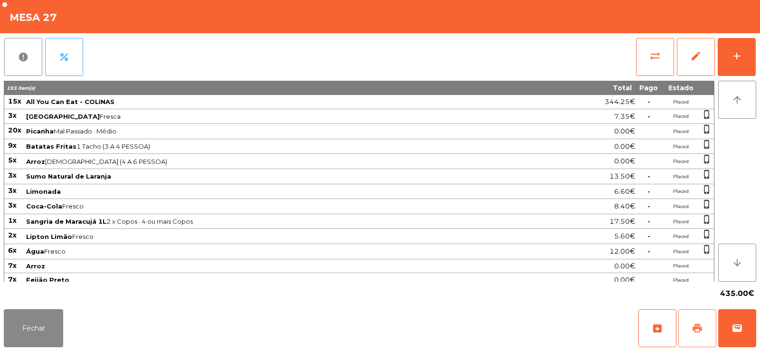
click at [695, 335] on button "print" at bounding box center [697, 328] width 38 height 38
click at [11, 343] on button "Fechar" at bounding box center [33, 328] width 59 height 38
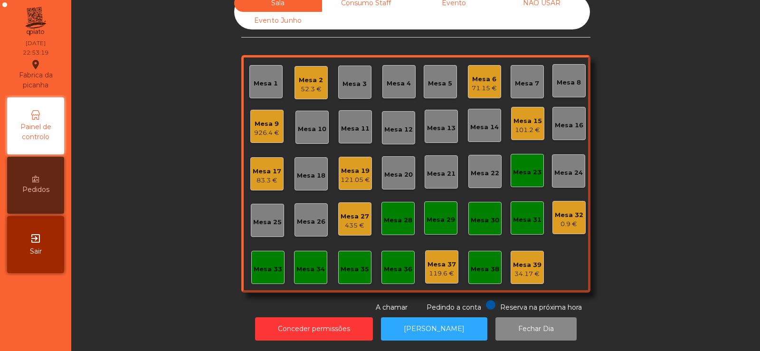
click at [303, 75] on div "Mesa 2" at bounding box center [311, 79] width 24 height 9
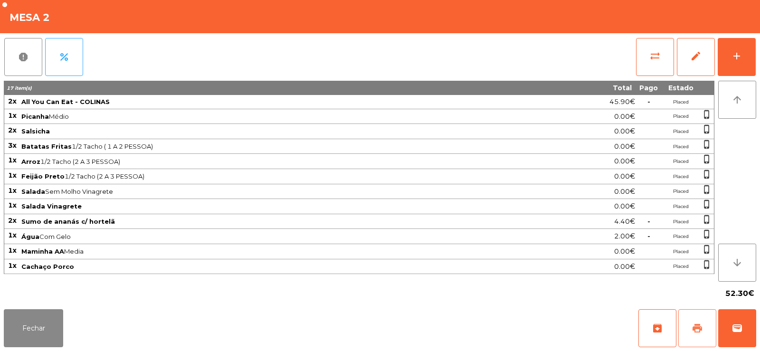
click at [701, 329] on span "print" at bounding box center [696, 327] width 11 height 11
click at [41, 326] on button "Fechar" at bounding box center [33, 328] width 59 height 38
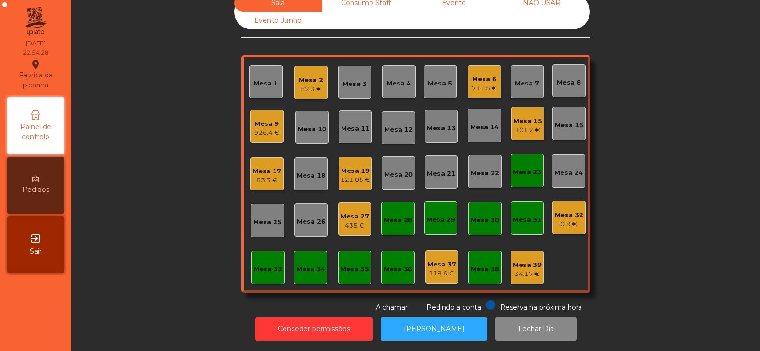
click at [305, 171] on div "Mesa 18" at bounding box center [311, 175] width 28 height 9
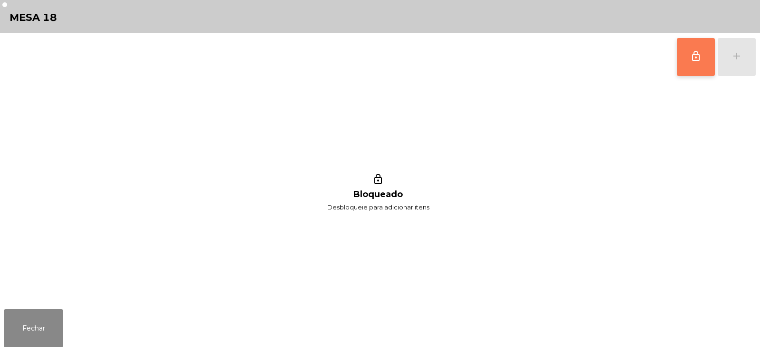
click at [687, 54] on button "lock_outline" at bounding box center [695, 57] width 38 height 38
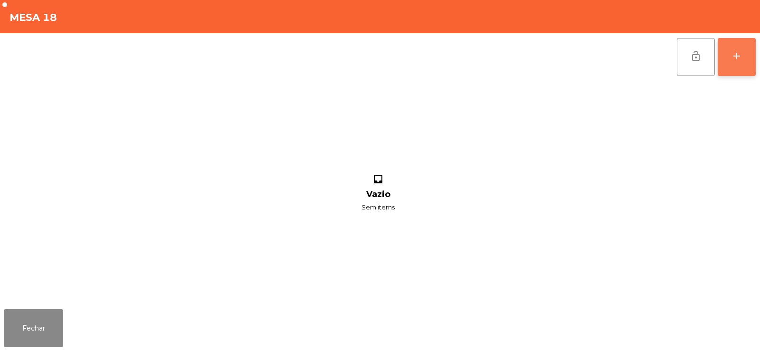
click at [733, 61] on div "add" at bounding box center [736, 55] width 11 height 11
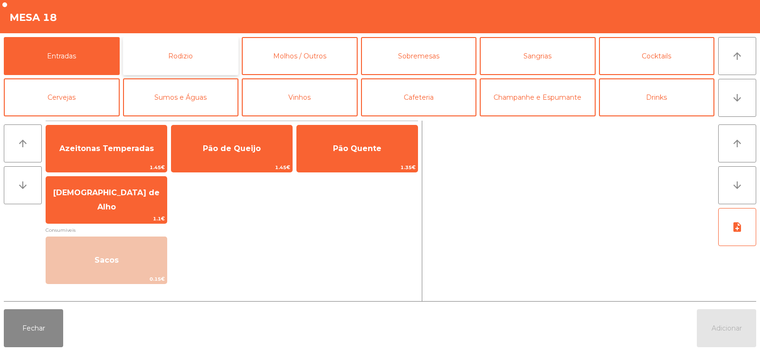
click at [144, 51] on button "Rodizio" at bounding box center [181, 56] width 116 height 38
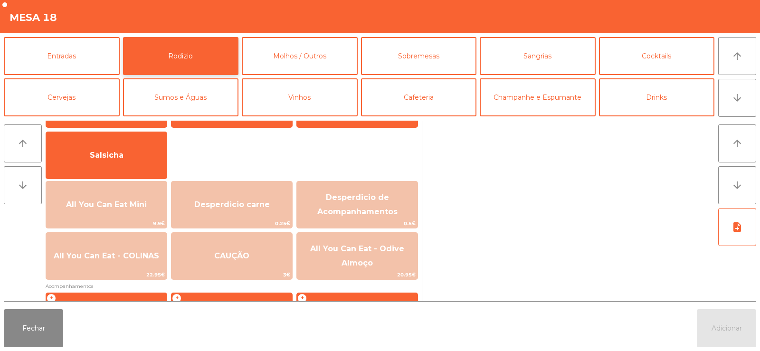
scroll to position [85, 0]
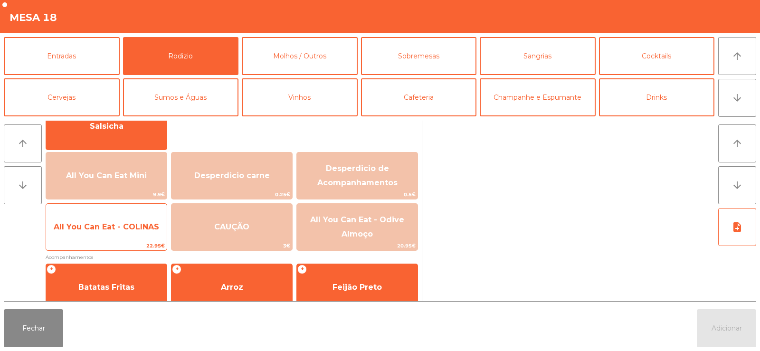
click at [96, 227] on span "All You Can Eat - COLINAS" at bounding box center [106, 226] width 105 height 9
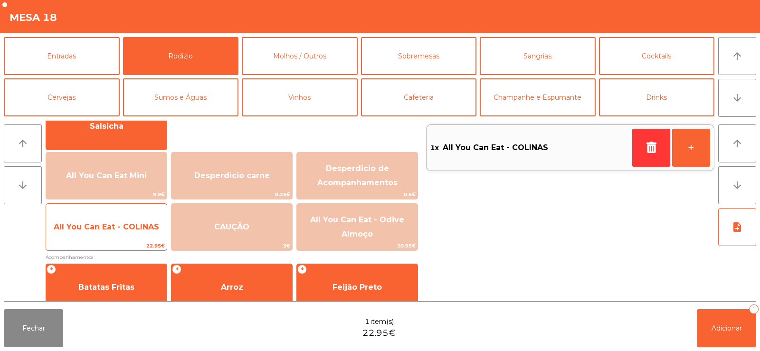
click at [97, 229] on span "All You Can Eat - COLINAS" at bounding box center [106, 226] width 105 height 9
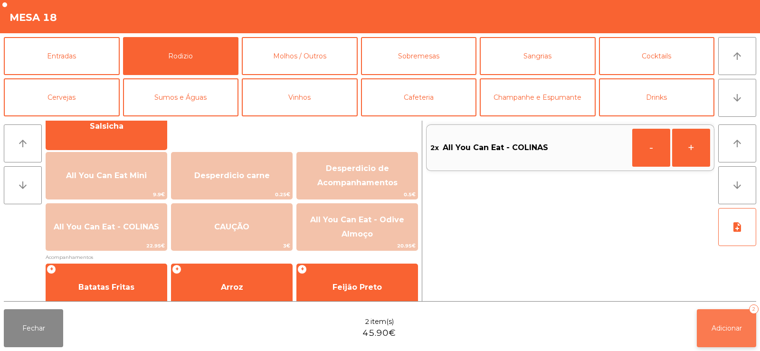
click at [714, 324] on span "Adicionar" at bounding box center [726, 328] width 30 height 9
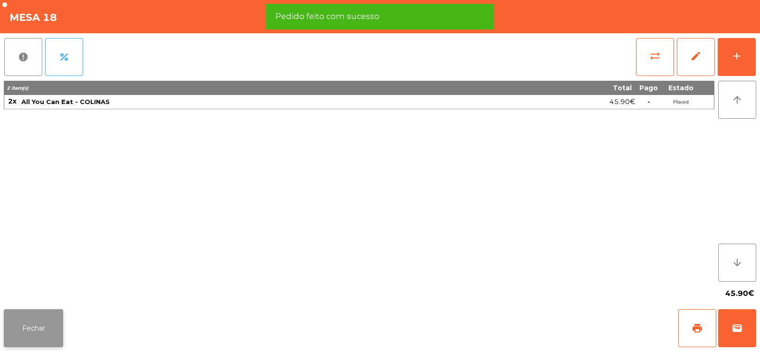
click at [30, 317] on button "Fechar" at bounding box center [33, 328] width 59 height 38
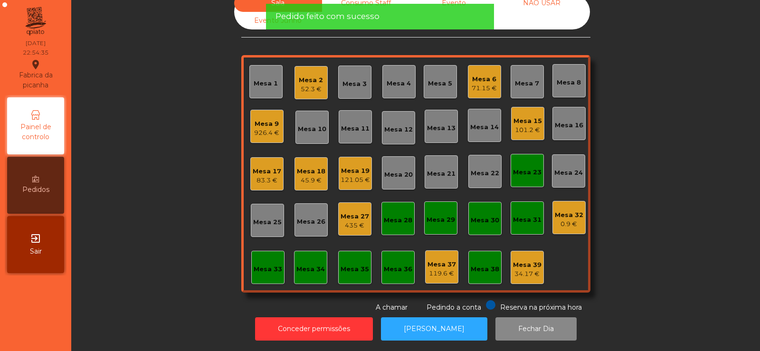
click at [348, 221] on div "435 €" at bounding box center [354, 225] width 28 height 9
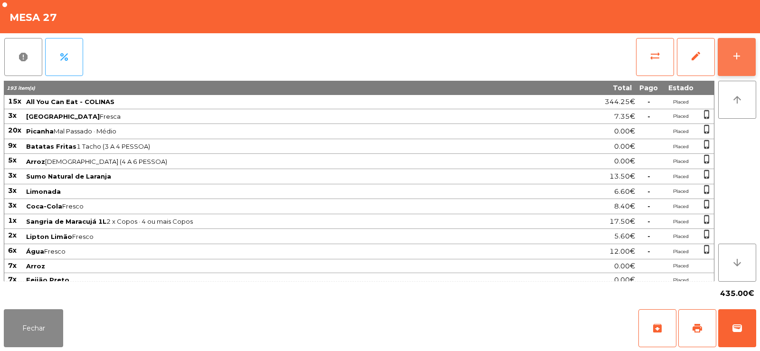
click at [740, 54] on div "add" at bounding box center [736, 55] width 11 height 11
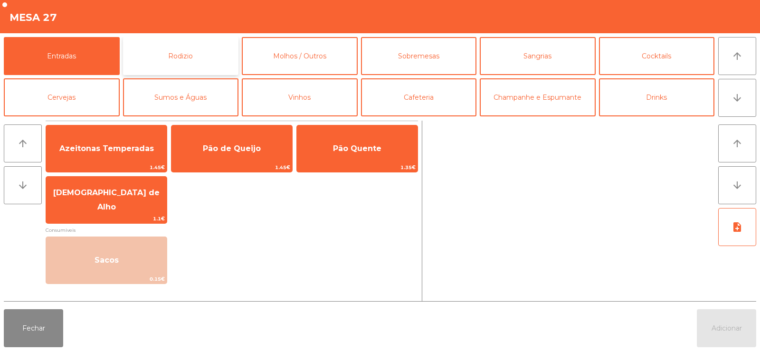
click at [160, 56] on button "Rodizio" at bounding box center [181, 56] width 116 height 38
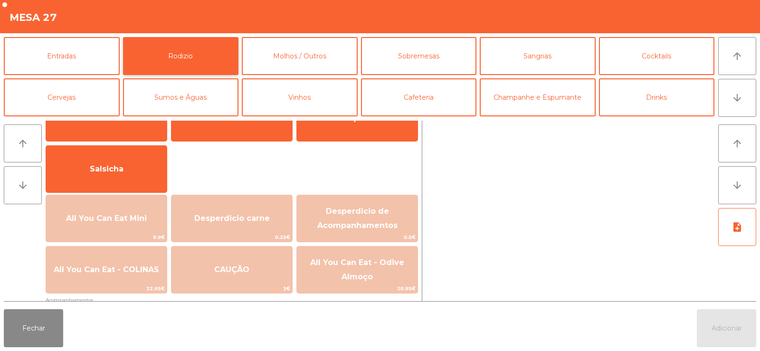
scroll to position [101, 0]
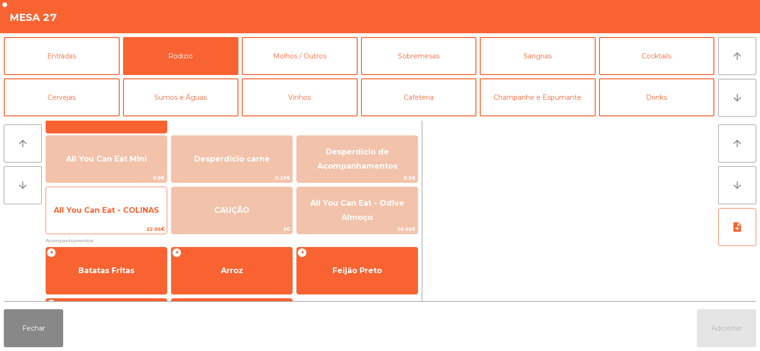
click at [83, 216] on span "All You Can Eat - COLINAS" at bounding box center [106, 210] width 121 height 26
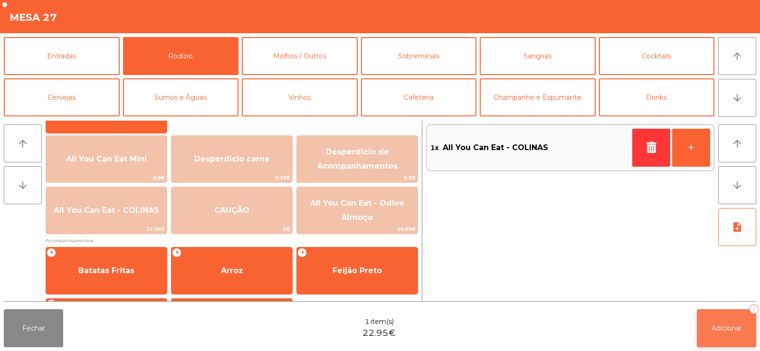
click at [725, 319] on button "Adicionar 1" at bounding box center [725, 328] width 59 height 38
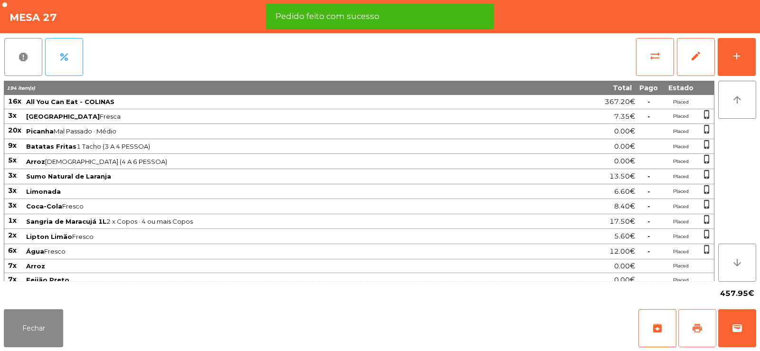
click at [702, 332] on span "print" at bounding box center [696, 327] width 11 height 11
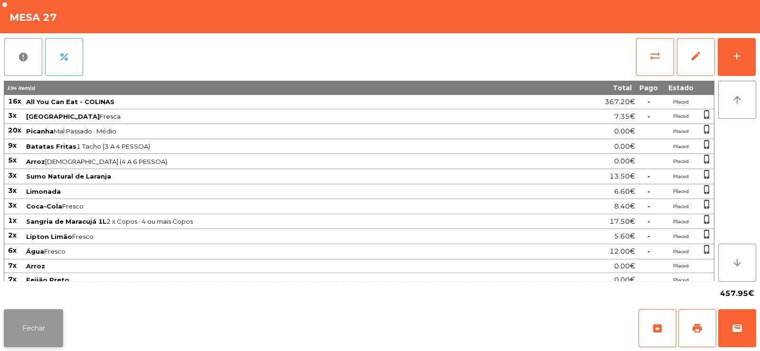
click at [31, 323] on button "Fechar" at bounding box center [33, 328] width 59 height 38
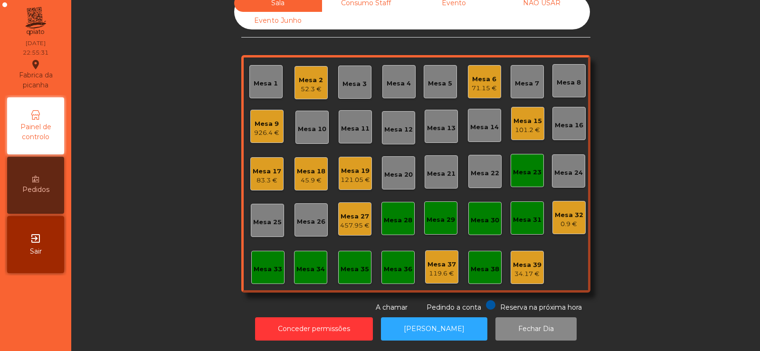
click at [261, 265] on div "Mesa 33" at bounding box center [268, 268] width 28 height 9
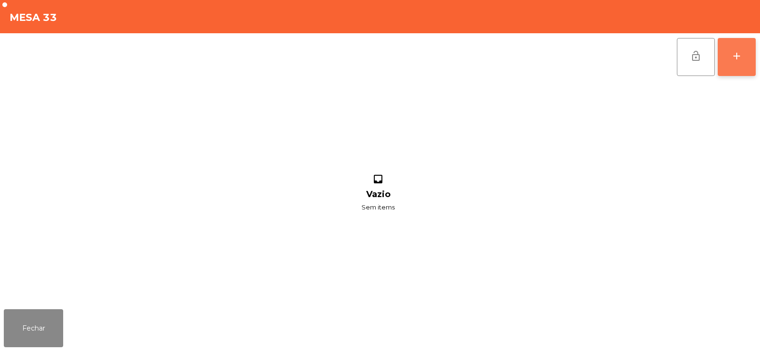
click at [741, 45] on button "add" at bounding box center [736, 57] width 38 height 38
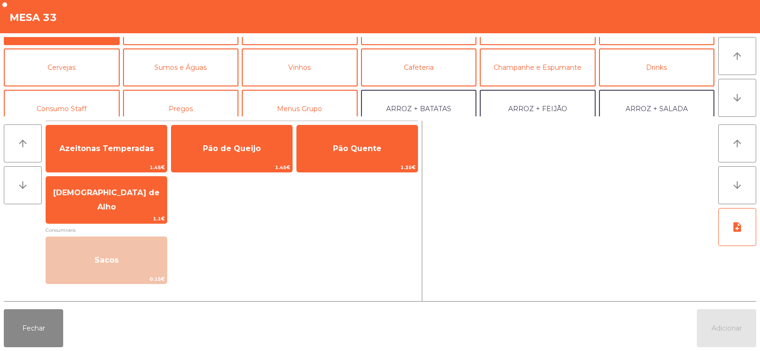
scroll to position [59, 0]
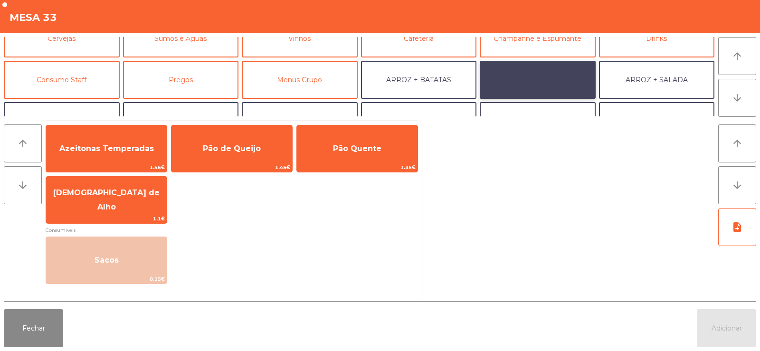
click at [535, 74] on button "ARROZ + FEIJÃO" at bounding box center [537, 80] width 116 height 38
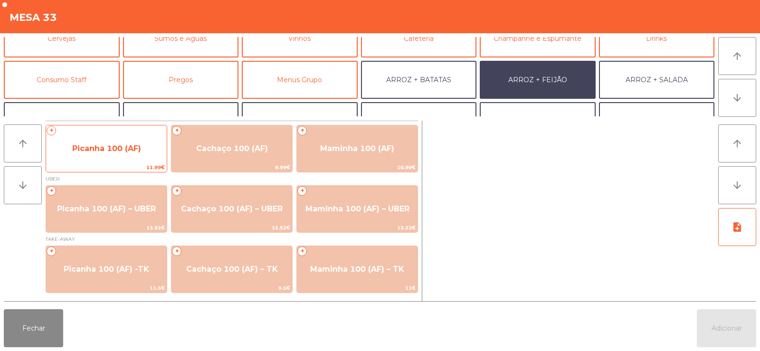
click at [90, 146] on span "Picanha 100 (AF)" at bounding box center [106, 148] width 69 height 9
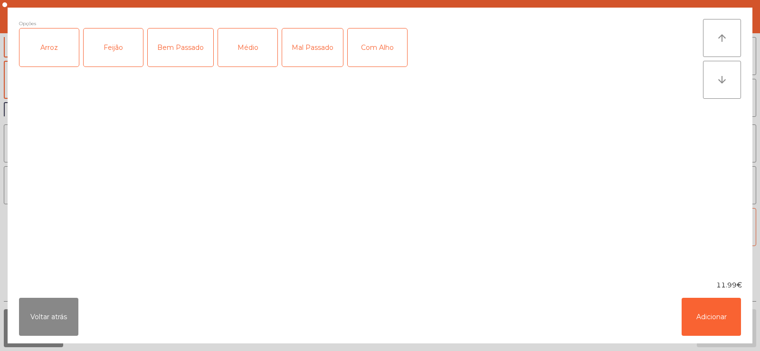
click at [48, 52] on div "Arroz" at bounding box center [48, 47] width 59 height 38
click at [97, 55] on div "Feijão" at bounding box center [113, 47] width 59 height 38
click at [306, 44] on div "Mal Passado" at bounding box center [312, 47] width 61 height 38
click at [719, 316] on button "Adicionar" at bounding box center [710, 317] width 59 height 38
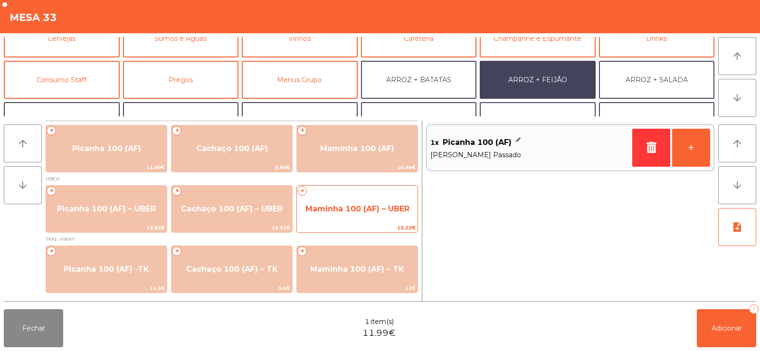
click at [346, 211] on span "Maminha 100 (AF) – UBER" at bounding box center [357, 208] width 104 height 9
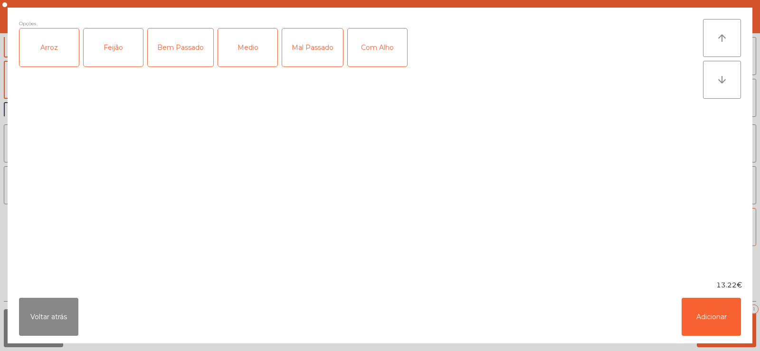
click at [50, 51] on div "Arroz" at bounding box center [48, 47] width 59 height 38
click at [109, 53] on div "Feijão" at bounding box center [113, 47] width 59 height 38
click at [245, 52] on div "Medio" at bounding box center [247, 47] width 59 height 38
click at [694, 306] on button "Adicionar" at bounding box center [710, 317] width 59 height 38
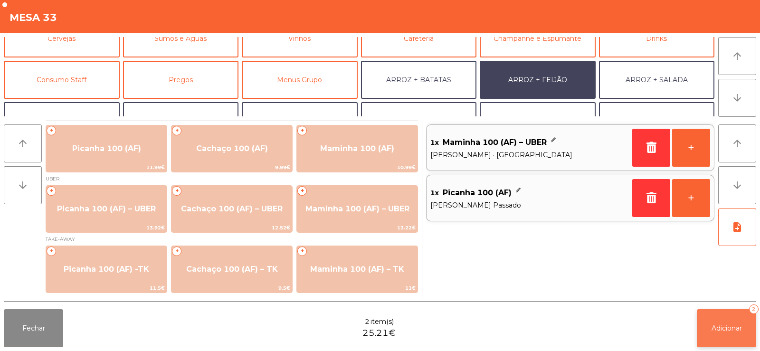
click at [739, 332] on span "Adicionar" at bounding box center [726, 328] width 30 height 9
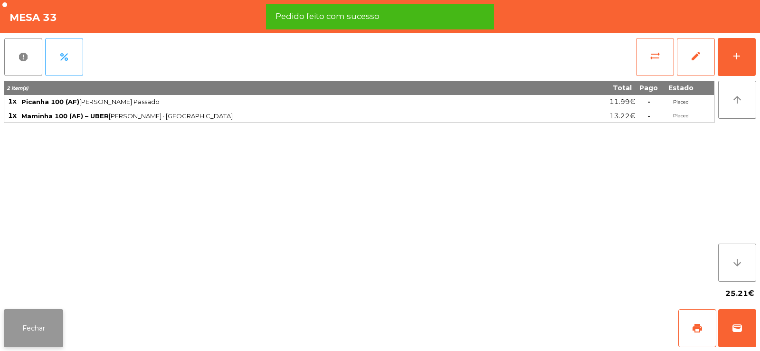
click at [27, 318] on button "Fechar" at bounding box center [33, 328] width 59 height 38
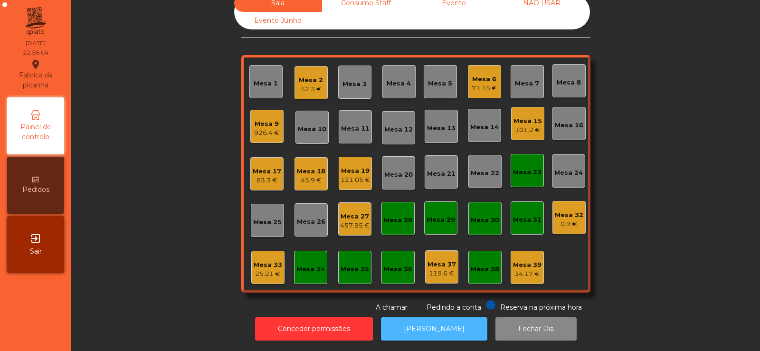
click at [437, 318] on button "[PERSON_NAME]" at bounding box center [434, 328] width 106 height 23
click at [353, 221] on div "457.95 €" at bounding box center [354, 225] width 29 height 9
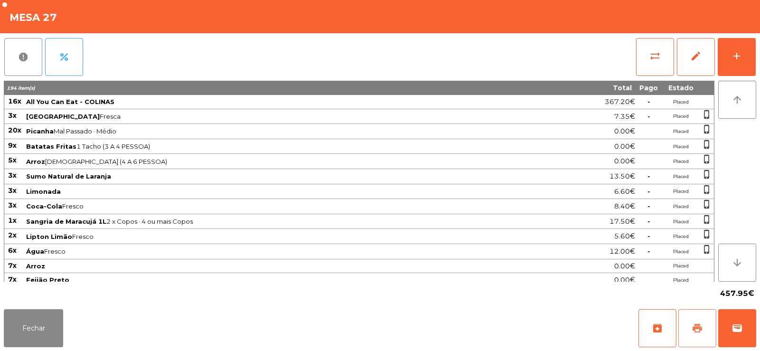
click at [706, 327] on button "print" at bounding box center [697, 328] width 38 height 38
click at [650, 59] on span "sync_alt" at bounding box center [654, 55] width 11 height 11
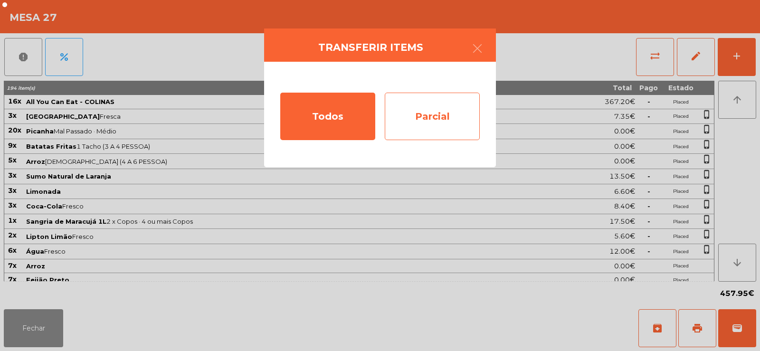
click at [441, 124] on div "Parcial" at bounding box center [432, 116] width 95 height 47
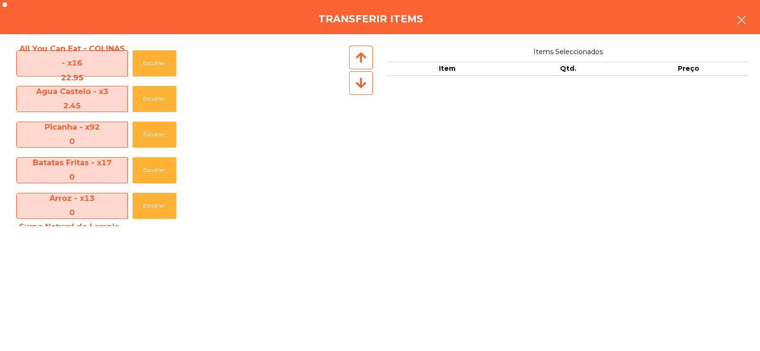
click at [741, 25] on icon "button" at bounding box center [740, 19] width 11 height 11
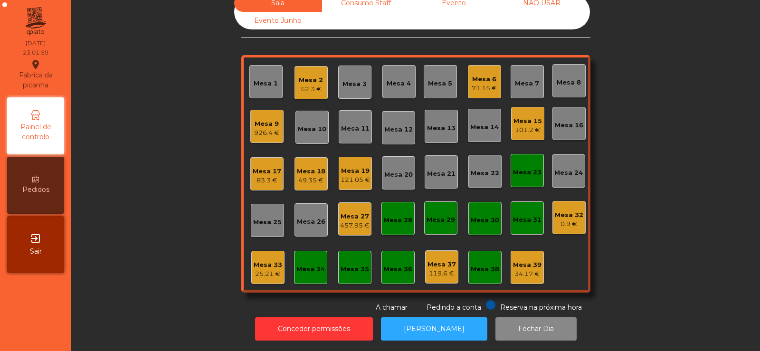
click at [478, 75] on div "Mesa 6" at bounding box center [483, 79] width 25 height 9
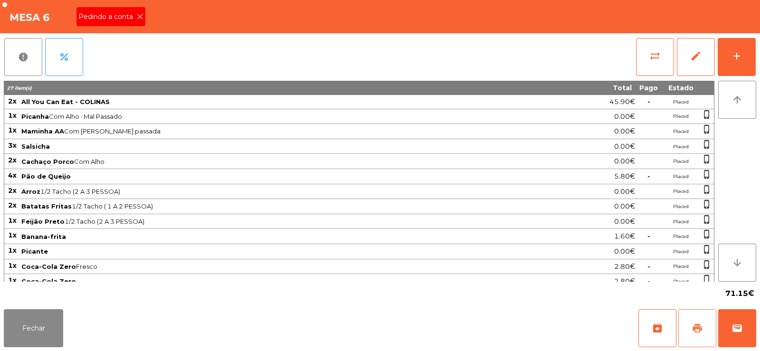
click at [689, 332] on button "print" at bounding box center [697, 328] width 38 height 38
click at [39, 335] on button "Fechar" at bounding box center [33, 328] width 59 height 38
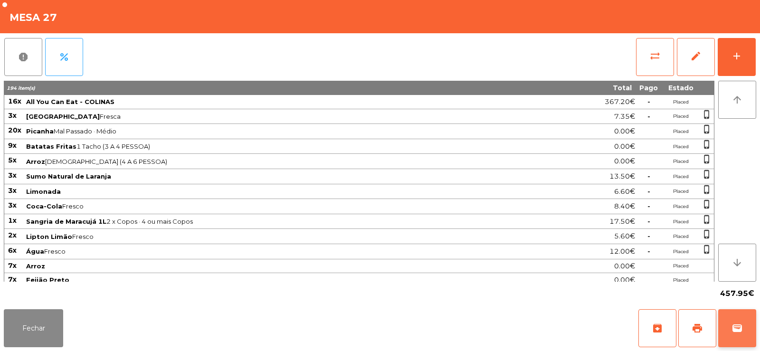
click at [740, 339] on button "wallet" at bounding box center [737, 328] width 38 height 38
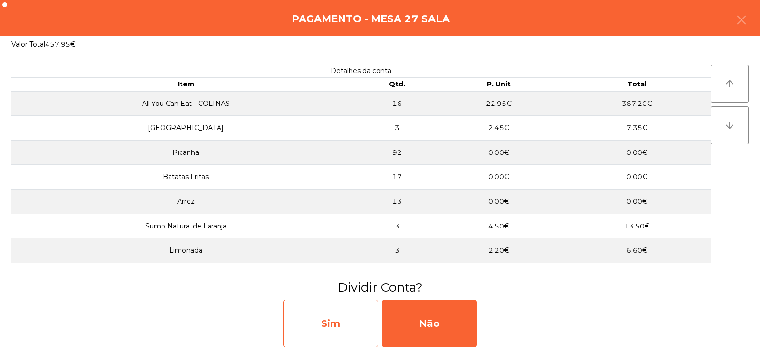
click at [341, 327] on div "Sim" at bounding box center [330, 323] width 95 height 47
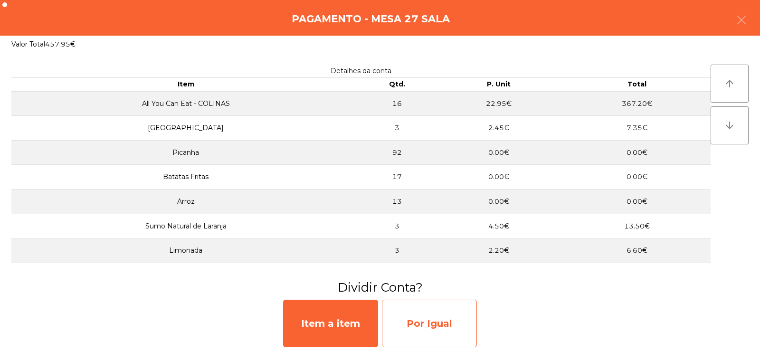
click at [433, 321] on div "Por Igual" at bounding box center [429, 323] width 95 height 47
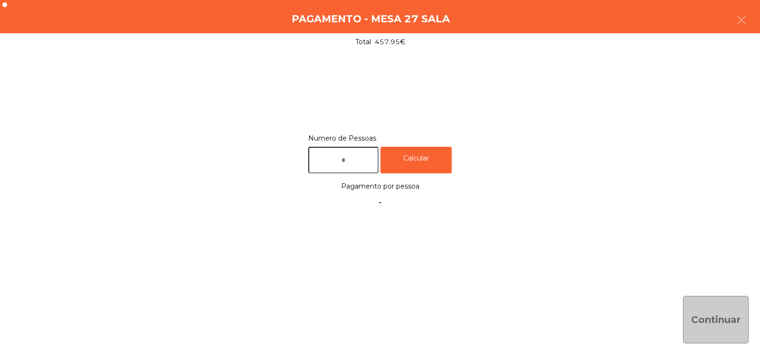
click at [357, 163] on input "text" at bounding box center [343, 160] width 70 height 27
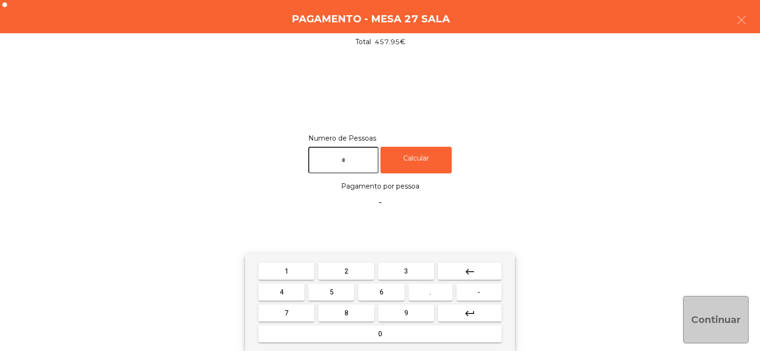
click at [284, 271] on span "1" at bounding box center [286, 271] width 4 height 8
click at [382, 290] on span "6" at bounding box center [381, 292] width 4 height 8
type input "**"
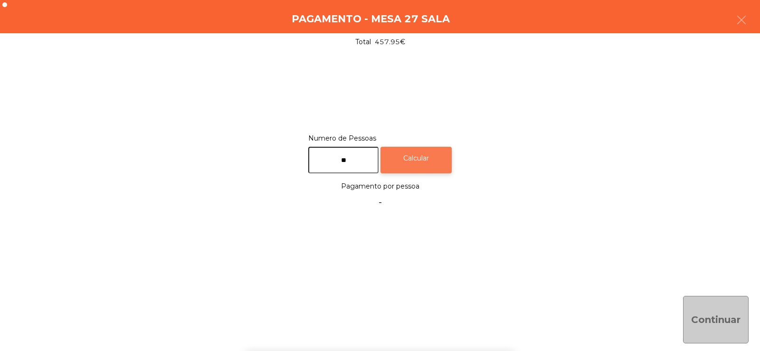
click at [420, 161] on div "Calcular" at bounding box center [415, 160] width 71 height 27
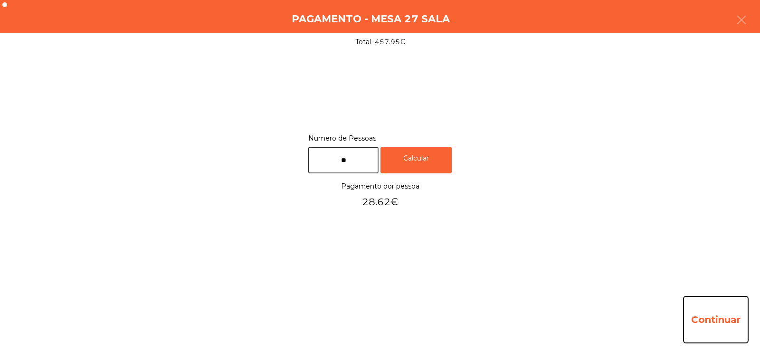
click at [703, 317] on button "Continuar" at bounding box center [716, 319] width 66 height 47
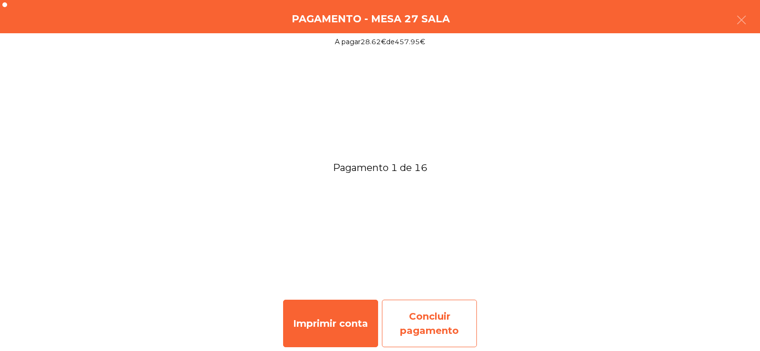
click at [427, 320] on div "Concluir pagamento" at bounding box center [429, 323] width 95 height 47
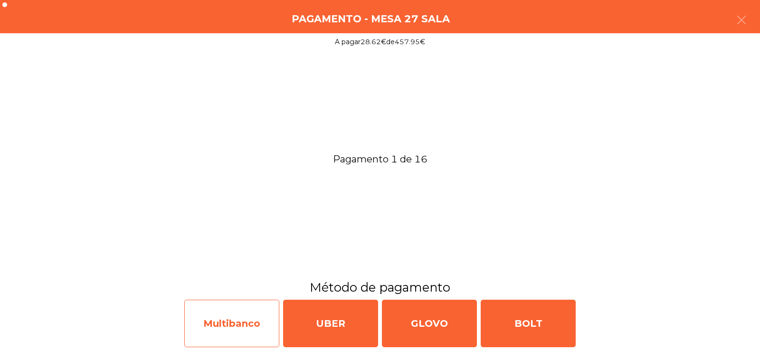
click at [231, 327] on div "Multibanco" at bounding box center [231, 323] width 95 height 47
select select "**"
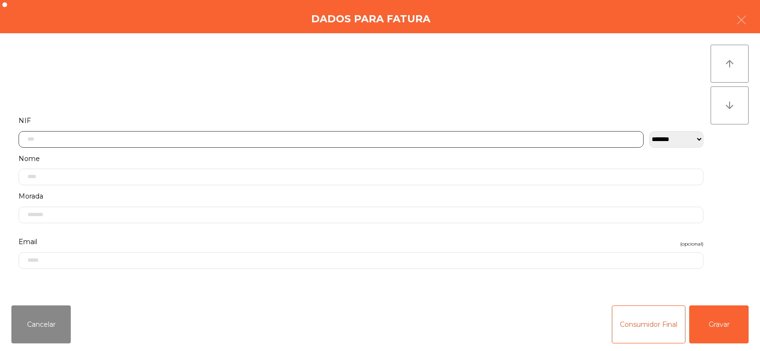
click at [252, 138] on input "text" at bounding box center [331, 139] width 625 height 17
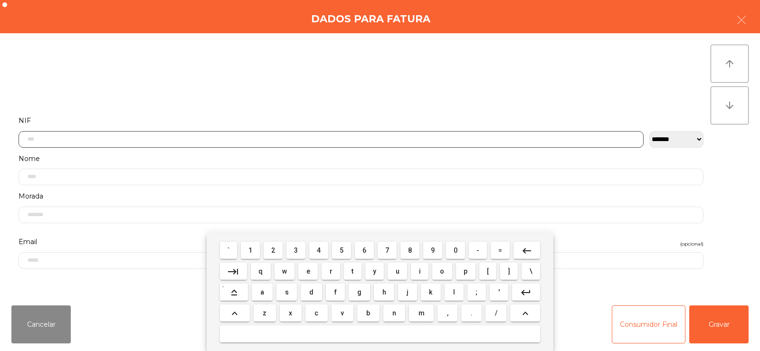
scroll to position [69, 0]
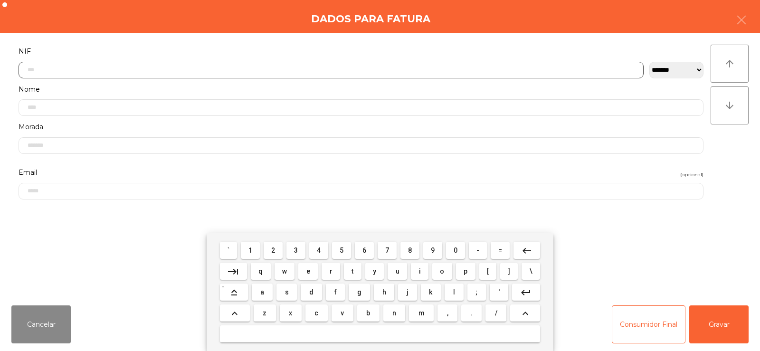
click at [341, 250] on span "5" at bounding box center [341, 250] width 4 height 8
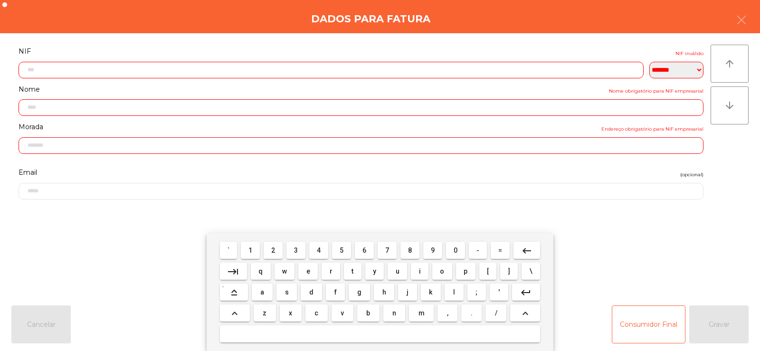
click at [251, 250] on span "1" at bounding box center [250, 250] width 4 height 8
click at [410, 250] on span "8" at bounding box center [410, 250] width 4 height 8
click at [251, 250] on span "1" at bounding box center [250, 250] width 4 height 8
click at [342, 250] on span "5" at bounding box center [341, 250] width 4 height 8
click at [273, 254] on span "2" at bounding box center [273, 250] width 4 height 8
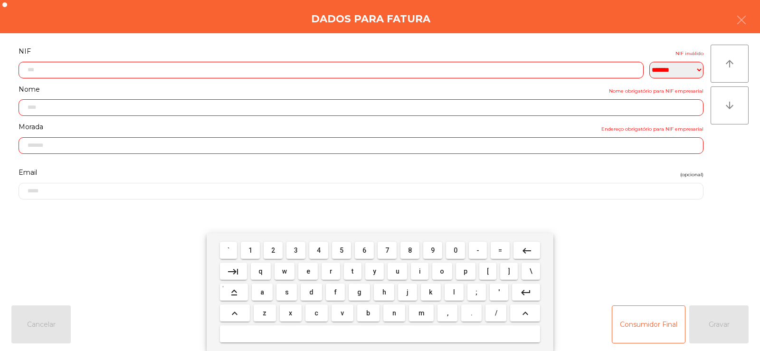
click at [251, 250] on span "1" at bounding box center [250, 250] width 4 height 8
click at [409, 250] on span "8" at bounding box center [410, 250] width 4 height 8
click at [432, 250] on span "9" at bounding box center [433, 250] width 4 height 8
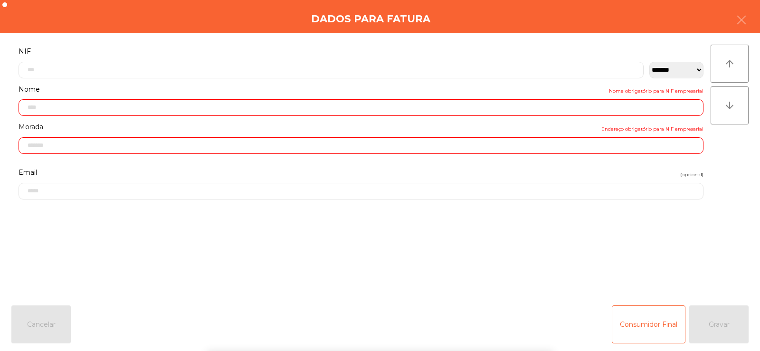
click at [687, 247] on div "` 1 2 3 4 5 6 7 8 9 0 - = keyboard_backspace keyboard_tab q w e r t y u i o p […" at bounding box center [380, 292] width 760 height 118
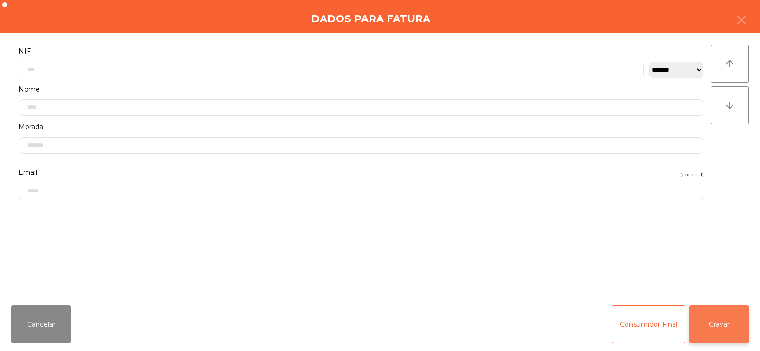
click at [721, 324] on button "Gravar" at bounding box center [718, 324] width 59 height 38
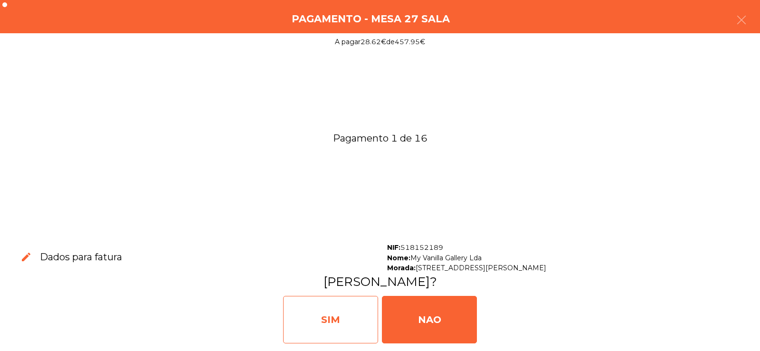
click at [330, 318] on div "SIM" at bounding box center [330, 319] width 95 height 47
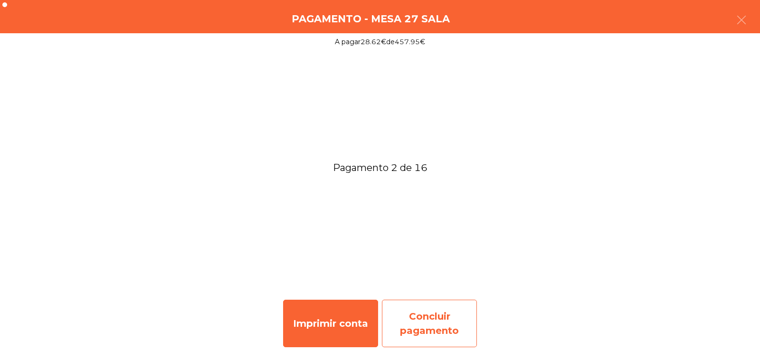
click at [424, 322] on div "Concluir pagamento" at bounding box center [429, 323] width 95 height 47
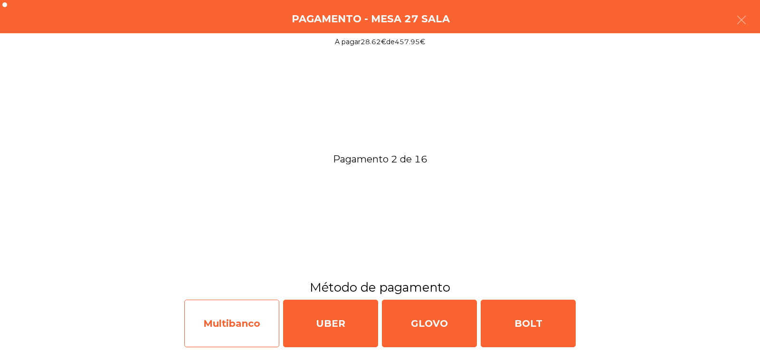
click at [236, 333] on div "Multibanco" at bounding box center [231, 323] width 95 height 47
select select "**"
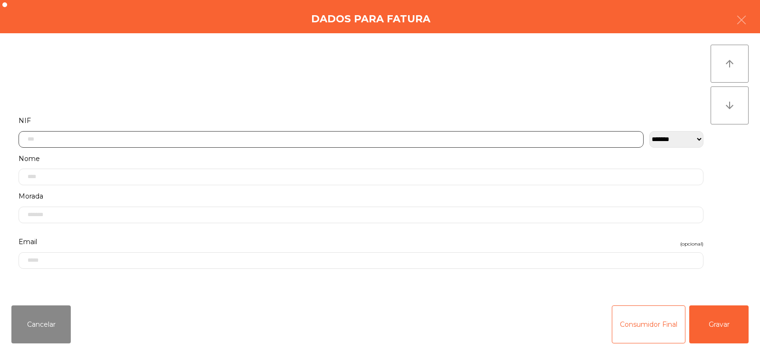
click at [252, 139] on input "text" at bounding box center [331, 139] width 625 height 17
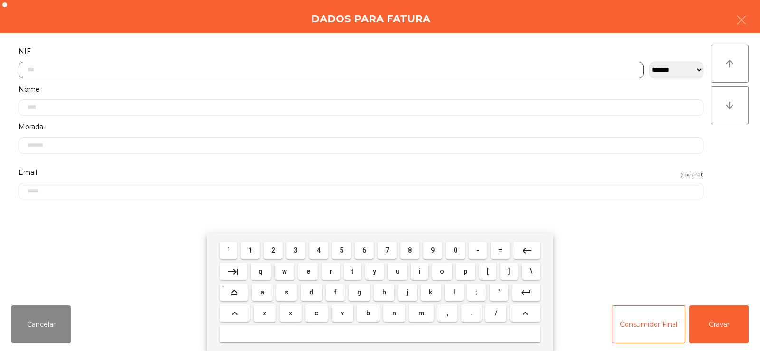
click at [340, 253] on span "5" at bounding box center [341, 250] width 4 height 8
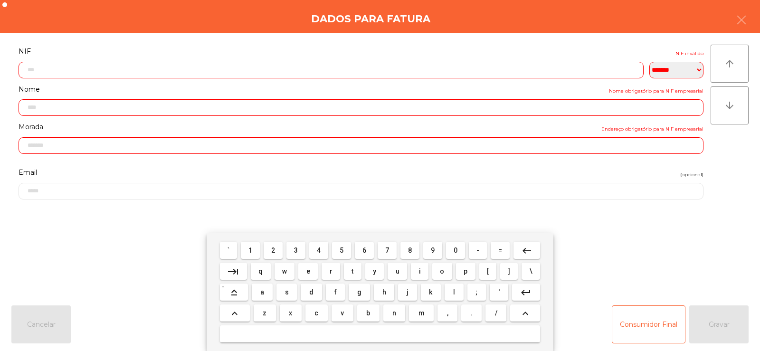
click at [251, 250] on span "1" at bounding box center [250, 250] width 4 height 8
click at [410, 251] on span "8" at bounding box center [410, 250] width 4 height 8
click at [252, 248] on span "1" at bounding box center [250, 250] width 4 height 8
click at [341, 250] on span "5" at bounding box center [341, 250] width 4 height 8
click at [275, 253] on span "2" at bounding box center [273, 250] width 4 height 8
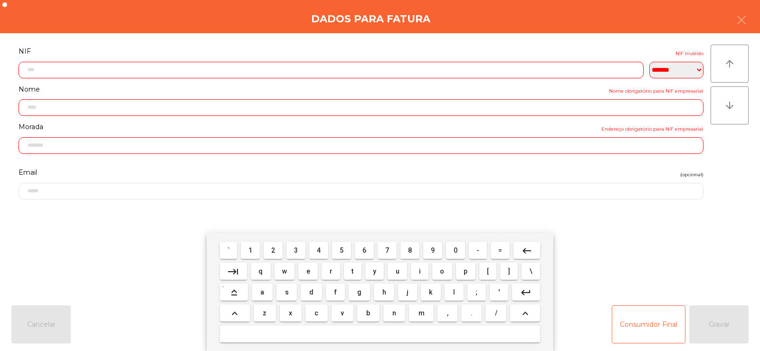
click at [251, 250] on span "1" at bounding box center [250, 250] width 4 height 8
click at [410, 250] on span "8" at bounding box center [410, 250] width 4 height 8
click at [432, 250] on span "9" at bounding box center [433, 250] width 4 height 8
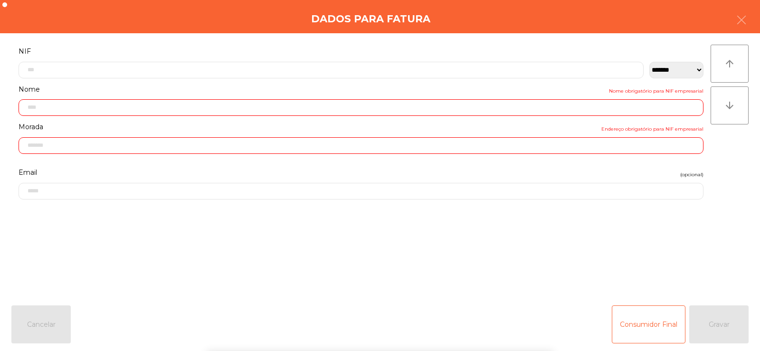
click at [698, 254] on div "` 1 2 3 4 5 6 7 8 9 0 - = keyboard_backspace keyboard_tab q w e r t y u i o p […" at bounding box center [380, 292] width 760 height 118
click at [723, 321] on div "Consumidor Final Gravar" at bounding box center [679, 324] width 137 height 38
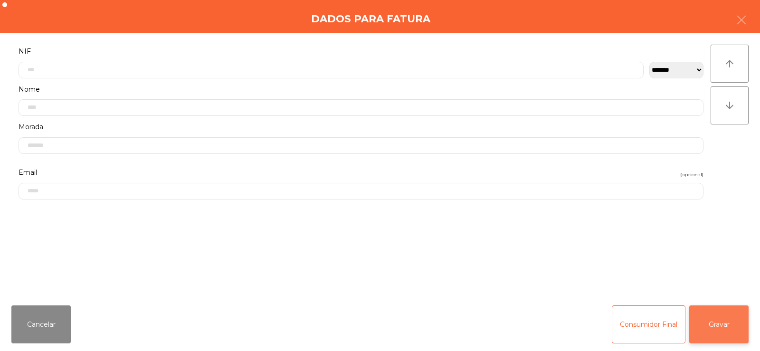
click at [720, 327] on button "Gravar" at bounding box center [718, 324] width 59 height 38
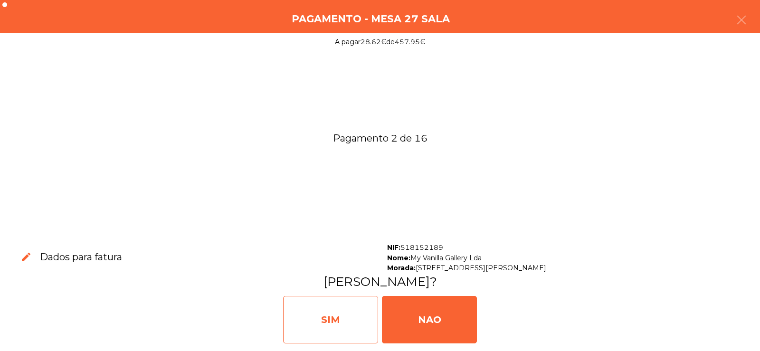
click at [329, 314] on div "SIM" at bounding box center [330, 319] width 95 height 47
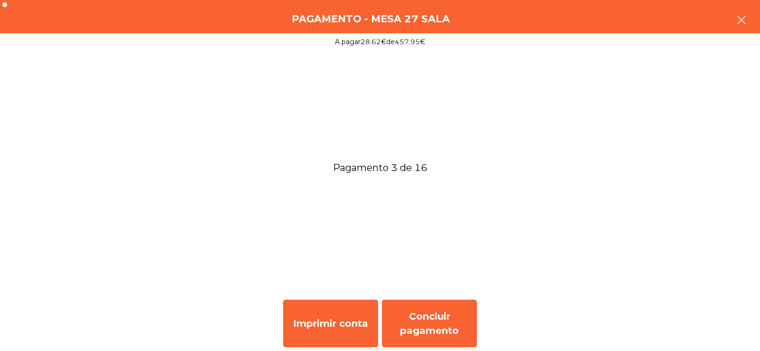
click at [738, 20] on icon "button" at bounding box center [740, 19] width 11 height 11
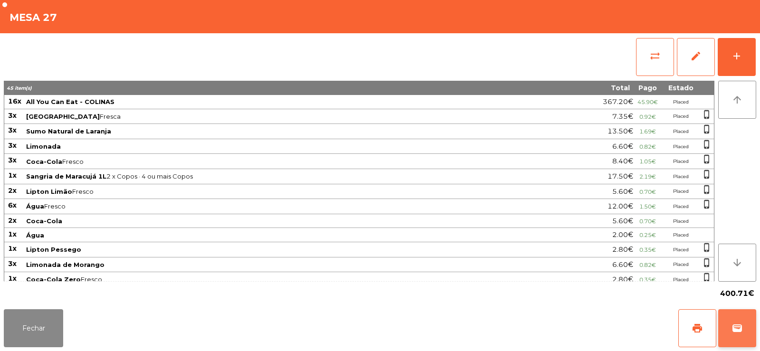
click at [743, 319] on button "wallet" at bounding box center [737, 328] width 38 height 38
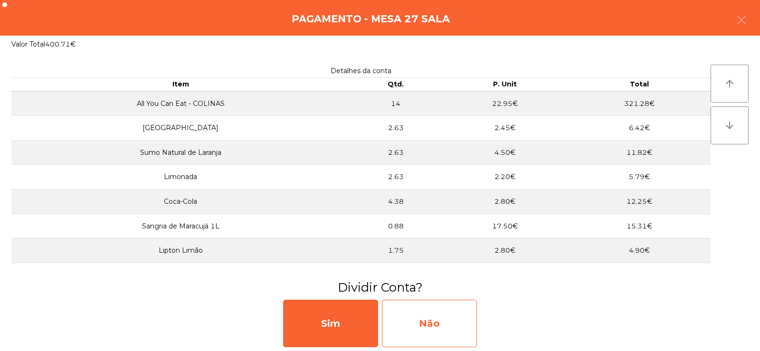
click at [427, 325] on div "Não" at bounding box center [429, 323] width 95 height 47
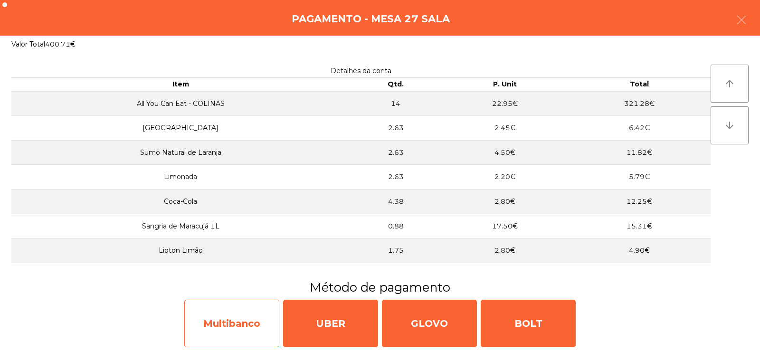
click at [240, 328] on div "Multibanco" at bounding box center [231, 323] width 95 height 47
select select "**"
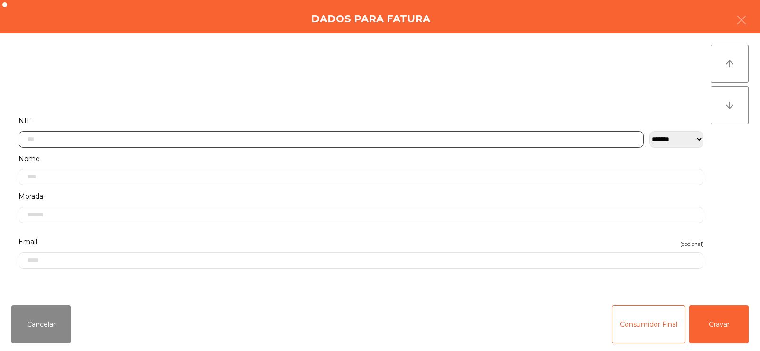
click at [114, 140] on input "text" at bounding box center [331, 139] width 625 height 17
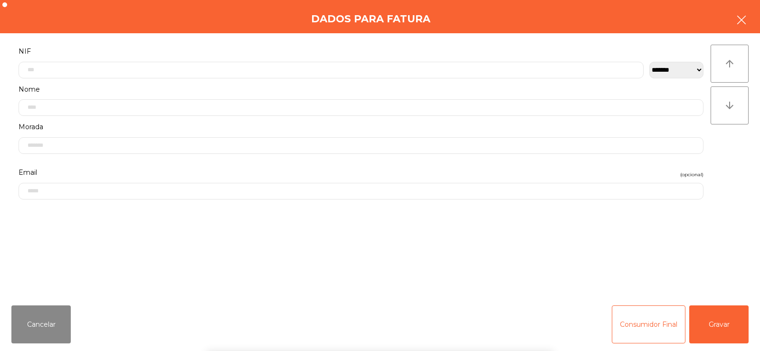
click at [743, 25] on icon "button" at bounding box center [740, 19] width 11 height 11
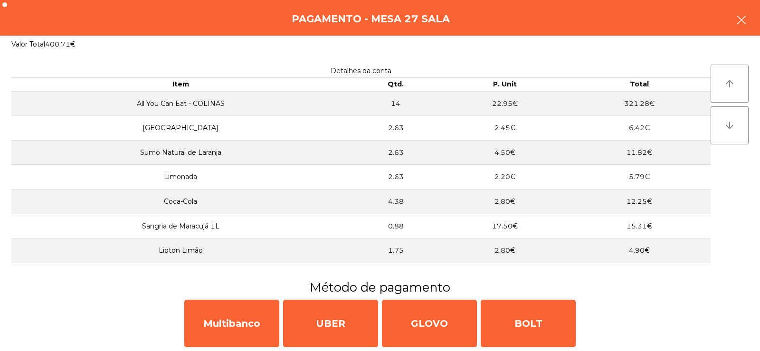
click at [737, 24] on icon "button" at bounding box center [740, 19] width 11 height 11
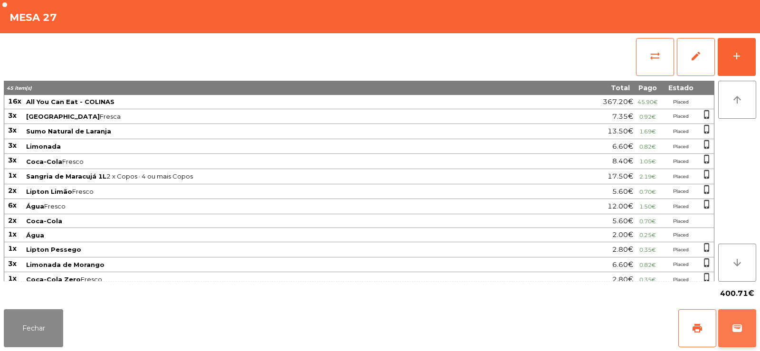
click at [731, 327] on span "wallet" at bounding box center [736, 327] width 11 height 11
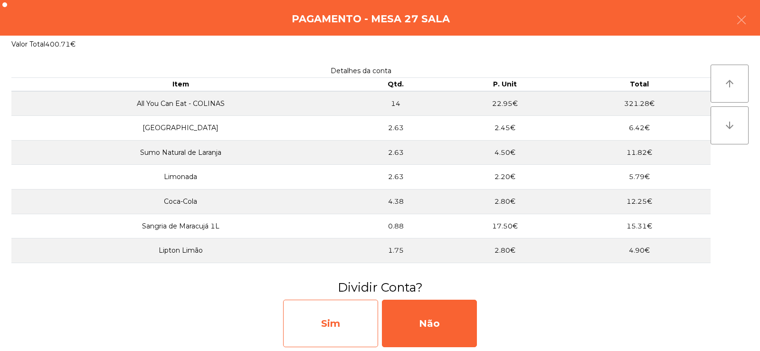
click at [311, 326] on div "Sim" at bounding box center [330, 323] width 95 height 47
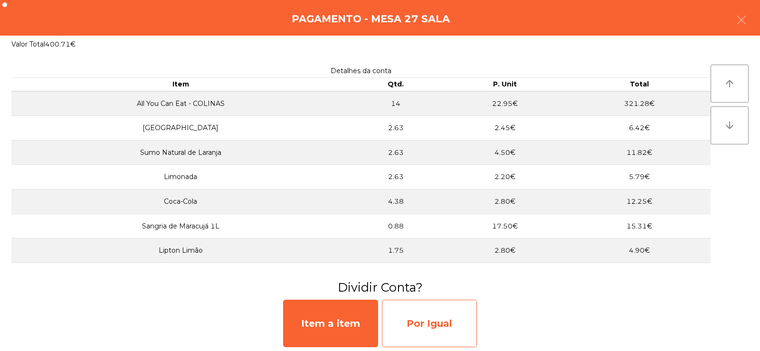
click at [440, 322] on div "Por Igual" at bounding box center [429, 323] width 95 height 47
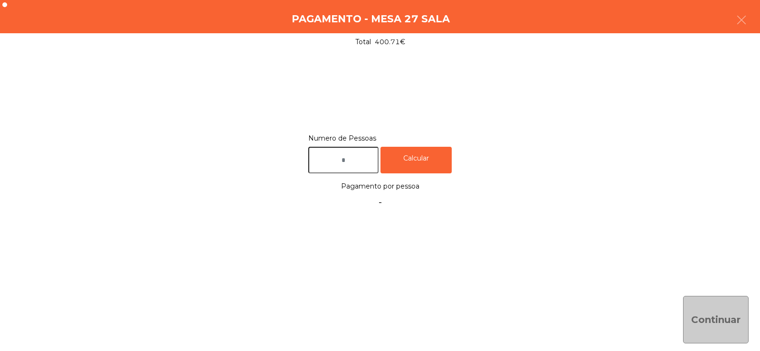
click at [358, 161] on input "text" at bounding box center [343, 160] width 70 height 27
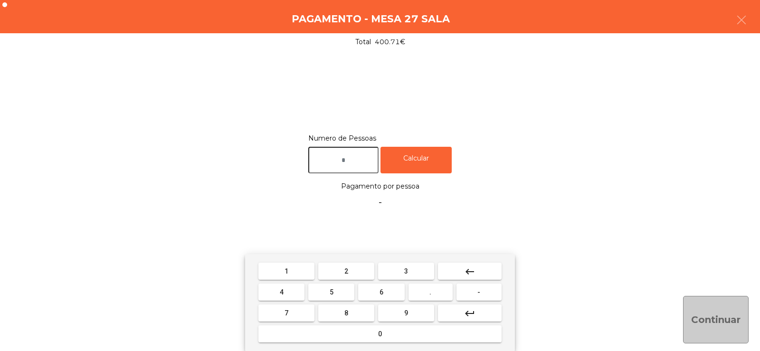
click at [346, 270] on span "2" at bounding box center [346, 271] width 4 height 8
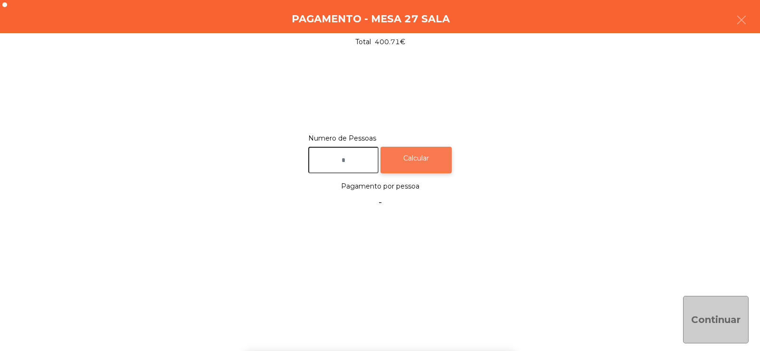
click at [423, 163] on div "Calcular" at bounding box center [415, 160] width 71 height 27
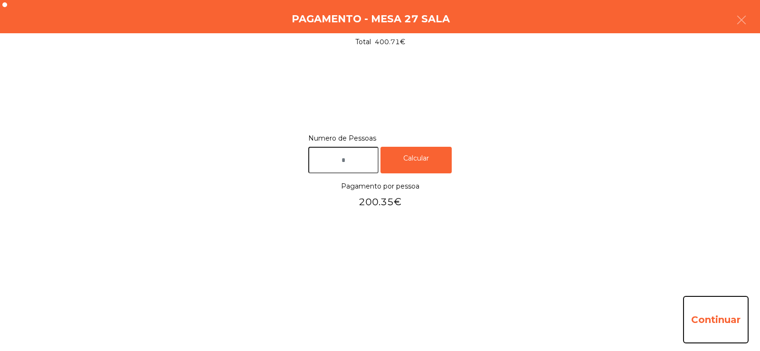
click at [717, 326] on button "Continuar" at bounding box center [716, 319] width 66 height 47
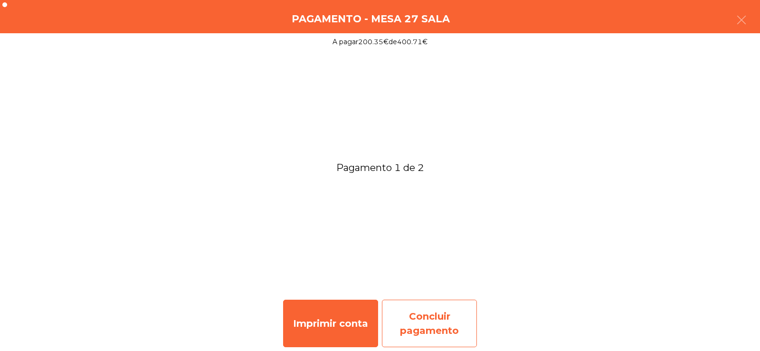
click at [405, 321] on div "Concluir pagamento" at bounding box center [429, 323] width 95 height 47
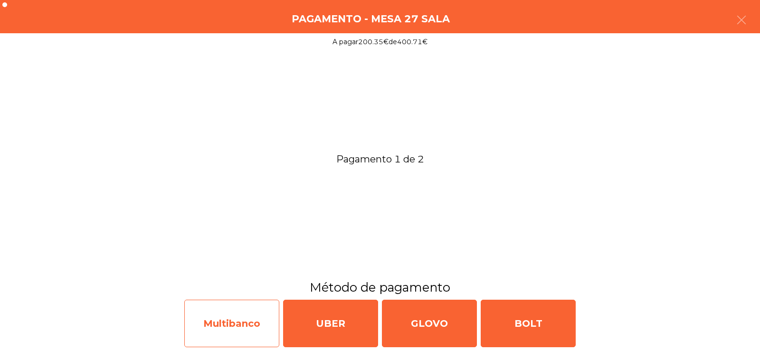
click at [236, 318] on div "Multibanco" at bounding box center [231, 323] width 95 height 47
select select "**"
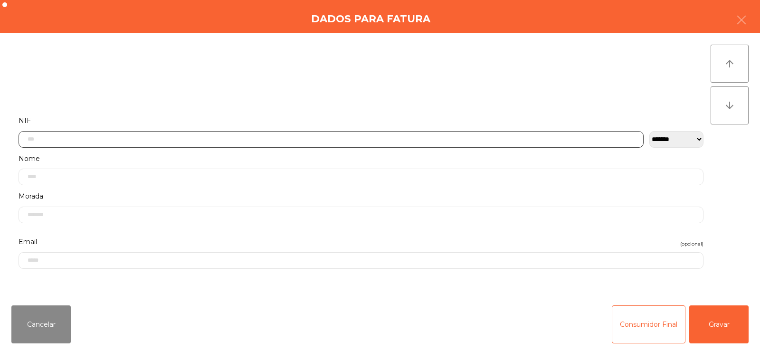
click at [81, 137] on input "text" at bounding box center [331, 139] width 625 height 17
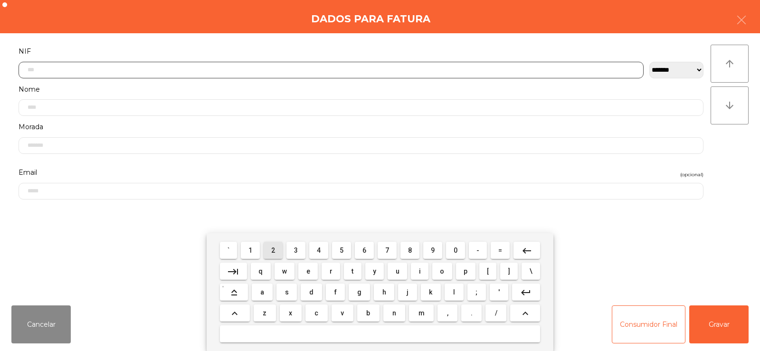
click at [273, 251] on span "2" at bounding box center [273, 250] width 4 height 8
click at [296, 250] on span "3" at bounding box center [296, 250] width 4 height 8
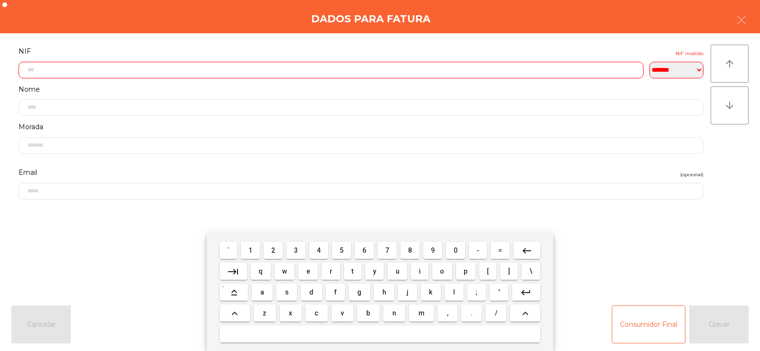
click at [250, 250] on span "1" at bounding box center [250, 250] width 4 height 8
click at [388, 248] on span "7" at bounding box center [387, 250] width 4 height 8
click at [251, 250] on span "1" at bounding box center [250, 250] width 4 height 8
click at [423, 251] on button "9" at bounding box center [432, 250] width 19 height 17
click at [251, 250] on span "1" at bounding box center [250, 250] width 4 height 8
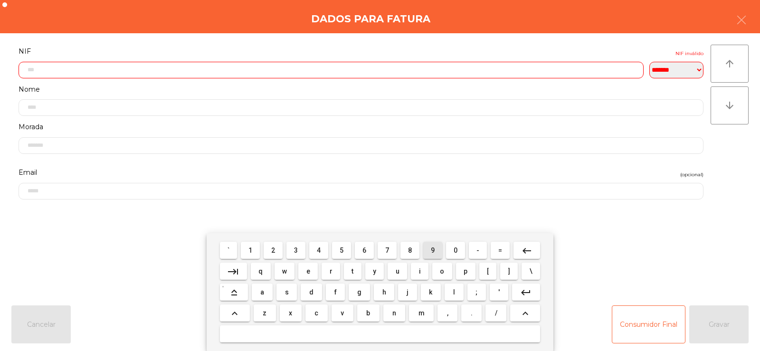
click at [432, 250] on span "9" at bounding box center [433, 250] width 4 height 8
click at [454, 249] on span "0" at bounding box center [455, 250] width 4 height 8
click at [440, 247] on button "9" at bounding box center [432, 250] width 19 height 17
click at [318, 258] on button "4" at bounding box center [318, 250] width 19 height 17
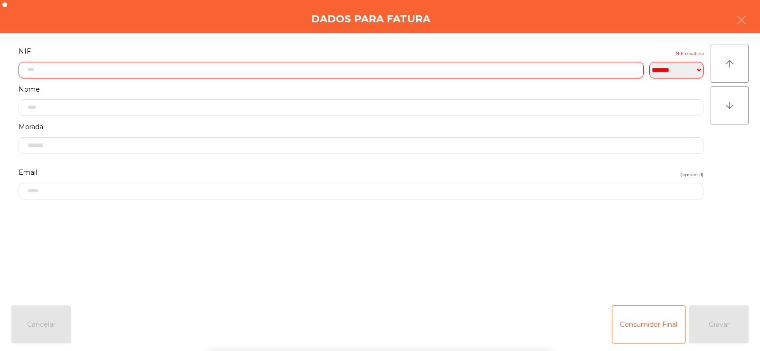
click at [720, 246] on div "` 1 2 3 4 5 6 7 8 9 0 - = keyboard_backspace keyboard_tab q w e r t y u i o p […" at bounding box center [380, 292] width 760 height 118
click at [723, 323] on div "Consumidor Final Gravar" at bounding box center [679, 324] width 137 height 38
click at [719, 321] on div "Consumidor Final Gravar" at bounding box center [679, 324] width 137 height 38
click at [716, 330] on div "Consumidor Final Gravar" at bounding box center [679, 324] width 137 height 38
click at [51, 68] on input "text" at bounding box center [331, 70] width 625 height 17
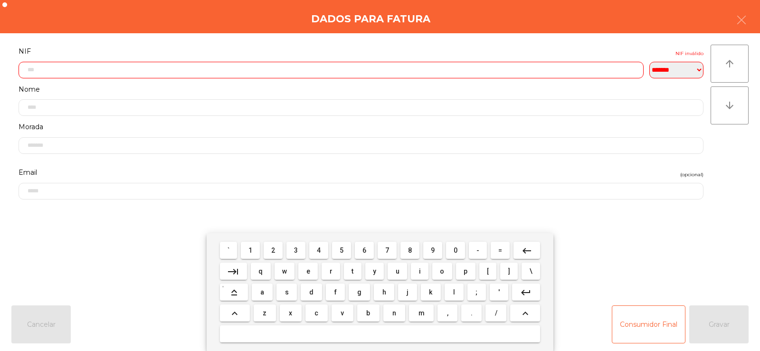
click at [526, 249] on mat-icon "keyboard_backspace" at bounding box center [526, 250] width 11 height 11
click at [524, 246] on mat-icon "keyboard_backspace" at bounding box center [526, 250] width 11 height 11
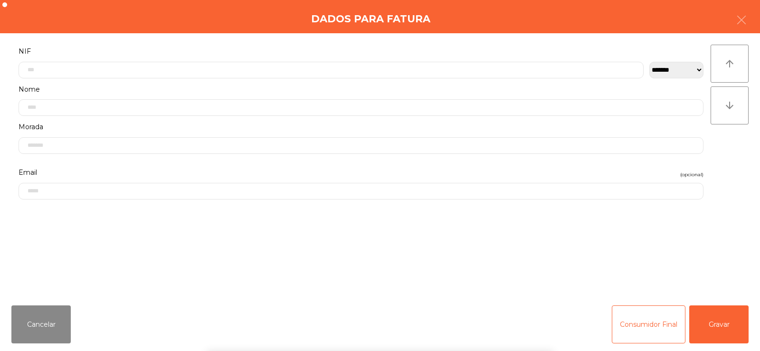
click at [722, 326] on div "` 1 2 3 4 5 6 7 8 9 0 - = keyboard_backspace keyboard_tab q w e r t y u i o p […" at bounding box center [380, 292] width 760 height 118
click at [724, 329] on button "Gravar" at bounding box center [718, 324] width 59 height 38
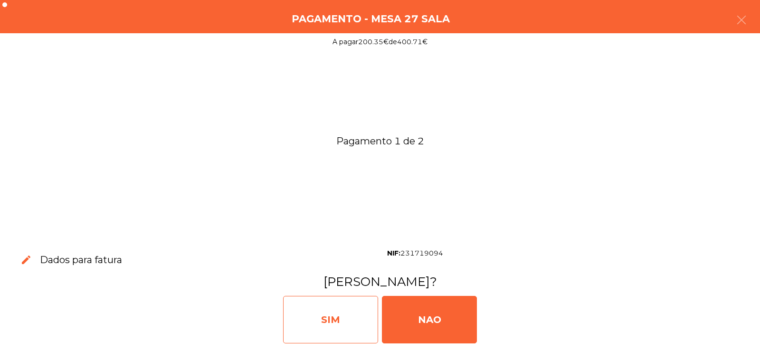
click at [326, 310] on div "SIM" at bounding box center [330, 319] width 95 height 47
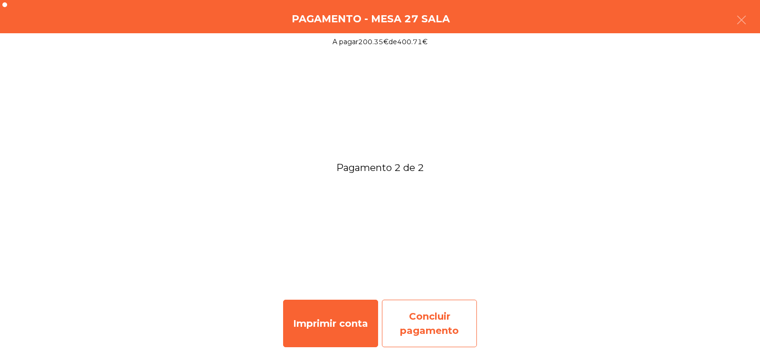
click at [442, 328] on div "Concluir pagamento" at bounding box center [429, 323] width 95 height 47
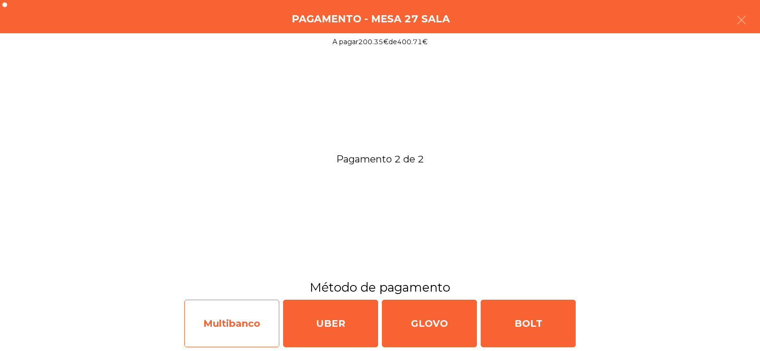
click at [217, 317] on div "Multibanco" at bounding box center [231, 323] width 95 height 47
select select "**"
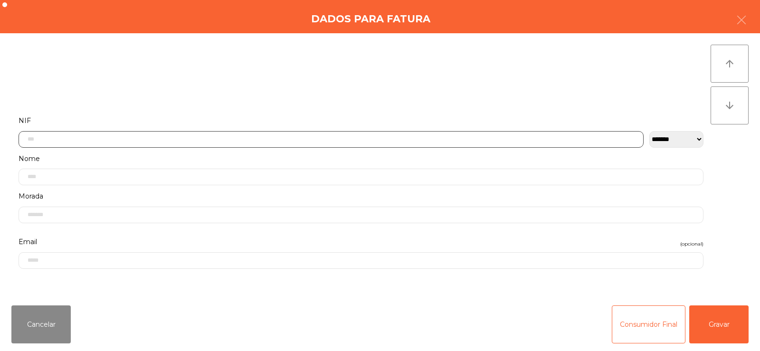
click at [223, 142] on input "text" at bounding box center [331, 139] width 625 height 17
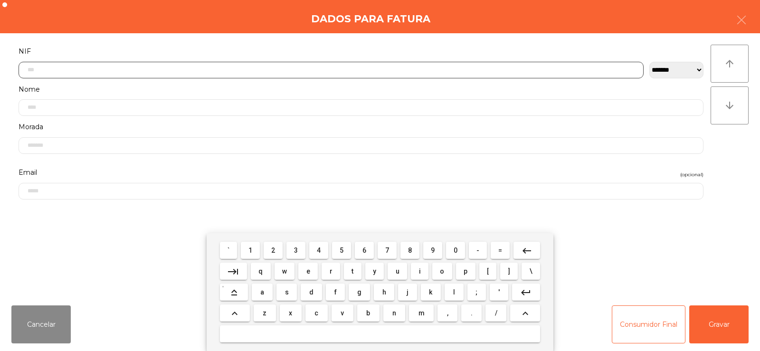
click at [272, 251] on span "2" at bounding box center [273, 250] width 4 height 8
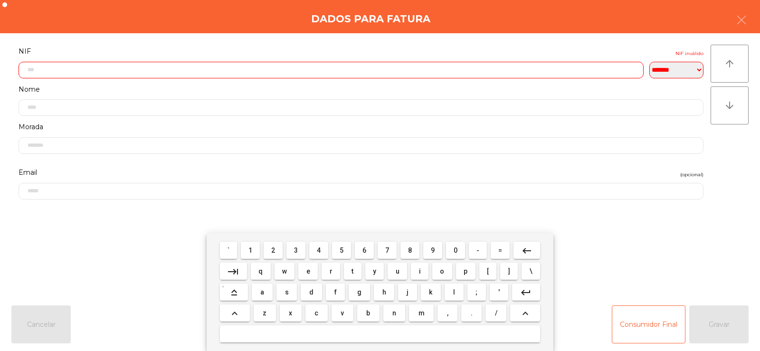
click at [339, 251] on span "5" at bounding box center [341, 250] width 4 height 8
click at [296, 250] on span "3" at bounding box center [296, 250] width 4 height 8
click at [249, 252] on span "1" at bounding box center [250, 250] width 4 height 8
click at [296, 250] on span "3" at bounding box center [296, 250] width 4 height 8
click at [432, 251] on span "9" at bounding box center [433, 250] width 4 height 8
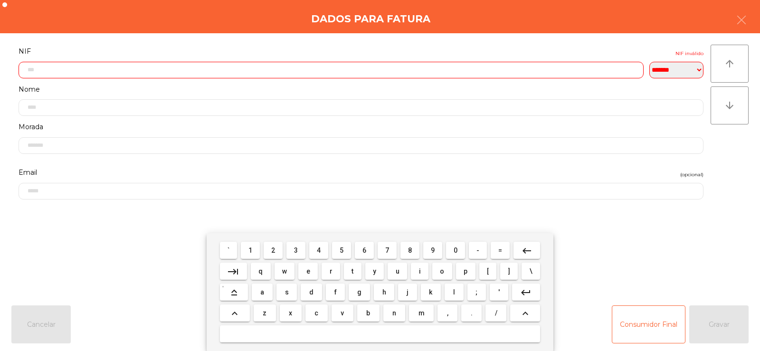
click at [298, 254] on span "3" at bounding box center [296, 250] width 4 height 8
click at [387, 250] on span "7" at bounding box center [387, 250] width 4 height 8
click at [363, 253] on span "6" at bounding box center [364, 250] width 4 height 8
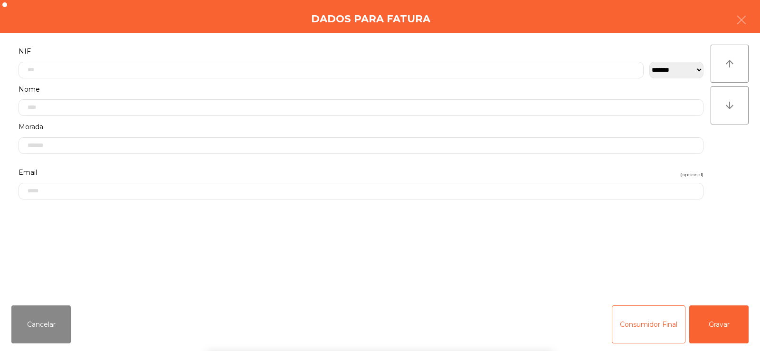
click at [719, 284] on div "` 1 2 3 4 5 6 7 8 9 0 - = keyboard_backspace keyboard_tab q w e r t y u i o p […" at bounding box center [380, 292] width 760 height 118
click at [713, 328] on button "Gravar" at bounding box center [718, 324] width 59 height 38
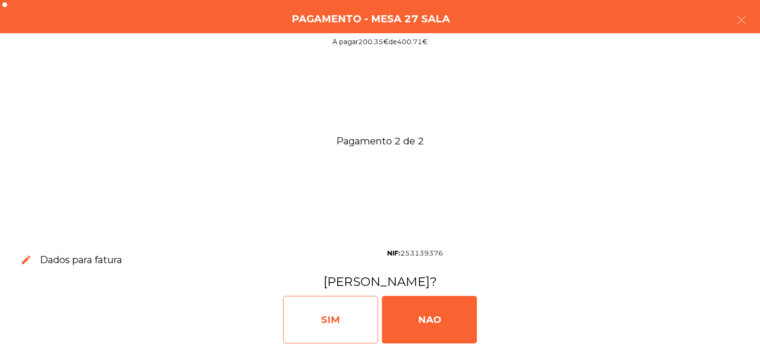
click at [343, 319] on div "SIM" at bounding box center [330, 319] width 95 height 47
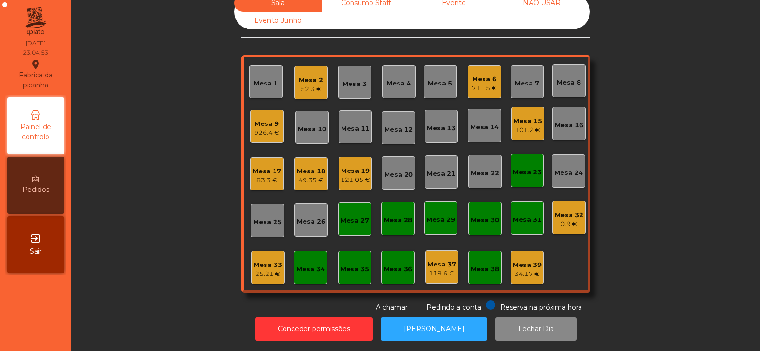
click at [265, 119] on div "Mesa 9" at bounding box center [266, 123] width 25 height 9
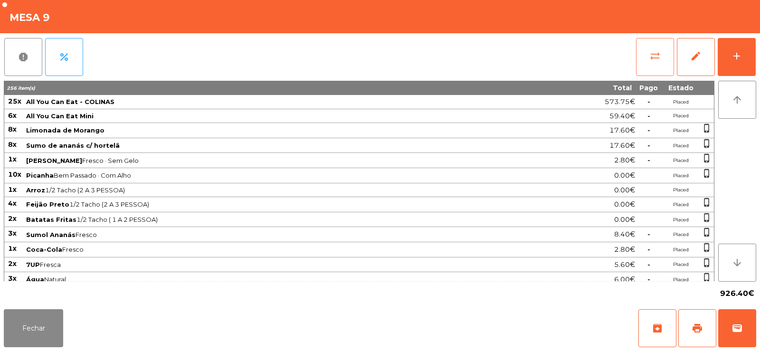
click at [652, 58] on span "sync_alt" at bounding box center [654, 55] width 11 height 11
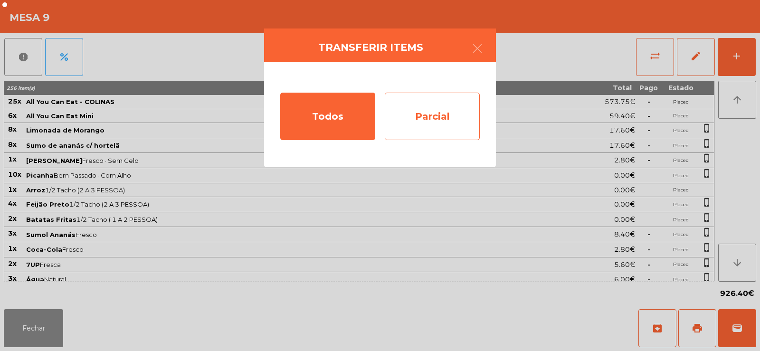
click at [435, 104] on div "Parcial" at bounding box center [432, 116] width 95 height 47
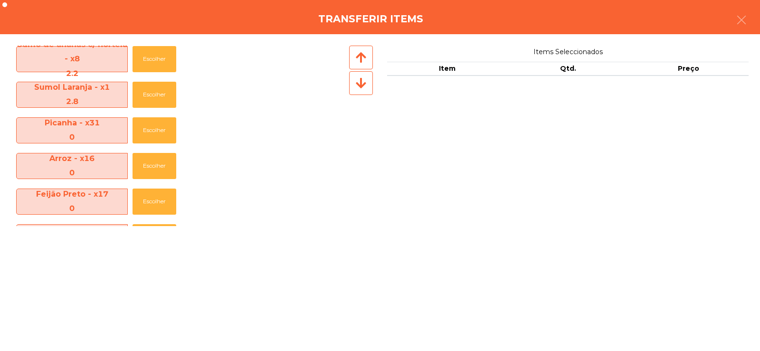
scroll to position [113, 0]
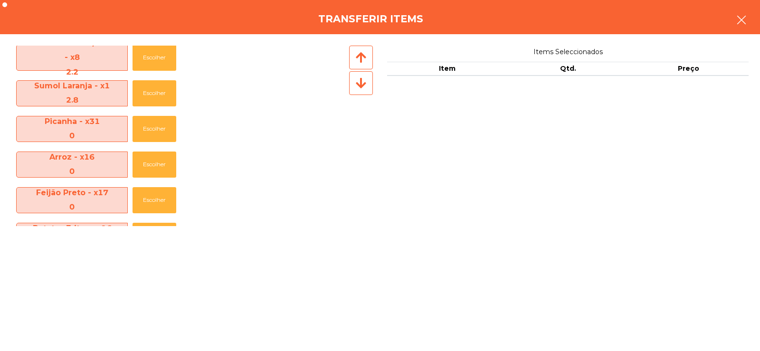
click at [744, 24] on icon "button" at bounding box center [740, 19] width 11 height 11
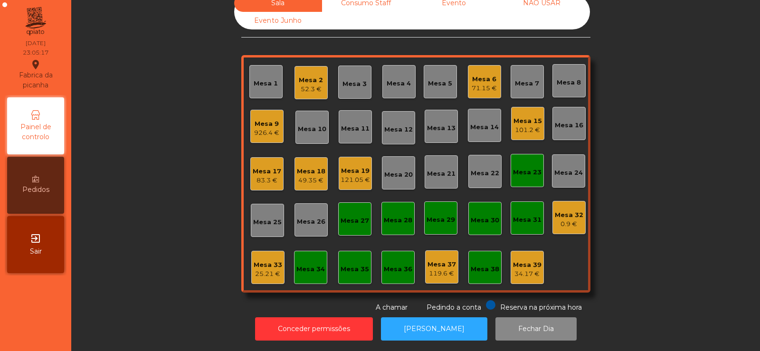
click at [476, 84] on div "71.15 €" at bounding box center [483, 88] width 25 height 9
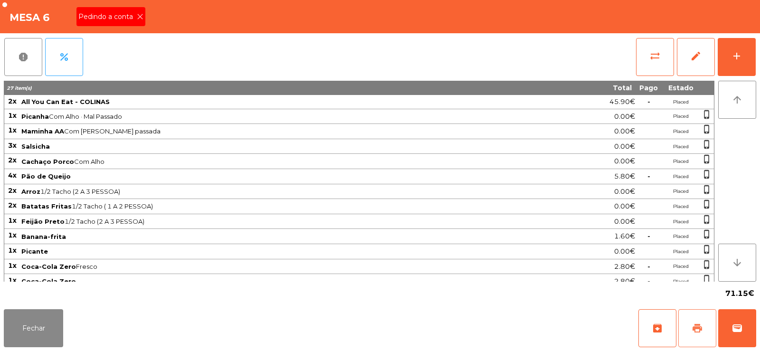
click at [693, 331] on span "print" at bounding box center [696, 327] width 11 height 11
click at [33, 332] on button "Fechar" at bounding box center [33, 328] width 59 height 38
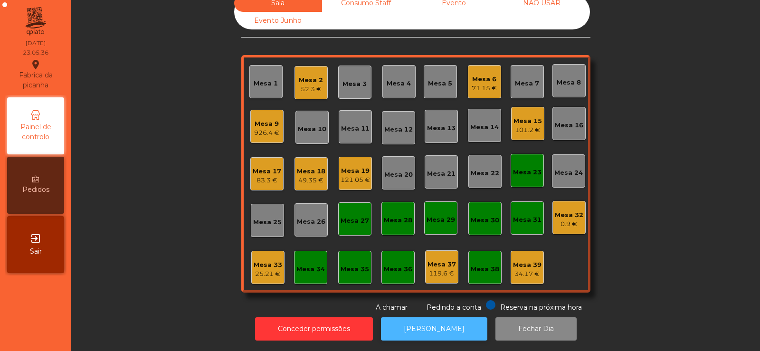
click at [445, 329] on button "[PERSON_NAME]" at bounding box center [434, 328] width 106 height 23
click at [481, 86] on div "Mesa 6 71.15 €" at bounding box center [484, 81] width 33 height 33
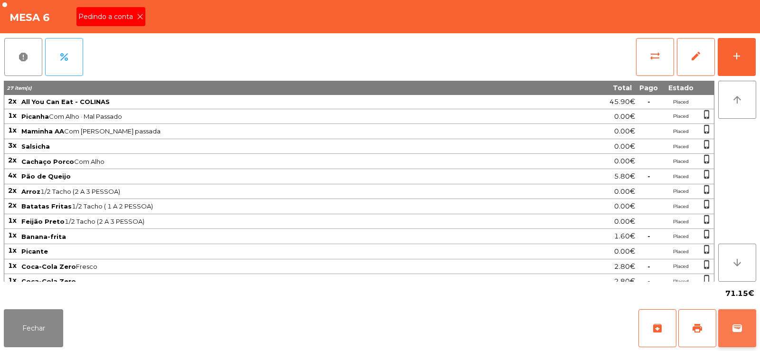
click at [738, 324] on span "wallet" at bounding box center [736, 327] width 11 height 11
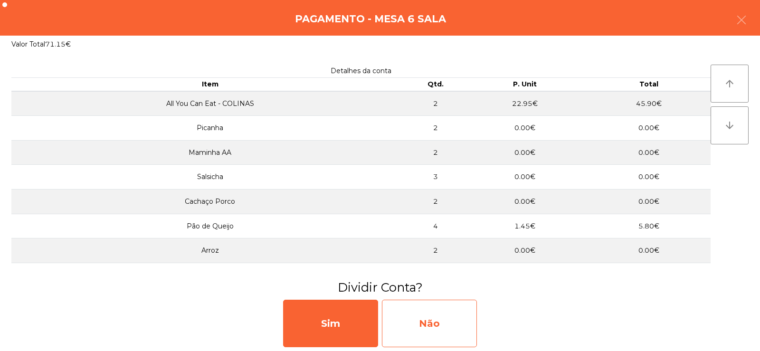
click at [452, 321] on div "Não" at bounding box center [429, 323] width 95 height 47
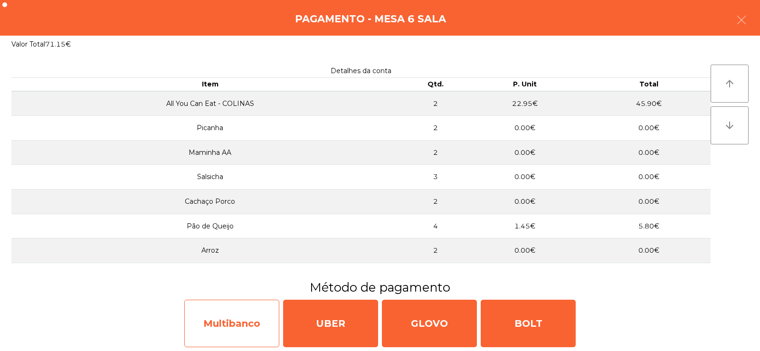
click at [244, 327] on div "Multibanco" at bounding box center [231, 323] width 95 height 47
select select "**"
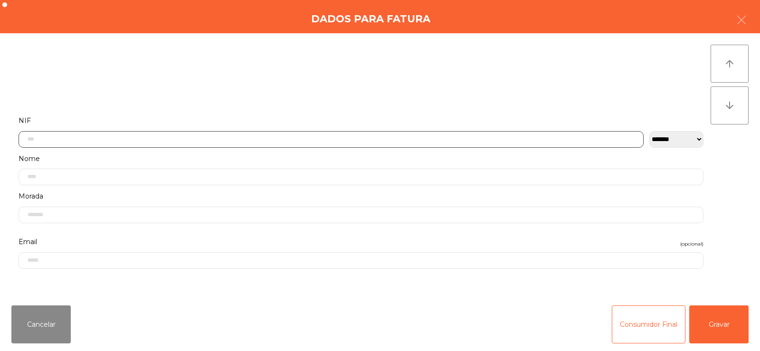
click at [316, 137] on input "text" at bounding box center [331, 139] width 625 height 17
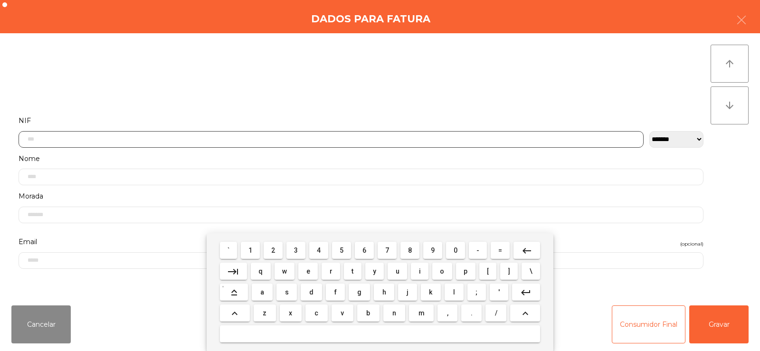
scroll to position [69, 0]
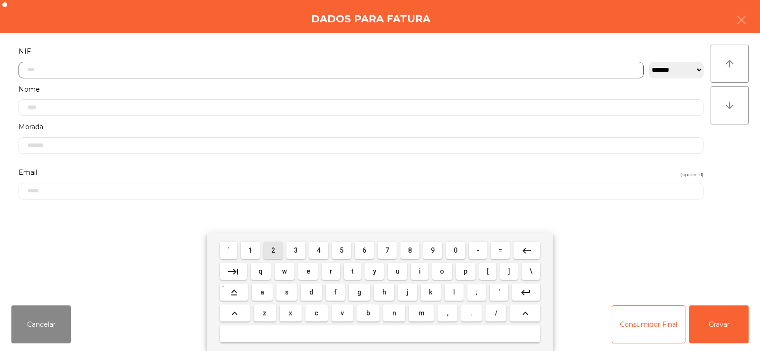
click at [273, 250] on span "2" at bounding box center [273, 250] width 4 height 8
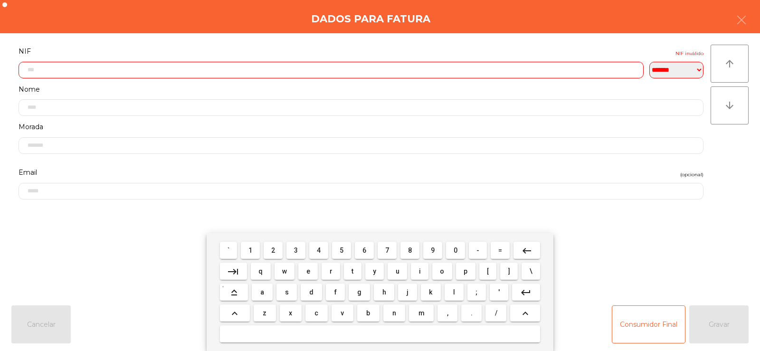
click at [319, 250] on span "4" at bounding box center [319, 250] width 4 height 8
click at [410, 250] on span "8" at bounding box center [410, 250] width 4 height 8
click at [387, 250] on span "7" at bounding box center [387, 250] width 4 height 8
click at [364, 252] on span "6" at bounding box center [364, 250] width 4 height 8
click at [340, 251] on span "5" at bounding box center [341, 250] width 4 height 8
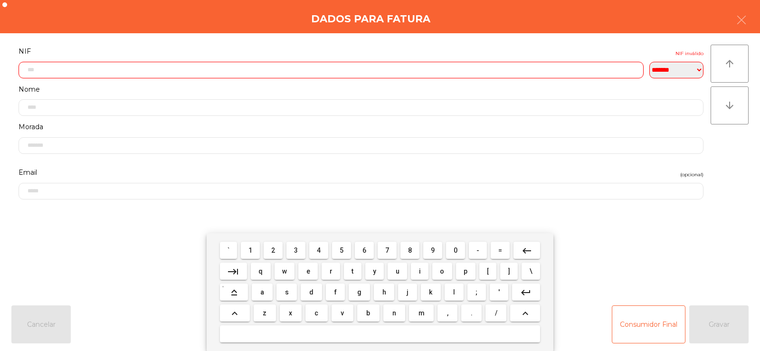
click at [317, 251] on span "4" at bounding box center [319, 250] width 4 height 8
click at [273, 250] on span "2" at bounding box center [273, 250] width 4 height 8
click at [364, 250] on span "6" at bounding box center [364, 250] width 4 height 8
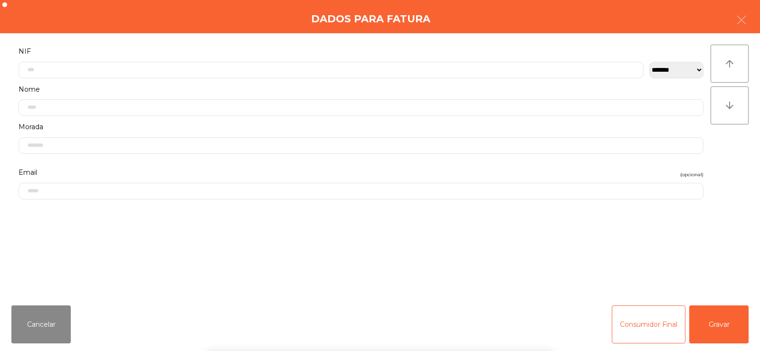
click at [713, 334] on div "` 1 2 3 4 5 6 7 8 9 0 - = keyboard_backspace keyboard_tab q w e r t y u i o p […" at bounding box center [380, 292] width 760 height 118
click at [718, 342] on button "Gravar" at bounding box center [718, 324] width 59 height 38
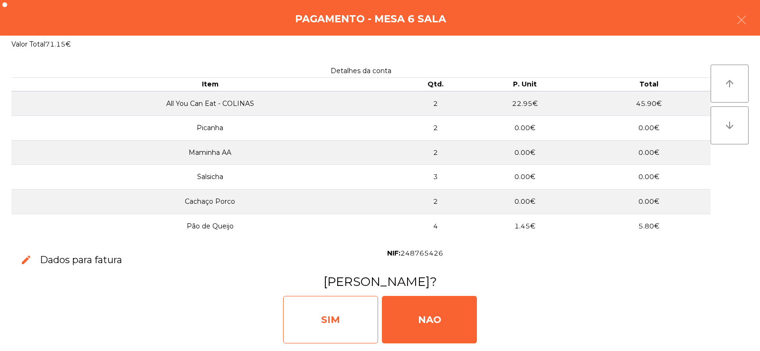
click at [335, 323] on div "SIM" at bounding box center [330, 319] width 95 height 47
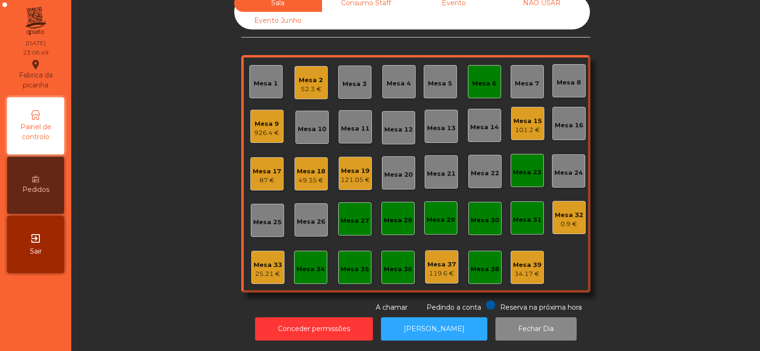
click at [250, 121] on div "Mesa 9 926.4 €" at bounding box center [266, 126] width 33 height 33
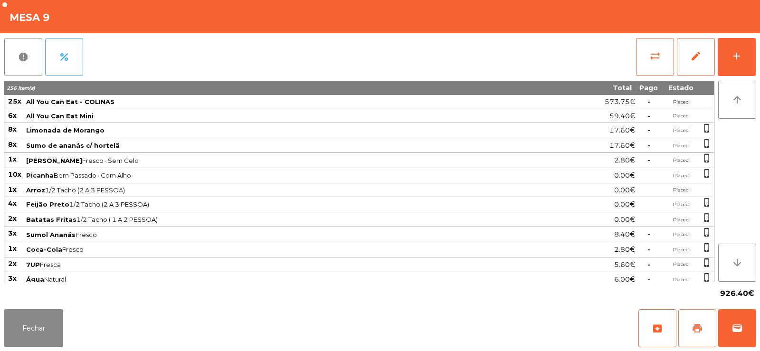
click at [689, 322] on button "print" at bounding box center [697, 328] width 38 height 38
click at [33, 328] on button "Fechar" at bounding box center [33, 328] width 59 height 38
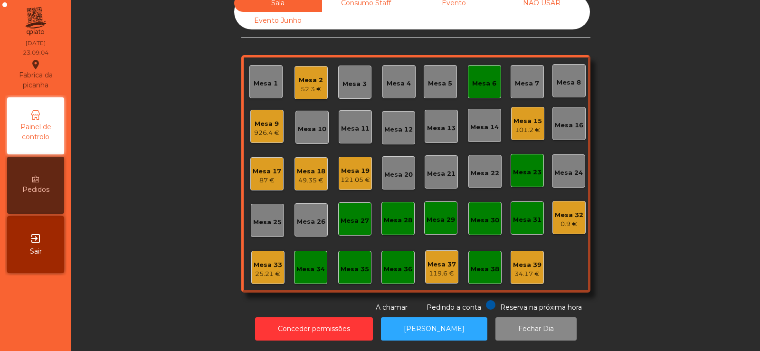
click at [357, 175] on div "121.05 €" at bounding box center [354, 179] width 29 height 9
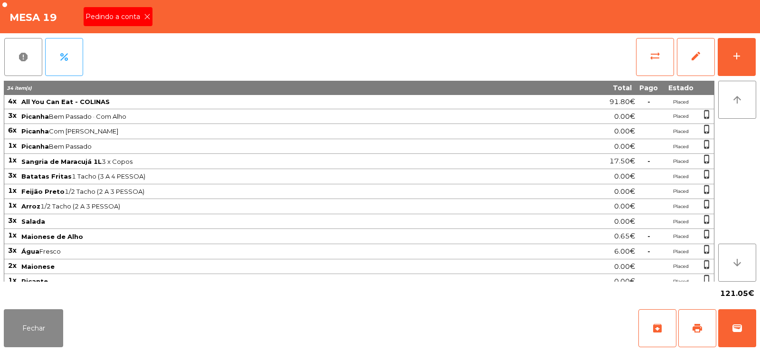
click at [148, 24] on div "Pedindo a conta" at bounding box center [118, 16] width 69 height 19
click at [154, 16] on div "Mesa 19 Pedindo a conta" at bounding box center [380, 16] width 760 height 33
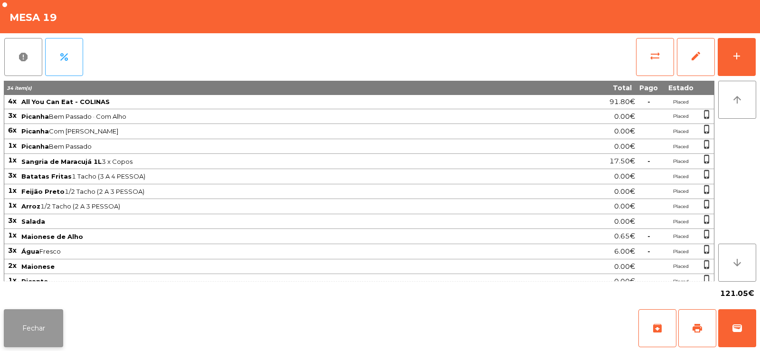
click at [39, 324] on button "Fechar" at bounding box center [33, 328] width 59 height 38
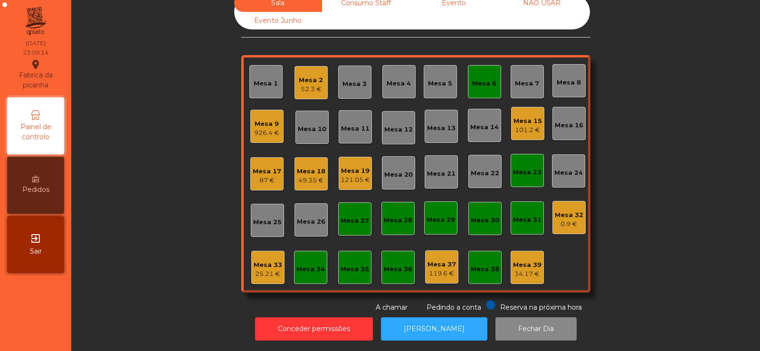
click at [261, 128] on div "926.4 €" at bounding box center [266, 132] width 25 height 9
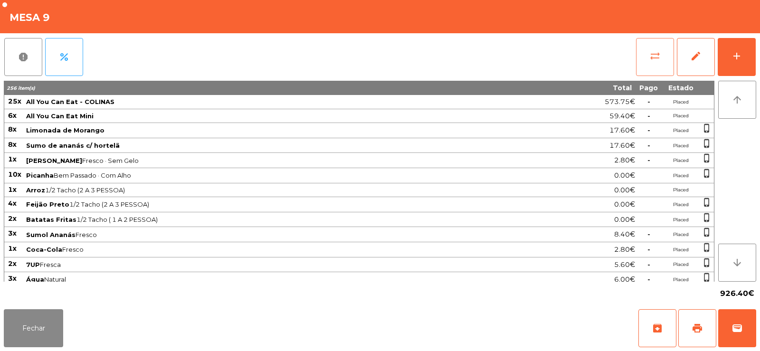
click at [650, 59] on span "sync_alt" at bounding box center [654, 55] width 11 height 11
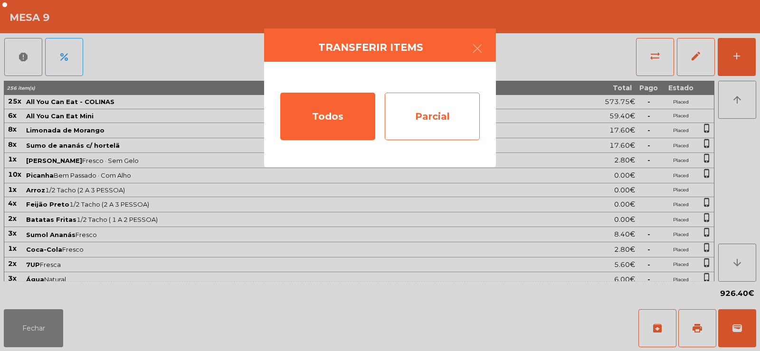
click at [436, 122] on div "Parcial" at bounding box center [432, 116] width 95 height 47
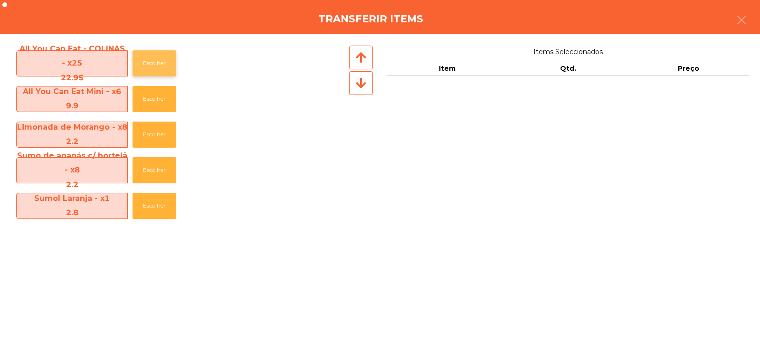
click at [143, 64] on button "Escolher" at bounding box center [154, 63] width 44 height 26
click at [154, 64] on button "Escolher" at bounding box center [154, 63] width 44 height 26
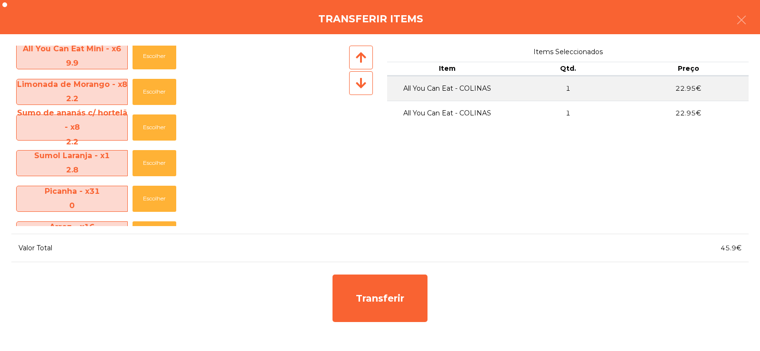
scroll to position [44, 0]
click at [154, 129] on button "Escolher" at bounding box center [154, 126] width 44 height 26
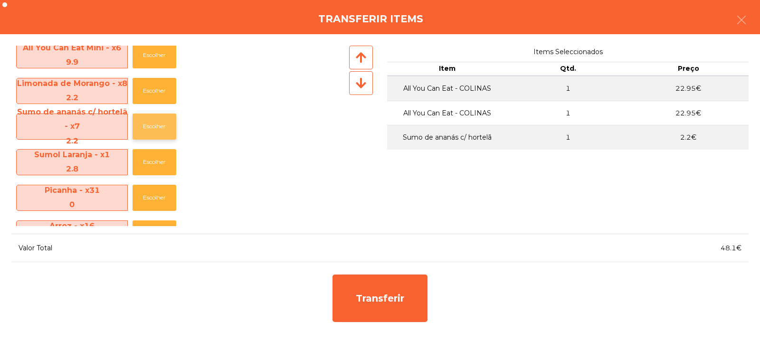
click at [159, 131] on button "Escolher" at bounding box center [154, 126] width 44 height 26
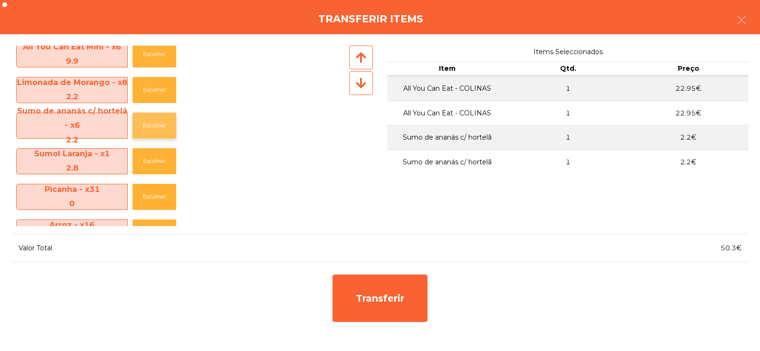
scroll to position [46, 0]
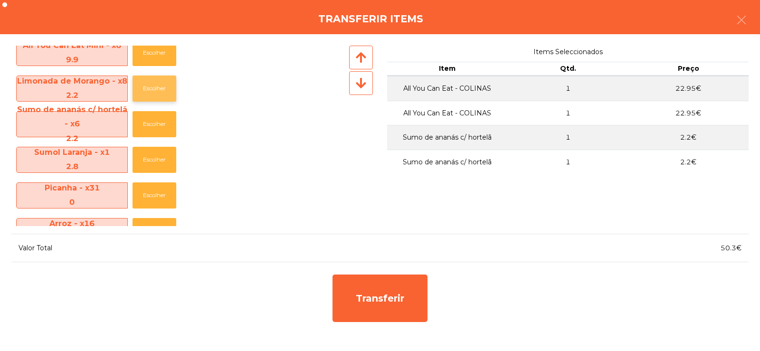
click at [150, 91] on button "Escolher" at bounding box center [154, 88] width 44 height 26
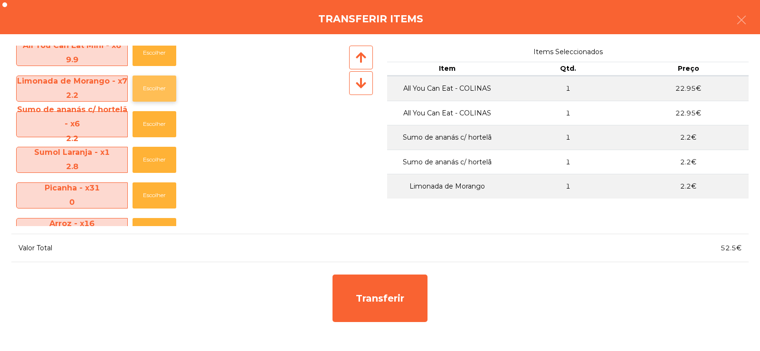
click at [153, 87] on button "Escolher" at bounding box center [154, 88] width 44 height 26
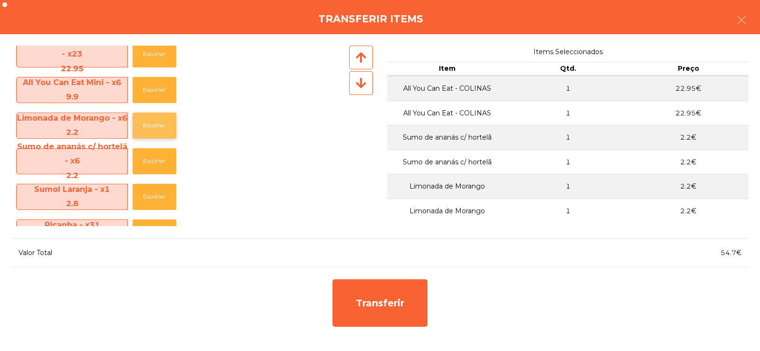
scroll to position [0, 0]
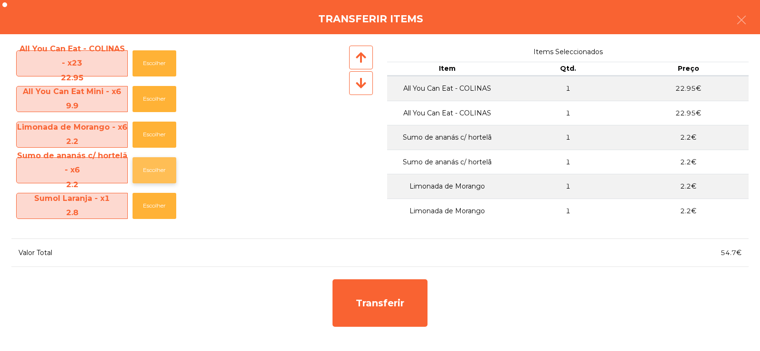
click at [149, 168] on button "Escolher" at bounding box center [154, 170] width 44 height 26
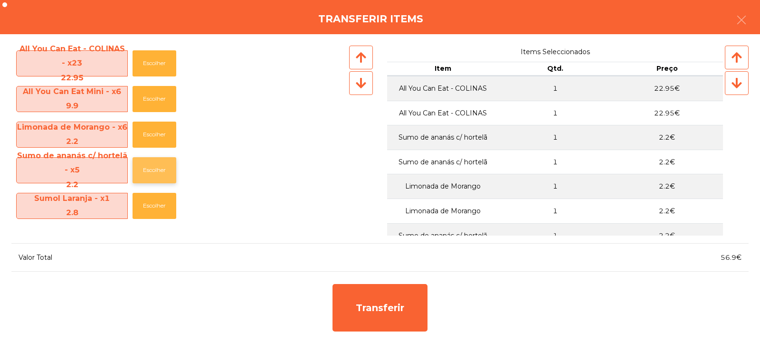
scroll to position [19, 0]
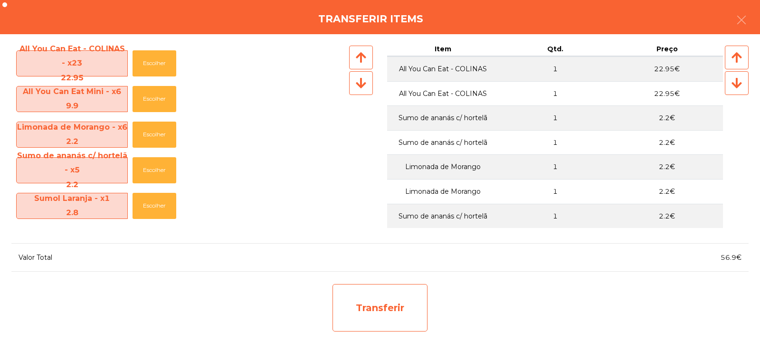
click at [376, 308] on div "Transferir" at bounding box center [379, 307] width 95 height 47
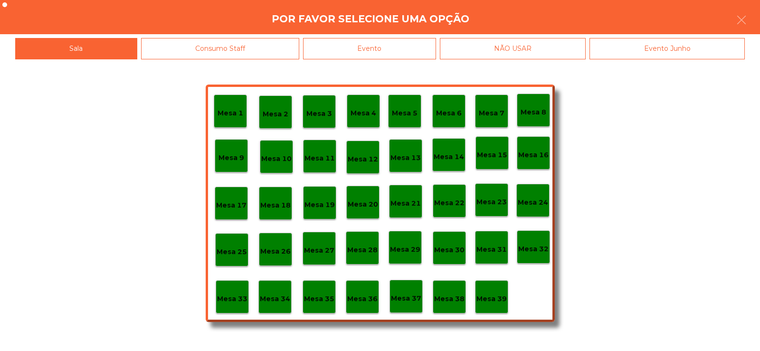
click at [438, 253] on p "Mesa 30" at bounding box center [449, 249] width 30 height 11
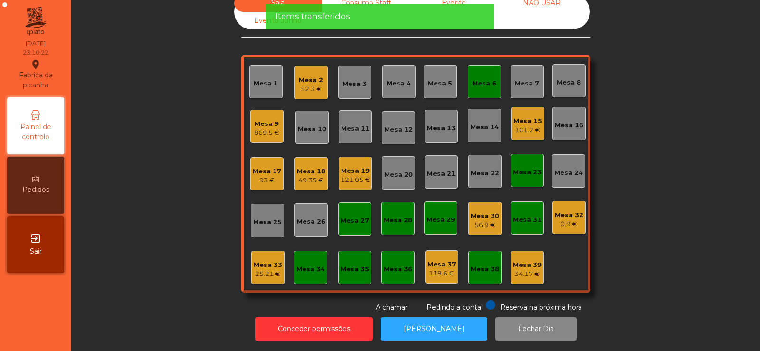
click at [258, 119] on div "Mesa 9" at bounding box center [266, 123] width 25 height 9
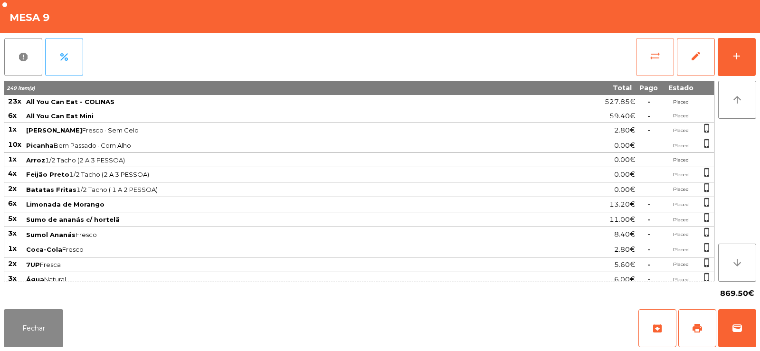
click at [645, 65] on button "sync_alt" at bounding box center [655, 57] width 38 height 38
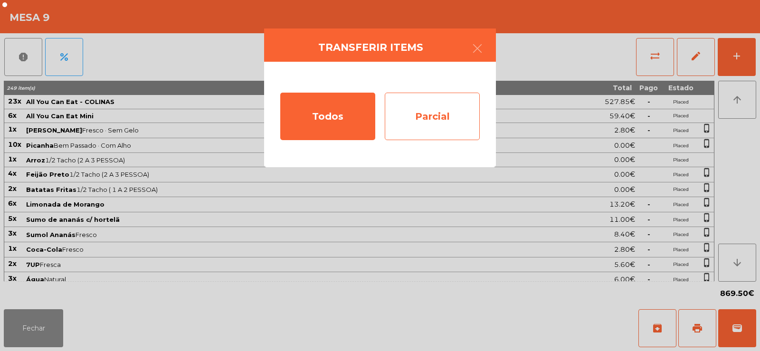
click at [432, 119] on div "Parcial" at bounding box center [432, 116] width 95 height 47
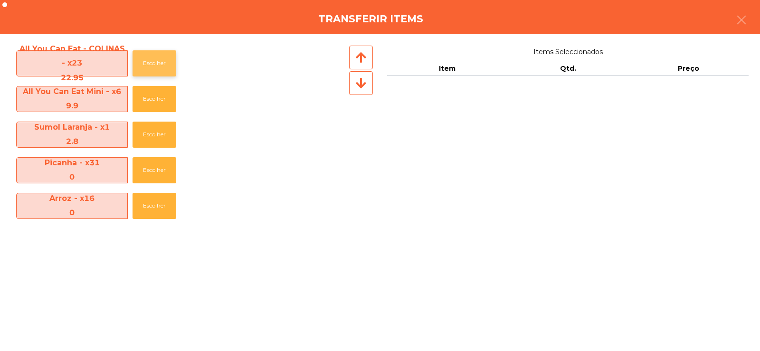
click at [144, 66] on button "Escolher" at bounding box center [154, 63] width 44 height 26
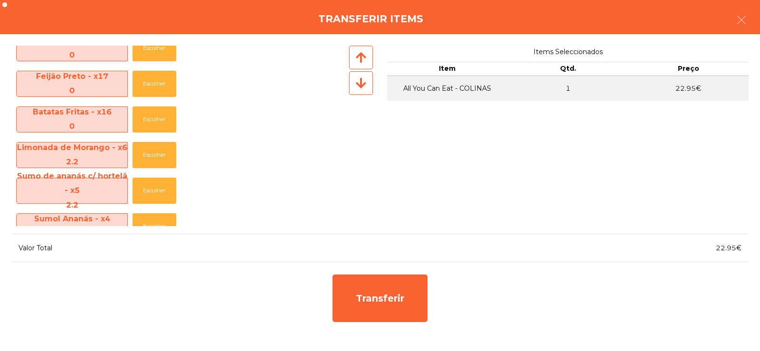
scroll to position [165, 0]
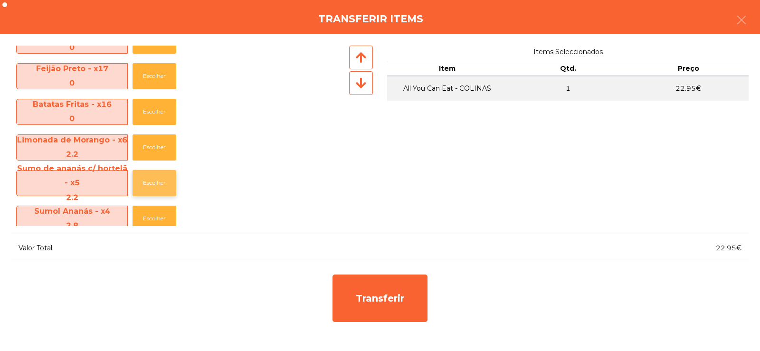
click at [145, 184] on button "Escolher" at bounding box center [154, 183] width 44 height 26
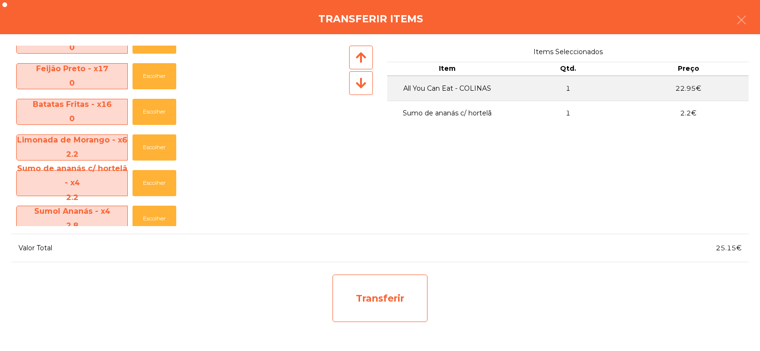
click at [389, 310] on div "Transferir" at bounding box center [379, 297] width 95 height 47
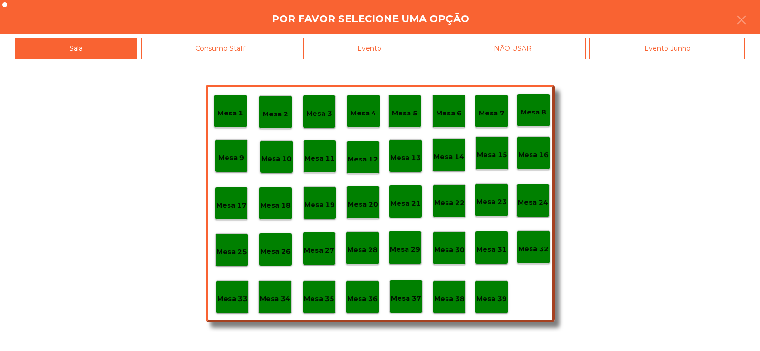
click at [453, 252] on p "Mesa 30" at bounding box center [449, 249] width 30 height 11
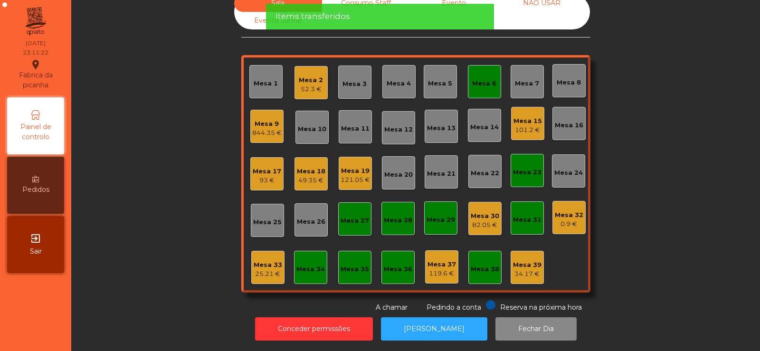
click at [483, 221] on div "82.05 €" at bounding box center [484, 224] width 28 height 9
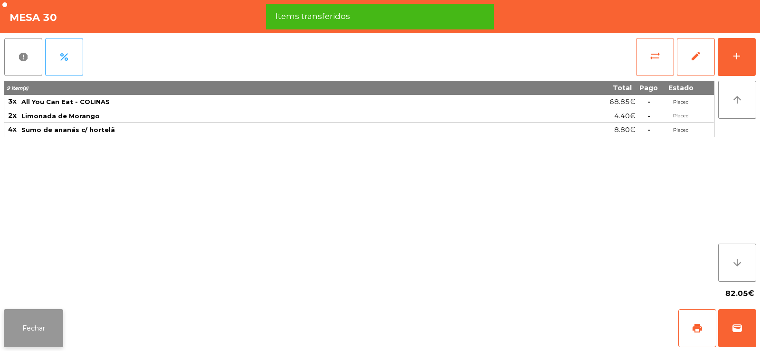
click at [37, 330] on button "Fechar" at bounding box center [33, 328] width 59 height 38
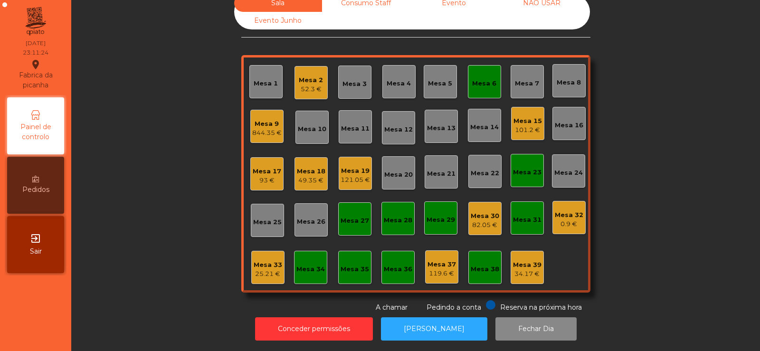
click at [262, 128] on div "844.35 €" at bounding box center [266, 132] width 29 height 9
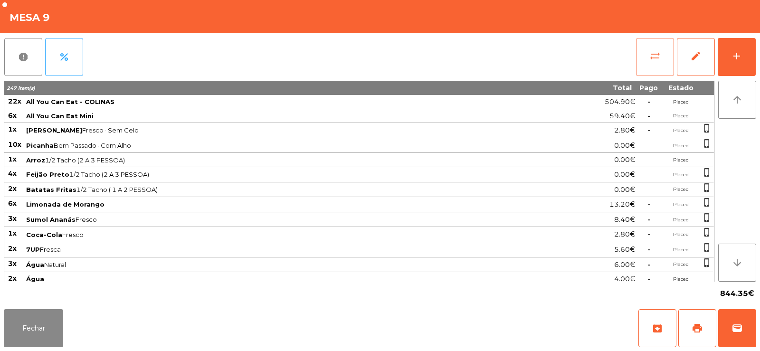
click at [647, 62] on button "sync_alt" at bounding box center [655, 57] width 38 height 38
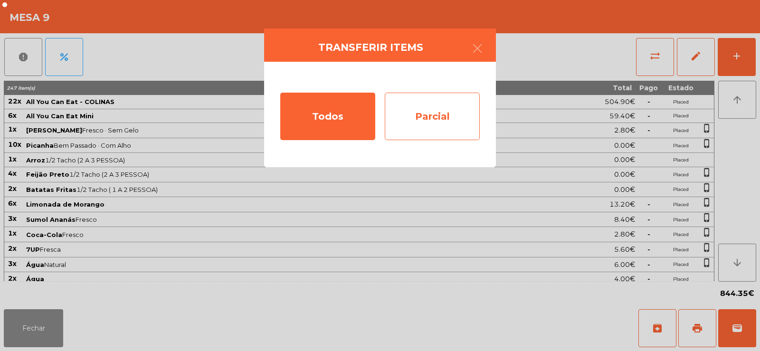
click at [430, 128] on div "Parcial" at bounding box center [432, 116] width 95 height 47
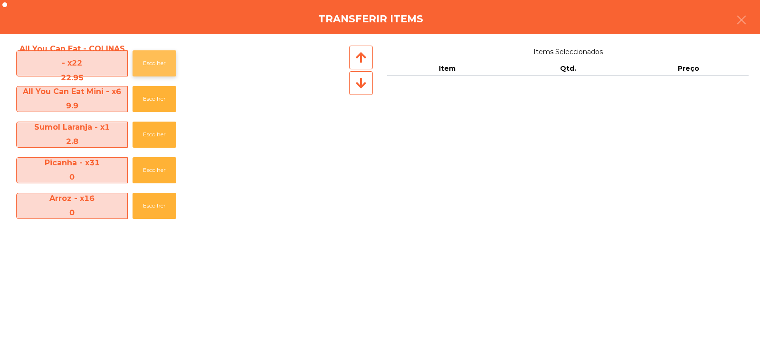
click at [154, 63] on button "Escolher" at bounding box center [154, 63] width 44 height 26
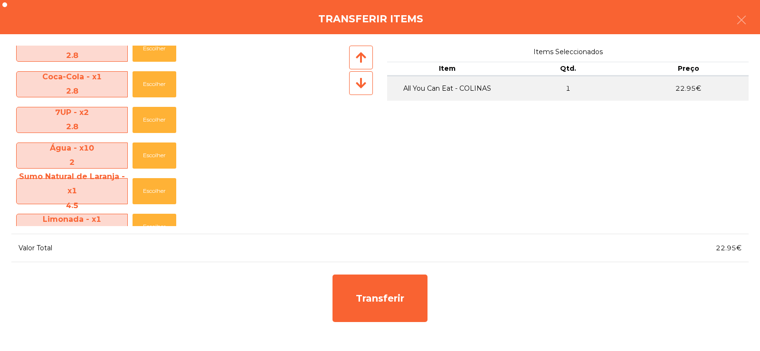
scroll to position [297, 0]
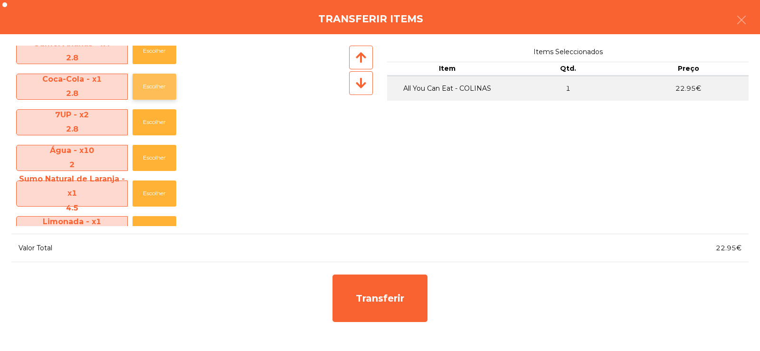
click at [157, 92] on button "Escolher" at bounding box center [154, 87] width 44 height 26
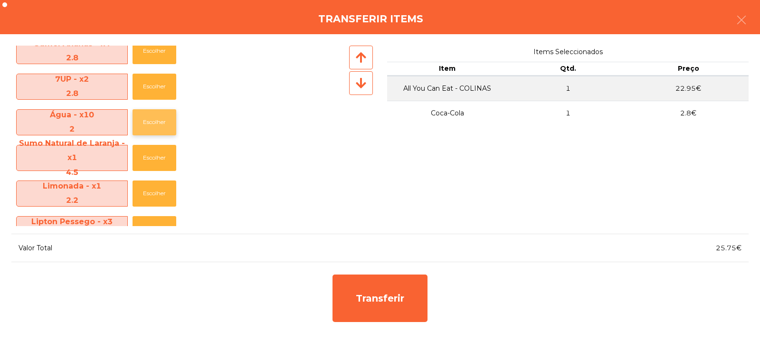
click at [155, 128] on button "Escolher" at bounding box center [154, 122] width 44 height 26
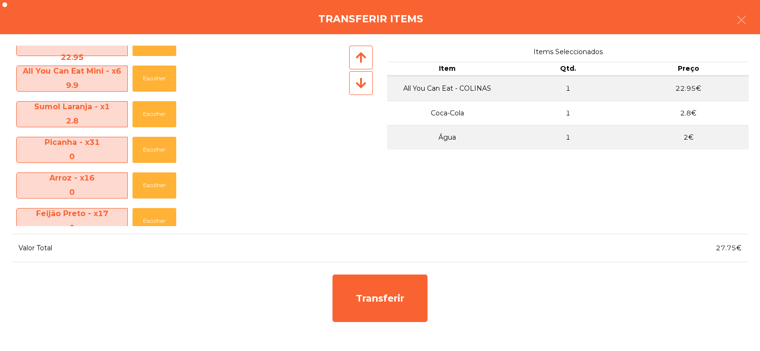
scroll to position [0, 0]
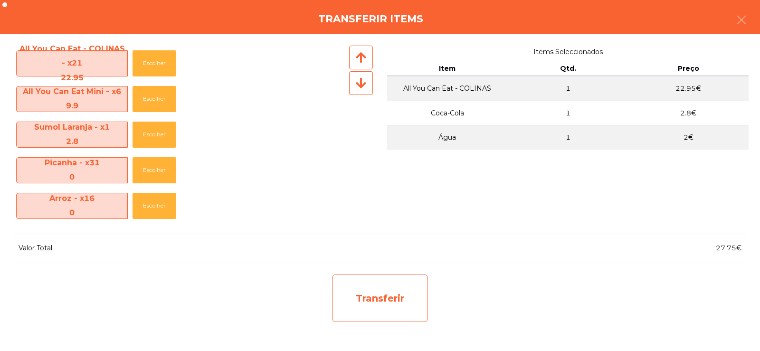
click at [392, 301] on div "Transferir" at bounding box center [379, 297] width 95 height 47
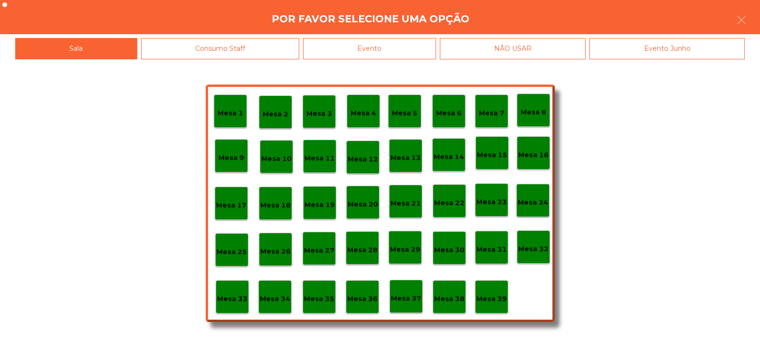
click at [448, 259] on div "Mesa 30" at bounding box center [448, 247] width 33 height 33
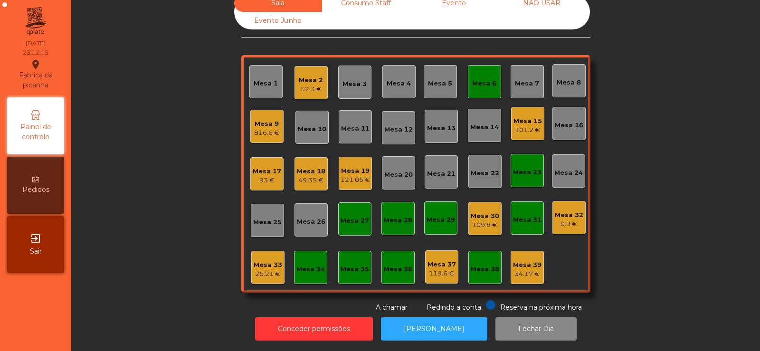
click at [261, 128] on div "816.6 €" at bounding box center [266, 132] width 25 height 9
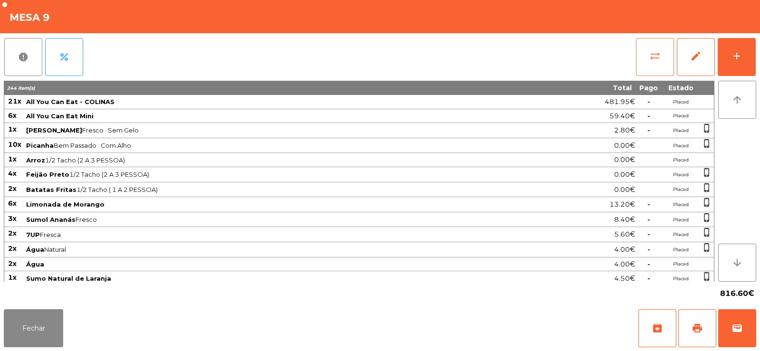
click at [653, 61] on span "sync_alt" at bounding box center [654, 55] width 11 height 11
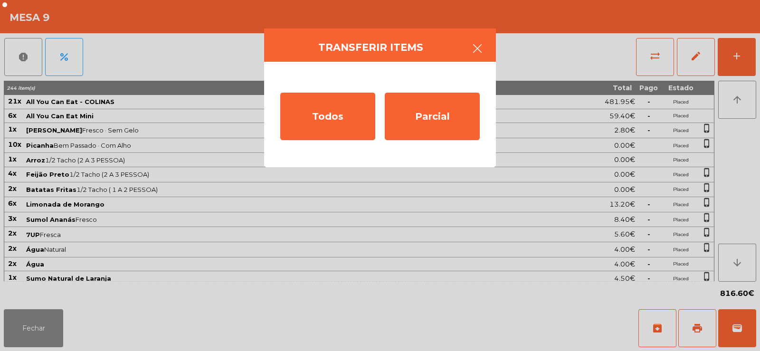
click at [479, 47] on icon "button" at bounding box center [476, 48] width 11 height 11
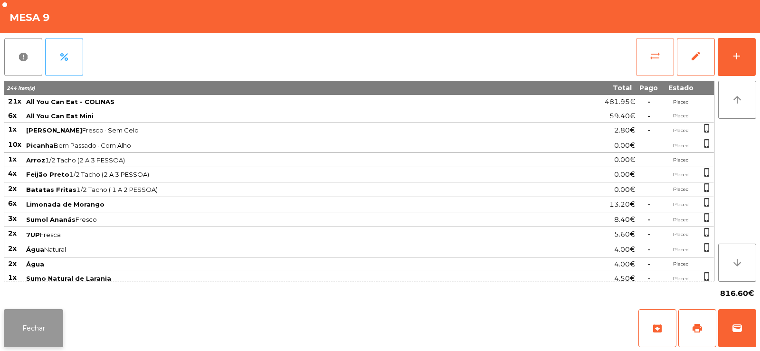
click at [31, 325] on button "Fechar" at bounding box center [33, 328] width 59 height 38
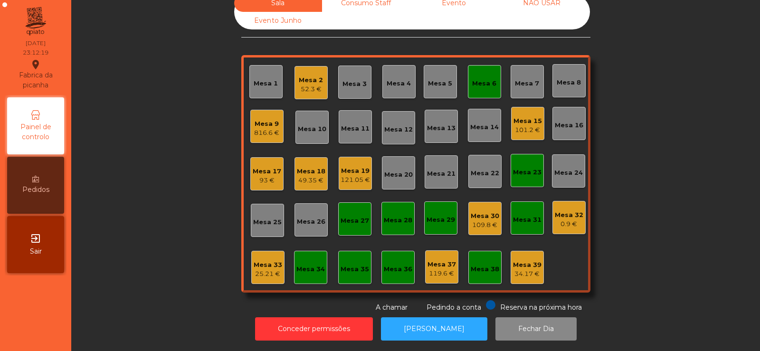
click at [484, 211] on div "Mesa 30" at bounding box center [484, 215] width 28 height 9
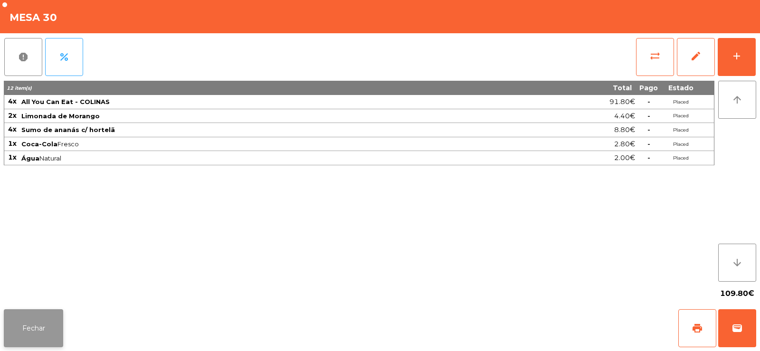
click at [24, 317] on button "Fechar" at bounding box center [33, 328] width 59 height 38
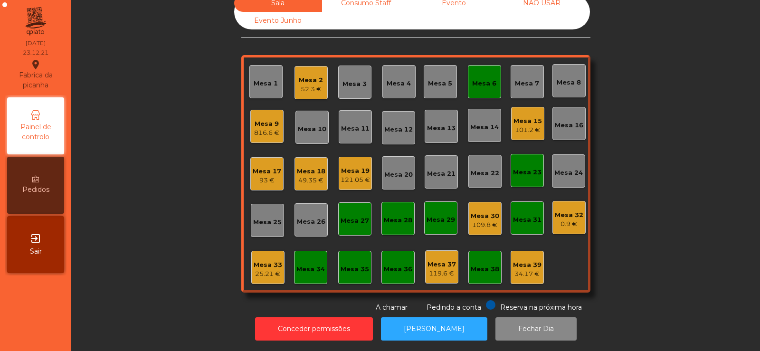
click at [265, 128] on div "816.6 €" at bounding box center [266, 132] width 25 height 9
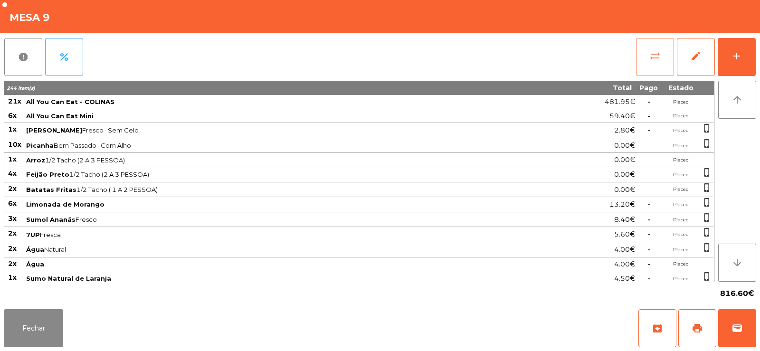
click at [645, 58] on button "sync_alt" at bounding box center [655, 57] width 38 height 38
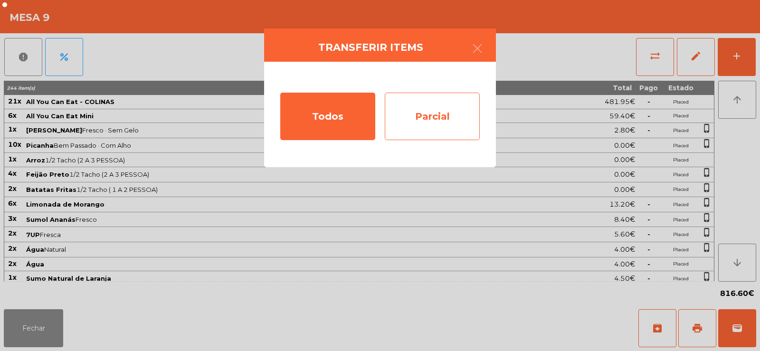
click at [449, 117] on div "Parcial" at bounding box center [432, 116] width 95 height 47
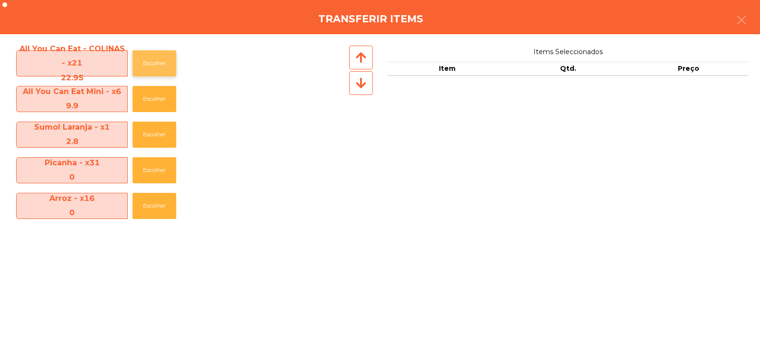
click at [151, 71] on button "Escolher" at bounding box center [154, 63] width 44 height 26
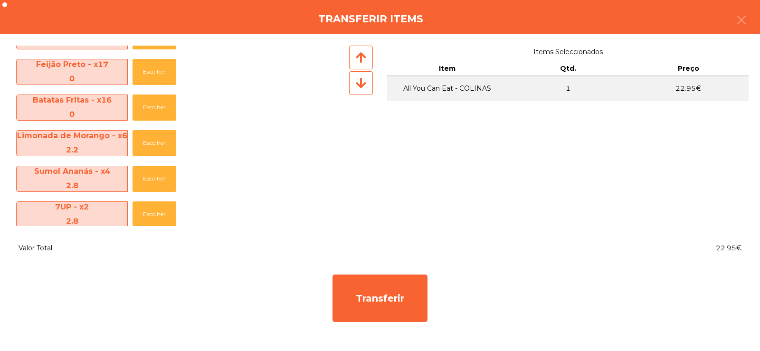
scroll to position [172, 0]
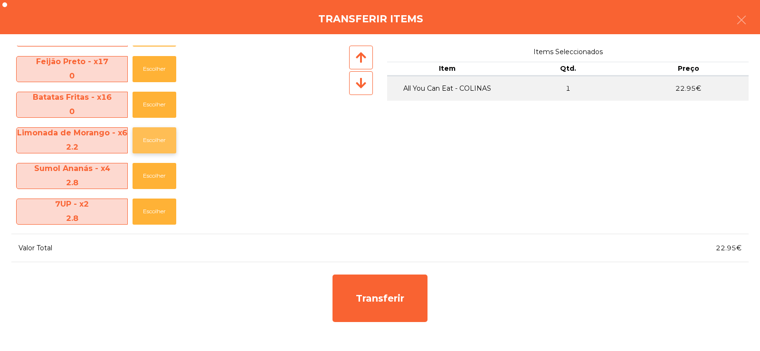
click at [160, 141] on button "Escolher" at bounding box center [154, 140] width 44 height 26
click at [154, 143] on button "Escolher" at bounding box center [154, 140] width 44 height 26
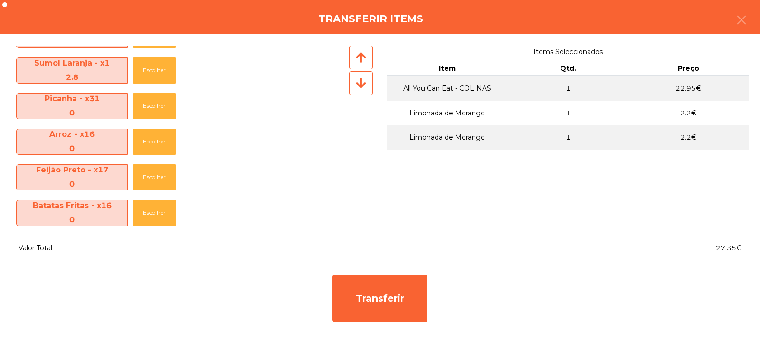
scroll to position [94, 0]
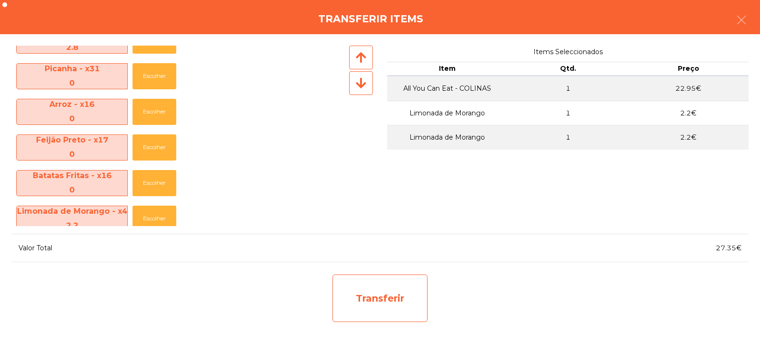
click at [384, 295] on div "Transferir" at bounding box center [379, 297] width 95 height 47
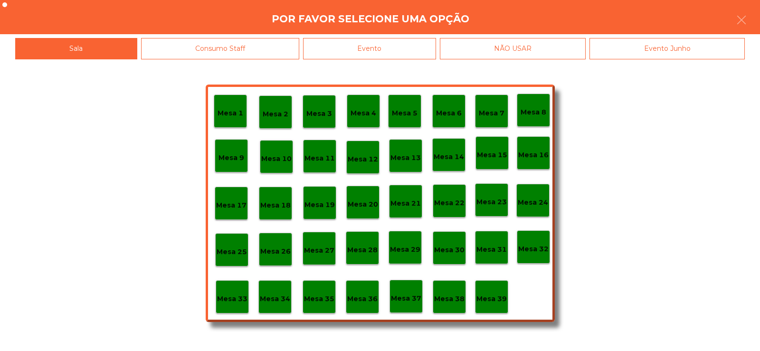
click at [450, 252] on p "Mesa 30" at bounding box center [449, 249] width 30 height 11
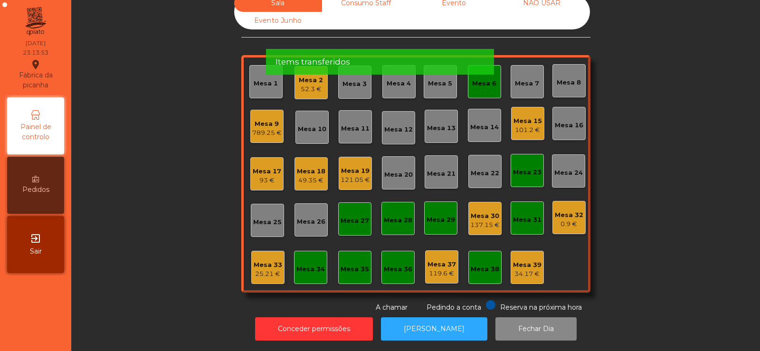
click at [260, 128] on div "789.25 €" at bounding box center [266, 132] width 29 height 9
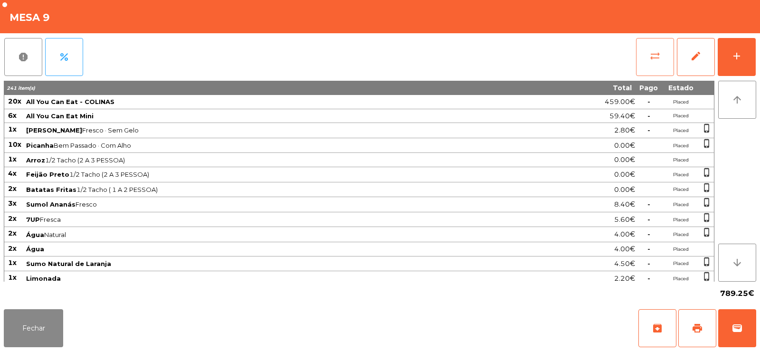
click at [645, 67] on button "sync_alt" at bounding box center [655, 57] width 38 height 38
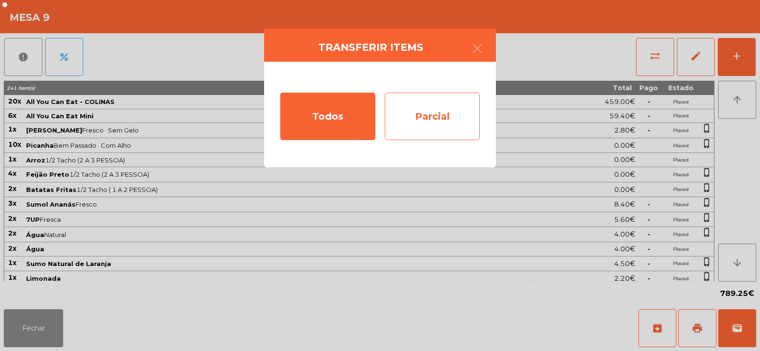
click at [422, 113] on div "Parcial" at bounding box center [432, 116] width 95 height 47
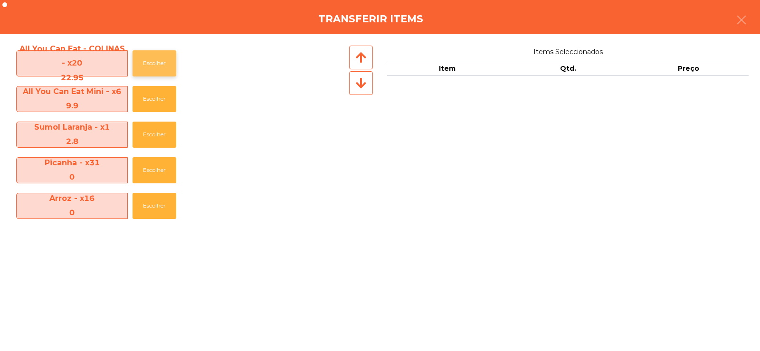
click at [156, 62] on button "Escolher" at bounding box center [154, 63] width 44 height 26
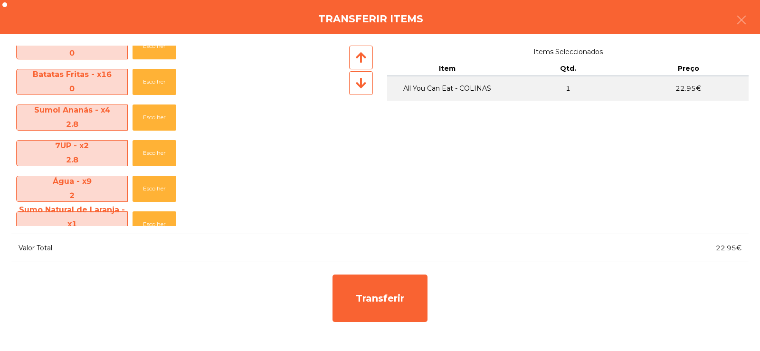
scroll to position [216, 0]
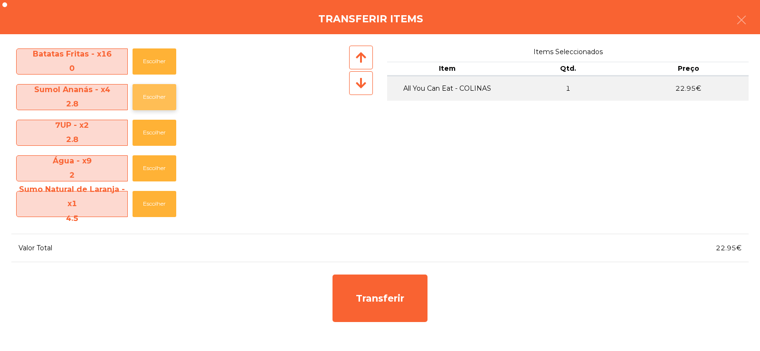
click at [148, 97] on button "Escolher" at bounding box center [154, 97] width 44 height 26
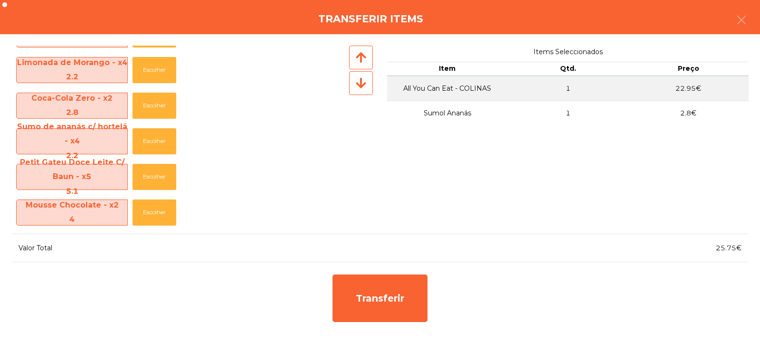
scroll to position [778, 0]
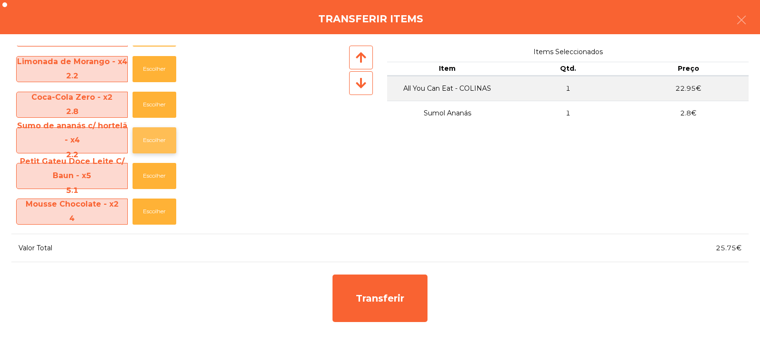
click at [152, 133] on button "Escolher" at bounding box center [154, 140] width 44 height 26
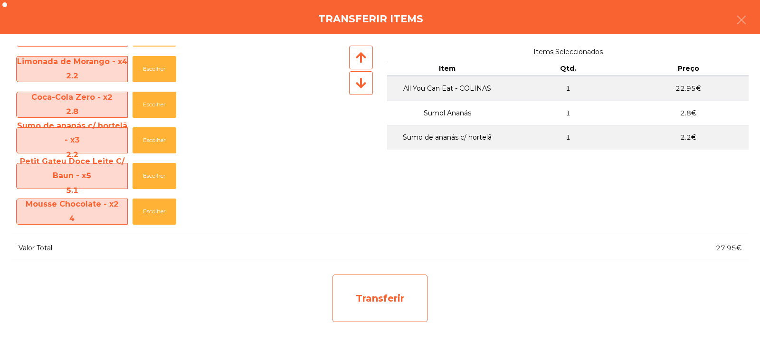
click at [368, 290] on div "Transferir" at bounding box center [379, 297] width 95 height 47
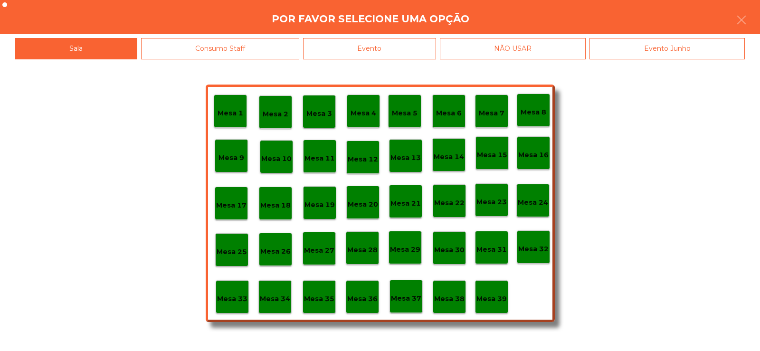
click at [449, 244] on p "Mesa 30" at bounding box center [449, 249] width 30 height 11
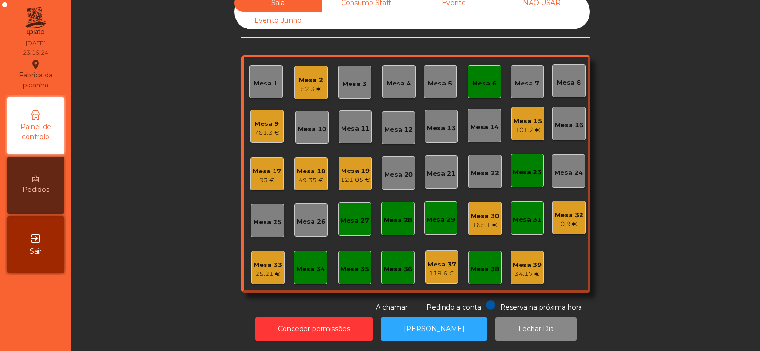
click at [258, 269] on div "25.21 €" at bounding box center [268, 273] width 28 height 9
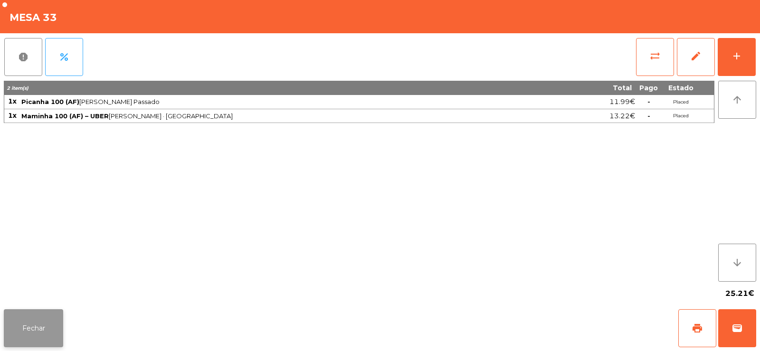
click at [18, 327] on button "Fechar" at bounding box center [33, 328] width 59 height 38
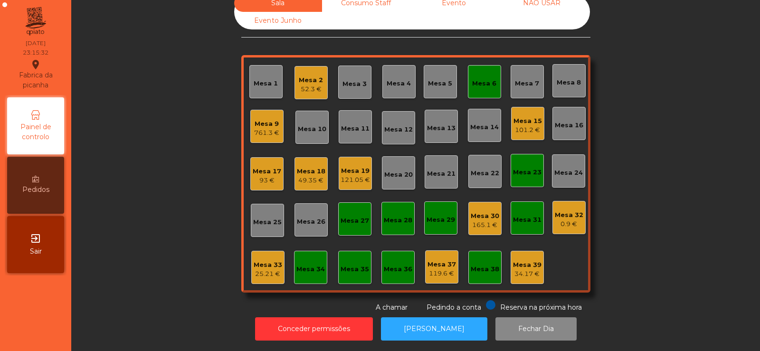
click at [473, 211] on div "Mesa 30" at bounding box center [484, 215] width 28 height 9
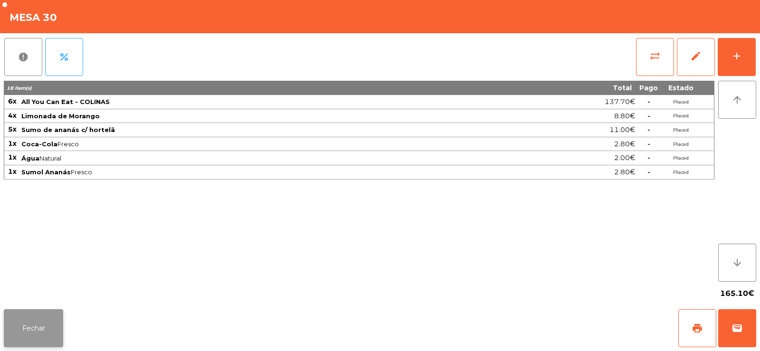
click at [18, 327] on button "Fechar" at bounding box center [33, 328] width 59 height 38
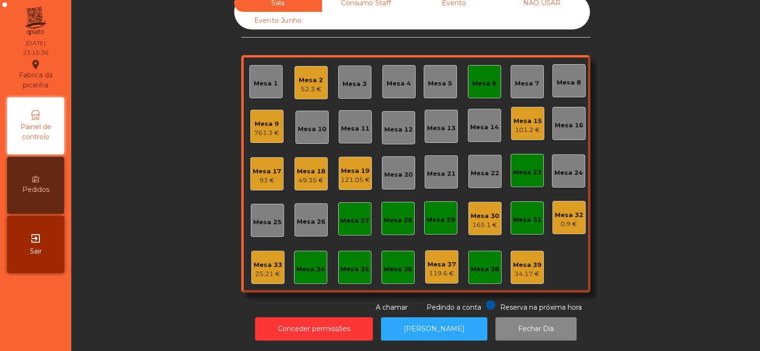
click at [564, 219] on div "0.9 €" at bounding box center [568, 223] width 28 height 9
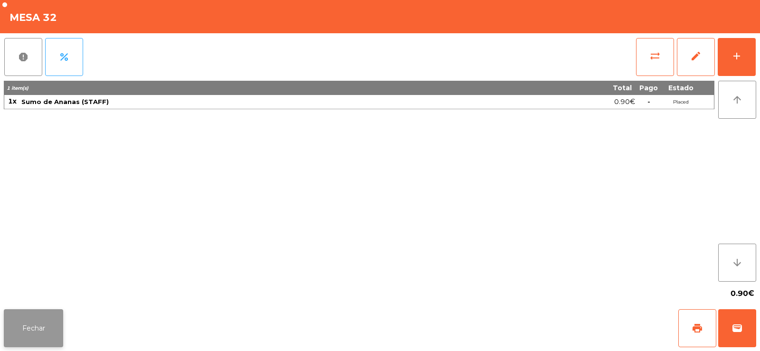
click at [34, 340] on button "Fechar" at bounding box center [33, 328] width 59 height 38
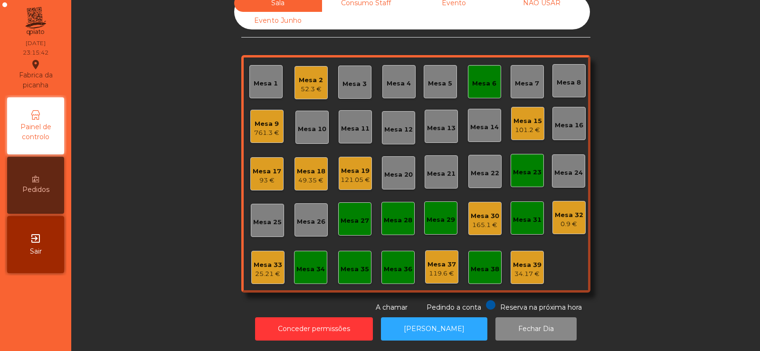
click at [270, 120] on div "Mesa 9" at bounding box center [266, 123] width 25 height 9
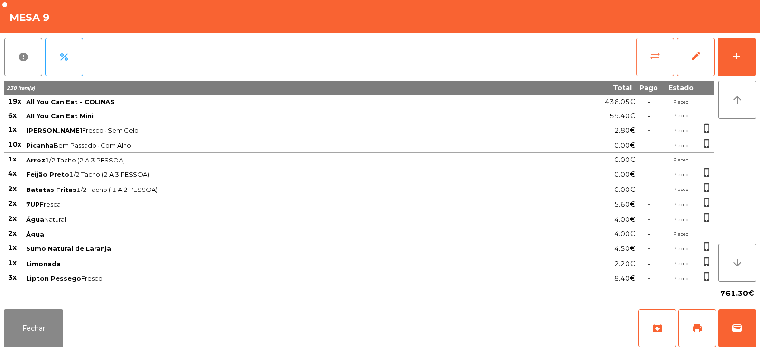
click at [649, 52] on span "sync_alt" at bounding box center [654, 55] width 11 height 11
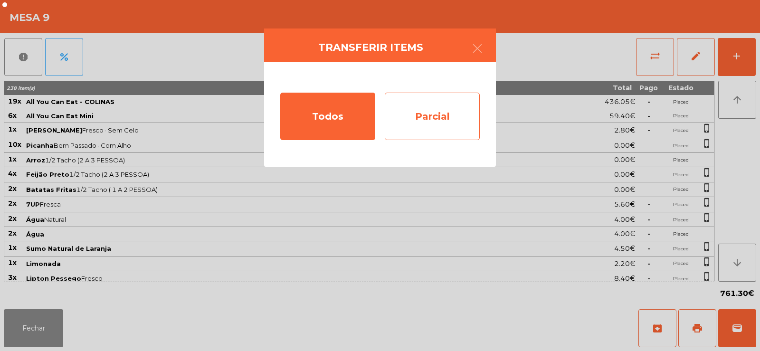
click at [451, 123] on div "Parcial" at bounding box center [432, 116] width 95 height 47
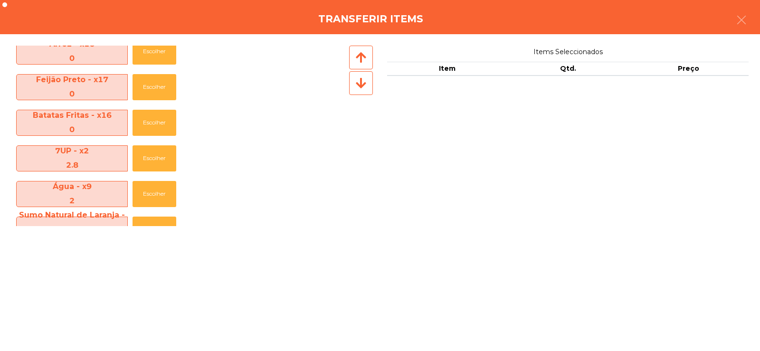
scroll to position [0, 0]
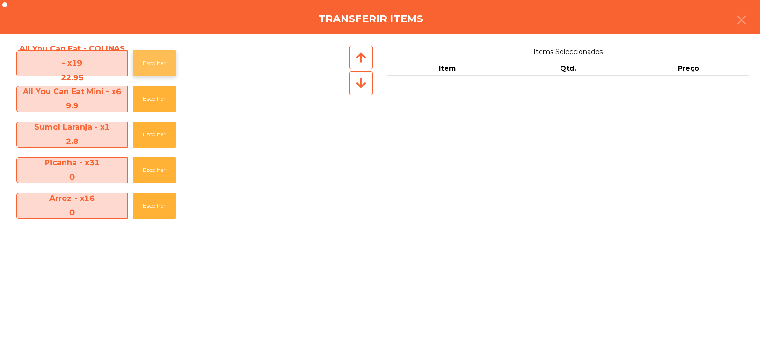
click at [158, 68] on button "Escolher" at bounding box center [154, 63] width 44 height 26
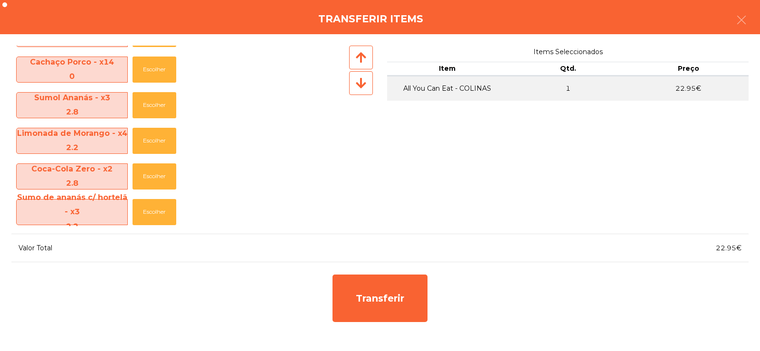
scroll to position [721, 0]
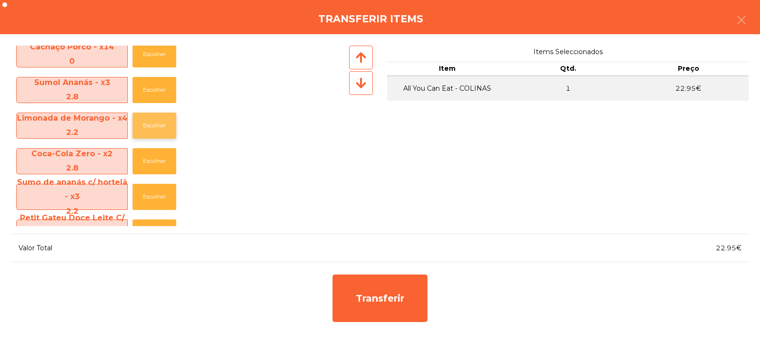
click at [144, 129] on button "Escolher" at bounding box center [154, 126] width 44 height 26
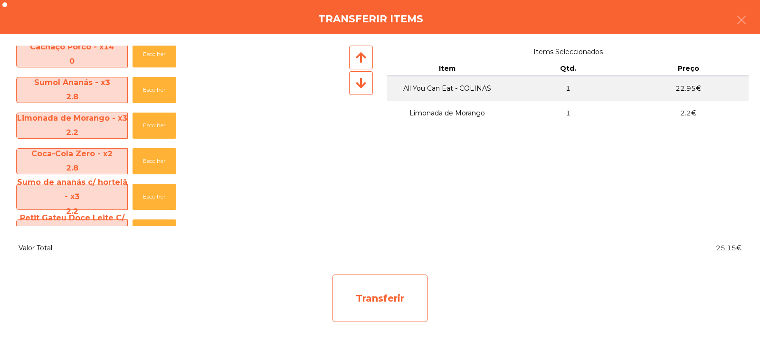
click at [387, 300] on div "Transferir" at bounding box center [379, 297] width 95 height 47
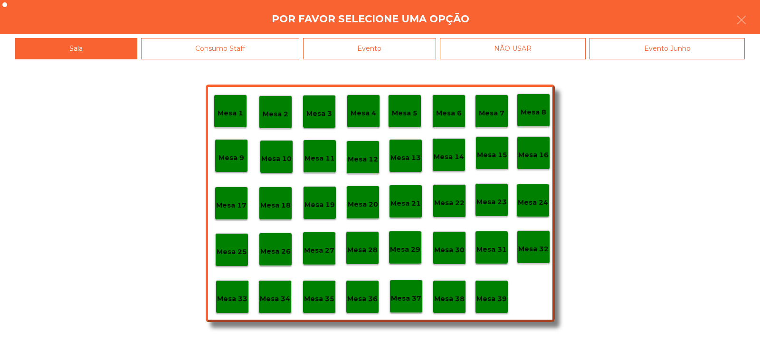
click at [450, 256] on div "Mesa 30" at bounding box center [448, 247] width 33 height 33
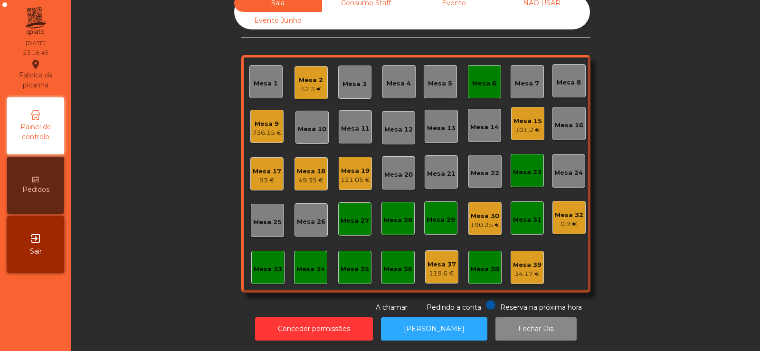
click at [252, 119] on div "Mesa 9" at bounding box center [266, 123] width 29 height 9
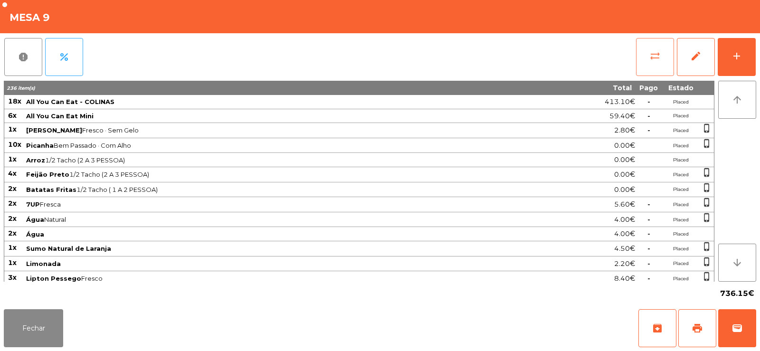
click at [656, 61] on span "sync_alt" at bounding box center [654, 55] width 11 height 11
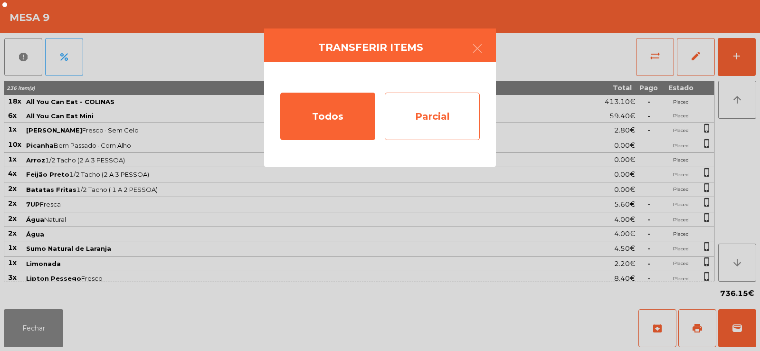
click at [457, 115] on div "Parcial" at bounding box center [432, 116] width 95 height 47
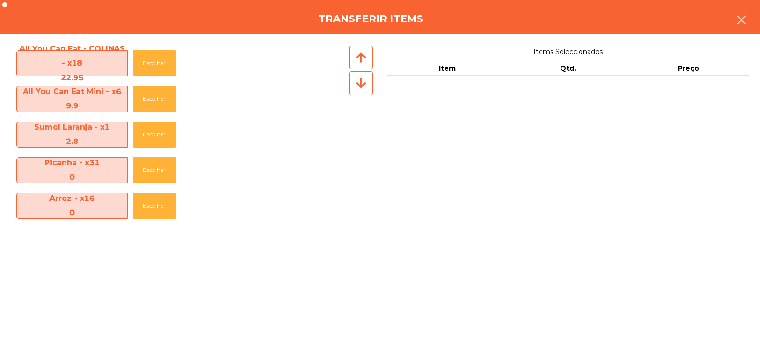
click at [731, 29] on button "button" at bounding box center [741, 21] width 27 height 28
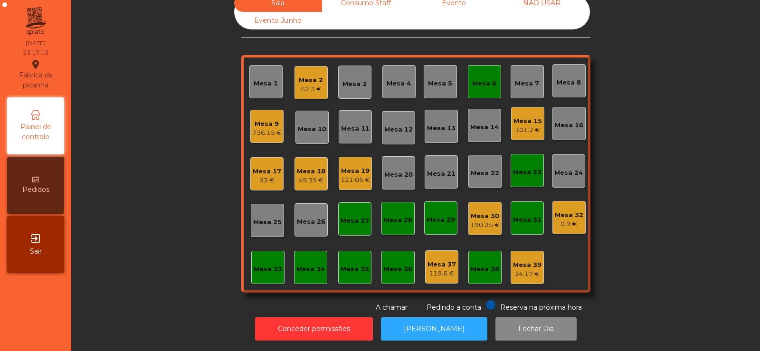
click at [261, 128] on div "736.15 €" at bounding box center [266, 132] width 29 height 9
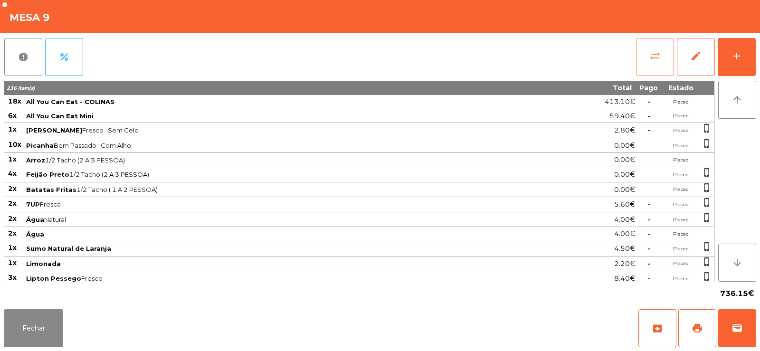
click at [652, 54] on span "sync_alt" at bounding box center [654, 55] width 11 height 11
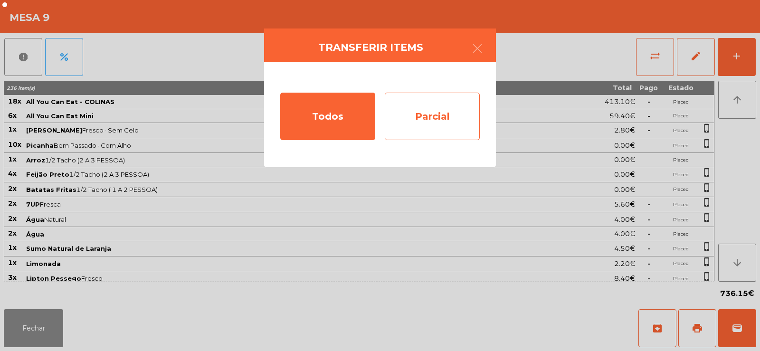
click at [401, 118] on div "Parcial" at bounding box center [432, 116] width 95 height 47
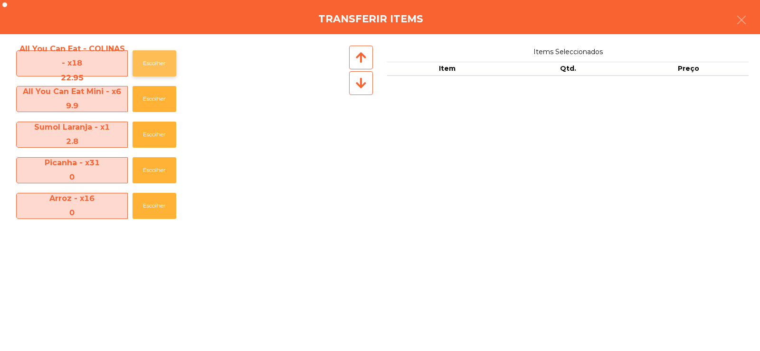
click at [149, 58] on button "Escolher" at bounding box center [154, 63] width 44 height 26
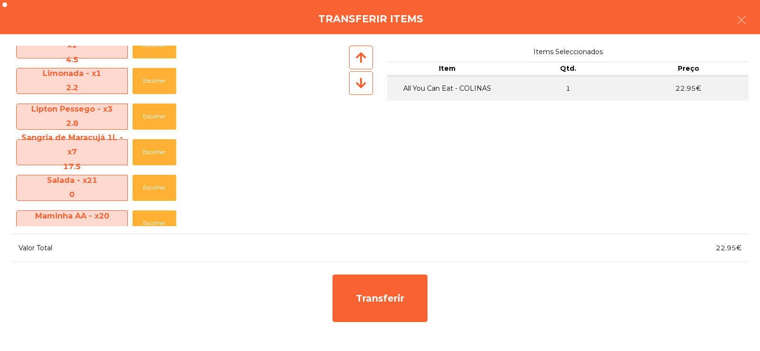
scroll to position [363, 0]
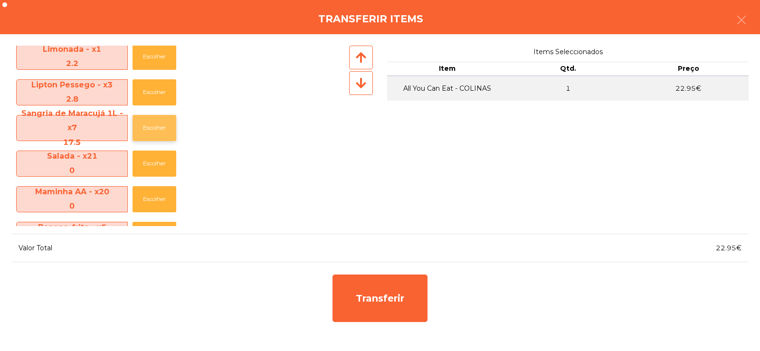
click at [152, 131] on button "Escolher" at bounding box center [154, 128] width 44 height 26
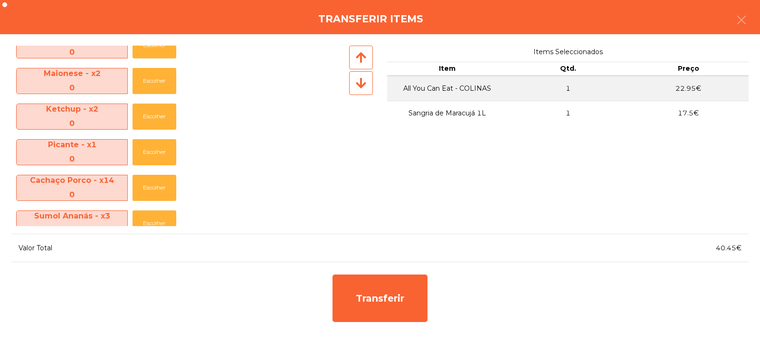
scroll to position [888, 0]
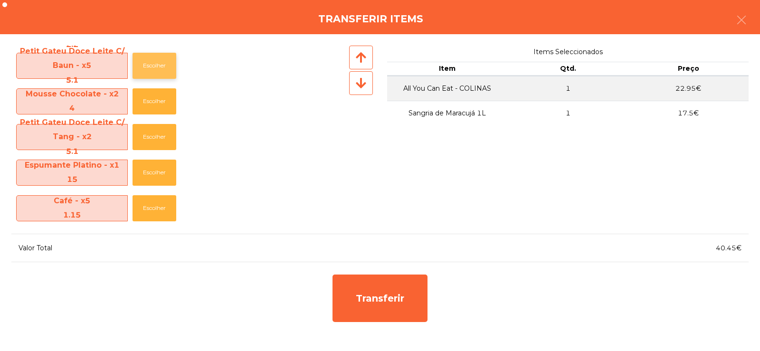
click at [160, 63] on button "Escolher" at bounding box center [154, 66] width 44 height 26
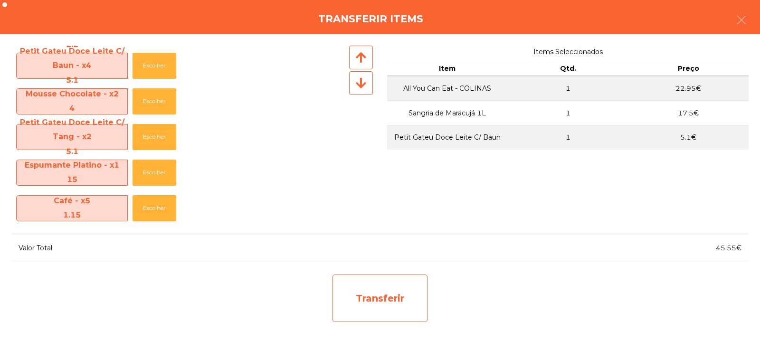
click at [399, 303] on div "Transferir" at bounding box center [379, 297] width 95 height 47
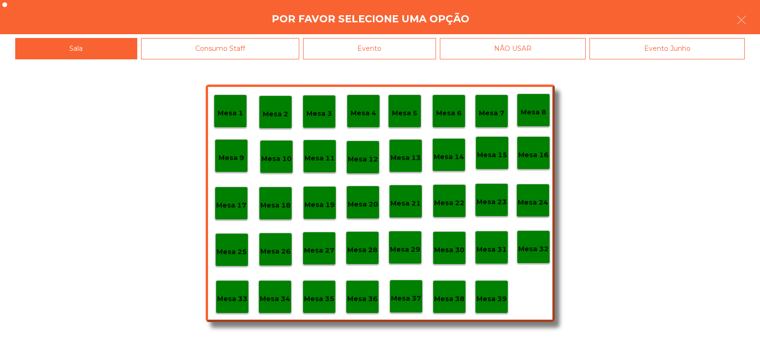
click at [458, 249] on p "Mesa 30" at bounding box center [449, 249] width 30 height 11
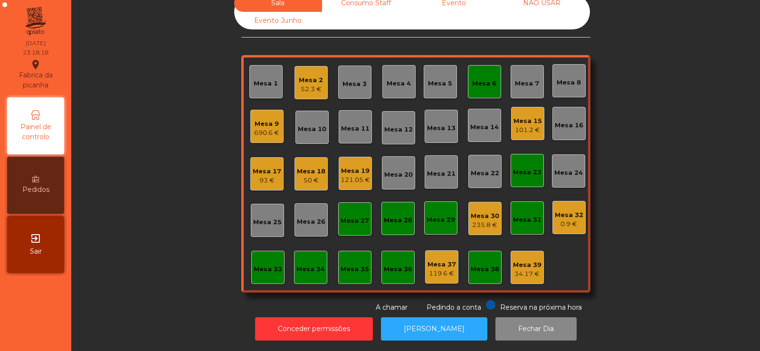
click at [263, 120] on div "Mesa 9" at bounding box center [266, 123] width 25 height 9
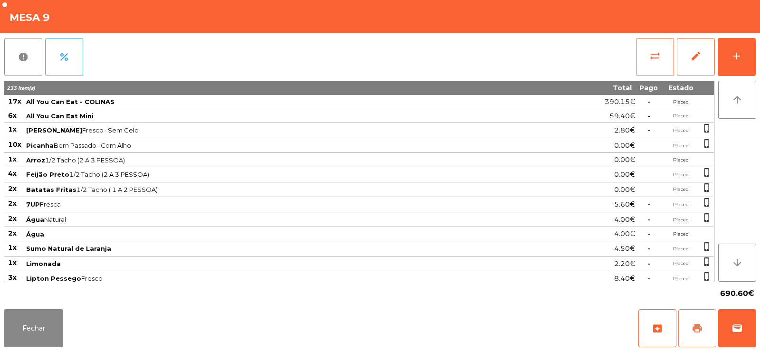
click at [703, 331] on button "print" at bounding box center [697, 328] width 38 height 38
click at [653, 56] on span "sync_alt" at bounding box center [654, 55] width 11 height 11
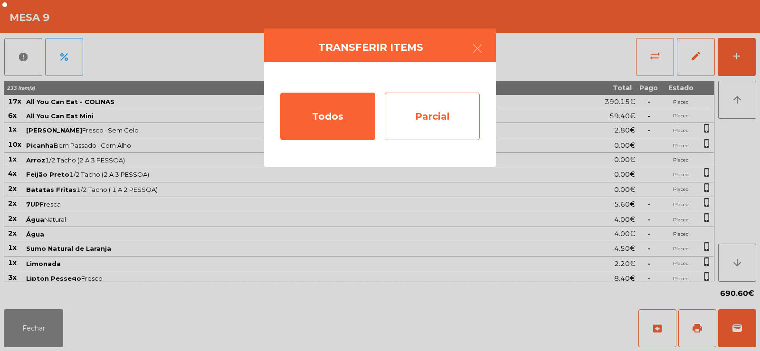
click at [441, 113] on div "Parcial" at bounding box center [432, 116] width 95 height 47
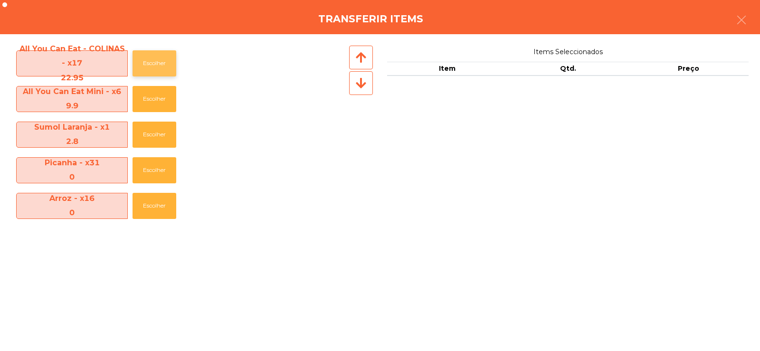
click at [144, 70] on button "Escolher" at bounding box center [154, 63] width 44 height 26
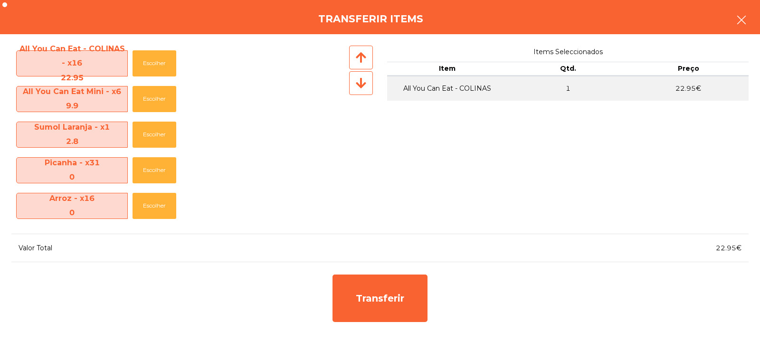
click at [747, 13] on button "button" at bounding box center [741, 21] width 27 height 28
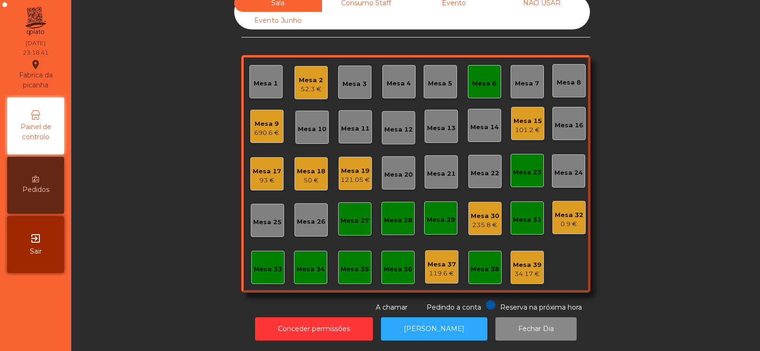
click at [268, 120] on div "Mesa 9" at bounding box center [266, 123] width 25 height 9
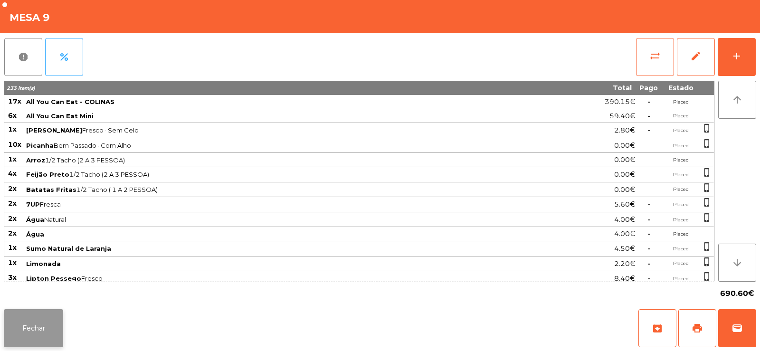
click at [32, 331] on button "Fechar" at bounding box center [33, 328] width 59 height 38
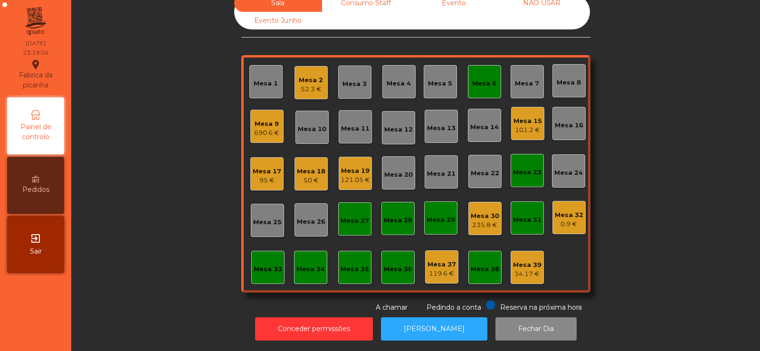
click at [254, 265] on div "Mesa 33" at bounding box center [268, 268] width 28 height 9
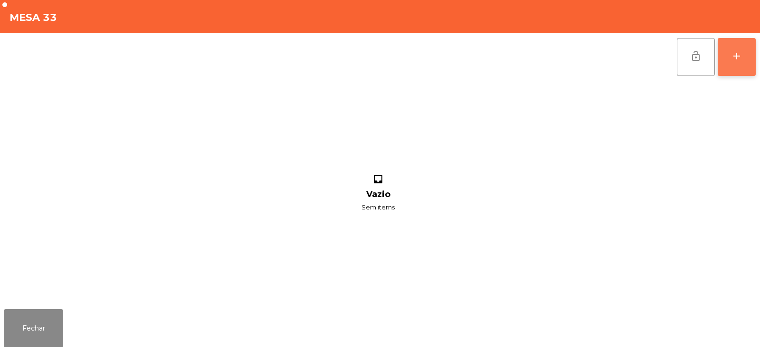
click at [740, 48] on button "add" at bounding box center [736, 57] width 38 height 38
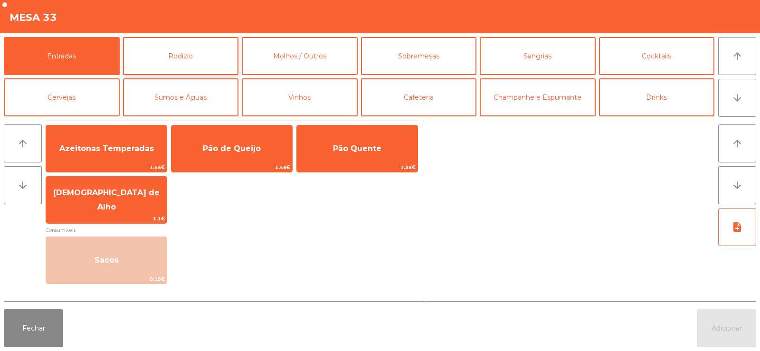
click at [194, 56] on button "Rodizio" at bounding box center [181, 56] width 116 height 38
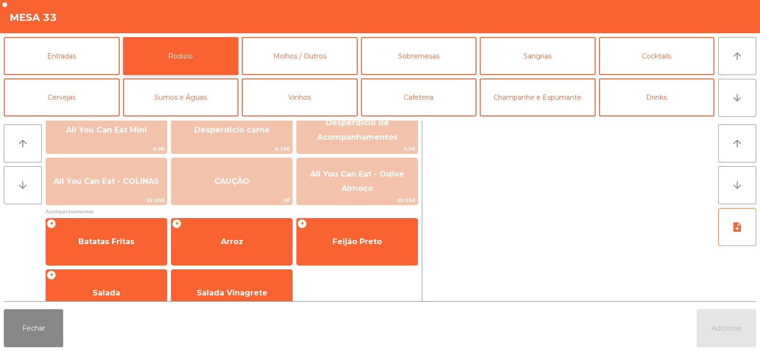
scroll to position [150, 0]
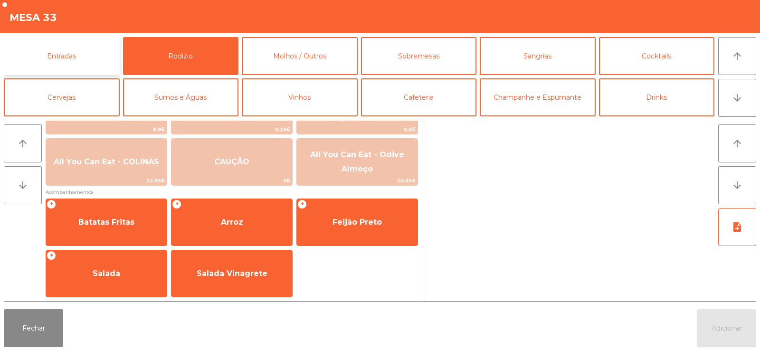
click at [75, 54] on button "Entradas" at bounding box center [62, 56] width 116 height 38
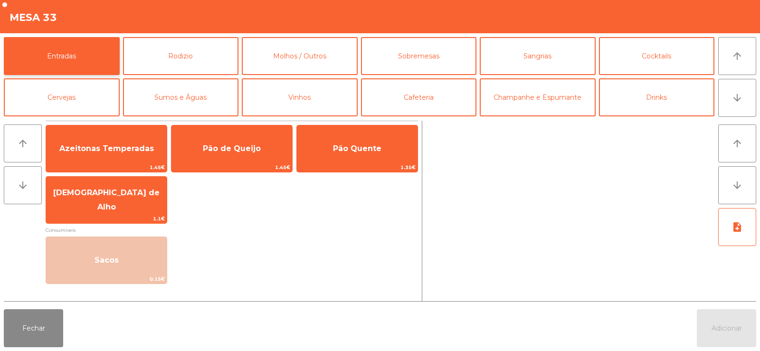
scroll to position [0, 0]
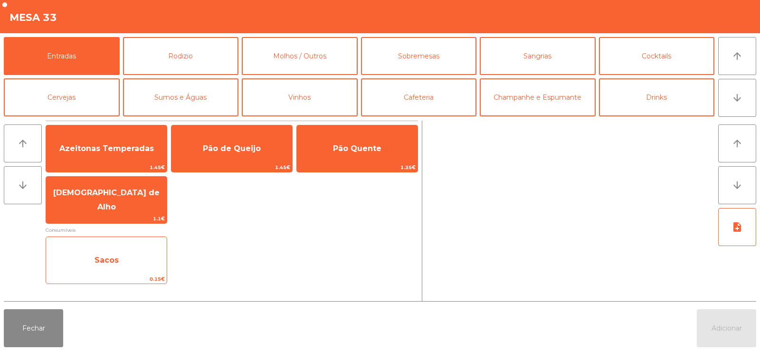
click at [104, 260] on span "Sacos" at bounding box center [106, 259] width 24 height 9
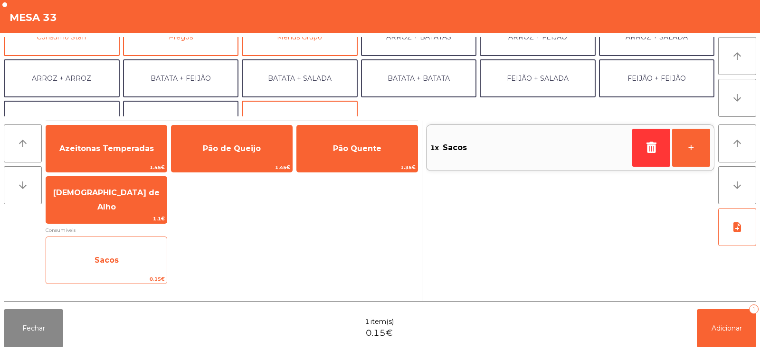
scroll to position [124, 0]
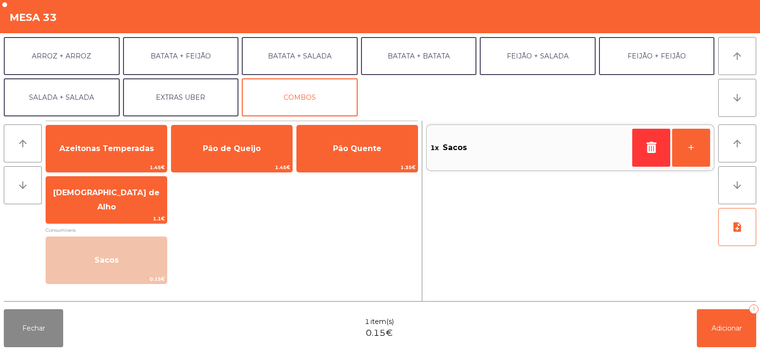
click at [78, 103] on button "SALADA + SALADA" at bounding box center [62, 97] width 116 height 38
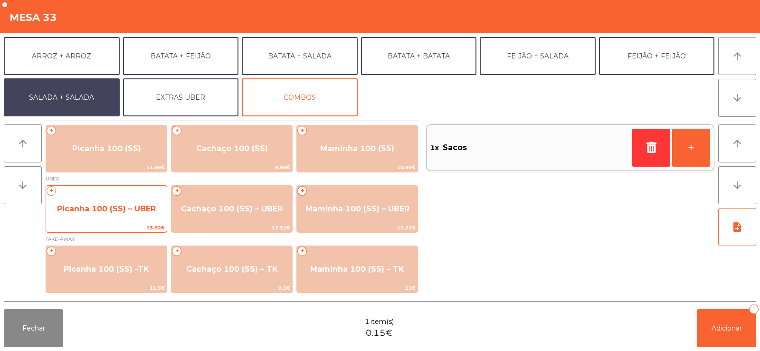
click at [101, 215] on span "Picanha 100 (SS) – UBER" at bounding box center [106, 209] width 121 height 26
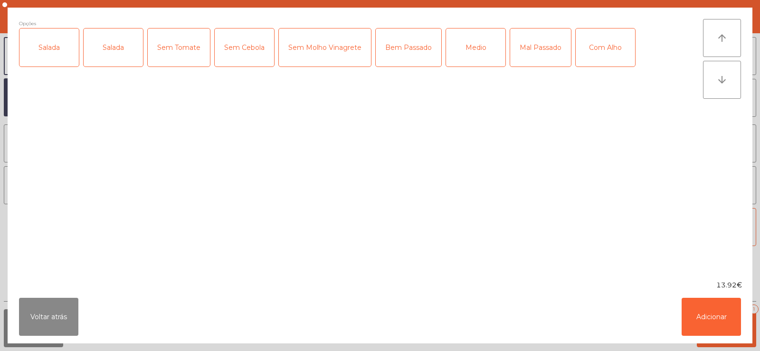
click at [51, 56] on div "Salada" at bounding box center [48, 47] width 59 height 38
click at [476, 42] on div "Medio" at bounding box center [475, 47] width 59 height 38
click at [707, 324] on button "Adicionar" at bounding box center [710, 317] width 59 height 38
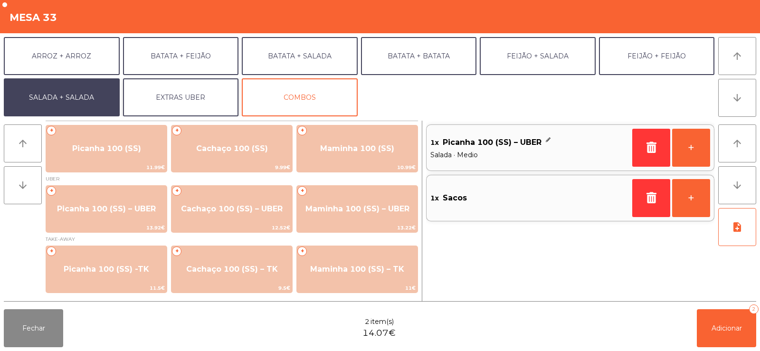
click at [172, 97] on button "EXTRAS UBER" at bounding box center [181, 97] width 116 height 38
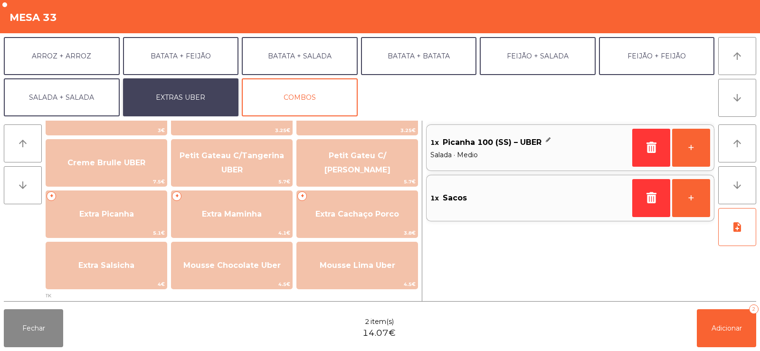
scroll to position [204, 0]
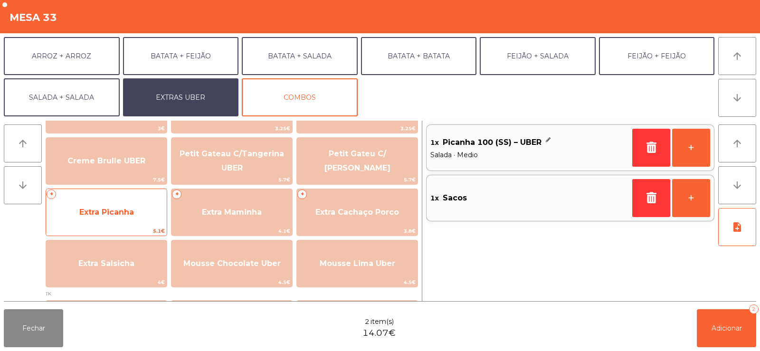
click at [110, 203] on span "Extra Picanha" at bounding box center [106, 212] width 121 height 26
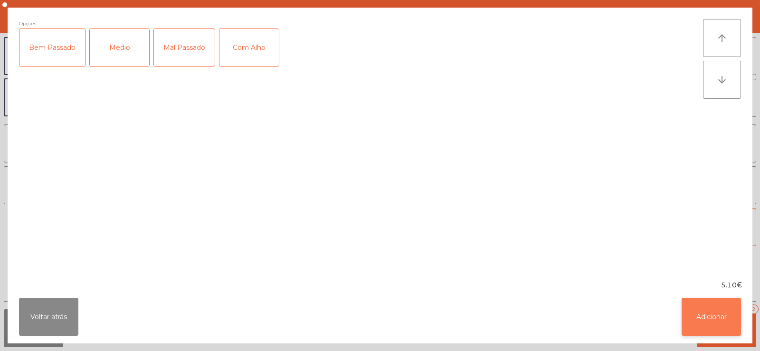
click at [704, 321] on button "Adicionar" at bounding box center [710, 317] width 59 height 38
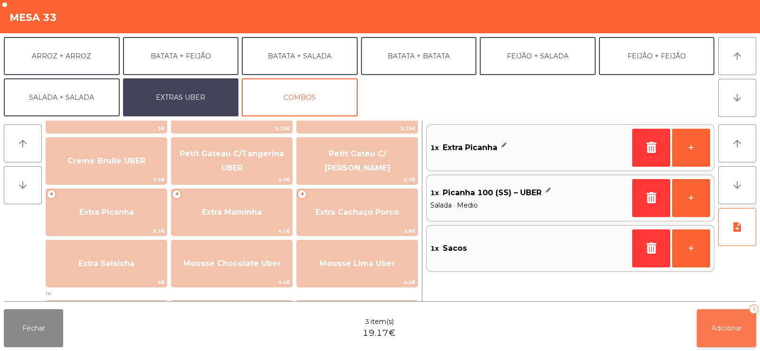
click at [722, 331] on span "Adicionar" at bounding box center [726, 328] width 30 height 9
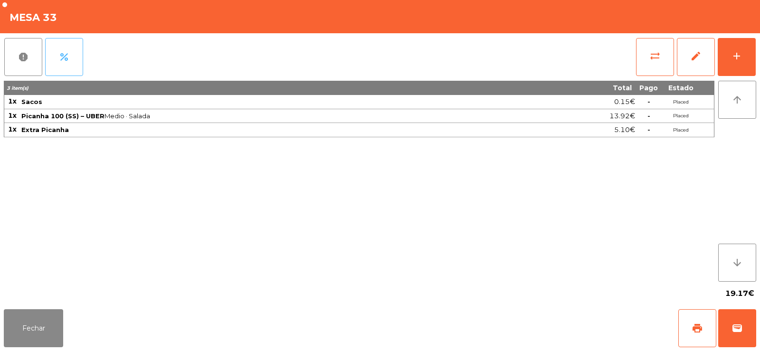
click at [66, 68] on button "percent" at bounding box center [64, 57] width 38 height 38
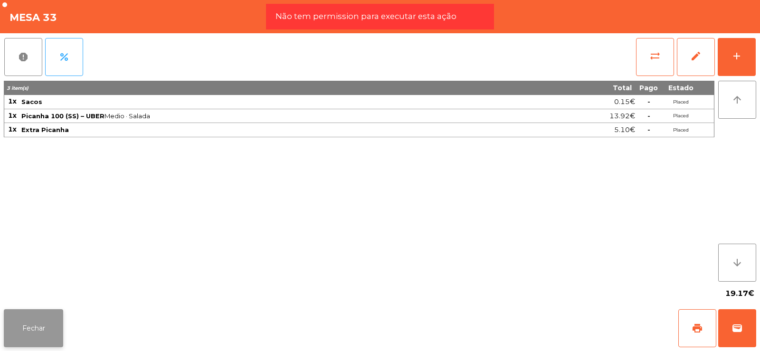
click at [44, 315] on button "Fechar" at bounding box center [33, 328] width 59 height 38
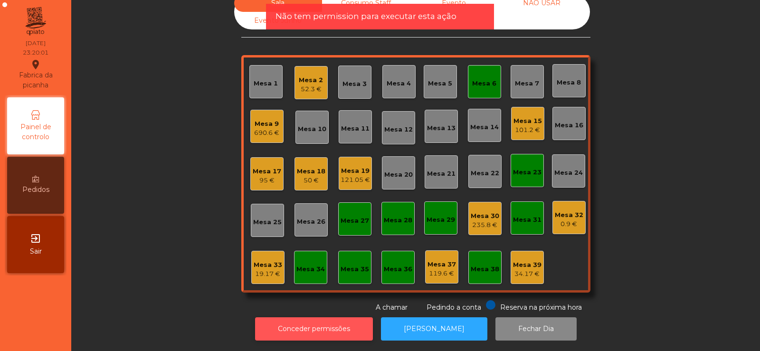
click at [341, 320] on button "Conceder permissões" at bounding box center [314, 328] width 118 height 23
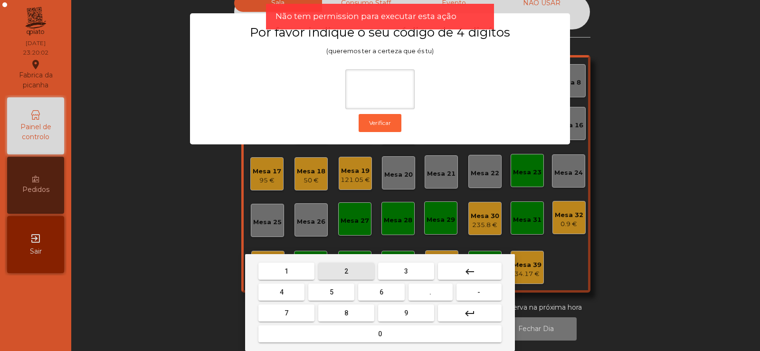
click at [345, 269] on span "2" at bounding box center [346, 271] width 4 height 8
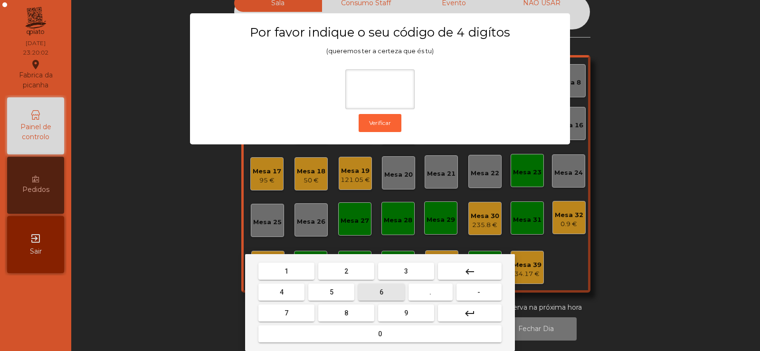
click at [377, 291] on button "6" at bounding box center [381, 291] width 46 height 17
click at [293, 316] on button "7" at bounding box center [286, 312] width 56 height 17
click at [331, 292] on span "5" at bounding box center [331, 292] width 4 height 8
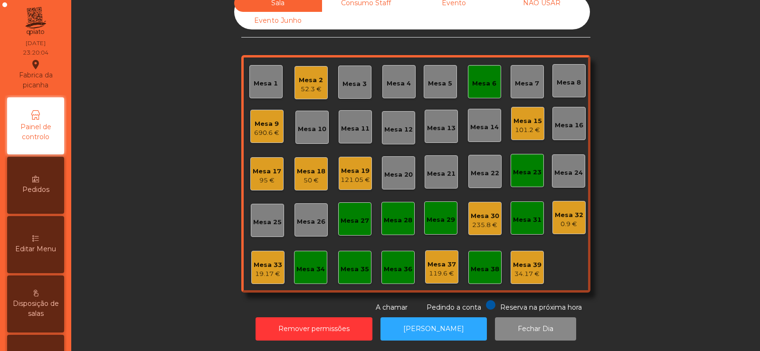
click at [259, 269] on div "19.17 €" at bounding box center [268, 273] width 28 height 9
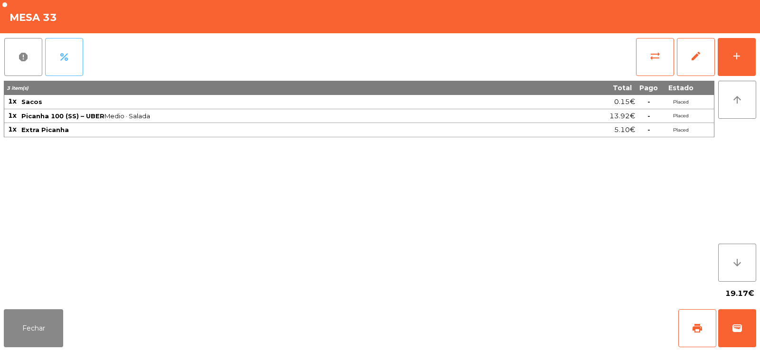
click at [73, 62] on button "percent" at bounding box center [64, 57] width 38 height 38
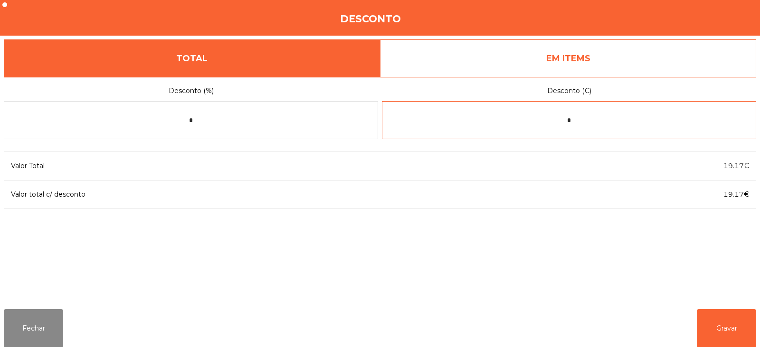
click at [539, 122] on input "*" at bounding box center [569, 120] width 374 height 38
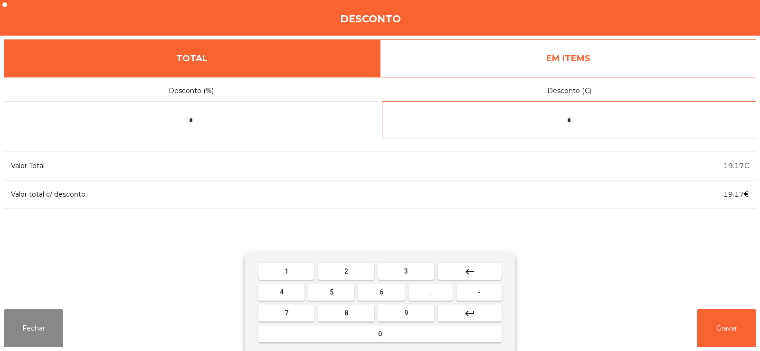
click at [616, 123] on input "*" at bounding box center [569, 120] width 374 height 38
click at [477, 272] on button "keyboard_backspace" at bounding box center [470, 271] width 64 height 17
click at [479, 291] on span "-" at bounding box center [478, 292] width 3 height 8
click at [346, 313] on span "8" at bounding box center [346, 313] width 4 height 8
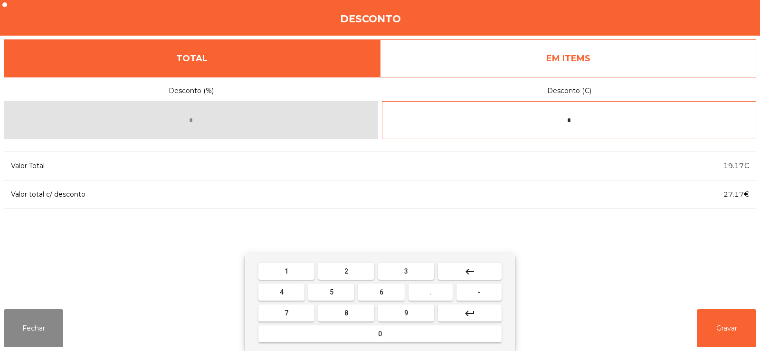
click at [433, 292] on button "." at bounding box center [430, 291] width 44 height 17
click at [406, 313] on span "9" at bounding box center [406, 313] width 4 height 8
click at [346, 312] on span "8" at bounding box center [346, 313] width 4 height 8
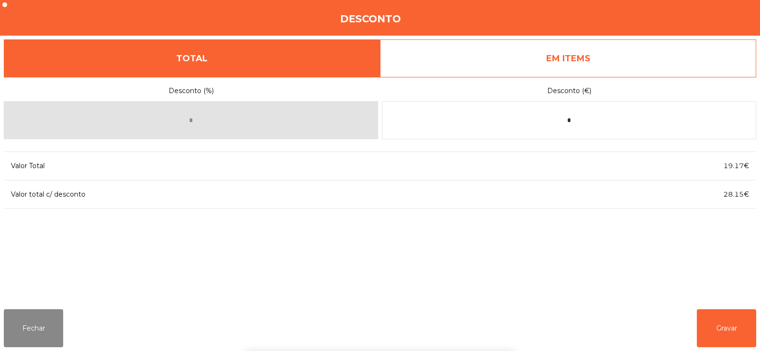
click at [721, 325] on div "1 2 3 keyboard_backspace 4 5 6 . - 7 8 9 keyboard_return 0" at bounding box center [380, 302] width 760 height 97
click at [725, 327] on button "Gravar" at bounding box center [725, 328] width 59 height 38
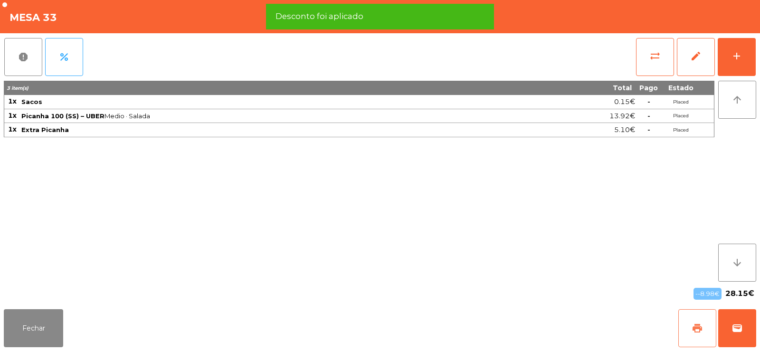
click at [685, 331] on button "print" at bounding box center [697, 328] width 38 height 38
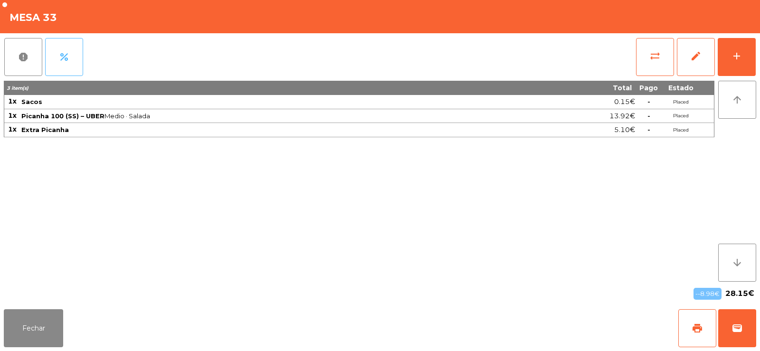
click at [74, 60] on button "percent" at bounding box center [64, 57] width 38 height 38
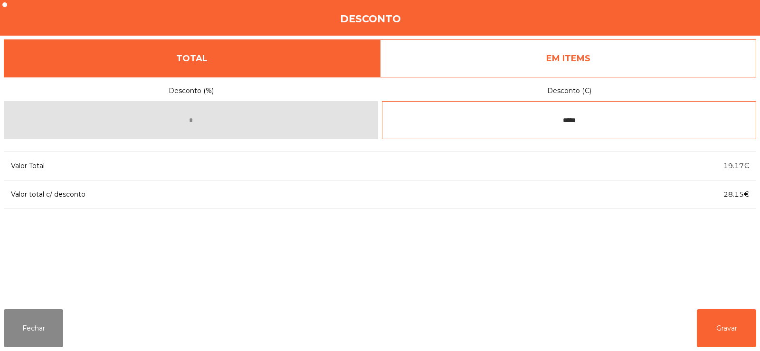
click at [603, 124] on input "*****" at bounding box center [569, 120] width 374 height 38
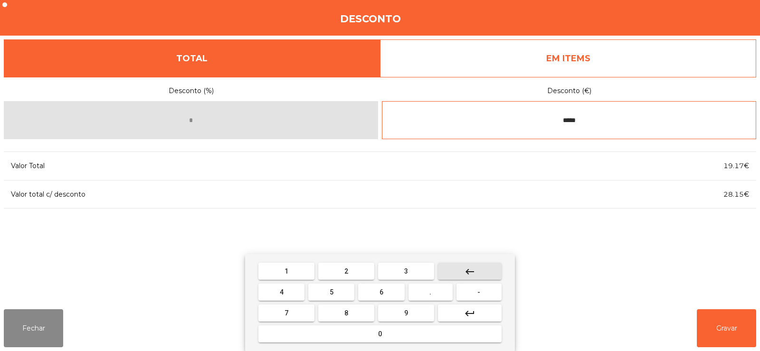
click at [463, 276] on button "keyboard_backspace" at bounding box center [470, 271] width 64 height 17
click at [467, 276] on mat-icon "keyboard_backspace" at bounding box center [469, 271] width 11 height 11
click at [466, 276] on mat-icon "keyboard_backspace" at bounding box center [469, 271] width 11 height 11
click at [469, 274] on mat-icon "keyboard_backspace" at bounding box center [469, 271] width 11 height 11
click at [474, 272] on mat-icon "keyboard_backspace" at bounding box center [469, 271] width 11 height 11
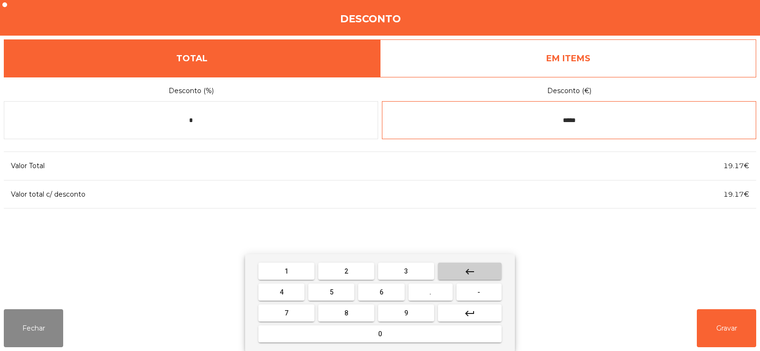
click at [478, 273] on button "keyboard_backspace" at bounding box center [470, 271] width 64 height 17
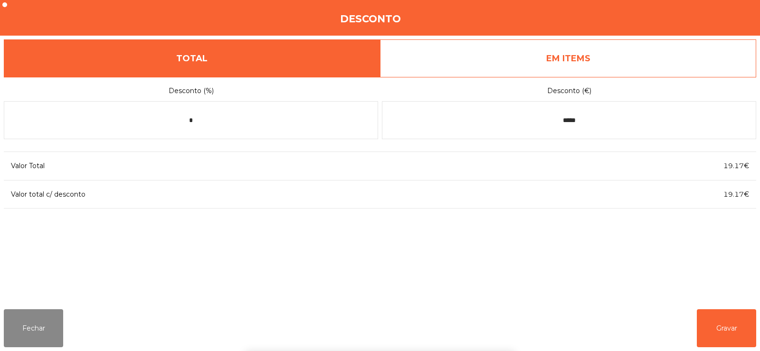
click at [36, 333] on div "1 2 3 keyboard_backspace 4 5 6 . - 7 8 9 keyboard_return 0" at bounding box center [380, 302] width 760 height 97
click at [28, 330] on button "Fechar" at bounding box center [33, 328] width 59 height 38
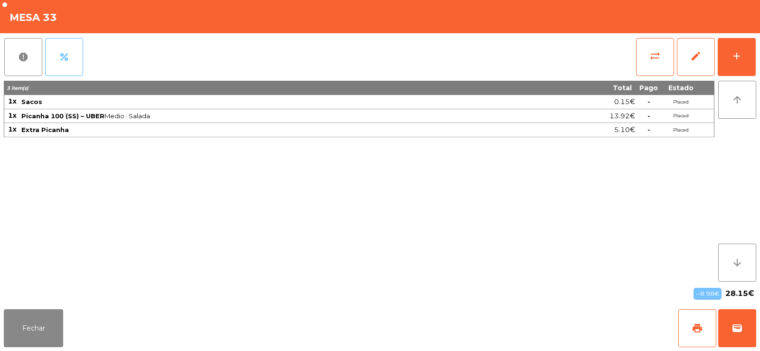
click at [70, 64] on button "percent" at bounding box center [64, 57] width 38 height 38
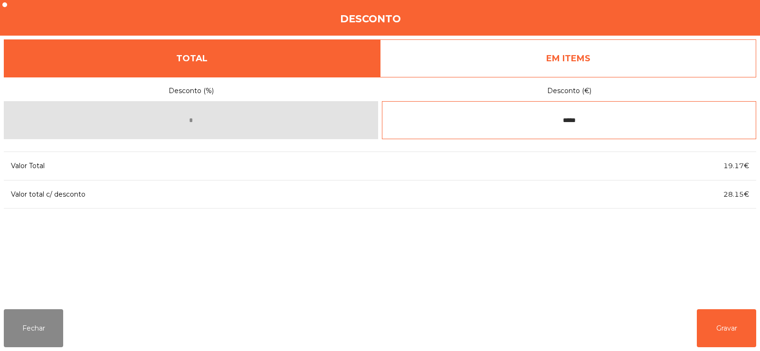
click at [615, 119] on input "*****" at bounding box center [569, 120] width 374 height 38
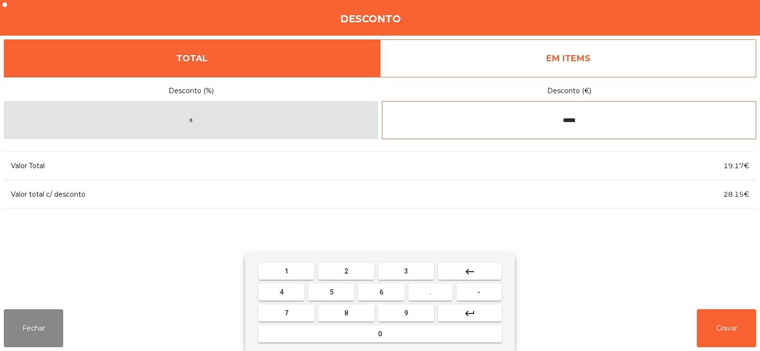
click at [470, 272] on mat-icon "keyboard_backspace" at bounding box center [469, 271] width 11 height 11
click at [477, 270] on button "keyboard_backspace" at bounding box center [470, 271] width 64 height 17
click at [478, 274] on button "keyboard_backspace" at bounding box center [470, 271] width 64 height 17
click at [476, 276] on button "keyboard_backspace" at bounding box center [470, 271] width 64 height 17
click at [477, 276] on button "keyboard_backspace" at bounding box center [470, 271] width 64 height 17
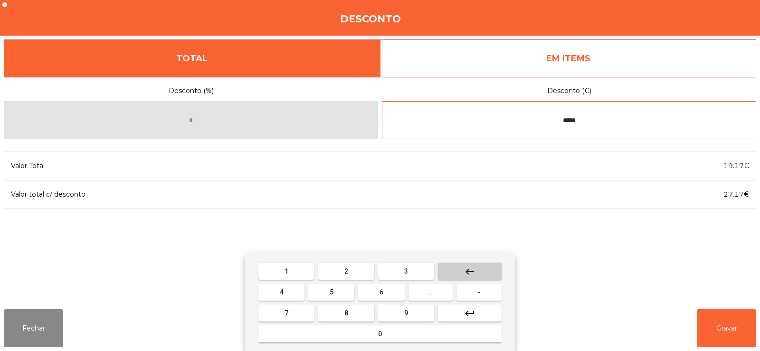
click at [470, 277] on button "keyboard_backspace" at bounding box center [470, 271] width 64 height 17
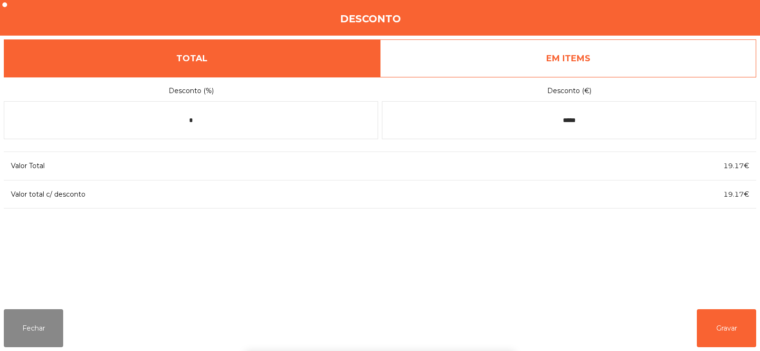
click at [718, 327] on div "1 2 3 keyboard_backspace 4 5 6 . - 7 8 9 keyboard_return 0" at bounding box center [380, 302] width 760 height 97
click at [725, 329] on button "Gravar" at bounding box center [725, 328] width 59 height 38
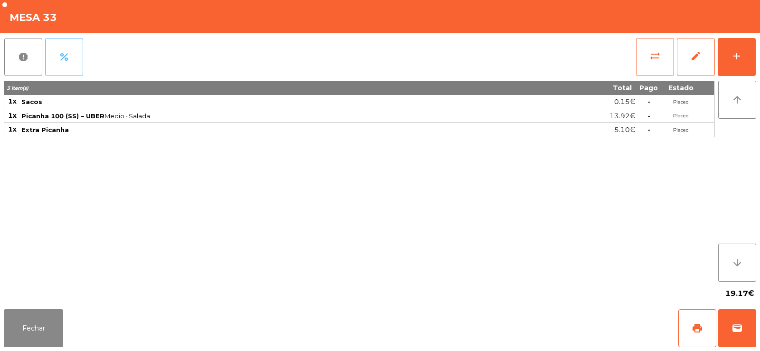
click at [69, 51] on span "percent" at bounding box center [63, 56] width 11 height 11
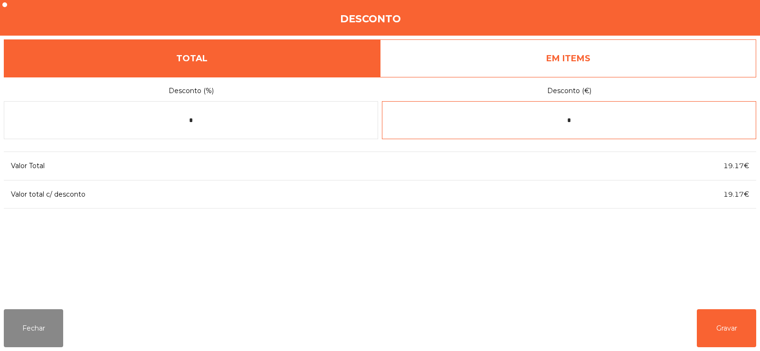
click at [613, 124] on input "*" at bounding box center [569, 120] width 374 height 38
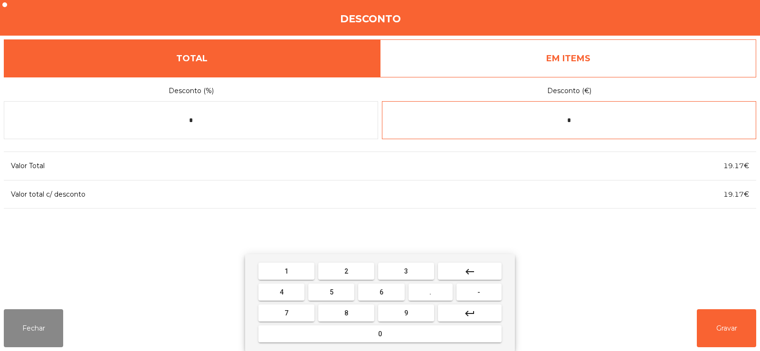
click at [471, 271] on mat-icon "keyboard_backspace" at bounding box center [469, 271] width 11 height 11
click at [338, 291] on button "5" at bounding box center [331, 291] width 46 height 17
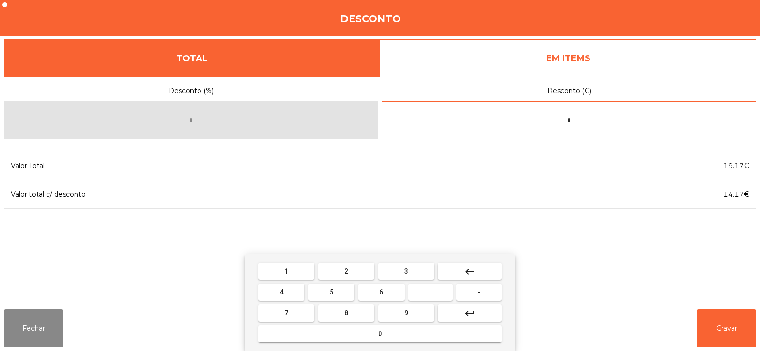
click at [439, 292] on button "." at bounding box center [430, 291] width 44 height 17
click at [407, 313] on span "9" at bounding box center [406, 313] width 4 height 8
click at [385, 291] on button "6" at bounding box center [381, 291] width 46 height 17
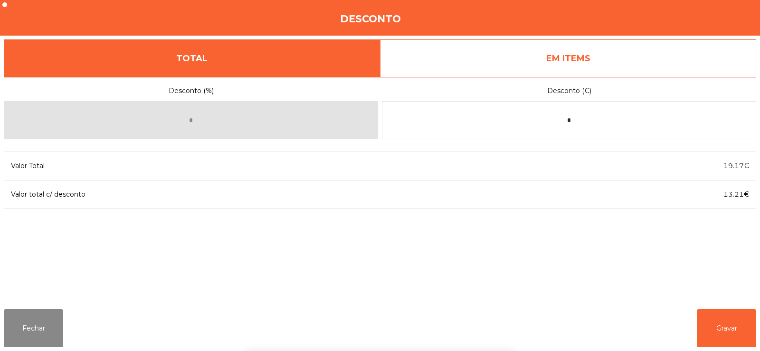
click at [732, 339] on div "1 2 3 keyboard_backspace 4 5 6 . - 7 8 9 keyboard_return 0" at bounding box center [380, 302] width 760 height 97
click at [726, 327] on button "Gravar" at bounding box center [725, 328] width 59 height 38
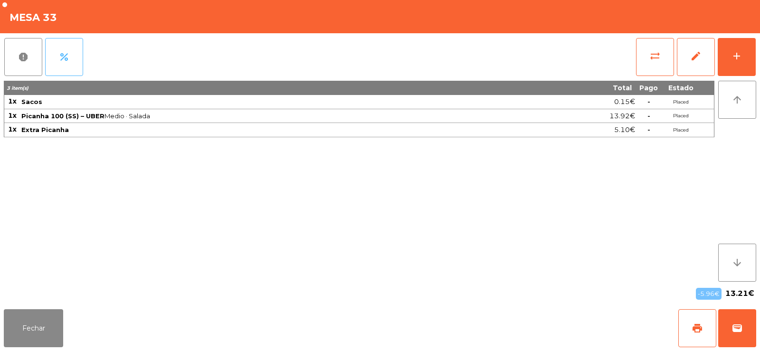
click at [69, 59] on span "percent" at bounding box center [63, 56] width 11 height 11
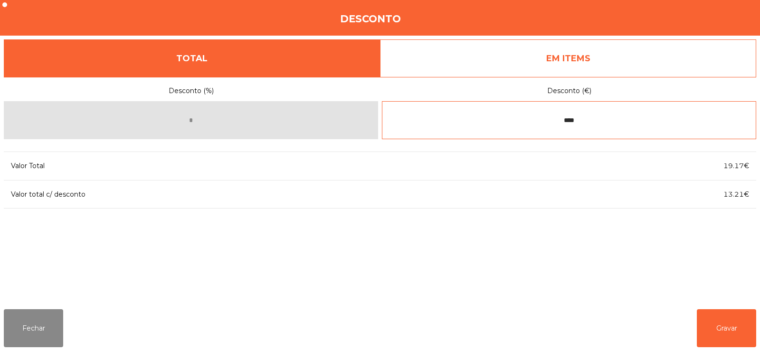
click at [549, 121] on input "****" at bounding box center [569, 120] width 374 height 38
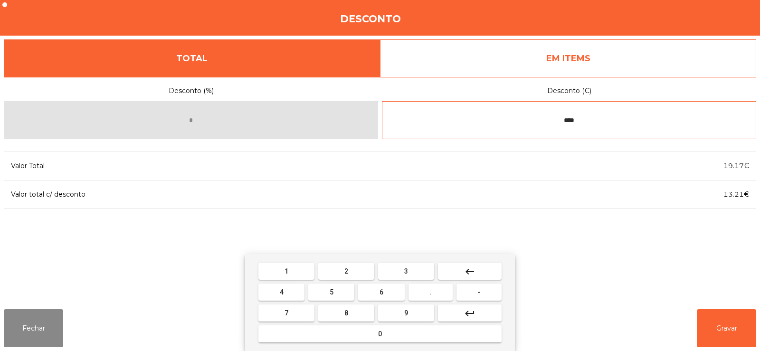
click at [479, 291] on span "-" at bounding box center [478, 292] width 3 height 8
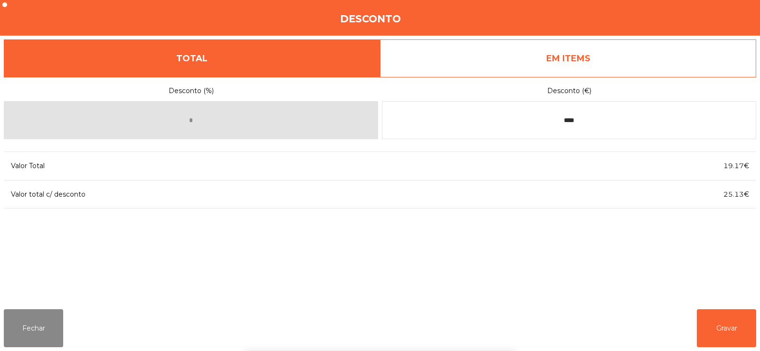
click at [726, 323] on div "1 2 3 keyboard_backspace 4 5 6 . - 7 8 9 keyboard_return 0" at bounding box center [380, 302] width 760 height 97
click at [721, 322] on button "Gravar" at bounding box center [725, 328] width 59 height 38
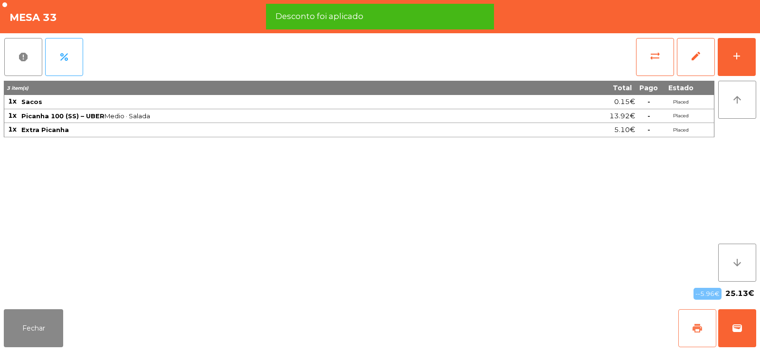
click at [693, 334] on button "print" at bounding box center [697, 328] width 38 height 38
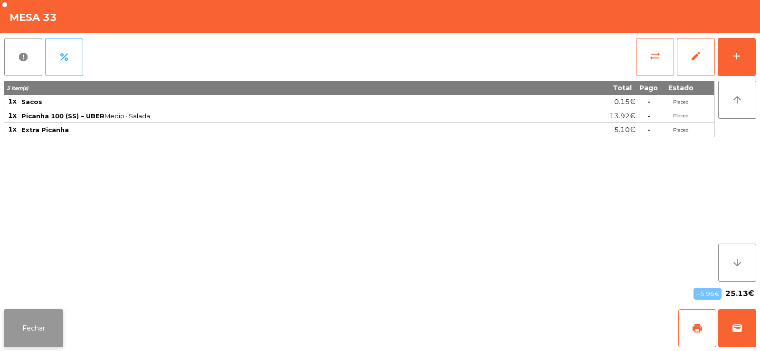
click at [37, 319] on button "Fechar" at bounding box center [33, 328] width 59 height 38
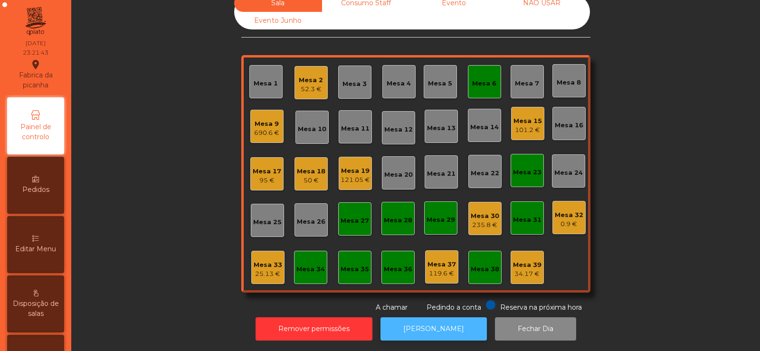
click at [425, 318] on button "[PERSON_NAME]" at bounding box center [433, 328] width 106 height 23
click at [260, 261] on div "Mesa 33" at bounding box center [268, 264] width 28 height 9
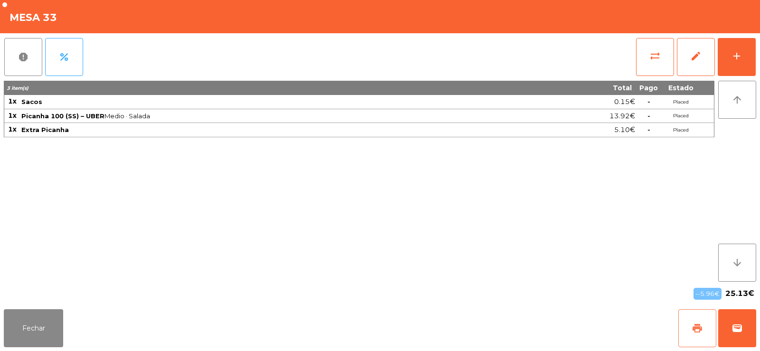
click at [701, 330] on span "print" at bounding box center [696, 327] width 11 height 11
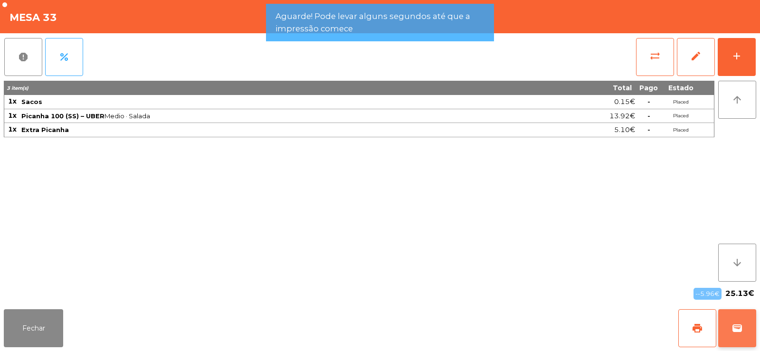
click at [741, 316] on button "wallet" at bounding box center [737, 328] width 38 height 38
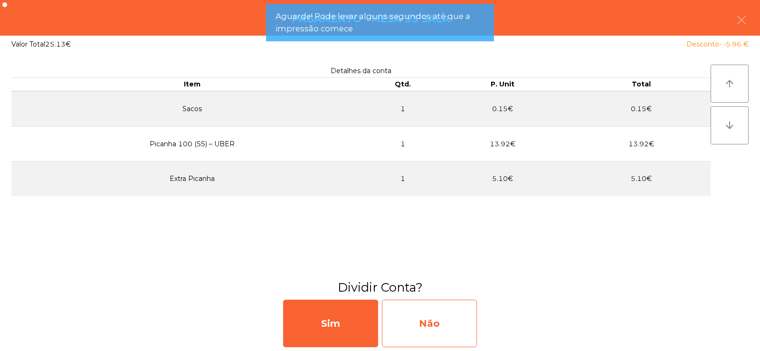
click at [416, 321] on div "Não" at bounding box center [429, 323] width 95 height 47
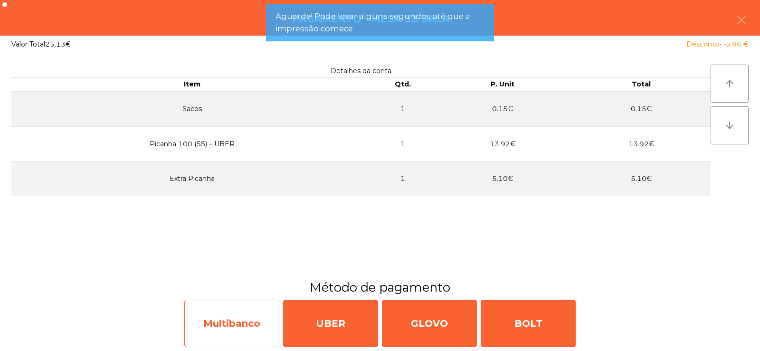
click at [236, 325] on div "Multibanco" at bounding box center [231, 323] width 95 height 47
select select "**"
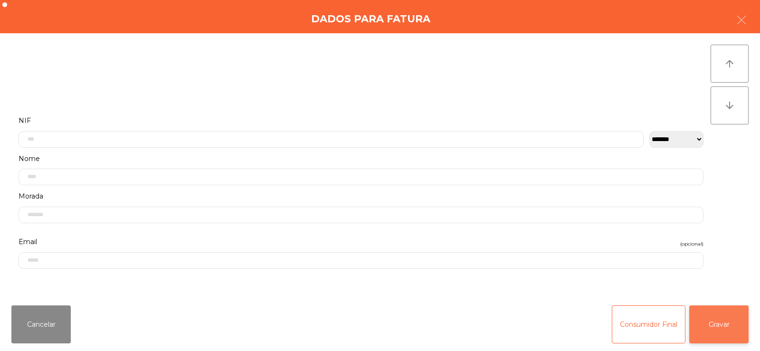
click at [725, 332] on button "Gravar" at bounding box center [718, 324] width 59 height 38
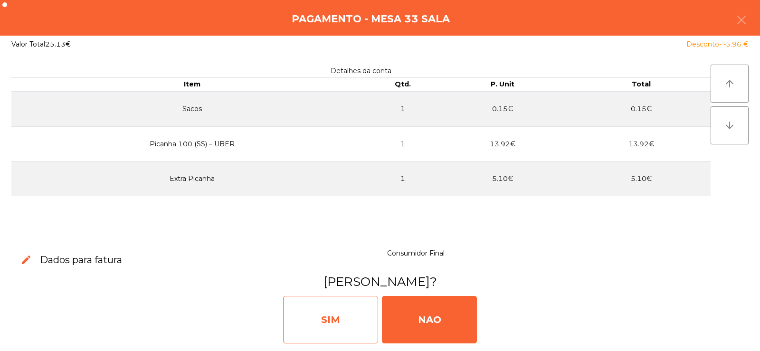
click at [313, 319] on div "SIM" at bounding box center [330, 319] width 95 height 47
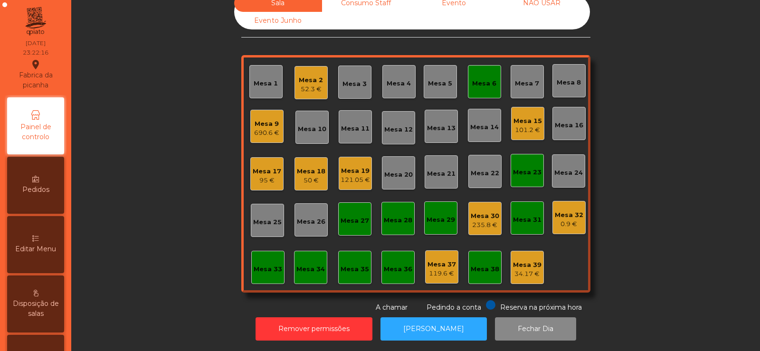
click at [262, 119] on div "Mesa 9" at bounding box center [266, 123] width 25 height 9
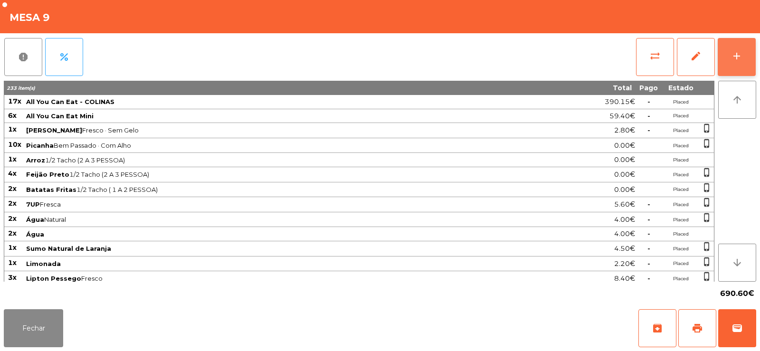
click at [750, 57] on button "add" at bounding box center [736, 57] width 38 height 38
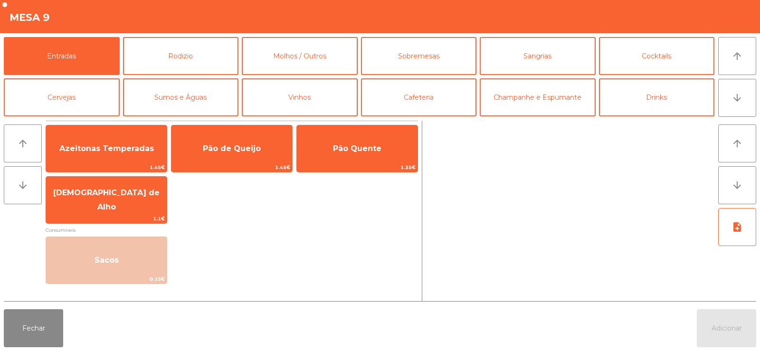
click at [75, 94] on button "Cervejas" at bounding box center [62, 97] width 116 height 38
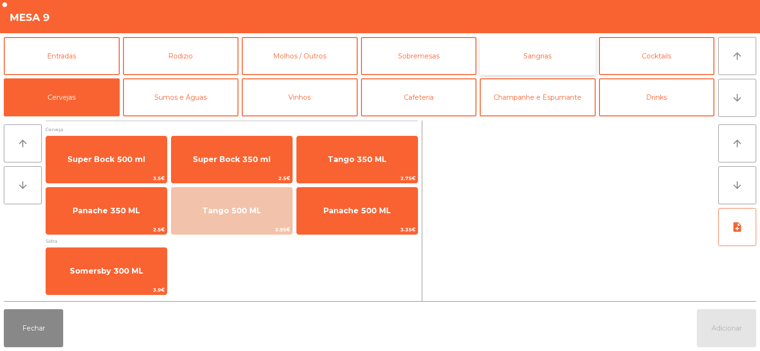
click at [551, 50] on button "Sangrias" at bounding box center [537, 56] width 116 height 38
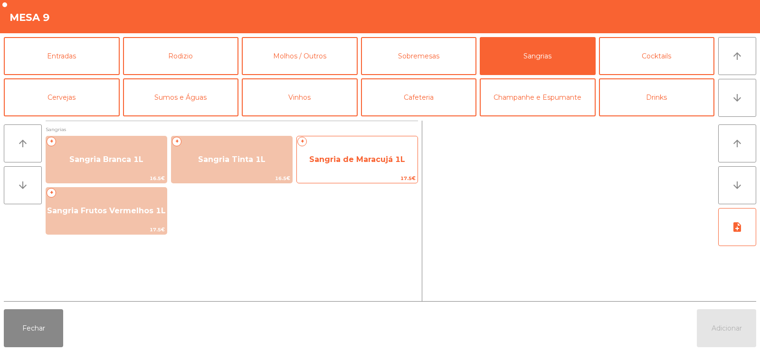
click at [354, 165] on span "Sangria de Maracujá 1L" at bounding box center [357, 160] width 121 height 26
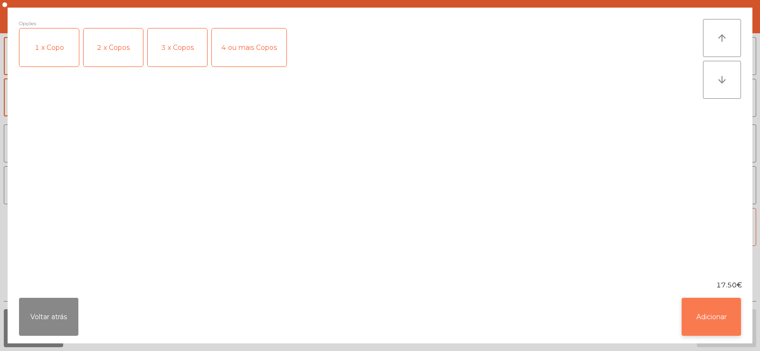
click at [707, 317] on button "Adicionar" at bounding box center [710, 317] width 59 height 38
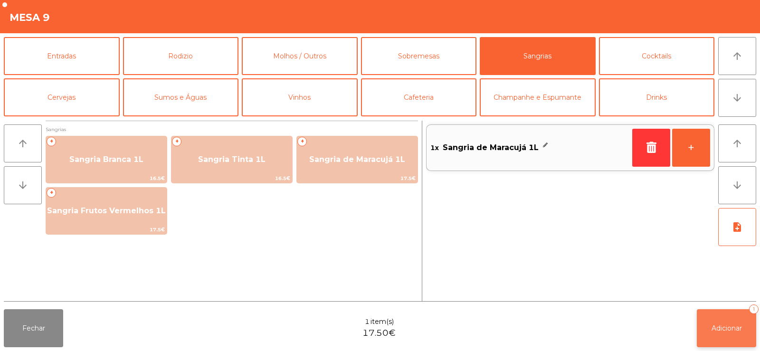
click at [719, 327] on span "Adicionar" at bounding box center [726, 328] width 30 height 9
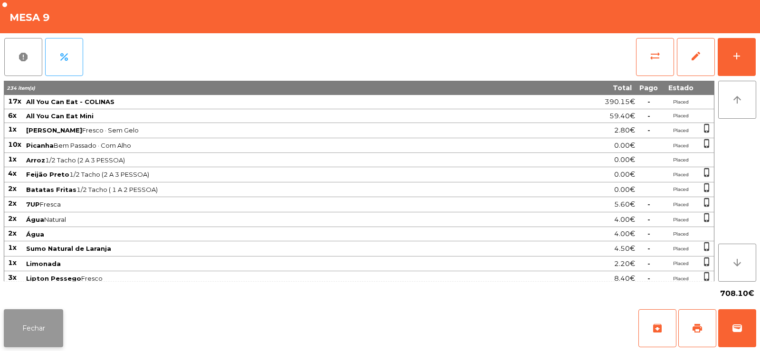
click at [32, 328] on button "Fechar" at bounding box center [33, 328] width 59 height 38
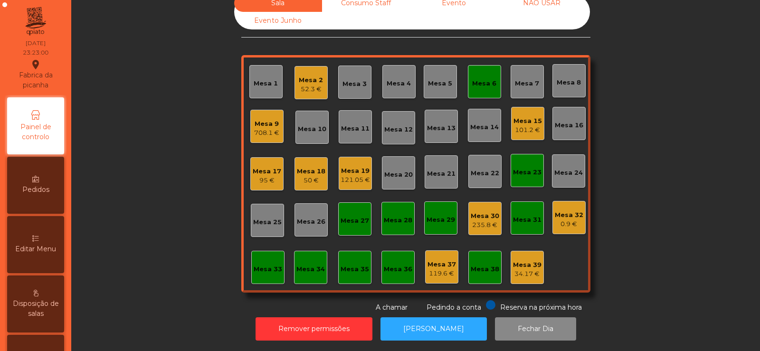
click at [257, 267] on div "Mesa 33" at bounding box center [267, 267] width 33 height 33
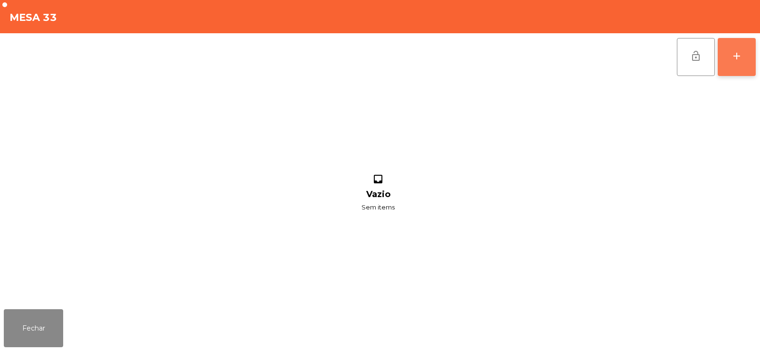
click at [743, 49] on button "add" at bounding box center [736, 57] width 38 height 38
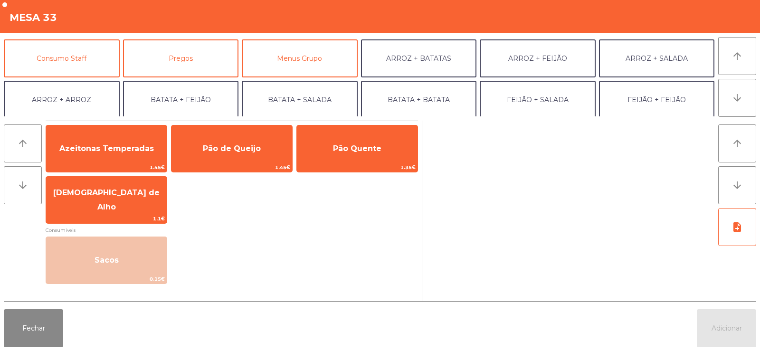
scroll to position [83, 0]
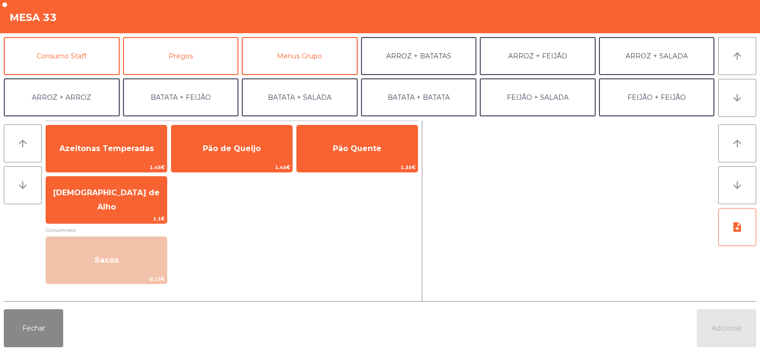
click at [80, 98] on button "ARROZ + ARROZ" at bounding box center [62, 97] width 116 height 38
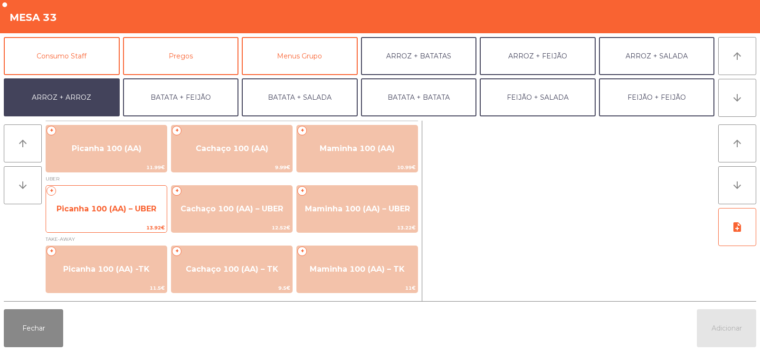
click at [104, 207] on span "Picanha 100 (AA) – UBER" at bounding box center [106, 208] width 100 height 9
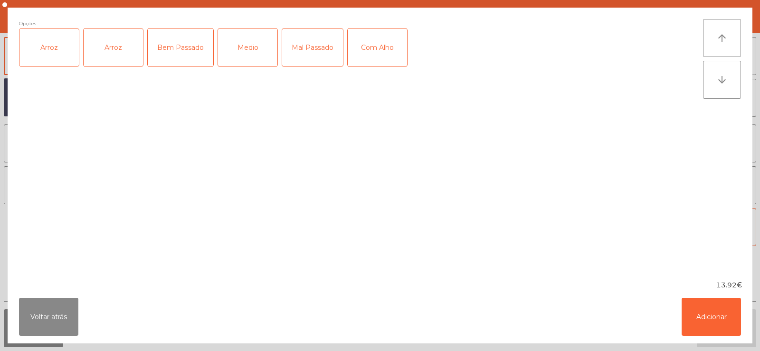
click at [48, 55] on div "Arroz" at bounding box center [48, 47] width 59 height 38
click at [251, 60] on div "Medio" at bounding box center [247, 47] width 59 height 38
click at [713, 317] on button "Adicionar" at bounding box center [710, 317] width 59 height 38
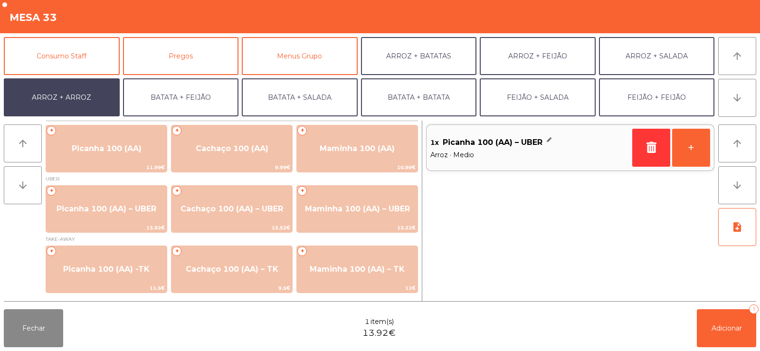
scroll to position [124, 0]
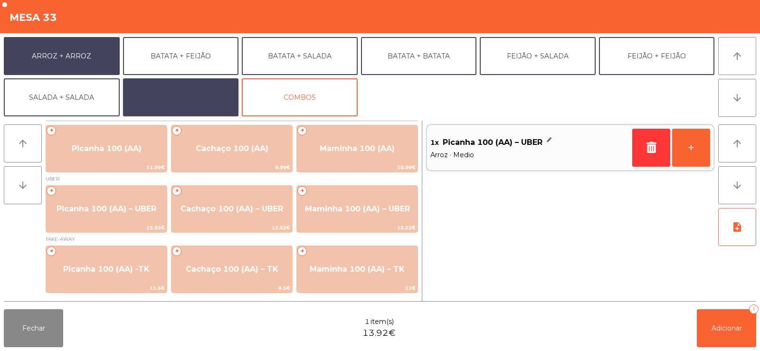
click at [192, 100] on button "EXTRAS UBER" at bounding box center [181, 97] width 116 height 38
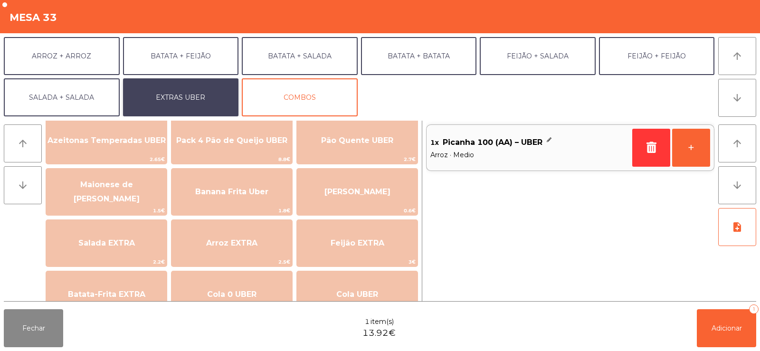
scroll to position [0, 0]
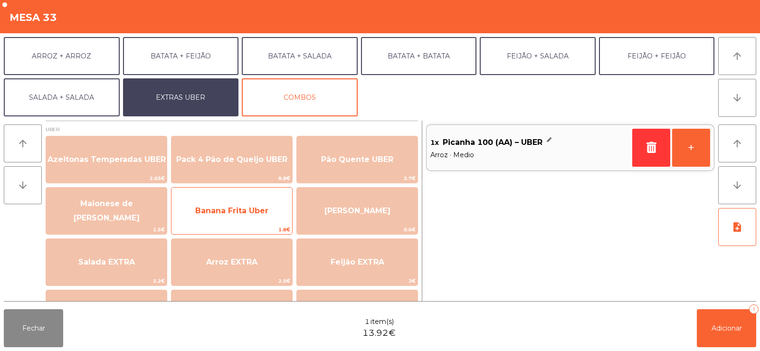
click at [246, 210] on span "Banana Frita Uber" at bounding box center [231, 210] width 73 height 9
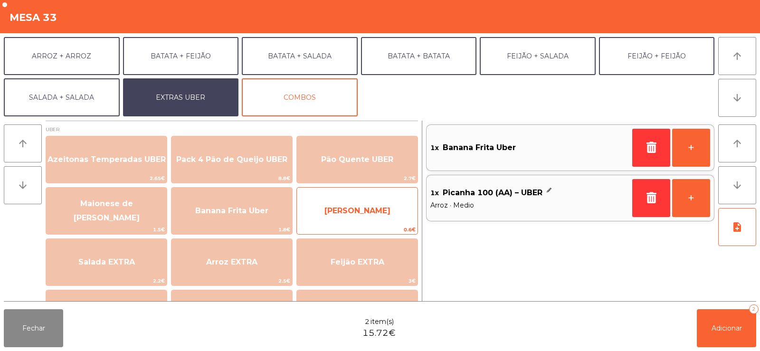
click at [345, 205] on span "Farofa Uber" at bounding box center [357, 211] width 121 height 26
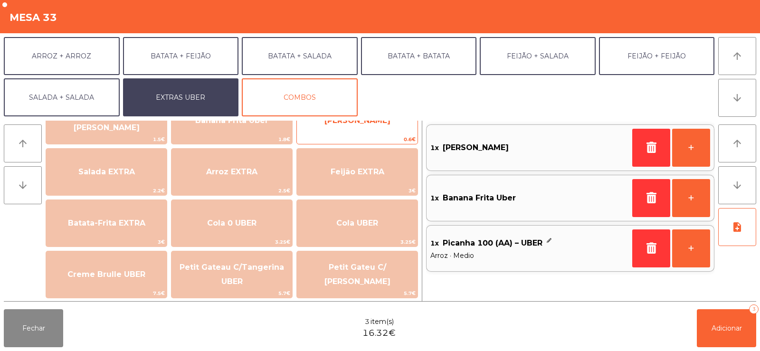
scroll to position [93, 0]
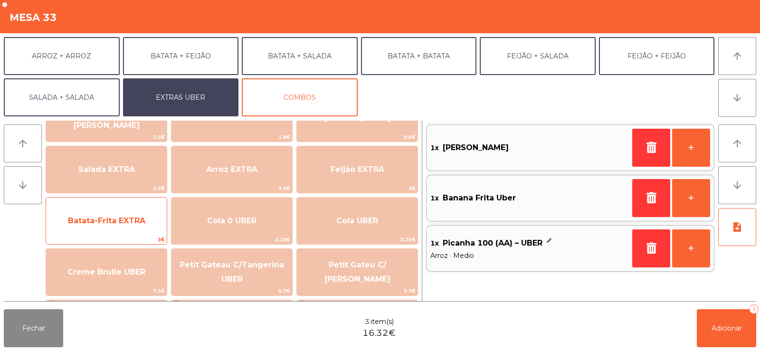
click at [111, 224] on span "Batata-Frita EXTRA" at bounding box center [106, 220] width 77 height 9
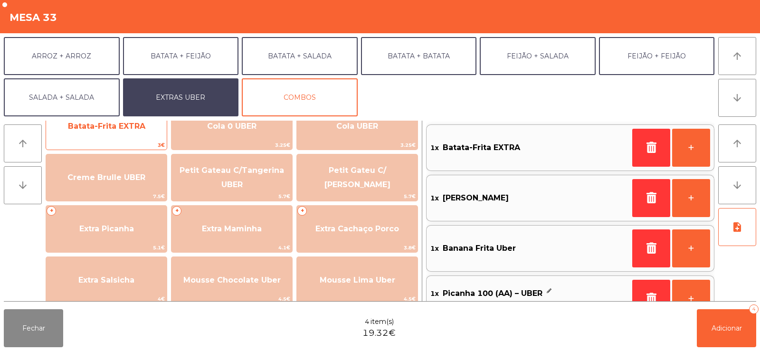
scroll to position [190, 0]
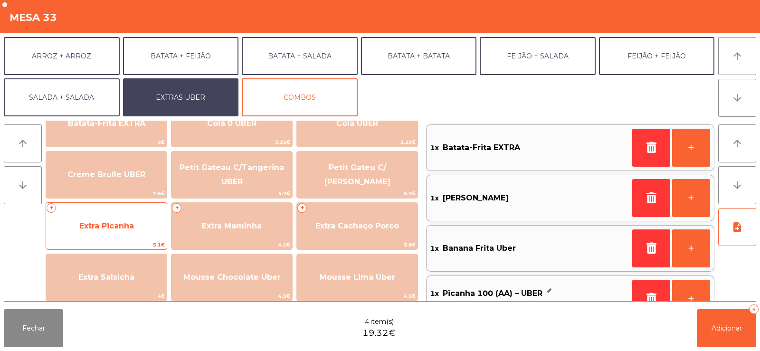
click at [113, 233] on span "Extra Picanha" at bounding box center [106, 226] width 121 height 26
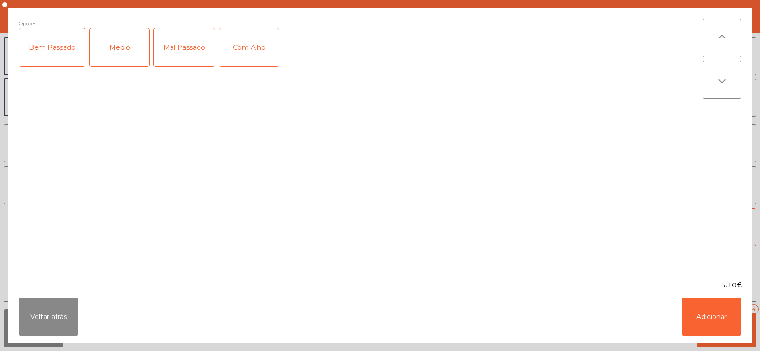
click at [109, 52] on div "Medio" at bounding box center [119, 47] width 59 height 38
click at [713, 319] on button "Adicionar" at bounding box center [710, 317] width 59 height 38
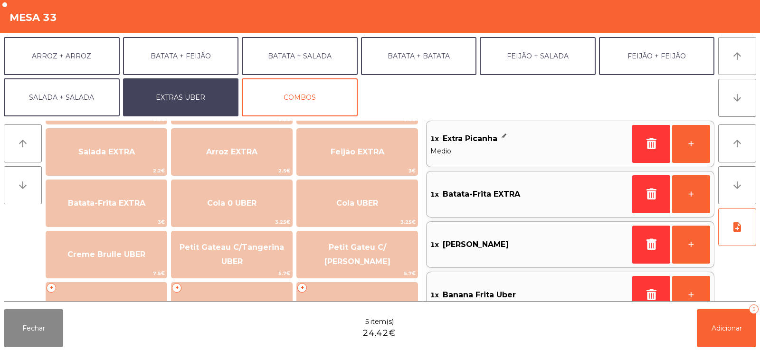
scroll to position [119, 0]
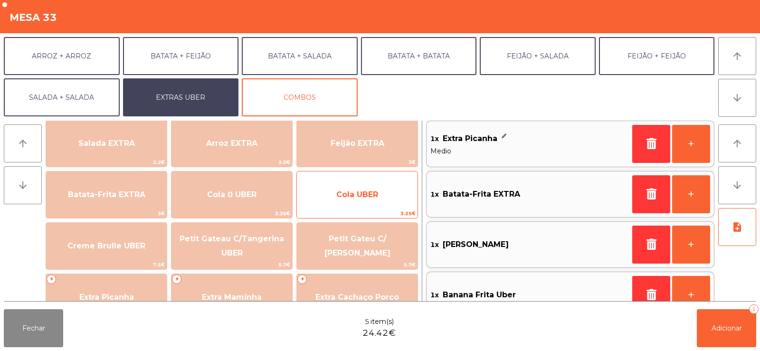
click at [358, 191] on span "Cola UBER" at bounding box center [357, 194] width 42 height 9
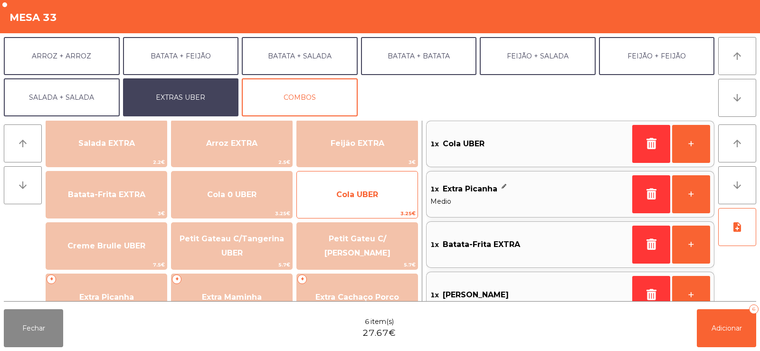
click at [349, 193] on span "Cola UBER" at bounding box center [357, 194] width 42 height 9
click at [345, 197] on span "Cola UBER" at bounding box center [357, 194] width 42 height 9
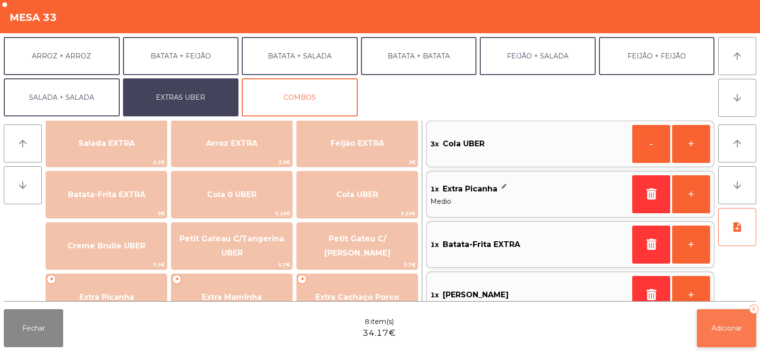
click at [726, 324] on span "Adicionar" at bounding box center [726, 328] width 30 height 9
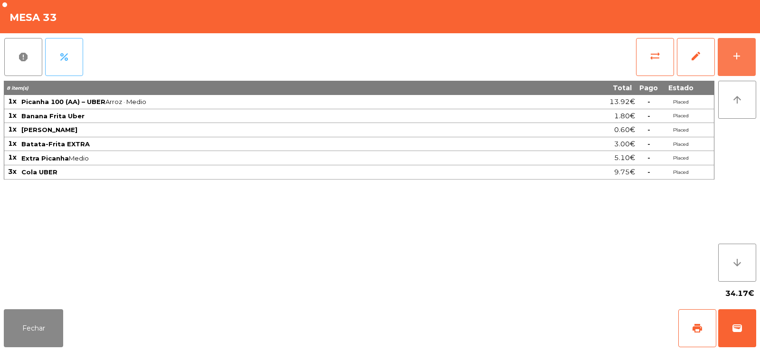
click at [74, 63] on button "percent" at bounding box center [64, 57] width 38 height 38
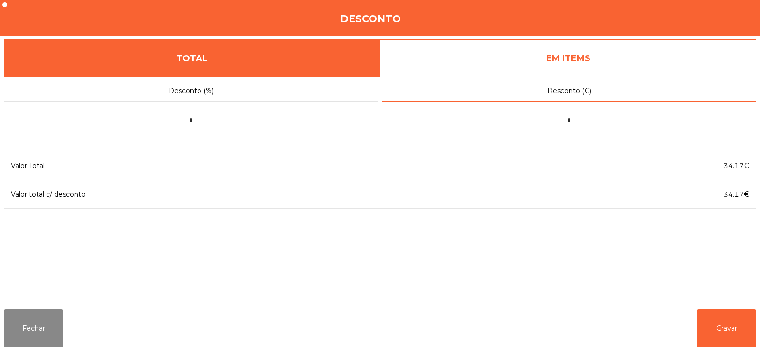
click at [595, 121] on input "*" at bounding box center [569, 120] width 374 height 38
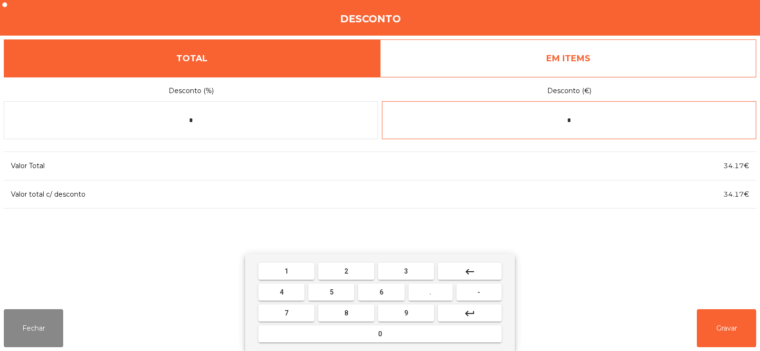
click at [477, 273] on button "keyboard_backspace" at bounding box center [470, 271] width 64 height 17
click at [472, 295] on button "-" at bounding box center [478, 291] width 45 height 17
click at [398, 330] on button "0" at bounding box center [379, 333] width 243 height 17
click at [431, 291] on span "." at bounding box center [430, 292] width 2 height 8
click at [282, 291] on span "4" at bounding box center [282, 292] width 4 height 8
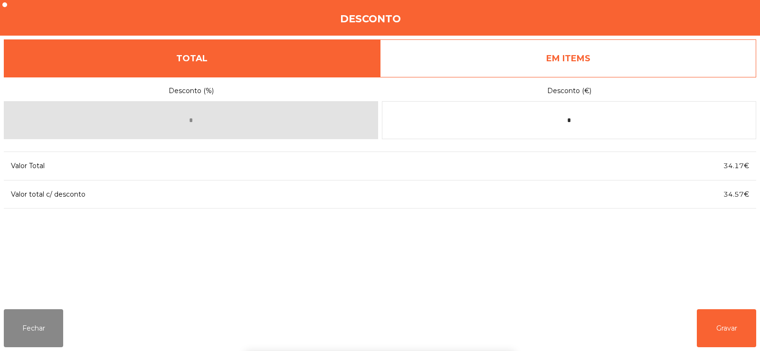
click at [711, 326] on div "1 2 3 keyboard_backspace 4 5 6 . - 7 8 9 keyboard_return 0" at bounding box center [380, 302] width 760 height 97
click at [715, 328] on button "Gravar" at bounding box center [725, 328] width 59 height 38
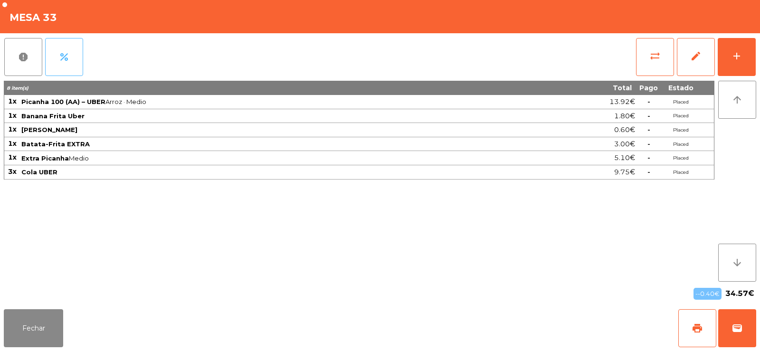
click at [62, 64] on button "percent" at bounding box center [64, 57] width 38 height 38
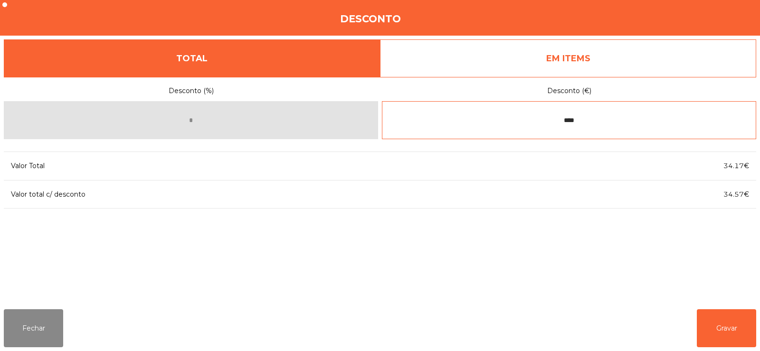
click at [594, 122] on input "****" at bounding box center [569, 120] width 374 height 38
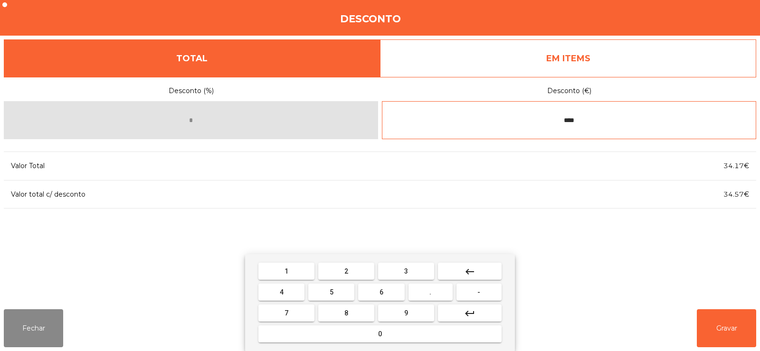
click at [479, 271] on button "keyboard_backspace" at bounding box center [470, 271] width 64 height 17
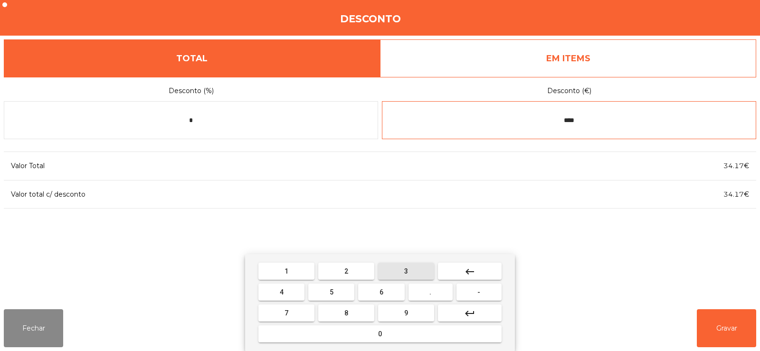
click at [404, 272] on span "3" at bounding box center [406, 271] width 4 height 8
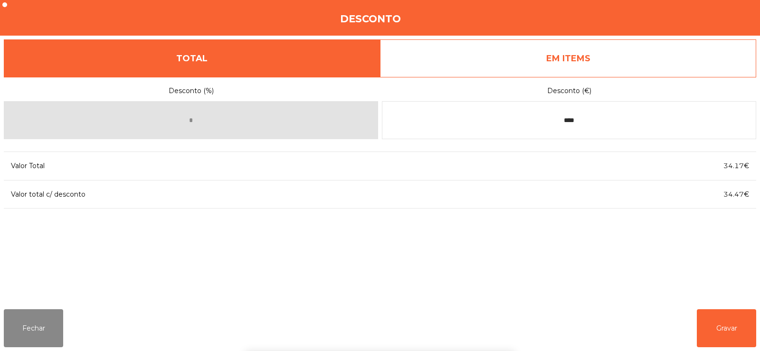
click at [711, 324] on div "1 2 3 keyboard_backspace 4 5 6 . - 7 8 9 keyboard_return 0" at bounding box center [380, 302] width 760 height 97
click at [725, 329] on button "Gravar" at bounding box center [725, 328] width 59 height 38
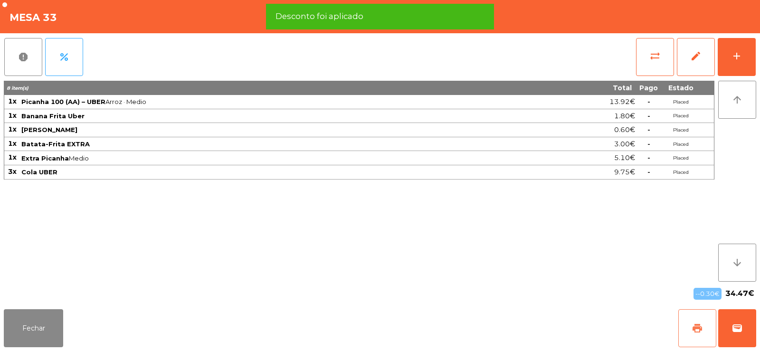
click at [691, 326] on span "print" at bounding box center [696, 327] width 11 height 11
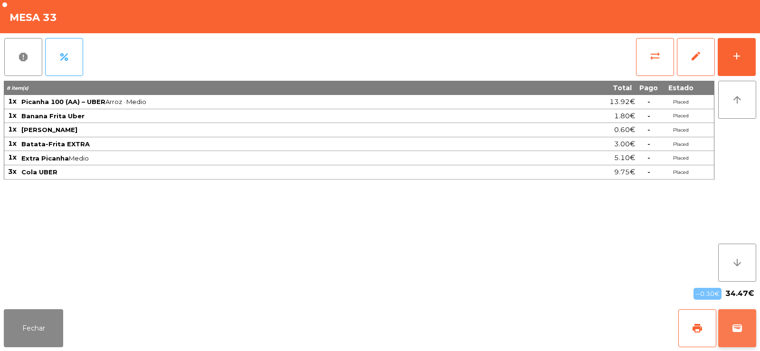
click at [742, 332] on span "wallet" at bounding box center [736, 327] width 11 height 11
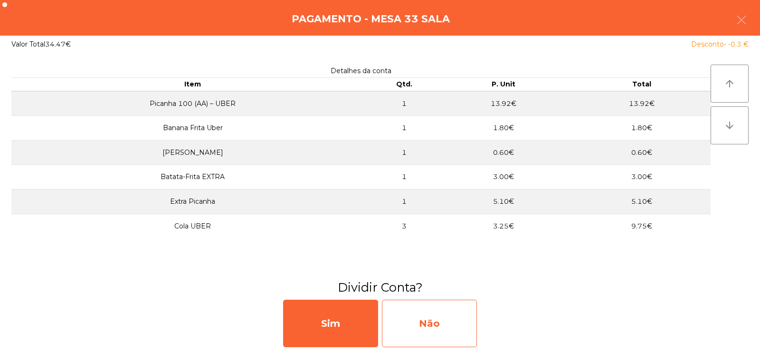
click at [436, 321] on div "Não" at bounding box center [429, 323] width 95 height 47
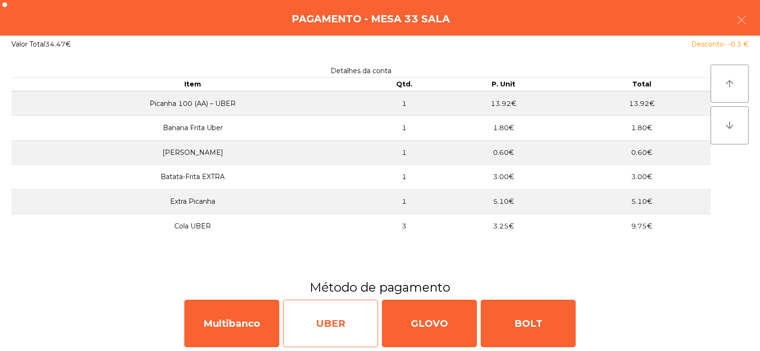
click at [334, 329] on div "UBER" at bounding box center [330, 323] width 95 height 47
select select "**"
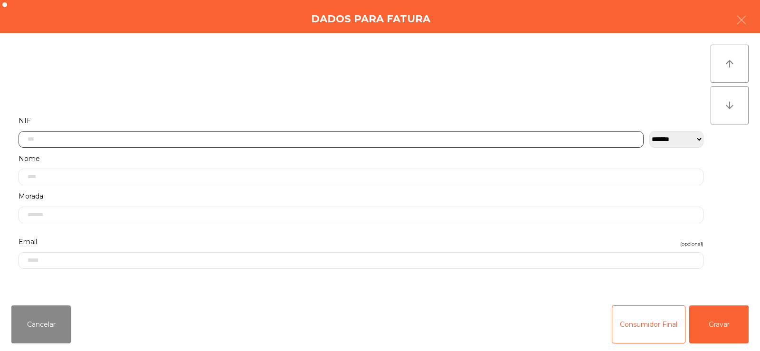
click at [288, 139] on input "text" at bounding box center [331, 139] width 625 height 17
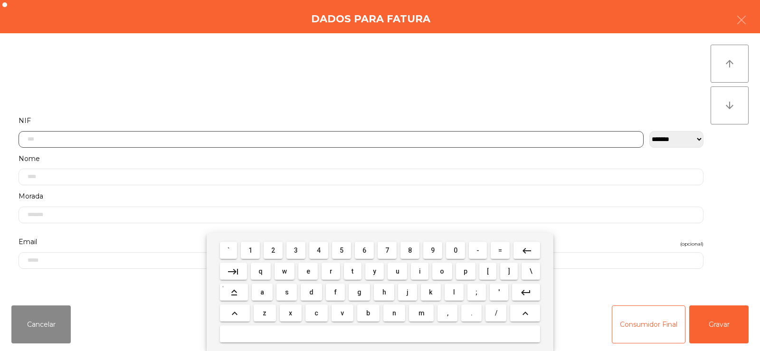
scroll to position [69, 0]
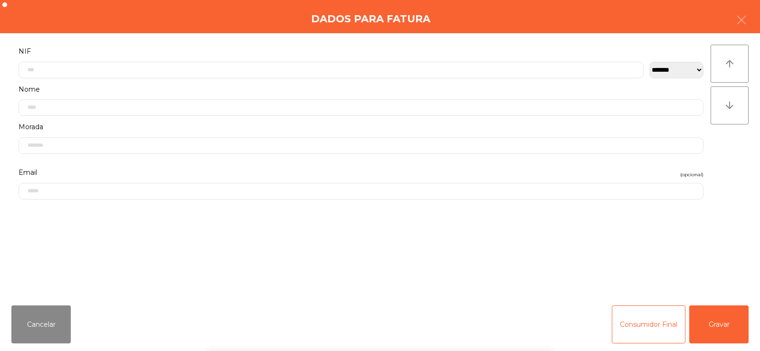
click at [715, 251] on div "` 1 2 3 4 5 6 7 8 9 0 - = keyboard_backspace keyboard_tab q w e r t y u i o p […" at bounding box center [380, 292] width 760 height 118
click at [723, 321] on button "Gravar" at bounding box center [718, 324] width 59 height 38
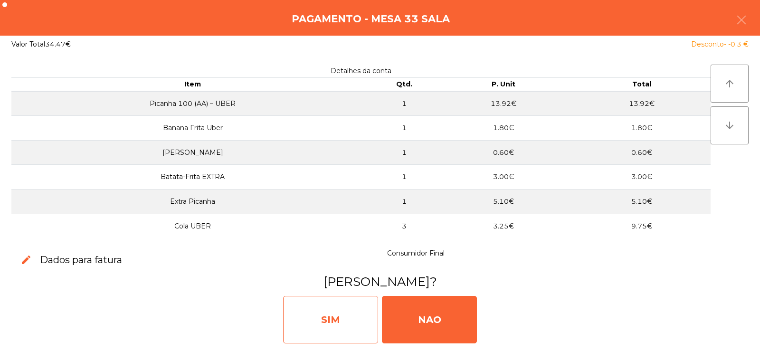
click at [337, 310] on div "SIM" at bounding box center [330, 319] width 95 height 47
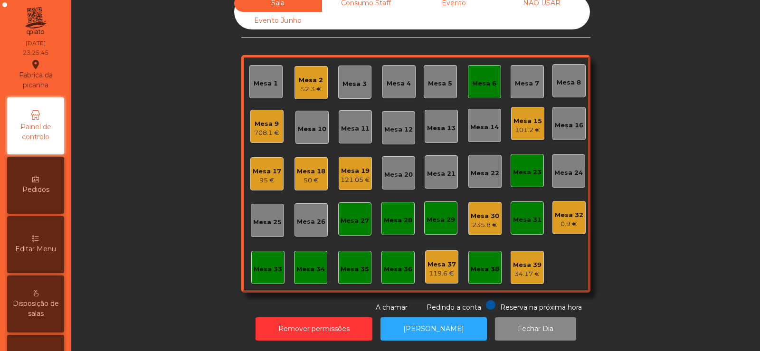
click at [263, 128] on div "708.1 €" at bounding box center [266, 132] width 25 height 9
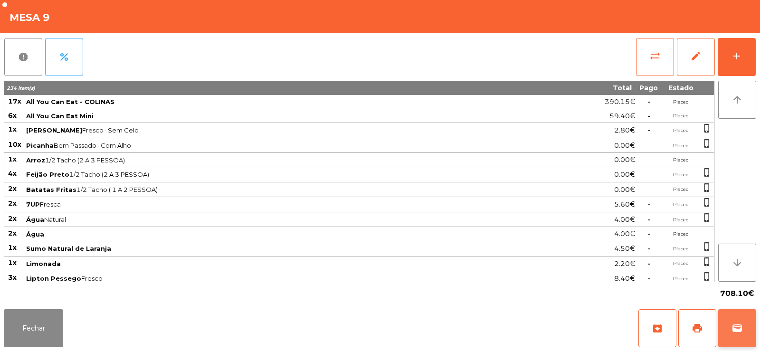
click at [741, 324] on span "wallet" at bounding box center [736, 327] width 11 height 11
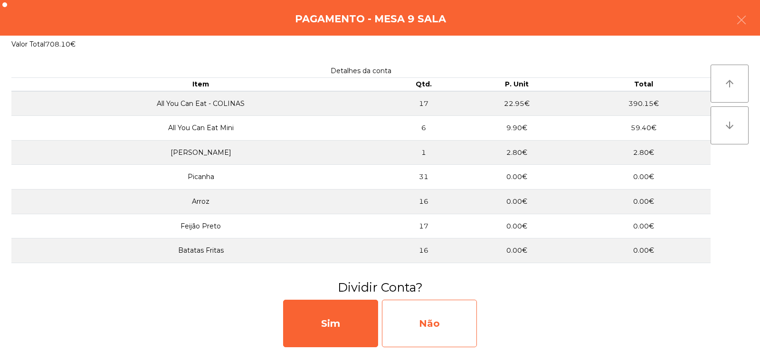
click at [434, 322] on div "Não" at bounding box center [429, 323] width 95 height 47
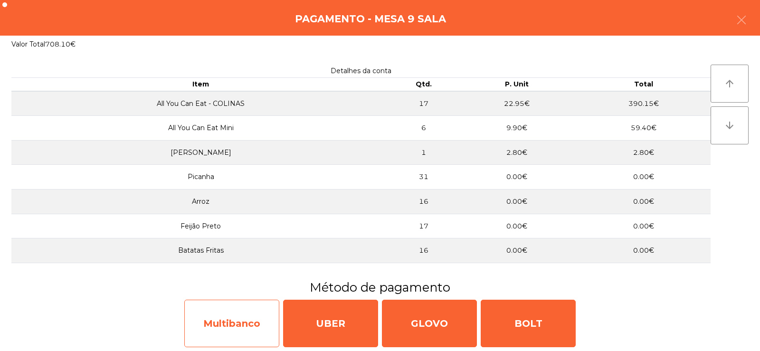
click at [249, 320] on div "Multibanco" at bounding box center [231, 323] width 95 height 47
select select "**"
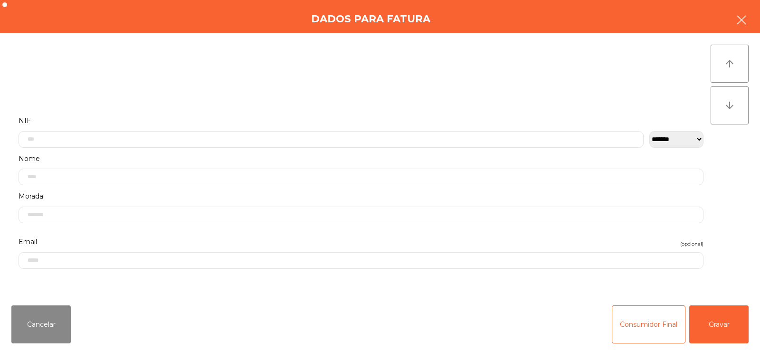
click at [737, 14] on button "button" at bounding box center [741, 21] width 27 height 28
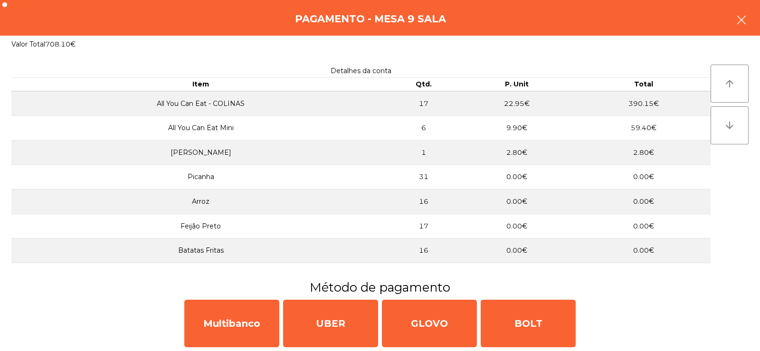
click at [748, 27] on button "button" at bounding box center [741, 21] width 27 height 28
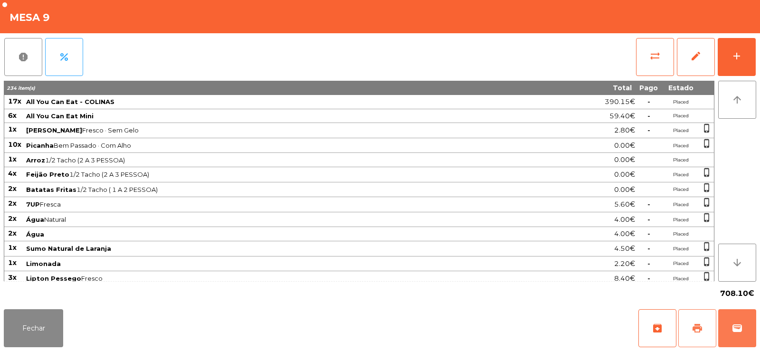
click at [700, 333] on span "print" at bounding box center [696, 327] width 11 height 11
click at [738, 329] on span "wallet" at bounding box center [736, 327] width 11 height 11
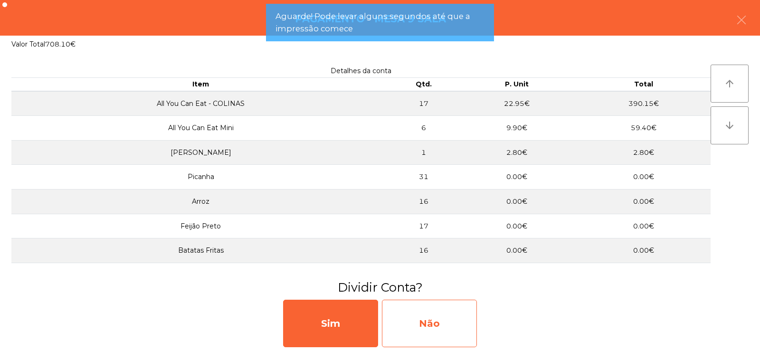
click at [411, 316] on div "Não" at bounding box center [429, 323] width 95 height 47
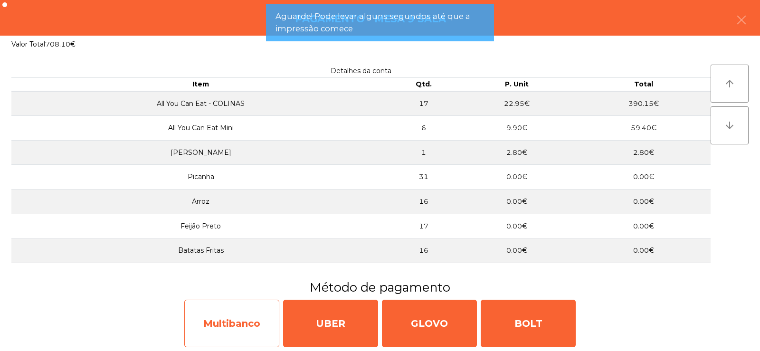
click at [243, 324] on div "Multibanco" at bounding box center [231, 323] width 95 height 47
select select "**"
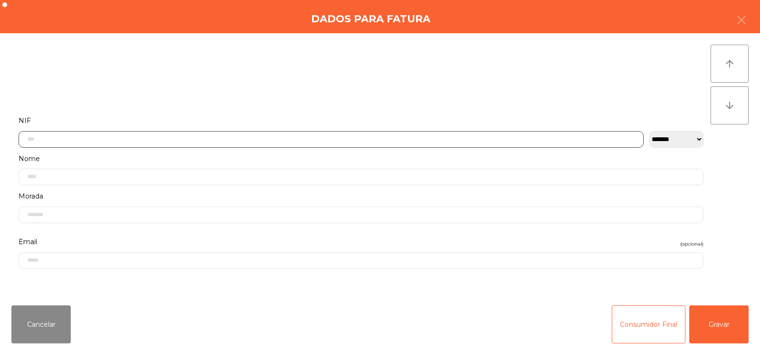
click at [176, 141] on input "text" at bounding box center [331, 139] width 625 height 17
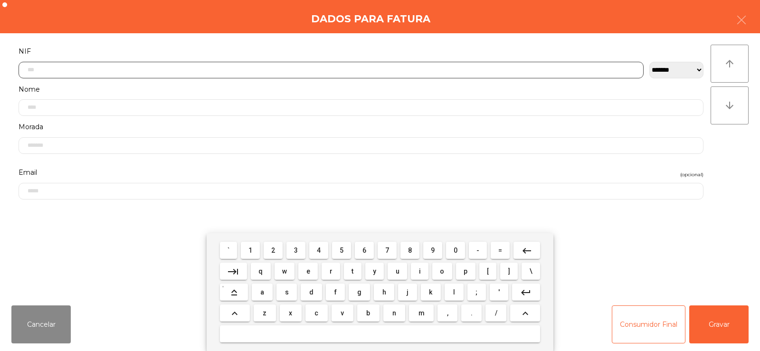
click at [296, 249] on span "3" at bounding box center [296, 250] width 4 height 8
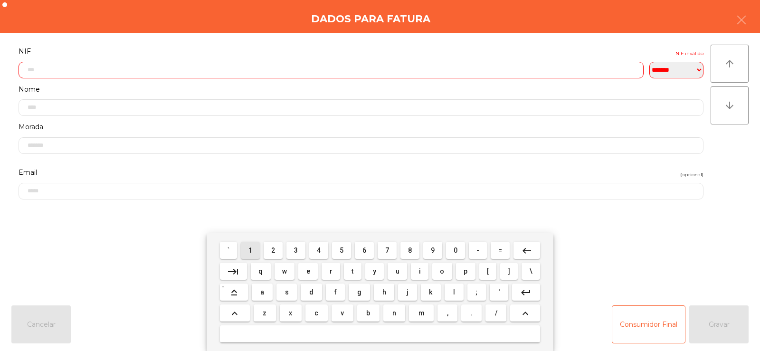
click at [251, 250] on span "1" at bounding box center [250, 250] width 4 height 8
click at [454, 250] on span "0" at bounding box center [455, 250] width 4 height 8
click at [457, 250] on span "0" at bounding box center [455, 250] width 4 height 8
click at [364, 252] on span "6" at bounding box center [364, 250] width 4 height 8
click at [273, 250] on span "2" at bounding box center [273, 250] width 4 height 8
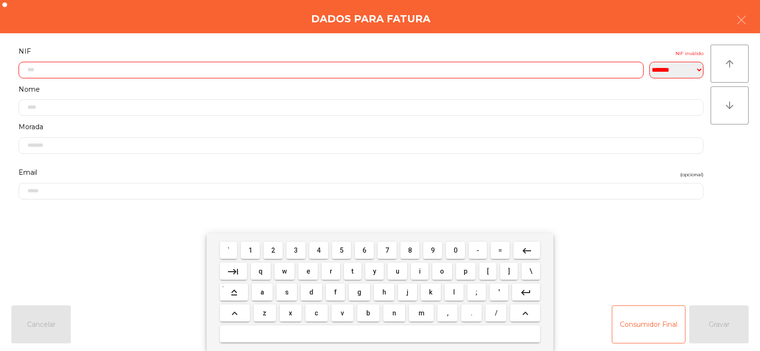
click at [456, 251] on span "0" at bounding box center [455, 250] width 4 height 8
click at [455, 252] on span "0" at bounding box center [455, 250] width 4 height 8
click at [319, 251] on span "4" at bounding box center [319, 250] width 4 height 8
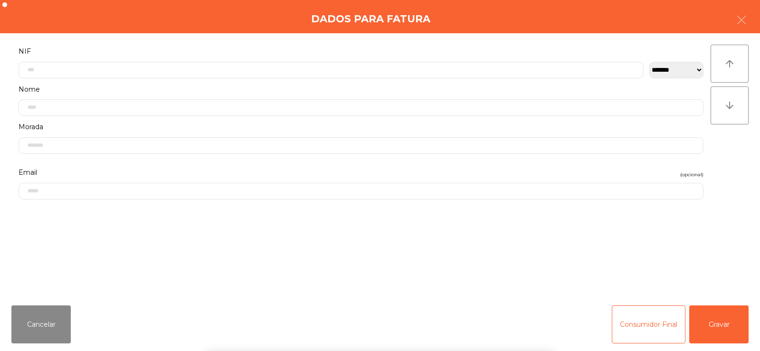
click at [698, 269] on div "` 1 2 3 4 5 6 7 8 9 0 - = keyboard_backspace keyboard_tab q w e r t y u i o p […" at bounding box center [380, 292] width 760 height 118
click at [719, 330] on button "Gravar" at bounding box center [718, 324] width 59 height 38
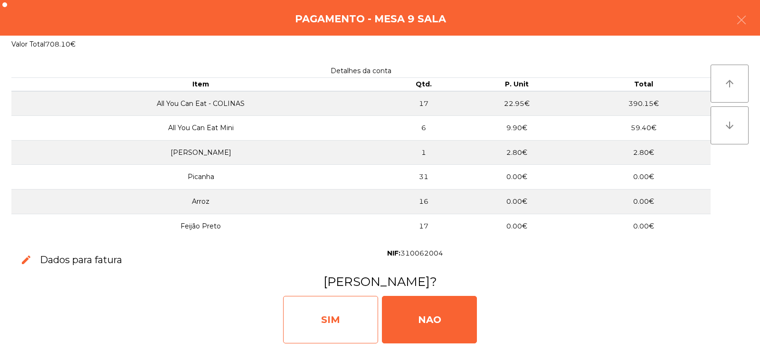
click at [336, 315] on div "SIM" at bounding box center [330, 319] width 95 height 47
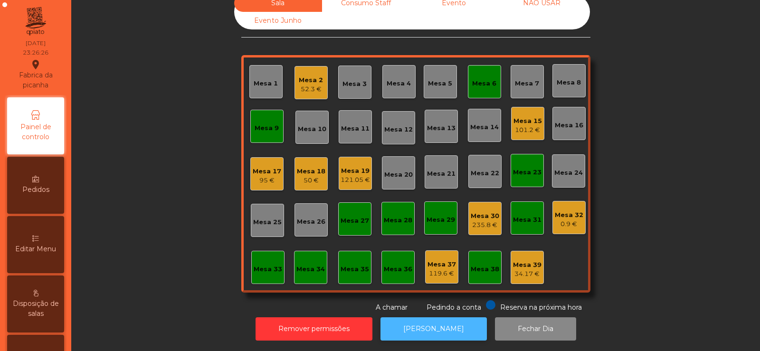
click at [430, 320] on button "[PERSON_NAME]" at bounding box center [433, 328] width 106 height 23
click at [348, 162] on div "Mesa 19 121.05 €" at bounding box center [354, 173] width 29 height 22
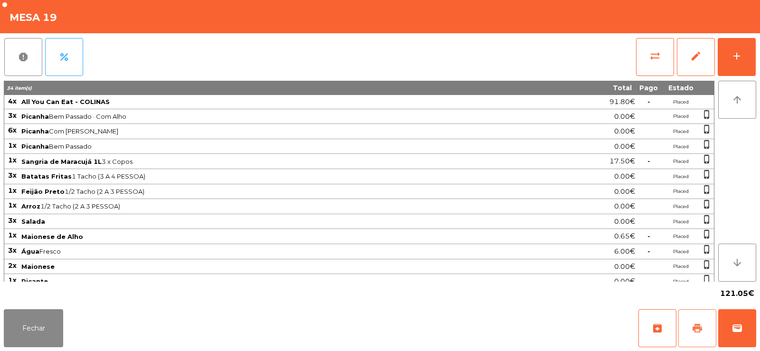
click at [697, 322] on button "print" at bounding box center [697, 328] width 38 height 38
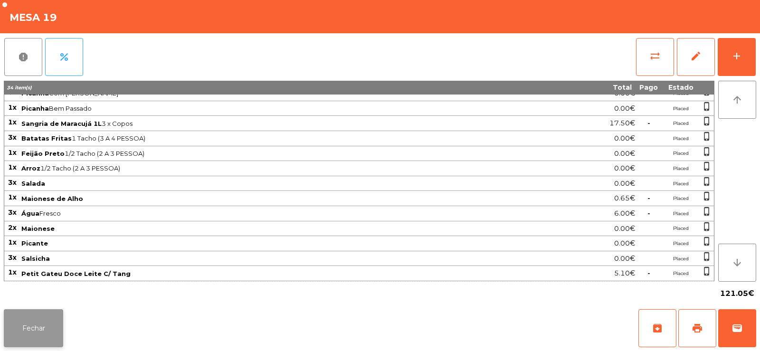
click at [50, 339] on button "Fechar" at bounding box center [33, 328] width 59 height 38
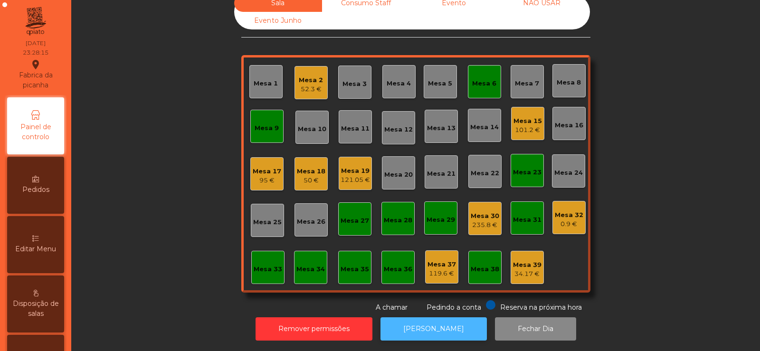
click at [435, 325] on button "[PERSON_NAME]" at bounding box center [433, 328] width 106 height 23
click at [354, 175] on div "121.05 €" at bounding box center [354, 179] width 29 height 9
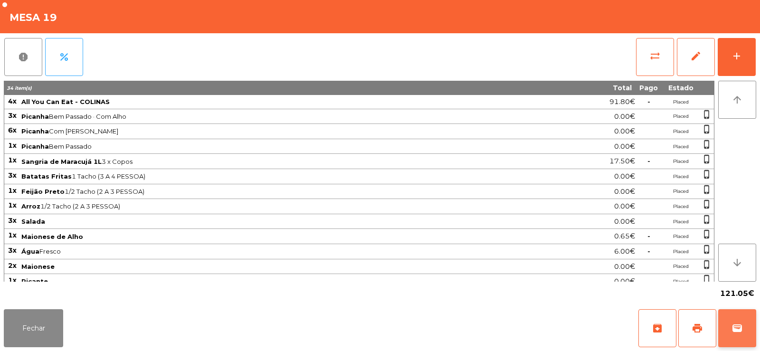
click at [739, 330] on span "wallet" at bounding box center [736, 327] width 11 height 11
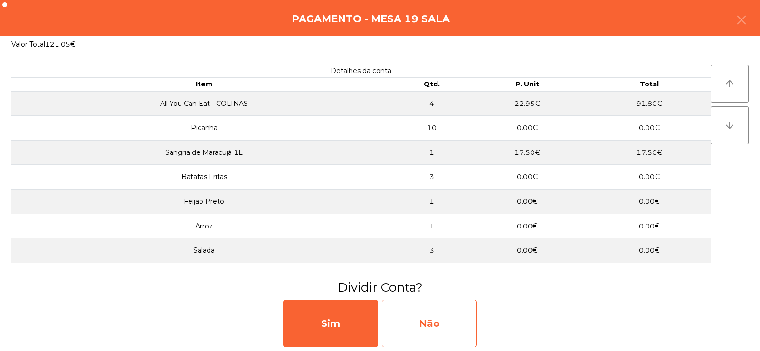
click at [450, 325] on div "Não" at bounding box center [429, 323] width 95 height 47
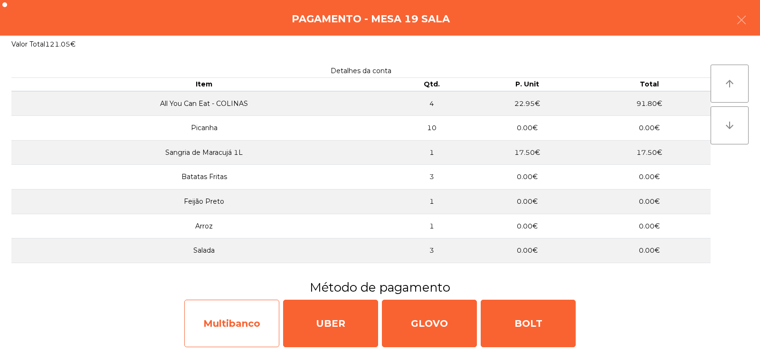
click at [227, 329] on div "Multibanco" at bounding box center [231, 323] width 95 height 47
select select "**"
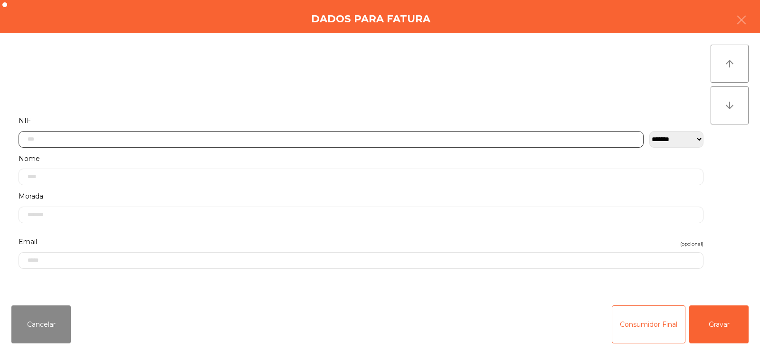
click at [323, 139] on input "text" at bounding box center [331, 139] width 625 height 17
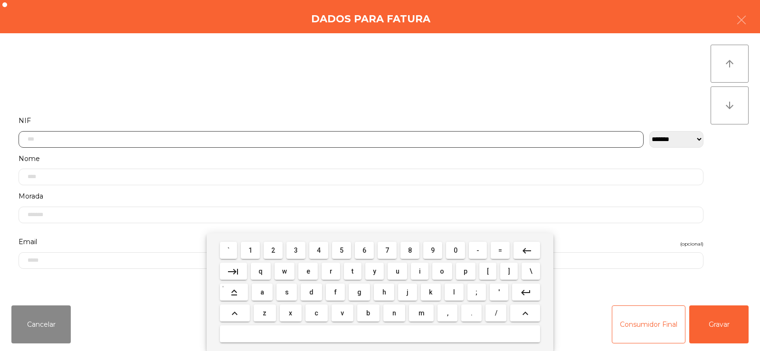
scroll to position [69, 0]
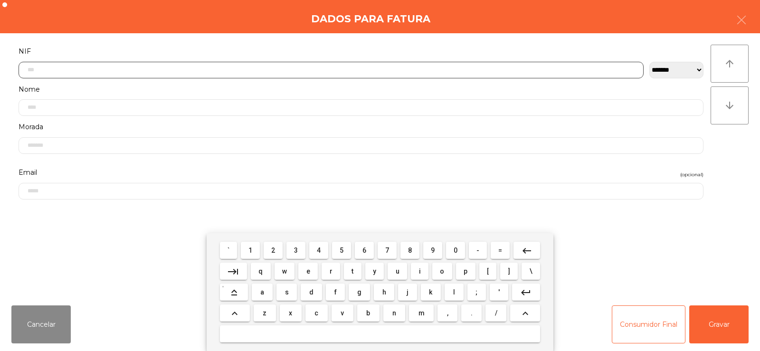
click at [273, 250] on span "2" at bounding box center [273, 250] width 4 height 8
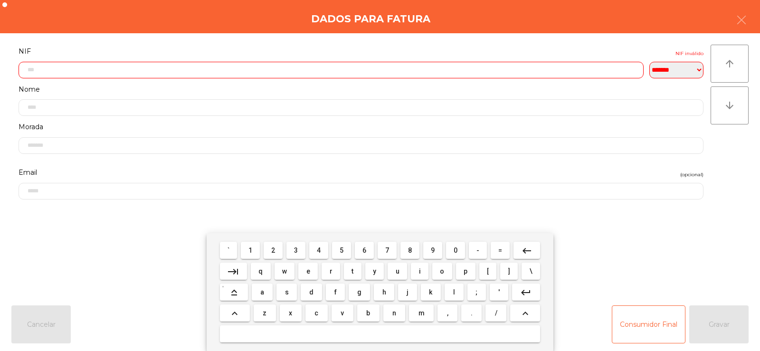
click at [432, 250] on span "9" at bounding box center [433, 250] width 4 height 8
click at [455, 253] on span "0" at bounding box center [455, 250] width 4 height 8
click at [364, 250] on span "6" at bounding box center [364, 250] width 4 height 8
click at [295, 253] on span "3" at bounding box center [296, 250] width 4 height 8
click at [342, 251] on span "5" at bounding box center [341, 250] width 4 height 8
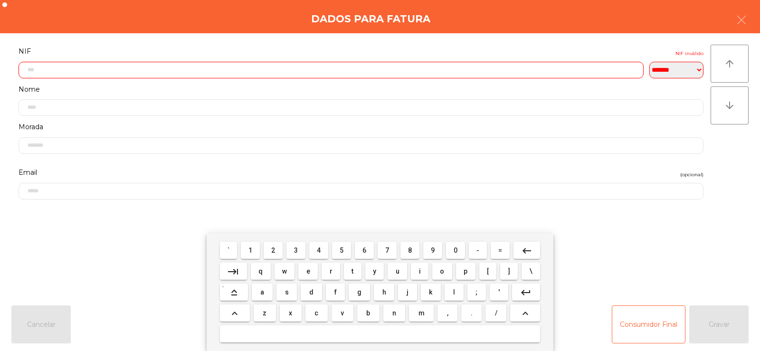
click at [364, 250] on span "6" at bounding box center [364, 250] width 4 height 8
click at [296, 250] on span "3" at bounding box center [296, 250] width 4 height 8
click at [272, 257] on button "2" at bounding box center [272, 250] width 19 height 17
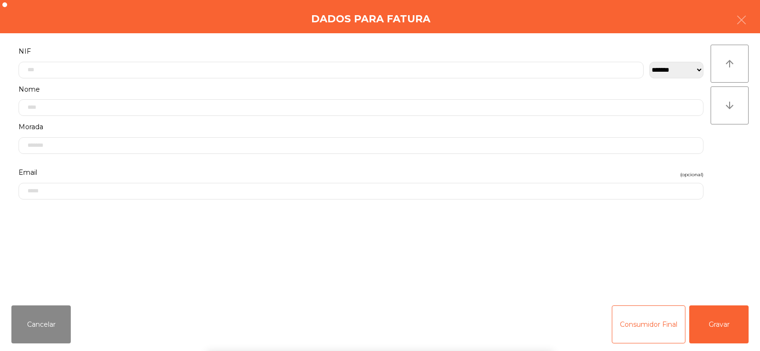
click at [723, 308] on div "` 1 2 3 4 5 6 7 8 9 0 - = keyboard_backspace keyboard_tab q w e r t y u i o p […" at bounding box center [380, 292] width 760 height 118
click at [715, 330] on button "Gravar" at bounding box center [718, 324] width 59 height 38
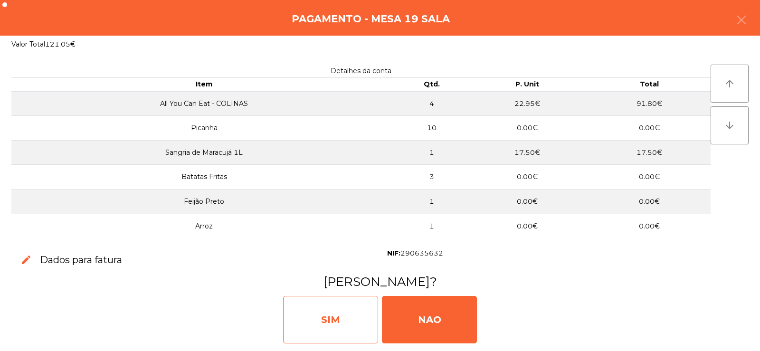
click at [342, 325] on div "SIM" at bounding box center [330, 319] width 95 height 47
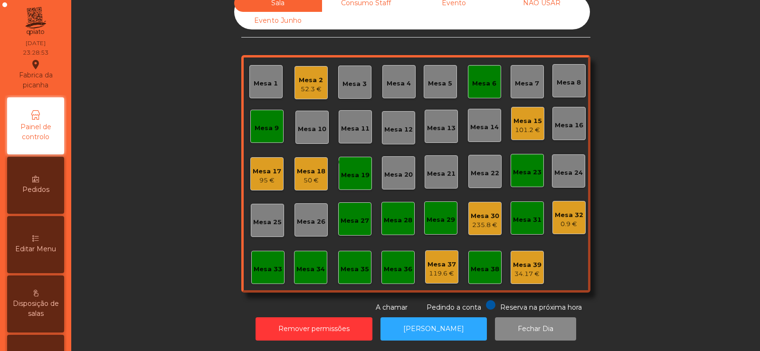
click at [266, 178] on div "95 €" at bounding box center [267, 180] width 28 height 9
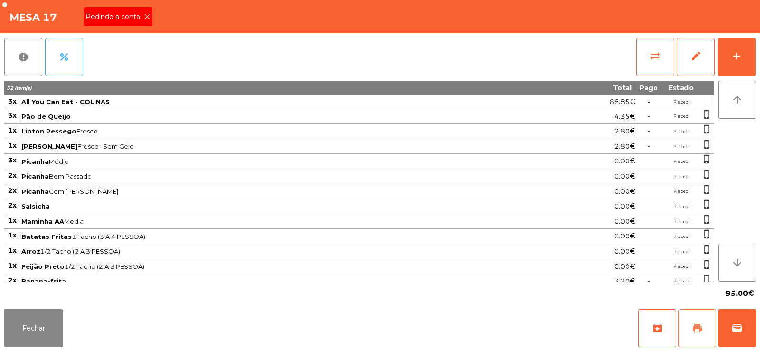
click at [690, 334] on button "print" at bounding box center [697, 328] width 38 height 38
click at [38, 320] on button "Fechar" at bounding box center [33, 328] width 59 height 38
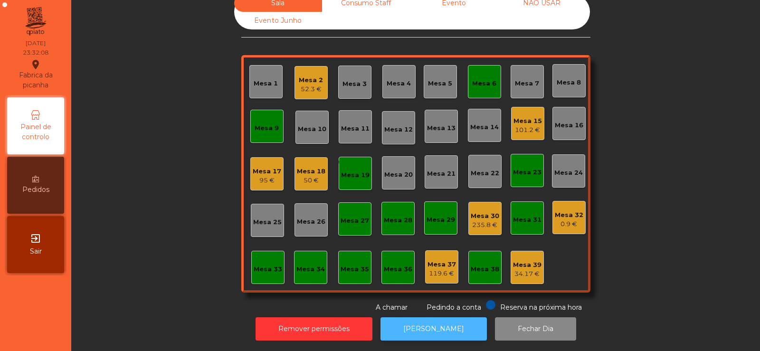
click at [431, 325] on button "[PERSON_NAME]" at bounding box center [433, 328] width 106 height 23
click at [256, 176] on div "95 €" at bounding box center [267, 180] width 28 height 9
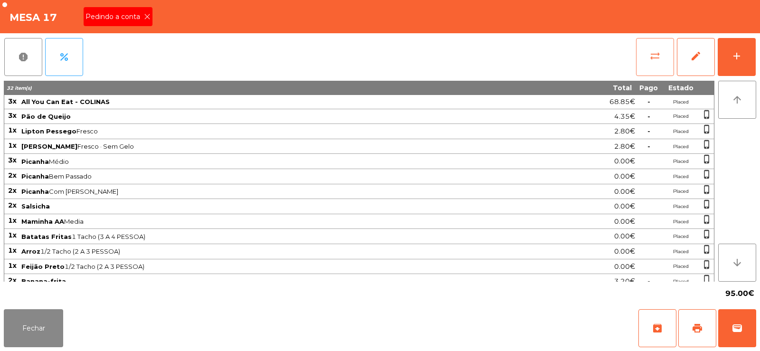
click at [651, 70] on button "sync_alt" at bounding box center [655, 57] width 38 height 38
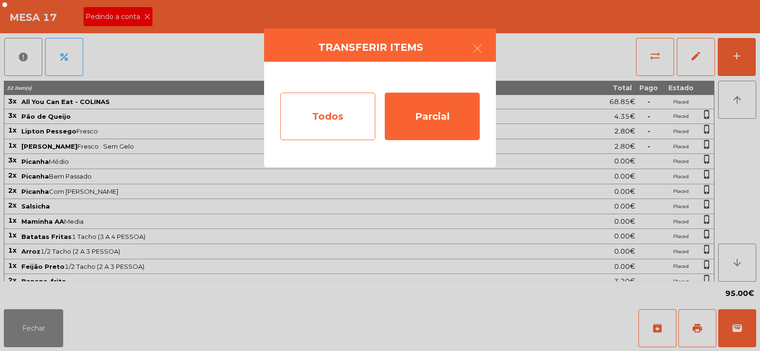
click at [325, 123] on div "Todos" at bounding box center [327, 116] width 95 height 47
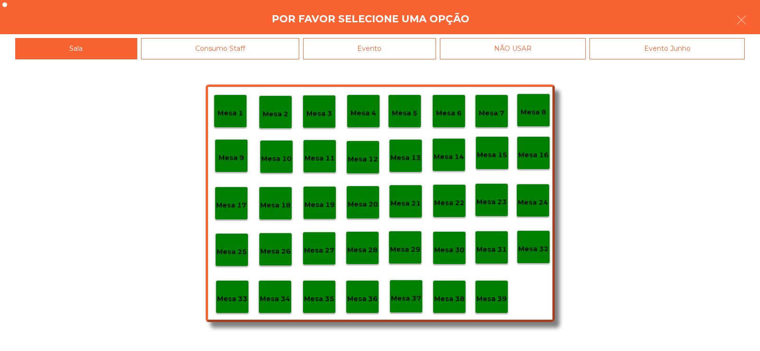
click at [379, 49] on div "Evento" at bounding box center [369, 48] width 133 height 21
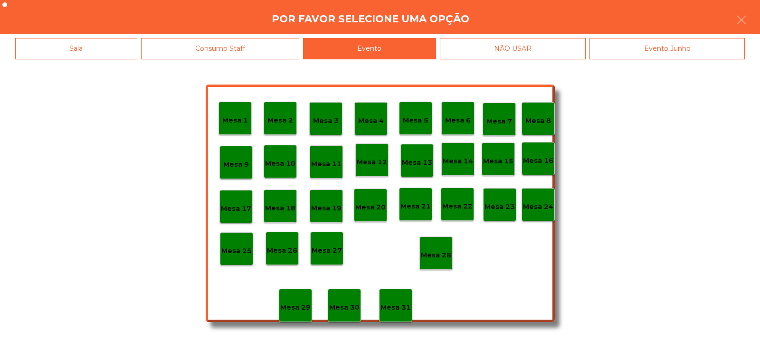
click at [436, 259] on p "Mesa 28" at bounding box center [436, 255] width 30 height 11
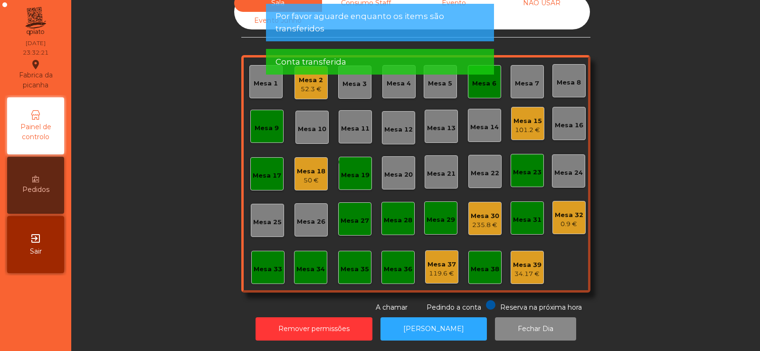
click at [261, 174] on div "Mesa 17" at bounding box center [266, 173] width 33 height 33
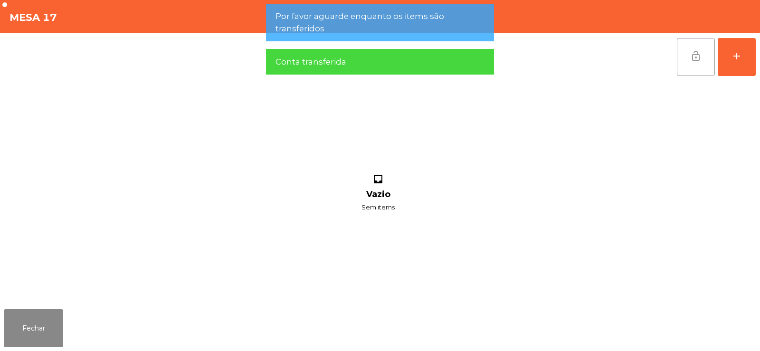
click at [690, 57] on span "lock_open" at bounding box center [695, 55] width 11 height 11
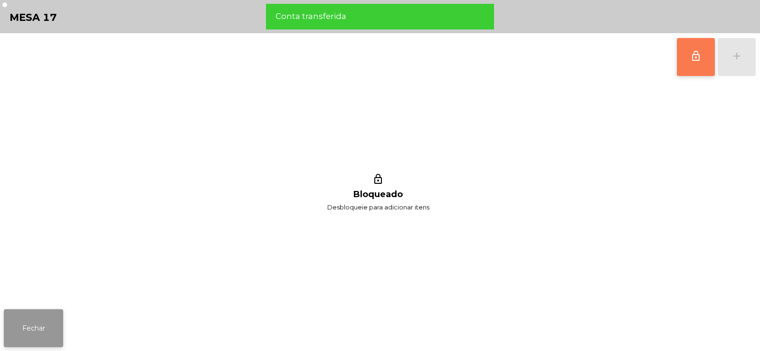
click at [38, 322] on button "Fechar" at bounding box center [33, 328] width 59 height 38
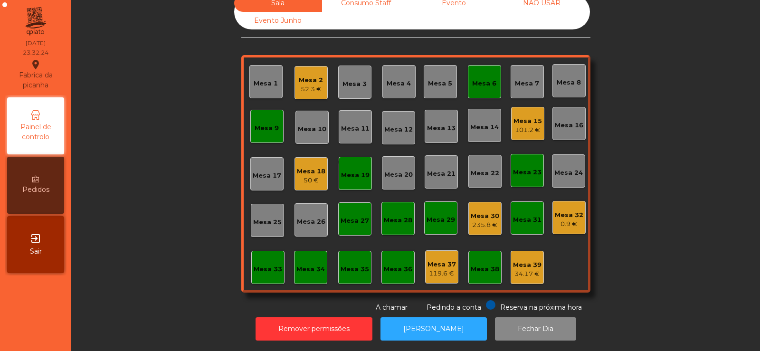
click at [518, 260] on div "Mesa 39" at bounding box center [527, 264] width 28 height 9
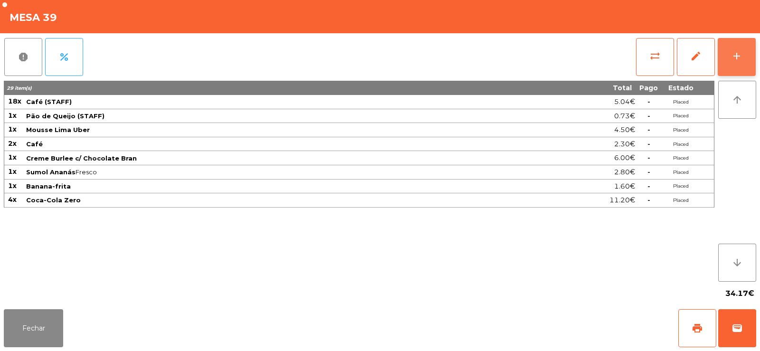
click at [742, 60] on div "add" at bounding box center [736, 55] width 11 height 11
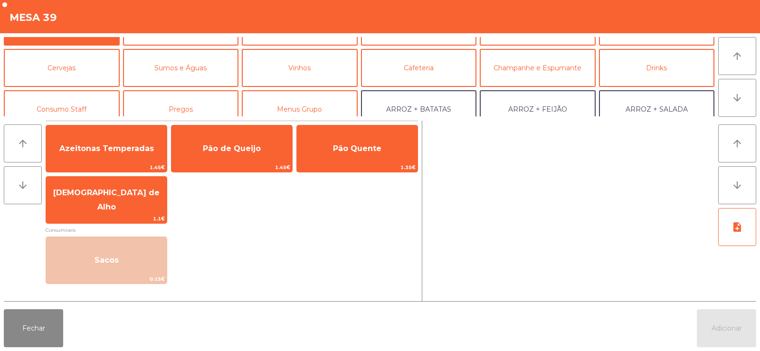
scroll to position [48, 0]
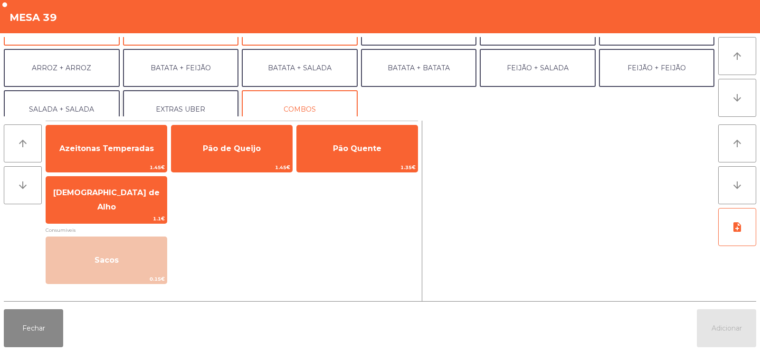
click at [183, 106] on button "EXTRAS UBER" at bounding box center [181, 109] width 116 height 38
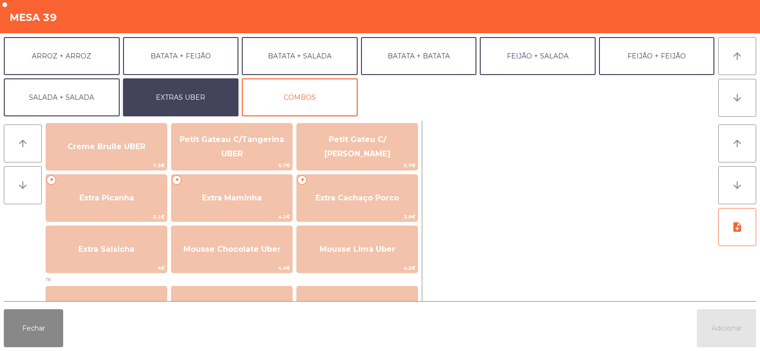
scroll to position [226, 0]
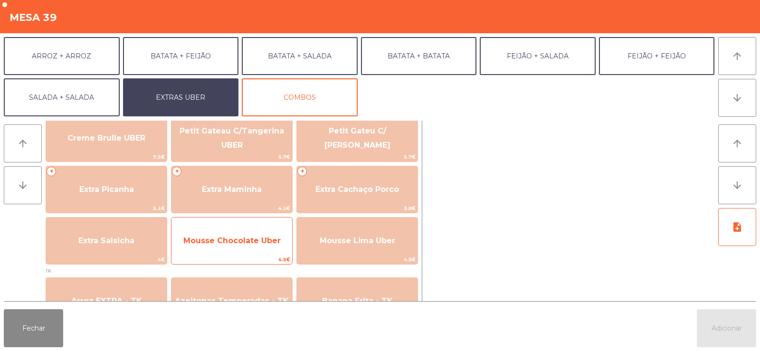
click at [243, 241] on span "Mousse Chocolate Uber" at bounding box center [231, 240] width 97 height 9
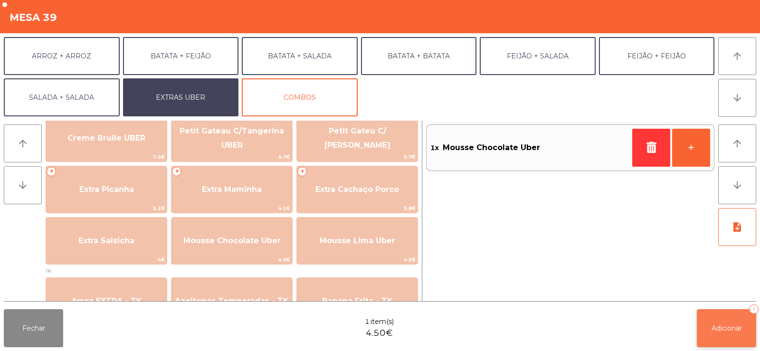
click at [728, 338] on button "Adicionar 1" at bounding box center [725, 328] width 59 height 38
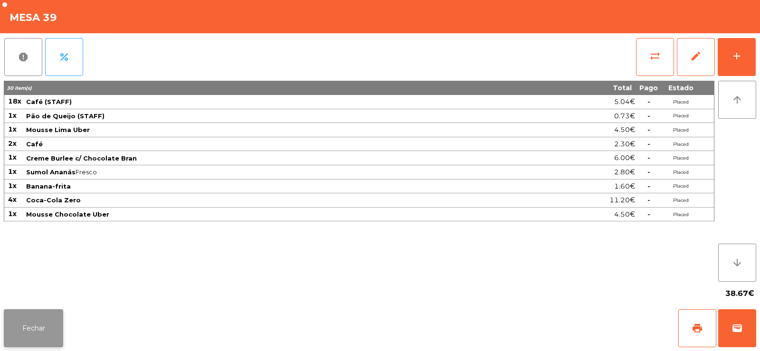
click at [25, 328] on button "Fechar" at bounding box center [33, 328] width 59 height 38
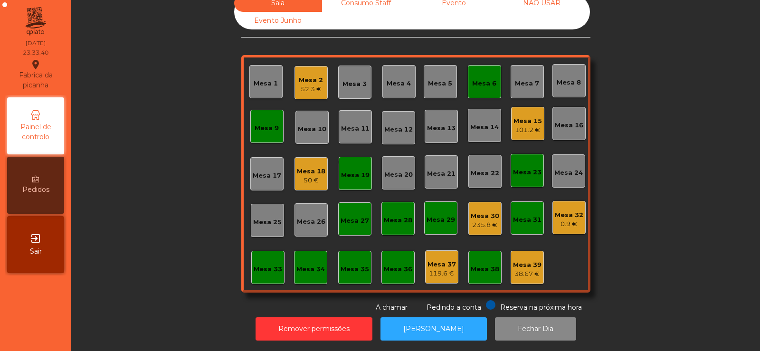
click at [526, 125] on div "101.2 €" at bounding box center [527, 129] width 28 height 9
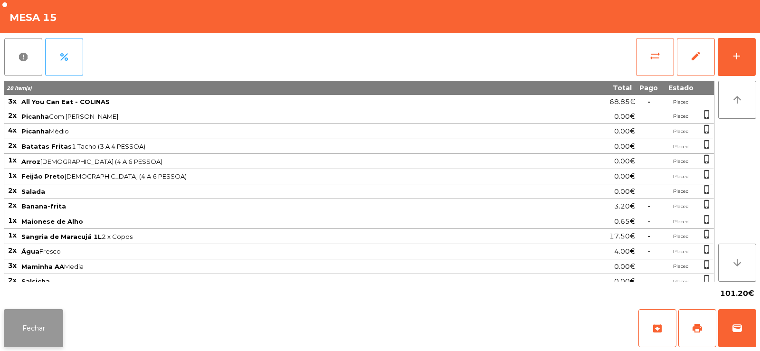
click at [28, 328] on button "Fechar" at bounding box center [33, 328] width 59 height 38
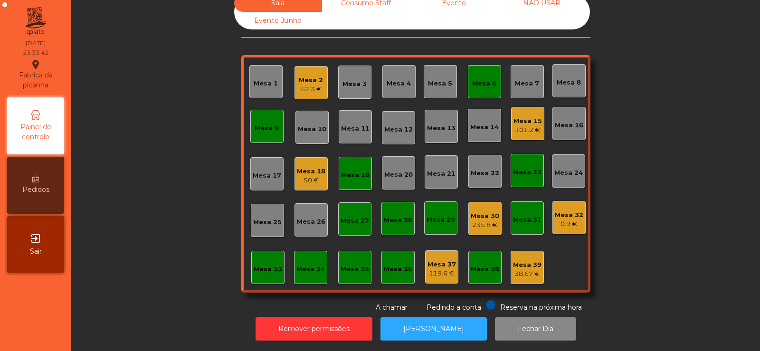
click at [566, 210] on div "Mesa 32" at bounding box center [568, 214] width 28 height 9
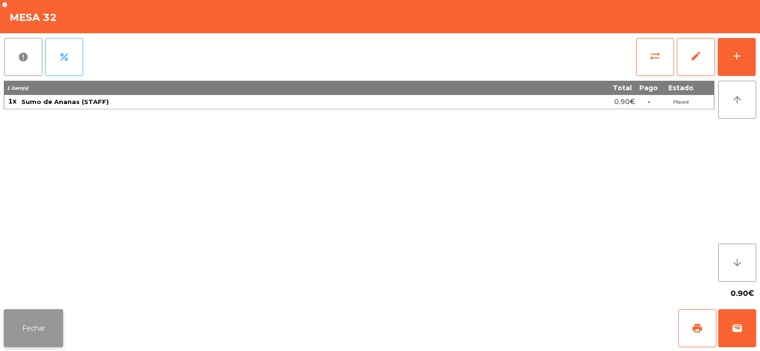
click at [24, 342] on button "Fechar" at bounding box center [33, 328] width 59 height 38
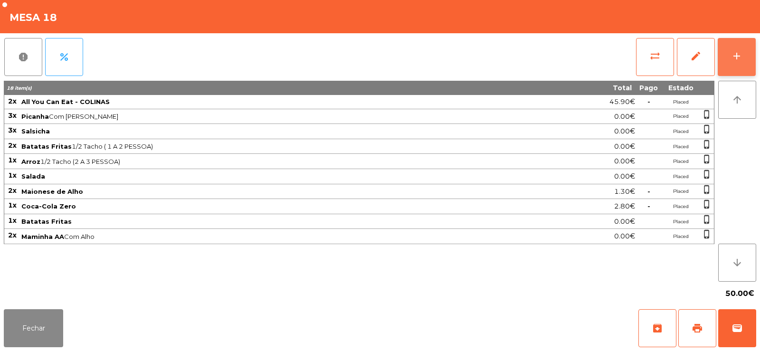
click at [749, 54] on button "add" at bounding box center [736, 57] width 38 height 38
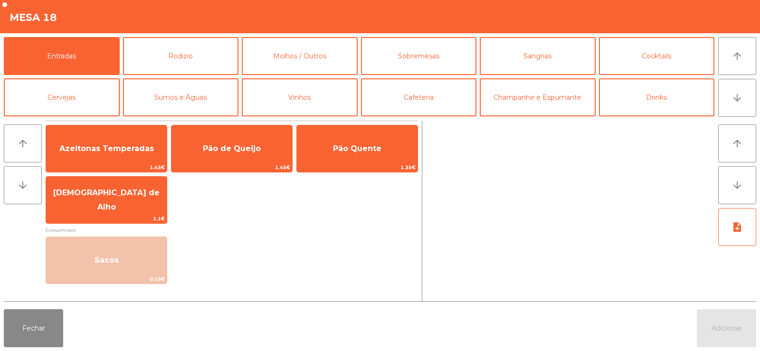
click at [73, 101] on button "Cervejas" at bounding box center [62, 97] width 116 height 38
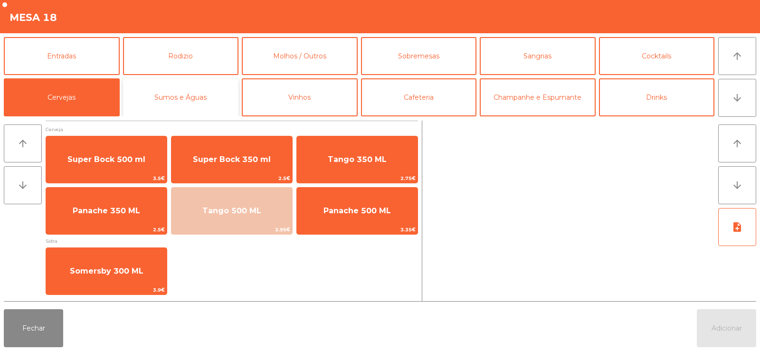
click at [190, 93] on button "Sumos e Águas" at bounding box center [181, 97] width 116 height 38
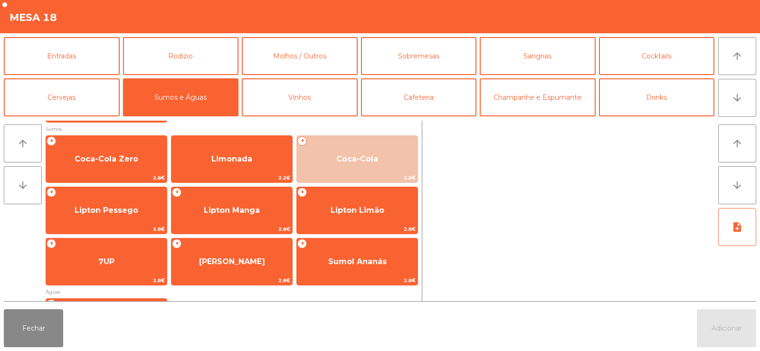
scroll to position [53, 0]
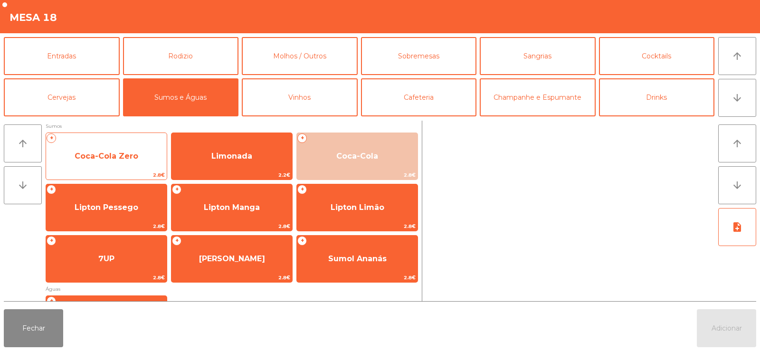
click at [123, 153] on span "Coca-Cola Zero" at bounding box center [107, 155] width 64 height 9
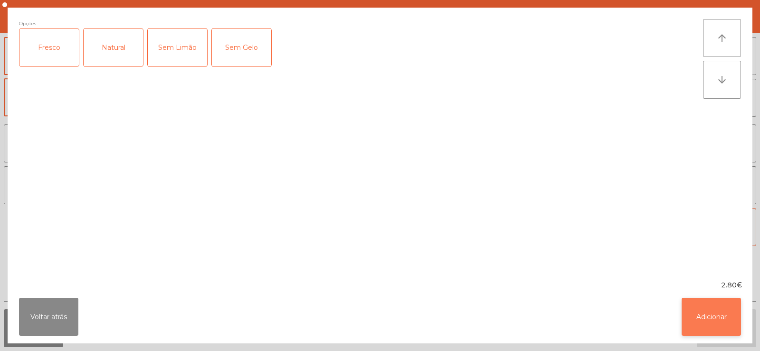
click at [713, 319] on button "Adicionar" at bounding box center [710, 317] width 59 height 38
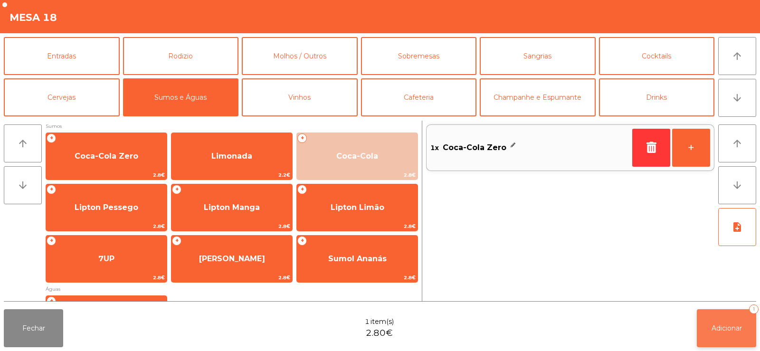
click at [732, 330] on span "Adicionar" at bounding box center [726, 328] width 30 height 9
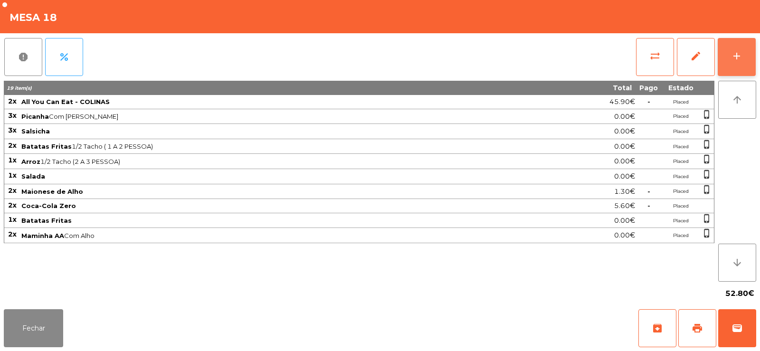
click at [748, 72] on button "add" at bounding box center [736, 57] width 38 height 38
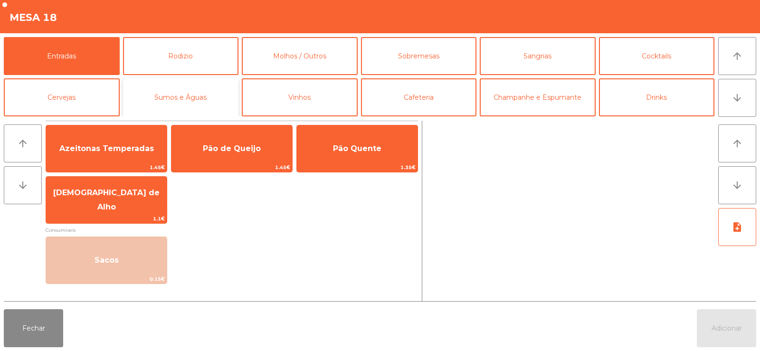
click at [143, 91] on button "Sumos e Águas" at bounding box center [181, 97] width 116 height 38
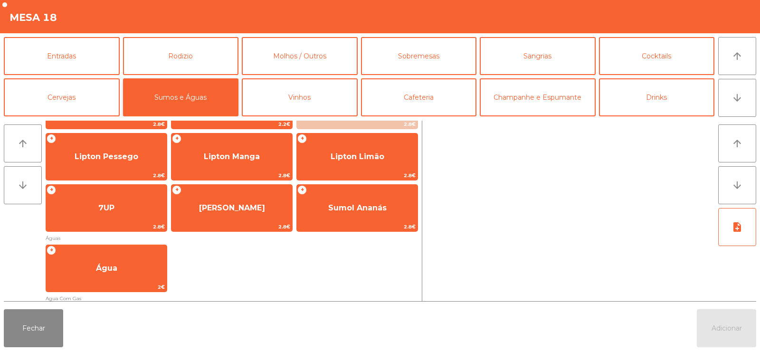
scroll to position [120, 0]
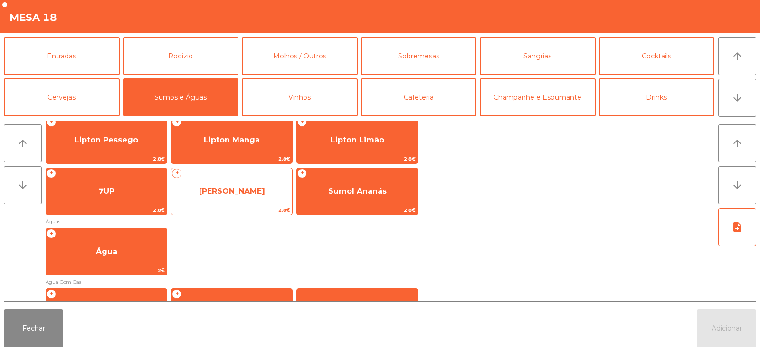
click at [239, 195] on span "Sumol Laranja" at bounding box center [232, 191] width 66 height 9
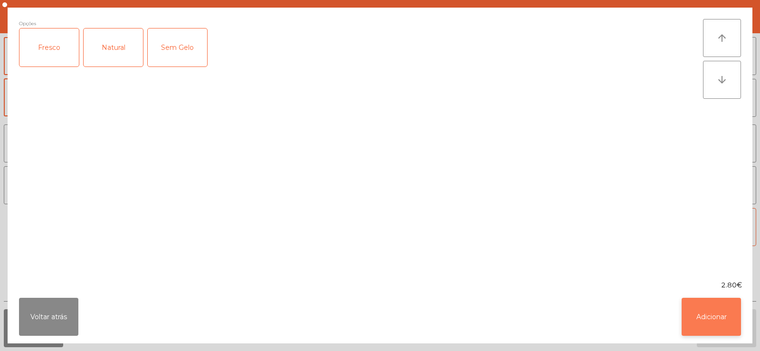
click at [715, 312] on button "Adicionar" at bounding box center [710, 317] width 59 height 38
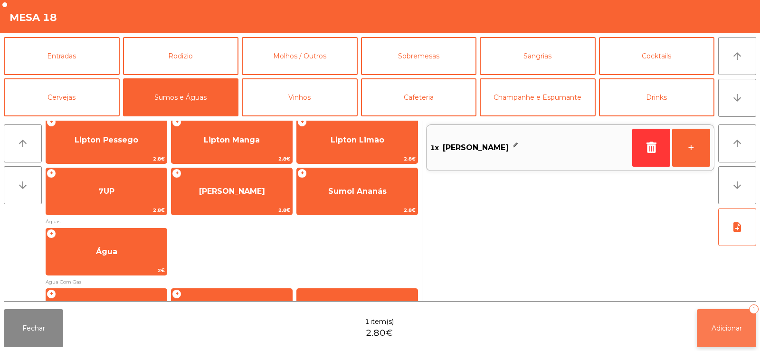
click at [730, 329] on span "Adicionar" at bounding box center [726, 328] width 30 height 9
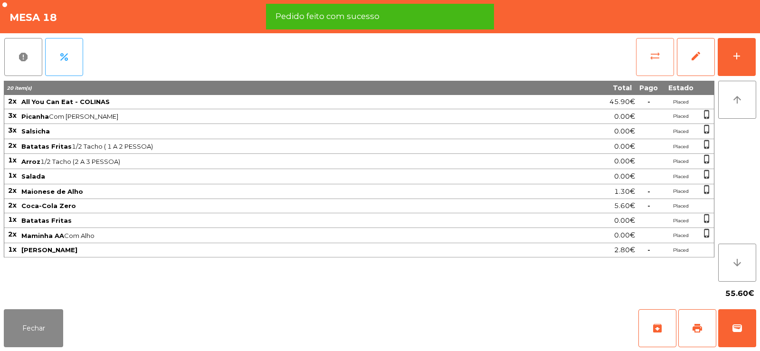
click at [647, 64] on button "sync_alt" at bounding box center [655, 57] width 38 height 38
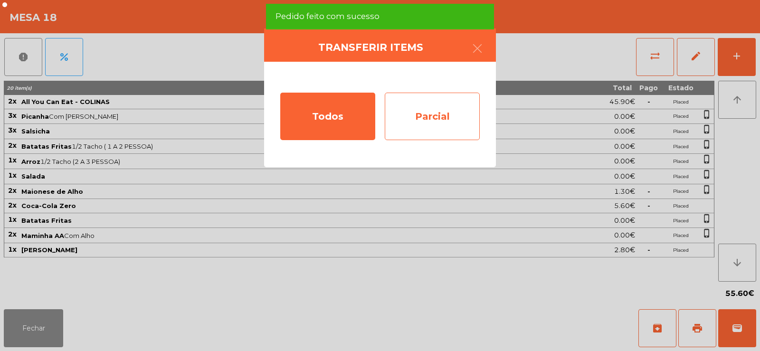
click at [432, 127] on div "Parcial" at bounding box center [432, 116] width 95 height 47
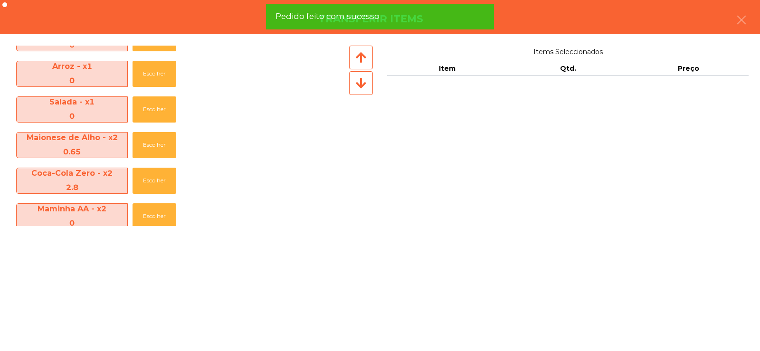
scroll to position [176, 0]
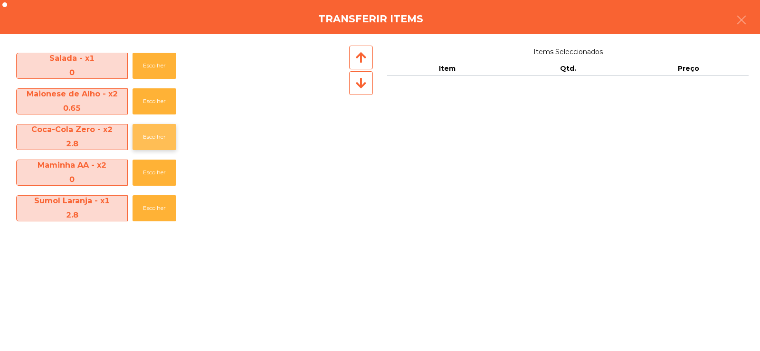
click at [146, 135] on button "Escolher" at bounding box center [154, 137] width 44 height 26
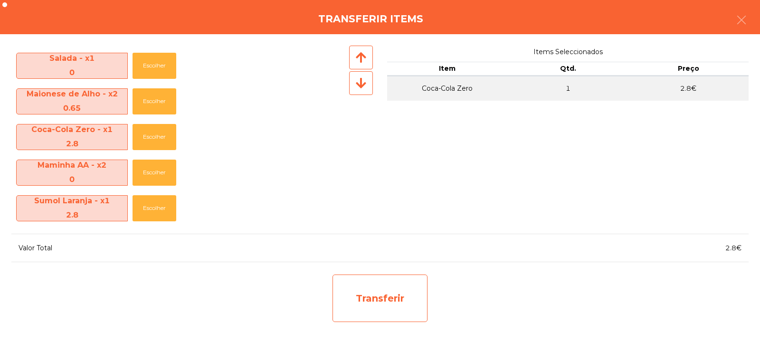
click at [389, 299] on div "Transferir" at bounding box center [379, 297] width 95 height 47
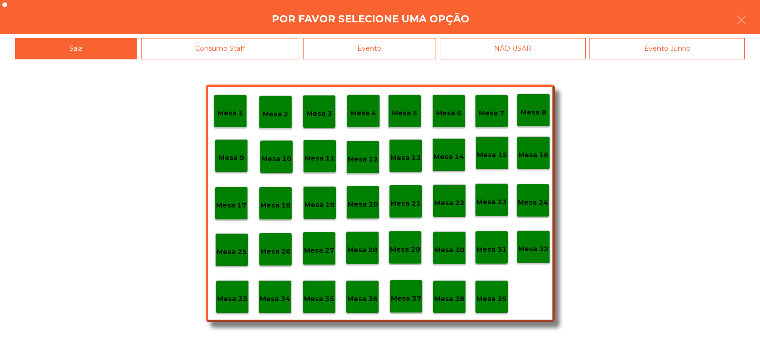
click at [407, 296] on p "Mesa 37" at bounding box center [406, 298] width 30 height 11
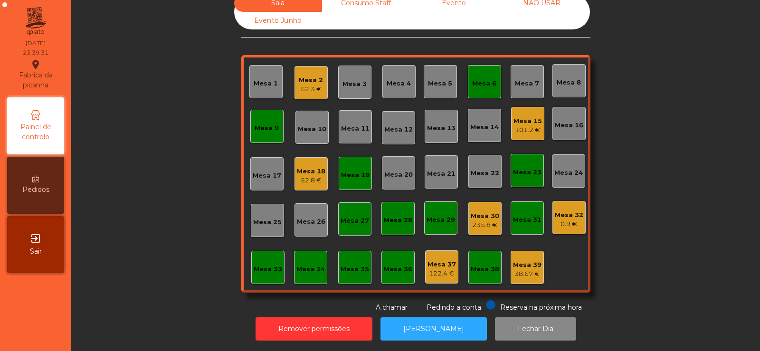
click at [261, 110] on div "Mesa 9" at bounding box center [266, 126] width 33 height 33
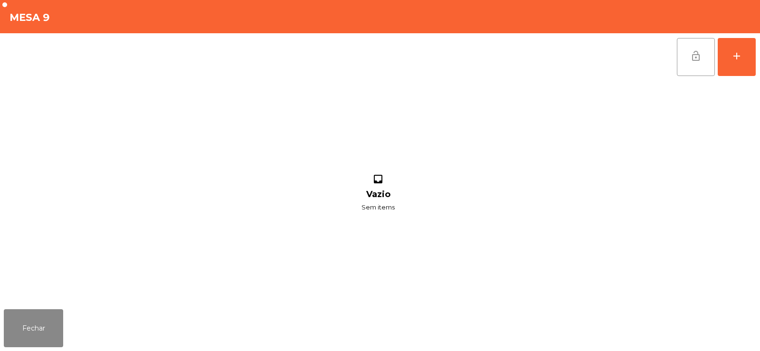
click at [679, 54] on button "lock_open" at bounding box center [695, 57] width 38 height 38
click at [38, 327] on button "Fechar" at bounding box center [33, 328] width 59 height 38
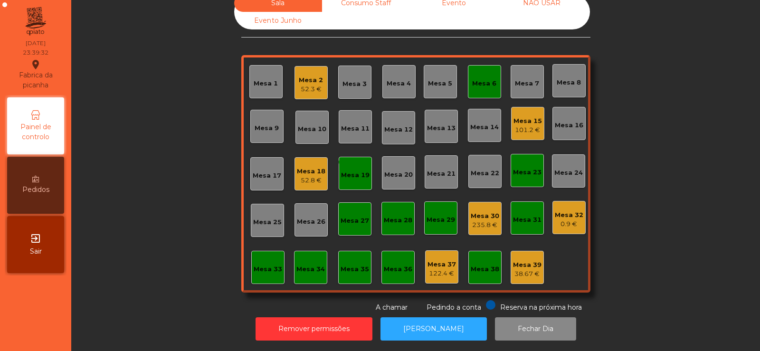
click at [485, 79] on div "Mesa 6" at bounding box center [484, 83] width 24 height 9
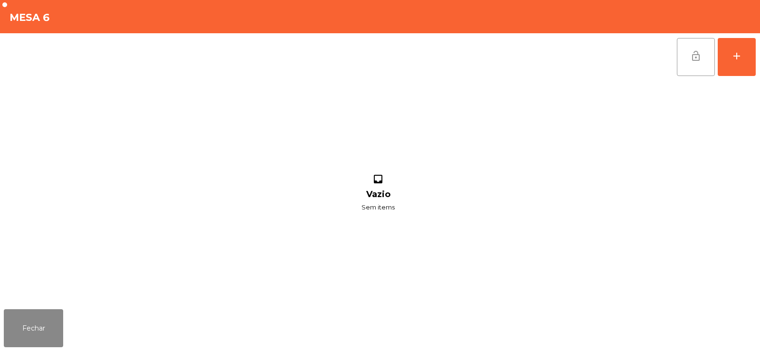
click at [686, 44] on button "lock_open" at bounding box center [695, 57] width 38 height 38
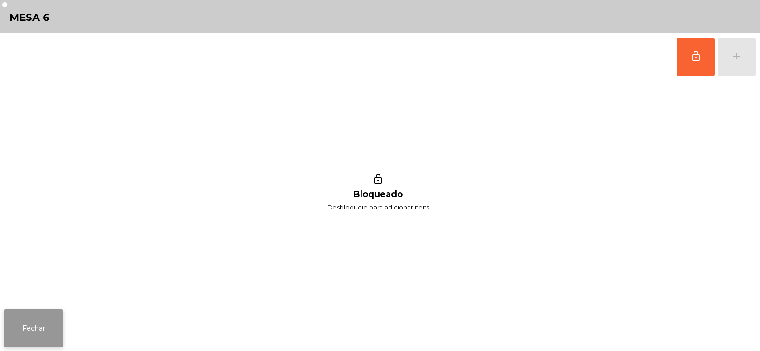
click at [28, 323] on button "Fechar" at bounding box center [33, 328] width 59 height 38
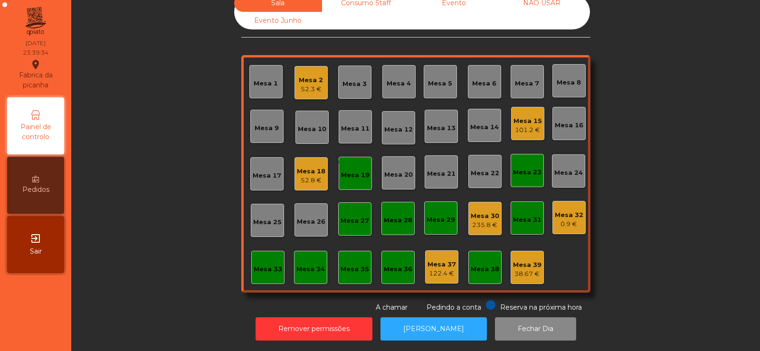
click at [526, 154] on div "Mesa 23" at bounding box center [526, 170] width 33 height 33
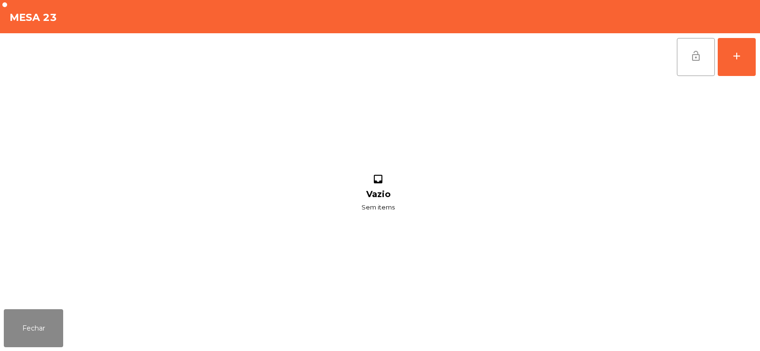
click at [689, 47] on button "lock_open" at bounding box center [695, 57] width 38 height 38
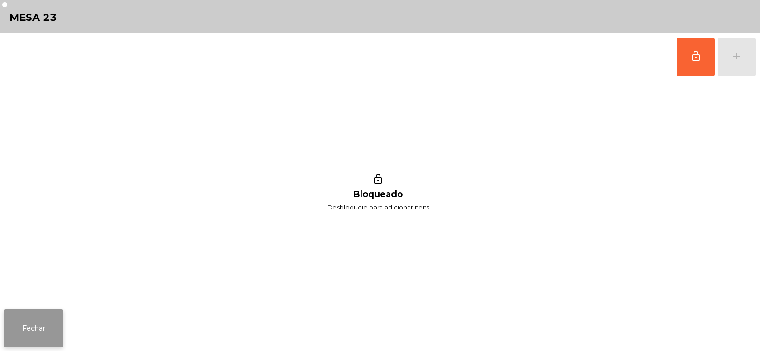
click at [33, 334] on button "Fechar" at bounding box center [33, 328] width 59 height 38
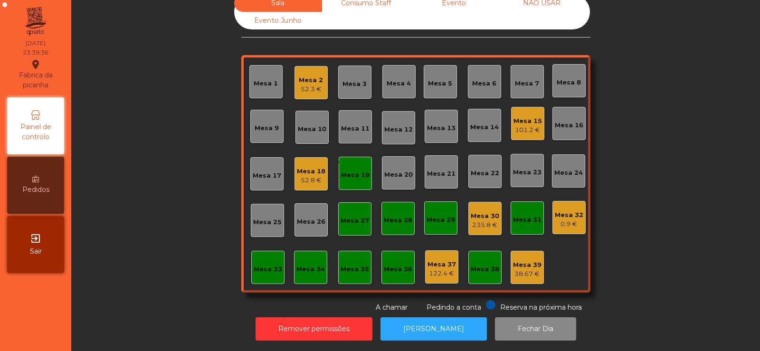
click at [354, 170] on div "Mesa 19" at bounding box center [355, 174] width 28 height 9
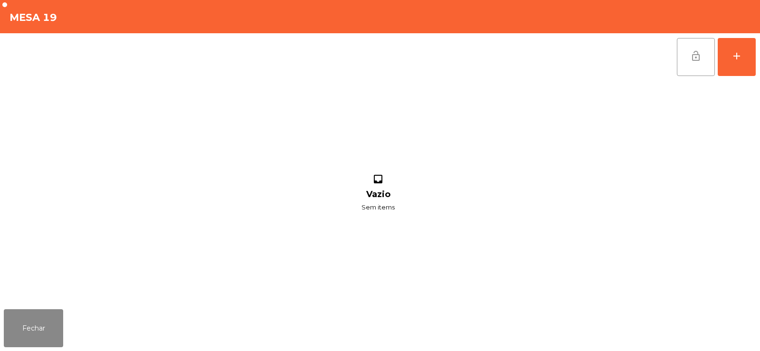
click at [679, 49] on button "lock_open" at bounding box center [695, 57] width 38 height 38
click at [32, 310] on button "Fechar" at bounding box center [33, 328] width 59 height 38
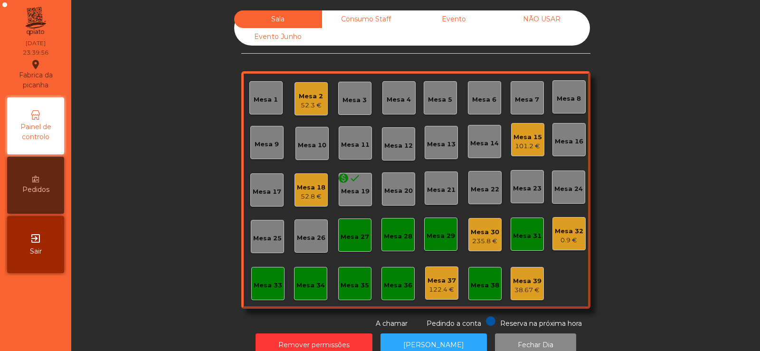
scroll to position [23, 0]
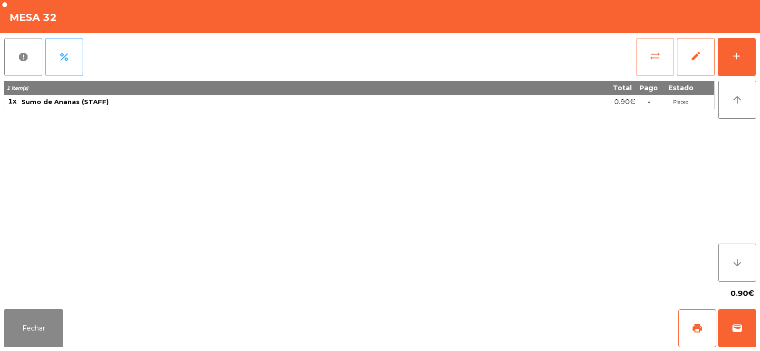
click at [648, 47] on button "sync_alt" at bounding box center [655, 57] width 38 height 38
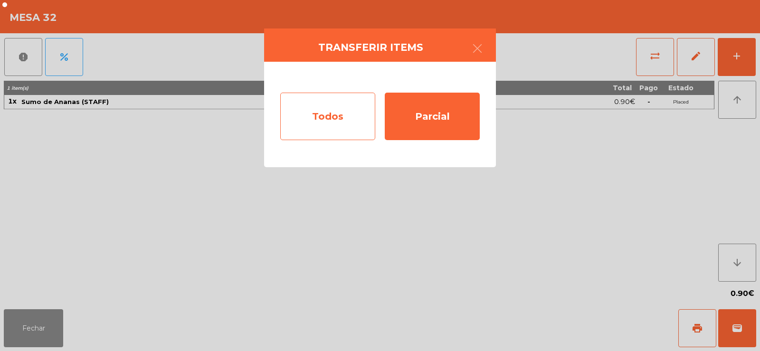
click at [313, 122] on div "Todos" at bounding box center [327, 116] width 95 height 47
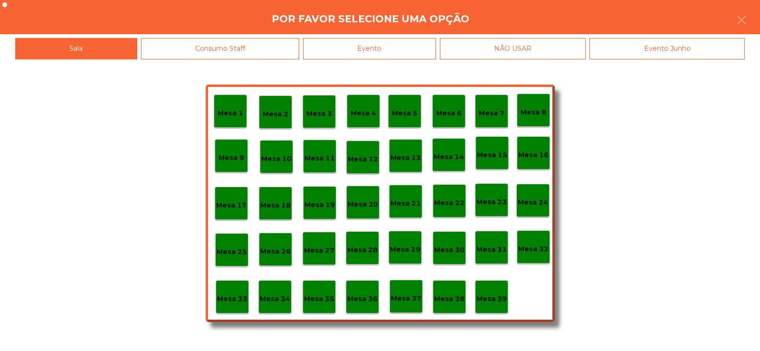
click at [493, 297] on p "Mesa 39" at bounding box center [491, 298] width 30 height 11
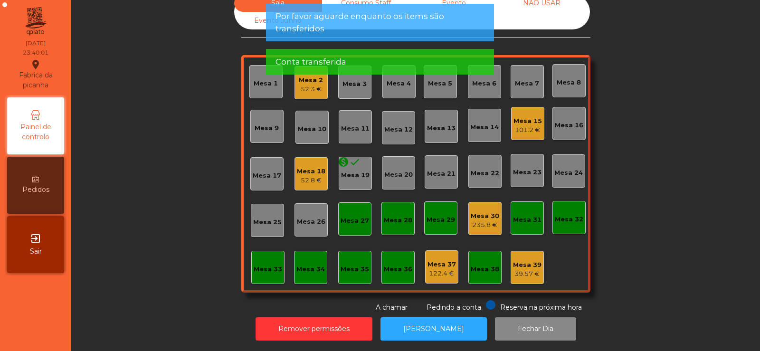
click at [478, 220] on div "235.8 €" at bounding box center [484, 224] width 28 height 9
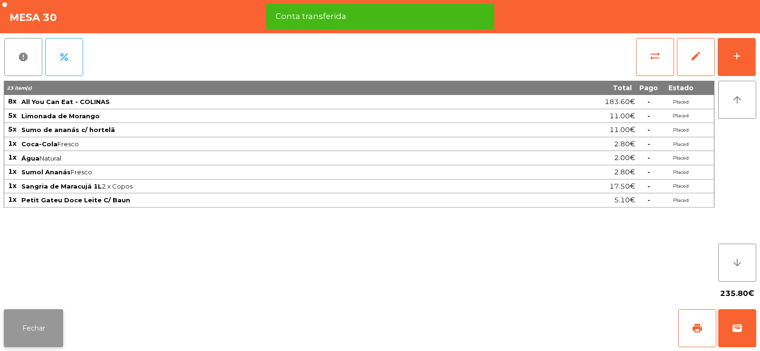
click at [48, 322] on button "Fechar" at bounding box center [33, 328] width 59 height 38
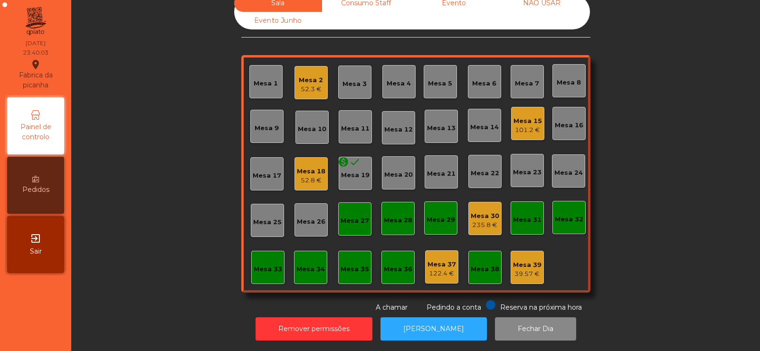
click at [527, 269] on div "39.57 €" at bounding box center [527, 273] width 28 height 9
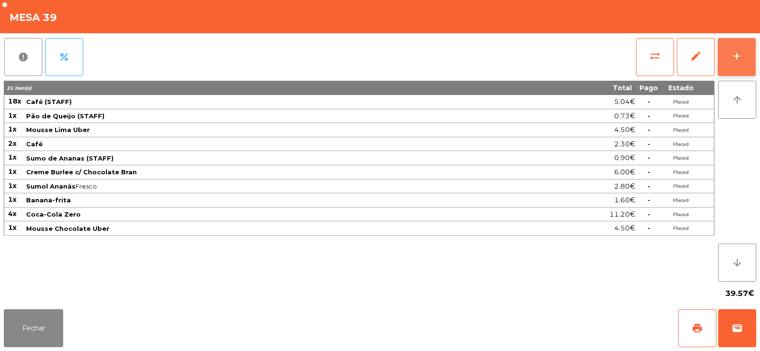
click at [736, 63] on button "add" at bounding box center [736, 57] width 38 height 38
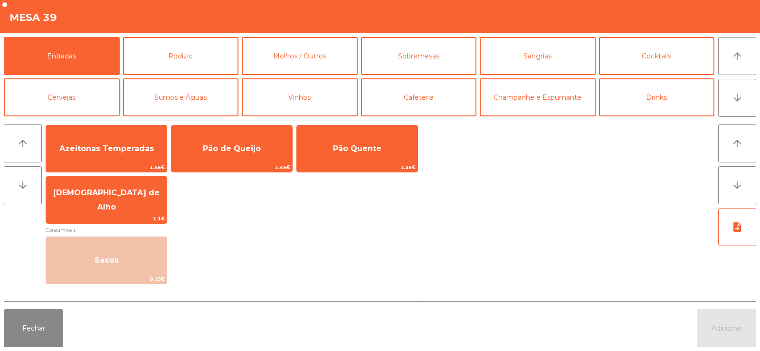
click at [73, 103] on button "Cervejas" at bounding box center [62, 97] width 116 height 38
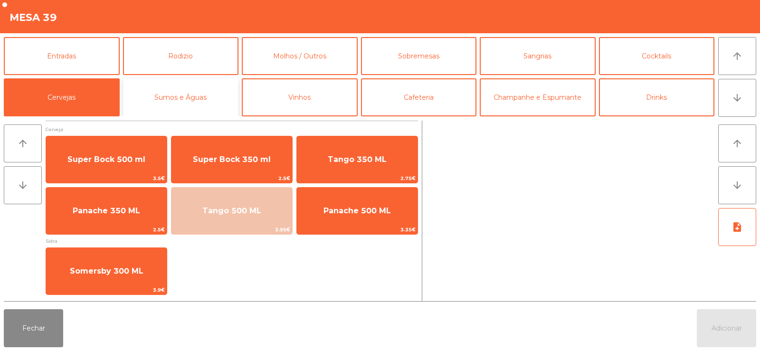
click at [166, 99] on button "Sumos e Águas" at bounding box center [181, 97] width 116 height 38
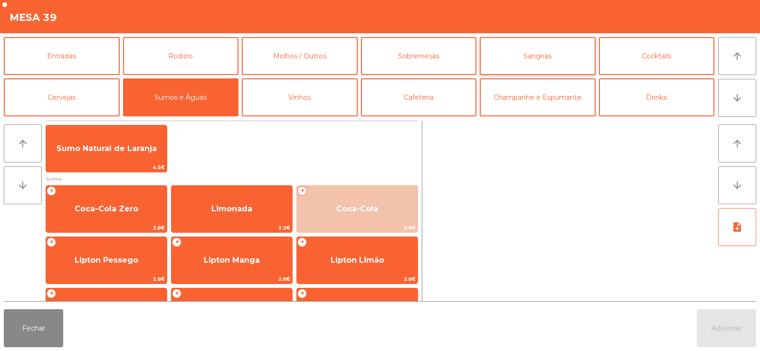
click at [543, 66] on button "Sangrias" at bounding box center [537, 56] width 116 height 38
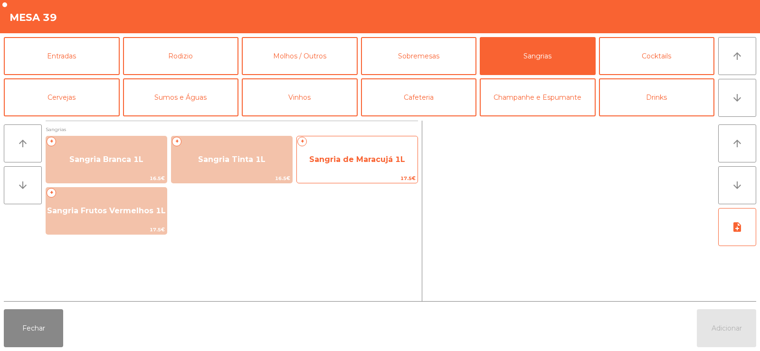
click at [357, 155] on span "Sangria de Maracujá 1L" at bounding box center [357, 159] width 96 height 9
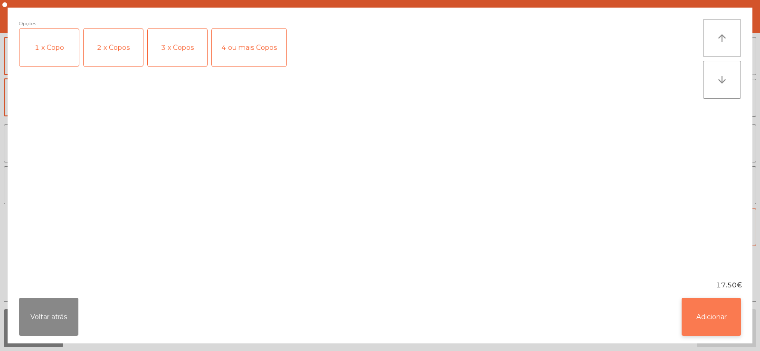
click at [726, 304] on button "Adicionar" at bounding box center [710, 317] width 59 height 38
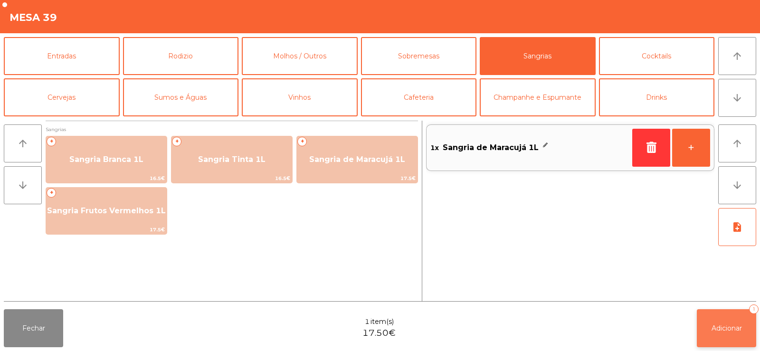
click at [732, 322] on button "Adicionar 1" at bounding box center [725, 328] width 59 height 38
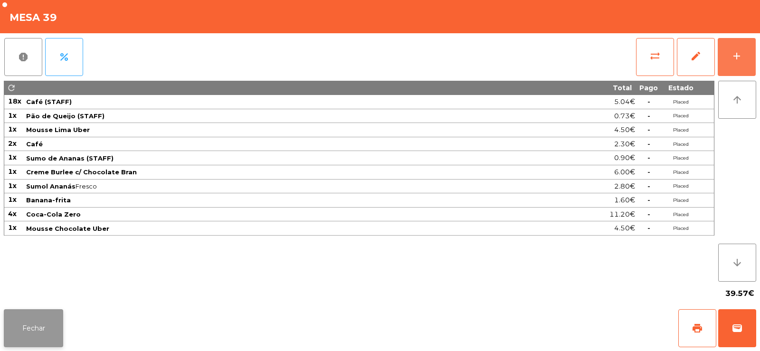
click at [45, 332] on button "Fechar" at bounding box center [33, 328] width 59 height 38
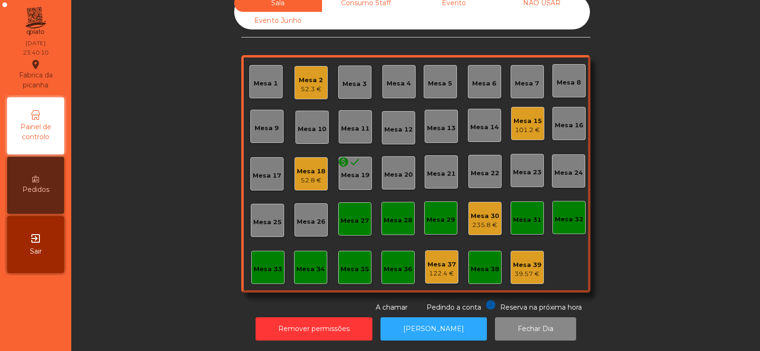
click at [514, 125] on div "101.2 €" at bounding box center [527, 129] width 28 height 9
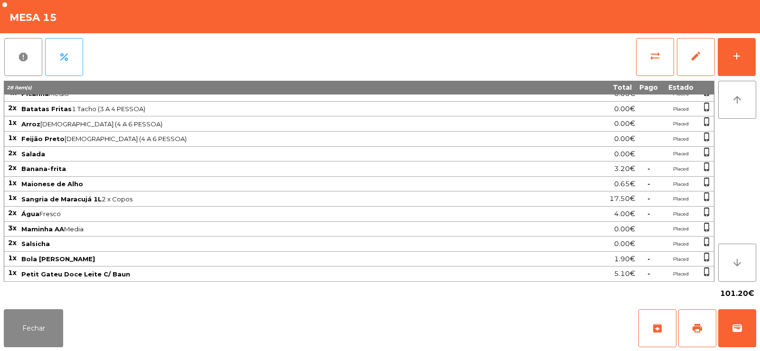
scroll to position [0, 0]
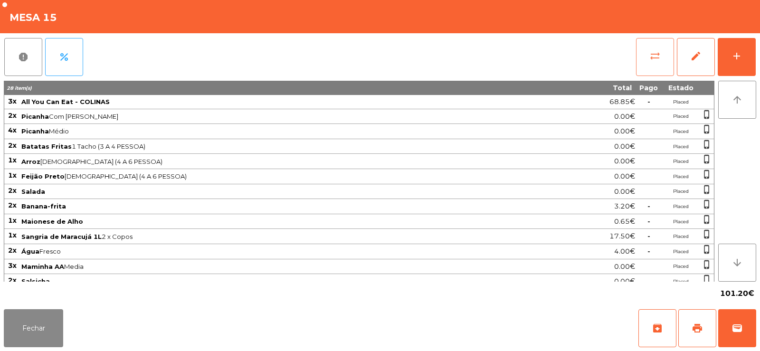
click at [644, 57] on button "sync_alt" at bounding box center [655, 57] width 38 height 38
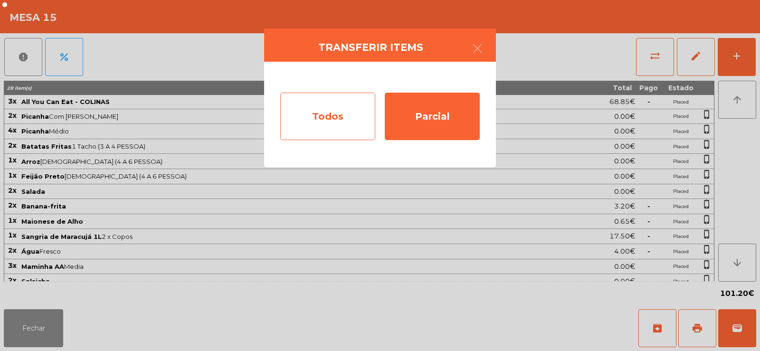
click at [334, 123] on div "Todos" at bounding box center [327, 116] width 95 height 47
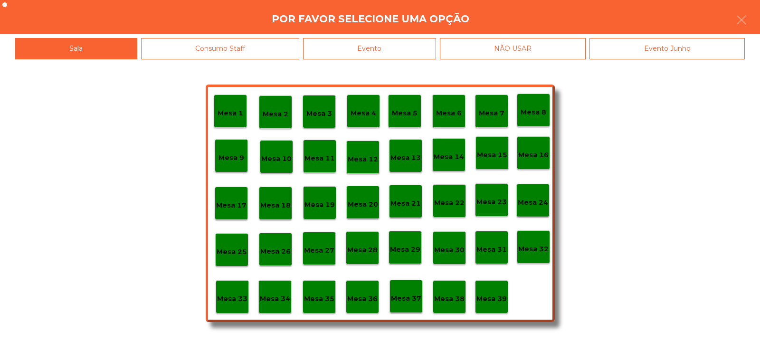
click at [414, 51] on div "Evento" at bounding box center [369, 48] width 133 height 21
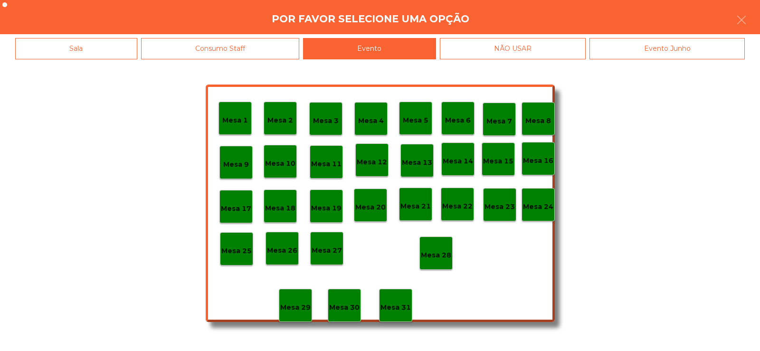
click at [439, 256] on p "Mesa 28" at bounding box center [436, 255] width 30 height 11
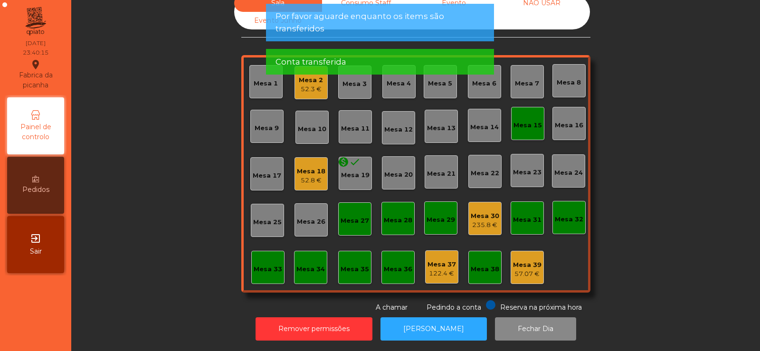
click at [311, 80] on app-alert "Por favor aguarde enquanto os items são transferidos Conta transferida" at bounding box center [380, 43] width 228 height 78
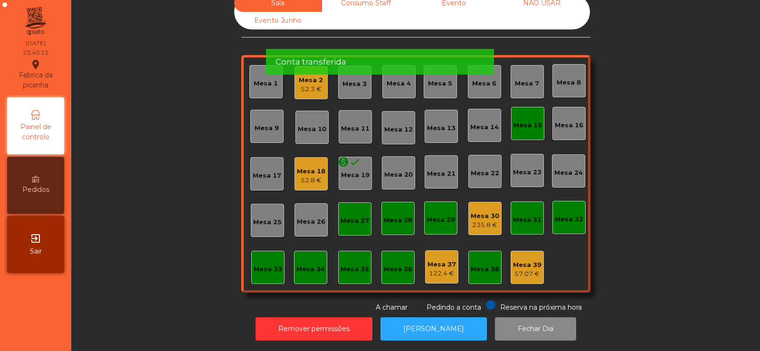
click at [310, 89] on div "Mesa 2 52.3 €" at bounding box center [310, 82] width 33 height 33
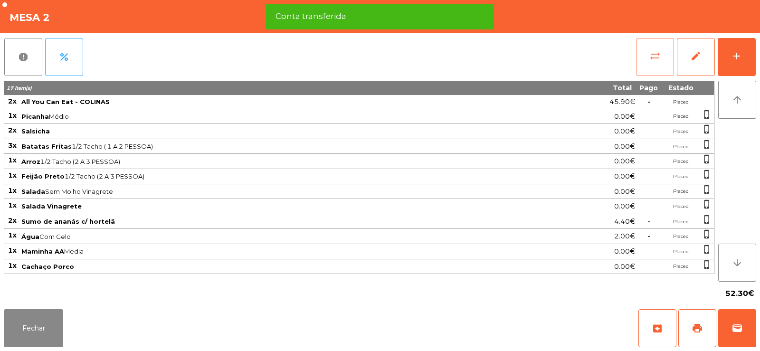
click at [658, 70] on button "sync_alt" at bounding box center [655, 57] width 38 height 38
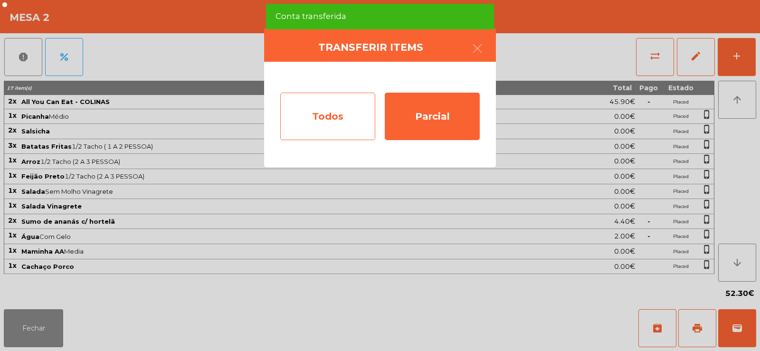
click at [310, 118] on div "Todos" at bounding box center [327, 116] width 95 height 47
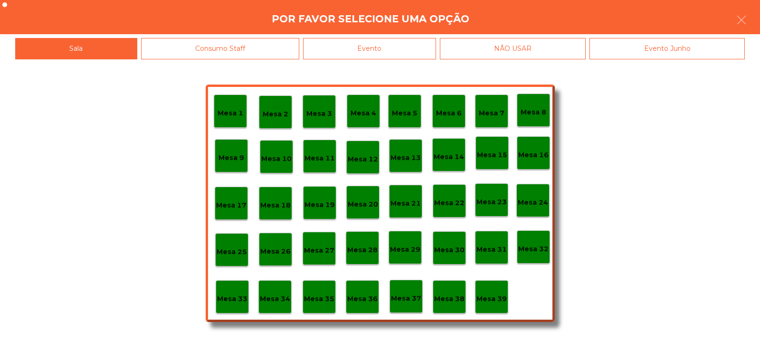
click at [392, 49] on div "Evento" at bounding box center [369, 48] width 133 height 21
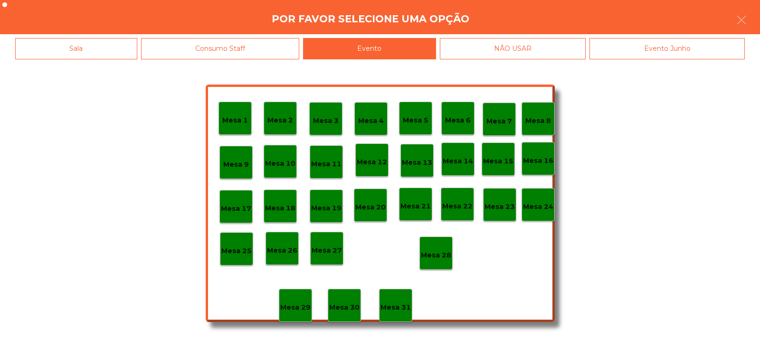
click at [435, 250] on p "Mesa 28" at bounding box center [436, 255] width 30 height 11
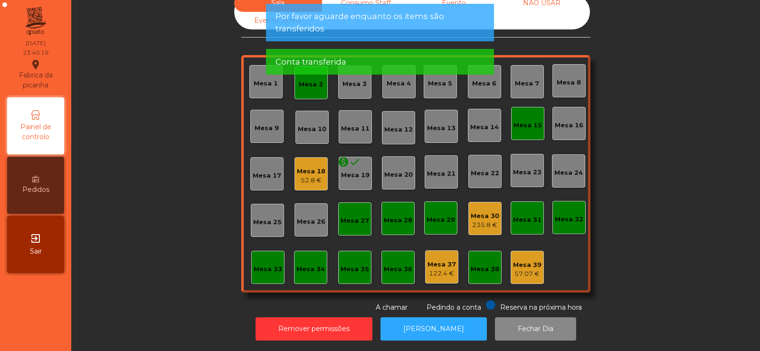
click at [307, 176] on div "52.8 €" at bounding box center [311, 180] width 28 height 9
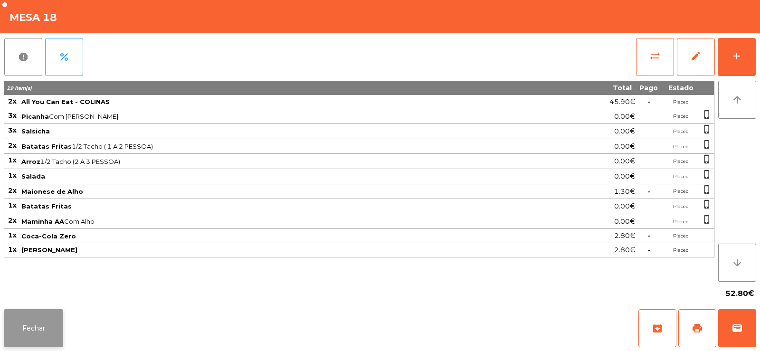
click at [33, 322] on button "Fechar" at bounding box center [33, 328] width 59 height 38
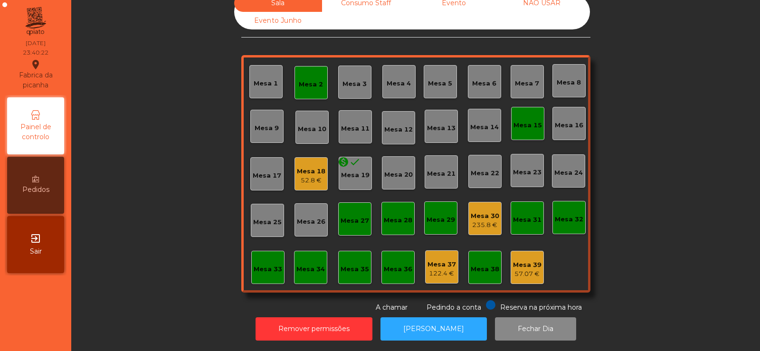
click at [472, 220] on div "235.8 €" at bounding box center [484, 224] width 28 height 9
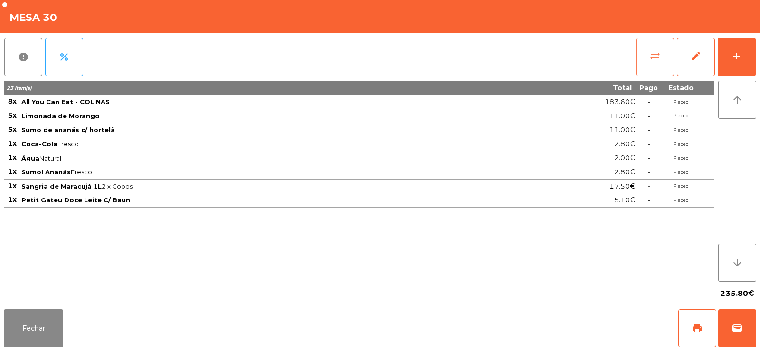
click at [648, 60] on button "sync_alt" at bounding box center [655, 57] width 38 height 38
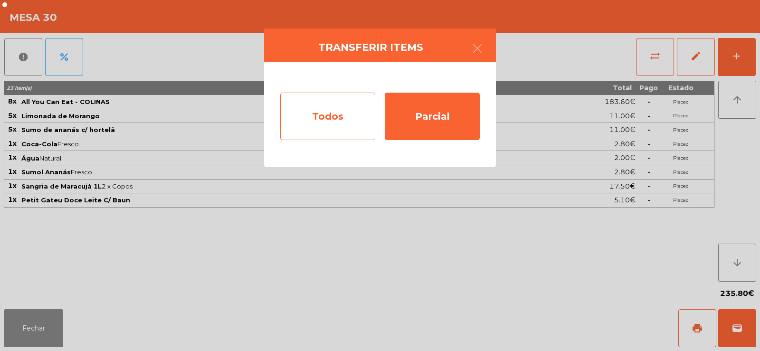
click at [333, 113] on div "Todos" at bounding box center [327, 116] width 95 height 47
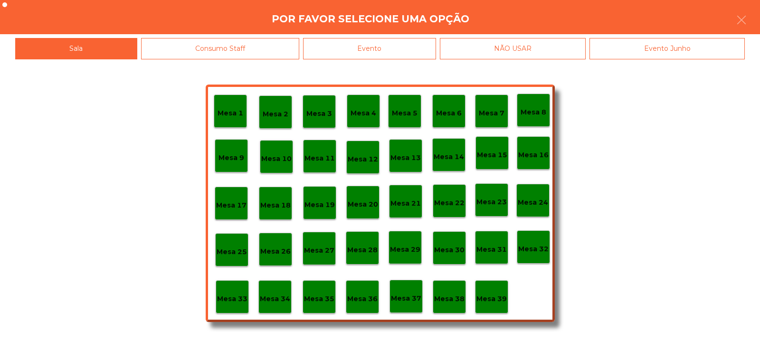
click at [372, 48] on div "Evento" at bounding box center [369, 48] width 133 height 21
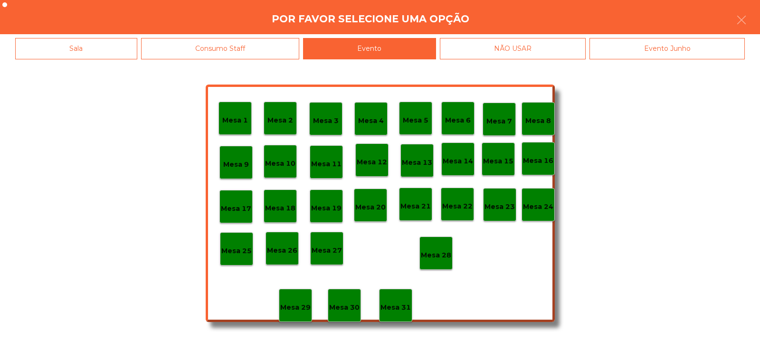
click at [438, 249] on div "Mesa 28" at bounding box center [436, 253] width 30 height 15
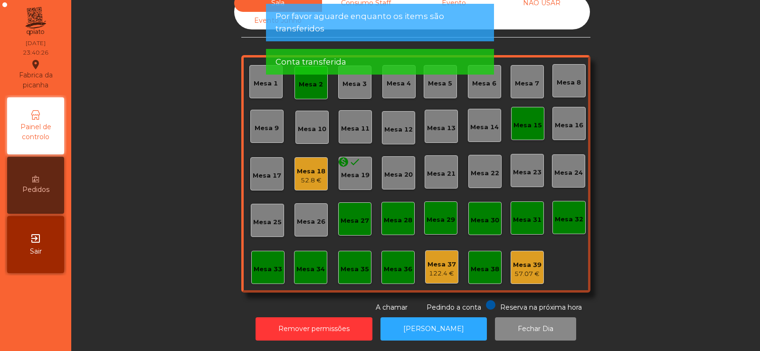
click at [312, 88] on div "Mesa 2" at bounding box center [310, 82] width 33 height 33
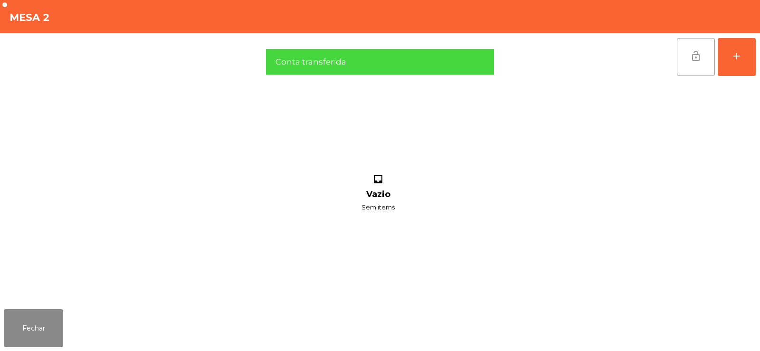
click at [696, 61] on span "lock_open" at bounding box center [695, 55] width 11 height 11
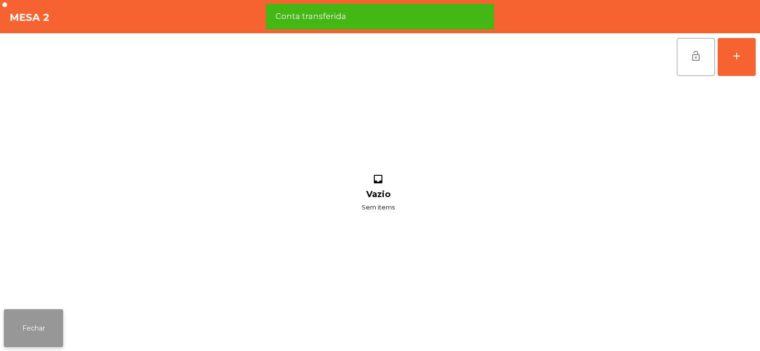
click at [22, 330] on button "Fechar" at bounding box center [33, 328] width 59 height 38
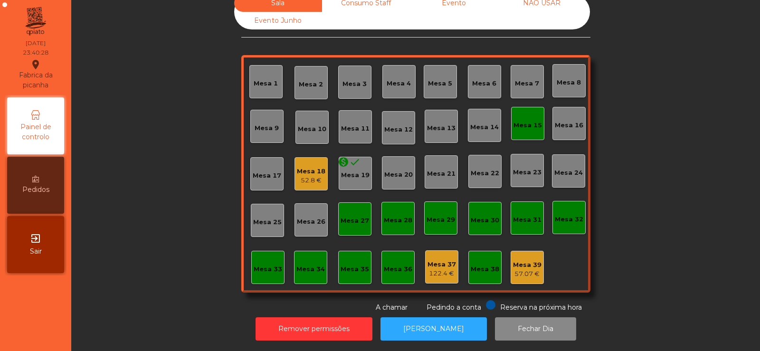
click at [539, 115] on div "Mesa 15" at bounding box center [527, 123] width 33 height 33
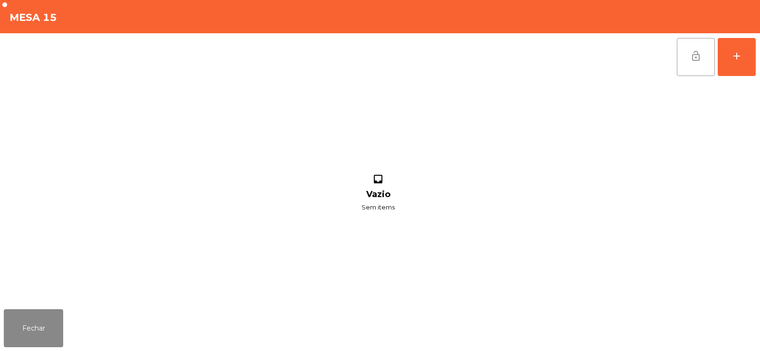
click at [698, 55] on span "lock_open" at bounding box center [695, 55] width 11 height 11
click at [53, 324] on button "Fechar" at bounding box center [33, 328] width 59 height 38
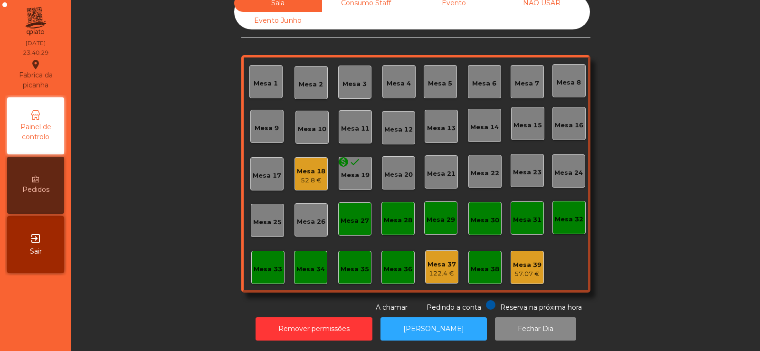
click at [374, 12] on div "Sala Consumo Staff Evento NÃO USAR Evento Junho" at bounding box center [412, 11] width 356 height 35
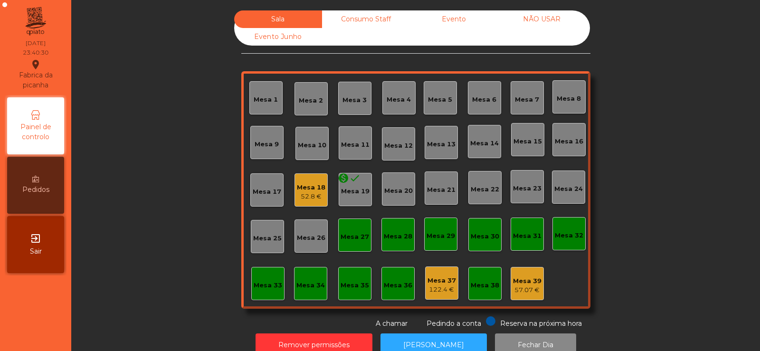
click at [365, 19] on div "Consumo Staff" at bounding box center [366, 19] width 88 height 18
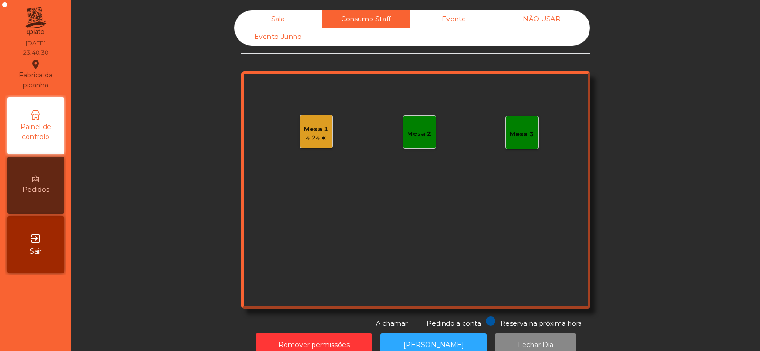
click at [448, 20] on div "Evento" at bounding box center [454, 19] width 88 height 18
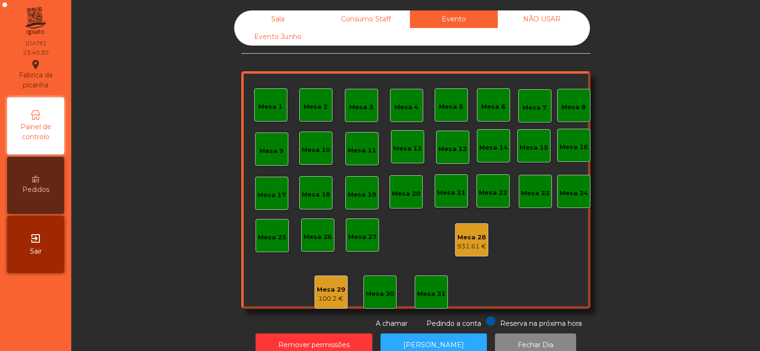
click at [539, 25] on div "NÃO USAR" at bounding box center [542, 19] width 88 height 18
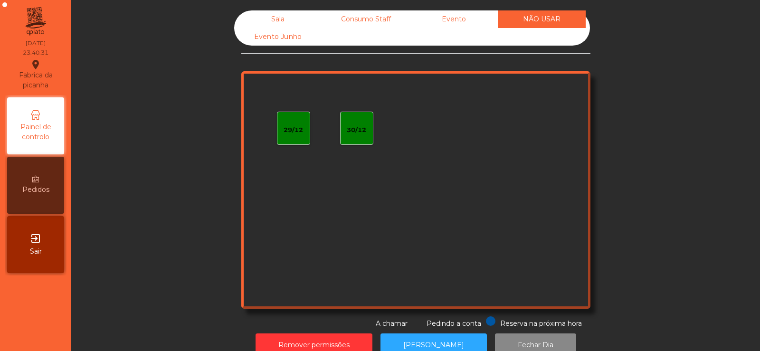
click at [348, 19] on div "Consumo Staff" at bounding box center [366, 19] width 88 height 18
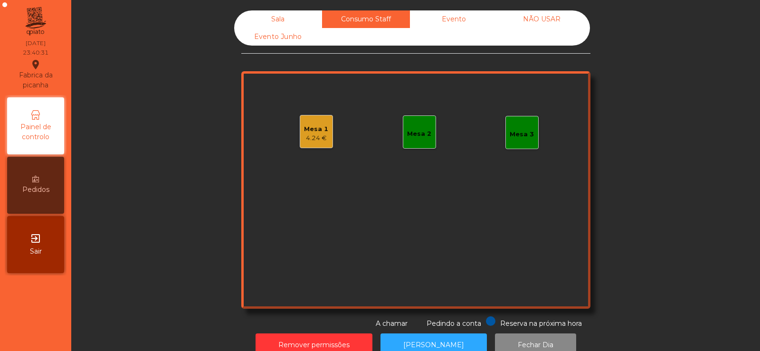
click at [316, 140] on div "4.24 €" at bounding box center [316, 137] width 24 height 9
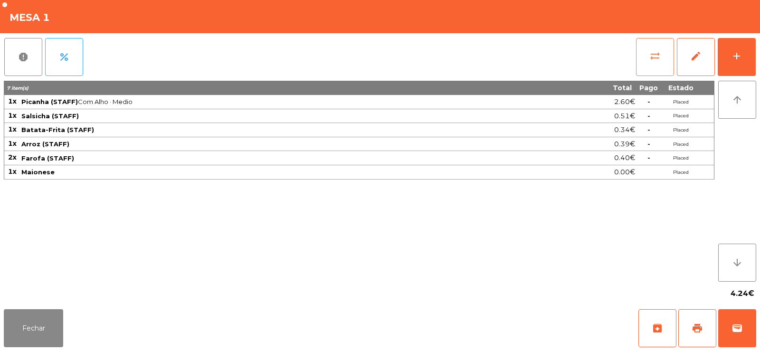
click at [642, 65] on button "sync_alt" at bounding box center [655, 57] width 38 height 38
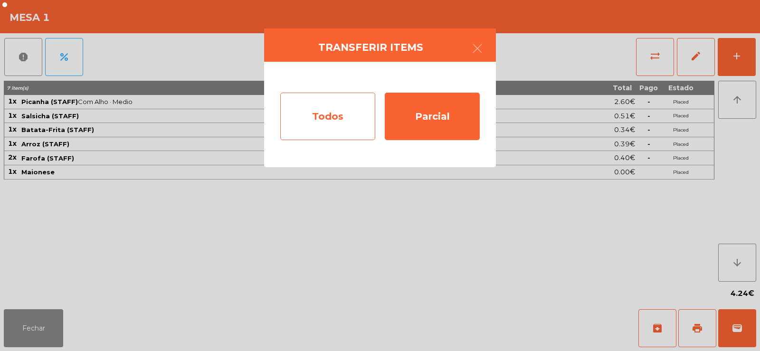
click at [334, 127] on div "Todos" at bounding box center [327, 116] width 95 height 47
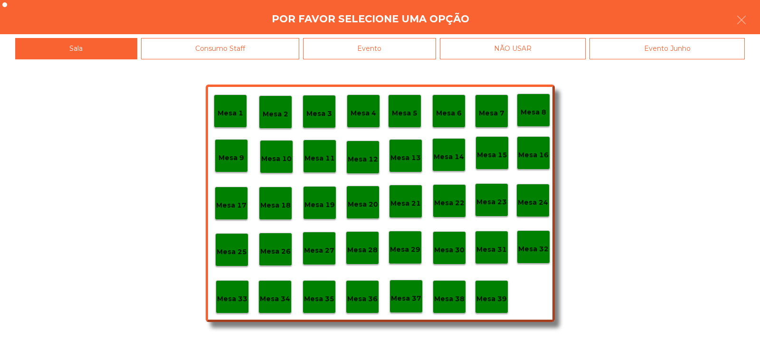
click at [370, 294] on p "Mesa 36" at bounding box center [362, 298] width 30 height 11
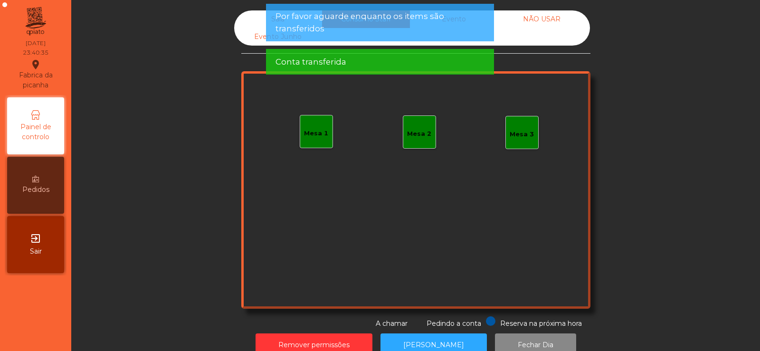
click at [402, 33] on span "Por favor aguarde enquanto os items são transferidos" at bounding box center [379, 22] width 209 height 24
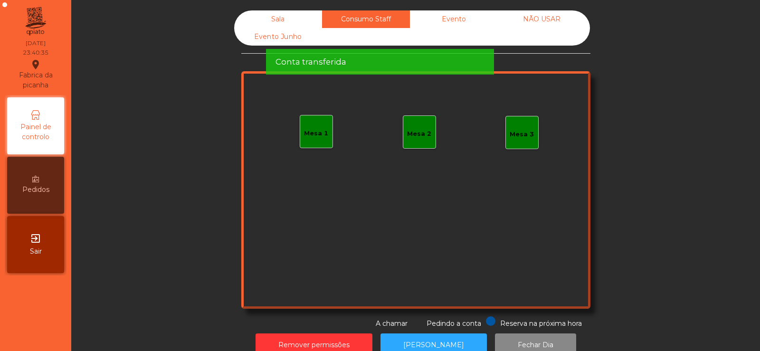
click at [433, 56] on div "Conta transferida" at bounding box center [379, 62] width 209 height 12
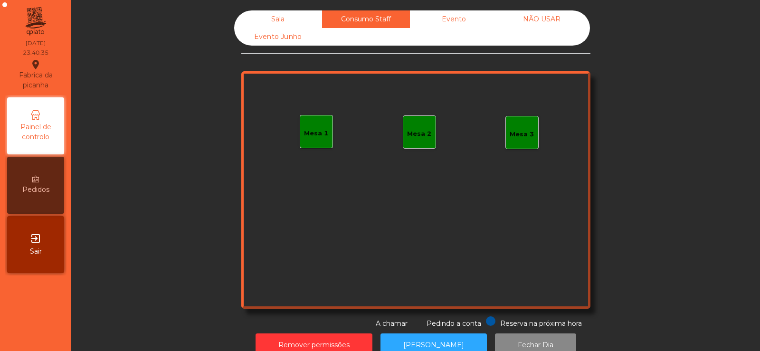
click at [462, 20] on div "Evento" at bounding box center [454, 19] width 88 height 18
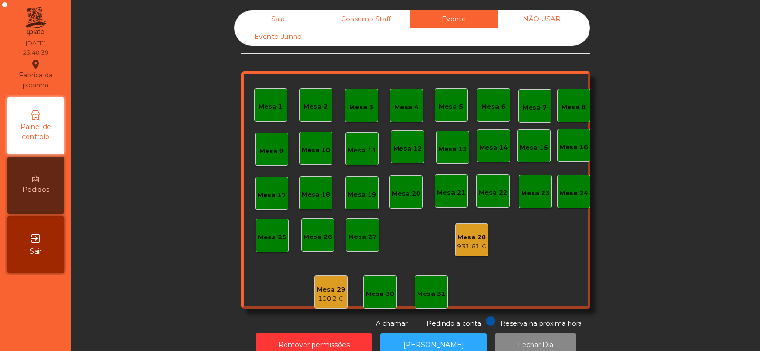
click at [553, 21] on div "NÃO USAR" at bounding box center [542, 19] width 88 height 18
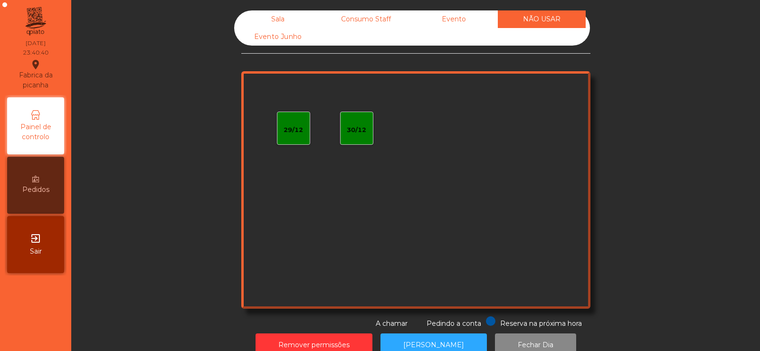
click at [377, 19] on div "Consumo Staff" at bounding box center [366, 19] width 88 height 18
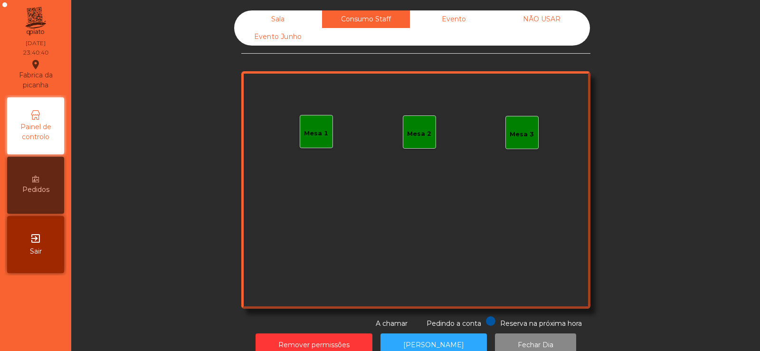
click at [286, 19] on div "Sala" at bounding box center [278, 19] width 88 height 18
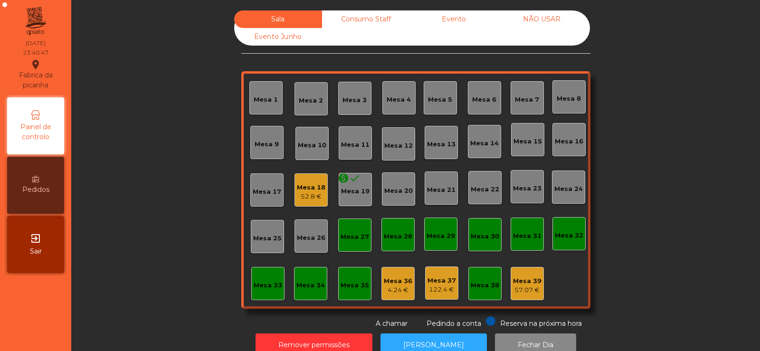
scroll to position [23, 0]
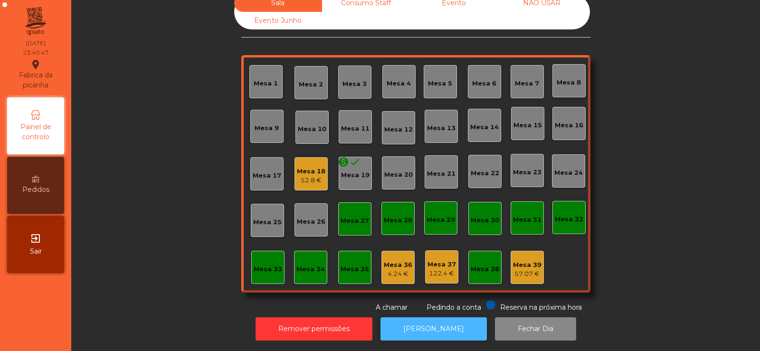
click at [423, 325] on button "[PERSON_NAME]" at bounding box center [433, 328] width 106 height 23
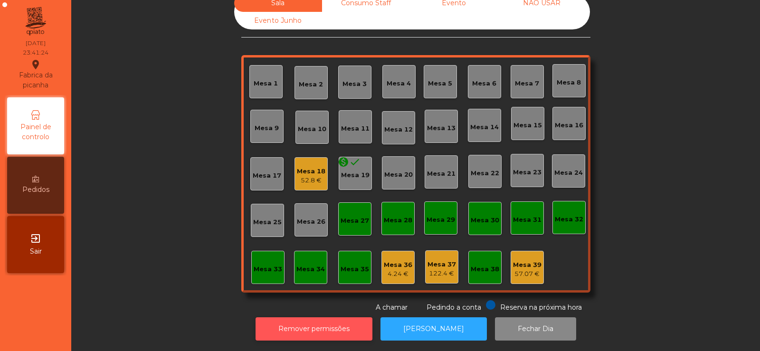
click at [310, 323] on button "Remover permissões" at bounding box center [313, 328] width 117 height 23
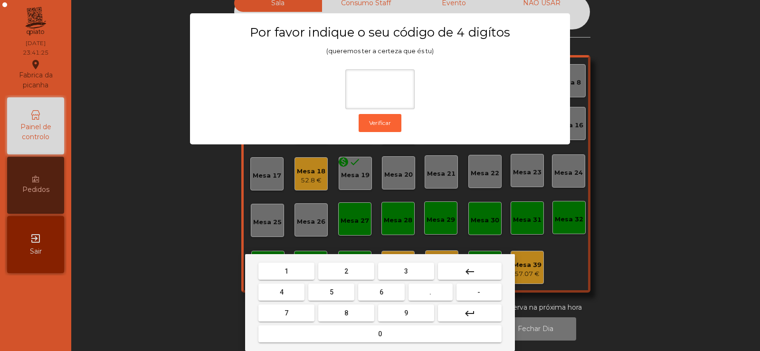
click at [348, 268] on span "2" at bounding box center [346, 271] width 4 height 8
click at [383, 294] on span "6" at bounding box center [381, 292] width 4 height 8
click at [286, 312] on span "7" at bounding box center [286, 313] width 4 height 8
click at [329, 292] on button "5" at bounding box center [331, 291] width 46 height 17
type input "****"
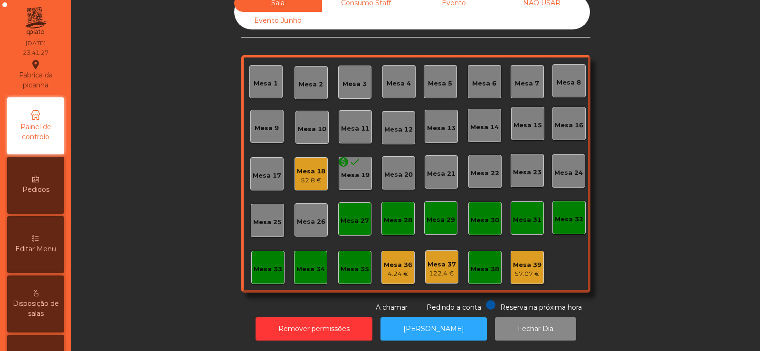
click at [40, 242] on div "Editar Menu" at bounding box center [35, 244] width 57 height 57
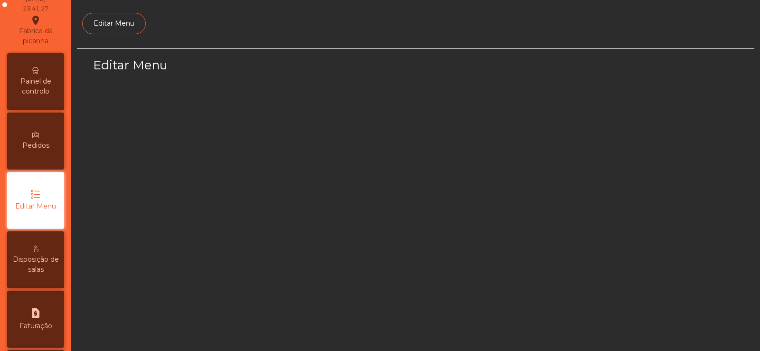
scroll to position [69, 0]
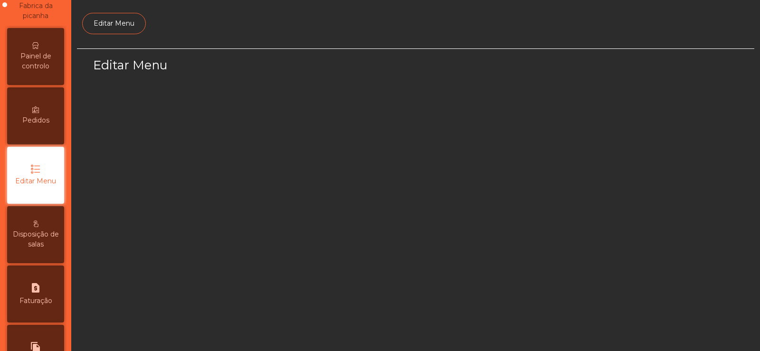
select select "*"
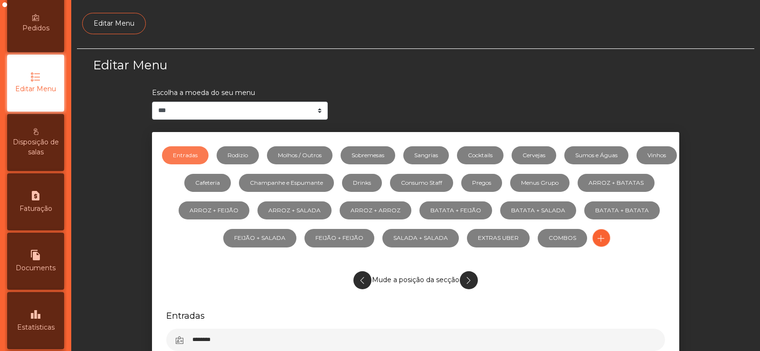
scroll to position [226, 0]
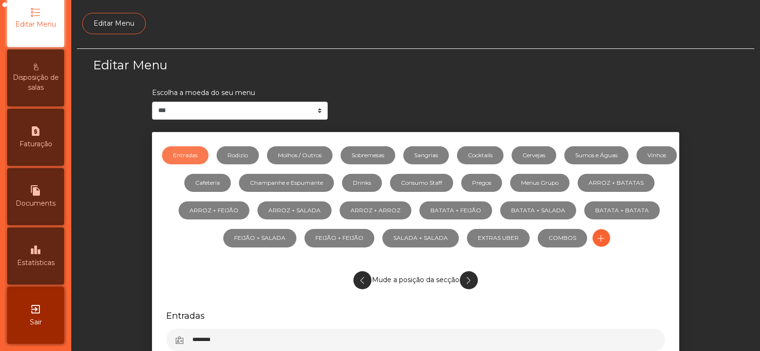
click at [33, 193] on icon "file_copy" at bounding box center [35, 190] width 11 height 11
select select "*"
select select "****"
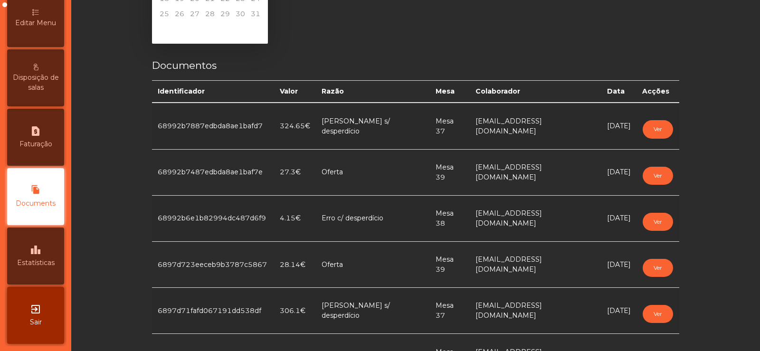
scroll to position [115, 0]
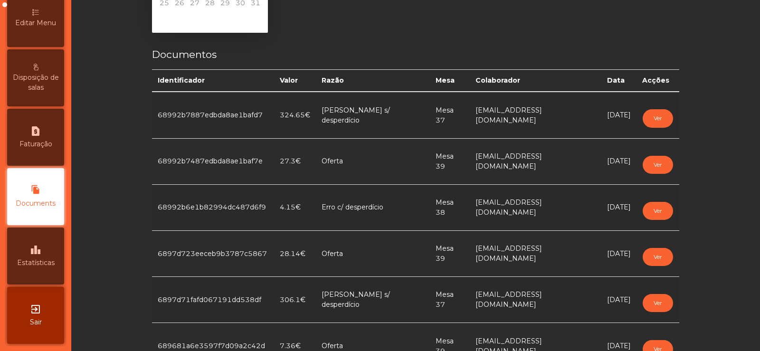
click at [36, 142] on span "Faturação" at bounding box center [35, 144] width 33 height 10
select select "*"
select select "****"
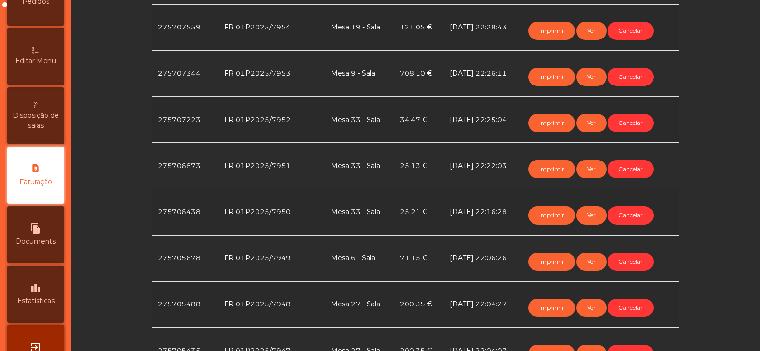
scroll to position [283, 0]
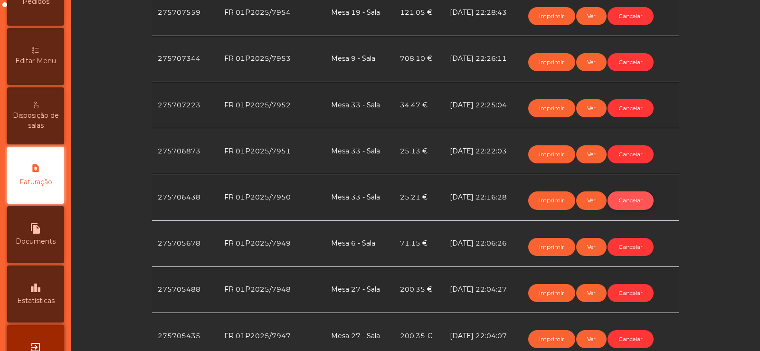
click at [633, 198] on button "Cancelar" at bounding box center [630, 200] width 46 height 18
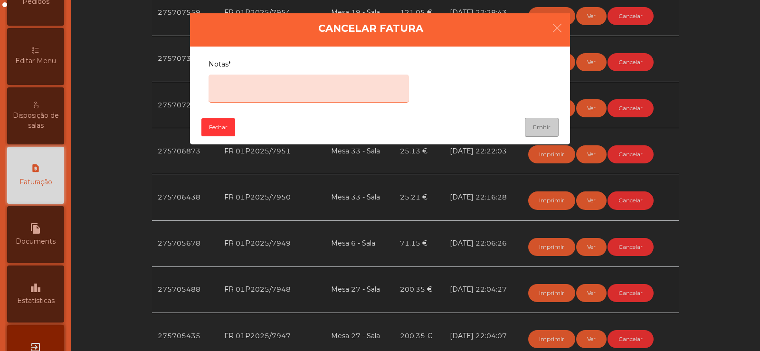
click at [292, 84] on textarea "Notas*" at bounding box center [308, 89] width 200 height 28
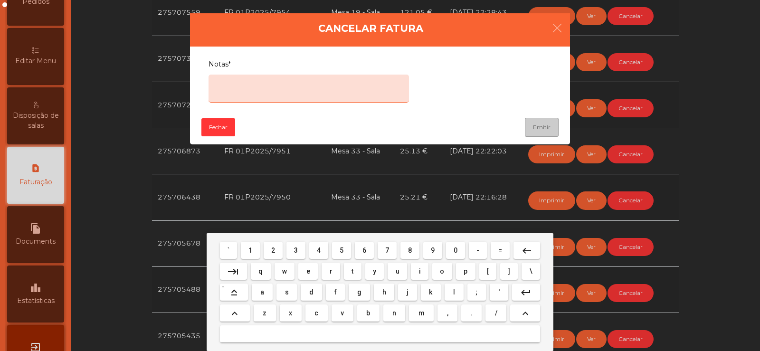
click at [308, 271] on span "e" at bounding box center [308, 271] width 4 height 8
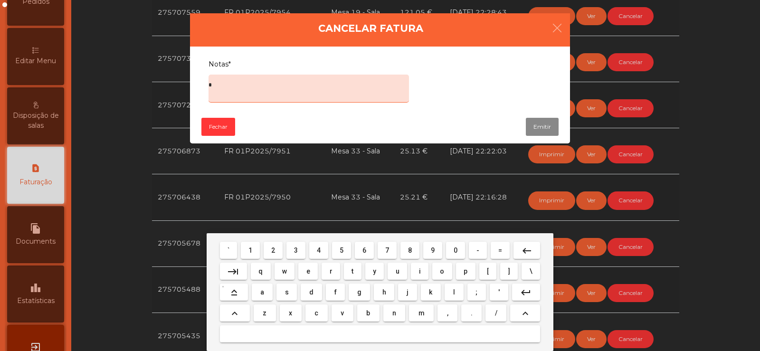
click at [330, 271] on span "r" at bounding box center [330, 271] width 3 height 8
click at [329, 274] on span "r" at bounding box center [330, 271] width 3 height 8
click at [455, 250] on span "0" at bounding box center [455, 250] width 4 height 8
type textarea "****"
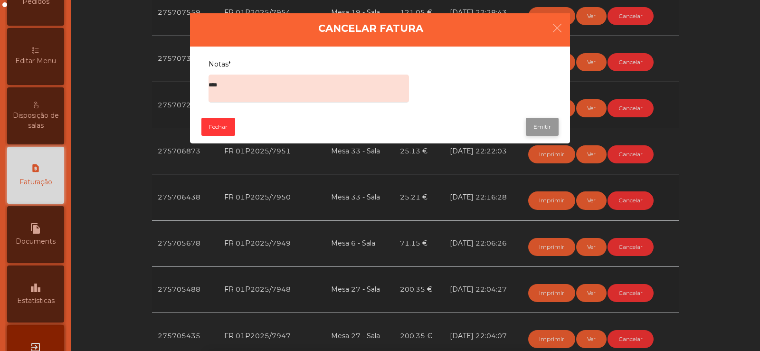
click at [544, 128] on button "Emitir" at bounding box center [542, 127] width 33 height 18
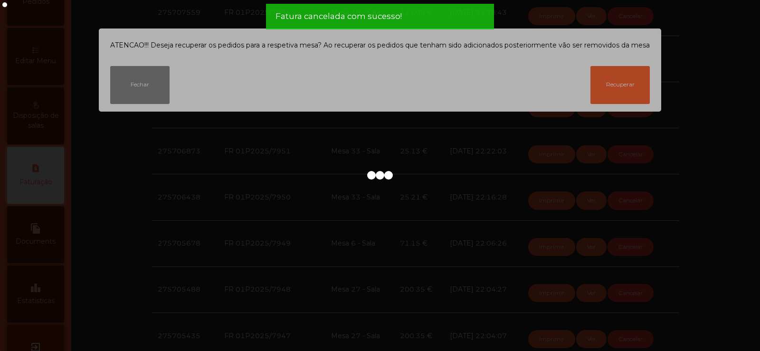
click at [612, 85] on div at bounding box center [380, 175] width 760 height 351
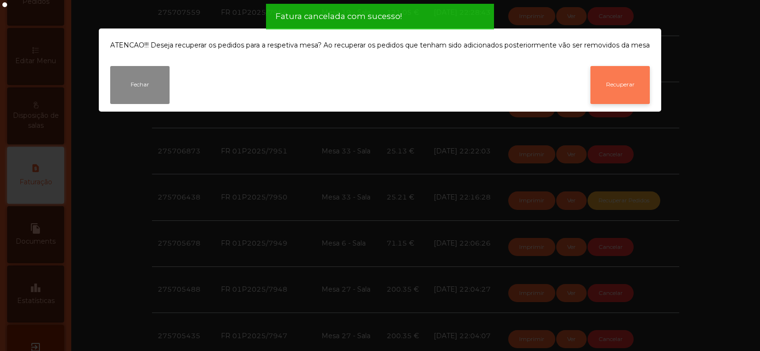
click at [620, 85] on button "Recuperar" at bounding box center [619, 85] width 59 height 38
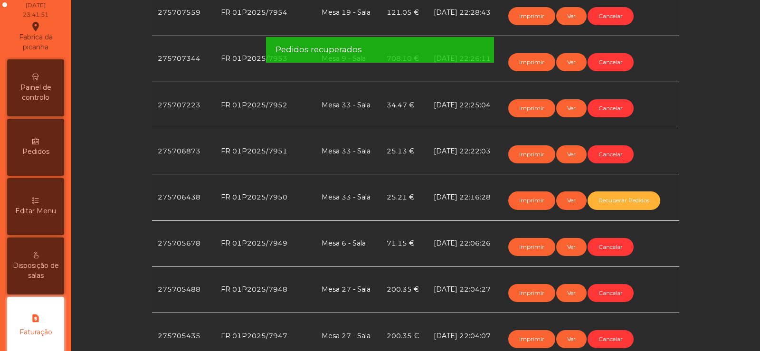
scroll to position [0, 0]
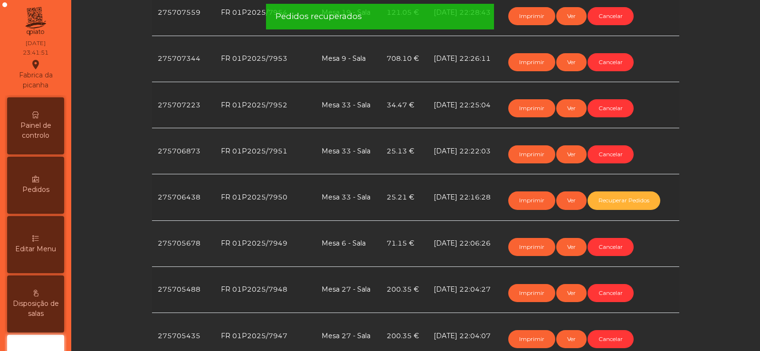
click at [38, 118] on icon at bounding box center [35, 115] width 7 height 7
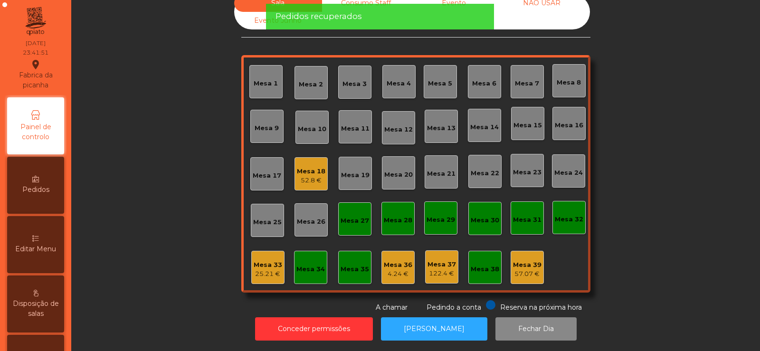
scroll to position [23, 0]
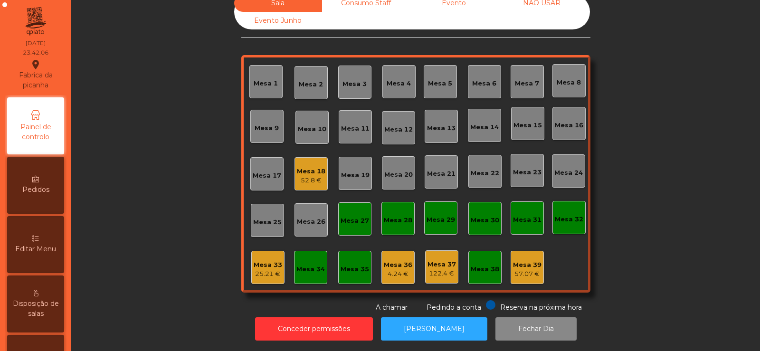
click at [263, 269] on div "25.21 €" at bounding box center [268, 273] width 28 height 9
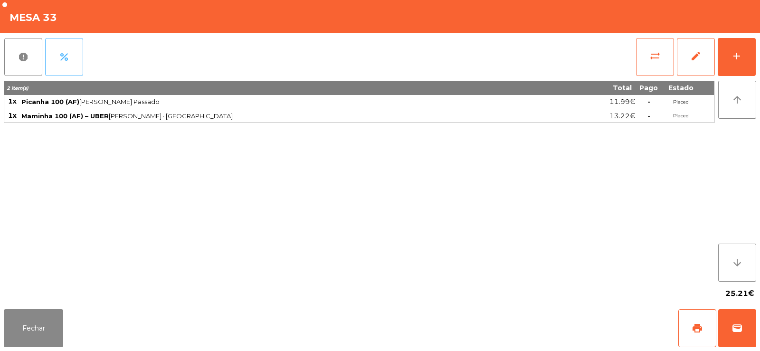
click at [62, 58] on span "percent" at bounding box center [63, 56] width 11 height 11
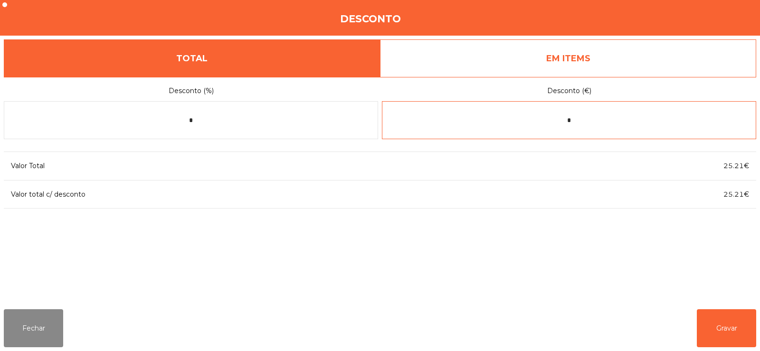
click at [621, 119] on input "*" at bounding box center [569, 120] width 374 height 38
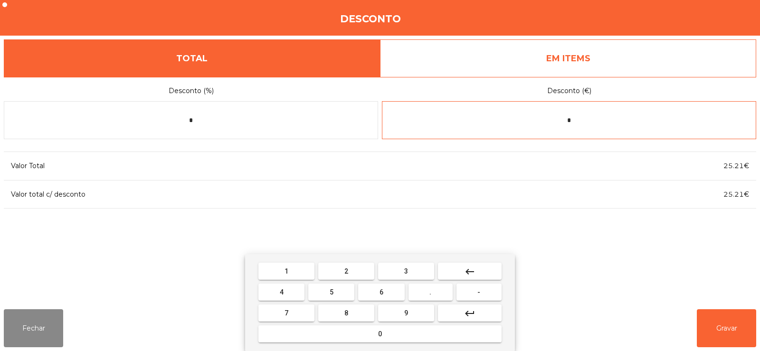
click at [478, 275] on button "keyboard_backspace" at bounding box center [470, 271] width 64 height 17
click at [480, 292] on span "-" at bounding box center [478, 292] width 3 height 8
click at [286, 271] on span "1" at bounding box center [286, 271] width 4 height 8
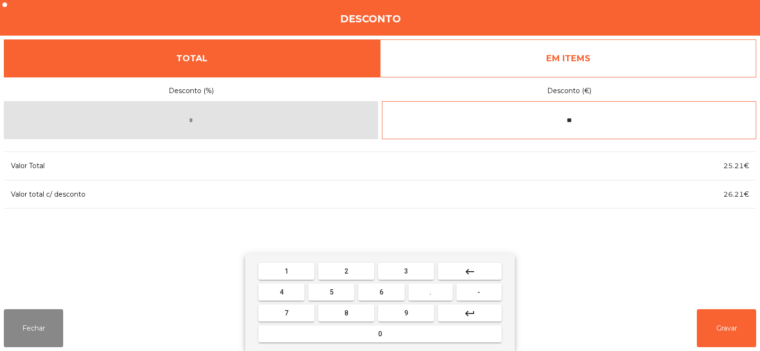
click at [431, 292] on span "." at bounding box center [430, 292] width 2 height 8
click at [411, 313] on button "9" at bounding box center [406, 312] width 56 height 17
click at [406, 271] on span "3" at bounding box center [406, 271] width 4 height 8
type input "*****"
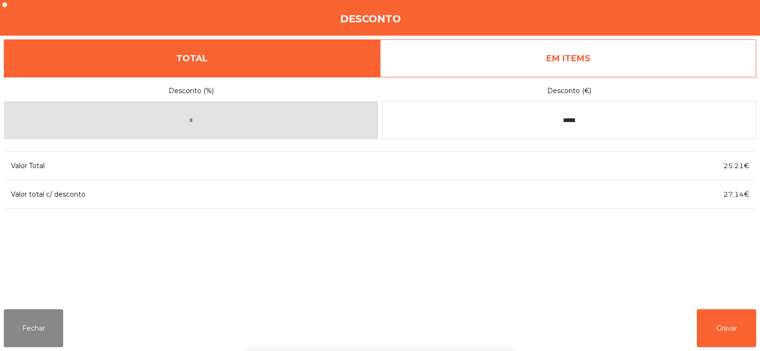
click at [722, 326] on div "1 2 3 keyboard_backspace 4 5 6 . - 7 8 9 keyboard_return 0" at bounding box center [380, 302] width 760 height 97
click at [727, 332] on button "Gravar" at bounding box center [725, 328] width 59 height 38
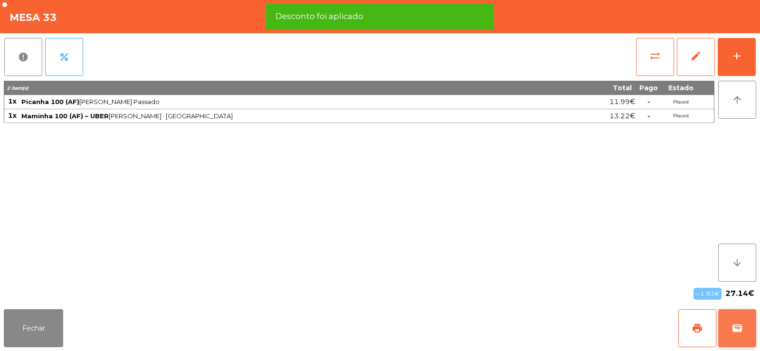
click at [739, 334] on button "wallet" at bounding box center [737, 328] width 38 height 38
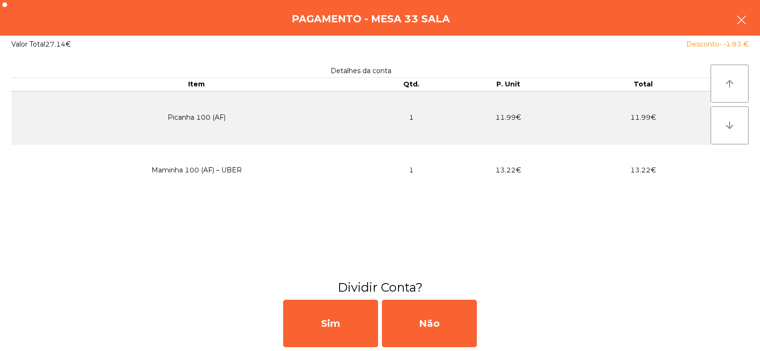
click at [736, 28] on button "button" at bounding box center [741, 21] width 27 height 28
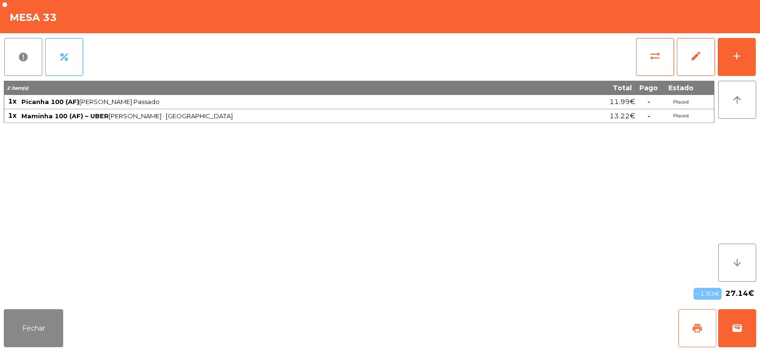
click at [697, 325] on span "print" at bounding box center [696, 327] width 11 height 11
click at [38, 333] on button "Fechar" at bounding box center [33, 328] width 59 height 38
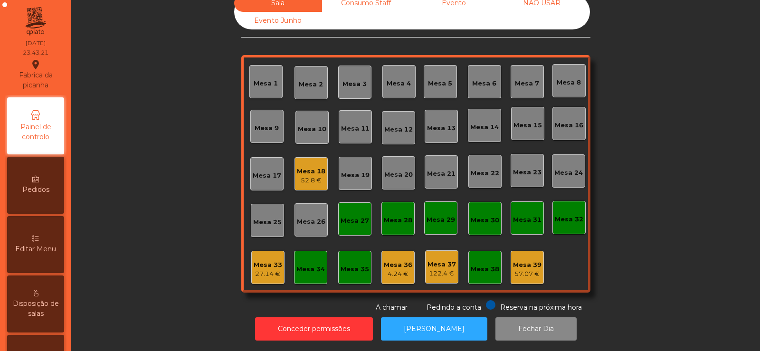
click at [307, 176] on div "52.8 €" at bounding box center [311, 180] width 28 height 9
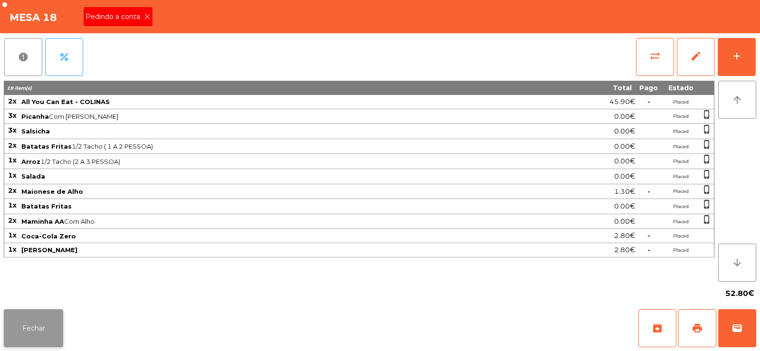
click at [47, 338] on button "Fechar" at bounding box center [33, 328] width 59 height 38
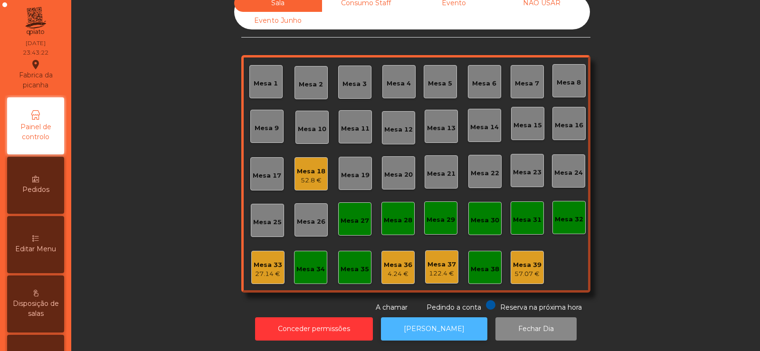
click at [434, 320] on button "[PERSON_NAME]" at bounding box center [434, 328] width 106 height 23
click at [262, 269] on div "27.14 €" at bounding box center [268, 273] width 28 height 9
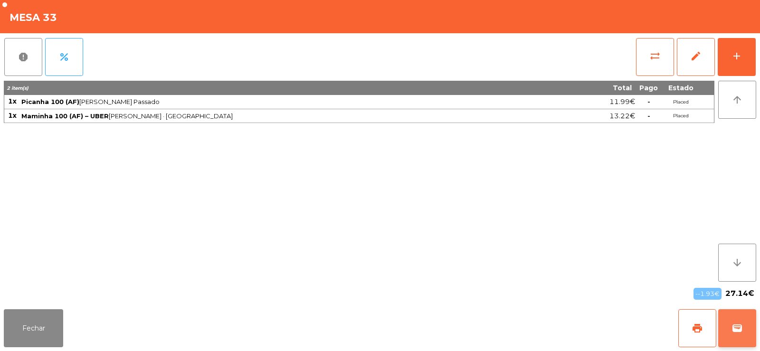
click at [740, 325] on span "wallet" at bounding box center [736, 327] width 11 height 11
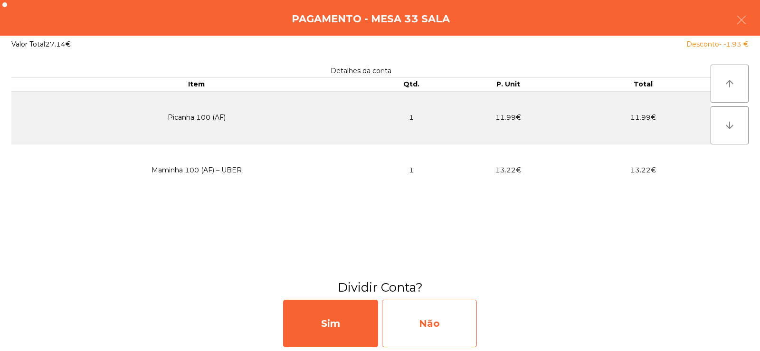
click at [426, 325] on div "Não" at bounding box center [429, 323] width 95 height 47
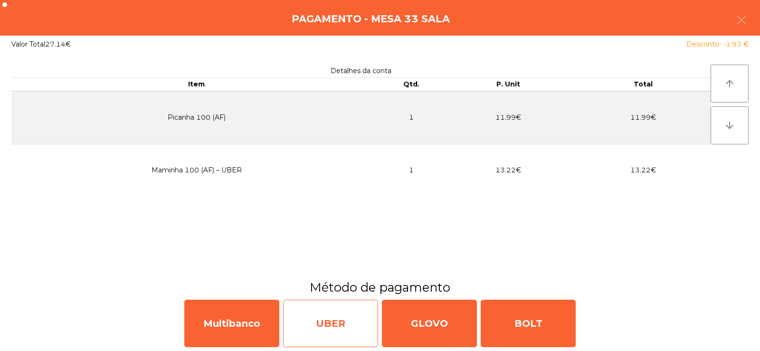
click at [353, 326] on div "UBER" at bounding box center [330, 323] width 95 height 47
select select "**"
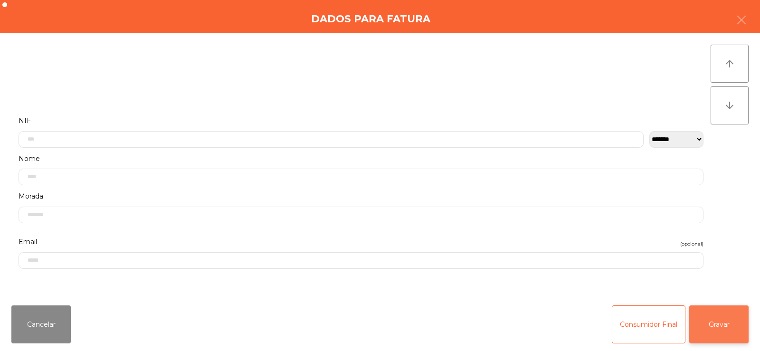
click at [720, 329] on button "Gravar" at bounding box center [718, 324] width 59 height 38
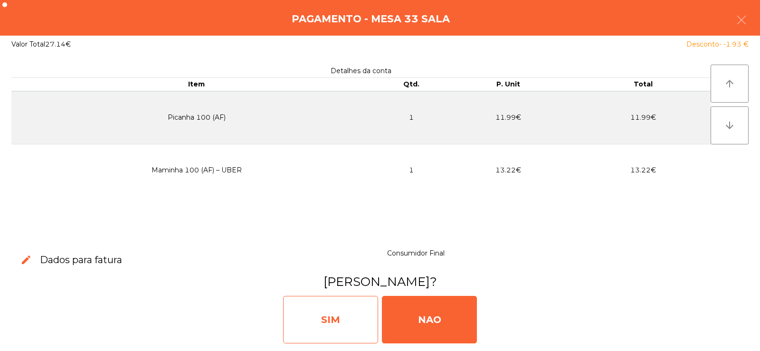
click at [343, 327] on div "SIM" at bounding box center [330, 319] width 95 height 47
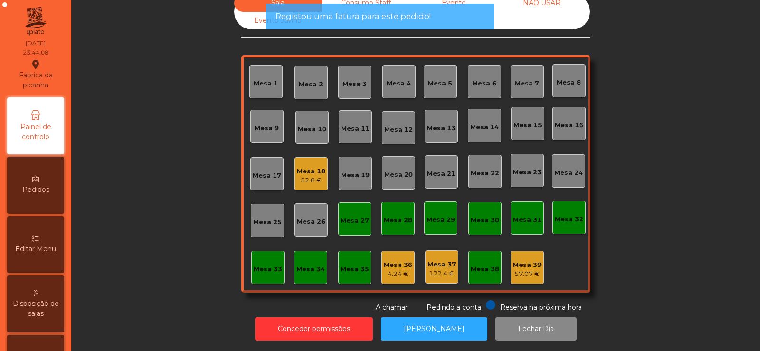
click at [312, 176] on div "52.8 €" at bounding box center [311, 180] width 28 height 9
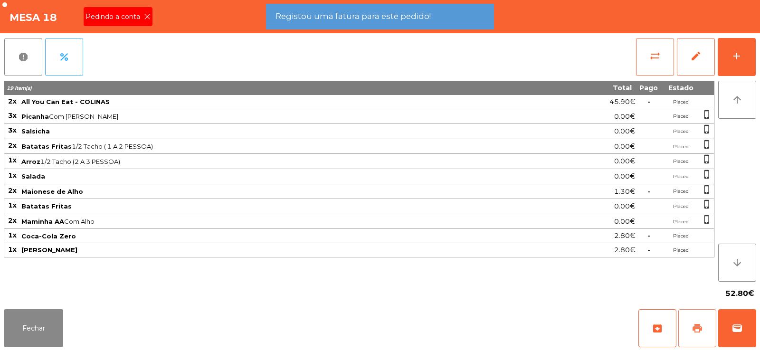
click at [696, 321] on button "print" at bounding box center [697, 328] width 38 height 38
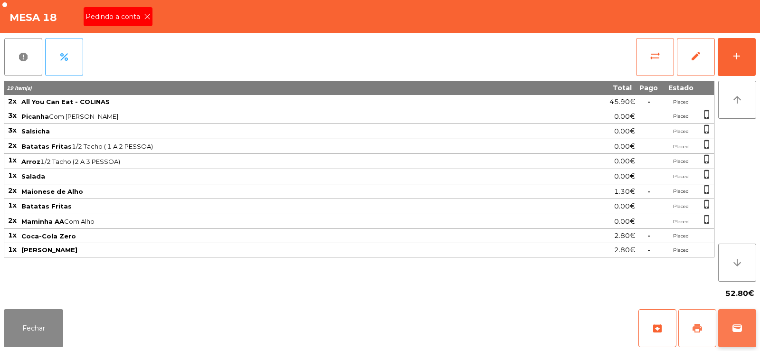
click at [733, 330] on span "wallet" at bounding box center [736, 327] width 11 height 11
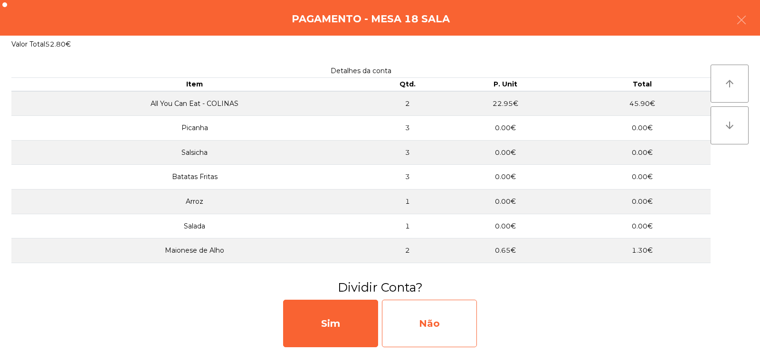
click at [431, 326] on div "Não" at bounding box center [429, 323] width 95 height 47
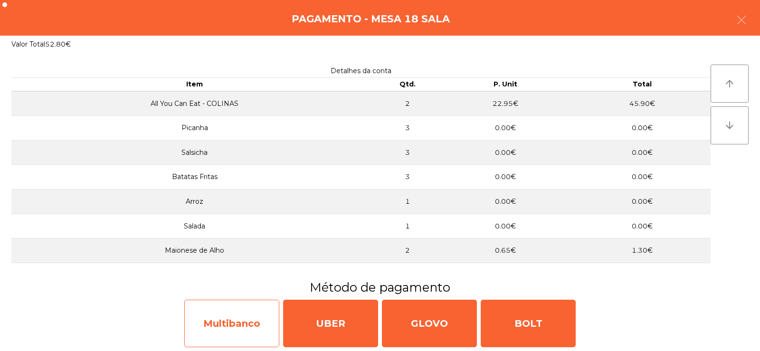
click at [230, 322] on div "Multibanco" at bounding box center [231, 323] width 95 height 47
select select "**"
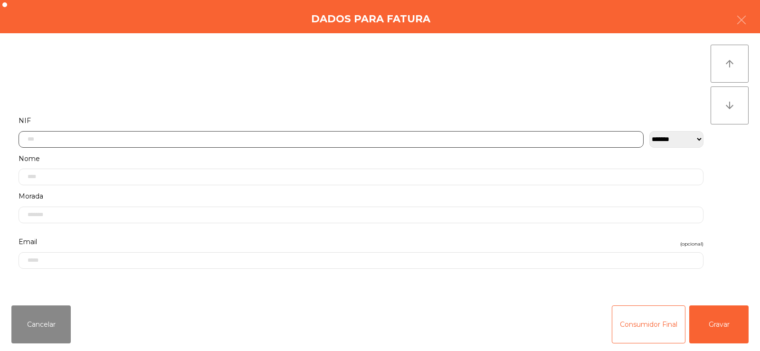
click at [290, 140] on input "text" at bounding box center [331, 139] width 625 height 17
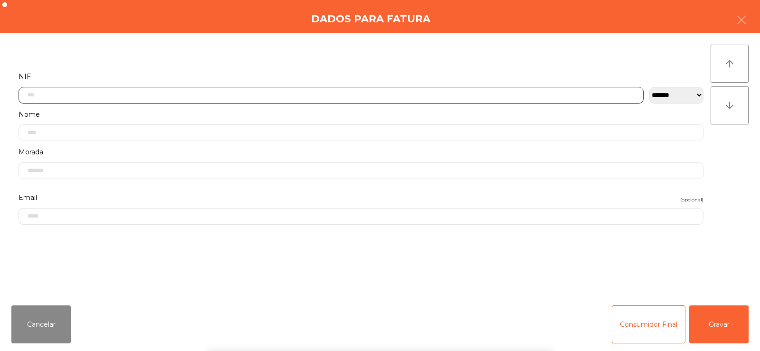
scroll to position [69, 0]
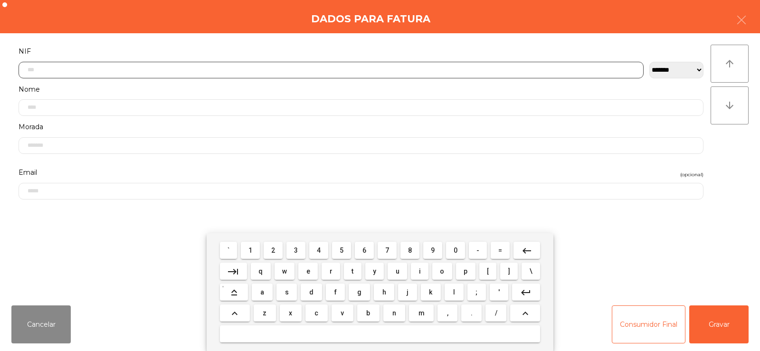
click at [341, 250] on span "5" at bounding box center [341, 250] width 4 height 8
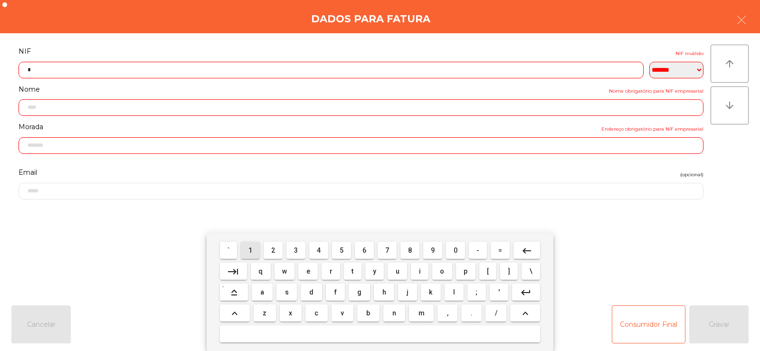
click at [251, 250] on span "1" at bounding box center [250, 250] width 4 height 8
click at [409, 246] on span "8" at bounding box center [410, 250] width 4 height 8
click at [289, 254] on button "3" at bounding box center [295, 250] width 19 height 17
click at [289, 256] on button "3" at bounding box center [295, 250] width 19 height 17
click at [319, 250] on span "4" at bounding box center [319, 250] width 4 height 8
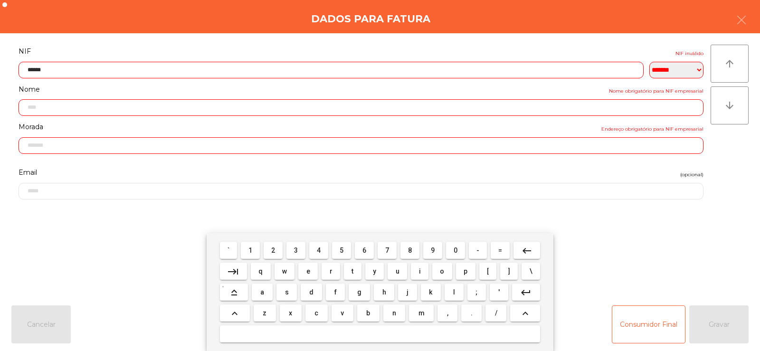
click at [251, 250] on span "1" at bounding box center [250, 250] width 4 height 8
click at [274, 250] on span "2" at bounding box center [273, 250] width 4 height 8
click at [455, 251] on span "0" at bounding box center [455, 250] width 4 height 8
type input "*********"
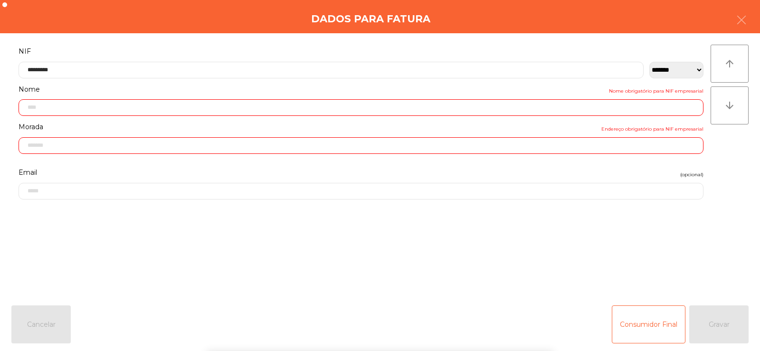
click at [723, 317] on div "` 1 2 3 4 5 6 7 8 9 0 - = keyboard_backspace keyboard_tab q w e r t y u i o p […" at bounding box center [380, 292] width 760 height 118
click at [725, 329] on div "Consumidor Final Gravar" at bounding box center [679, 324] width 137 height 38
type input "**********"
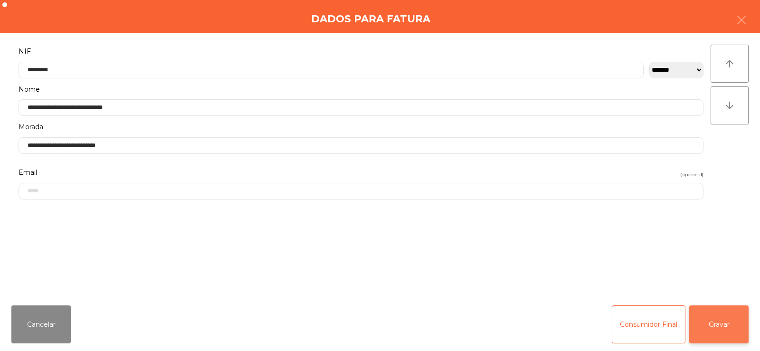
click at [714, 333] on button "Gravar" at bounding box center [718, 324] width 59 height 38
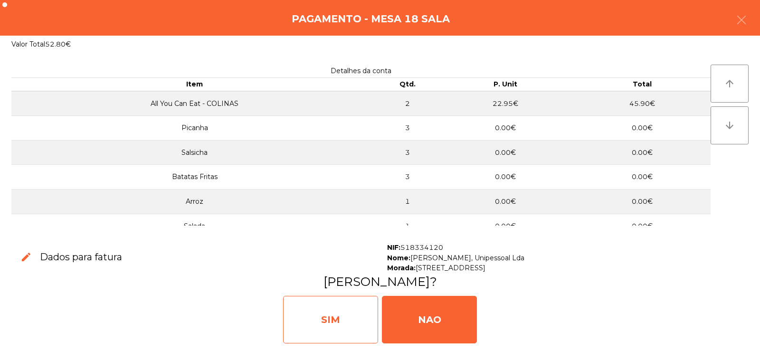
click at [334, 308] on div "SIM" at bounding box center [330, 319] width 95 height 47
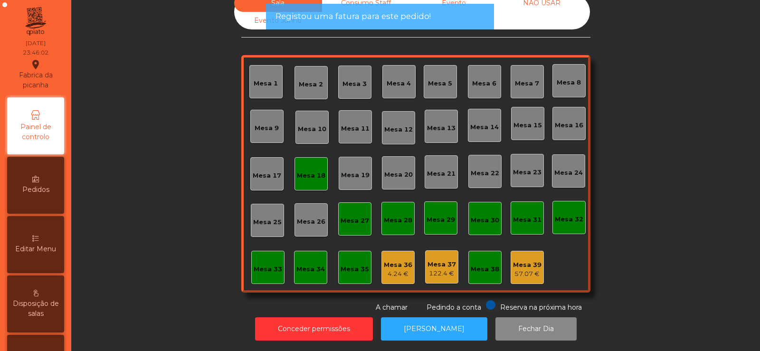
click at [299, 179] on div "Mesa 18" at bounding box center [310, 173] width 33 height 33
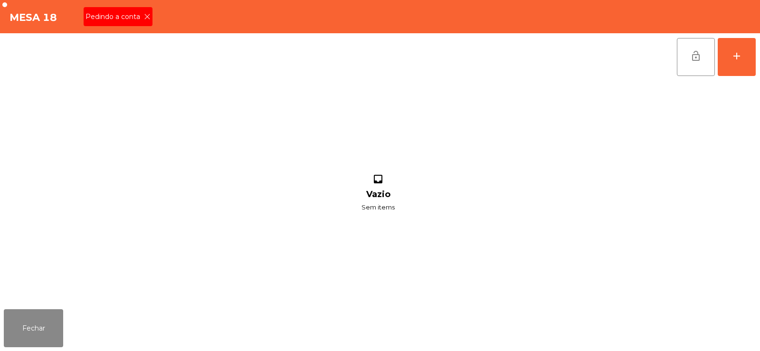
click at [148, 17] on icon at bounding box center [147, 16] width 7 height 7
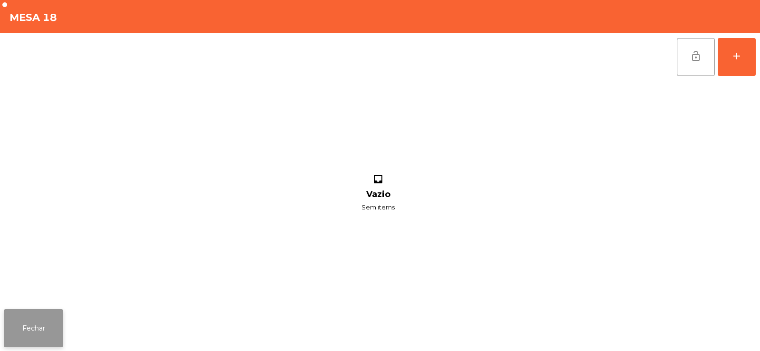
click at [38, 336] on button "Fechar" at bounding box center [33, 328] width 59 height 38
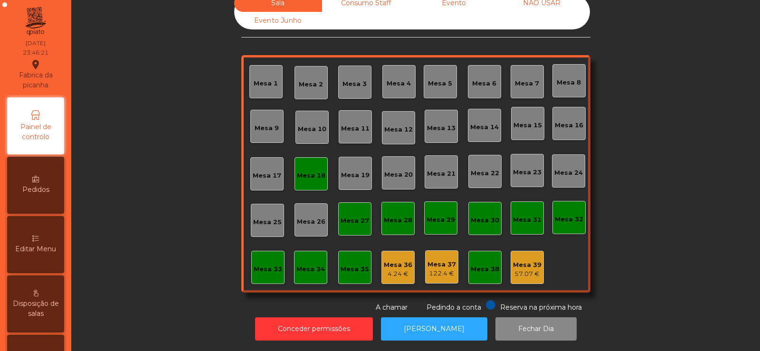
scroll to position [0, 0]
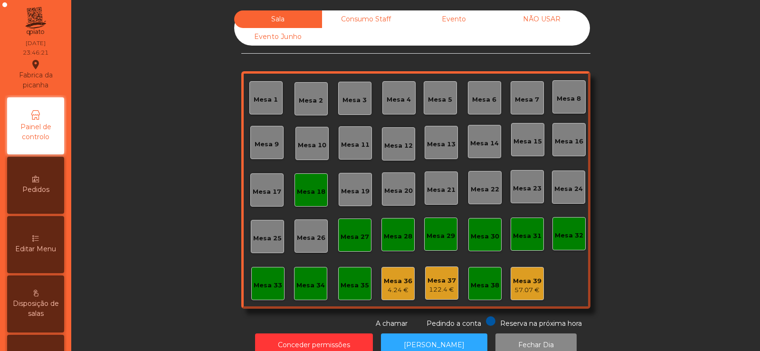
click at [302, 190] on div "Mesa 18" at bounding box center [311, 191] width 28 height 9
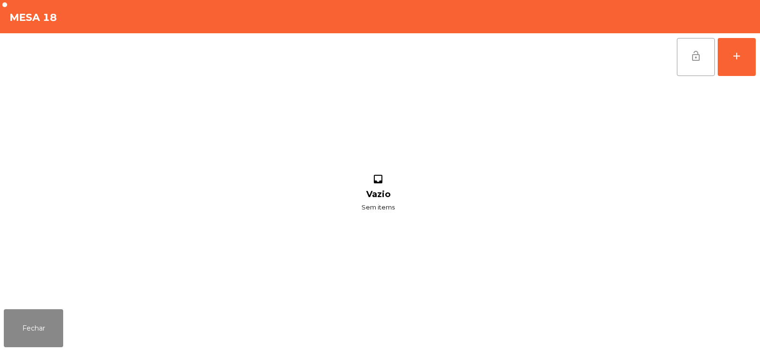
click at [679, 61] on button "lock_open" at bounding box center [695, 57] width 38 height 38
click at [53, 322] on button "Fechar" at bounding box center [33, 328] width 59 height 38
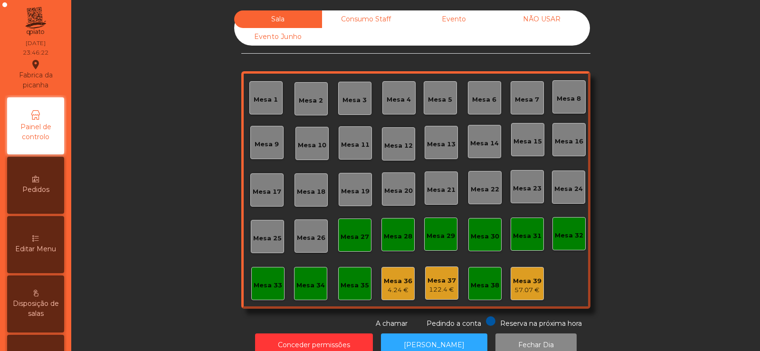
click at [352, 233] on div "Mesa 27" at bounding box center [354, 236] width 28 height 9
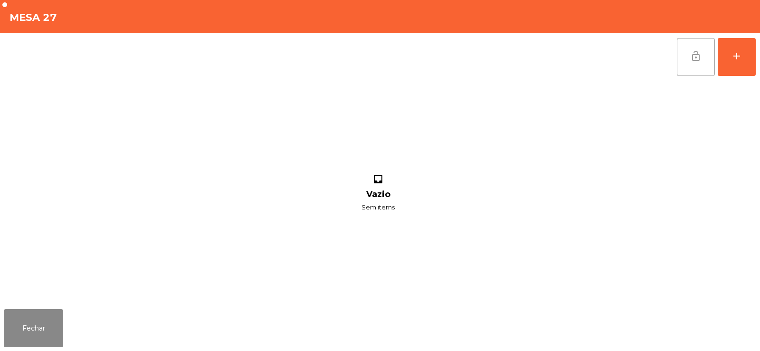
click at [683, 53] on button "lock_open" at bounding box center [695, 57] width 38 height 38
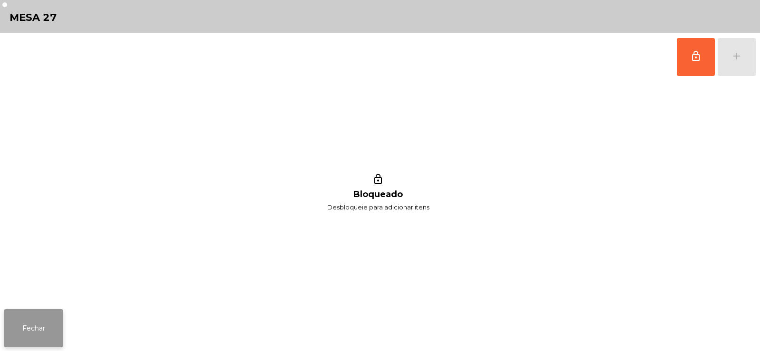
click at [33, 317] on button "Fechar" at bounding box center [33, 328] width 59 height 38
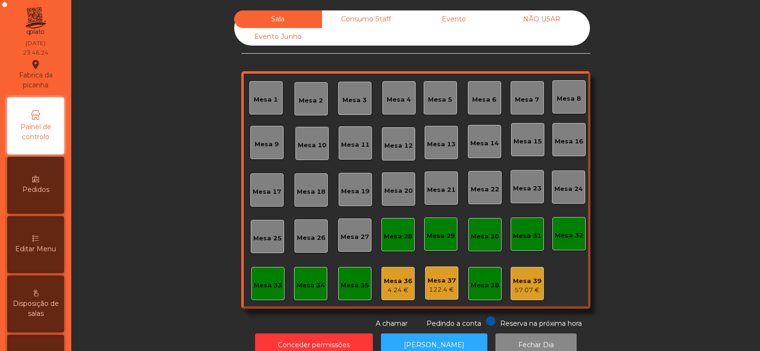
click at [367, 16] on div "Consumo Staff" at bounding box center [366, 19] width 88 height 18
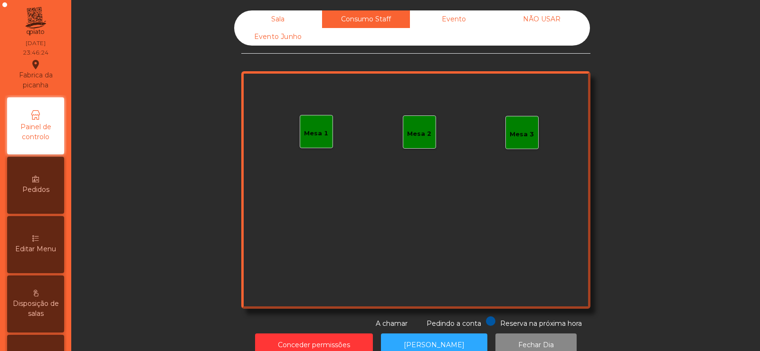
click at [462, 20] on div "Evento" at bounding box center [454, 19] width 88 height 18
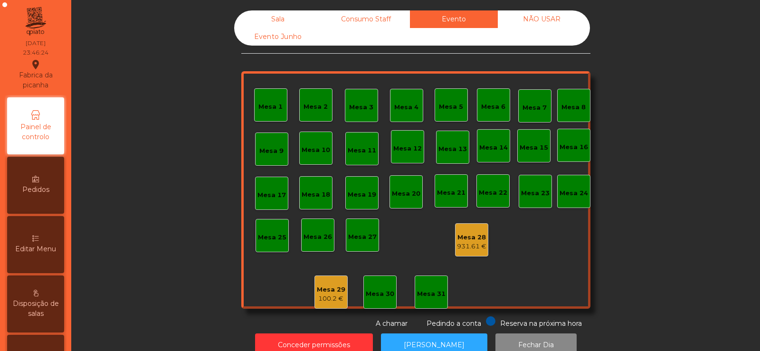
click at [548, 19] on div "NÃO USAR" at bounding box center [542, 19] width 88 height 18
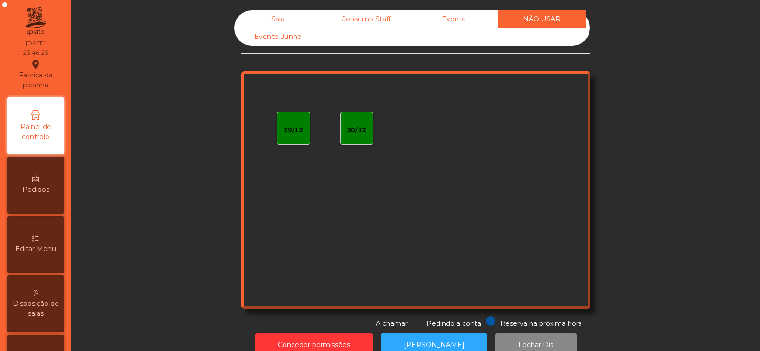
click at [441, 18] on div "Evento" at bounding box center [454, 19] width 88 height 18
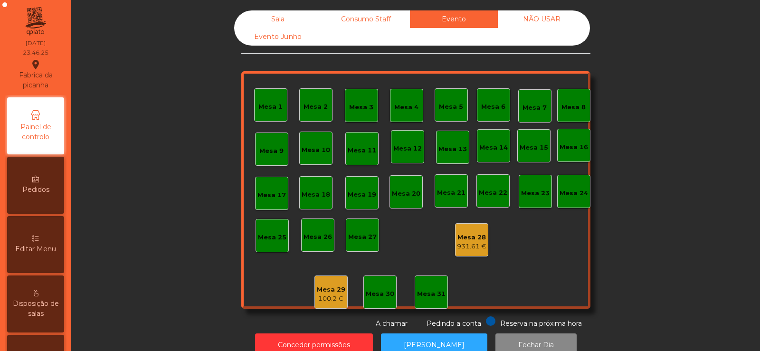
click at [370, 20] on div "Consumo Staff" at bounding box center [366, 19] width 88 height 18
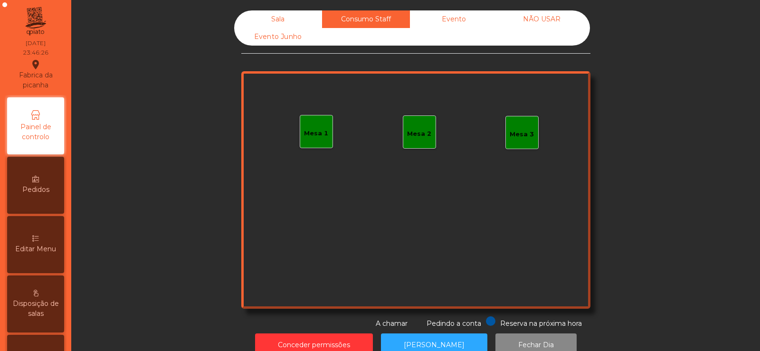
click at [292, 19] on div "Sala" at bounding box center [278, 19] width 88 height 18
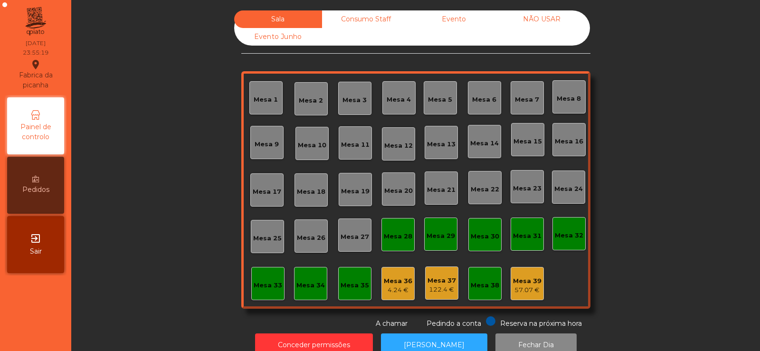
scroll to position [23, 0]
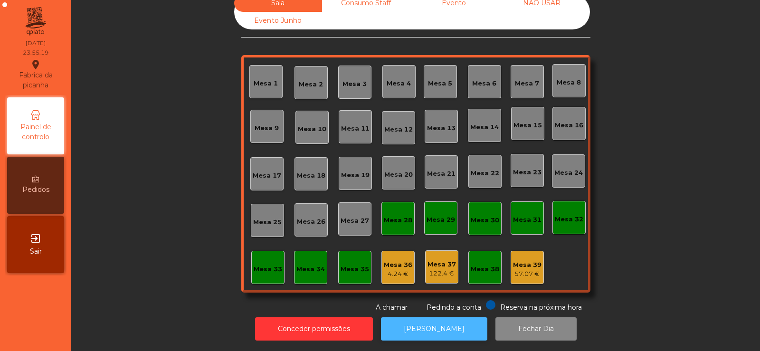
click at [433, 329] on button "[PERSON_NAME]" at bounding box center [434, 328] width 106 height 23
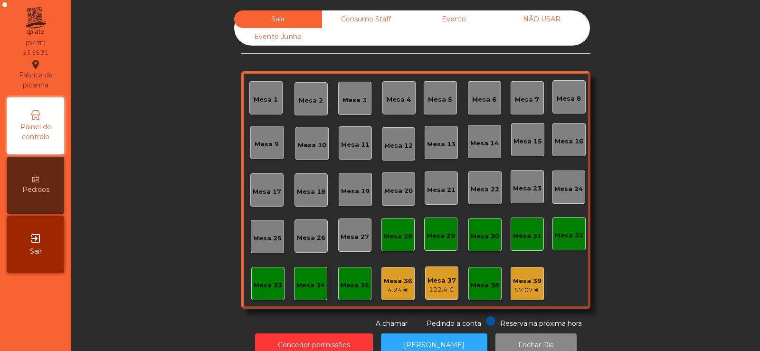
click at [358, 18] on div "Consumo Staff" at bounding box center [366, 19] width 88 height 18
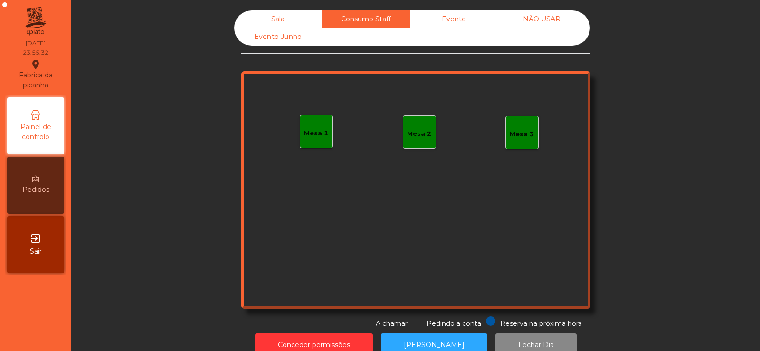
click at [450, 14] on div "Evento" at bounding box center [454, 19] width 88 height 18
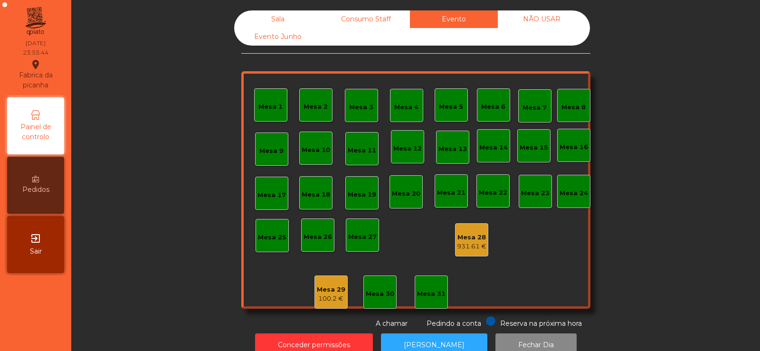
click at [268, 28] on div "Evento Junho" at bounding box center [278, 37] width 88 height 18
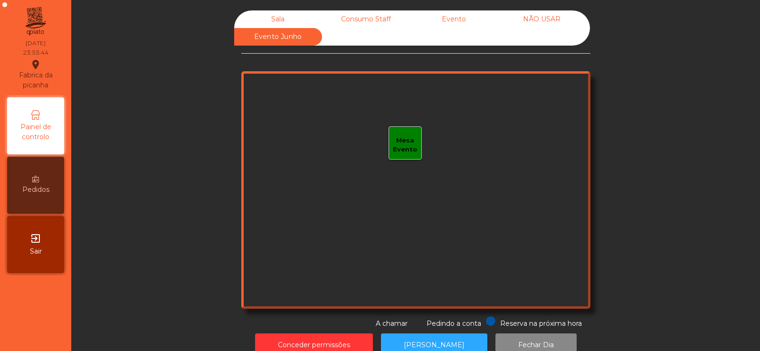
click at [275, 18] on div "Sala" at bounding box center [278, 19] width 88 height 18
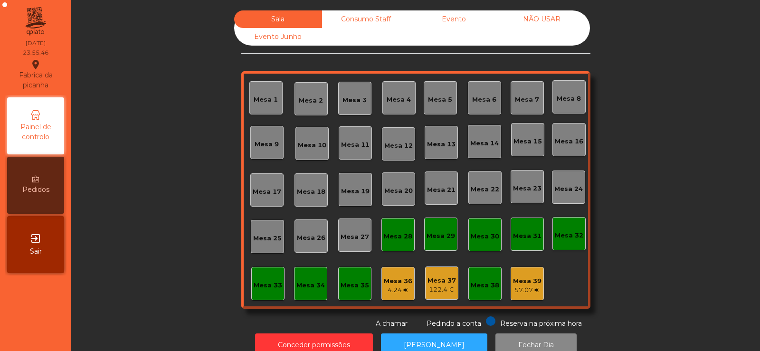
click at [369, 13] on div "Consumo Staff" at bounding box center [366, 19] width 88 height 18
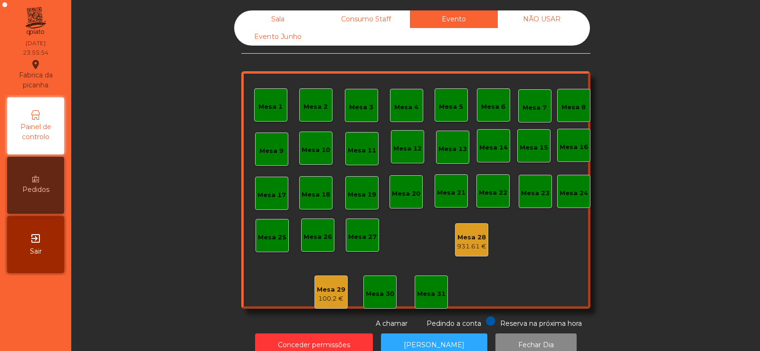
click at [328, 296] on div "100.2 €" at bounding box center [331, 298] width 28 height 9
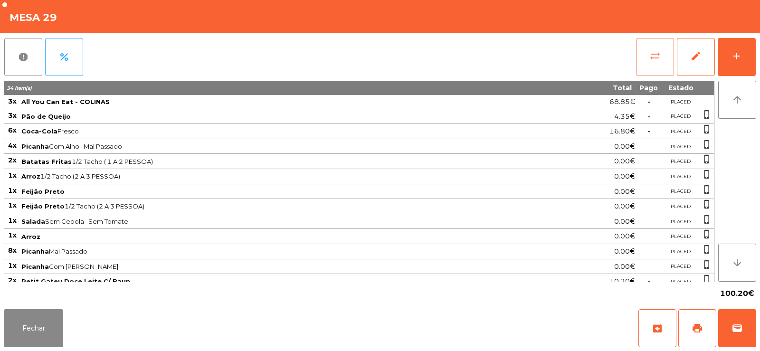
click at [638, 66] on button "sync_alt" at bounding box center [655, 57] width 38 height 38
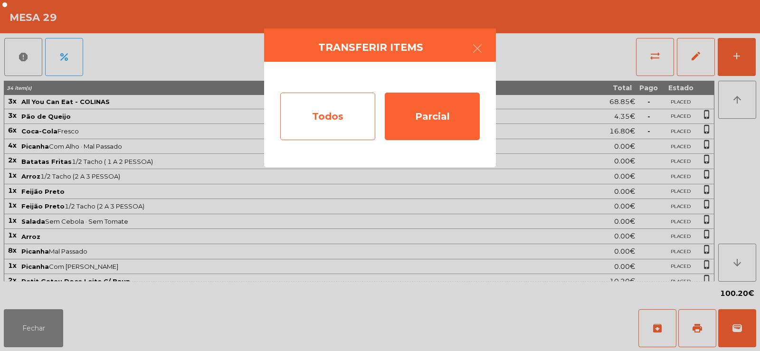
click at [288, 109] on div "Todos" at bounding box center [327, 116] width 95 height 47
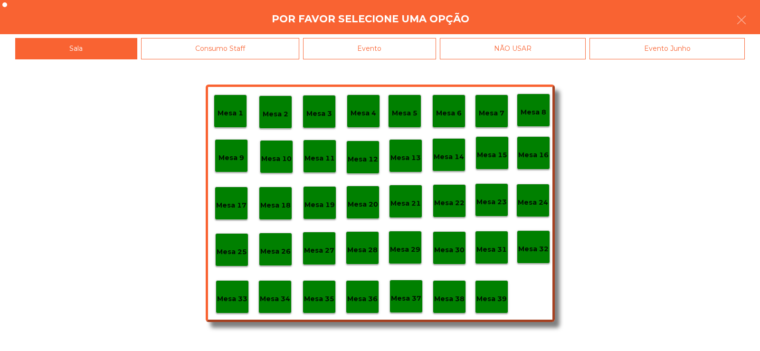
click at [445, 301] on p "Mesa 38" at bounding box center [449, 298] width 30 height 11
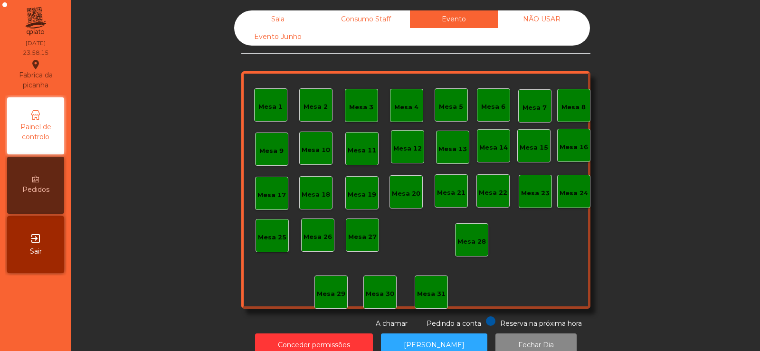
click at [272, 25] on div "Sala" at bounding box center [278, 19] width 88 height 18
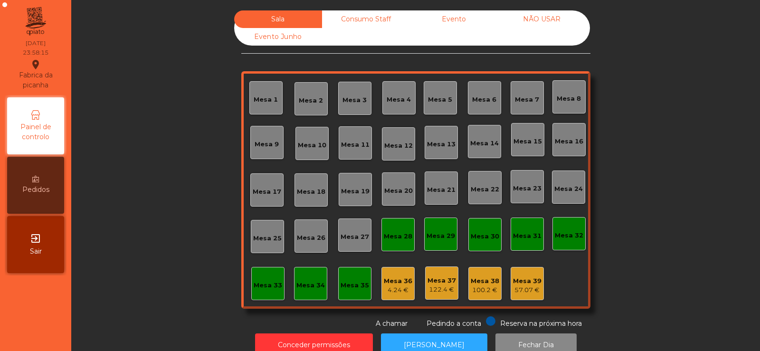
scroll to position [23, 0]
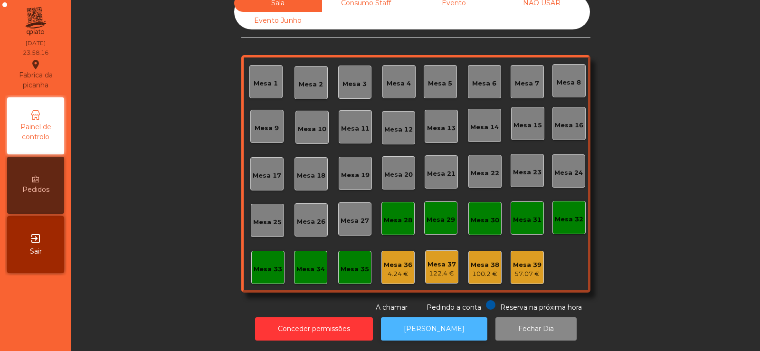
click at [441, 323] on button "[PERSON_NAME]" at bounding box center [434, 328] width 106 height 23
click at [436, 320] on button "[PERSON_NAME]" at bounding box center [434, 328] width 106 height 23
click at [478, 274] on div "Mesa 38 100.2 €" at bounding box center [484, 267] width 33 height 33
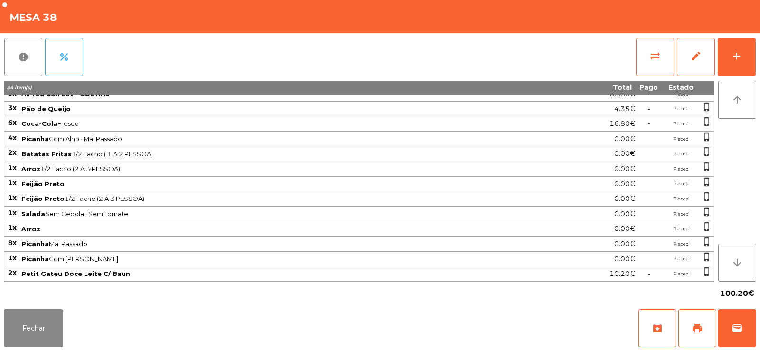
scroll to position [0, 0]
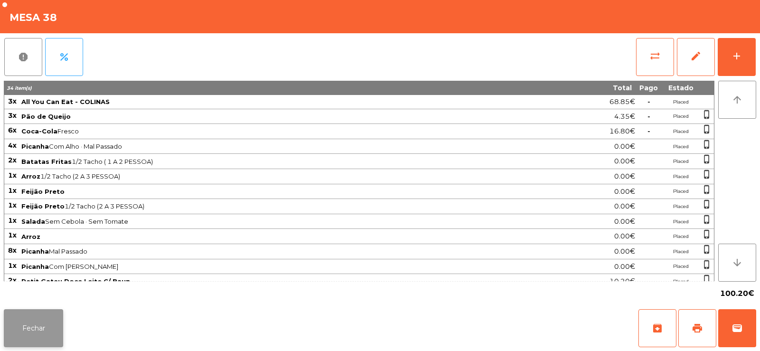
click at [51, 329] on button "Fechar" at bounding box center [33, 328] width 59 height 38
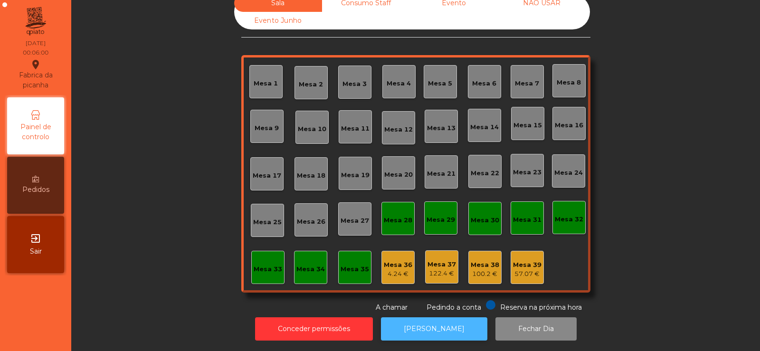
click at [443, 330] on button "[PERSON_NAME]" at bounding box center [434, 328] width 106 height 23
click at [525, 269] on div "57.07 €" at bounding box center [527, 273] width 28 height 9
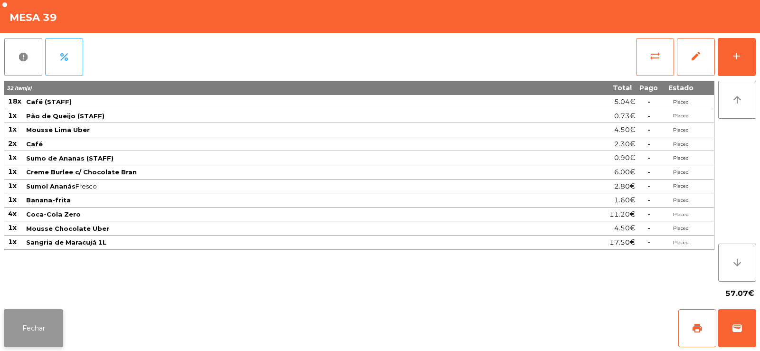
click at [43, 333] on button "Fechar" at bounding box center [33, 328] width 59 height 38
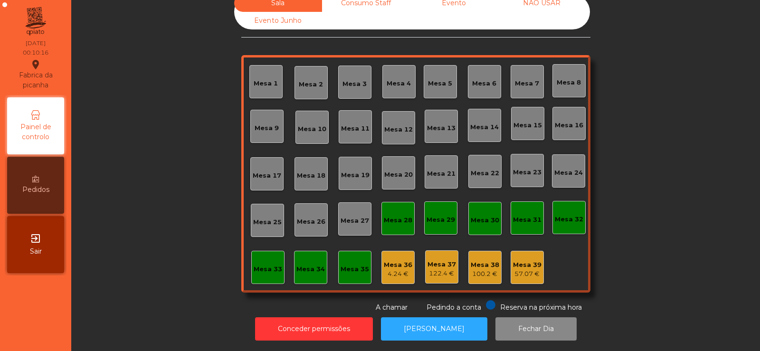
click at [398, 269] on div "4.24 €" at bounding box center [398, 273] width 28 height 9
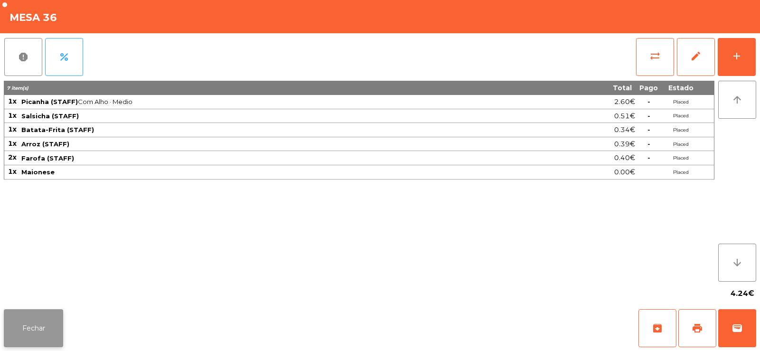
click at [28, 334] on button "Fechar" at bounding box center [33, 328] width 59 height 38
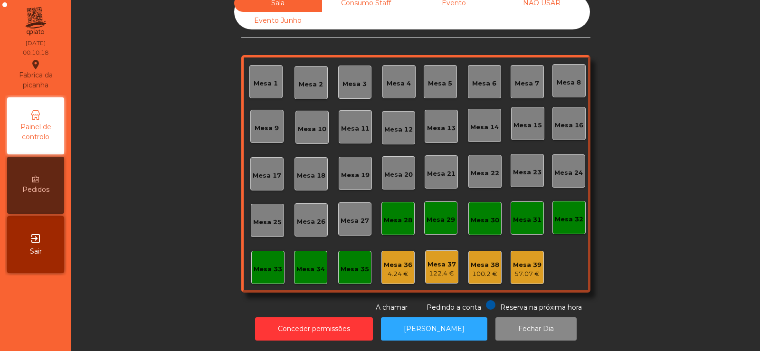
click at [523, 260] on div "Mesa 39" at bounding box center [527, 264] width 28 height 9
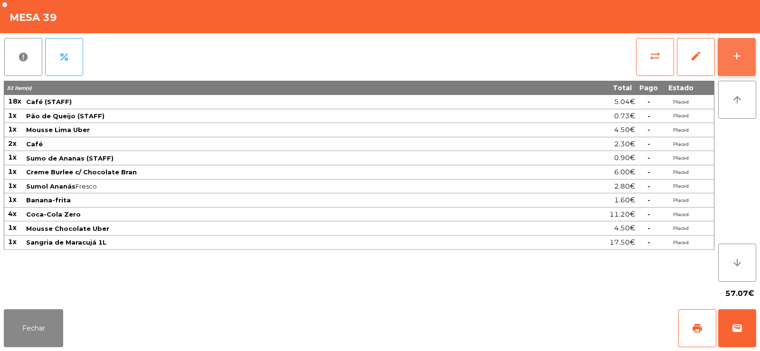
click at [743, 43] on button "add" at bounding box center [736, 57] width 38 height 38
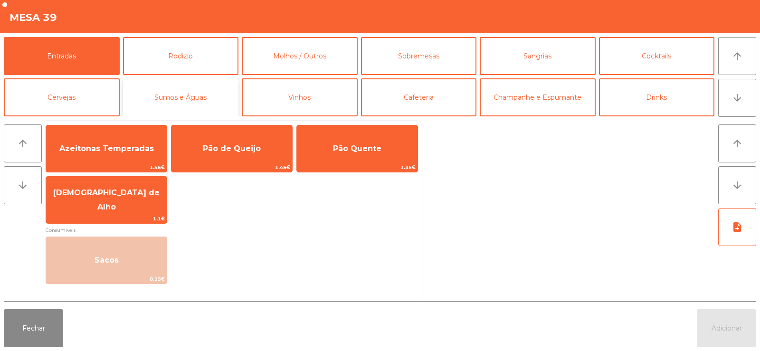
click at [164, 101] on button "Sumos e Águas" at bounding box center [181, 97] width 116 height 38
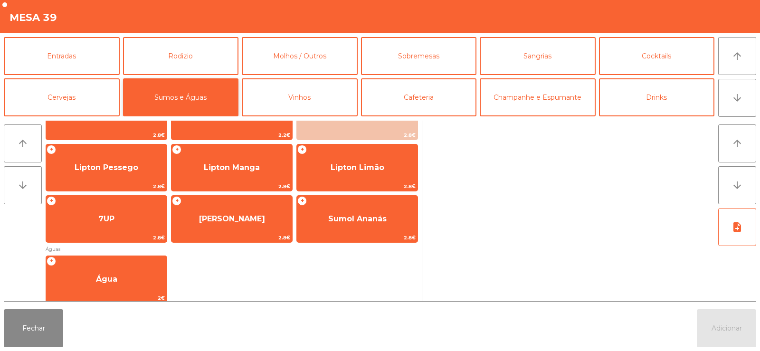
scroll to position [156, 0]
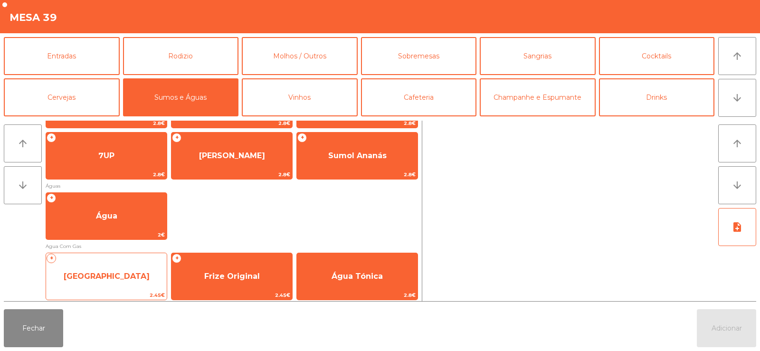
click at [105, 291] on span "2.45€" at bounding box center [106, 295] width 121 height 9
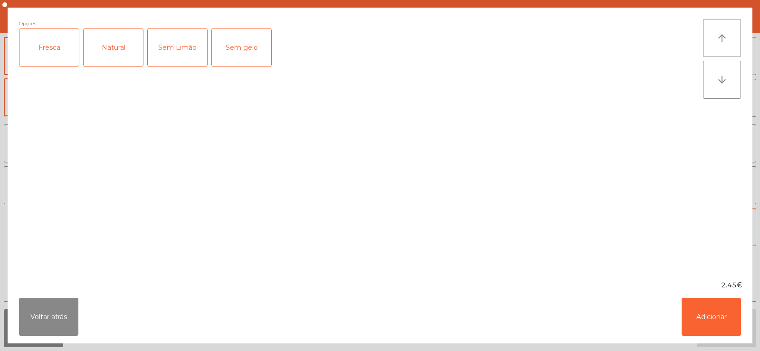
click at [112, 235] on div "Opções Fresca Natural Sem Limão Sem gelo" at bounding box center [361, 144] width 684 height 250
click at [45, 329] on button "Voltar atrás" at bounding box center [48, 317] width 59 height 38
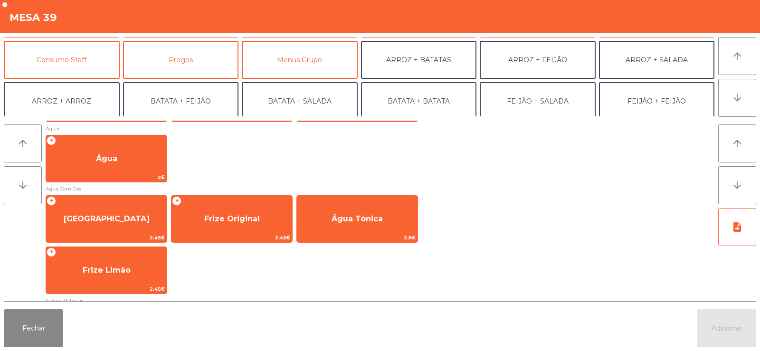
scroll to position [79, 0]
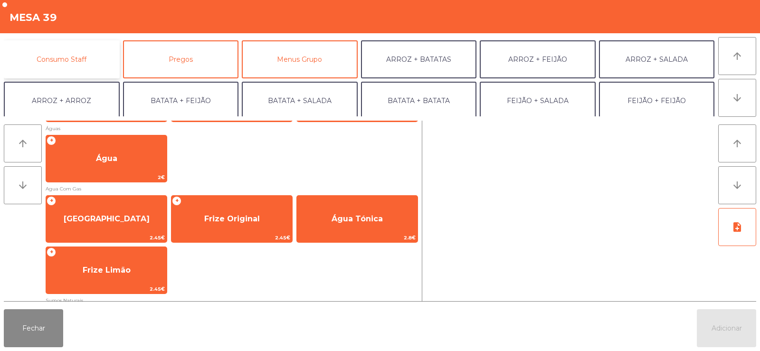
click at [81, 63] on button "Consumo Staff" at bounding box center [62, 59] width 116 height 38
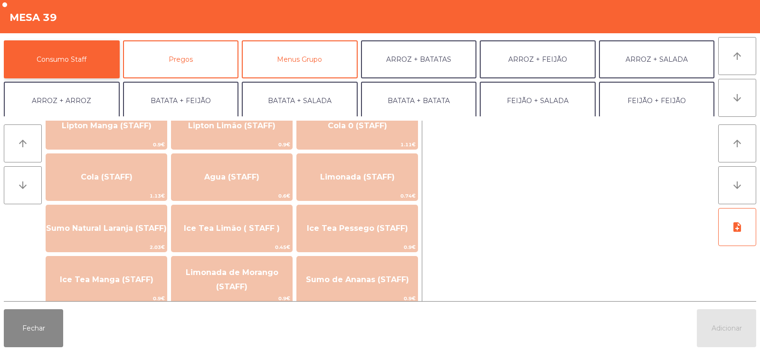
scroll to position [194, 0]
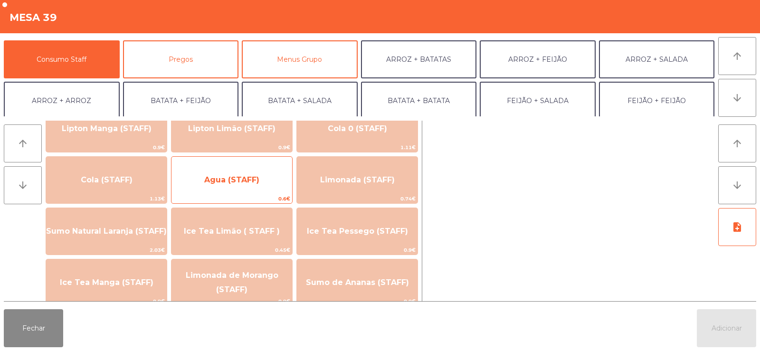
click at [242, 187] on span "Agua (STAFF)" at bounding box center [231, 180] width 121 height 26
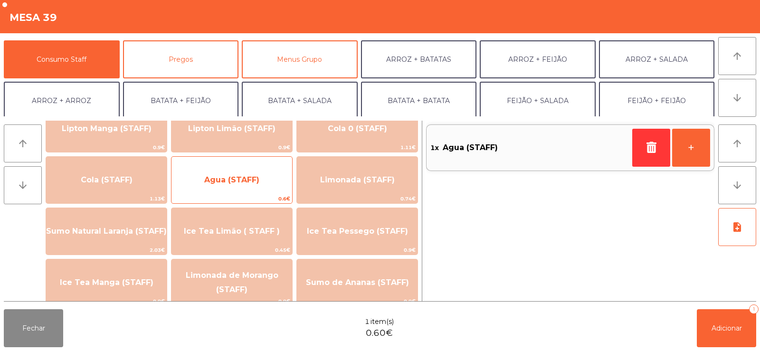
click at [244, 179] on span "Agua (STAFF)" at bounding box center [231, 179] width 55 height 9
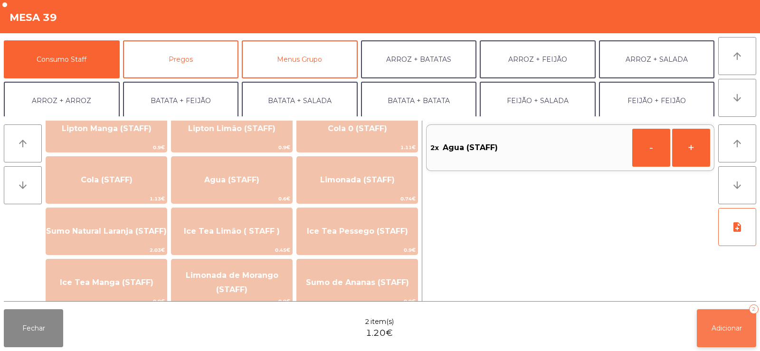
click at [715, 328] on span "Adicionar" at bounding box center [726, 328] width 30 height 9
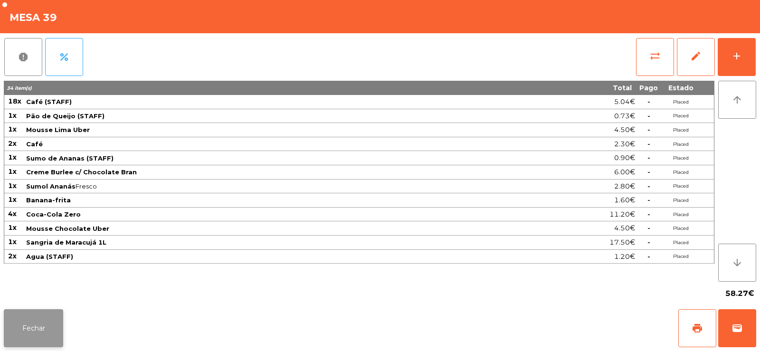
click at [32, 335] on button "Fechar" at bounding box center [33, 328] width 59 height 38
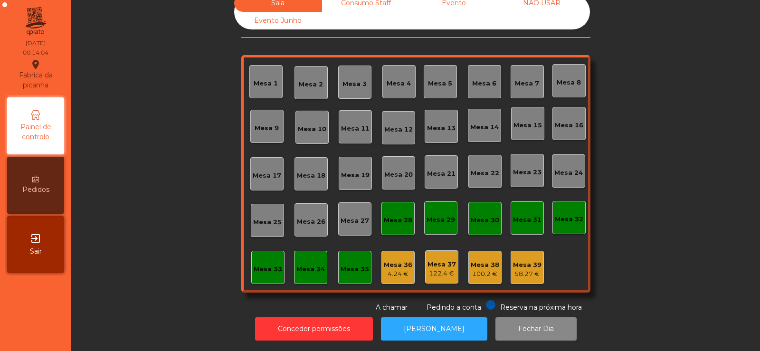
scroll to position [0, 0]
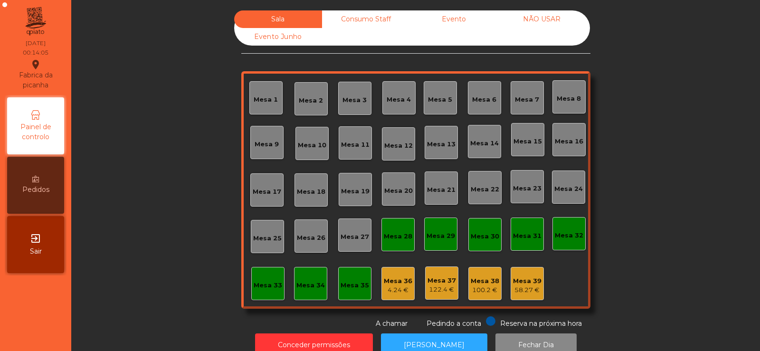
click at [357, 18] on div "Consumo Staff" at bounding box center [366, 19] width 88 height 18
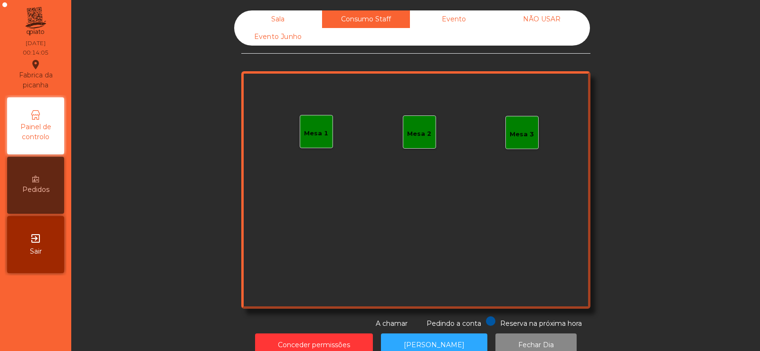
click at [460, 11] on div "Evento" at bounding box center [454, 19] width 88 height 18
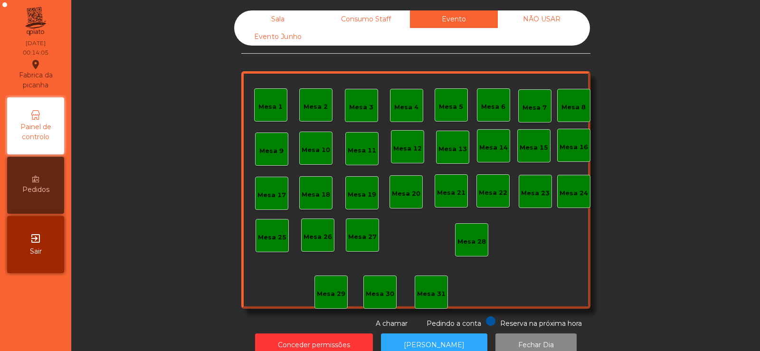
click at [561, 25] on div "NÃO USAR" at bounding box center [542, 19] width 88 height 18
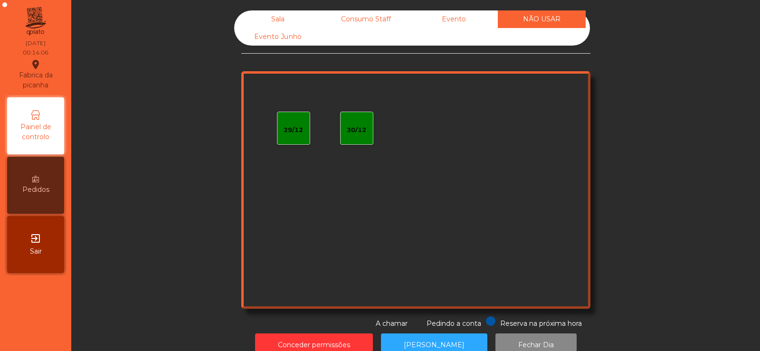
click at [280, 19] on div "Sala" at bounding box center [278, 19] width 88 height 18
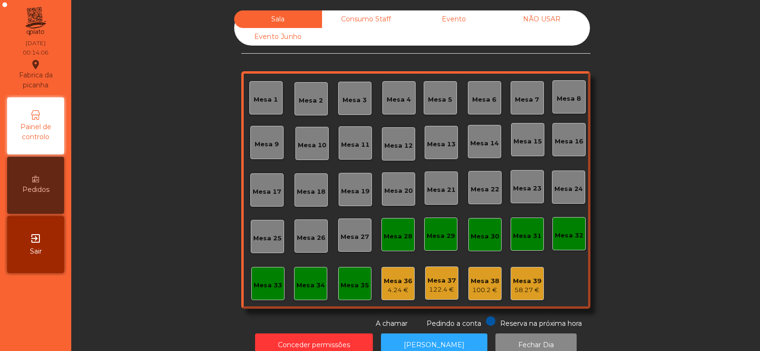
scroll to position [23, 0]
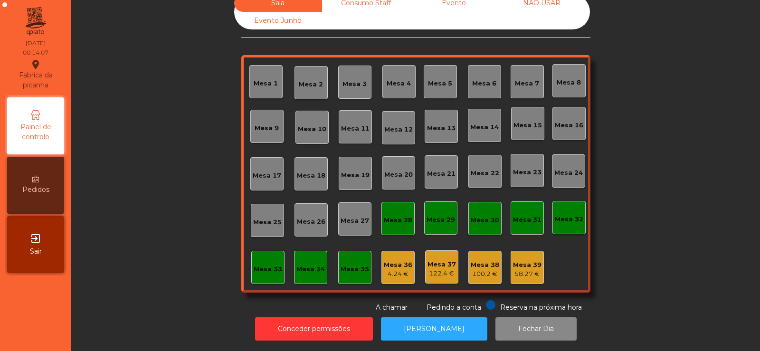
click at [398, 260] on div "Mesa 36" at bounding box center [398, 264] width 28 height 9
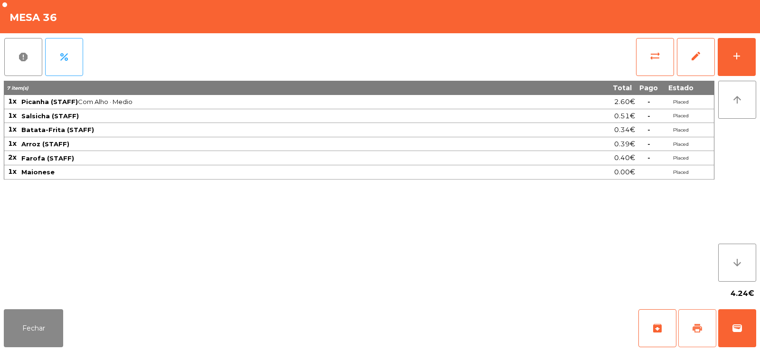
click at [704, 323] on button "print" at bounding box center [697, 328] width 38 height 38
click at [48, 339] on button "Fechar" at bounding box center [33, 328] width 59 height 38
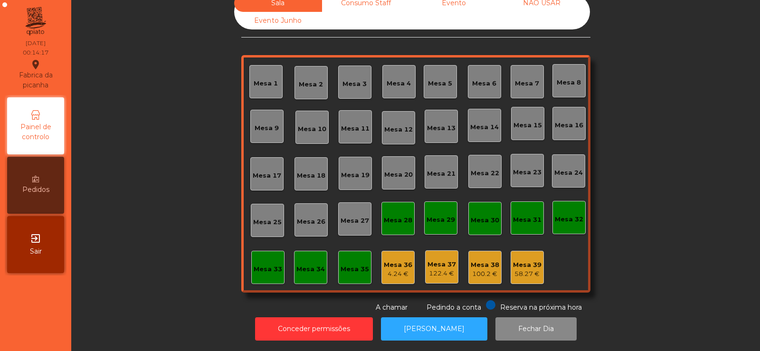
click at [481, 260] on div "Mesa 38" at bounding box center [484, 264] width 28 height 9
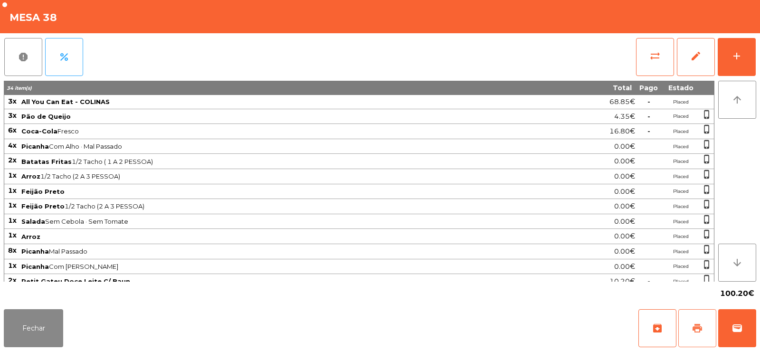
click at [695, 329] on span "print" at bounding box center [696, 327] width 11 height 11
click at [21, 331] on button "Fechar" at bounding box center [33, 328] width 59 height 38
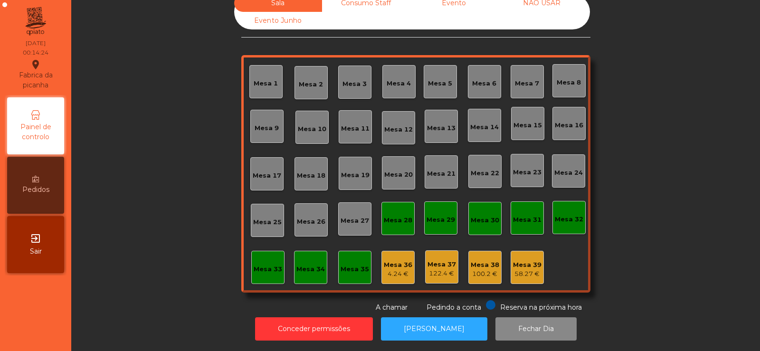
click at [525, 269] on div "58.27 €" at bounding box center [527, 273] width 28 height 9
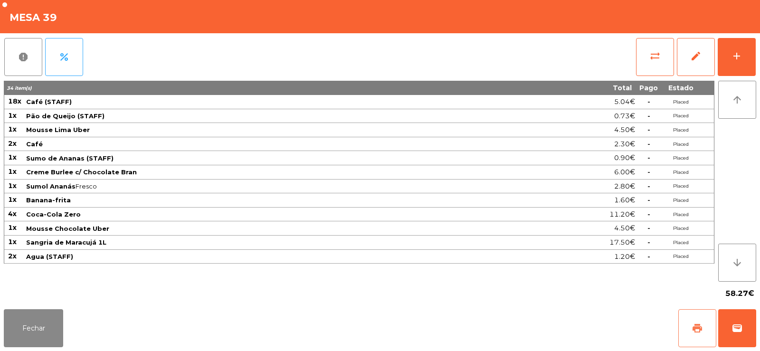
click at [685, 327] on button "print" at bounding box center [697, 328] width 38 height 38
click at [29, 318] on button "Fechar" at bounding box center [33, 328] width 59 height 38
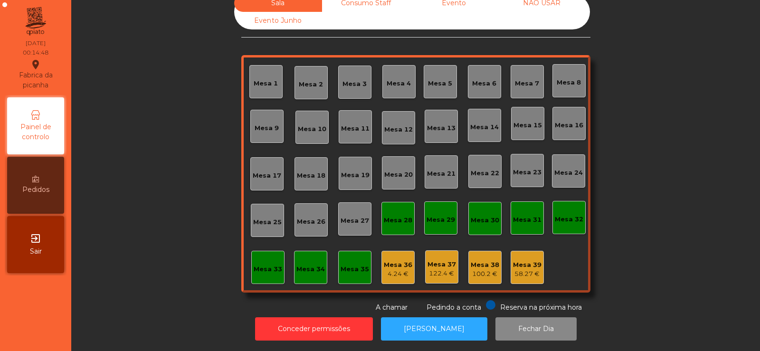
click at [393, 260] on div "Mesa 36" at bounding box center [398, 264] width 28 height 9
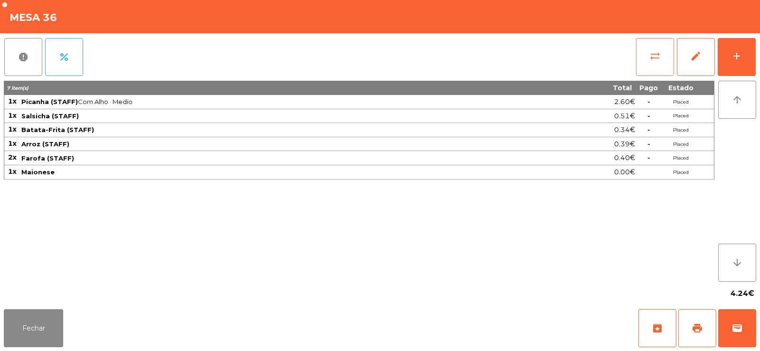
click at [658, 51] on span "sync_alt" at bounding box center [654, 55] width 11 height 11
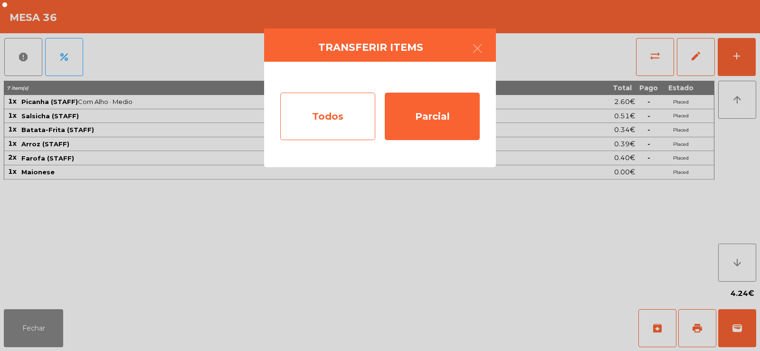
click at [319, 122] on div "Todos" at bounding box center [327, 116] width 95 height 47
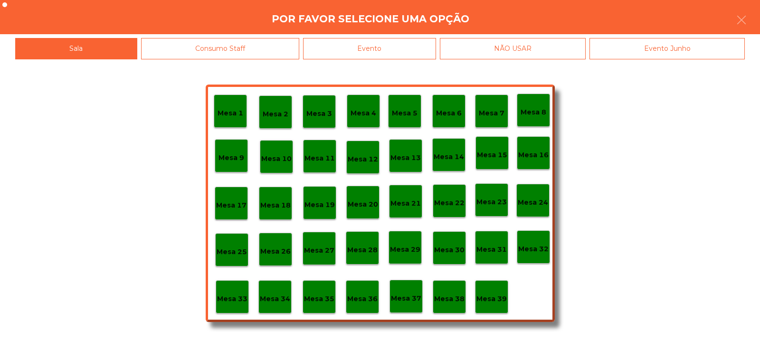
click at [497, 297] on p "Mesa 39" at bounding box center [491, 298] width 30 height 11
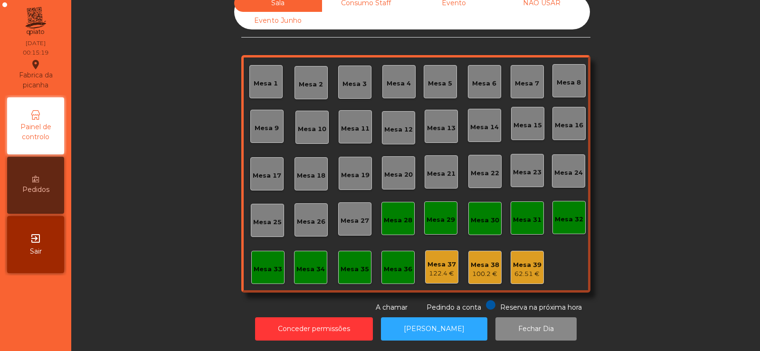
scroll to position [0, 0]
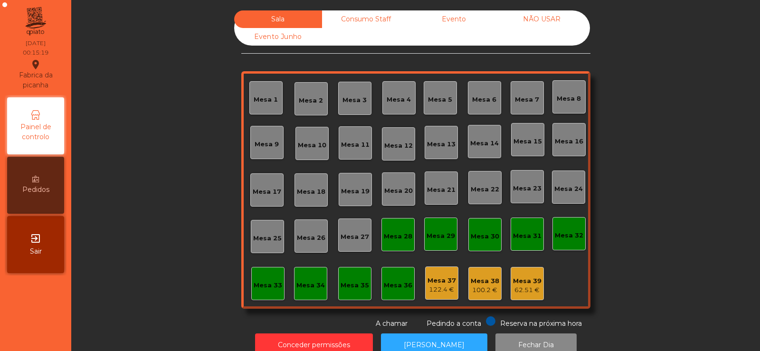
click at [355, 18] on div "Consumo Staff" at bounding box center [366, 19] width 88 height 18
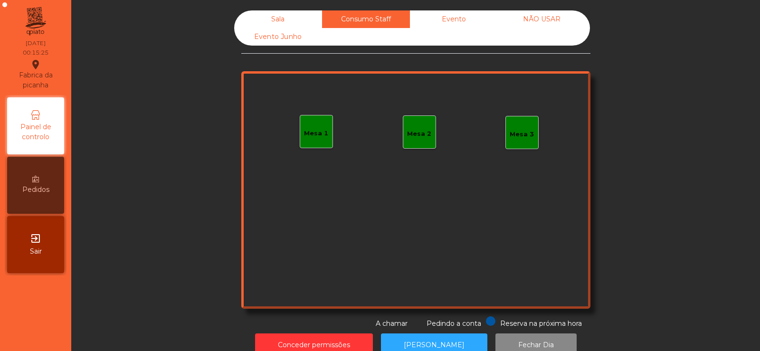
click at [267, 29] on div "Evento Junho" at bounding box center [278, 37] width 88 height 18
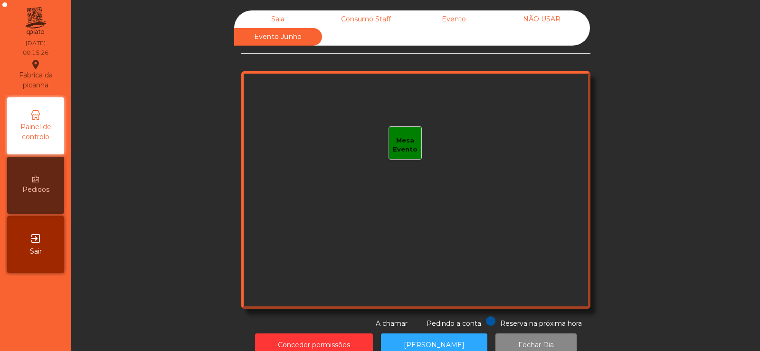
click at [285, 23] on div "Sala" at bounding box center [278, 19] width 88 height 18
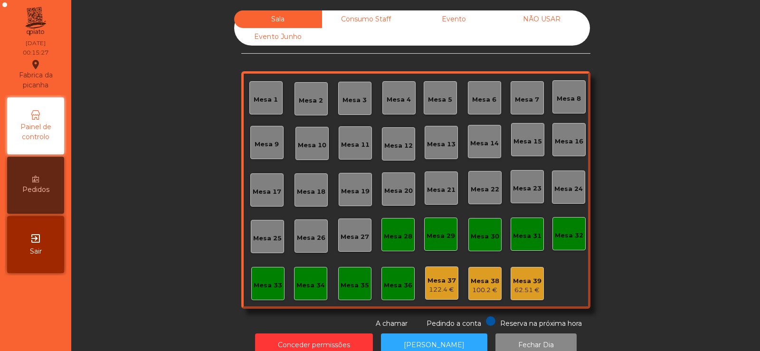
click at [446, 287] on div "122.4 €" at bounding box center [441, 289] width 28 height 9
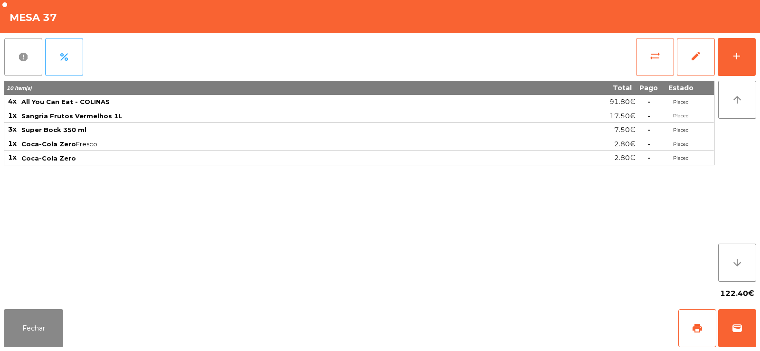
click at [27, 67] on button "report" at bounding box center [23, 57] width 38 height 38
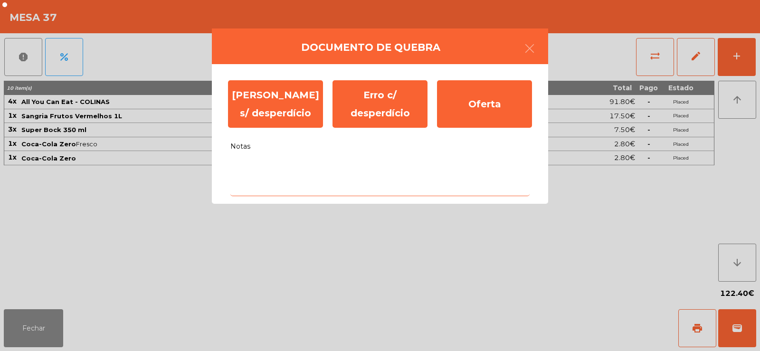
click at [291, 170] on textarea "Notas" at bounding box center [379, 176] width 299 height 39
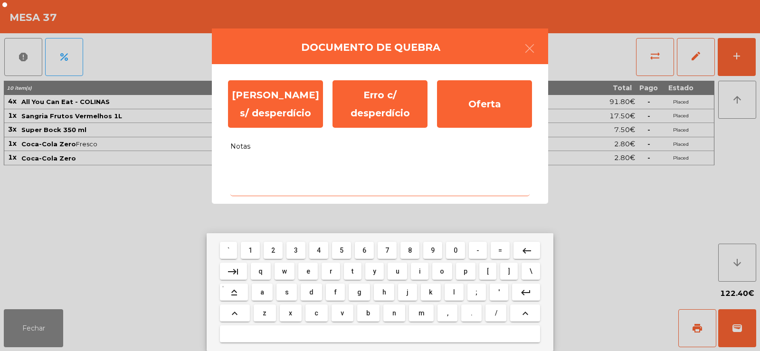
click at [254, 272] on button "q" at bounding box center [261, 271] width 20 height 17
type textarea "*"
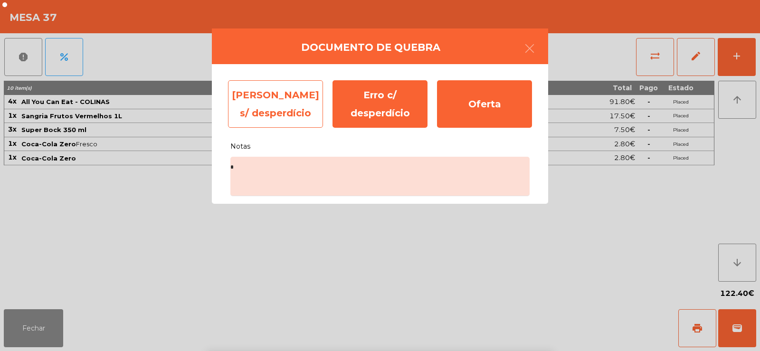
click at [288, 113] on div "Erro s/ desperdício" at bounding box center [275, 103] width 95 height 47
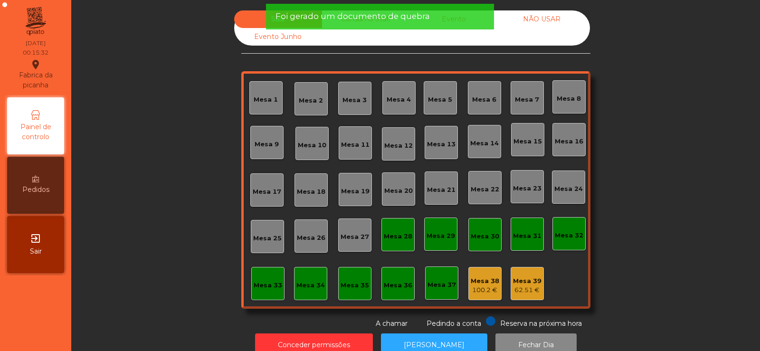
click at [491, 289] on div "100.2 €" at bounding box center [484, 289] width 28 height 9
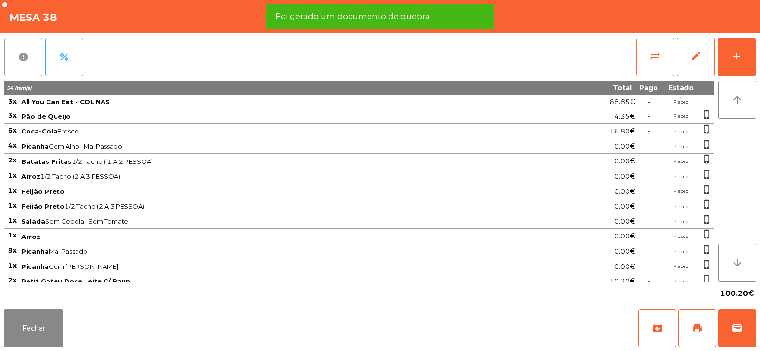
click at [28, 58] on span "report" at bounding box center [23, 56] width 11 height 11
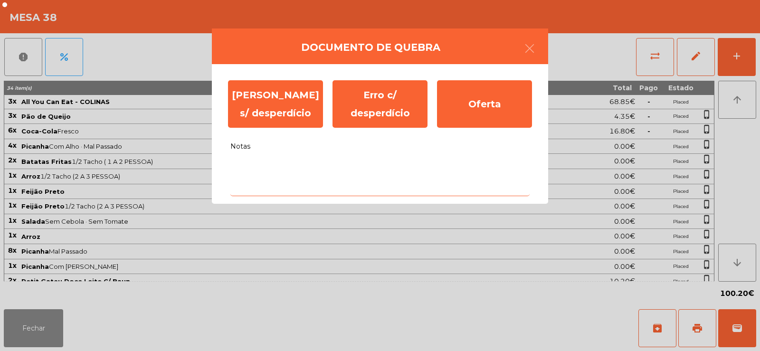
click at [281, 171] on textarea "Notas" at bounding box center [379, 176] width 299 height 39
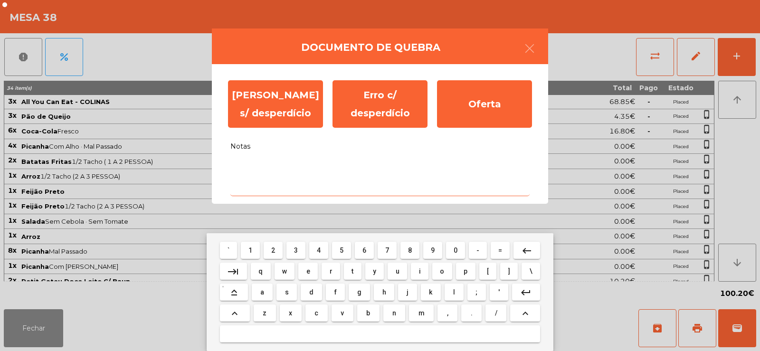
click at [259, 243] on button "1" at bounding box center [250, 250] width 19 height 17
type textarea "*"
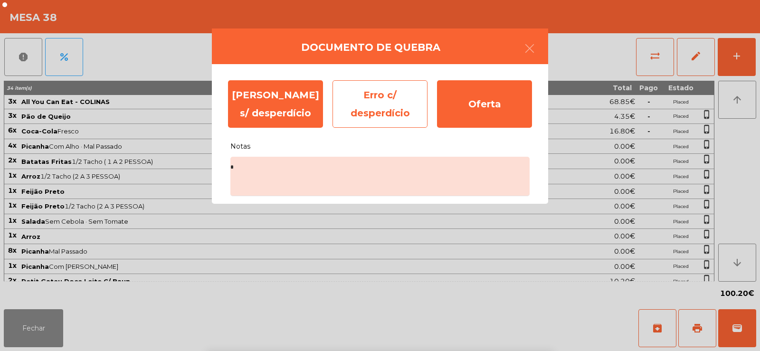
click at [380, 119] on div "Erro c/ desperdício" at bounding box center [379, 103] width 95 height 47
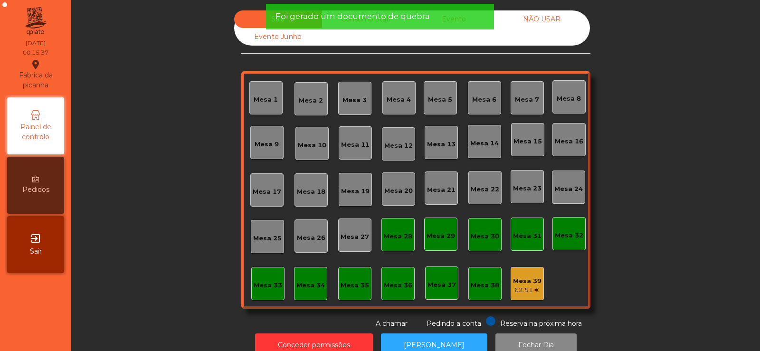
click at [517, 282] on div "Mesa 39" at bounding box center [527, 280] width 28 height 9
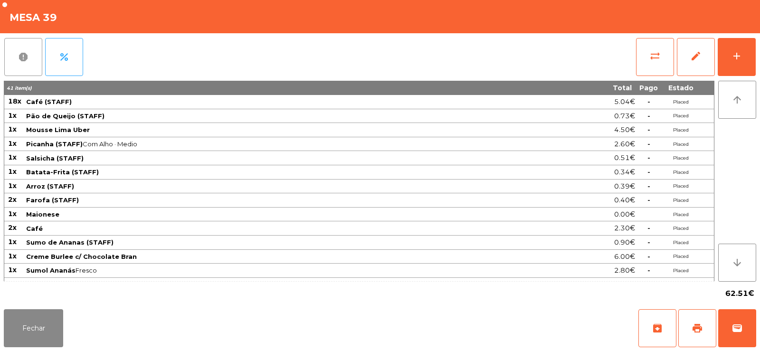
click at [17, 52] on button "report" at bounding box center [23, 57] width 38 height 38
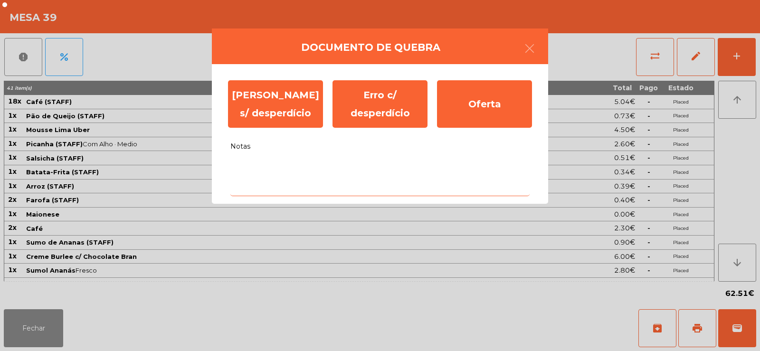
click at [282, 169] on textarea "Notas" at bounding box center [379, 176] width 299 height 39
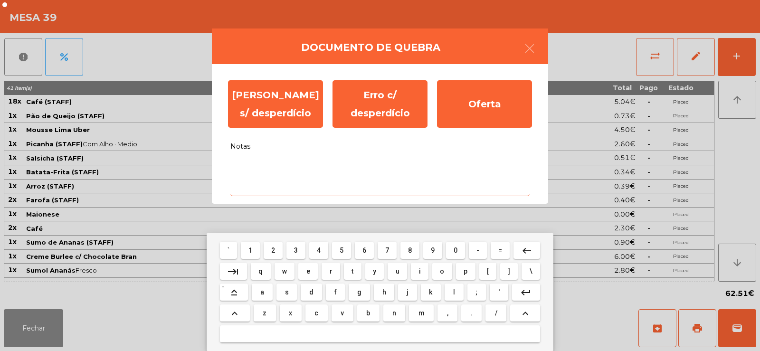
click at [273, 251] on span "2" at bounding box center [273, 250] width 4 height 8
type textarea "*"
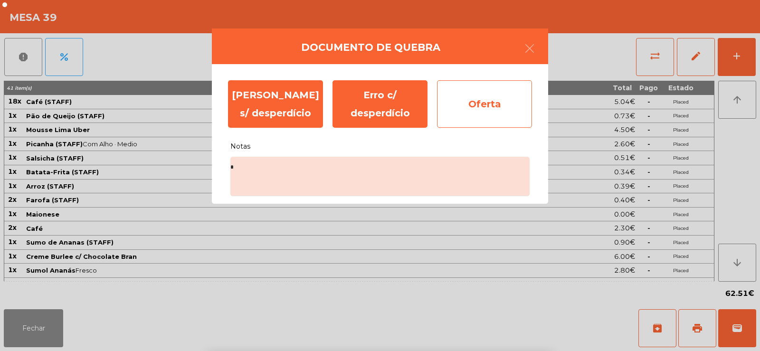
click at [506, 92] on div "Oferta" at bounding box center [484, 103] width 95 height 47
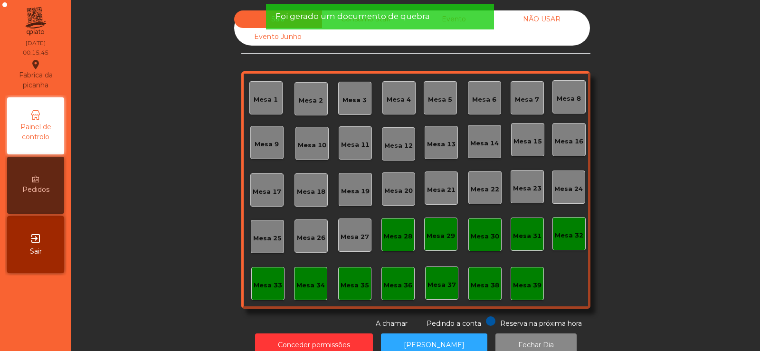
click at [366, 18] on span "Foi gerado um documento de quebra" at bounding box center [352, 16] width 154 height 12
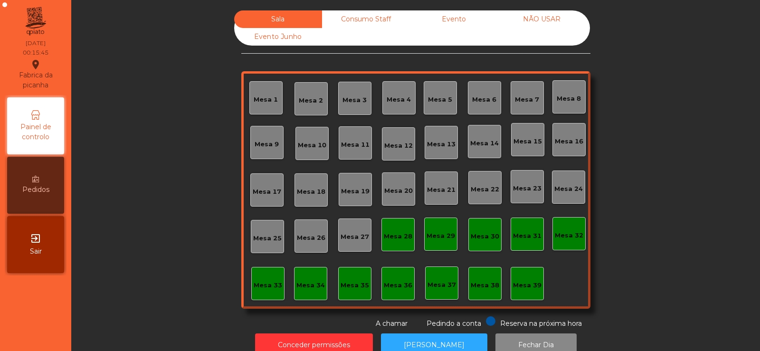
click at [360, 20] on div "Consumo Staff" at bounding box center [366, 19] width 88 height 18
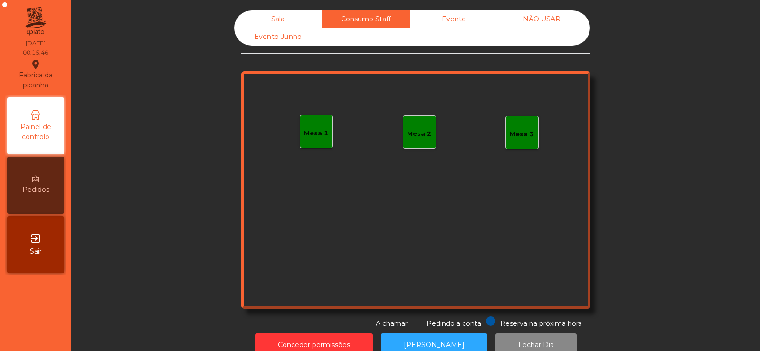
click at [451, 26] on div "Evento" at bounding box center [454, 19] width 88 height 18
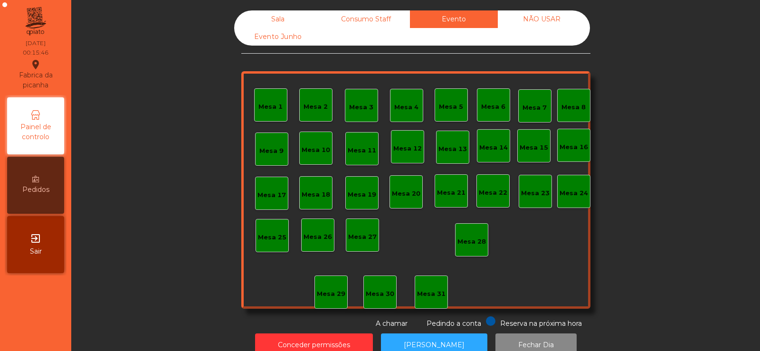
click at [561, 25] on div "NÃO USAR" at bounding box center [542, 19] width 88 height 18
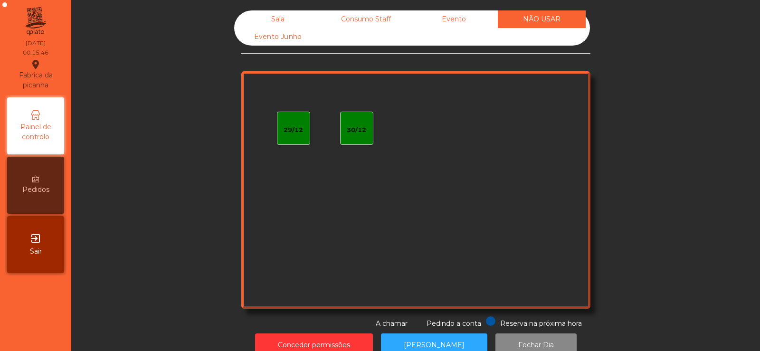
click at [284, 42] on div "Evento Junho" at bounding box center [278, 37] width 88 height 18
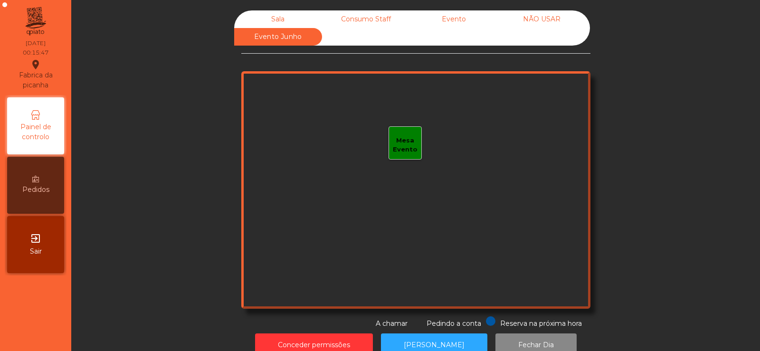
click at [282, 13] on div "Sala" at bounding box center [278, 19] width 88 height 18
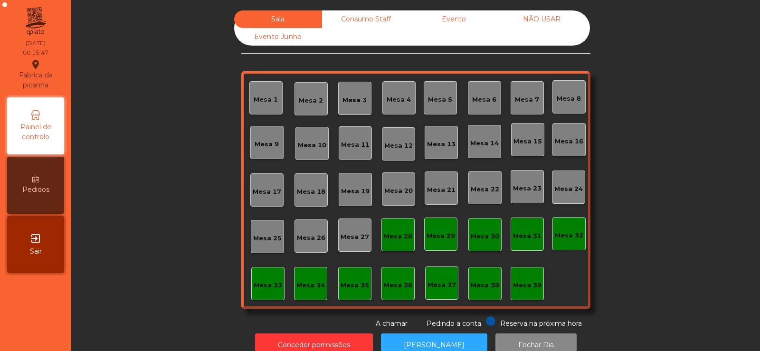
scroll to position [23, 0]
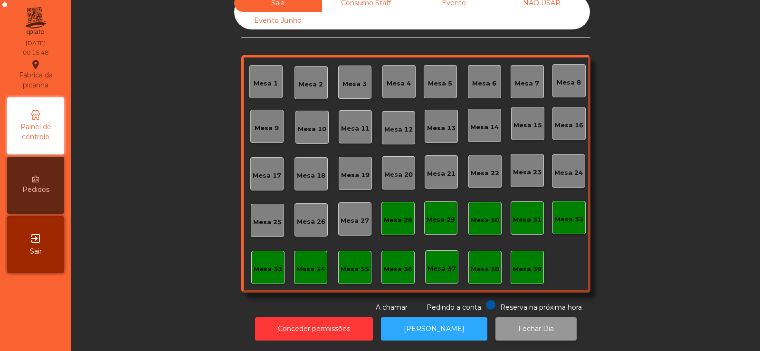
click at [505, 318] on button "Fechar Dia" at bounding box center [535, 328] width 81 height 23
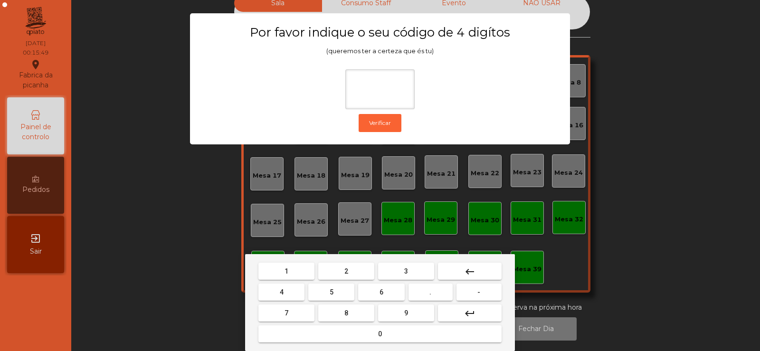
click at [346, 271] on span "2" at bounding box center [346, 271] width 4 height 8
click at [375, 291] on button "6" at bounding box center [381, 291] width 46 height 17
click at [298, 310] on button "7" at bounding box center [286, 312] width 56 height 17
type input "***"
click at [325, 293] on button "5" at bounding box center [331, 291] width 46 height 17
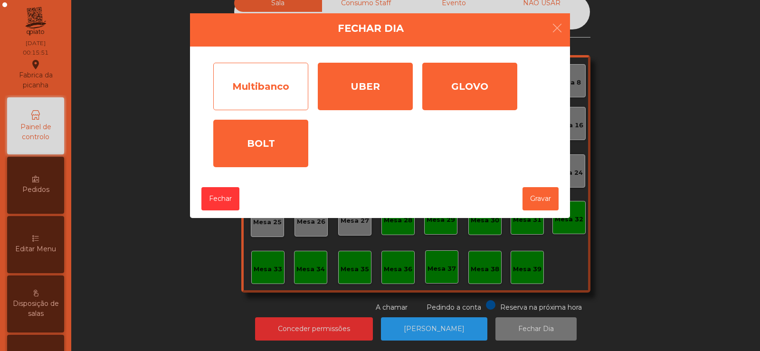
click at [265, 96] on div "Multibanco" at bounding box center [260, 86] width 95 height 47
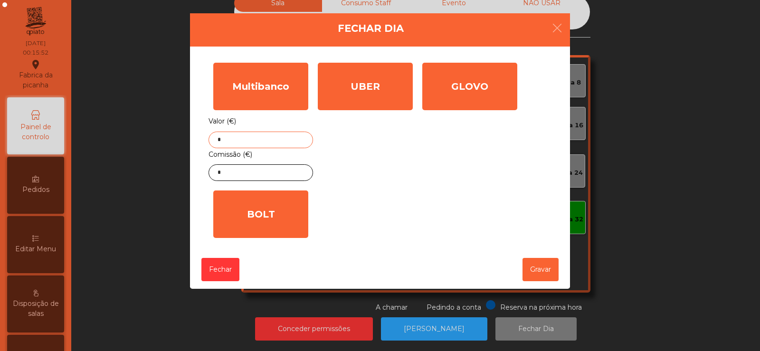
click at [266, 141] on input "*" at bounding box center [260, 140] width 104 height 17
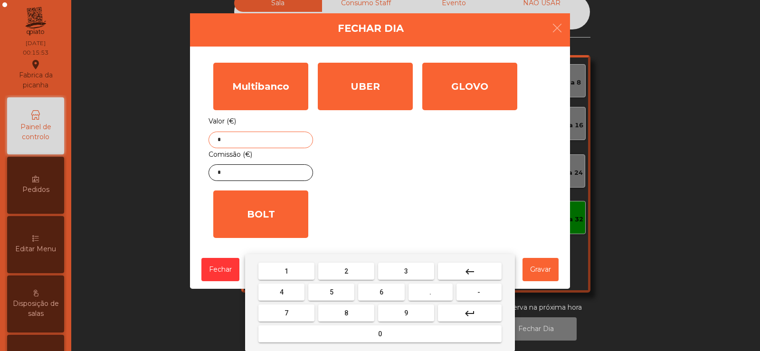
click at [484, 277] on button "keyboard_backspace" at bounding box center [470, 271] width 64 height 17
click at [408, 271] on button "3" at bounding box center [406, 271] width 56 height 17
click at [369, 334] on button "0" at bounding box center [379, 333] width 243 height 17
click at [282, 293] on span "4" at bounding box center [282, 292] width 4 height 8
click at [281, 295] on span "4" at bounding box center [282, 292] width 4 height 8
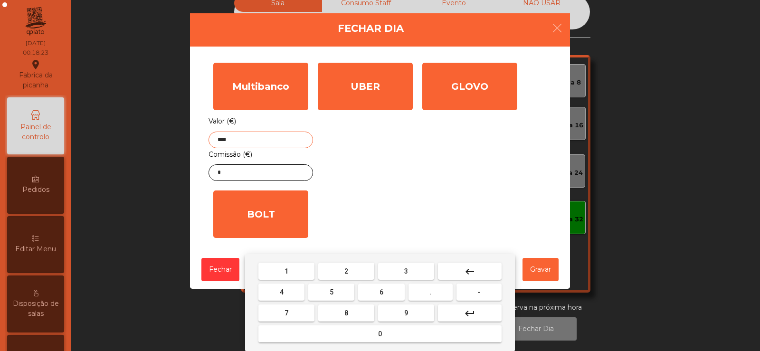
click at [429, 291] on button "." at bounding box center [430, 291] width 44 height 17
click at [381, 291] on span "6" at bounding box center [381, 292] width 4 height 8
click at [289, 272] on button "1" at bounding box center [286, 271] width 56 height 17
type input "*******"
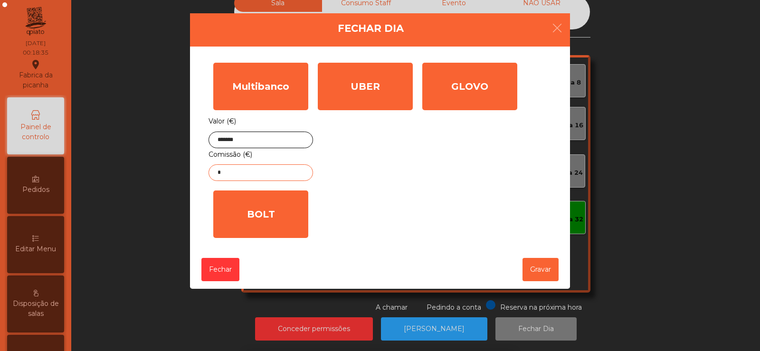
click at [261, 172] on input "*" at bounding box center [260, 172] width 104 height 17
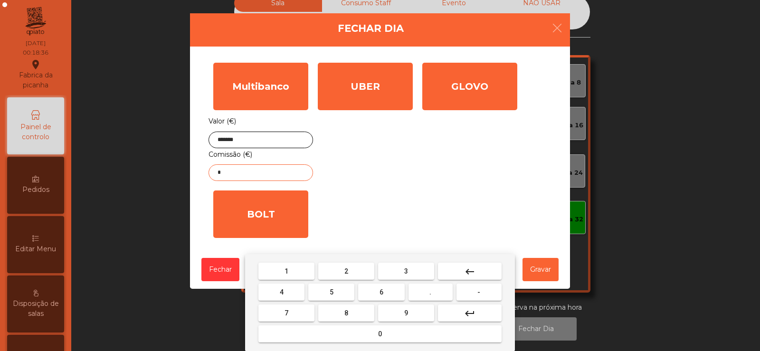
click at [470, 274] on mat-icon "keyboard_backspace" at bounding box center [469, 271] width 11 height 11
click at [289, 271] on button "1" at bounding box center [286, 271] width 56 height 17
click at [406, 312] on span "9" at bounding box center [406, 313] width 4 height 8
click at [431, 292] on span "." at bounding box center [430, 292] width 2 height 8
click at [296, 279] on button "1" at bounding box center [286, 271] width 56 height 17
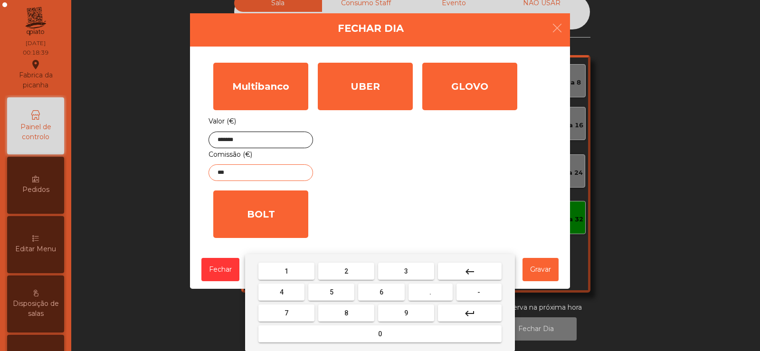
type input "****"
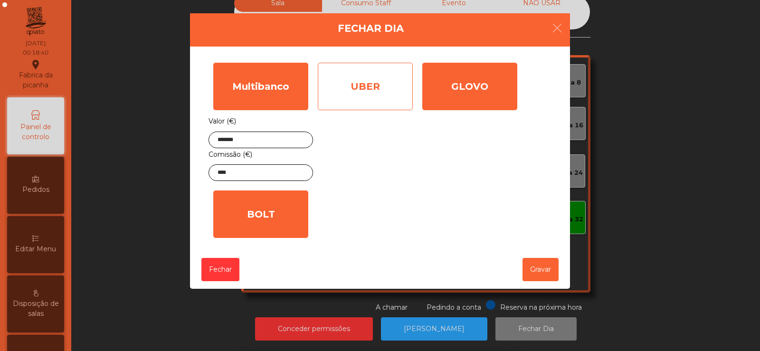
click at [388, 94] on div "UBER" at bounding box center [365, 86] width 95 height 47
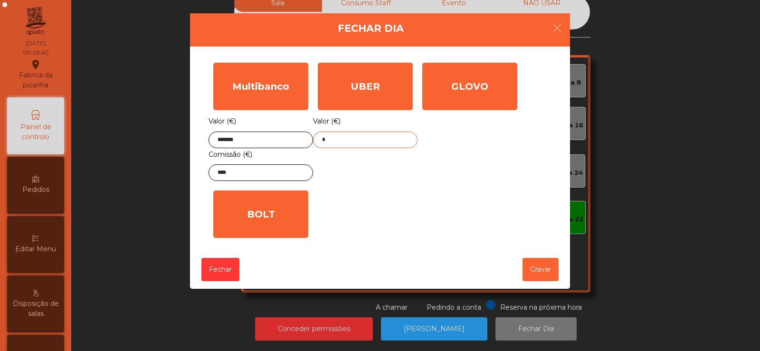
click at [371, 139] on input "*" at bounding box center [365, 140] width 104 height 17
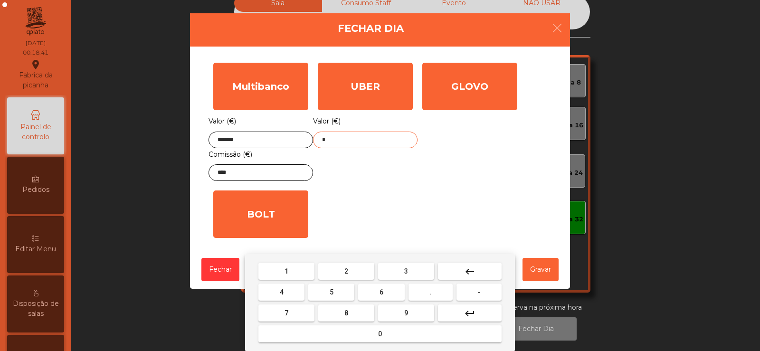
click at [478, 272] on button "keyboard_backspace" at bounding box center [470, 271] width 64 height 17
click at [285, 271] on span "1" at bounding box center [286, 271] width 4 height 8
click at [294, 272] on button "1" at bounding box center [286, 271] width 56 height 17
click at [357, 332] on button "0" at bounding box center [379, 333] width 243 height 17
click at [432, 292] on button "." at bounding box center [430, 291] width 44 height 17
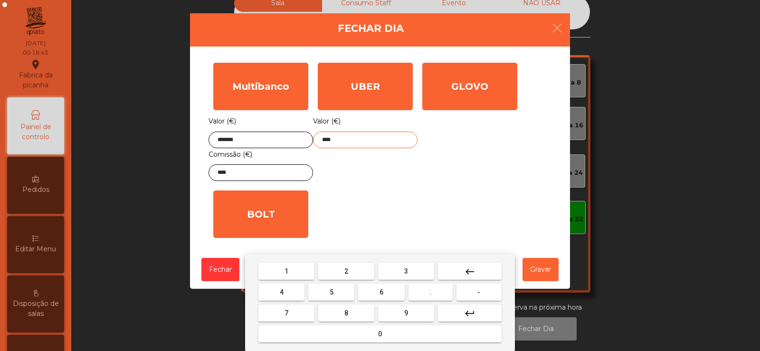
click at [406, 271] on span "3" at bounding box center [406, 271] width 4 height 8
click at [286, 312] on span "7" at bounding box center [286, 313] width 4 height 8
type input "******"
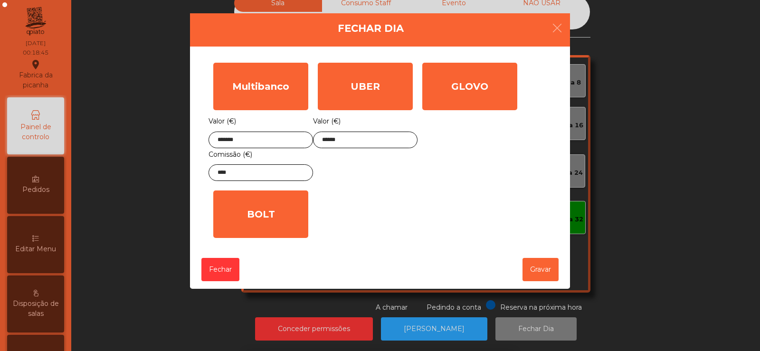
click at [383, 211] on div "Multibanco Valor (€) ******* Comissão (€) **** UBER Valor (€) ****** GLOVO Valo…" at bounding box center [379, 150] width 343 height 185
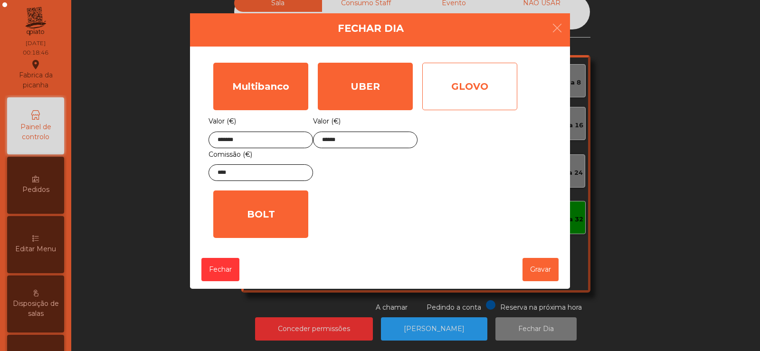
click at [479, 93] on div "GLOVO" at bounding box center [469, 86] width 95 height 47
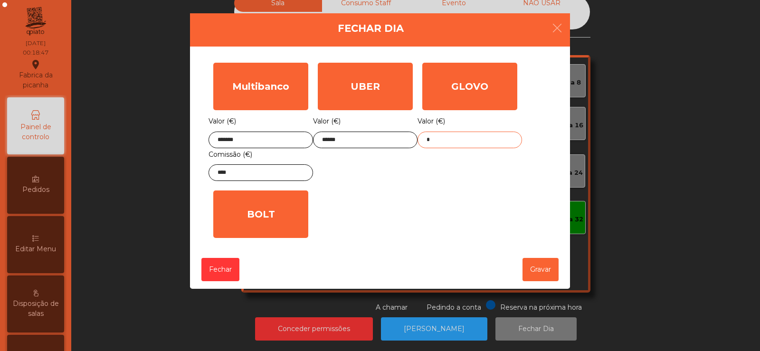
click at [459, 143] on input "*" at bounding box center [469, 140] width 104 height 17
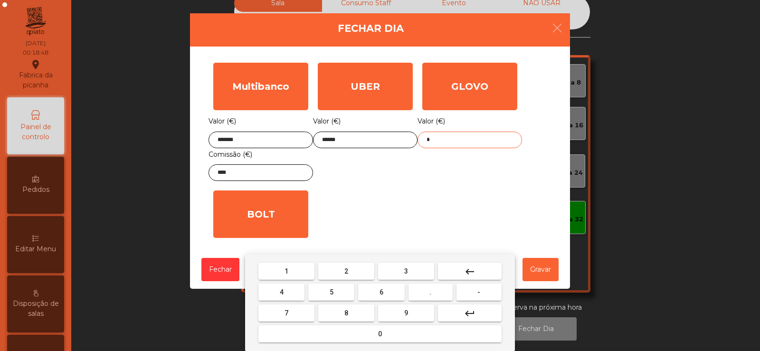
click at [470, 271] on mat-icon "keyboard_backspace" at bounding box center [469, 271] width 11 height 11
click at [281, 291] on span "4" at bounding box center [282, 292] width 4 height 8
click at [326, 296] on button "5" at bounding box center [331, 291] width 46 height 17
click at [431, 292] on span "." at bounding box center [430, 292] width 2 height 8
click at [380, 333] on span "0" at bounding box center [380, 334] width 4 height 8
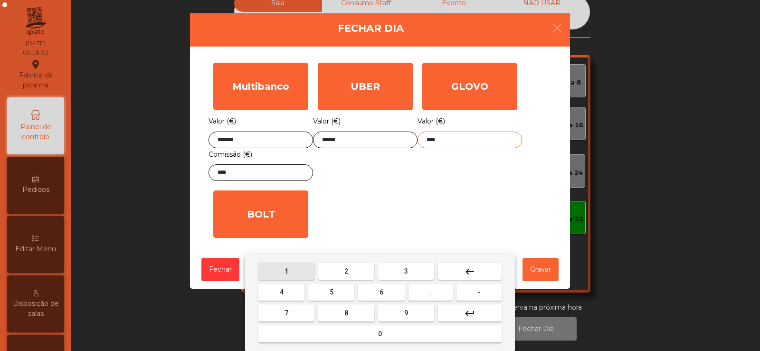
click at [296, 275] on button "1" at bounding box center [286, 271] width 56 height 17
type input "*****"
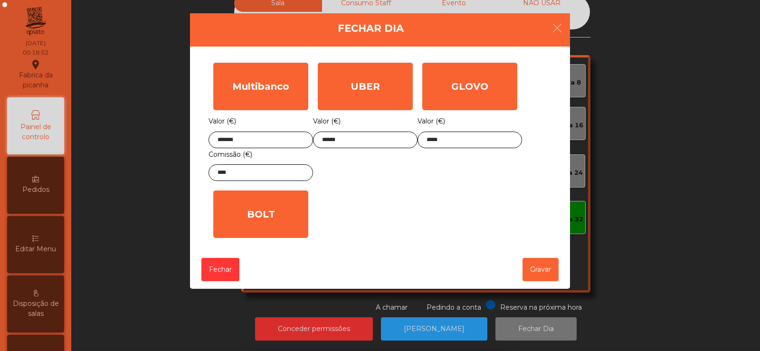
click at [498, 195] on div "Multibanco Valor (€) ******* Comissão (€) **** UBER Valor (€) ****** GLOVO Valo…" at bounding box center [379, 150] width 343 height 185
click at [538, 275] on button "Gravar" at bounding box center [540, 269] width 36 height 23
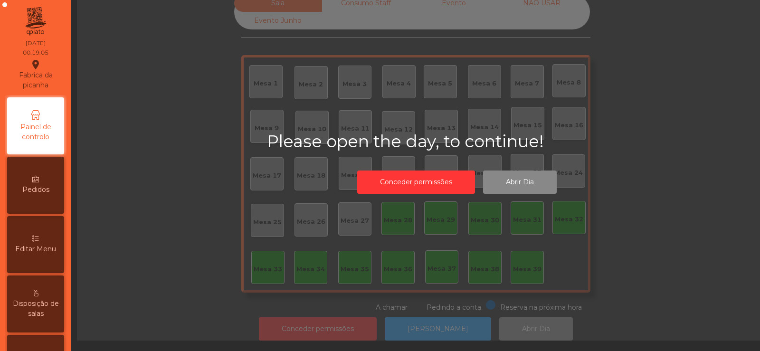
scroll to position [0, 0]
